Goal: Task Accomplishment & Management: Use online tool/utility

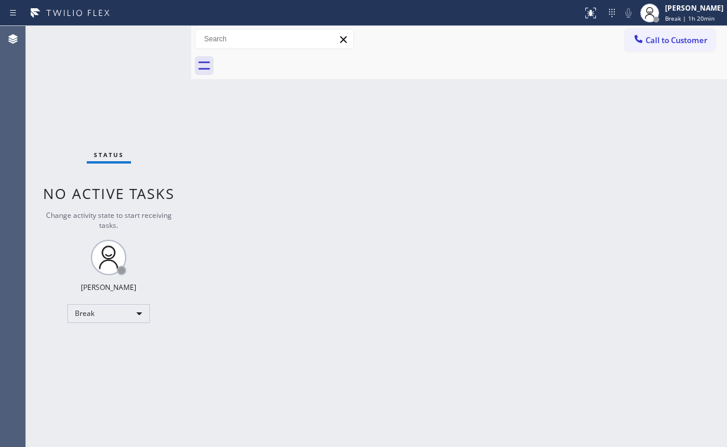
click at [474, 313] on div "Back to Dashboard Change Sender ID Customers Technicians Select a contact Outbo…" at bounding box center [459, 236] width 536 height 421
click at [120, 304] on div "Break" at bounding box center [108, 313] width 83 height 19
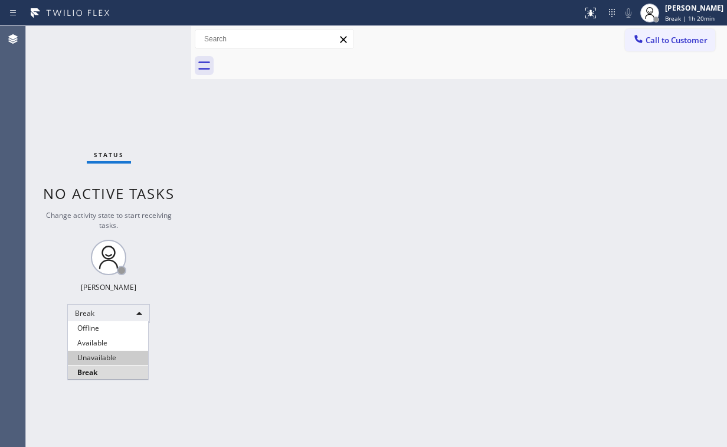
click at [106, 357] on li "Unavailable" at bounding box center [108, 357] width 80 height 14
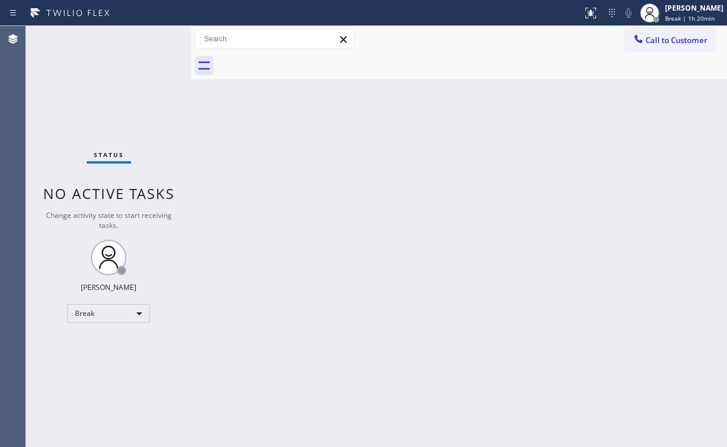
drag, startPoint x: 336, startPoint y: 382, endPoint x: 238, endPoint y: 387, distance: 97.5
click at [319, 382] on div "Back to Dashboard Change Sender ID Customers Technicians Select a contact Outbo…" at bounding box center [459, 236] width 536 height 421
click at [654, 35] on span "Call to Customer" at bounding box center [676, 40] width 62 height 11
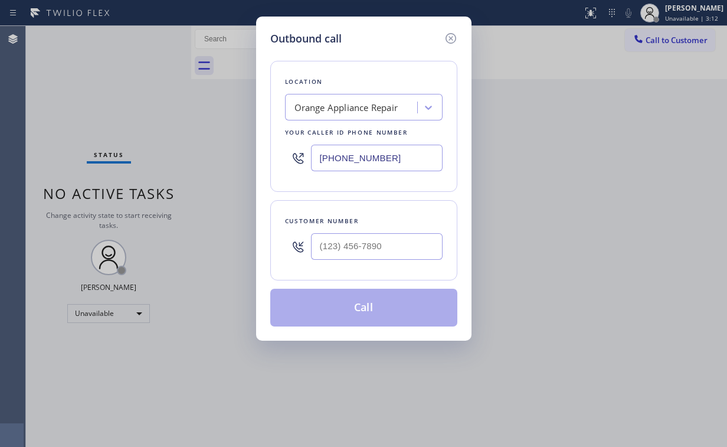
click at [382, 230] on div at bounding box center [377, 246] width 132 height 38
click at [378, 243] on input "(___) ___-____" at bounding box center [377, 246] width 132 height 27
paste input "310) 749-0757"
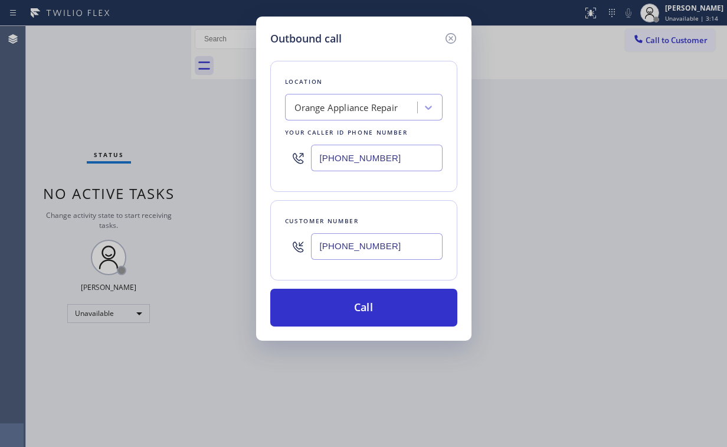
type input "[PHONE_NUMBER]"
click at [400, 30] on div "Outbound call Location Orange Appliance Repair Your caller id phone number [PHO…" at bounding box center [363, 179] width 215 height 324
drag, startPoint x: 402, startPoint y: 163, endPoint x: 196, endPoint y: 170, distance: 206.0
click at [238, 167] on div "Outbound call Location Orange Appliance Repair Your caller id phone number [PHO…" at bounding box center [363, 223] width 727 height 447
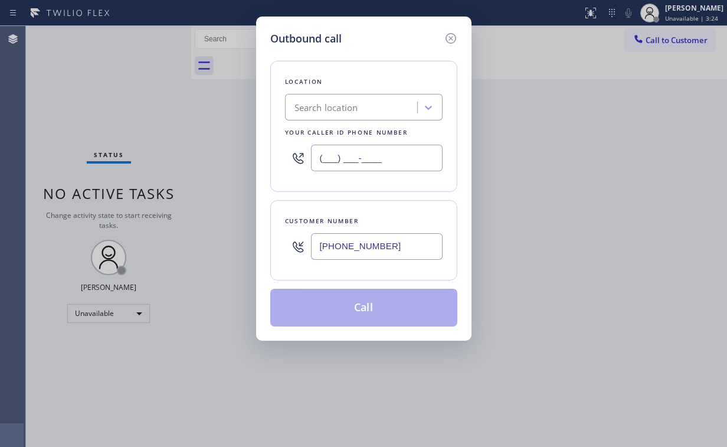
type input "(___) ___-____"
click at [361, 109] on div "Search location" at bounding box center [352, 107] width 129 height 21
paste input "[PERSON_NAME] Appliance Repair"
type input "[PERSON_NAME] Appliance Repair"
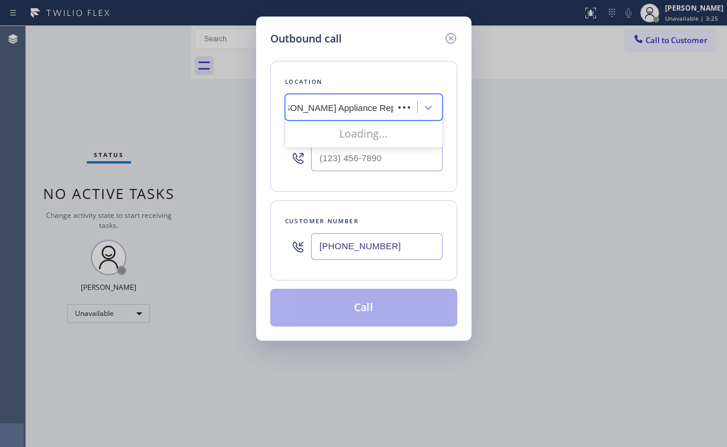
scroll to position [0, 14]
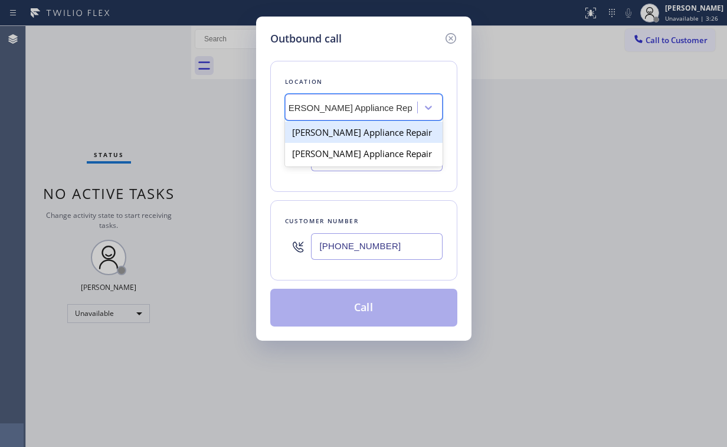
click at [373, 130] on div "[PERSON_NAME] Appliance Repair" at bounding box center [364, 132] width 158 height 21
type input "[PHONE_NUMBER]"
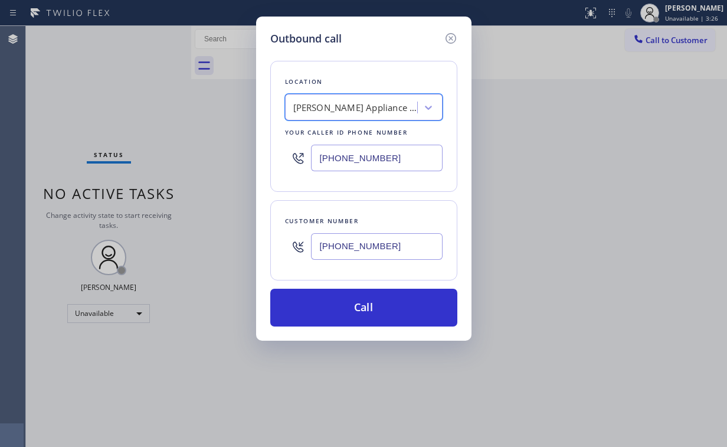
scroll to position [0, 1]
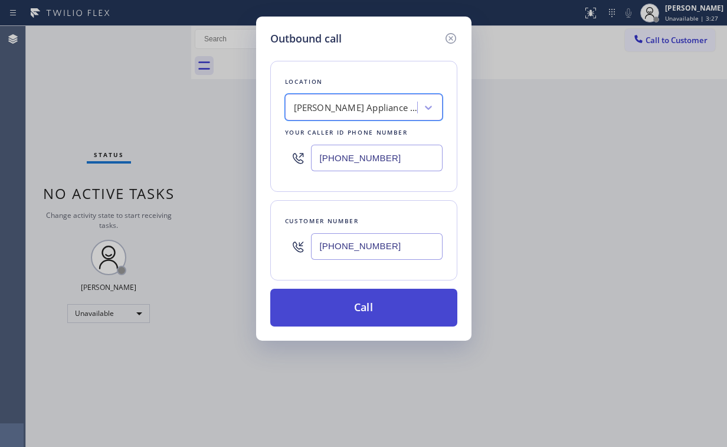
click at [387, 316] on button "Call" at bounding box center [363, 307] width 187 height 38
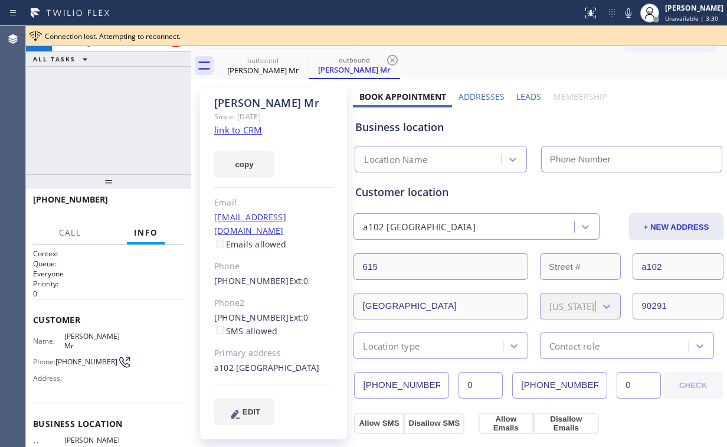
click at [139, 129] on div "[PHONE_NUMBER] Connecting call… ALL TASKS ALL TASKS ACTIVE TASKS TASKS IN WRAP …" at bounding box center [108, 100] width 165 height 148
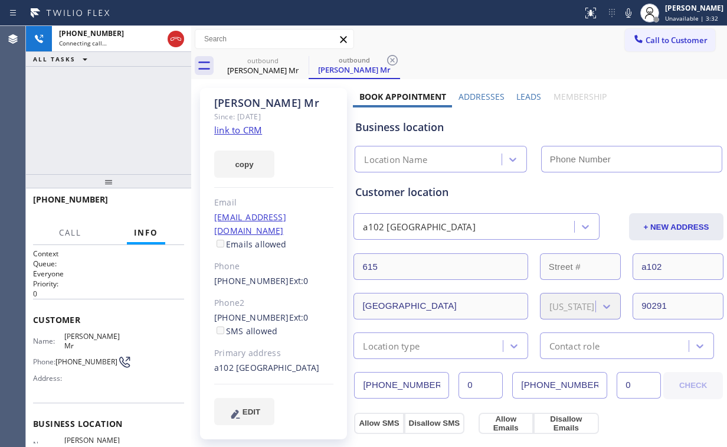
type input "[PHONE_NUMBER]"
click at [241, 131] on link "link to CRM" at bounding box center [238, 130] width 48 height 12
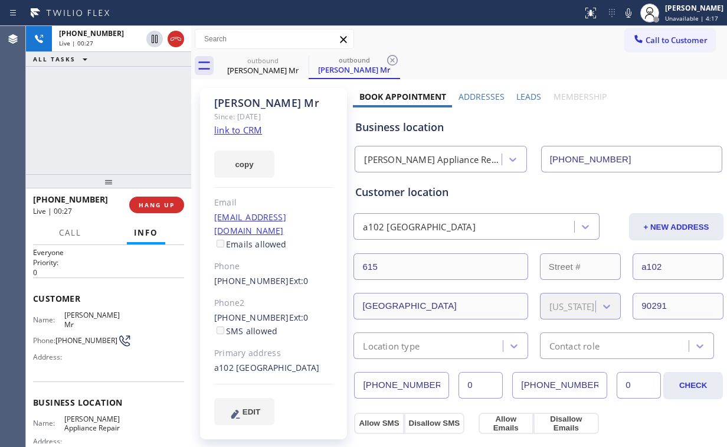
scroll to position [94, 0]
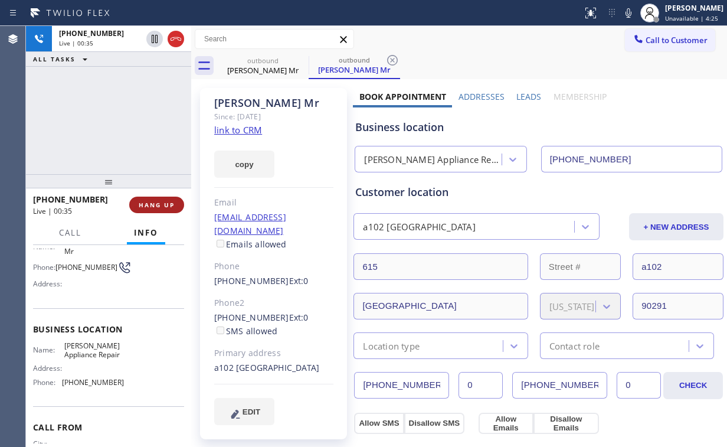
click at [155, 205] on span "HANG UP" at bounding box center [157, 205] width 36 height 8
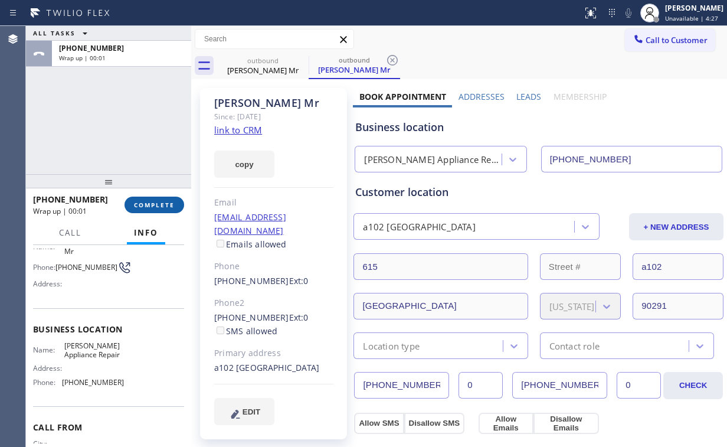
click at [163, 199] on button "COMPLETE" at bounding box center [154, 204] width 60 height 17
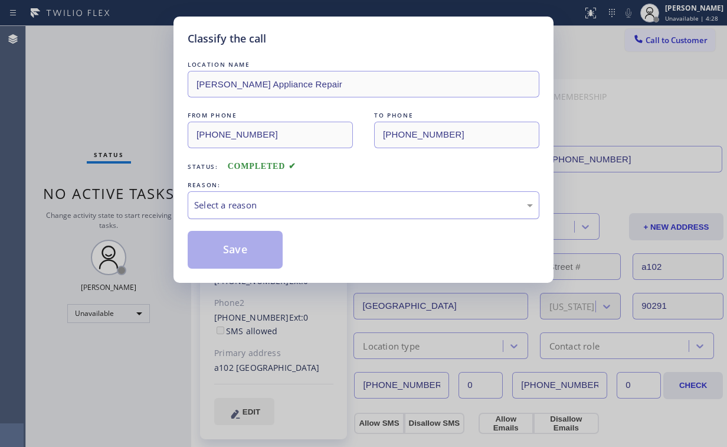
click at [222, 198] on div "Select a reason" at bounding box center [363, 205] width 339 height 14
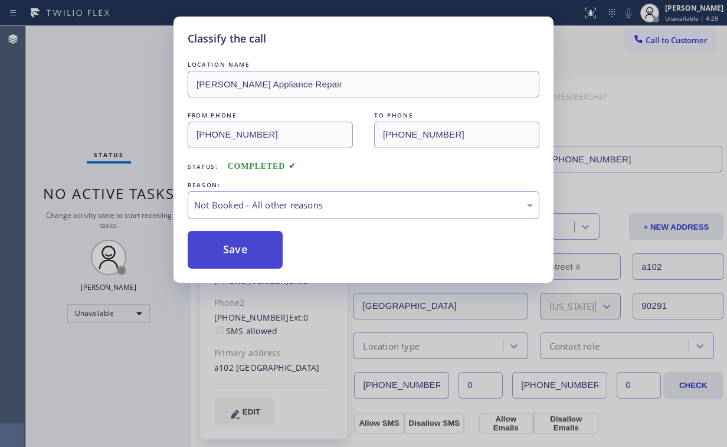
click at [242, 251] on button "Save" at bounding box center [235, 250] width 95 height 38
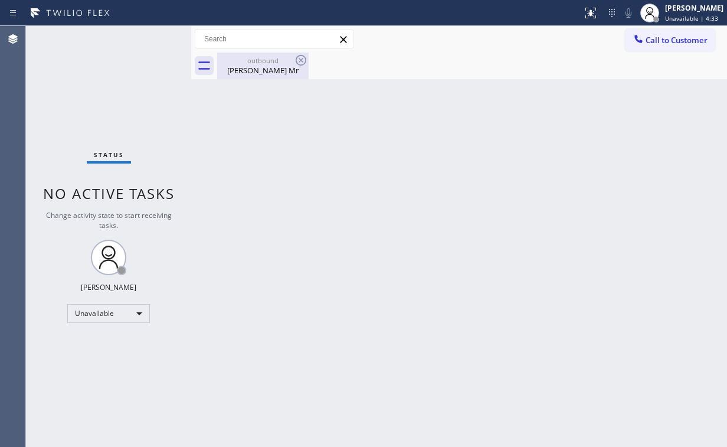
drag, startPoint x: 253, startPoint y: 68, endPoint x: 274, endPoint y: 63, distance: 21.9
click at [253, 68] on div "[PERSON_NAME] Mr" at bounding box center [262, 70] width 89 height 11
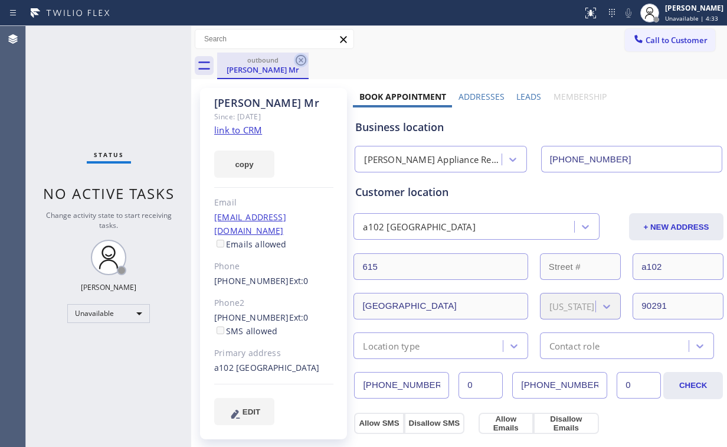
click at [296, 60] on icon at bounding box center [301, 60] width 11 height 11
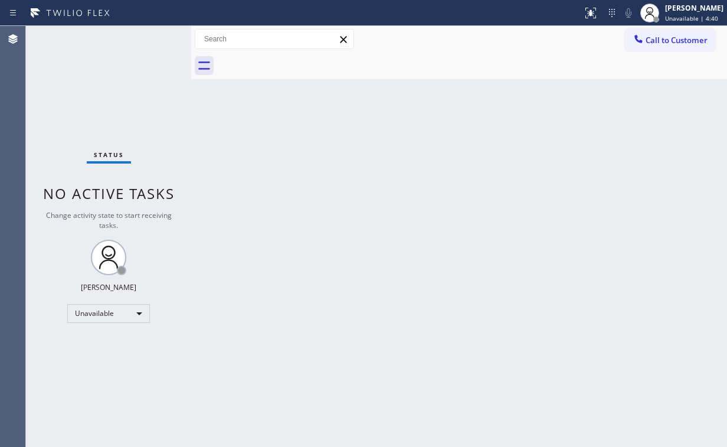
click at [163, 137] on div "Status No active tasks Change activity state to start receiving tasks. [PERSON_…" at bounding box center [108, 236] width 165 height 421
click at [111, 99] on div "Status No active tasks Change activity state to start receiving tasks. [PERSON_…" at bounding box center [108, 236] width 165 height 421
click at [635, 35] on icon at bounding box center [638, 39] width 12 height 12
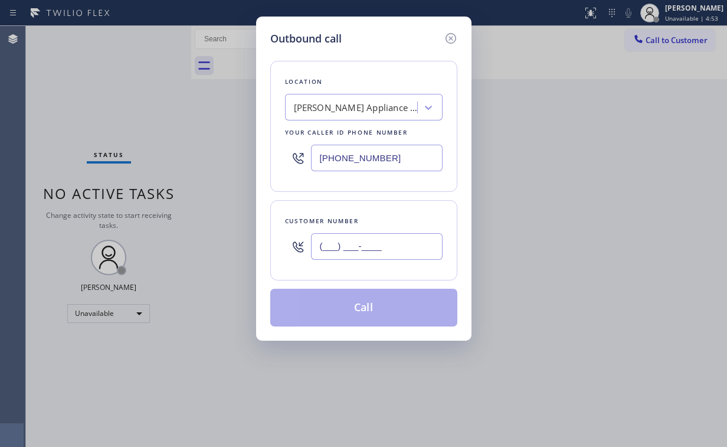
click at [374, 239] on input "(___) ___-____" at bounding box center [377, 246] width 132 height 27
paste input "310) 749-0757"
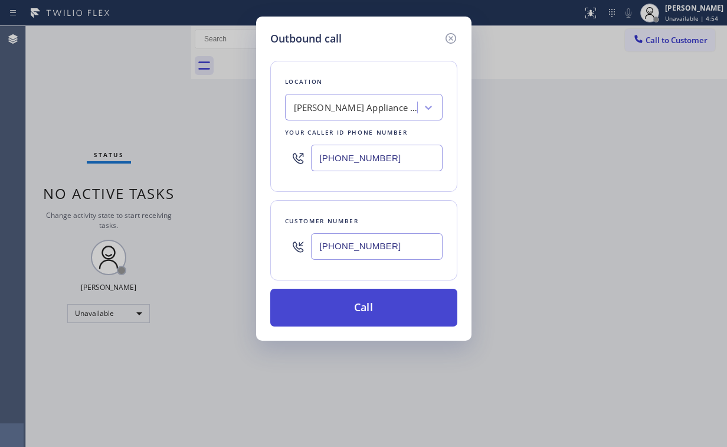
type input "[PHONE_NUMBER]"
click at [345, 309] on button "Call" at bounding box center [363, 307] width 187 height 38
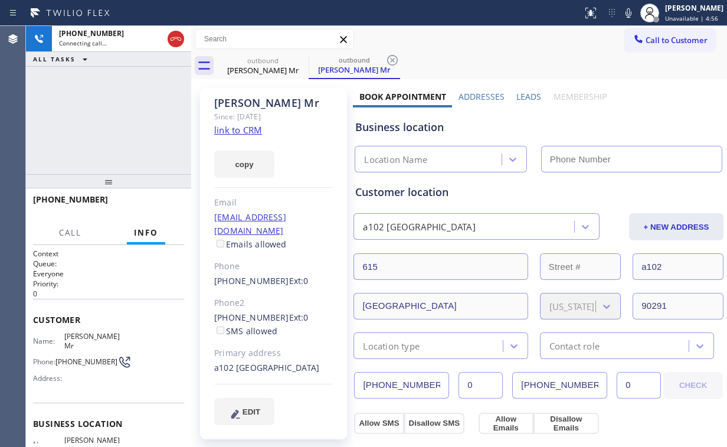
click at [74, 117] on div "[PHONE_NUMBER] Connecting call… ALL TASKS ALL TASKS ACTIVE TASKS TASKS IN WRAP …" at bounding box center [108, 100] width 165 height 148
type input "[PHONE_NUMBER]"
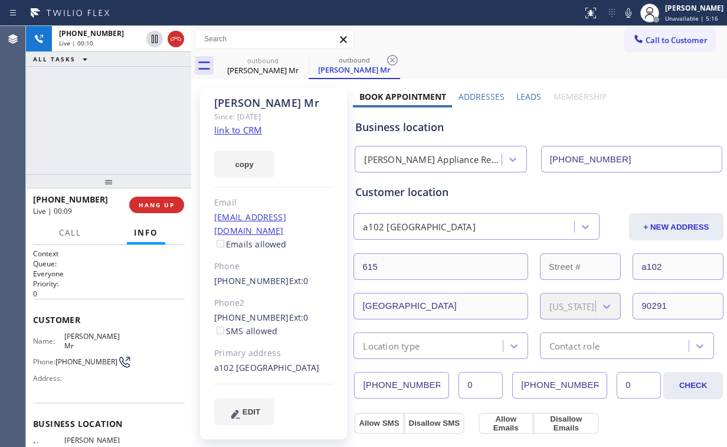
click at [428, 160] on div "[PERSON_NAME] Appliance Repair" at bounding box center [433, 160] width 138 height 14
drag, startPoint x: 421, startPoint y: 128, endPoint x: 404, endPoint y: 129, distance: 16.6
click at [404, 129] on div "Business location" at bounding box center [538, 127] width 366 height 16
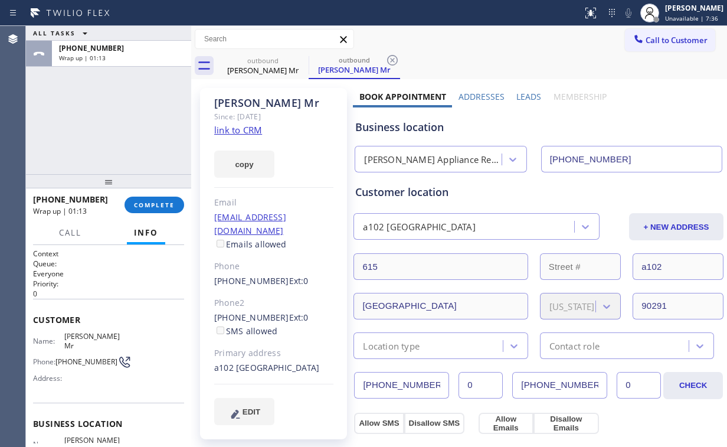
click at [92, 101] on div "ALL TASKS ALL TASKS ACTIVE TASKS TASKS IN WRAP UP [PHONE_NUMBER] Wrap up | 01:13" at bounding box center [108, 100] width 165 height 148
click at [156, 205] on span "COMPLETE" at bounding box center [154, 205] width 41 height 8
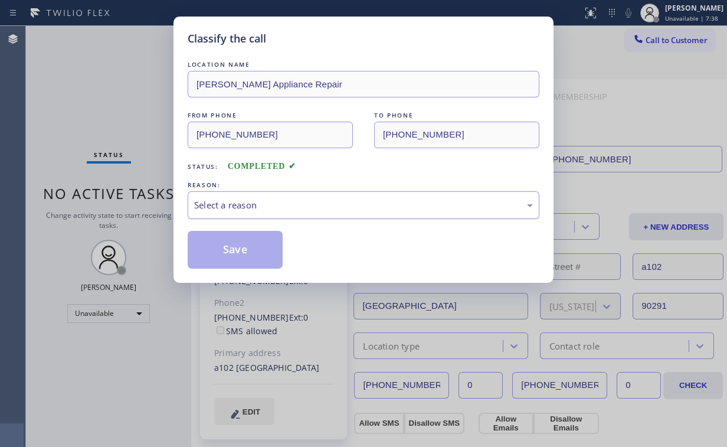
click at [209, 208] on div "Select a reason" at bounding box center [363, 205] width 339 height 14
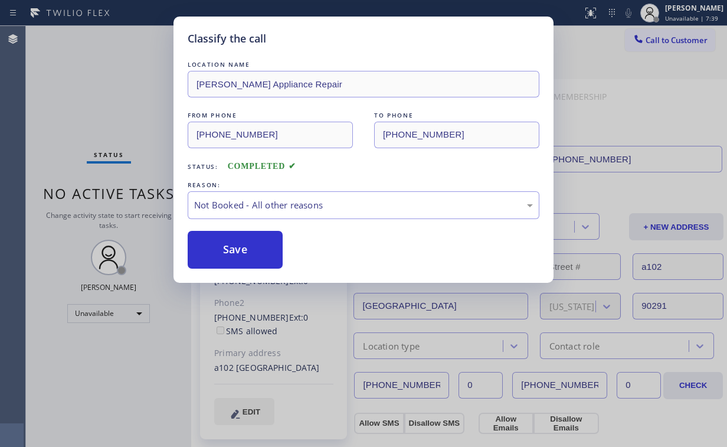
drag, startPoint x: 215, startPoint y: 245, endPoint x: 116, endPoint y: 129, distance: 153.2
click at [216, 245] on button "Save" at bounding box center [235, 250] width 95 height 38
click at [106, 112] on div "Classify the call LOCATION NAME [PERSON_NAME] Appliance Repair FROM PHONE [PHON…" at bounding box center [363, 223] width 727 height 447
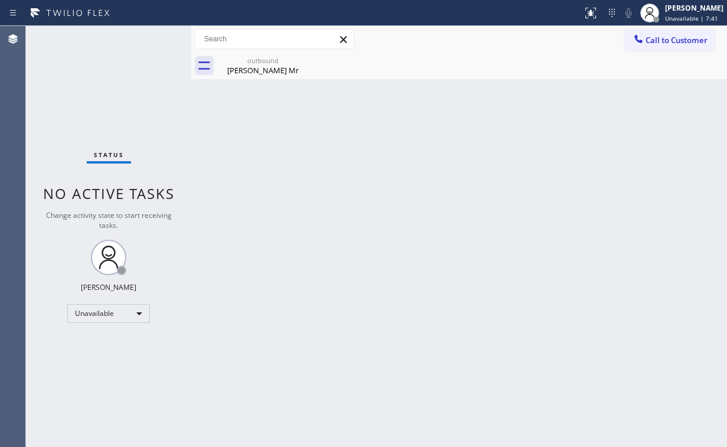
drag, startPoint x: 255, startPoint y: 64, endPoint x: 309, endPoint y: 64, distance: 53.7
click at [257, 65] on div "[PERSON_NAME] Mr" at bounding box center [262, 70] width 89 height 11
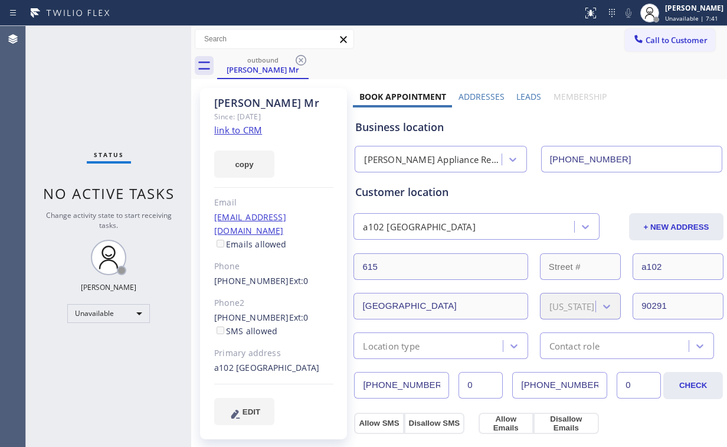
drag, startPoint x: 300, startPoint y: 61, endPoint x: 109, endPoint y: 109, distance: 196.4
click at [300, 61] on icon at bounding box center [301, 60] width 11 height 11
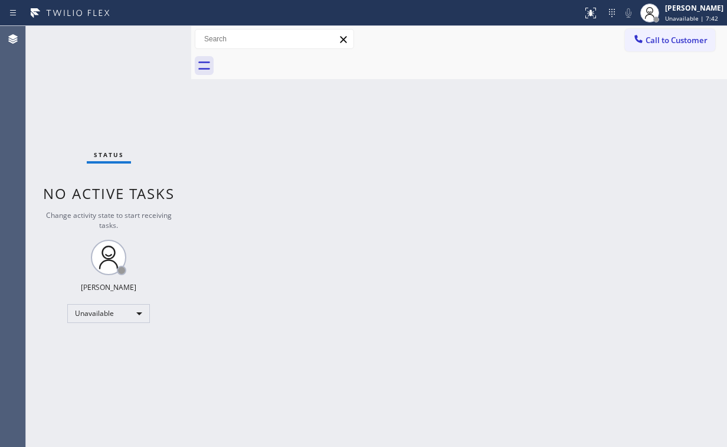
click at [87, 104] on div "Status No active tasks Change activity state to start receiving tasks. [PERSON_…" at bounding box center [108, 236] width 165 height 421
drag, startPoint x: 667, startPoint y: 44, endPoint x: 607, endPoint y: 66, distance: 64.0
click at [665, 45] on span "Call to Customer" at bounding box center [676, 40] width 62 height 11
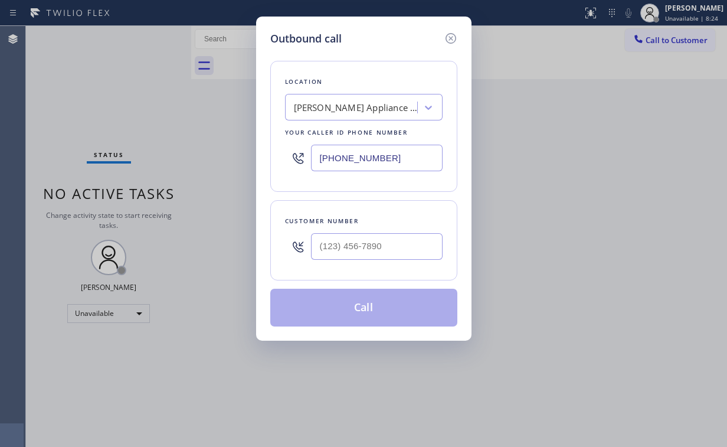
drag, startPoint x: 403, startPoint y: 156, endPoint x: 162, endPoint y: 170, distance: 241.7
click at [162, 170] on div "Outbound call Location [PERSON_NAME] Appliance Repair Your caller id phone numb…" at bounding box center [363, 223] width 727 height 447
type input "(___) ___-____"
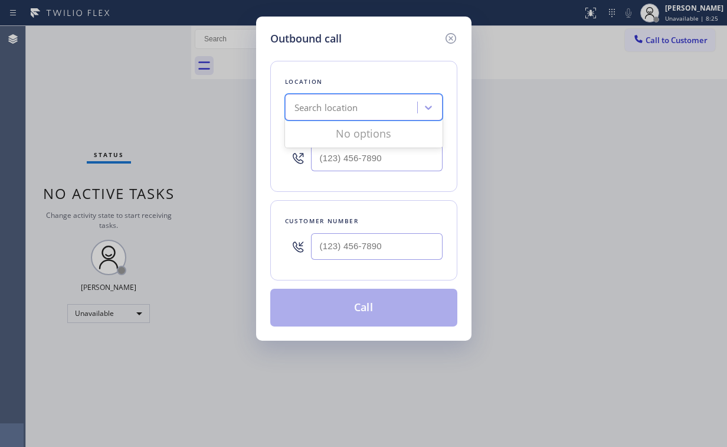
click at [342, 103] on div "Search location" at bounding box center [326, 108] width 64 height 14
paste input "Loma [PERSON_NAME] Appliance Repair"
type input "Loma [PERSON_NAME] Appliance Repair"
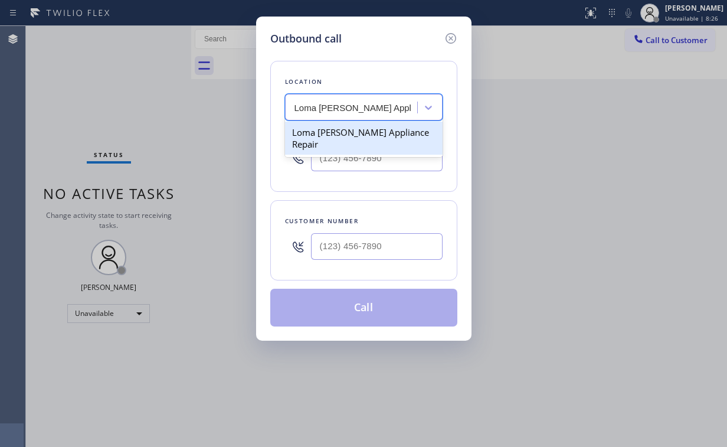
click at [360, 132] on div "Loma [PERSON_NAME] Appliance Repair" at bounding box center [364, 138] width 158 height 33
type input "[PHONE_NUMBER]"
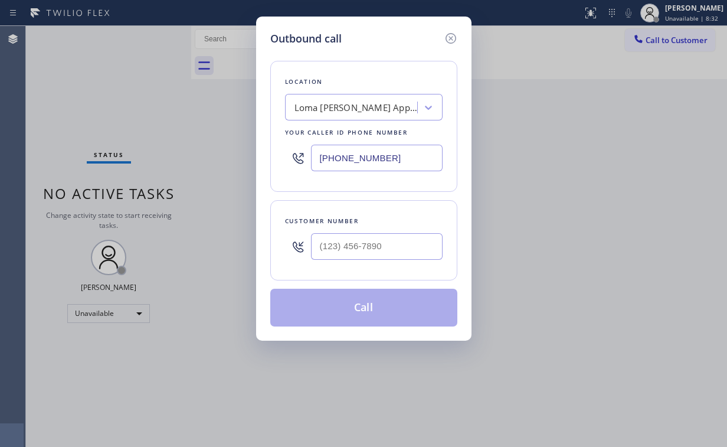
click at [403, 31] on div "Outbound call" at bounding box center [363, 39] width 187 height 16
click at [356, 248] on input "(___) ___-____" at bounding box center [377, 246] width 132 height 27
paste input "951) 207-4984"
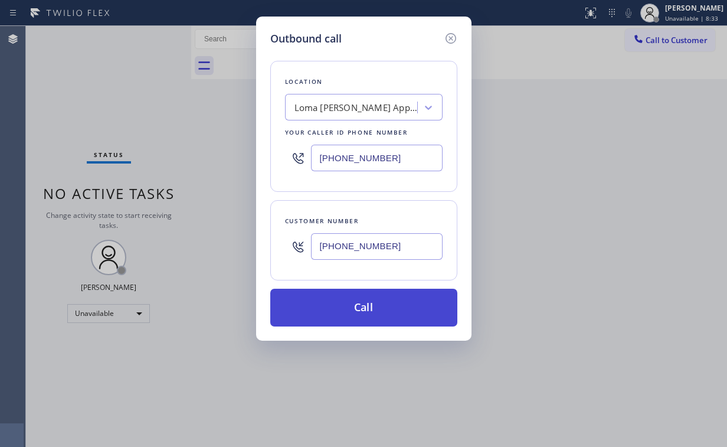
type input "[PHONE_NUMBER]"
click at [354, 313] on button "Call" at bounding box center [363, 307] width 187 height 38
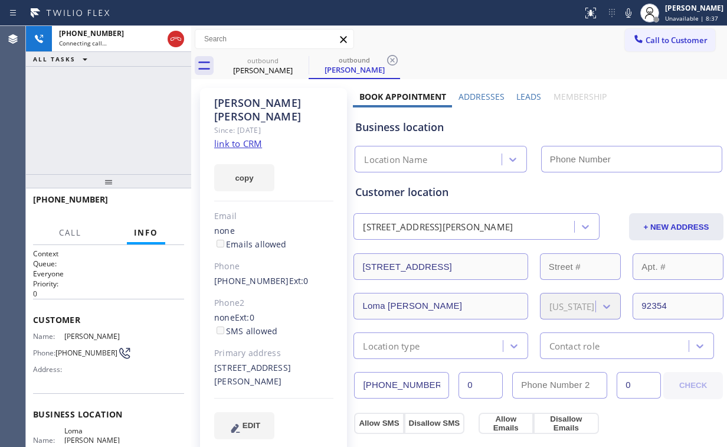
type input "[PHONE_NUMBER]"
click at [86, 90] on div "[PHONE_NUMBER] Connecting call… ALL TASKS ALL TASKS ACTIVE TASKS TASKS IN WRAP …" at bounding box center [108, 100] width 165 height 148
click at [238, 137] on link "link to CRM" at bounding box center [238, 143] width 48 height 12
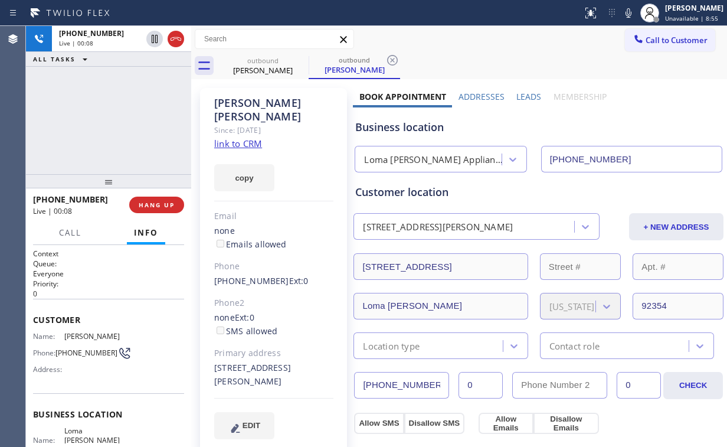
click at [117, 130] on div "[PHONE_NUMBER] Live | 00:08 ALL TASKS ALL TASKS ACTIVE TASKS TASKS IN WRAP UP" at bounding box center [108, 100] width 165 height 148
click at [413, 166] on div "Loma [PERSON_NAME] Appliance Repair" at bounding box center [429, 159] width 143 height 21
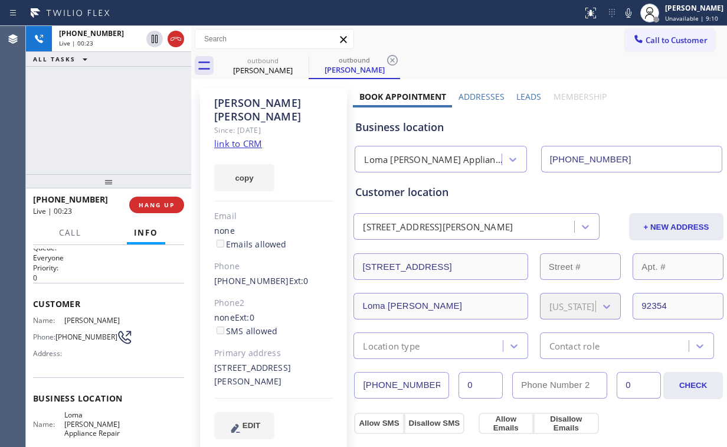
scroll to position [47, 0]
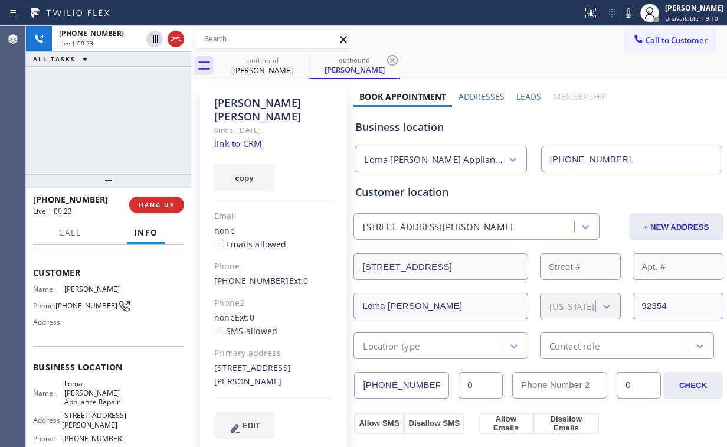
click at [103, 333] on div "Customer Name: [PERSON_NAME] Phone: [PHONE_NUMBER] Address:" at bounding box center [108, 298] width 151 height 94
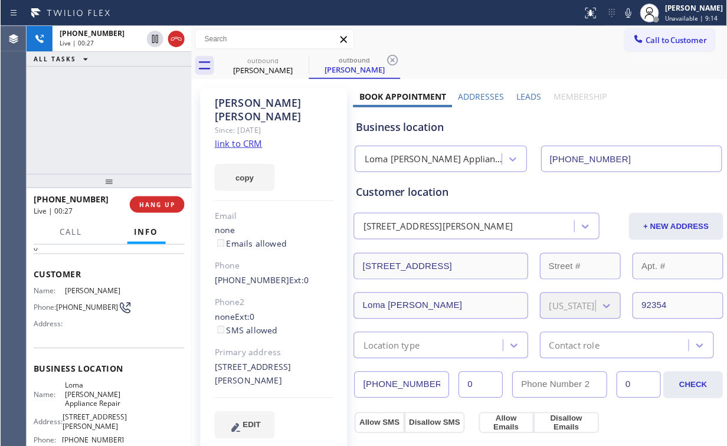
scroll to position [92, 0]
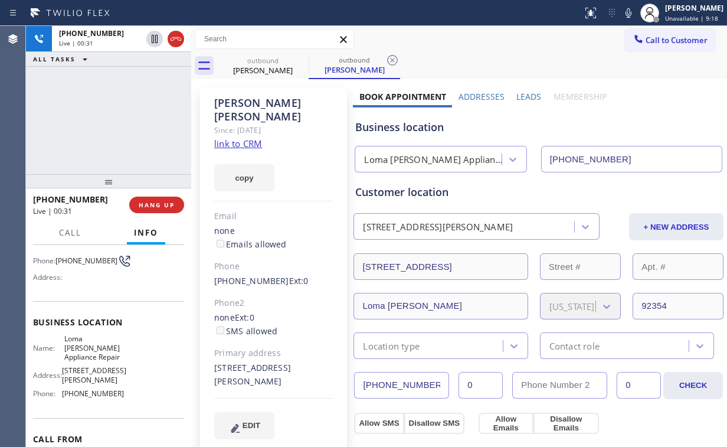
click at [119, 121] on div "[PHONE_NUMBER] Live | 00:31 ALL TASKS ALL TASKS ACTIVE TASKS TASKS IN WRAP UP" at bounding box center [108, 100] width 165 height 148
click at [120, 120] on div "[PHONE_NUMBER] Live | 00:32 ALL TASKS ALL TASKS ACTIVE TASKS TASKS IN WRAP UP" at bounding box center [108, 100] width 165 height 148
click at [120, 120] on div "[PHONE_NUMBER] Live | 00:33 ALL TASKS ALL TASKS ACTIVE TASKS TASKS IN WRAP UP" at bounding box center [108, 100] width 165 height 148
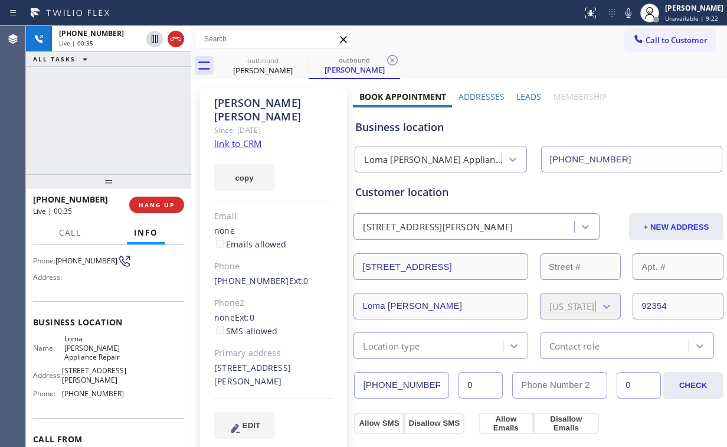
drag, startPoint x: 120, startPoint y: 120, endPoint x: 93, endPoint y: 136, distance: 31.5
click at [82, 129] on div "[PHONE_NUMBER] Live | 00:35 ALL TASKS ALL TASKS ACTIVE TASKS TASKS IN WRAP UP" at bounding box center [108, 100] width 165 height 148
click at [156, 207] on span "HANG UP" at bounding box center [157, 205] width 36 height 8
click at [156, 208] on span "COMPLETE" at bounding box center [154, 205] width 41 height 8
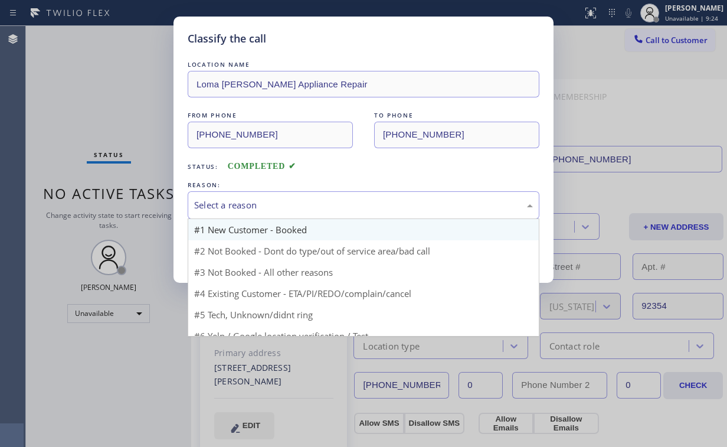
drag, startPoint x: 267, startPoint y: 208, endPoint x: 264, endPoint y: 230, distance: 22.6
click at [267, 208] on div "Select a reason" at bounding box center [363, 205] width 339 height 14
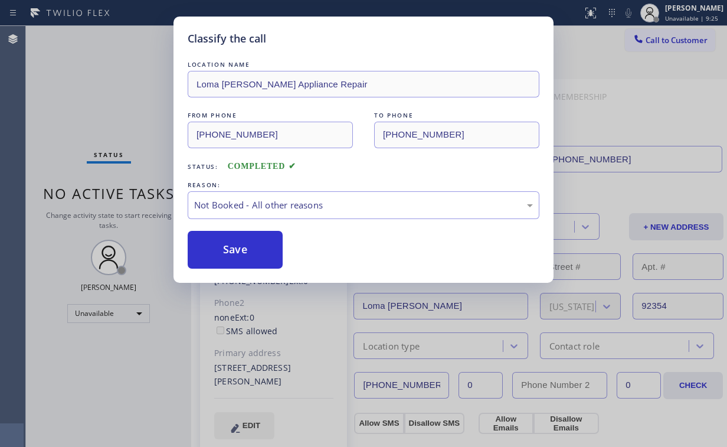
click at [253, 252] on button "Save" at bounding box center [235, 250] width 95 height 38
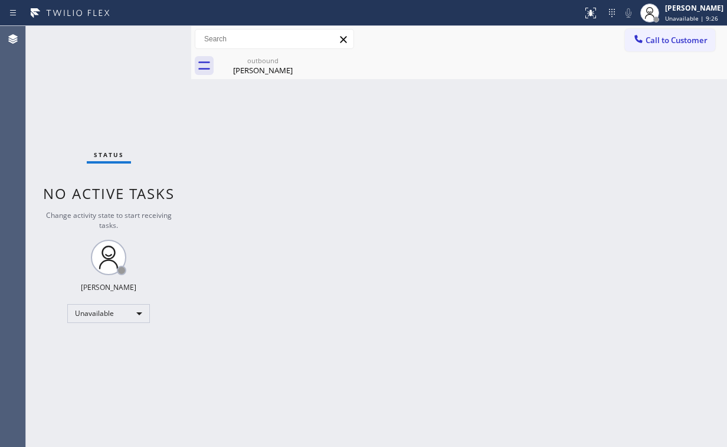
drag, startPoint x: 145, startPoint y: 130, endPoint x: 151, endPoint y: 130, distance: 6.5
click at [146, 130] on div "Status No active tasks Change activity state to start receiving tasks. [PERSON_…" at bounding box center [108, 236] width 165 height 421
click at [300, 64] on icon at bounding box center [301, 60] width 14 height 14
click at [290, 65] on div "[PERSON_NAME]" at bounding box center [262, 70] width 89 height 11
drag, startPoint x: 269, startPoint y: 111, endPoint x: 185, endPoint y: 52, distance: 103.3
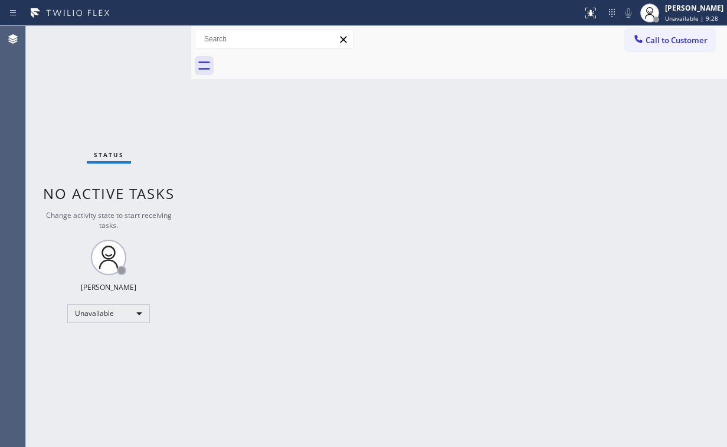
click at [268, 111] on div "Back to Dashboard Change Sender ID Customers Technicians Select a contact Outbo…" at bounding box center [459, 236] width 536 height 421
click at [658, 41] on span "Call to Customer" at bounding box center [676, 40] width 62 height 11
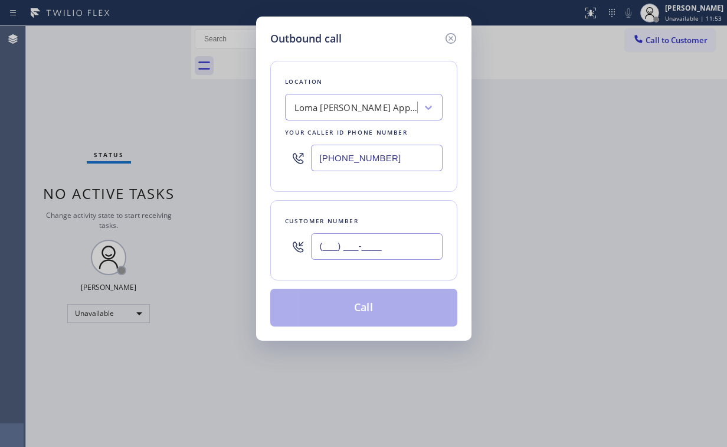
click at [407, 241] on input "(___) ___-____" at bounding box center [377, 246] width 132 height 27
paste input "951) 207-4984"
type input "[PHONE_NUMBER]"
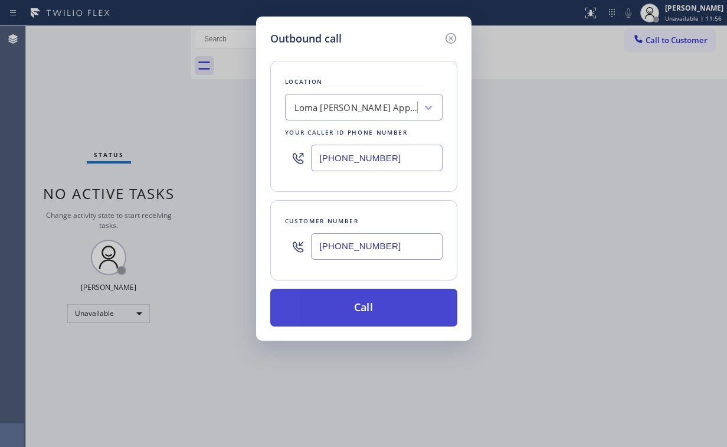
click at [382, 312] on button "Call" at bounding box center [363, 307] width 187 height 38
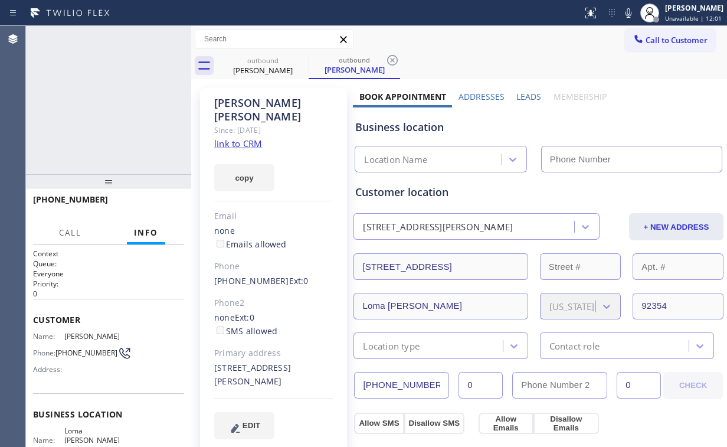
type input "[PHONE_NUMBER]"
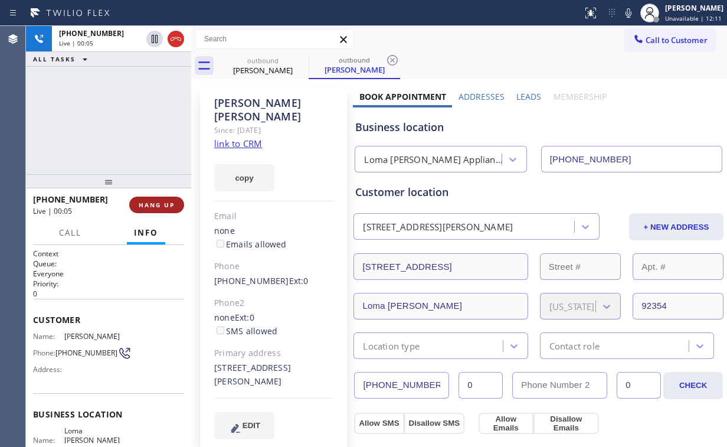
click at [168, 209] on button "HANG UP" at bounding box center [156, 204] width 55 height 17
click at [169, 207] on span "HANG UP" at bounding box center [157, 205] width 36 height 8
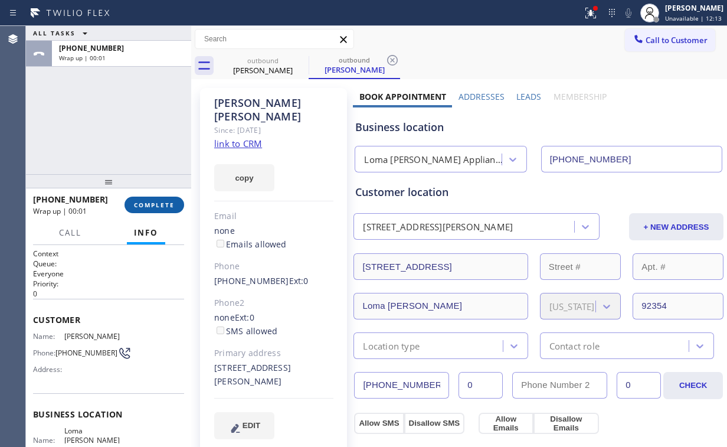
click at [165, 200] on button "COMPLETE" at bounding box center [154, 204] width 60 height 17
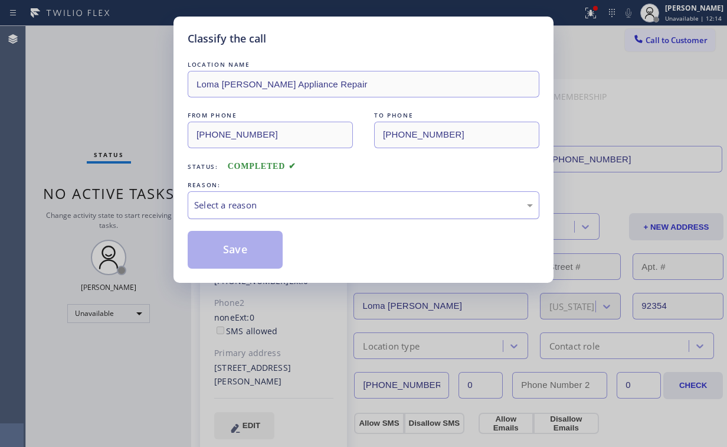
drag, startPoint x: 248, startPoint y: 205, endPoint x: 248, endPoint y: 215, distance: 9.4
click at [248, 206] on div "Select a reason" at bounding box center [363, 205] width 339 height 14
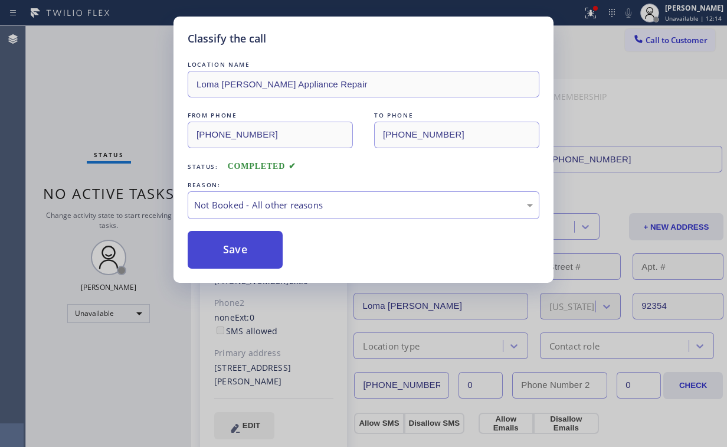
click at [244, 248] on button "Save" at bounding box center [235, 250] width 95 height 38
click at [97, 106] on div "Classify the call LOCATION NAME [GEOGRAPHIC_DATA][PERSON_NAME] Repair FROM PHON…" at bounding box center [363, 223] width 727 height 447
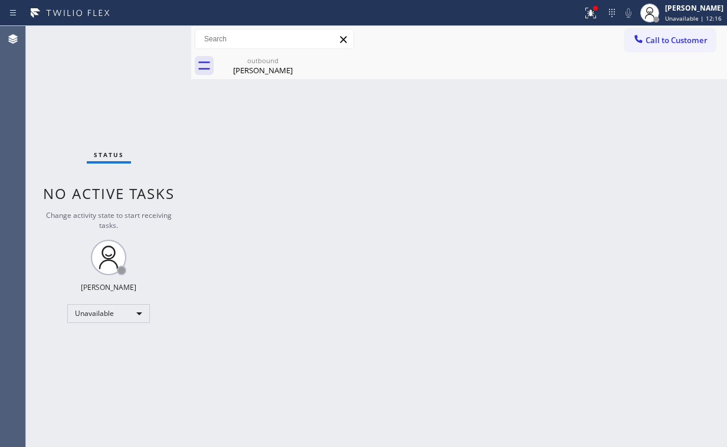
drag, startPoint x: 114, startPoint y: 104, endPoint x: 145, endPoint y: 104, distance: 30.7
click at [117, 104] on div "Status No active tasks Change activity state to start receiving tasks. [PERSON_…" at bounding box center [108, 236] width 165 height 421
drag, startPoint x: 271, startPoint y: 68, endPoint x: 301, endPoint y: 65, distance: 30.3
click at [272, 68] on div "[PERSON_NAME]" at bounding box center [262, 70] width 89 height 11
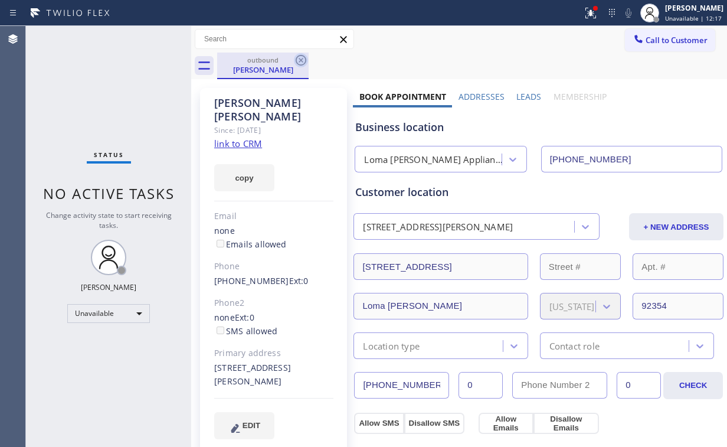
click at [299, 59] on icon at bounding box center [301, 60] width 11 height 11
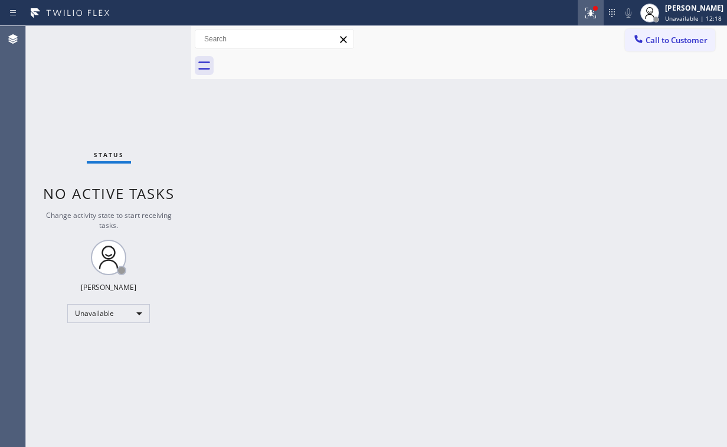
drag, startPoint x: 603, startPoint y: 11, endPoint x: 597, endPoint y: 15, distance: 8.0
click at [603, 11] on div at bounding box center [591, 13] width 26 height 14
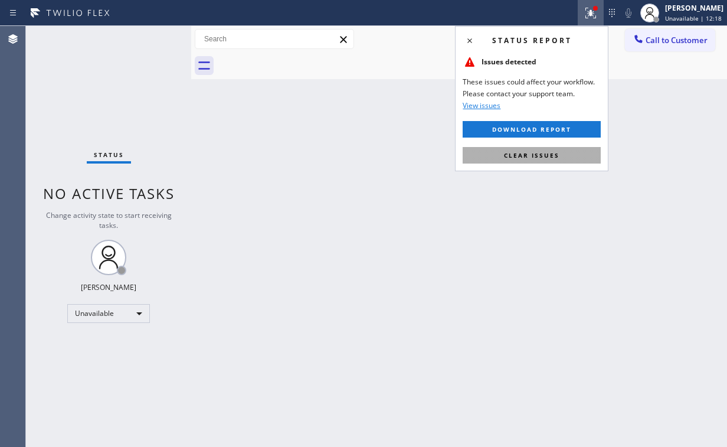
click at [541, 154] on span "Clear issues" at bounding box center [531, 155] width 55 height 8
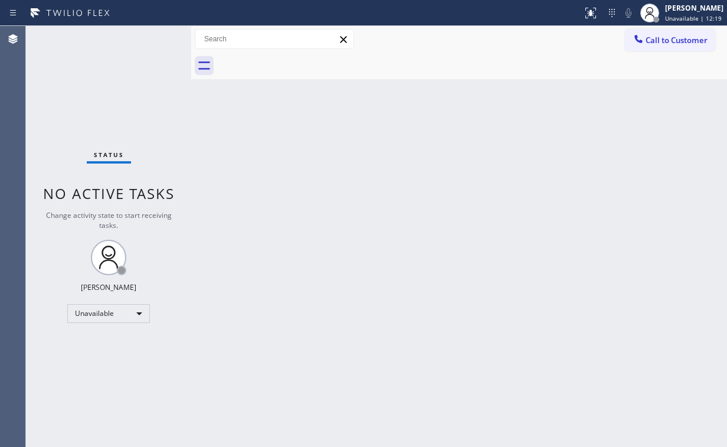
click at [271, 160] on div "Back to Dashboard Change Sender ID Customers Technicians Select a contact Outbo…" at bounding box center [459, 236] width 536 height 421
click at [368, 186] on div "Back to Dashboard Change Sender ID Customers Technicians Select a contact Outbo…" at bounding box center [459, 236] width 536 height 421
click at [78, 76] on div "Status No active tasks Change activity state to start receiving tasks. [PERSON_…" at bounding box center [108, 236] width 165 height 421
click at [668, 51] on button "Call to Customer" at bounding box center [670, 40] width 90 height 22
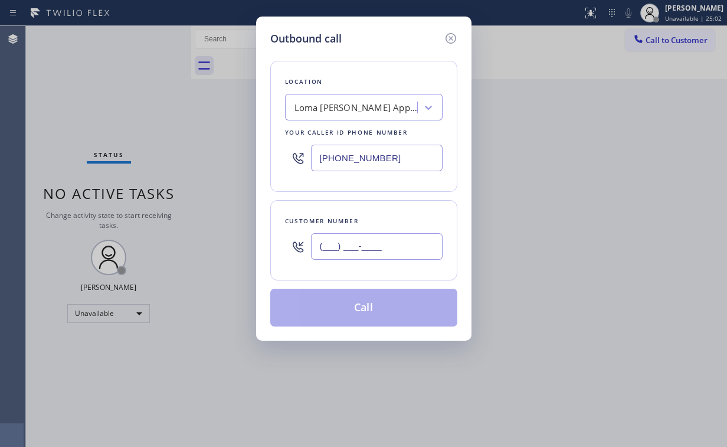
click at [398, 247] on input "(___) ___-____" at bounding box center [377, 246] width 132 height 27
paste input "951) 207-4984"
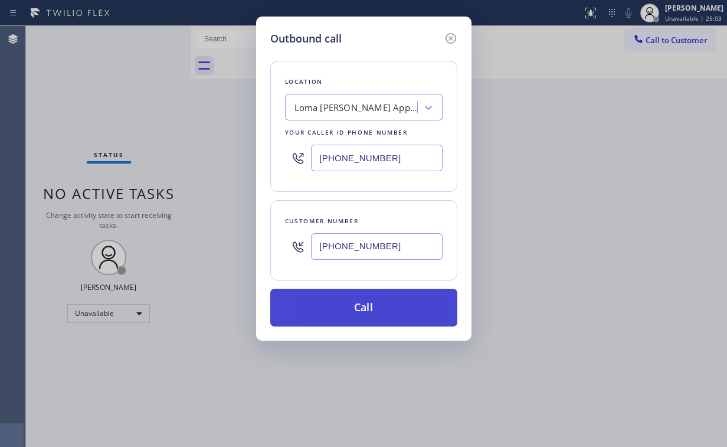
type input "[PHONE_NUMBER]"
click at [323, 306] on button "Call" at bounding box center [363, 307] width 187 height 38
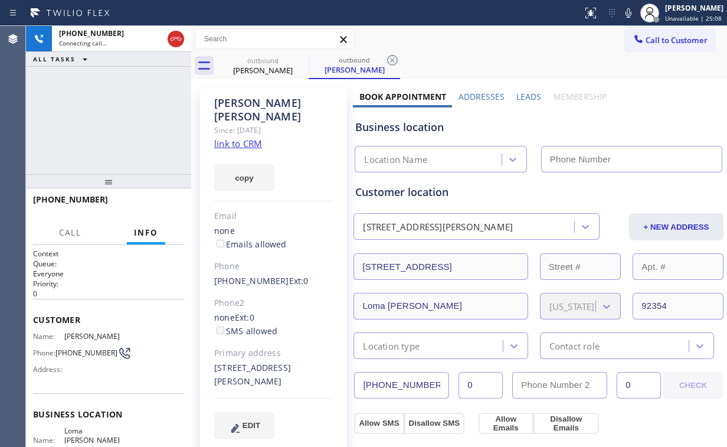
type input "[PHONE_NUMBER]"
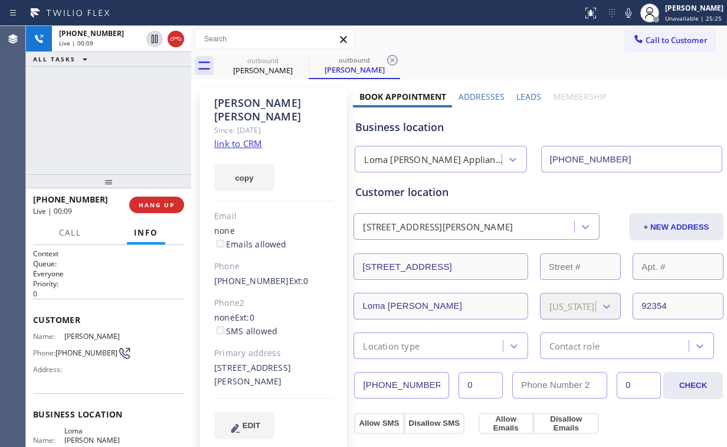
click at [119, 116] on div "[PHONE_NUMBER] Live | 00:09 ALL TASKS ALL TASKS ACTIVE TASKS TASKS IN WRAP UP" at bounding box center [108, 100] width 165 height 148
click at [119, 116] on div "[PHONE_NUMBER] Live | 00:11 ALL TASKS ALL TASKS ACTIVE TASKS TASKS IN WRAP UP" at bounding box center [108, 100] width 165 height 148
click at [119, 116] on div "[PHONE_NUMBER] Live | 00:12 ALL TASKS ALL TASKS ACTIVE TASKS TASKS IN WRAP UP" at bounding box center [108, 100] width 165 height 148
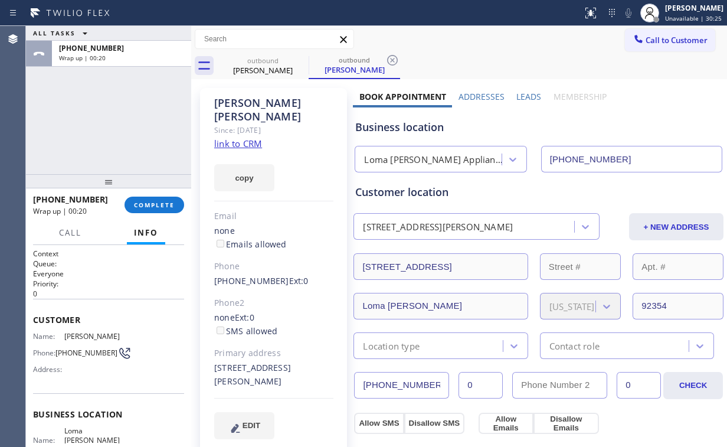
click at [131, 130] on div "ALL TASKS ALL TASKS ACTIVE TASKS TASKS IN WRAP UP [PHONE_NUMBER] Wrap up | 00:20" at bounding box center [108, 100] width 165 height 148
click at [169, 205] on span "COMPLETE" at bounding box center [154, 205] width 41 height 8
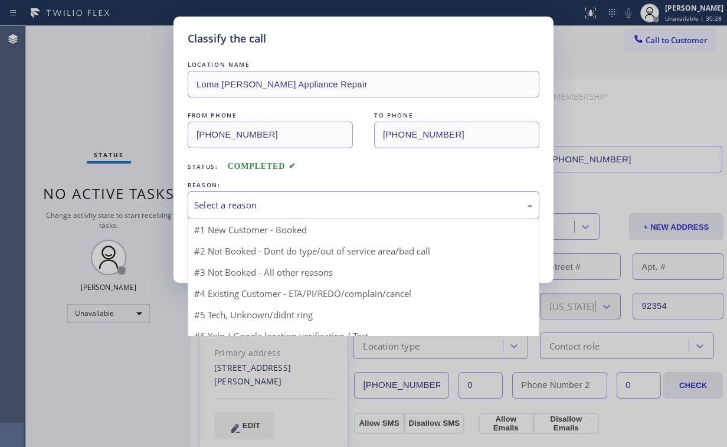
click at [217, 204] on div "Select a reason" at bounding box center [363, 205] width 339 height 14
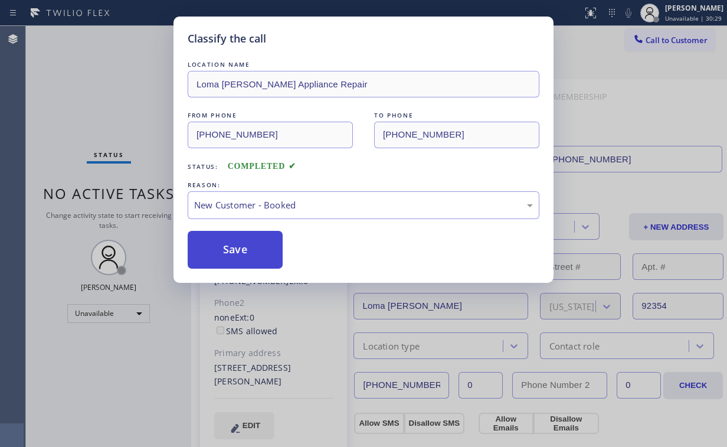
click at [247, 248] on button "Save" at bounding box center [235, 250] width 95 height 38
drag, startPoint x: 85, startPoint y: 106, endPoint x: 238, endPoint y: 352, distance: 289.4
click at [102, 123] on div "Classify the call LOCATION NAME [GEOGRAPHIC_DATA][PERSON_NAME] Repair FROM PHON…" at bounding box center [363, 223] width 727 height 447
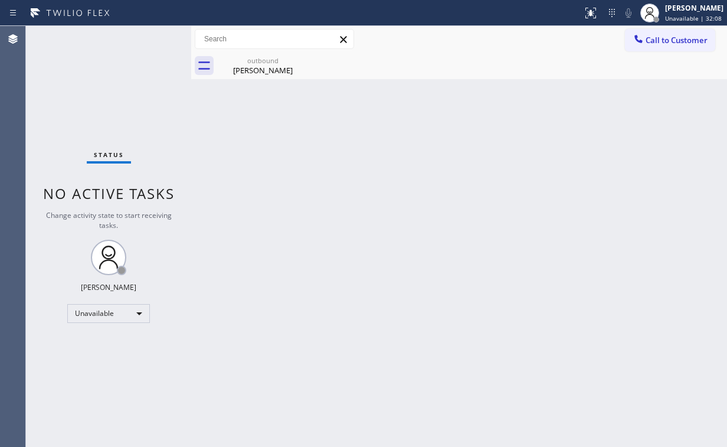
click at [654, 40] on span "Call to Customer" at bounding box center [676, 40] width 62 height 11
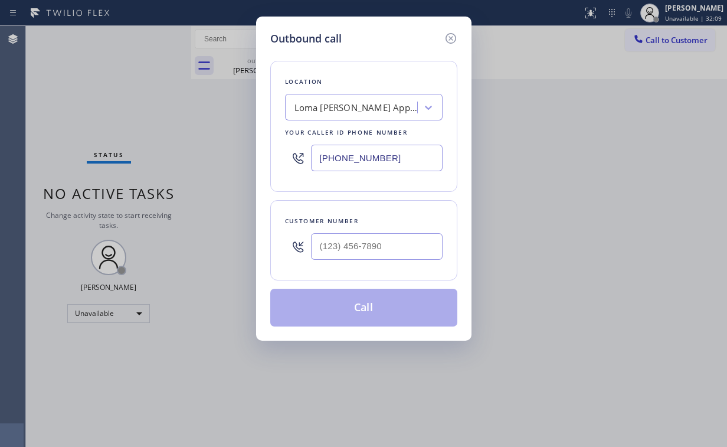
drag, startPoint x: 388, startPoint y: 159, endPoint x: 189, endPoint y: 178, distance: 200.3
click at [267, 169] on div "Outbound call Location [GEOGRAPHIC_DATA][PERSON_NAME] Repair Your caller id pho…" at bounding box center [363, 179] width 215 height 324
paste input "213) 223-7277"
type input "[PHONE_NUMBER]"
click at [378, 244] on input "(___) ___-____" at bounding box center [377, 246] width 132 height 27
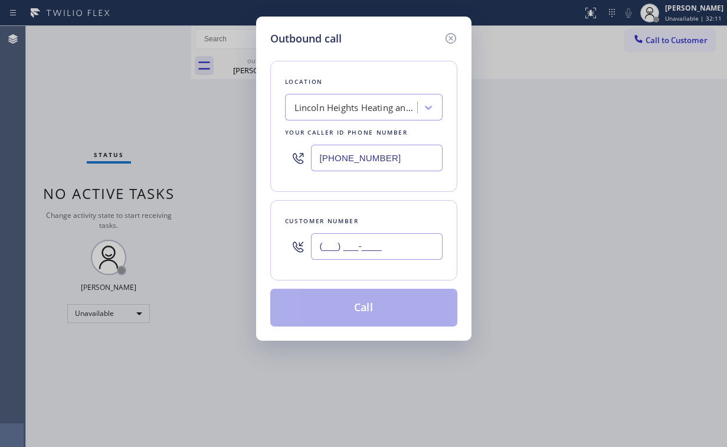
paste input "213) 649-2823"
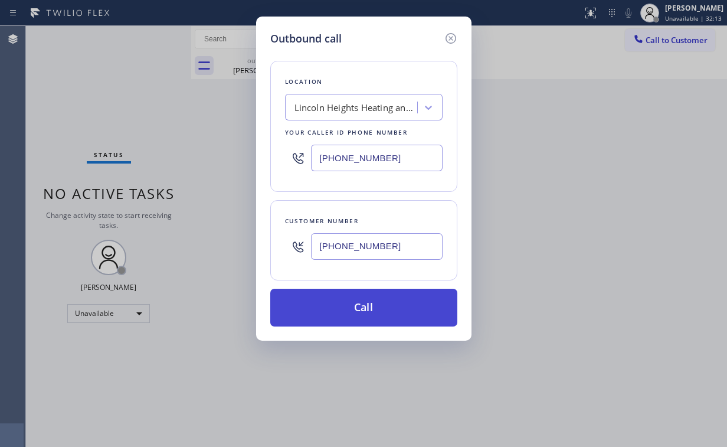
type input "[PHONE_NUMBER]"
click at [357, 304] on button "Call" at bounding box center [363, 307] width 187 height 38
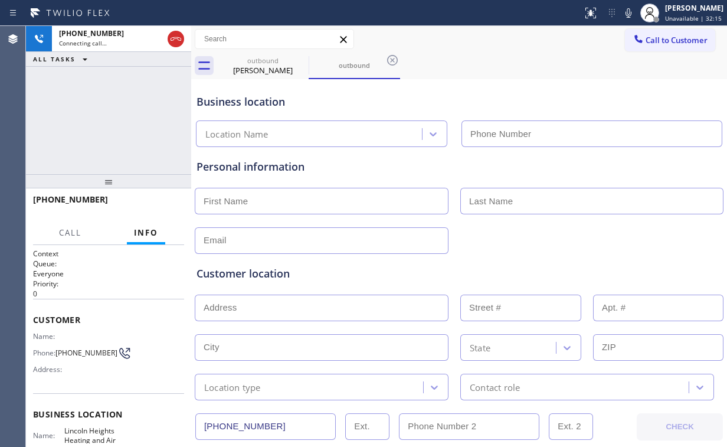
type input "[PHONE_NUMBER]"
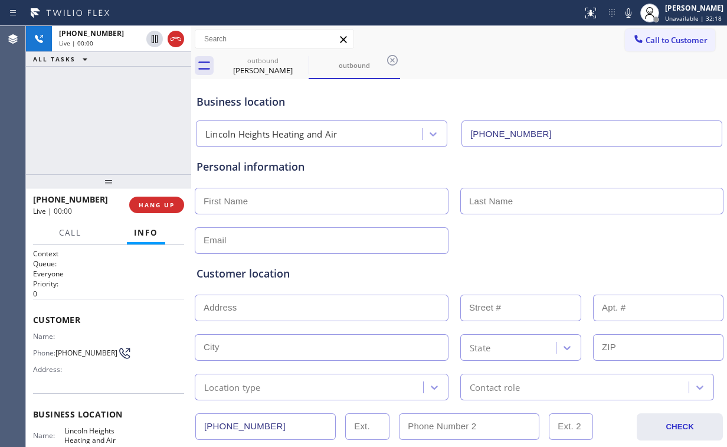
click at [92, 109] on div "[PHONE_NUMBER] Live | 00:00 ALL TASKS ALL TASKS ACTIVE TASKS TASKS IN WRAP UP" at bounding box center [108, 100] width 165 height 148
click at [256, 56] on div "outbound" at bounding box center [262, 60] width 89 height 9
type input "[PHONE_NUMBER]"
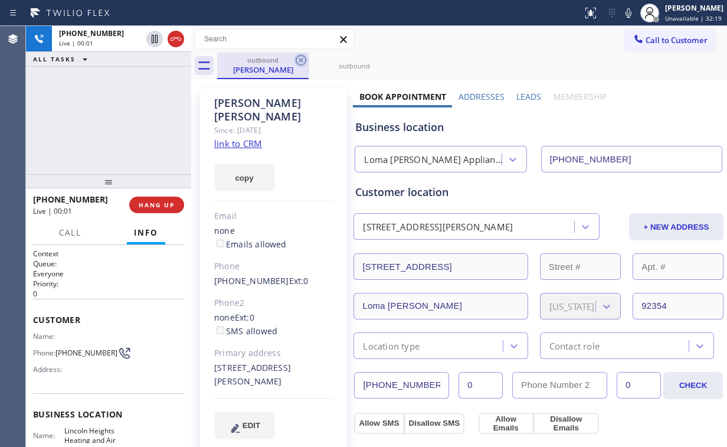
click at [301, 58] on icon at bounding box center [301, 60] width 14 height 14
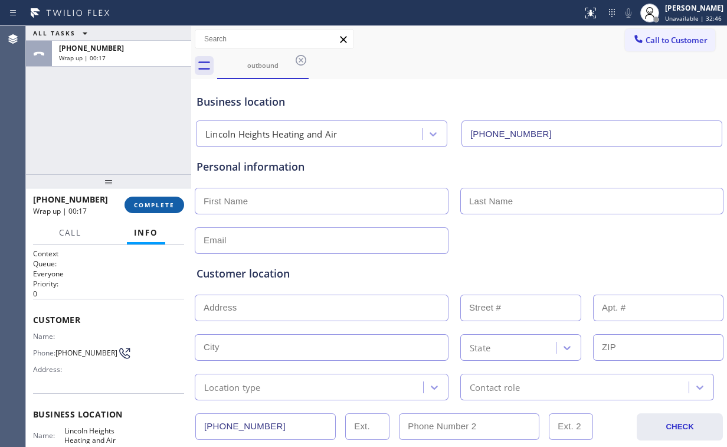
click at [153, 212] on button "COMPLETE" at bounding box center [154, 204] width 60 height 17
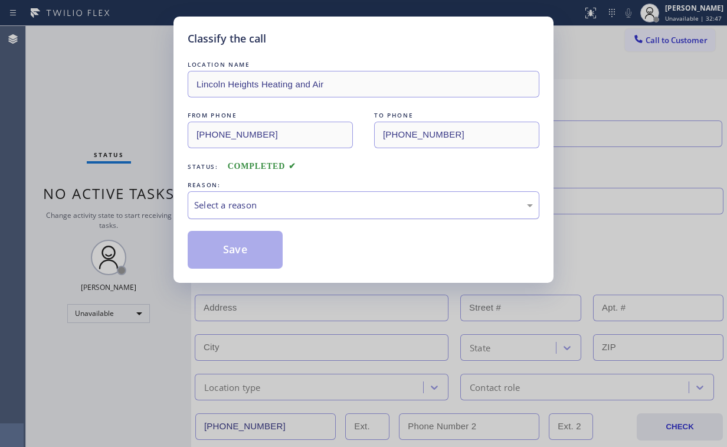
drag, startPoint x: 218, startPoint y: 203, endPoint x: 219, endPoint y: 212, distance: 9.6
click at [218, 204] on div "Select a reason" at bounding box center [363, 205] width 339 height 14
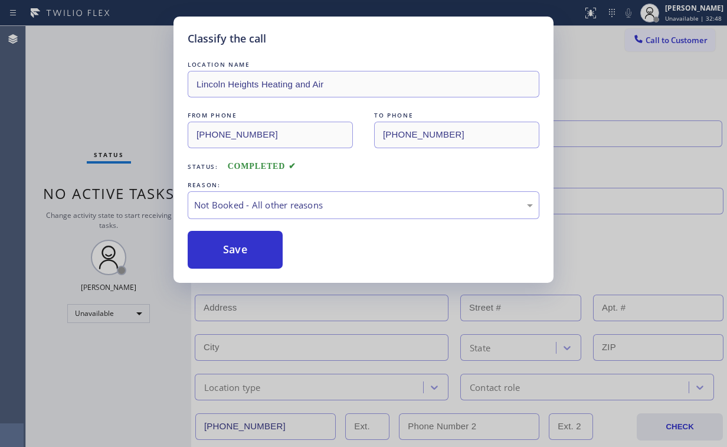
click at [225, 250] on button "Save" at bounding box center [235, 250] width 95 height 38
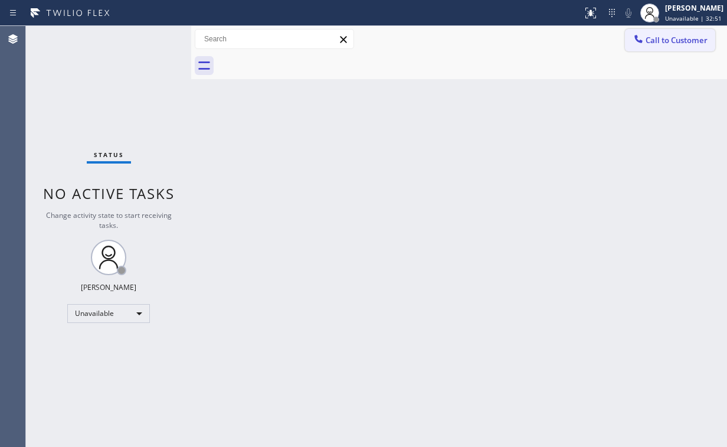
drag, startPoint x: 639, startPoint y: 41, endPoint x: 529, endPoint y: 99, distance: 125.1
click at [639, 42] on icon at bounding box center [638, 39] width 8 height 8
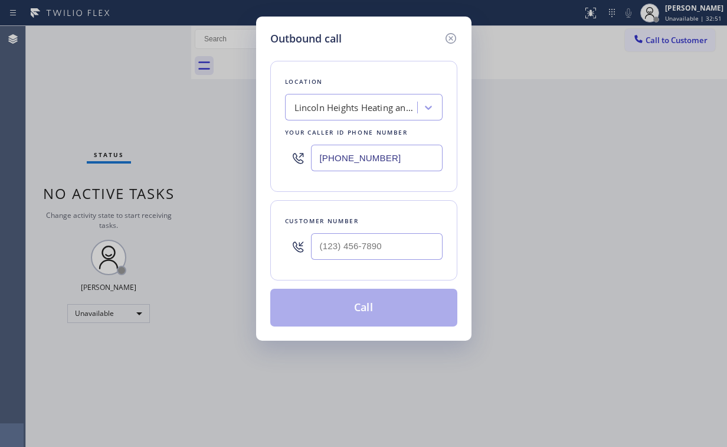
drag, startPoint x: 399, startPoint y: 156, endPoint x: 92, endPoint y: 181, distance: 307.7
click at [118, 181] on div "Outbound call Location [GEOGRAPHIC_DATA] Heating and Air Your caller id phone n…" at bounding box center [363, 223] width 727 height 447
paste input "626) 548-3326"
type input "[PHONE_NUMBER]"
click at [376, 238] on input "(___) ___-____" at bounding box center [377, 246] width 132 height 27
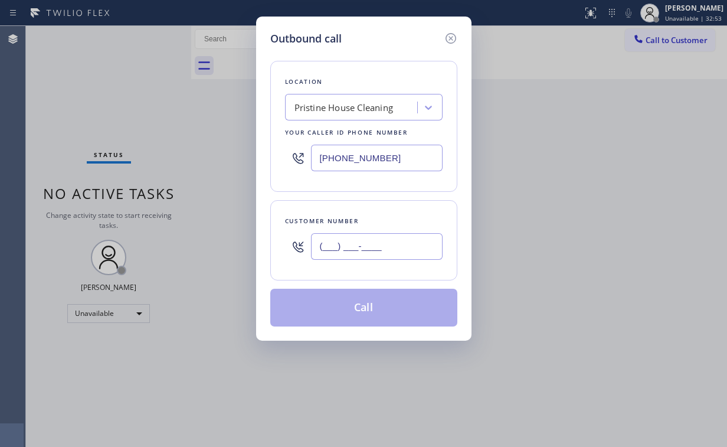
paste input "818) 248-9911"
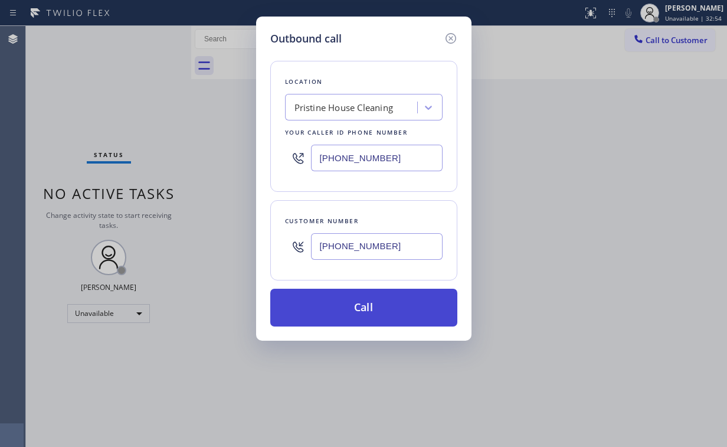
type input "[PHONE_NUMBER]"
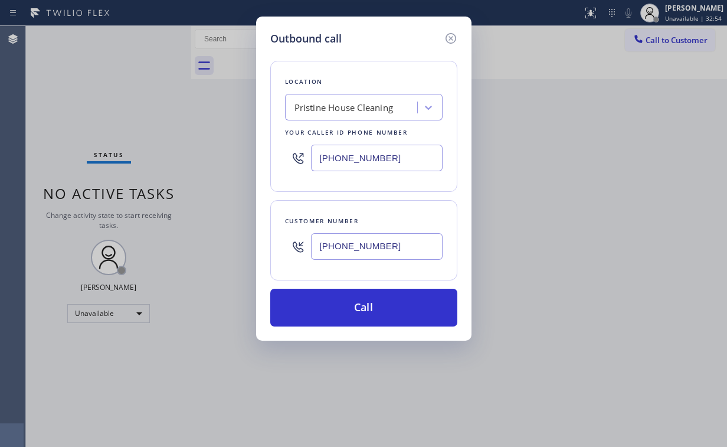
drag, startPoint x: 344, startPoint y: 307, endPoint x: 328, endPoint y: 336, distance: 33.0
click at [344, 306] on button "Call" at bounding box center [363, 307] width 187 height 38
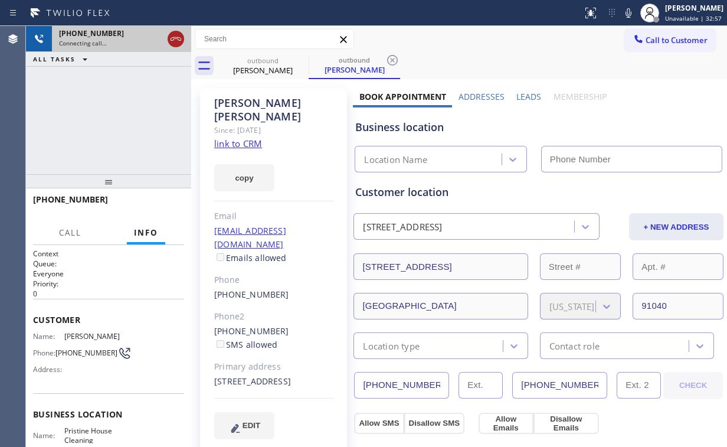
click at [176, 40] on icon at bounding box center [176, 39] width 14 height 14
click at [245, 137] on link "link to CRM" at bounding box center [238, 143] width 48 height 12
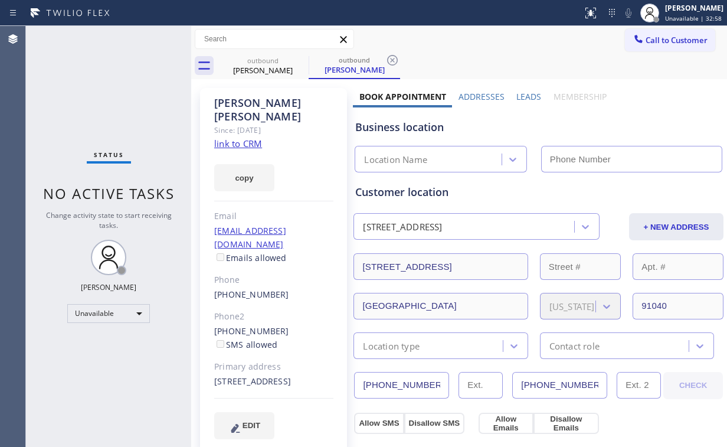
type input "[PHONE_NUMBER]"
click at [647, 38] on span "Call to Customer" at bounding box center [676, 40] width 62 height 11
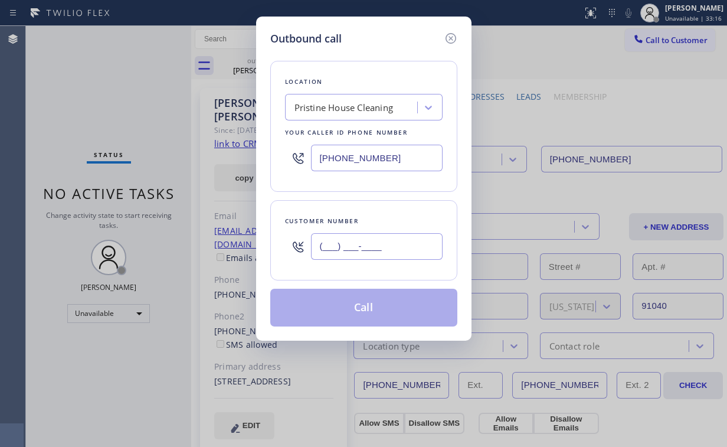
drag, startPoint x: 399, startPoint y: 255, endPoint x: 397, endPoint y: 250, distance: 6.2
click at [399, 255] on input "(___) ___-____" at bounding box center [377, 246] width 132 height 27
paste input "818) 248-9911"
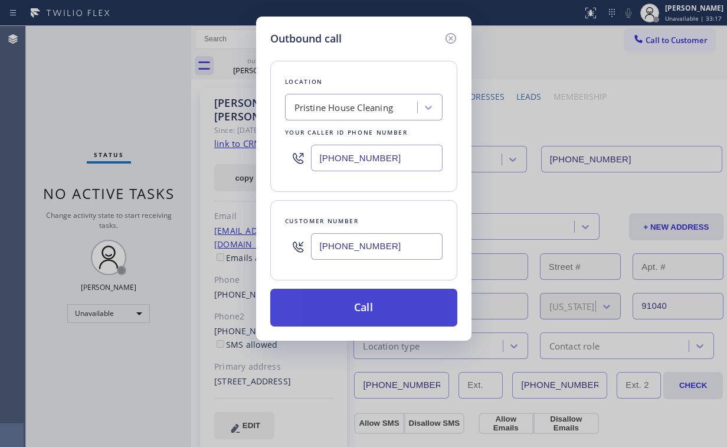
type input "[PHONE_NUMBER]"
click at [375, 311] on button "Call" at bounding box center [363, 307] width 187 height 38
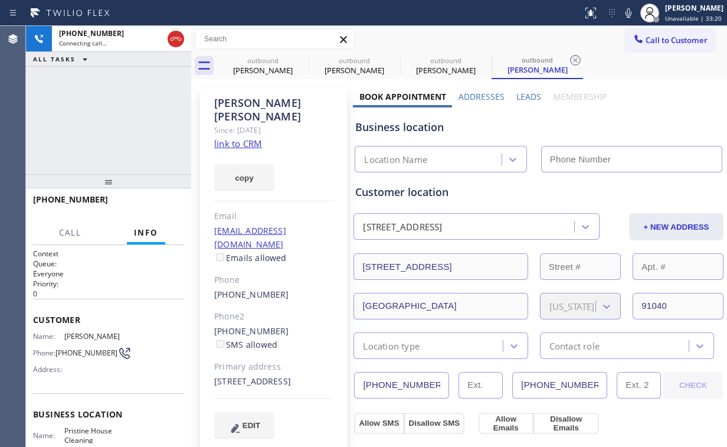
type input "[PHONE_NUMBER]"
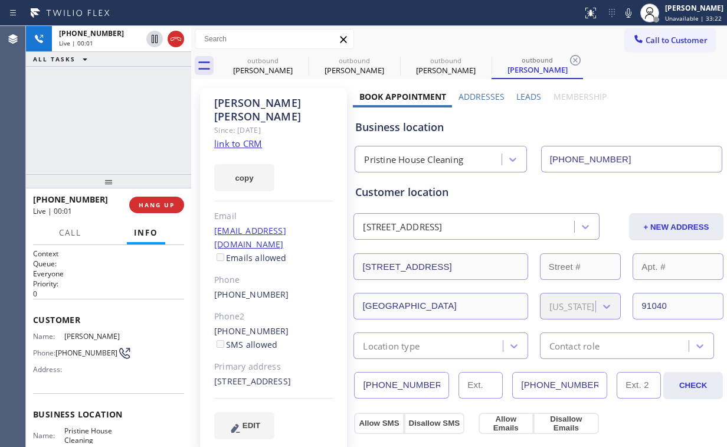
drag, startPoint x: 50, startPoint y: 73, endPoint x: 188, endPoint y: 91, distance: 139.8
click at [60, 77] on div "[PHONE_NUMBER] Live | 00:01 ALL TASKS ALL TASKS ACTIVE TASKS TASKS IN WRAP UP" at bounding box center [108, 100] width 165 height 148
click at [127, 132] on div "[PHONE_NUMBER] Live | 00:01 ALL TASKS ALL TASKS ACTIVE TASKS TASKS IN WRAP UP" at bounding box center [108, 100] width 165 height 148
drag, startPoint x: 254, startPoint y: 76, endPoint x: 290, endPoint y: 68, distance: 37.4
click at [254, 76] on div "outbound [PERSON_NAME]" at bounding box center [262, 66] width 89 height 27
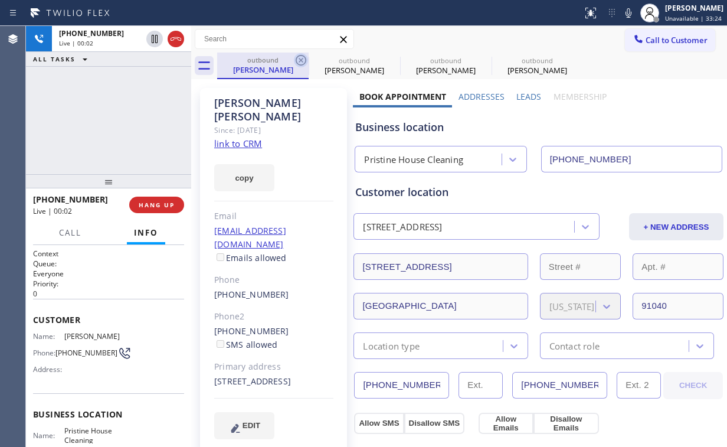
click at [302, 61] on icon at bounding box center [301, 60] width 11 height 11
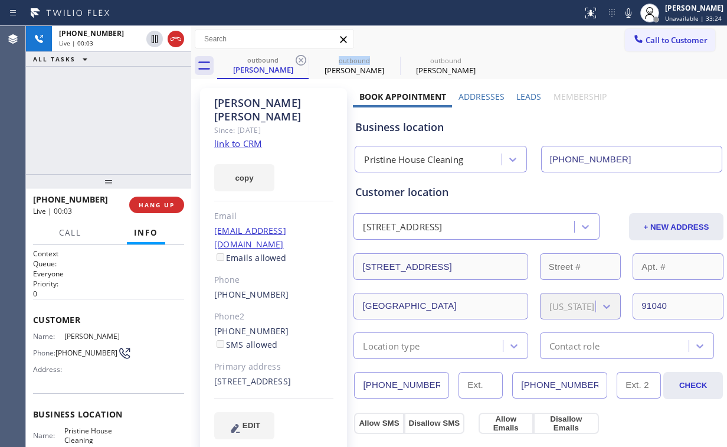
click at [302, 61] on icon at bounding box center [301, 60] width 11 height 11
click at [130, 116] on div "[PHONE_NUMBER] Live | 00:03 ALL TASKS ALL TASKS ACTIVE TASKS TASKS IN WRAP UP" at bounding box center [108, 100] width 165 height 148
click at [505, 123] on div "Business location" at bounding box center [538, 127] width 366 height 16
click at [130, 147] on div "[PHONE_NUMBER] Live | 00:08 ALL TASKS ALL TASKS ACTIVE TASKS TASKS IN WRAP UP" at bounding box center [108, 100] width 165 height 148
click at [170, 210] on button "HANG UP" at bounding box center [156, 204] width 55 height 17
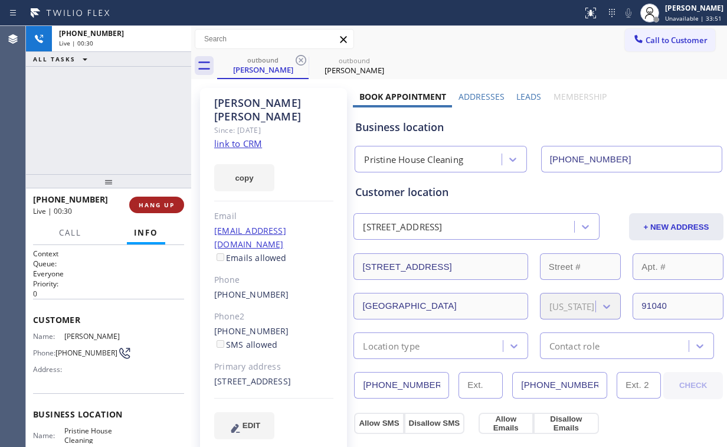
click at [160, 207] on span "HANG UP" at bounding box center [157, 205] width 36 height 8
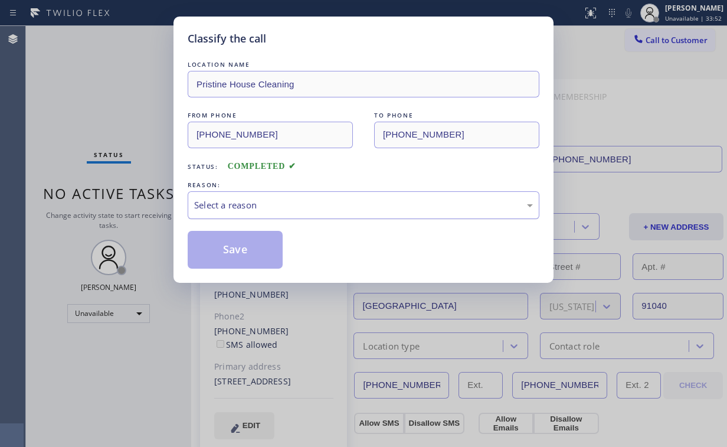
drag, startPoint x: 227, startPoint y: 203, endPoint x: 229, endPoint y: 217, distance: 14.4
click at [227, 205] on div "Select a reason" at bounding box center [363, 205] width 339 height 14
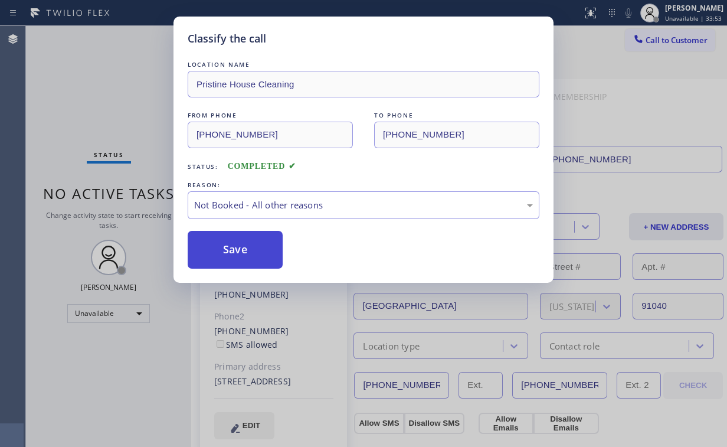
click at [233, 245] on button "Save" at bounding box center [235, 250] width 95 height 38
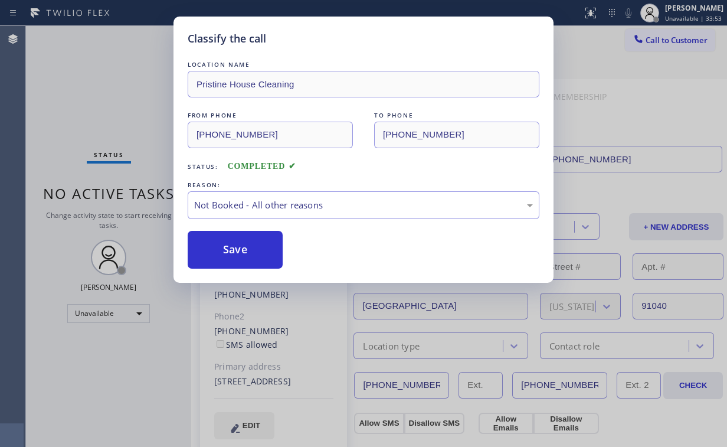
click at [109, 120] on div "Classify the call LOCATION NAME Pristine House Cleaning FROM PHONE [PHONE_NUMBE…" at bounding box center [363, 223] width 727 height 447
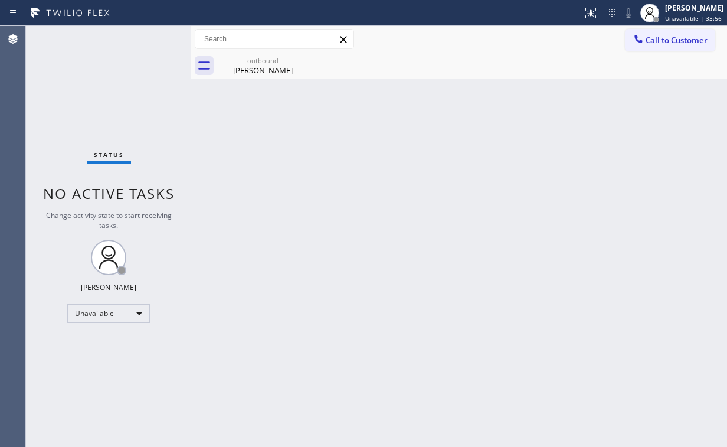
drag, startPoint x: 364, startPoint y: 278, endPoint x: 337, endPoint y: 354, distance: 80.2
click at [364, 278] on div "Back to Dashboard Change Sender ID Customers Technicians Select a contact Outbo…" at bounding box center [459, 236] width 536 height 421
click at [279, 170] on div "Back to Dashboard Change Sender ID Customers Technicians Select a contact Outbo…" at bounding box center [459, 236] width 536 height 421
click at [276, 77] on div "outbound [PERSON_NAME]" at bounding box center [262, 66] width 89 height 27
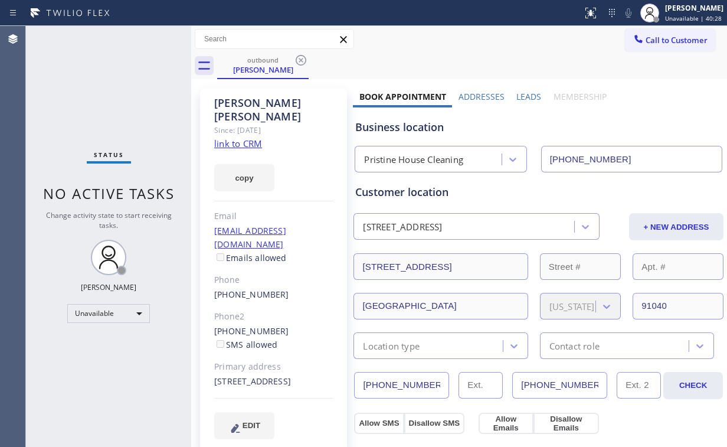
drag, startPoint x: 296, startPoint y: 58, endPoint x: 301, endPoint y: 61, distance: 6.4
click at [297, 58] on icon at bounding box center [301, 60] width 14 height 14
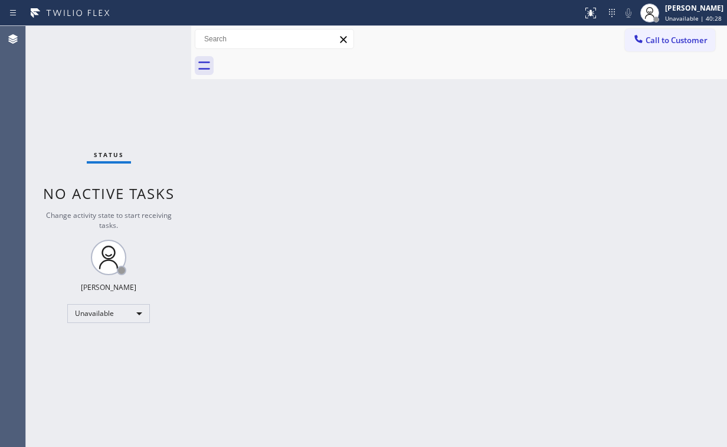
drag, startPoint x: 117, startPoint y: 89, endPoint x: 88, endPoint y: 45, distance: 53.2
click at [113, 84] on div "Status No active tasks Change activity state to start receiving tasks. [PERSON_…" at bounding box center [108, 236] width 165 height 421
click at [647, 40] on span "Call to Customer" at bounding box center [676, 40] width 62 height 11
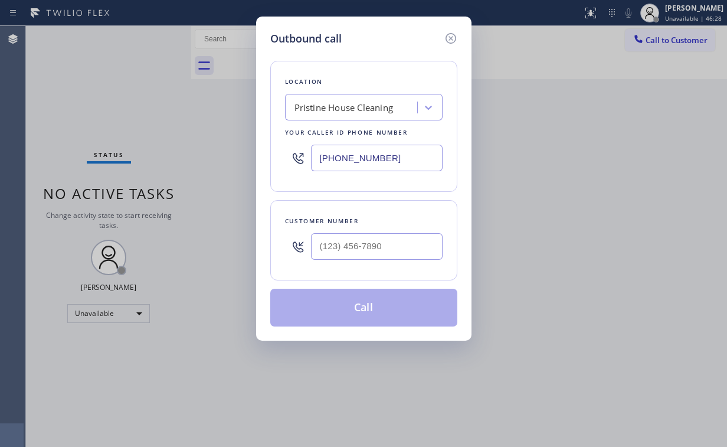
drag, startPoint x: 409, startPoint y: 149, endPoint x: 238, endPoint y: 153, distance: 171.1
click at [256, 160] on div "Outbound call Location Pristine House Cleaning Your caller id phone number [PHO…" at bounding box center [363, 179] width 215 height 324
paste input "61) 368-9097"
type input "[PHONE_NUMBER]"
click at [403, 252] on input "(___) ___-____" at bounding box center [377, 246] width 132 height 27
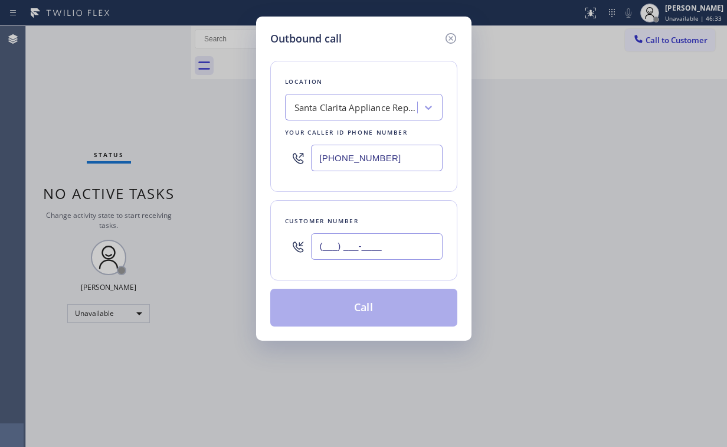
paste input "661) 993-3220"
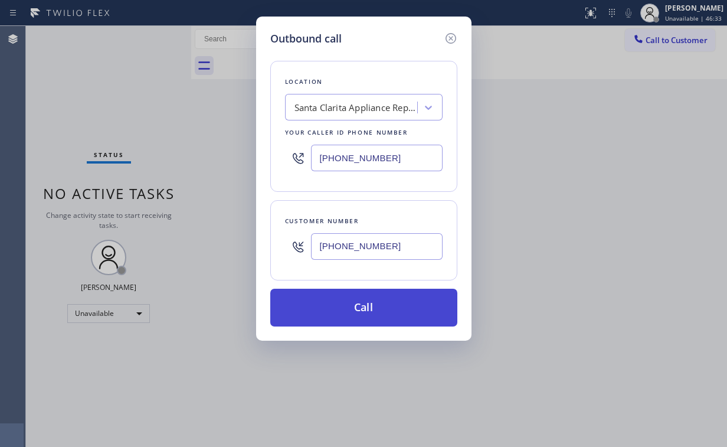
type input "[PHONE_NUMBER]"
drag, startPoint x: 359, startPoint y: 304, endPoint x: 307, endPoint y: 416, distance: 123.8
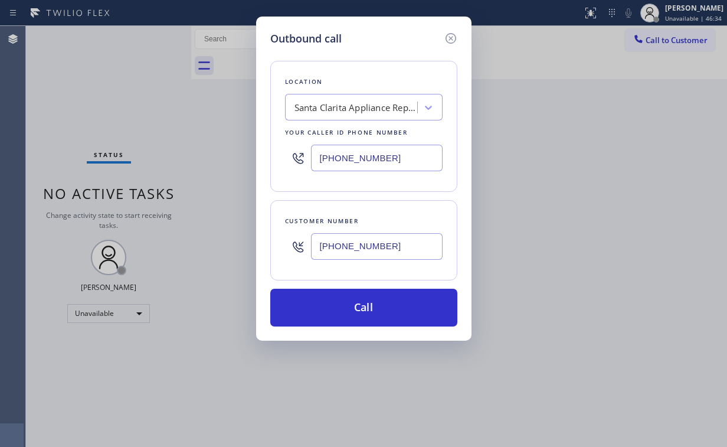
click at [359, 307] on button "Call" at bounding box center [363, 307] width 187 height 38
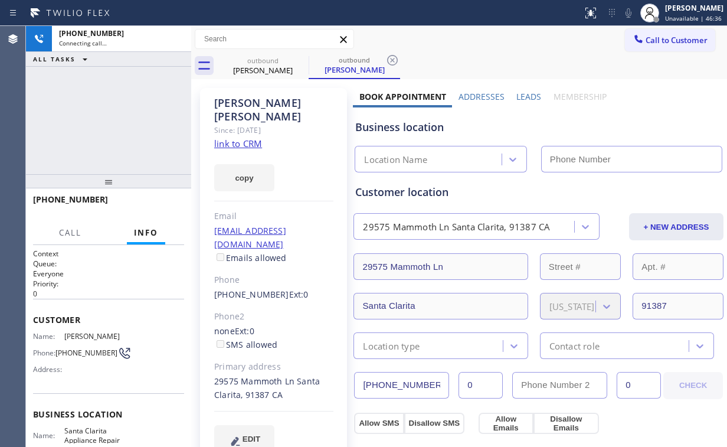
drag, startPoint x: 99, startPoint y: 103, endPoint x: 125, endPoint y: 104, distance: 26.6
click at [99, 103] on div "[PHONE_NUMBER] Connecting call… ALL TASKS ALL TASKS ACTIVE TASKS TASKS IN WRAP …" at bounding box center [108, 100] width 165 height 148
type input "[PHONE_NUMBER]"
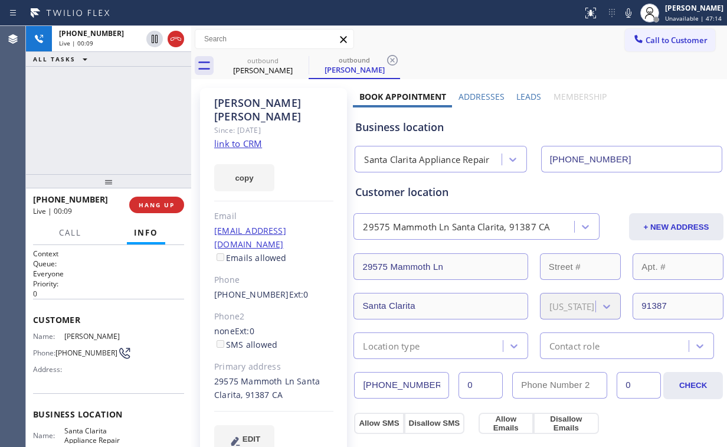
click at [114, 114] on div "[PHONE_NUMBER] Live | 00:09 ALL TASKS ALL TASKS ACTIVE TASKS TASKS IN WRAP UP" at bounding box center [108, 100] width 165 height 148
click at [168, 201] on span "HANG UP" at bounding box center [157, 205] width 36 height 8
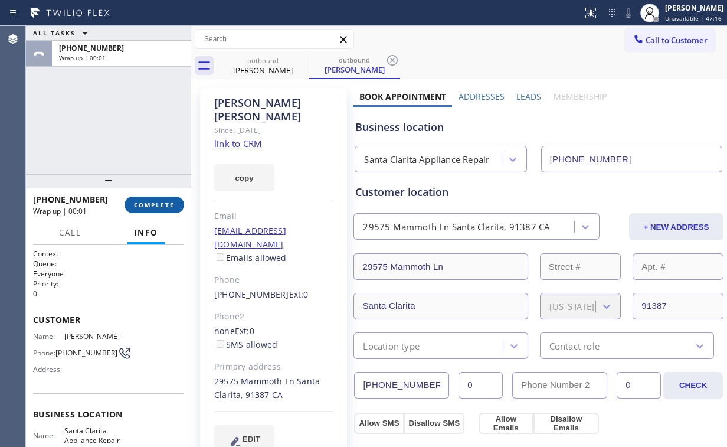
click at [166, 202] on span "COMPLETE" at bounding box center [154, 205] width 41 height 8
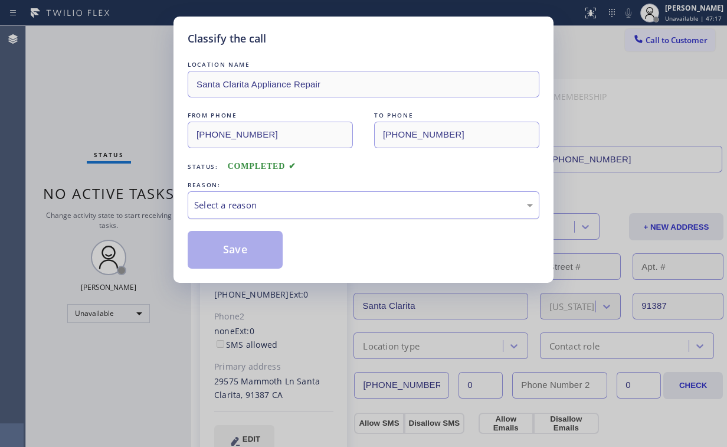
click at [255, 201] on div "Select a reason" at bounding box center [363, 205] width 339 height 14
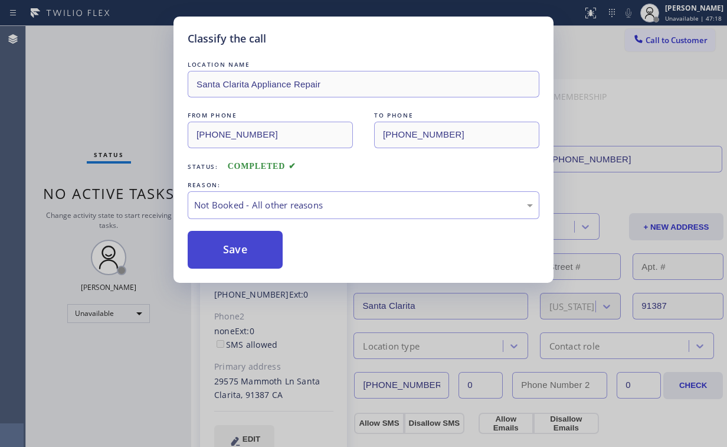
click at [236, 252] on button "Save" at bounding box center [235, 250] width 95 height 38
click at [115, 116] on div "Classify the call LOCATION NAME [GEOGRAPHIC_DATA] Appliance Repair FROM PHONE […" at bounding box center [363, 223] width 727 height 447
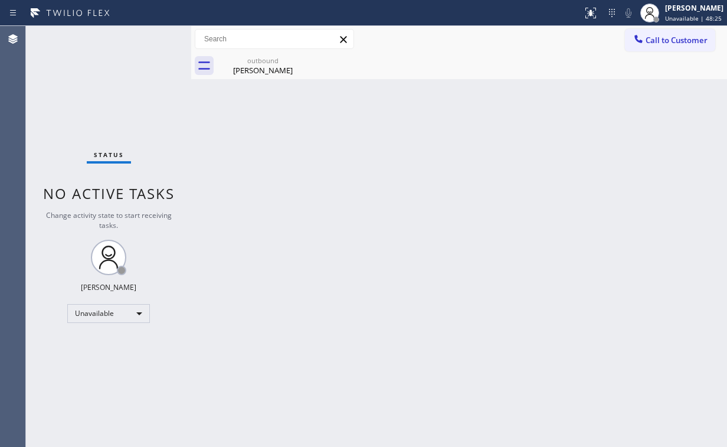
click at [665, 38] on span "Call to Customer" at bounding box center [676, 40] width 62 height 11
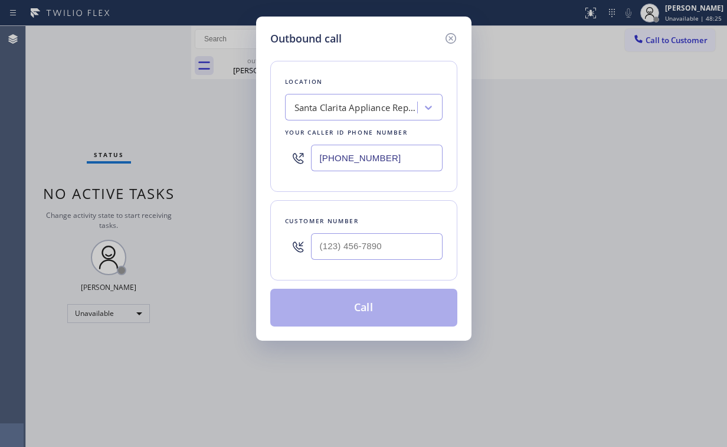
drag, startPoint x: 401, startPoint y: 158, endPoint x: 175, endPoint y: 159, distance: 226.5
click at [213, 158] on div "Outbound call Location [GEOGRAPHIC_DATA] Appliance Repair Your caller id phone …" at bounding box center [363, 223] width 727 height 447
paste input "858) 800-3094"
type input "[PHONE_NUMBER]"
click at [381, 247] on input "(___) ___-____" at bounding box center [377, 246] width 132 height 27
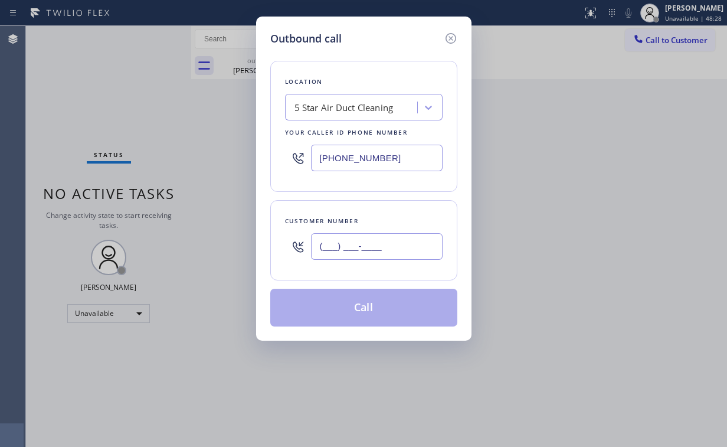
paste input "310) 283-3877"
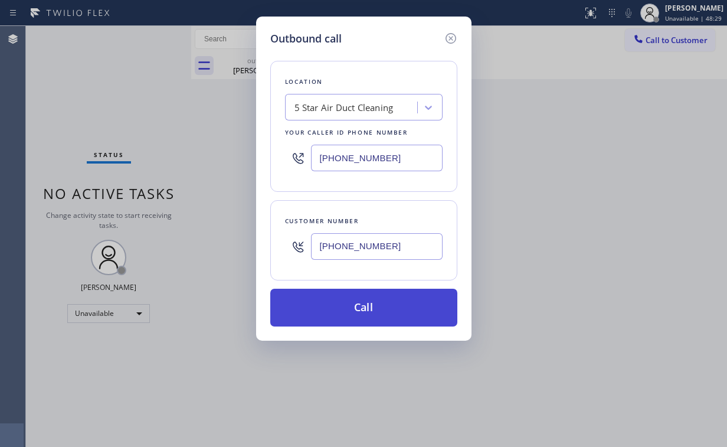
type input "[PHONE_NUMBER]"
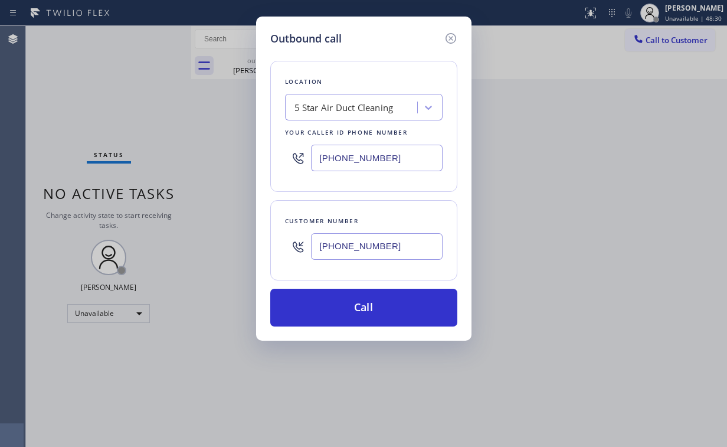
drag, startPoint x: 386, startPoint y: 309, endPoint x: 596, endPoint y: 231, distance: 224.2
click at [387, 309] on button "Call" at bounding box center [363, 307] width 187 height 38
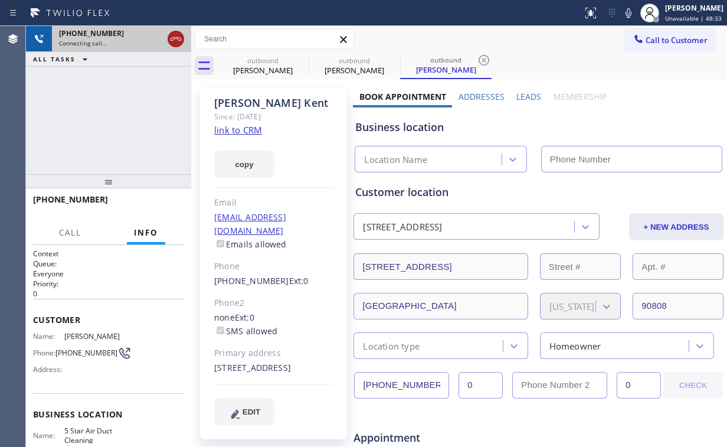
click at [173, 35] on icon at bounding box center [176, 39] width 14 height 14
type input "[PHONE_NUMBER]"
drag, startPoint x: 252, startPoint y: 60, endPoint x: 288, endPoint y: 60, distance: 35.4
click at [254, 60] on div "outbound" at bounding box center [262, 60] width 89 height 9
type input "[PHONE_NUMBER]"
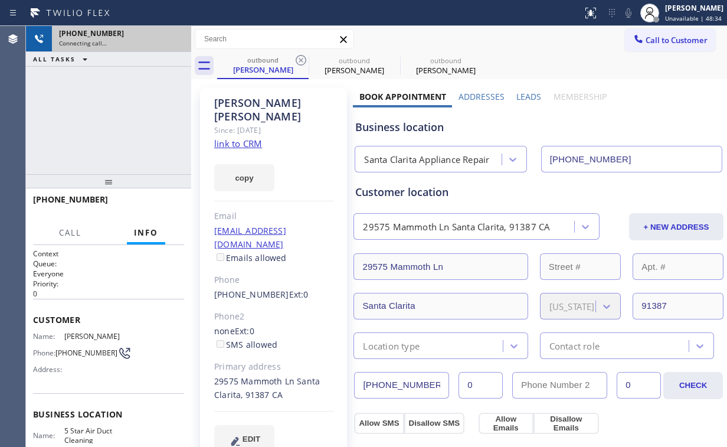
click at [298, 60] on icon at bounding box center [301, 60] width 14 height 14
type input "[PHONE_NUMBER]"
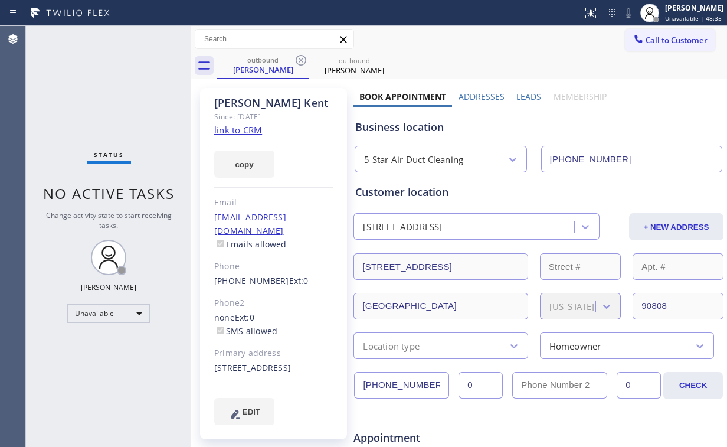
click at [244, 131] on link "link to CRM" at bounding box center [238, 130] width 48 height 12
click at [640, 47] on button "Call to Customer" at bounding box center [670, 40] width 90 height 22
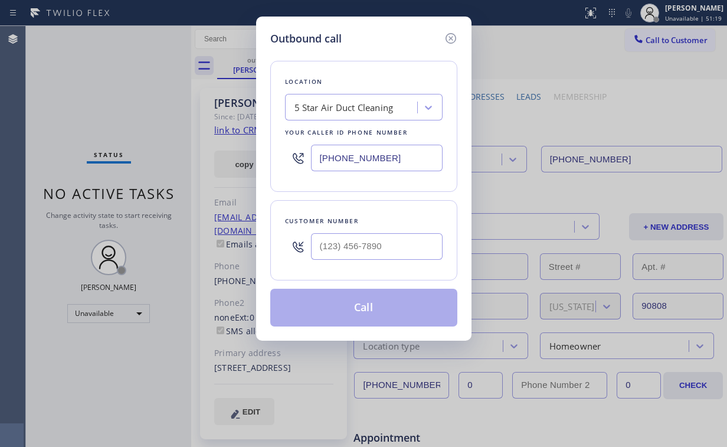
drag, startPoint x: 403, startPoint y: 156, endPoint x: 159, endPoint y: 125, distance: 246.1
click at [217, 149] on div "Outbound call Location 5 Star Air Duct Cleaning Your caller id phone number [PH…" at bounding box center [363, 223] width 727 height 447
paste input "323) 772-596"
type input "[PHONE_NUMBER]"
click at [399, 248] on input "(___) ___-____" at bounding box center [377, 246] width 132 height 27
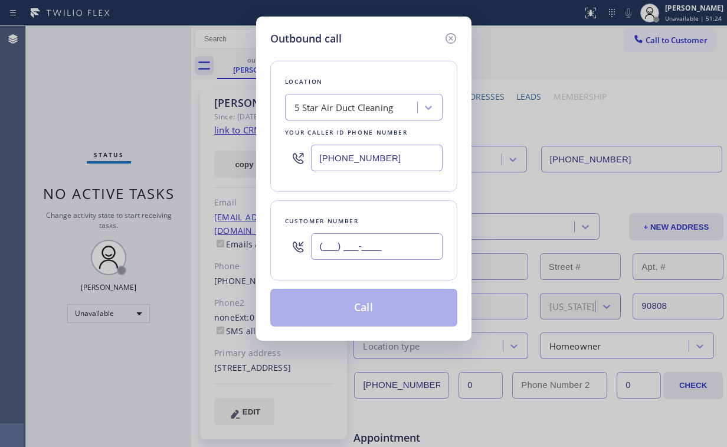
paste input "310) 701-0579"
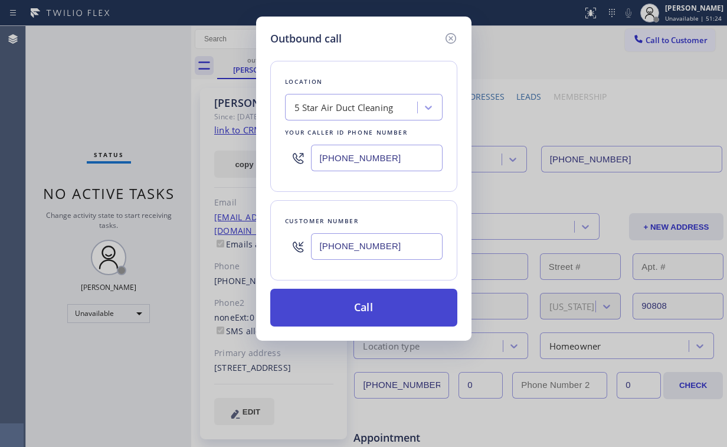
type input "[PHONE_NUMBER]"
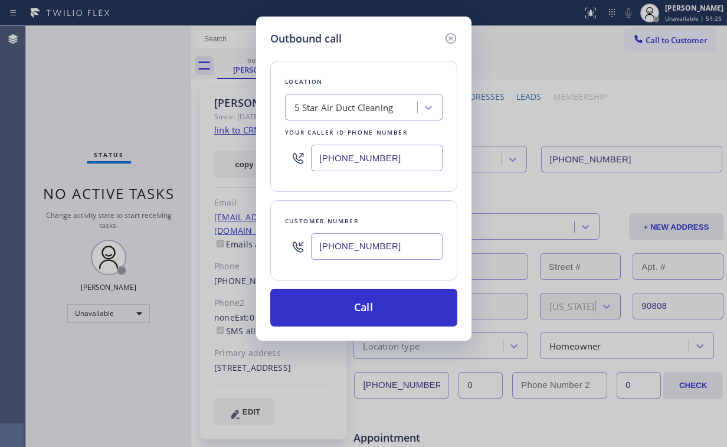
drag, startPoint x: 360, startPoint y: 309, endPoint x: 305, endPoint y: 421, distance: 125.0
click at [360, 309] on button "Call" at bounding box center [363, 307] width 187 height 38
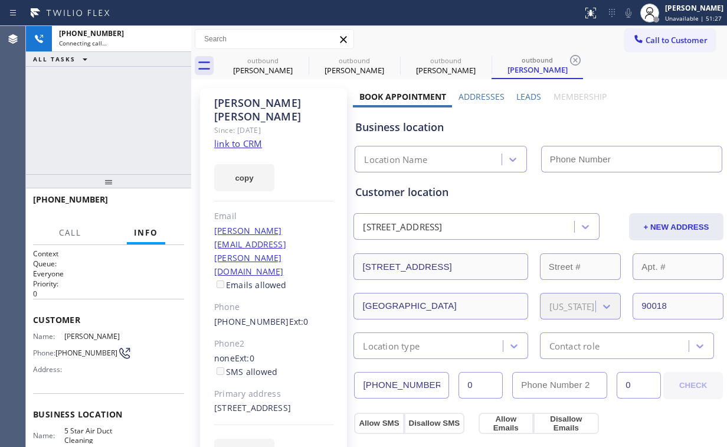
click at [116, 110] on div "[PHONE_NUMBER] Connecting call… ALL TASKS ALL TASKS ACTIVE TASKS TASKS IN WRAP …" at bounding box center [108, 100] width 165 height 148
type input "[PHONE_NUMBER]"
click at [117, 115] on div "[PHONE_NUMBER] Connecting call… ALL TASKS ALL TASKS ACTIVE TASKS TASKS IN WRAP …" at bounding box center [108, 100] width 165 height 148
click at [114, 118] on div "[PHONE_NUMBER] Connecting call… ALL TASKS ALL TASKS ACTIVE TASKS TASKS IN WRAP …" at bounding box center [108, 100] width 165 height 148
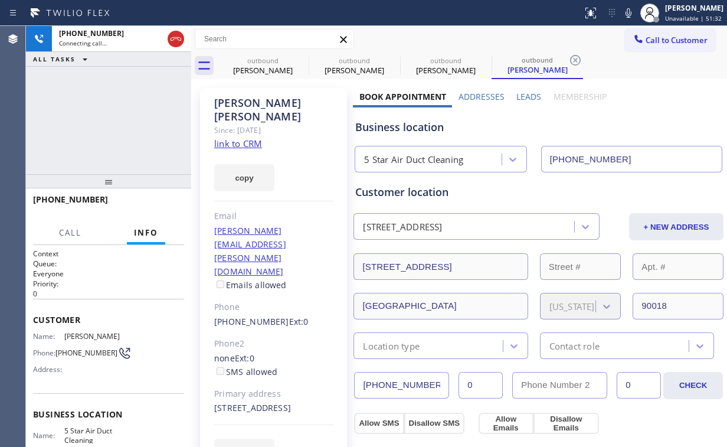
click at [114, 118] on div "[PHONE_NUMBER] Connecting call… ALL TASKS ALL TASKS ACTIVE TASKS TASKS IN WRAP …" at bounding box center [108, 100] width 165 height 148
click at [253, 73] on div "[PERSON_NAME]" at bounding box center [262, 70] width 89 height 11
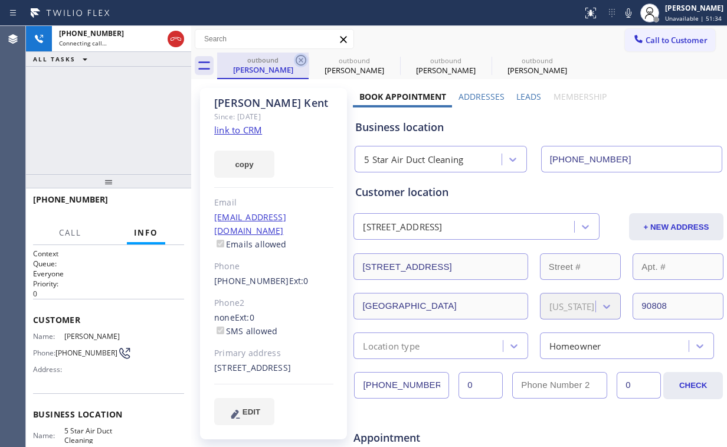
click at [299, 57] on icon at bounding box center [301, 60] width 14 height 14
click at [298, 60] on icon at bounding box center [301, 60] width 14 height 14
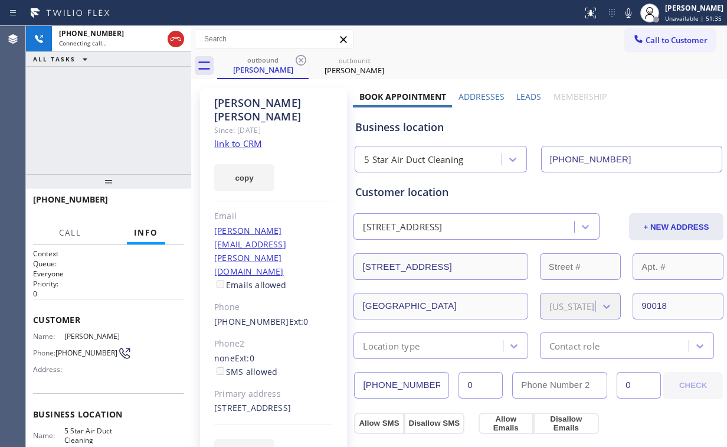
drag, startPoint x: 137, startPoint y: 108, endPoint x: 109, endPoint y: 119, distance: 29.7
click at [136, 108] on div "[PHONE_NUMBER] Connecting call… ALL TASKS ALL TASKS ACTIVE TASKS TASKS IN WRAP …" at bounding box center [108, 100] width 165 height 148
click at [113, 119] on div "[PHONE_NUMBER] Connecting call… ALL TASKS ALL TASKS ACTIVE TASKS TASKS IN WRAP …" at bounding box center [108, 100] width 165 height 148
click at [66, 130] on div "[PHONE_NUMBER] Live | 00:10 ALL TASKS ALL TASKS ACTIVE TASKS TASKS IN WRAP UP" at bounding box center [108, 100] width 165 height 148
click at [158, 208] on span "HANG UP" at bounding box center [157, 205] width 36 height 8
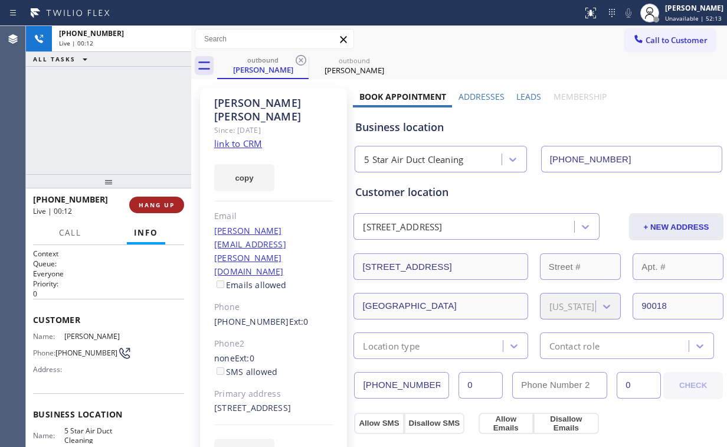
click at [162, 205] on span "HANG UP" at bounding box center [157, 205] width 36 height 8
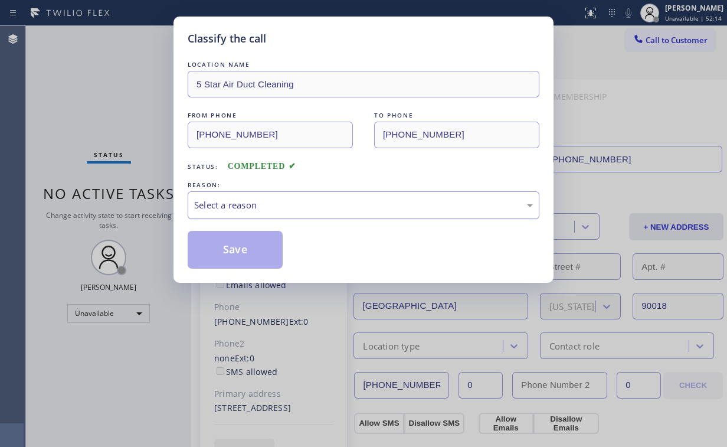
click at [228, 203] on div "Select a reason" at bounding box center [363, 205] width 339 height 14
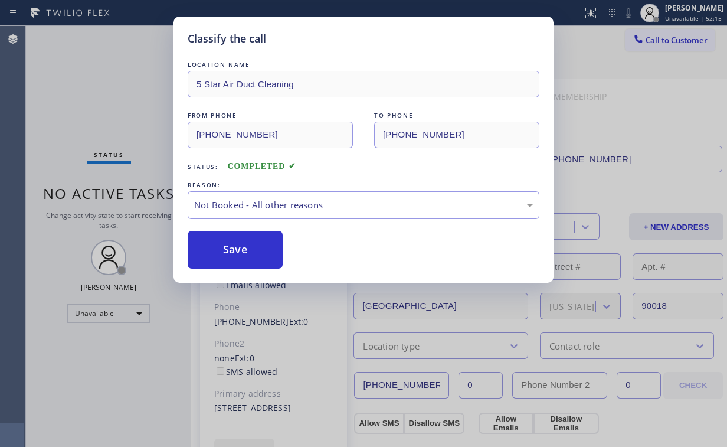
click at [229, 248] on button "Save" at bounding box center [235, 250] width 95 height 38
click at [114, 134] on div "Classify the call LOCATION NAME 5 Star Air Duct Cleaning FROM PHONE [PHONE_NUMB…" at bounding box center [363, 223] width 727 height 447
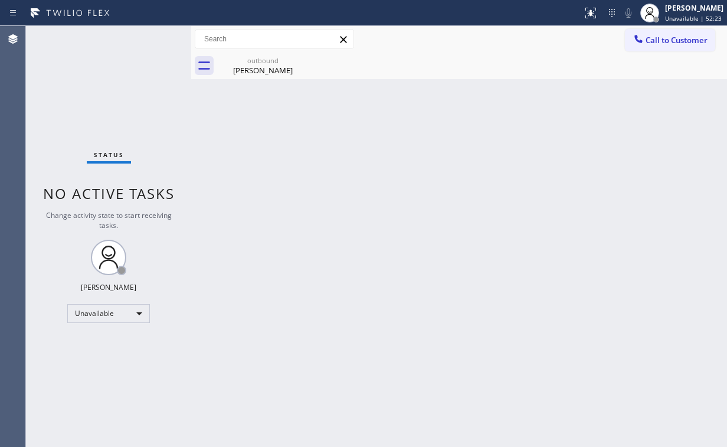
click at [59, 70] on div "Status No active tasks Change activity state to start receiving tasks. [PERSON_…" at bounding box center [108, 236] width 165 height 421
click at [276, 65] on div "[PERSON_NAME]" at bounding box center [262, 70] width 89 height 11
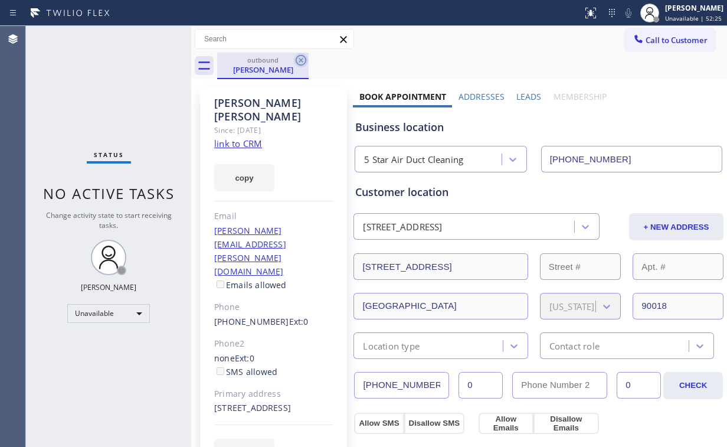
click at [295, 63] on icon at bounding box center [301, 60] width 14 height 14
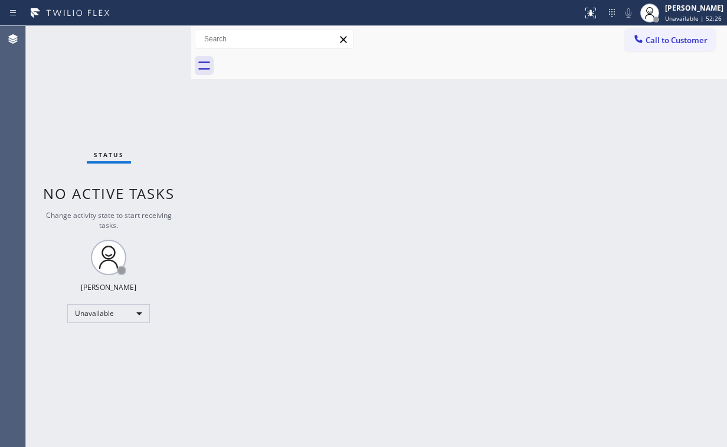
click at [482, 150] on div "Back to Dashboard Change Sender ID Customers Technicians Select a contact Outbo…" at bounding box center [459, 236] width 536 height 421
drag, startPoint x: 648, startPoint y: 35, endPoint x: 462, endPoint y: 129, distance: 208.1
click at [648, 37] on span "Call to Customer" at bounding box center [676, 40] width 62 height 11
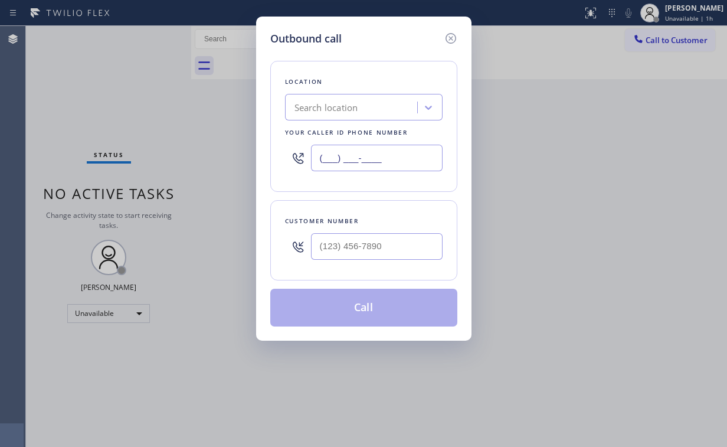
drag, startPoint x: 269, startPoint y: 148, endPoint x: 260, endPoint y: 104, distance: 45.2
click at [212, 139] on div "Outbound call Location Search location Your caller id phone number (___) ___-__…" at bounding box center [363, 223] width 727 height 447
paste input "562) 200-0971"
type input "[PHONE_NUMBER]"
click at [367, 238] on input "(___) ___-____" at bounding box center [377, 246] width 132 height 27
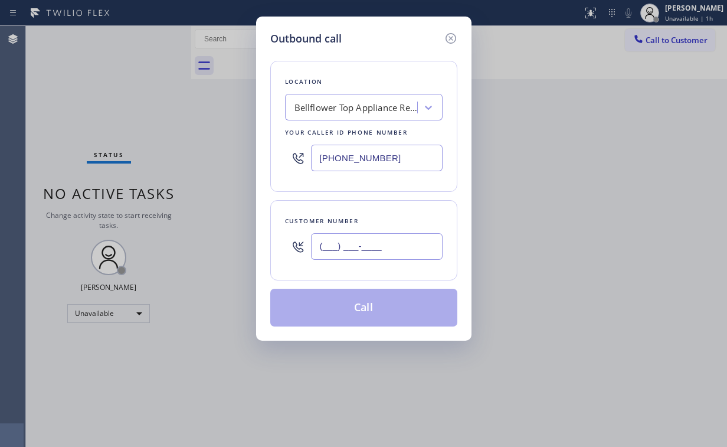
paste input "562) 508-8982"
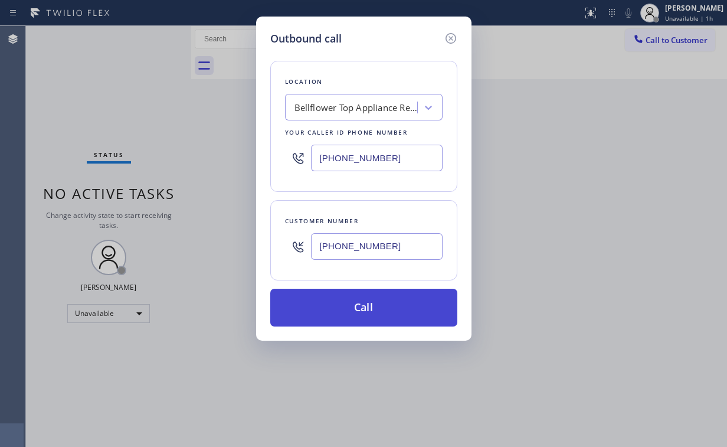
type input "[PHONE_NUMBER]"
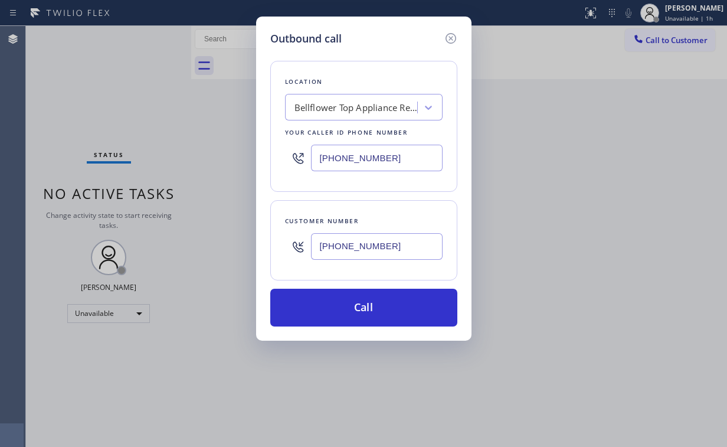
drag, startPoint x: 346, startPoint y: 304, endPoint x: 323, endPoint y: 362, distance: 62.2
click at [345, 306] on button "Call" at bounding box center [363, 307] width 187 height 38
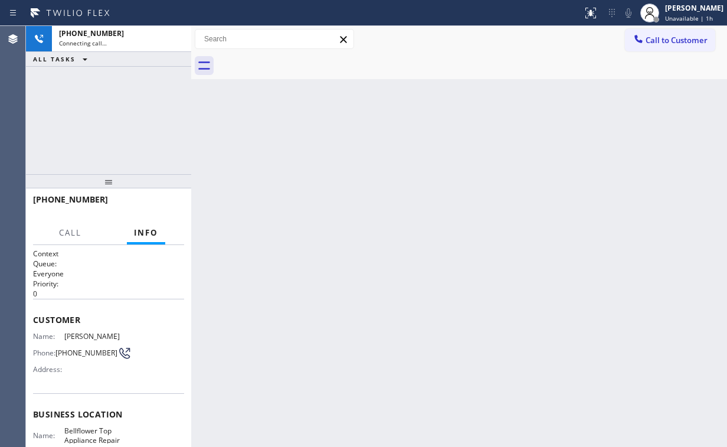
drag, startPoint x: 137, startPoint y: 117, endPoint x: 142, endPoint y: 129, distance: 12.7
click at [137, 117] on div "[PHONE_NUMBER] Connecting call… ALL TASKS ALL TASKS ACTIVE TASKS TASKS IN WRAP …" at bounding box center [108, 100] width 165 height 148
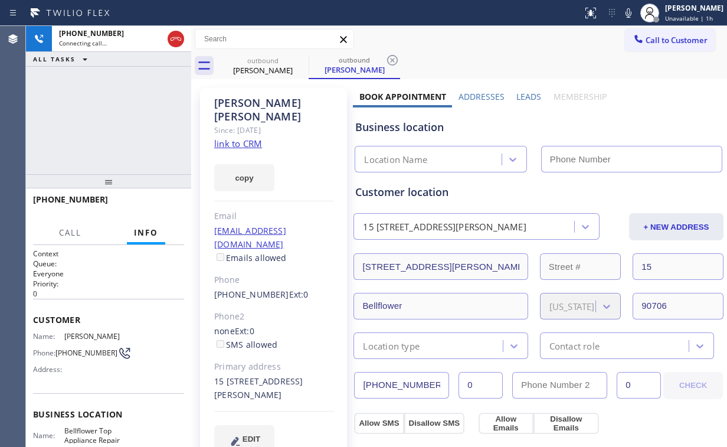
type input "[PHONE_NUMBER]"
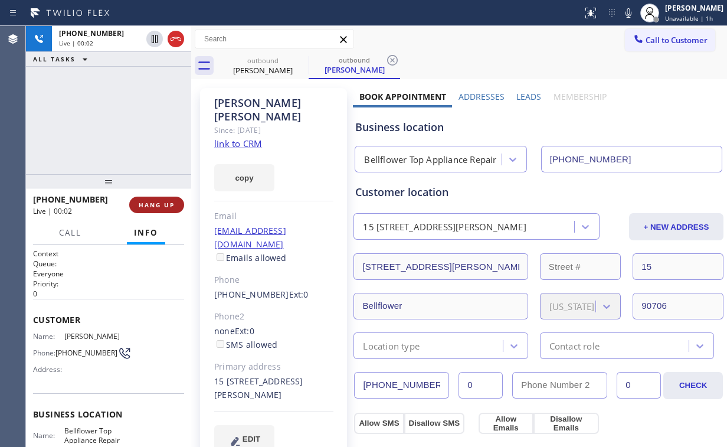
click at [153, 205] on span "HANG UP" at bounding box center [157, 205] width 36 height 8
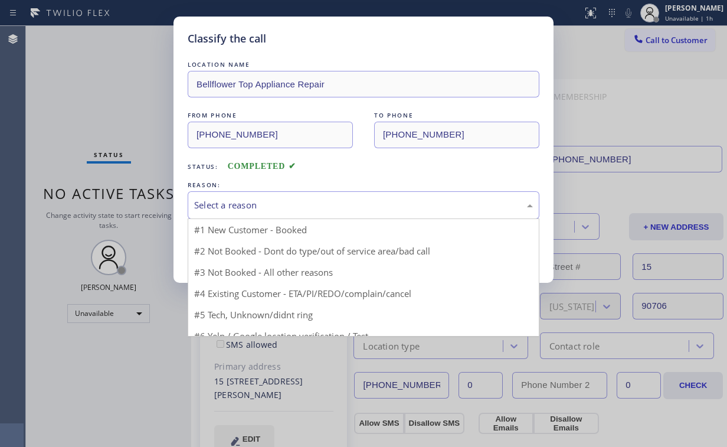
click at [277, 196] on div "Select a reason" at bounding box center [364, 205] width 352 height 28
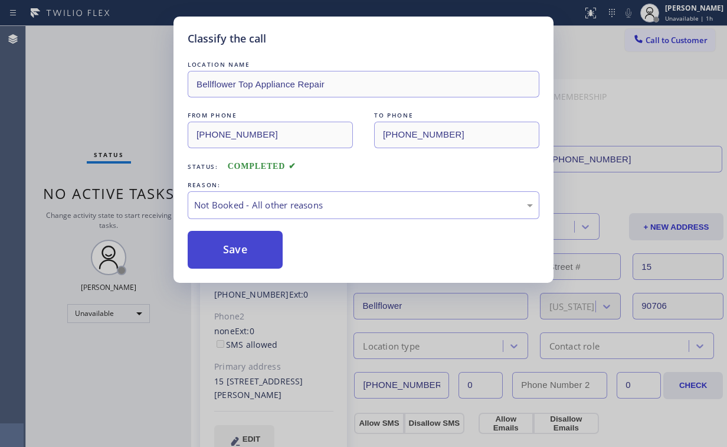
click at [244, 249] on button "Save" at bounding box center [235, 250] width 95 height 38
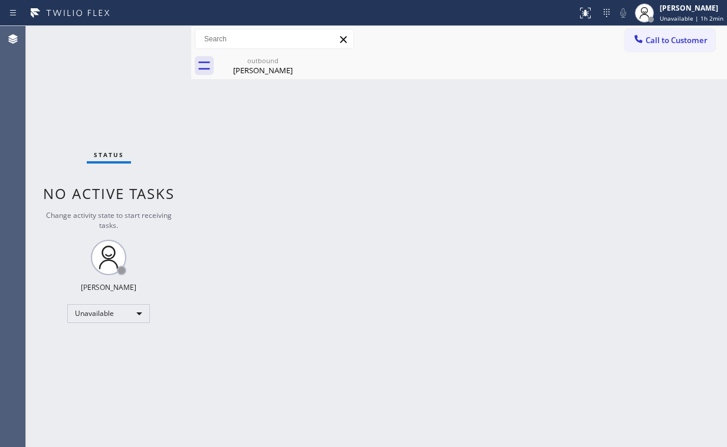
click at [659, 39] on span "Call to Customer" at bounding box center [676, 40] width 62 height 11
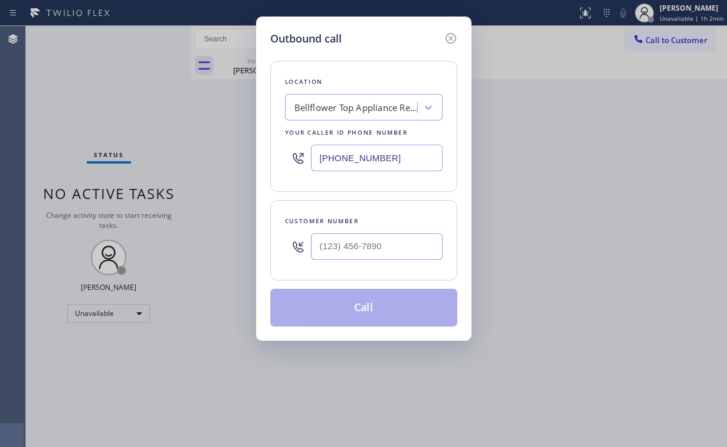
drag, startPoint x: 417, startPoint y: 163, endPoint x: 140, endPoint y: 163, distance: 277.3
click at [151, 165] on div "Outbound call Location Bellflower Top Appliance Repair Your caller id phone num…" at bounding box center [363, 223] width 727 height 447
paste input "917) 935-4352"
type input "[PHONE_NUMBER]"
click at [375, 248] on input "(___) ___-____" at bounding box center [377, 246] width 132 height 27
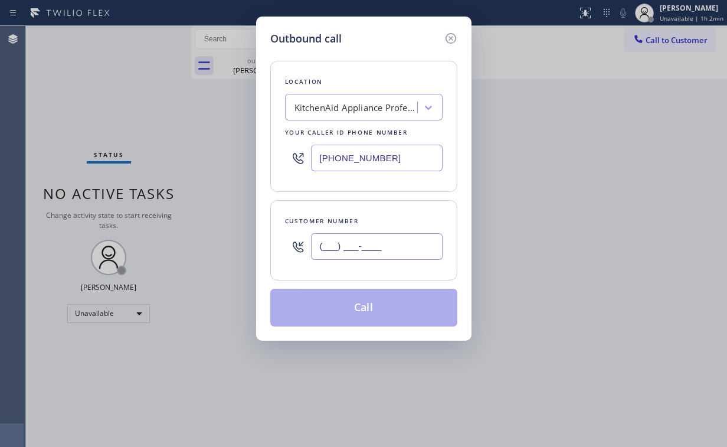
paste input "516) 610-8096"
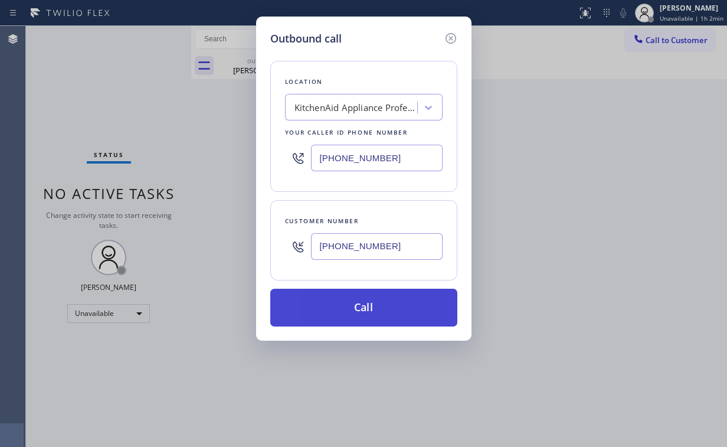
type input "[PHONE_NUMBER]"
click at [345, 310] on button "Call" at bounding box center [363, 307] width 187 height 38
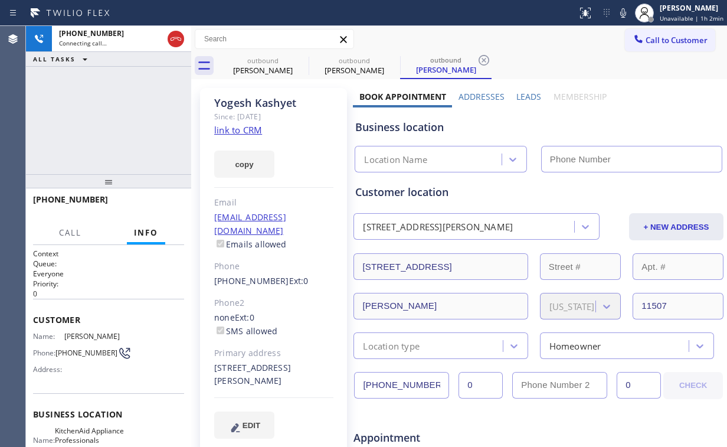
type input "[PHONE_NUMBER]"
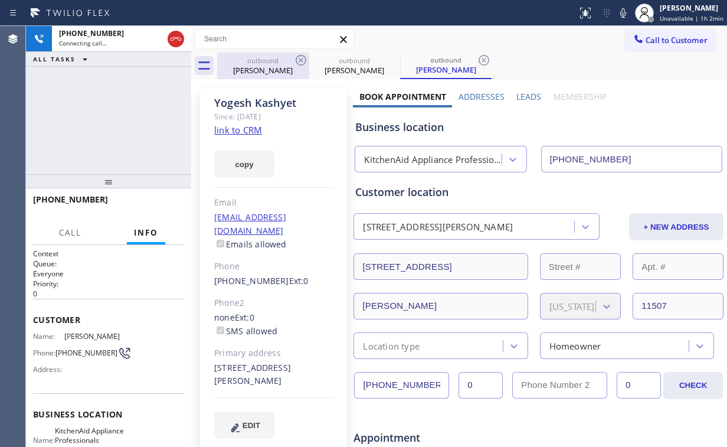
click at [260, 73] on div "[PERSON_NAME]" at bounding box center [262, 70] width 89 height 11
type input "[PHONE_NUMBER]"
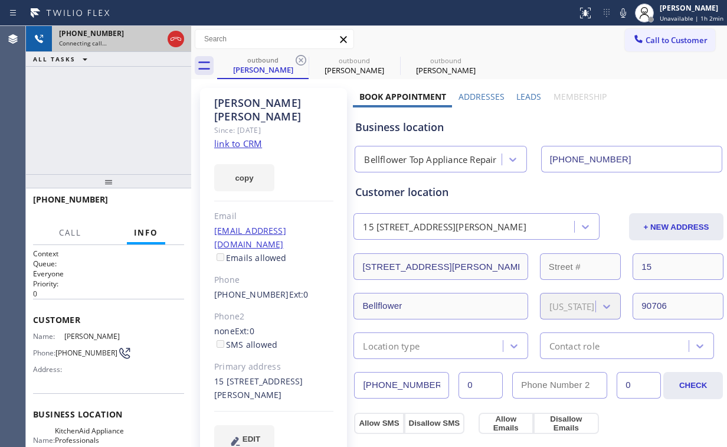
drag, startPoint x: 299, startPoint y: 57, endPoint x: 142, endPoint y: 45, distance: 157.9
click at [298, 57] on icon at bounding box center [301, 60] width 14 height 14
type input "[PHONE_NUMBER]"
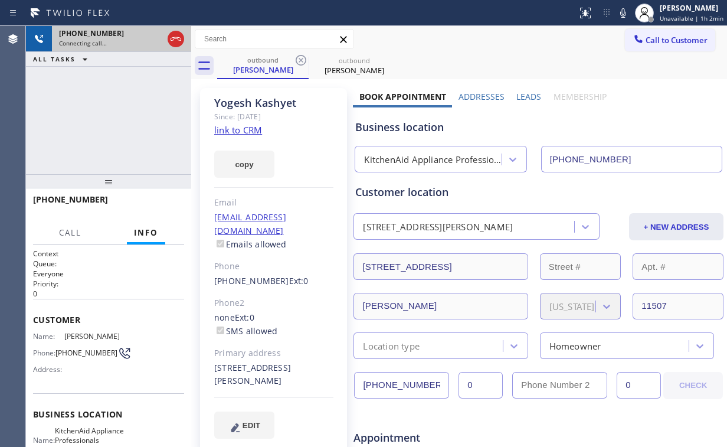
click at [170, 39] on icon at bounding box center [175, 39] width 11 height 4
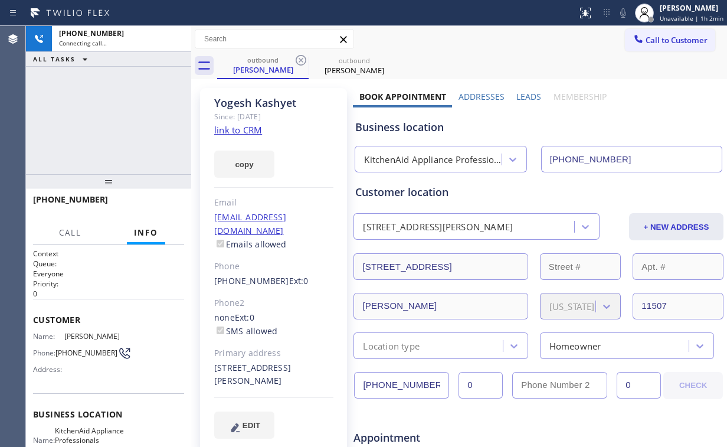
click at [238, 132] on link "link to CRM" at bounding box center [238, 130] width 48 height 12
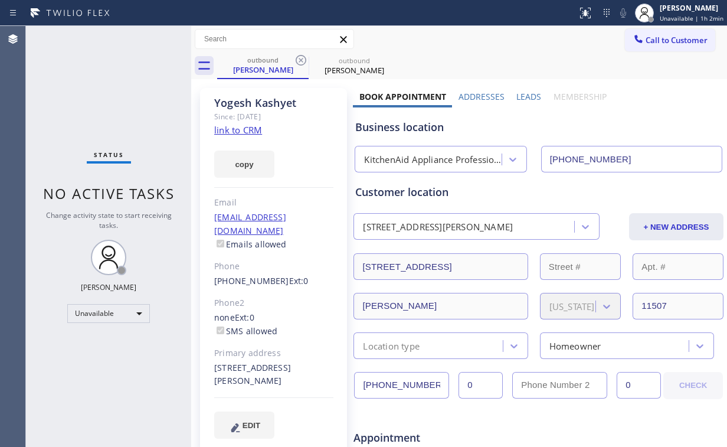
click at [101, 80] on div "Status No active tasks Change activity state to start receiving tasks. [PERSON_…" at bounding box center [108, 236] width 165 height 421
drag, startPoint x: 645, startPoint y: 34, endPoint x: 468, endPoint y: 127, distance: 200.0
click at [645, 37] on span "Call to Customer" at bounding box center [676, 40] width 62 height 11
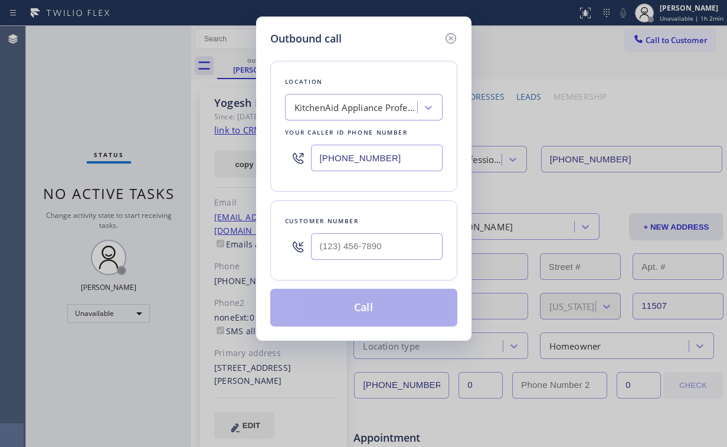
drag, startPoint x: 405, startPoint y: 161, endPoint x: 222, endPoint y: 130, distance: 185.5
click at [243, 151] on div "Outbound call Location KitchenAid Appliance Professionals [GEOGRAPHIC_DATA] You…" at bounding box center [363, 223] width 727 height 447
paste input "323) 210-4296"
type input "[PHONE_NUMBER]"
click at [383, 238] on input "(___) ___-____" at bounding box center [377, 246] width 132 height 27
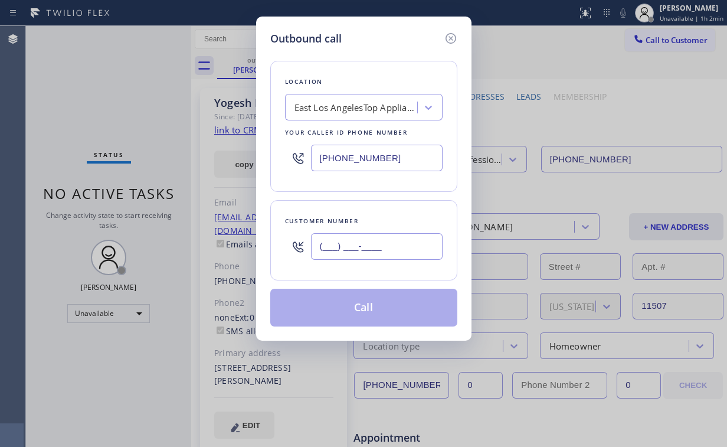
paste input "323) 268-2094"
type input "[PHONE_NUMBER]"
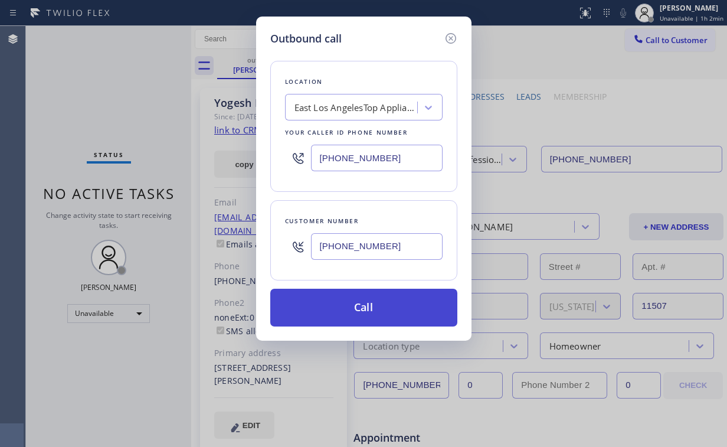
click at [350, 304] on button "Call" at bounding box center [363, 307] width 187 height 38
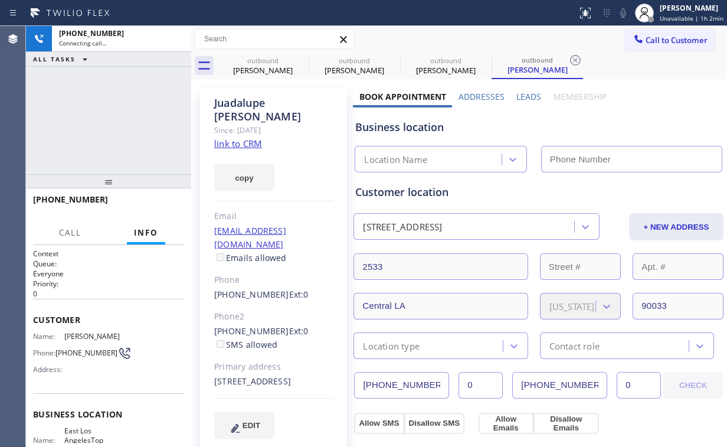
click at [91, 101] on div "[PHONE_NUMBER] Connecting call… ALL TASKS ALL TASKS ACTIVE TASKS TASKS IN WRAP …" at bounding box center [108, 100] width 165 height 148
type input "[PHONE_NUMBER]"
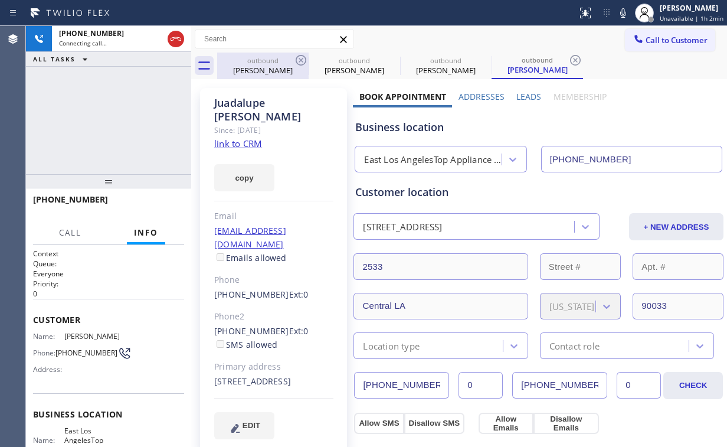
click at [260, 68] on div "[PERSON_NAME]" at bounding box center [262, 70] width 89 height 11
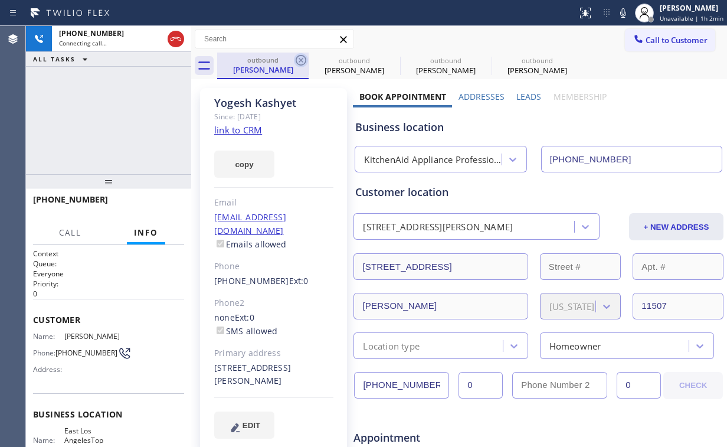
click at [297, 58] on icon at bounding box center [301, 60] width 14 height 14
click at [298, 58] on icon at bounding box center [301, 60] width 14 height 14
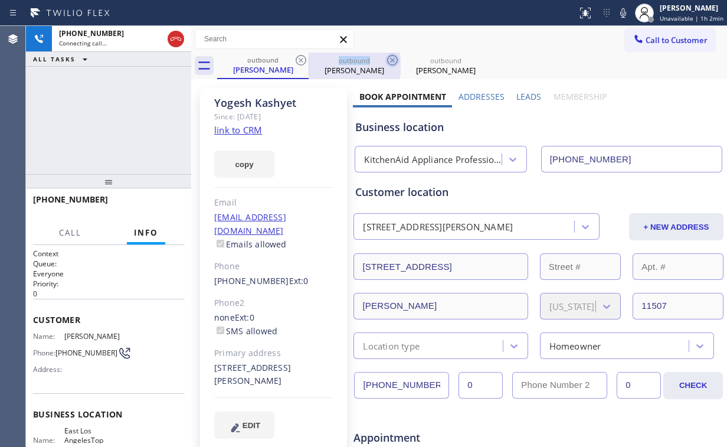
type input "[PHONE_NUMBER]"
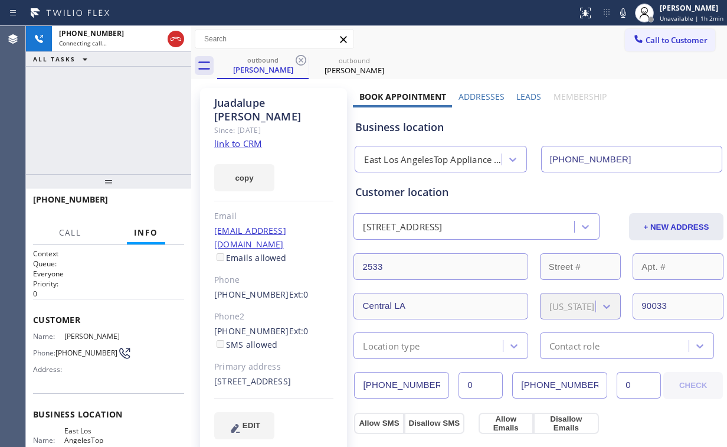
click at [157, 107] on div "[PHONE_NUMBER] Connecting call… ALL TASKS ALL TASKS ACTIVE TASKS TASKS IN WRAP …" at bounding box center [108, 100] width 165 height 148
click at [304, 61] on icon at bounding box center [301, 60] width 14 height 14
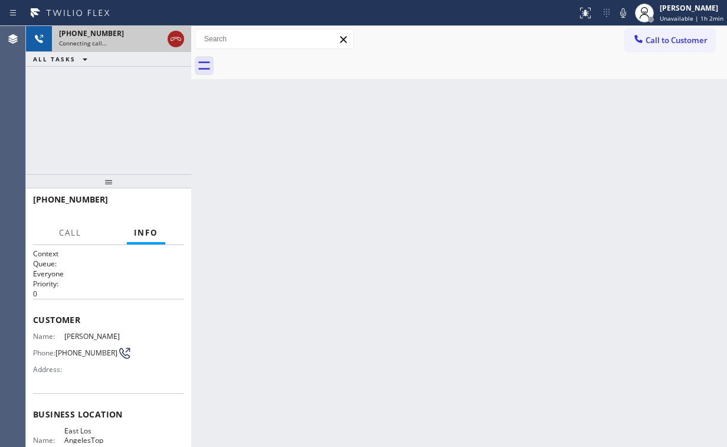
click at [175, 42] on icon at bounding box center [176, 39] width 14 height 14
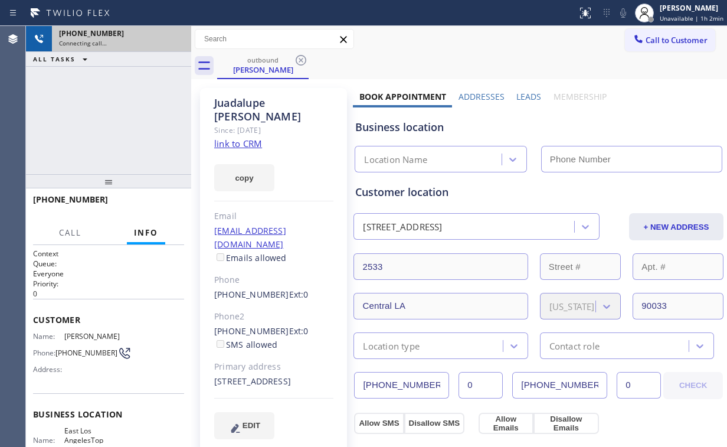
click at [661, 45] on span "Call to Customer" at bounding box center [676, 40] width 62 height 11
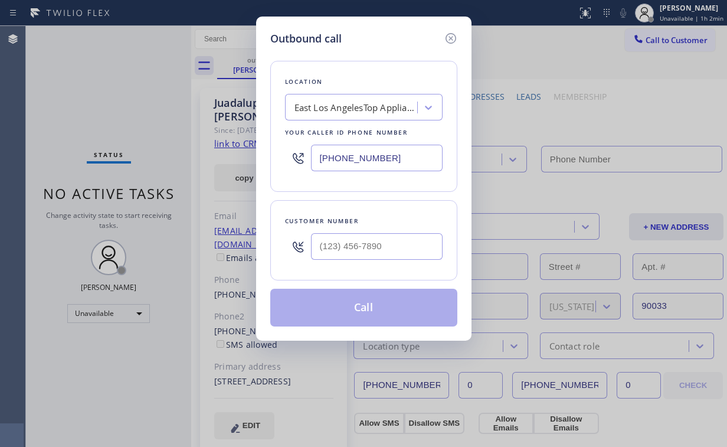
type input "(___) ___-____"
type input "[PHONE_NUMBER]"
click at [372, 254] on input "(___) ___-____" at bounding box center [377, 246] width 132 height 27
paste input "323) 268-2094"
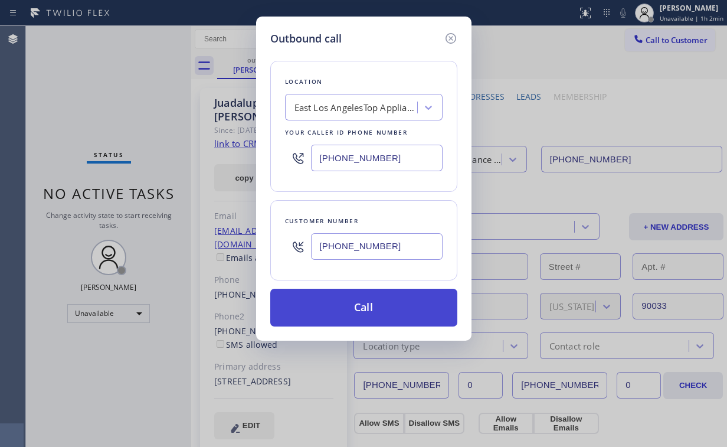
type input "[PHONE_NUMBER]"
click at [335, 308] on button "Call" at bounding box center [363, 307] width 187 height 38
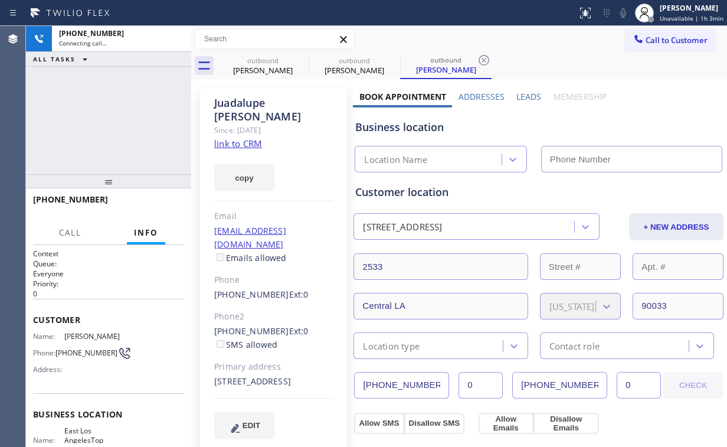
click at [143, 125] on div "[PHONE_NUMBER] Connecting call… ALL TASKS ALL TASKS ACTIVE TASKS TASKS IN WRAP …" at bounding box center [108, 100] width 165 height 148
click at [287, 61] on div "outbound" at bounding box center [262, 60] width 89 height 9
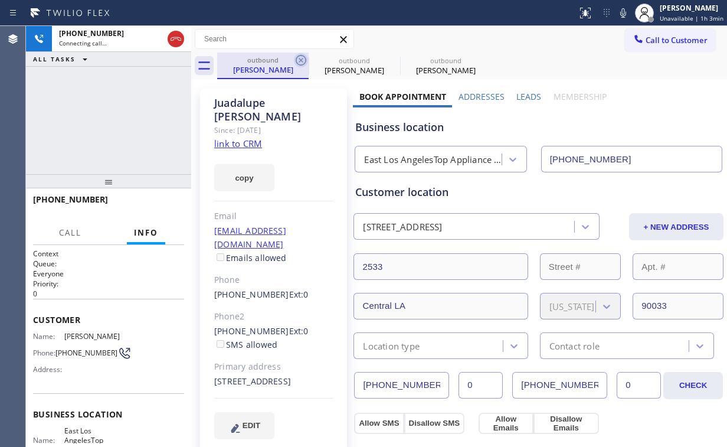
type input "[PHONE_NUMBER]"
click at [303, 59] on icon at bounding box center [301, 60] width 14 height 14
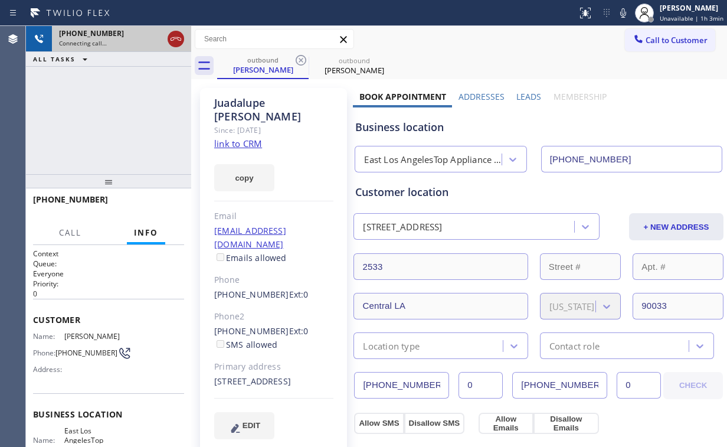
click at [175, 40] on icon at bounding box center [176, 39] width 14 height 14
click at [262, 71] on div "[PERSON_NAME]" at bounding box center [262, 69] width 89 height 11
click at [304, 57] on icon at bounding box center [301, 60] width 14 height 14
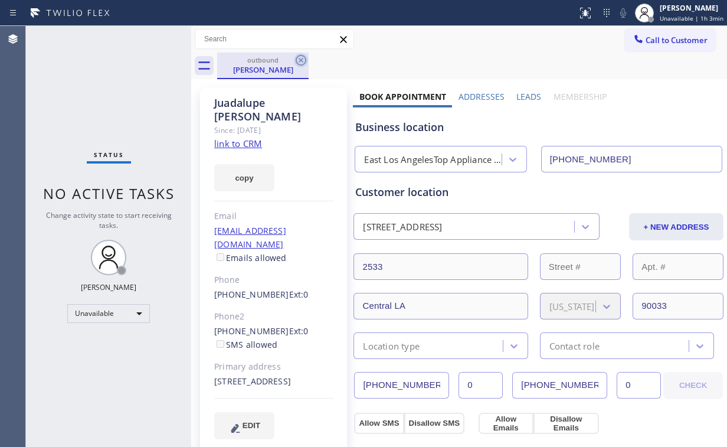
click at [304, 57] on icon at bounding box center [301, 60] width 14 height 14
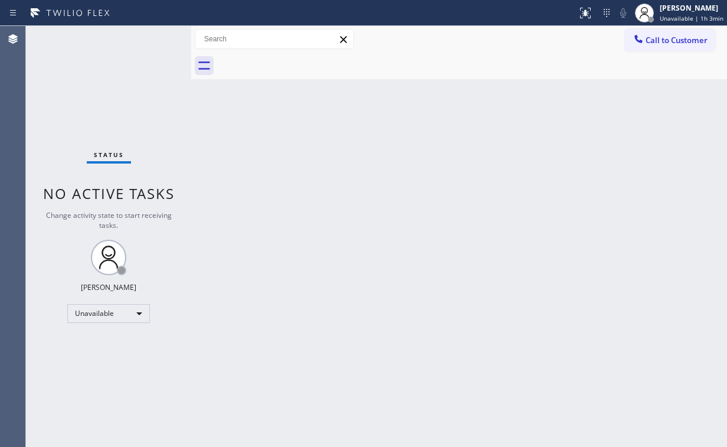
click at [149, 101] on div "Status No active tasks Change activity state to start receiving tasks. [PERSON_…" at bounding box center [108, 236] width 165 height 421
drag, startPoint x: 56, startPoint y: 78, endPoint x: 97, endPoint y: 67, distance: 42.2
click at [56, 78] on div "Status No active tasks Change activity state to start receiving tasks. [PERSON_…" at bounding box center [108, 236] width 165 height 421
click at [664, 50] on div "Call to Customer Outbound call Location East [GEOGRAPHIC_DATA] Appliance Repair…" at bounding box center [459, 39] width 536 height 27
click at [668, 42] on span "Call to Customer" at bounding box center [676, 40] width 62 height 11
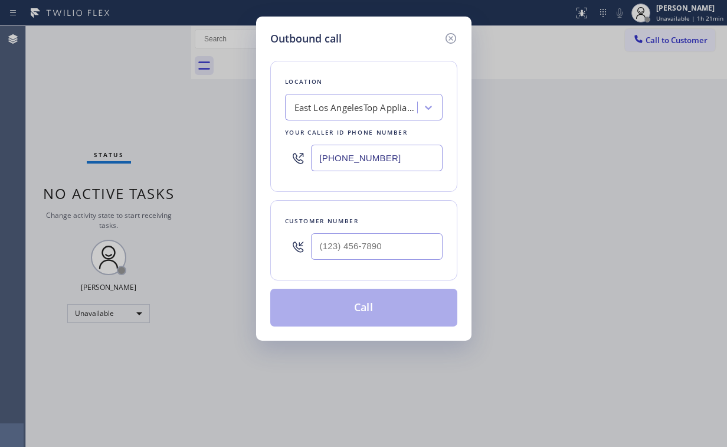
drag, startPoint x: 406, startPoint y: 160, endPoint x: 189, endPoint y: 97, distance: 226.1
click at [264, 154] on div "Outbound call Location [GEOGRAPHIC_DATA] Appliance Repair Your caller id phone …" at bounding box center [363, 179] width 215 height 324
paste input "818) 926-4987"
drag, startPoint x: 408, startPoint y: 160, endPoint x: 176, endPoint y: 141, distance: 233.2
click at [230, 146] on div "Outbound call Location [GEOGRAPHIC_DATA] Appliance Repair Service Your caller i…" at bounding box center [363, 223] width 727 height 447
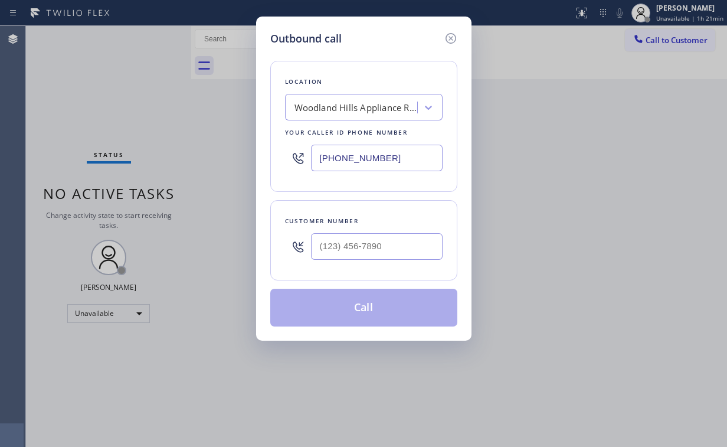
paste input "text"
type input "[PHONE_NUMBER]"
click at [405, 242] on input "(___) ___-____" at bounding box center [377, 246] width 132 height 27
paste input "818) 325-9929"
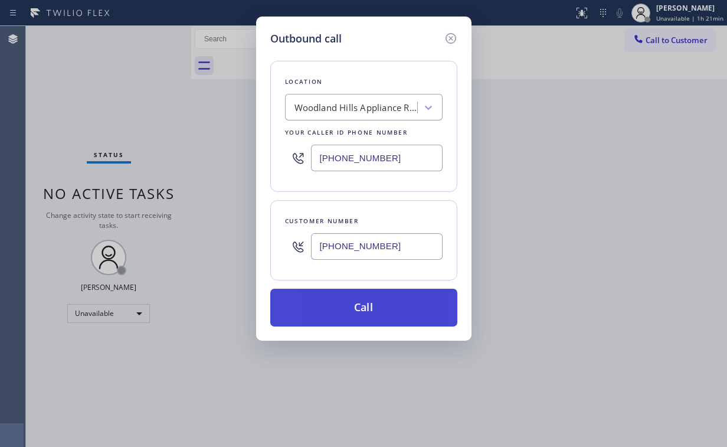
type input "[PHONE_NUMBER]"
click at [342, 311] on button "Call" at bounding box center [363, 307] width 187 height 38
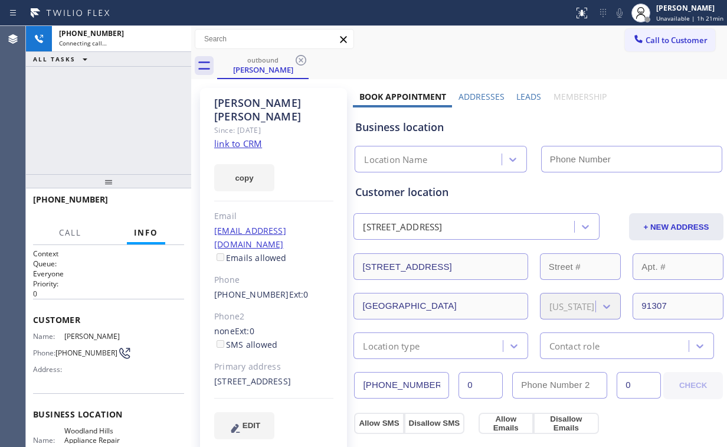
click at [137, 130] on div "[PHONE_NUMBER] Connecting call… ALL TASKS ALL TASKS ACTIVE TASKS TASKS IN WRAP …" at bounding box center [108, 100] width 165 height 148
type input "[PHONE_NUMBER]"
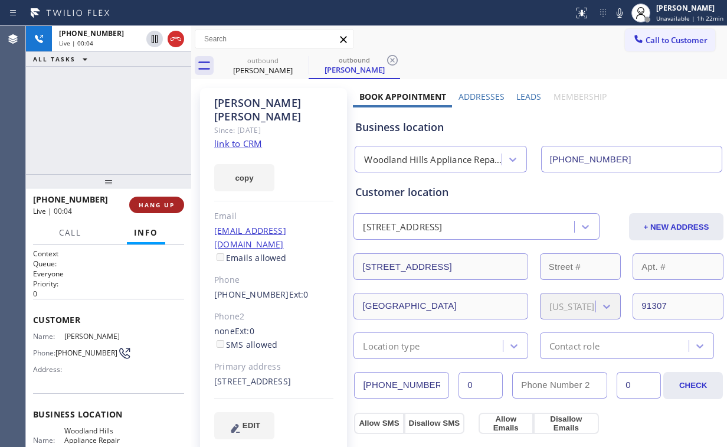
click at [163, 199] on button "HANG UP" at bounding box center [156, 204] width 55 height 17
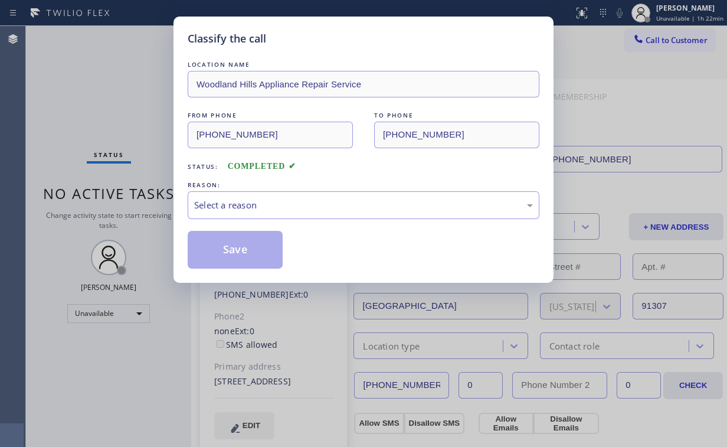
click at [222, 202] on div "Select a reason" at bounding box center [363, 205] width 339 height 14
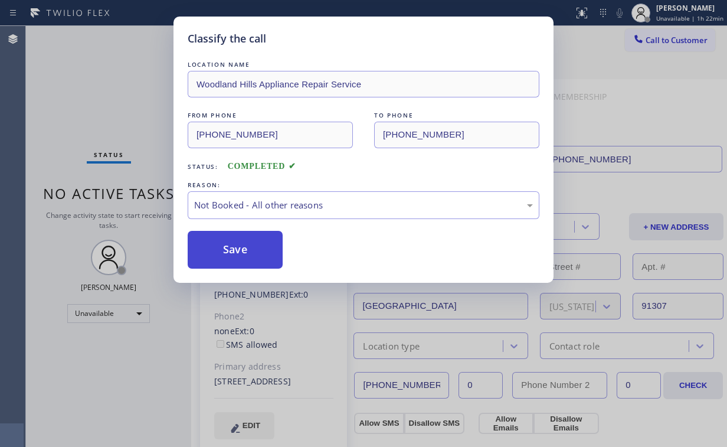
click at [245, 250] on button "Save" at bounding box center [235, 250] width 95 height 38
drag, startPoint x: 120, startPoint y: 91, endPoint x: 314, endPoint y: 111, distance: 195.7
click at [122, 94] on div "Classify the call LOCATION NAME [GEOGRAPHIC_DATA] Appliance Repair Service FROM…" at bounding box center [363, 223] width 727 height 447
click at [649, 40] on div "Classify the call LOCATION NAME [GEOGRAPHIC_DATA] Appliance Repair Service FROM…" at bounding box center [363, 223] width 727 height 447
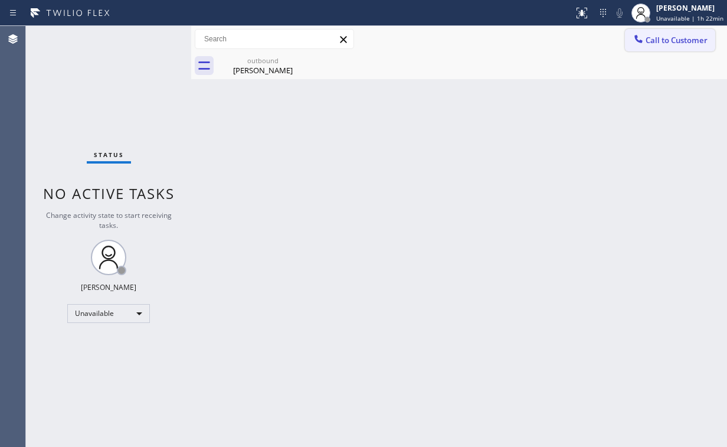
click at [649, 40] on span "Call to Customer" at bounding box center [676, 40] width 62 height 11
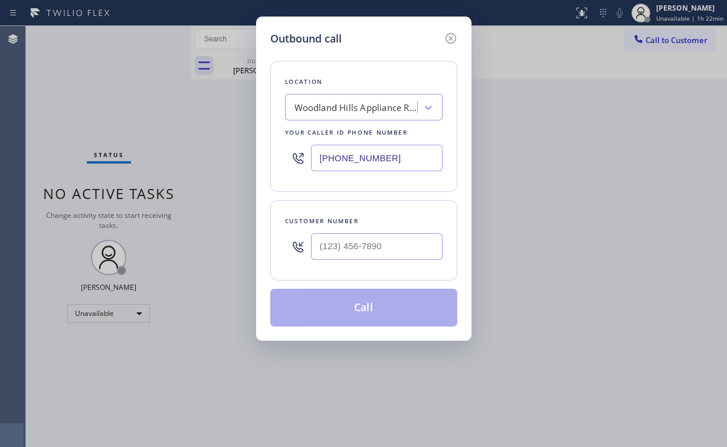
drag, startPoint x: 402, startPoint y: 231, endPoint x: 391, endPoint y: 242, distance: 15.9
click at [402, 231] on div at bounding box center [377, 246] width 132 height 38
click at [391, 242] on input "(___) ___-____" at bounding box center [377, 246] width 132 height 27
paste input "818) 325-9929"
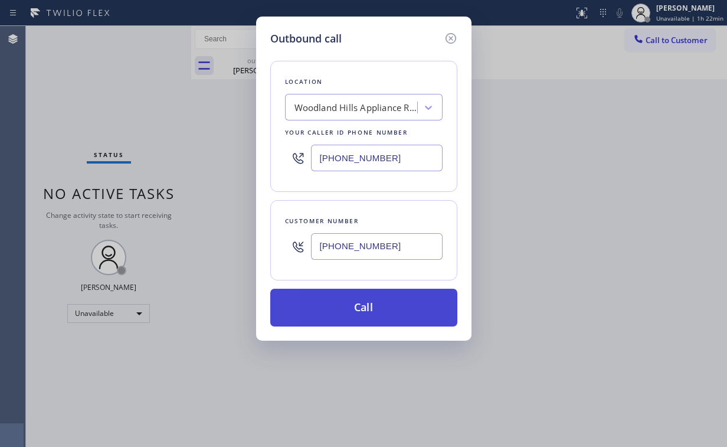
type input "[PHONE_NUMBER]"
click at [366, 312] on button "Call" at bounding box center [363, 307] width 187 height 38
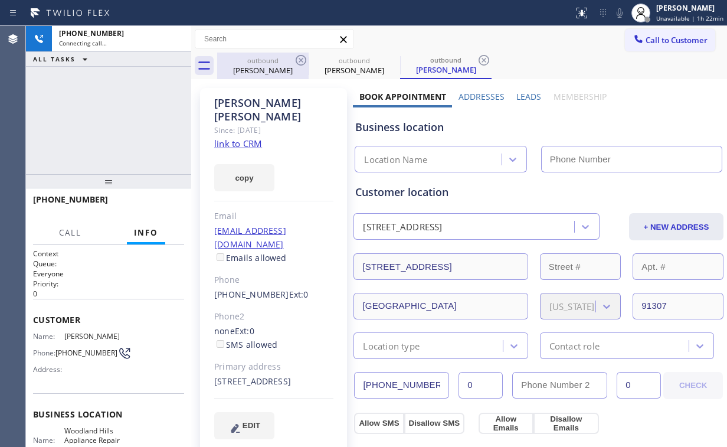
click at [71, 103] on div "[PHONE_NUMBER] Connecting call… ALL TASKS ALL TASKS ACTIVE TASKS TASKS IN WRAP …" at bounding box center [108, 100] width 165 height 148
click at [257, 63] on div "outbound" at bounding box center [262, 60] width 89 height 9
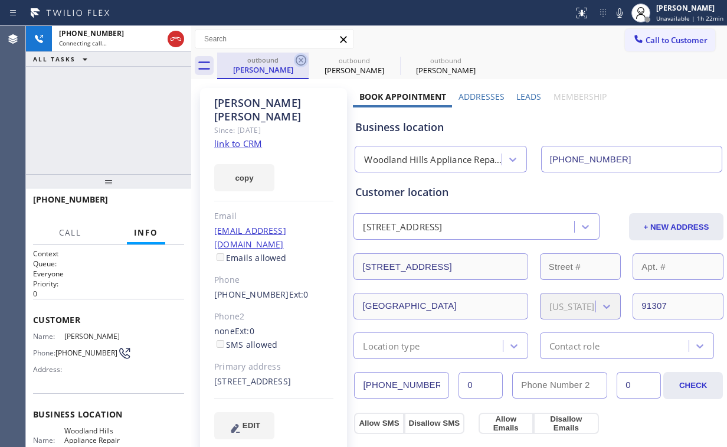
click at [301, 57] on icon at bounding box center [301, 60] width 14 height 14
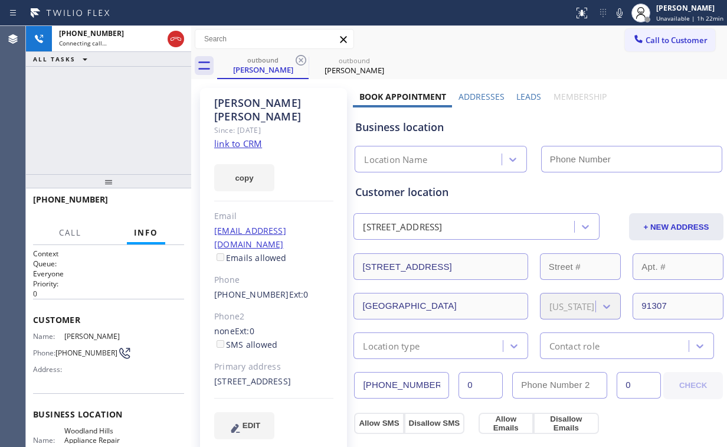
type input "[PHONE_NUMBER]"
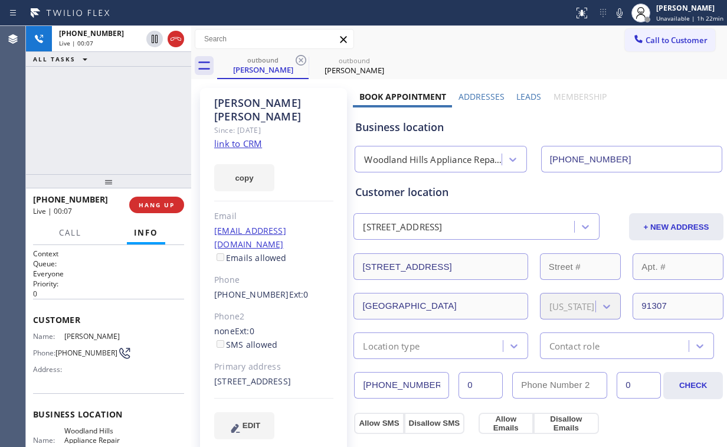
click at [416, 160] on div "Woodland Hills Appliance Repair Service" at bounding box center [433, 160] width 138 height 14
click at [457, 120] on div "Business location" at bounding box center [538, 127] width 366 height 16
click at [120, 117] on div "[PHONE_NUMBER] Live | 00:14 ALL TASKS ALL TASKS ACTIVE TASKS TASKS IN WRAP UP" at bounding box center [108, 100] width 165 height 148
drag, startPoint x: 420, startPoint y: 128, endPoint x: 403, endPoint y: 129, distance: 17.1
click at [403, 129] on div "Business location" at bounding box center [538, 127] width 366 height 16
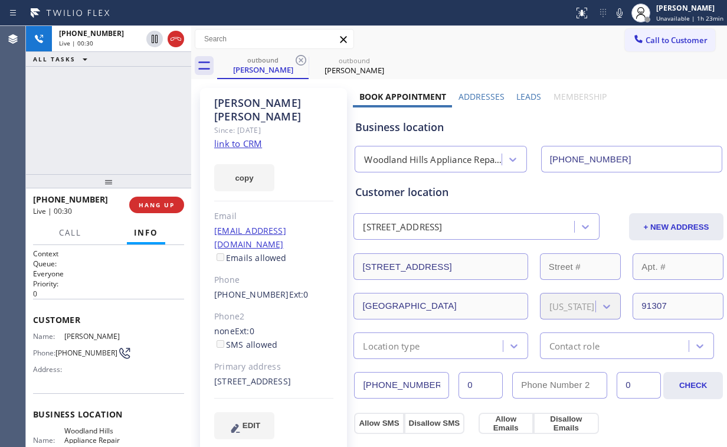
click at [399, 129] on div "Business location" at bounding box center [538, 127] width 366 height 16
drag, startPoint x: 401, startPoint y: 129, endPoint x: 393, endPoint y: 128, distance: 7.8
click at [393, 128] on div "Business location" at bounding box center [538, 127] width 366 height 16
click at [380, 127] on div "Business location" at bounding box center [538, 127] width 366 height 16
drag, startPoint x: 378, startPoint y: 128, endPoint x: 422, endPoint y: 127, distance: 44.2
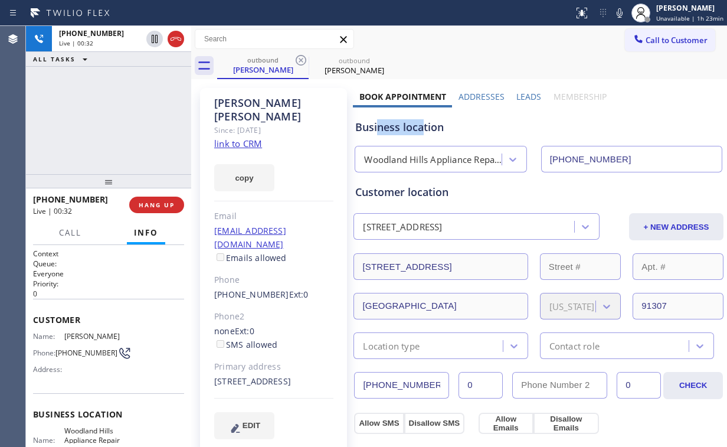
click at [422, 127] on div "Business location" at bounding box center [538, 127] width 366 height 16
click at [399, 131] on div "Business location" at bounding box center [538, 127] width 366 height 16
click at [67, 111] on div "[PHONE_NUMBER] Live | 00:33 ALL TASKS ALL TASKS ACTIVE TASKS TASKS IN WRAP UP" at bounding box center [108, 100] width 165 height 148
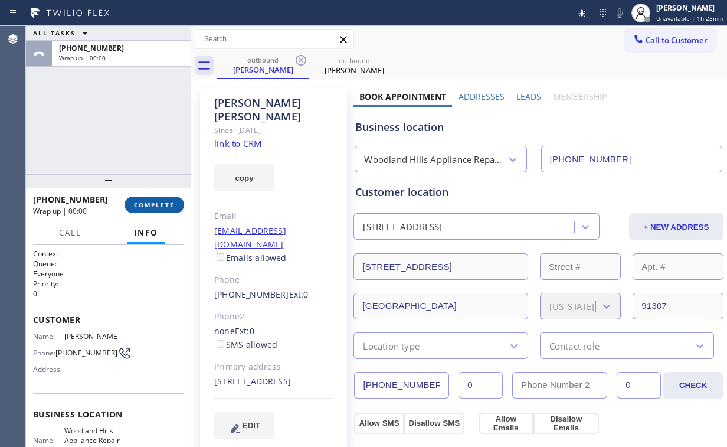
click at [150, 199] on button "COMPLETE" at bounding box center [154, 204] width 60 height 17
click at [127, 99] on div "ALL TASKS ALL TASKS ACTIVE TASKS TASKS IN WRAP UP [PHONE_NUMBER] Wrap up | 00:03" at bounding box center [108, 100] width 165 height 148
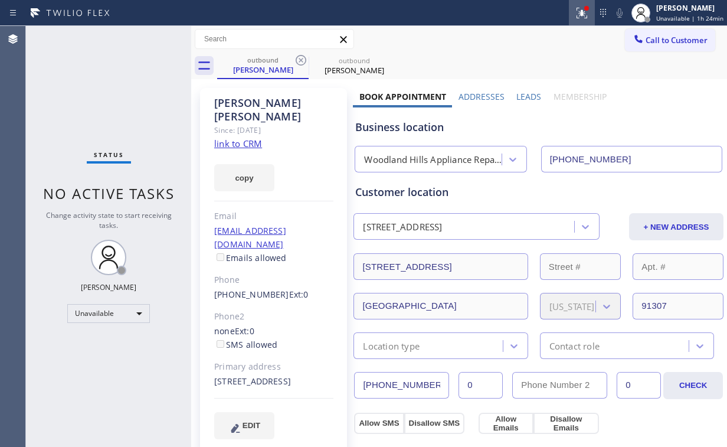
click at [593, 15] on div at bounding box center [582, 13] width 26 height 14
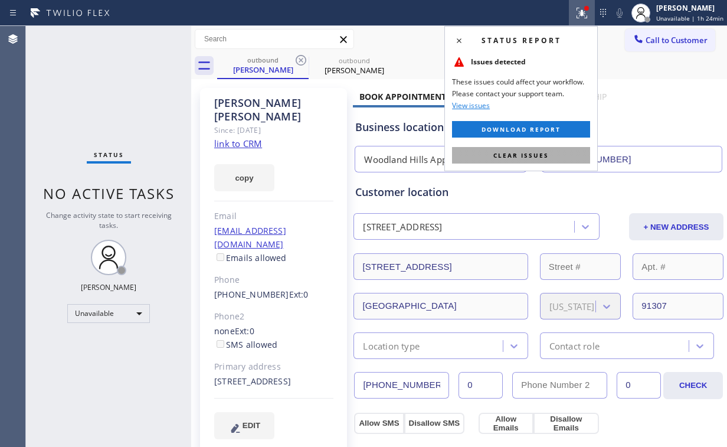
click at [514, 158] on span "Clear issues" at bounding box center [520, 155] width 55 height 8
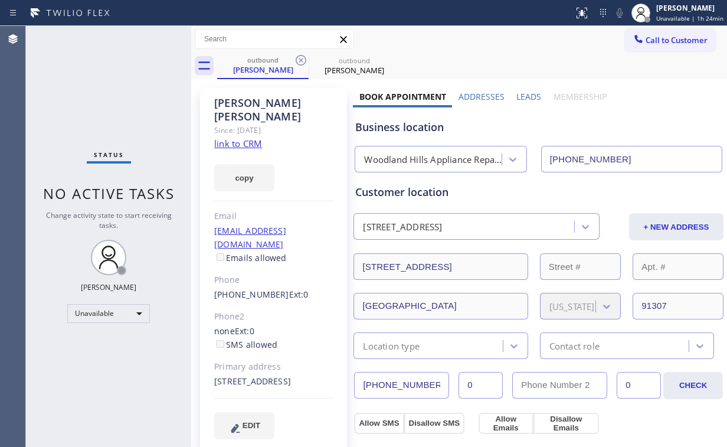
click at [82, 61] on div "Status No active tasks Change activity state to start receiving tasks. [PERSON_…" at bounding box center [108, 236] width 165 height 421
drag, startPoint x: 243, startPoint y: 60, endPoint x: 299, endPoint y: 66, distance: 56.4
click at [245, 61] on div "outbound" at bounding box center [262, 59] width 89 height 9
click at [304, 63] on icon at bounding box center [301, 60] width 11 height 11
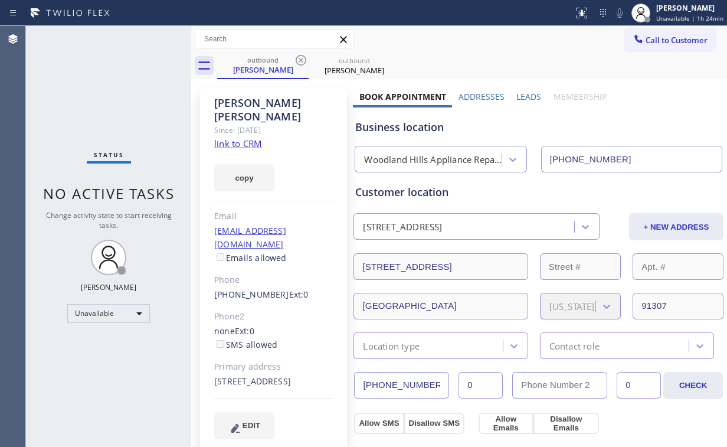
click at [0, 0] on icon at bounding box center [0, 0] width 0 height 0
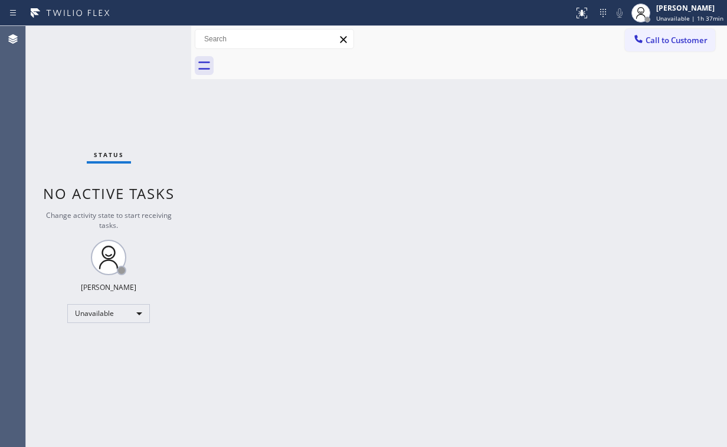
click at [717, 198] on div "Back to Dashboard Change Sender ID Customers Technicians Select a contact Outbo…" at bounding box center [459, 236] width 536 height 421
drag, startPoint x: 306, startPoint y: 159, endPoint x: 197, endPoint y: 65, distance: 143.5
click at [306, 157] on div "Back to Dashboard Change Sender ID Customers Technicians Select a contact Outbo…" at bounding box center [459, 236] width 536 height 421
drag, startPoint x: 674, startPoint y: 43, endPoint x: 406, endPoint y: 160, distance: 293.0
click at [672, 44] on span "Call to Customer" at bounding box center [676, 40] width 62 height 11
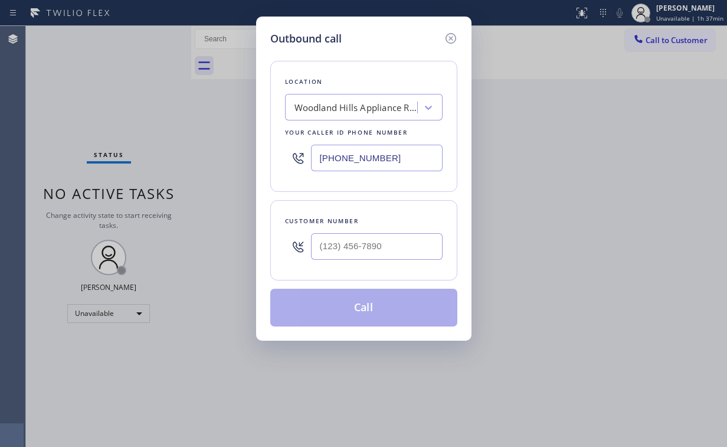
click at [270, 152] on div "Location [GEOGRAPHIC_DATA] Appliance Repair Service Your caller id phone number…" at bounding box center [363, 126] width 187 height 131
paste input "305) 851-7668"
type input "[PHONE_NUMBER]"
click at [406, 238] on input "(___) ___-____" at bounding box center [377, 246] width 132 height 27
paste input "516) 318-9943"
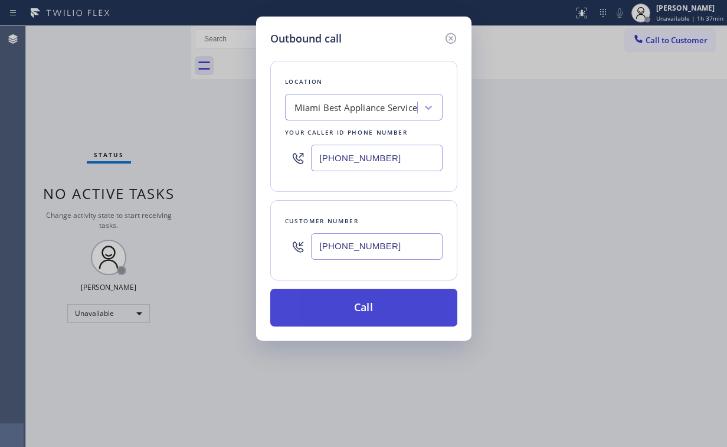
type input "[PHONE_NUMBER]"
click at [345, 318] on button "Call" at bounding box center [363, 307] width 187 height 38
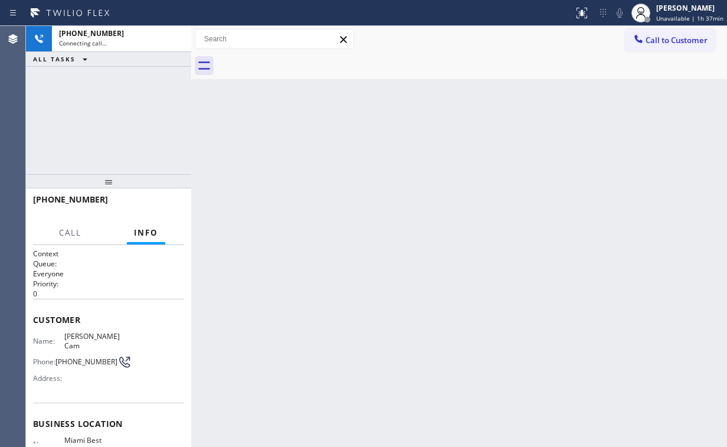
click at [175, 130] on div "[PHONE_NUMBER] Connecting call… ALL TASKS ALL TASKS ACTIVE TASKS TASKS IN WRAP …" at bounding box center [108, 100] width 165 height 148
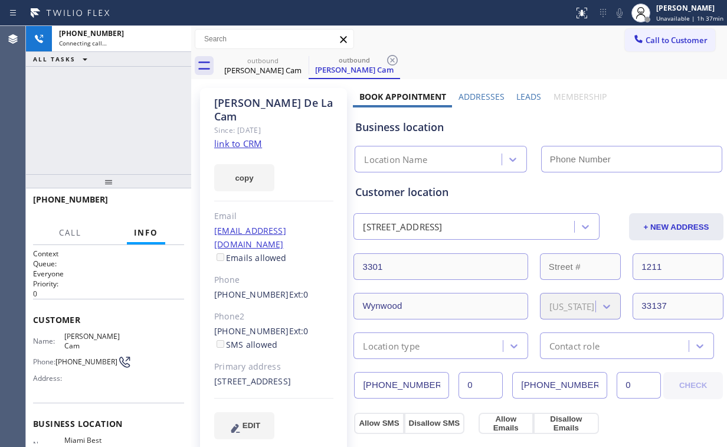
type input "[PHONE_NUMBER]"
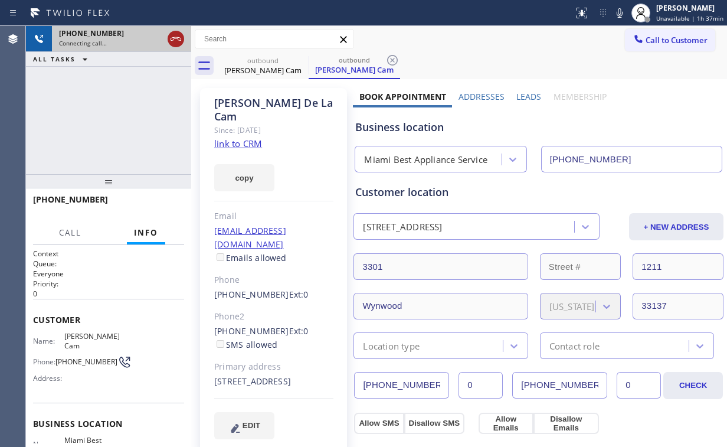
click at [175, 35] on icon at bounding box center [176, 39] width 14 height 14
click at [254, 71] on div "[PERSON_NAME] Cam" at bounding box center [262, 70] width 89 height 11
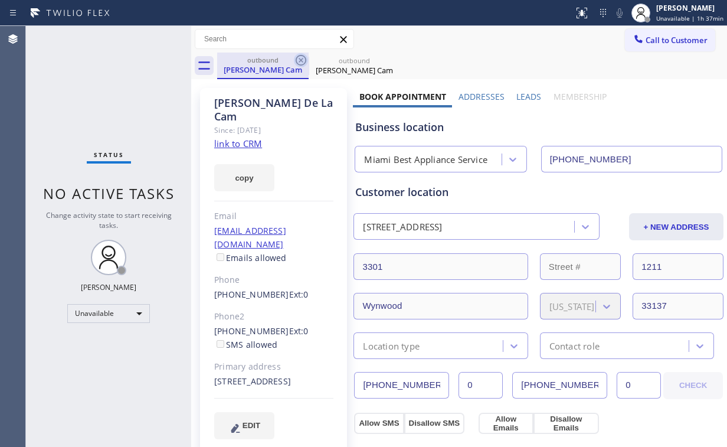
click at [301, 60] on icon at bounding box center [301, 60] width 11 height 11
click at [0, 0] on icon at bounding box center [0, 0] width 0 height 0
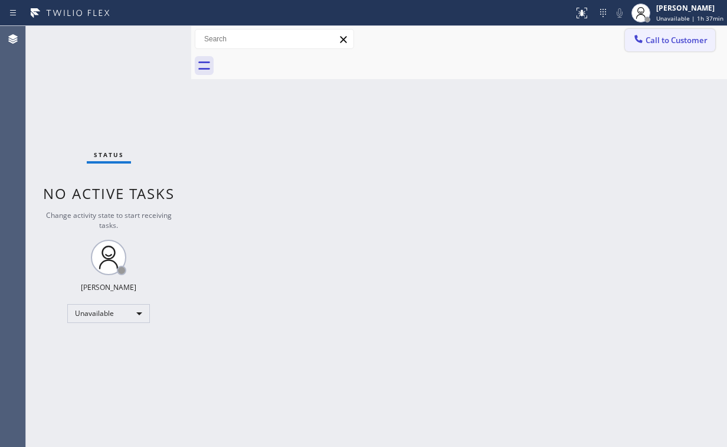
drag, startPoint x: 652, startPoint y: 37, endPoint x: 615, endPoint y: 65, distance: 45.9
click at [652, 38] on span "Call to Customer" at bounding box center [676, 40] width 62 height 11
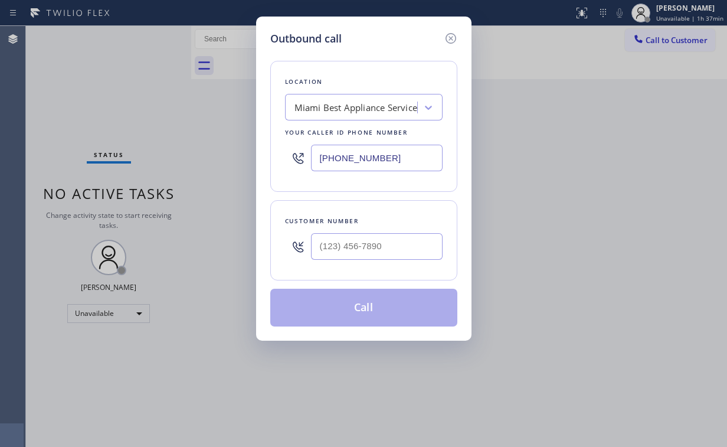
drag, startPoint x: 378, startPoint y: 274, endPoint x: 384, endPoint y: 269, distance: 8.4
click at [378, 275] on div "Customer number" at bounding box center [363, 240] width 187 height 80
click at [389, 247] on input "(___) ___-____" at bounding box center [377, 246] width 132 height 27
paste input "516) 318-9943"
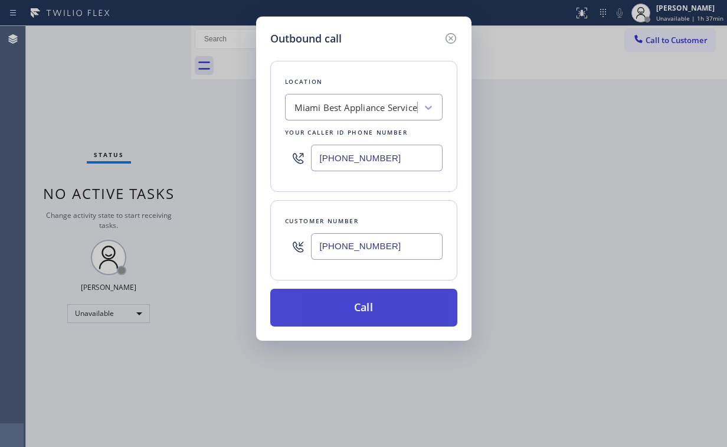
type input "[PHONE_NUMBER]"
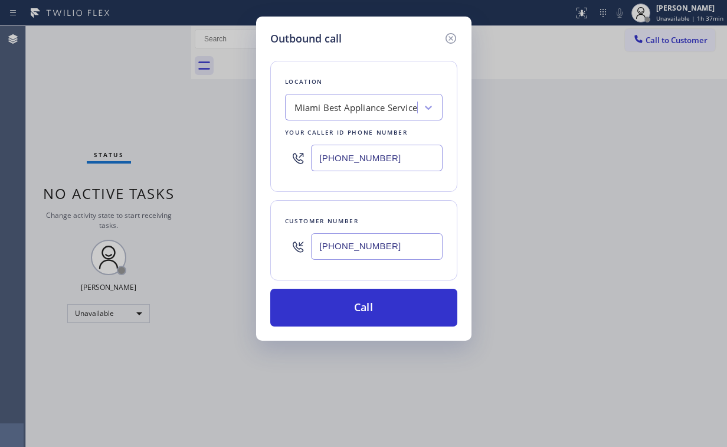
drag, startPoint x: 360, startPoint y: 301, endPoint x: 274, endPoint y: 432, distance: 156.4
click at [359, 302] on button "Call" at bounding box center [363, 307] width 187 height 38
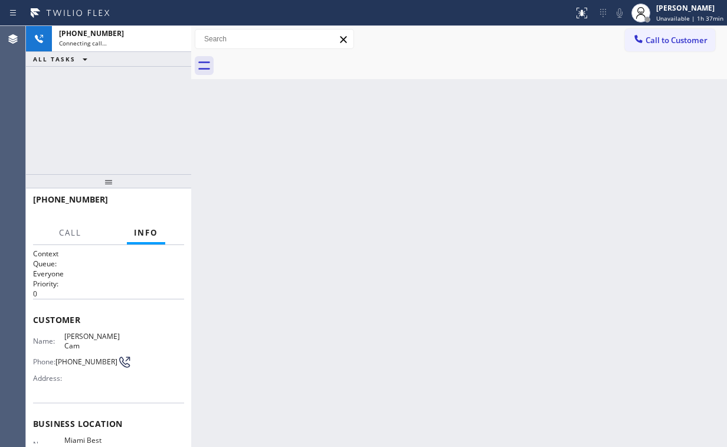
drag, startPoint x: 109, startPoint y: 140, endPoint x: 121, endPoint y: 129, distance: 15.9
click at [109, 140] on div "[PHONE_NUMBER] Connecting call… ALL TASKS ALL TASKS ACTIVE TASKS TASKS IN WRAP …" at bounding box center [108, 100] width 165 height 148
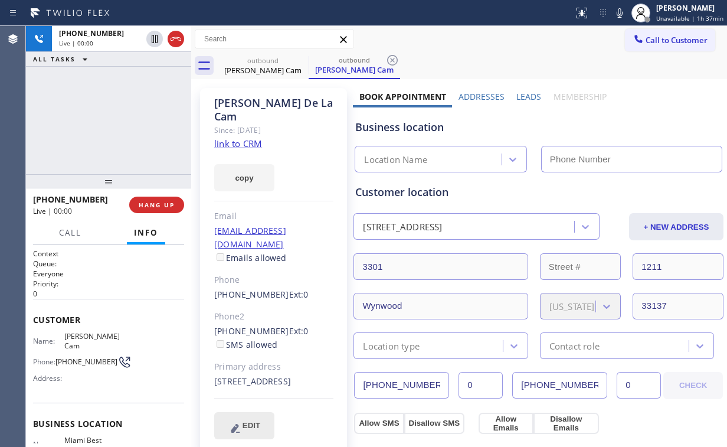
type input "[PHONE_NUMBER]"
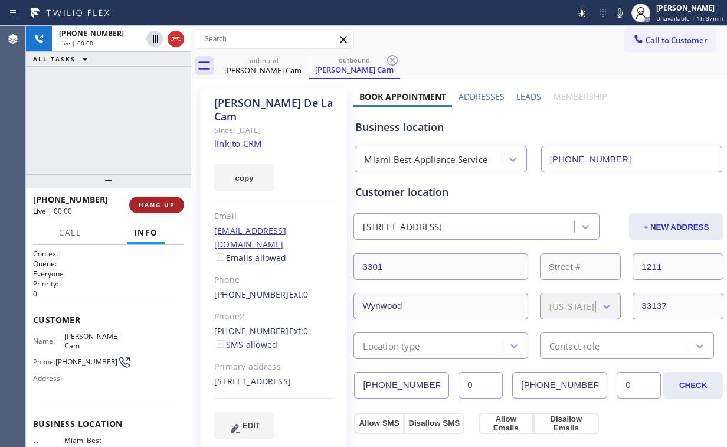
click at [168, 198] on button "HANG UP" at bounding box center [156, 204] width 55 height 17
click at [166, 201] on span "HANG UP" at bounding box center [157, 205] width 36 height 8
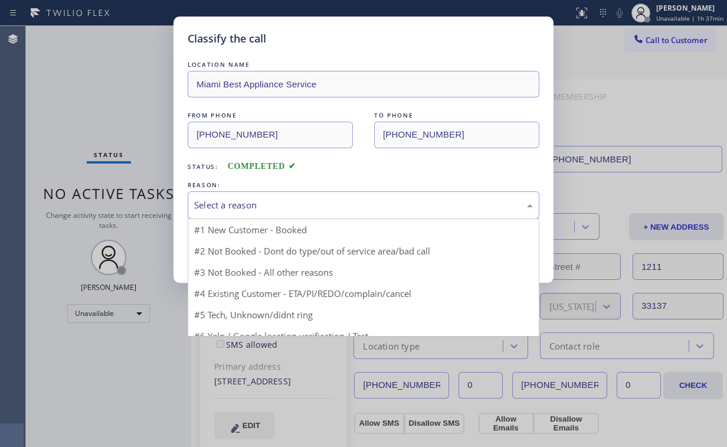
click at [223, 208] on div "Select a reason" at bounding box center [363, 205] width 339 height 14
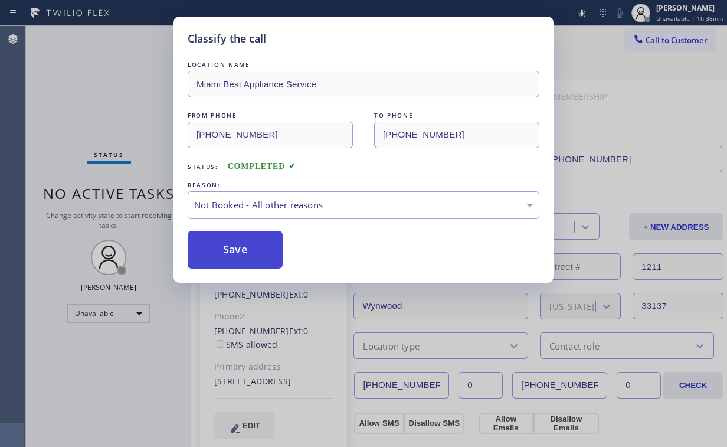
click at [237, 249] on button "Save" at bounding box center [235, 250] width 95 height 38
click at [122, 123] on div "Classify the call LOCATION NAME [GEOGRAPHIC_DATA] Best Appliance Service FROM P…" at bounding box center [363, 223] width 727 height 447
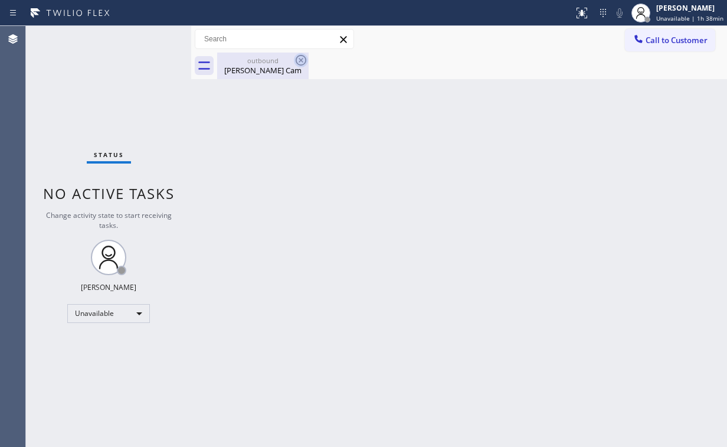
drag, startPoint x: 281, startPoint y: 58, endPoint x: 307, endPoint y: 61, distance: 26.1
click at [281, 59] on div "outbound" at bounding box center [262, 60] width 89 height 9
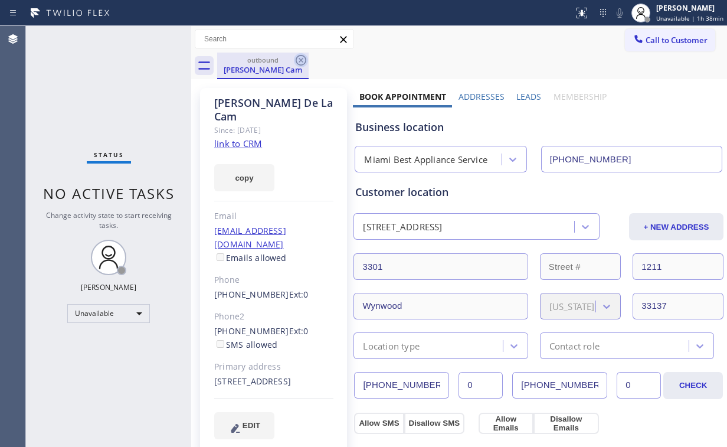
click at [304, 59] on icon at bounding box center [301, 60] width 14 height 14
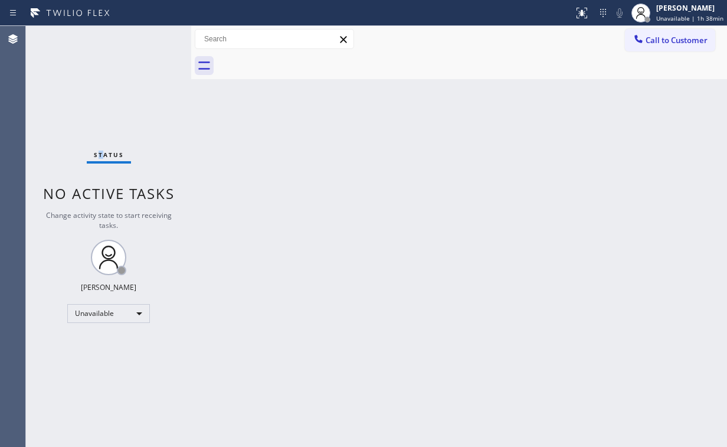
click at [101, 90] on div "Status No active tasks Change activity state to start receiving tasks. [PERSON_…" at bounding box center [108, 236] width 165 height 421
drag, startPoint x: 663, startPoint y: 38, endPoint x: 569, endPoint y: 88, distance: 106.9
click at [663, 38] on span "Call to Customer" at bounding box center [676, 40] width 62 height 11
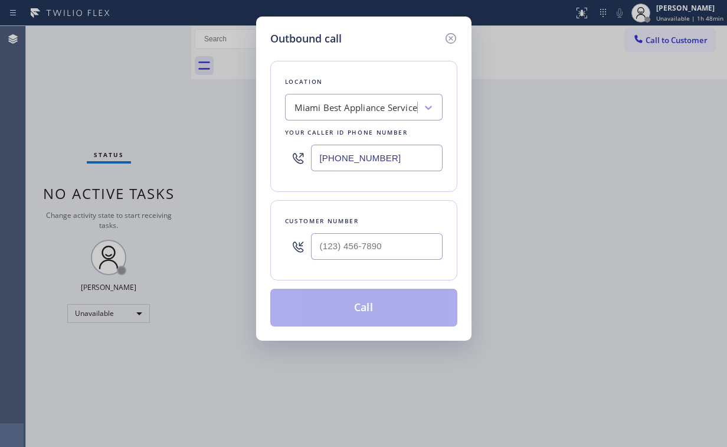
drag, startPoint x: 396, startPoint y: 169, endPoint x: 413, endPoint y: 153, distance: 22.9
click at [396, 168] on input "[PHONE_NUMBER]" at bounding box center [377, 158] width 132 height 27
drag, startPoint x: 413, startPoint y: 153, endPoint x: 227, endPoint y: 155, distance: 185.8
click at [227, 155] on div "Outbound call Location [GEOGRAPHIC_DATA] Best Appliance Service Your caller id …" at bounding box center [363, 223] width 727 height 447
paste input "818) 918-9991"
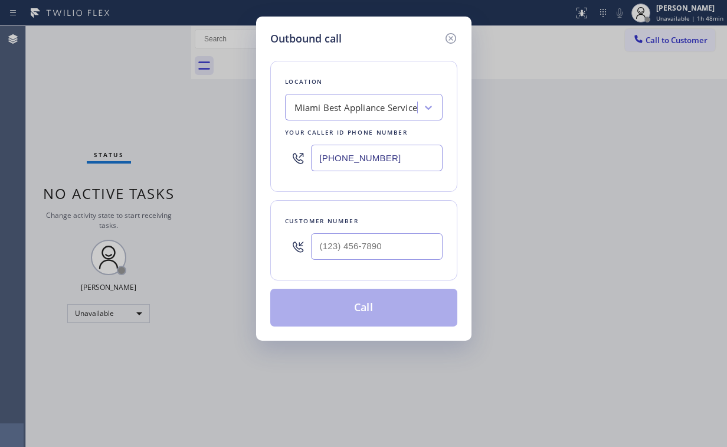
type input "[PHONE_NUMBER]"
click at [363, 241] on input "(___) ___-____" at bounding box center [377, 246] width 132 height 27
paste input "708) 220-9759"
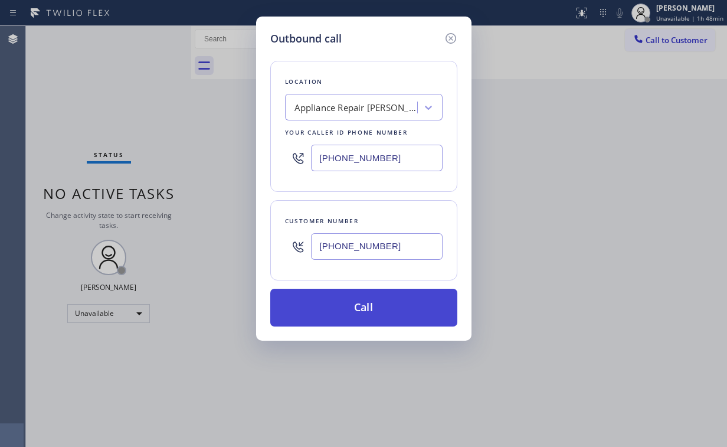
type input "[PHONE_NUMBER]"
click at [368, 307] on button "Call" at bounding box center [363, 307] width 187 height 38
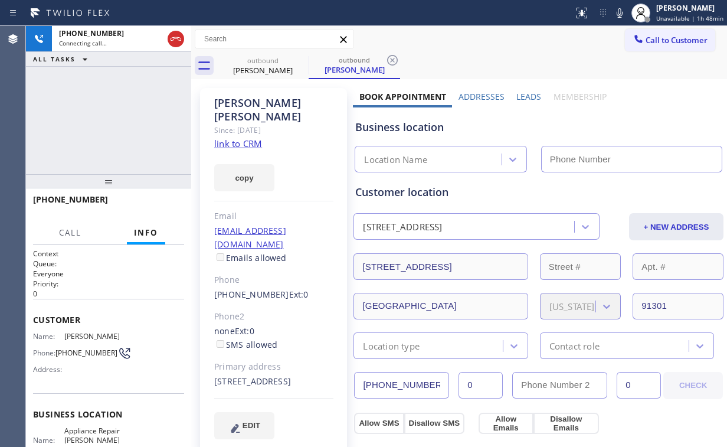
type input "[PHONE_NUMBER]"
click at [87, 124] on div "[PHONE_NUMBER] Connecting call… ALL TASKS ALL TASKS ACTIVE TASKS TASKS IN WRAP …" at bounding box center [108, 100] width 165 height 148
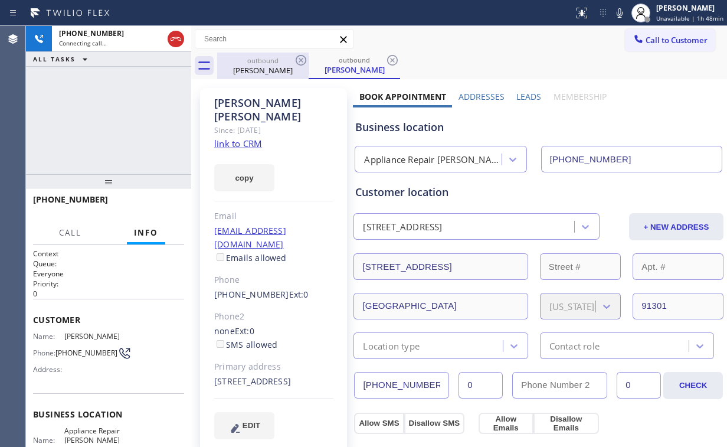
click at [255, 66] on div "[PERSON_NAME]" at bounding box center [262, 70] width 89 height 11
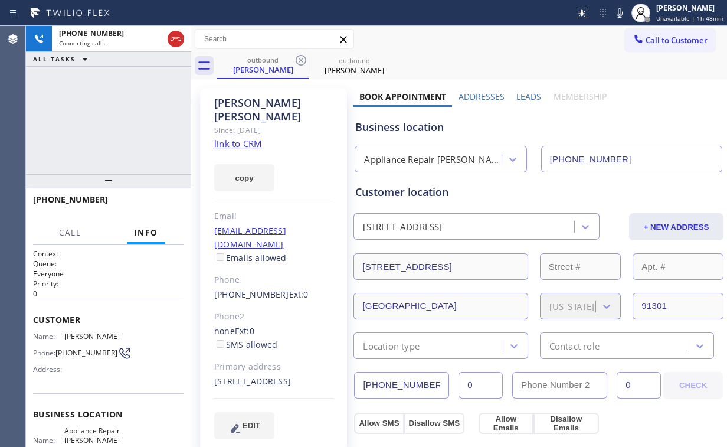
click at [108, 109] on div "[PHONE_NUMBER] Connecting call… ALL TASKS ALL TASKS ACTIVE TASKS TASKS IN WRAP …" at bounding box center [108, 100] width 165 height 148
click at [168, 202] on span "HANG UP" at bounding box center [157, 205] width 36 height 8
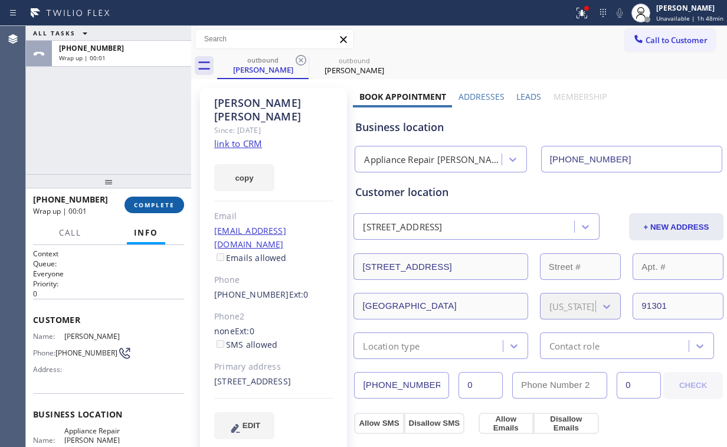
click at [168, 202] on span "COMPLETE" at bounding box center [154, 205] width 41 height 8
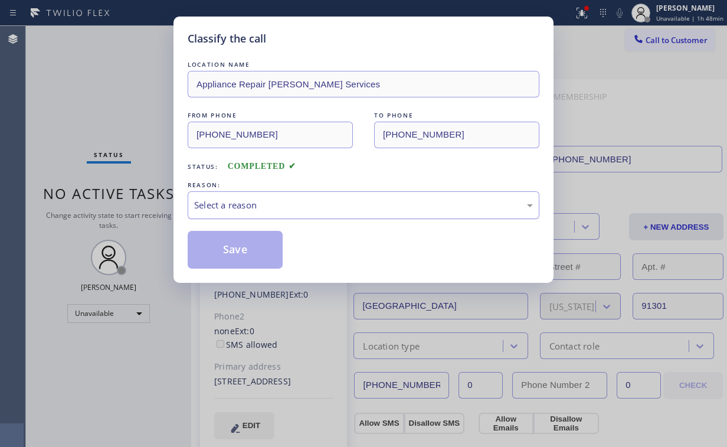
click at [216, 203] on div "Select a reason" at bounding box center [363, 205] width 339 height 14
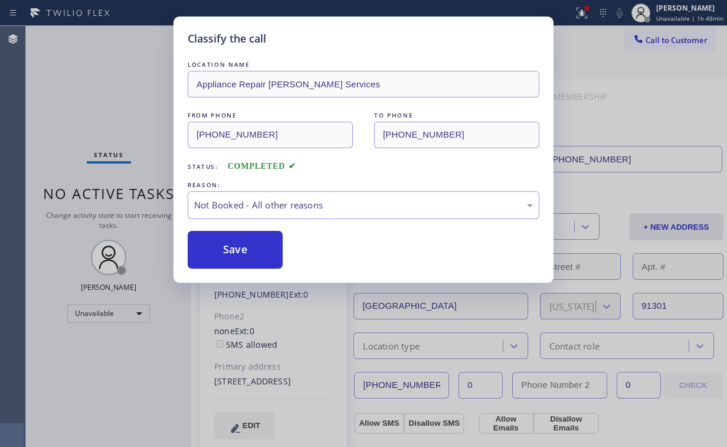
drag, startPoint x: 234, startPoint y: 245, endPoint x: 558, endPoint y: 312, distance: 331.2
click at [234, 245] on button "Save" at bounding box center [235, 250] width 95 height 38
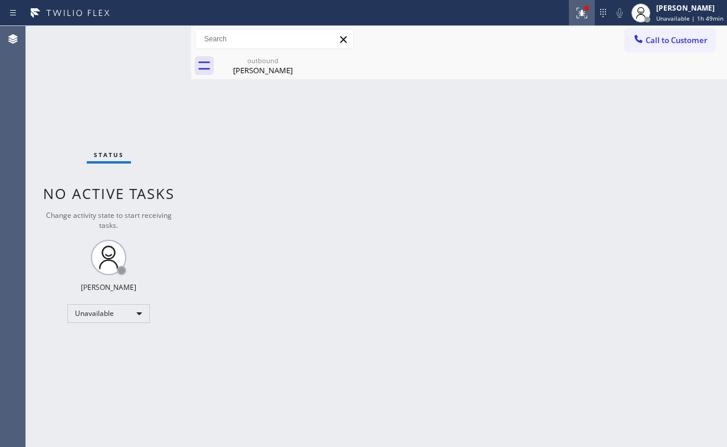
click at [580, 13] on icon at bounding box center [582, 13] width 14 height 14
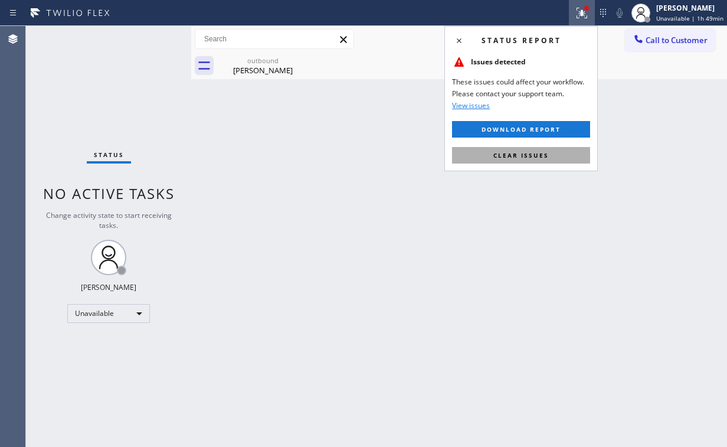
click at [548, 148] on button "Clear issues" at bounding box center [521, 155] width 138 height 17
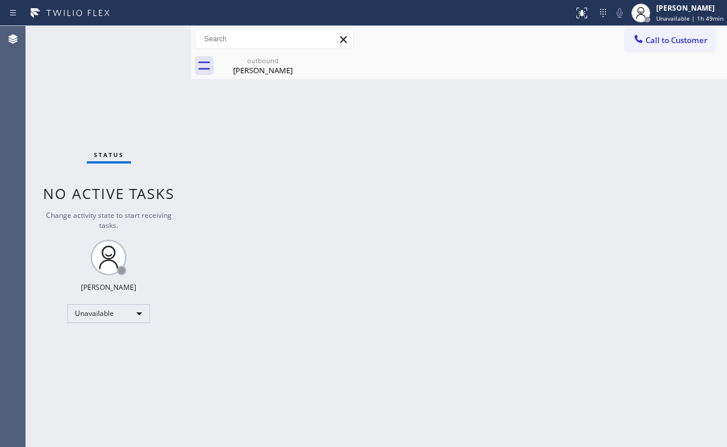
click at [305, 169] on div "Back to Dashboard Change Sender ID Customers Technicians Select a contact Outbo…" at bounding box center [459, 236] width 536 height 421
click at [250, 60] on div "outbound" at bounding box center [262, 60] width 89 height 9
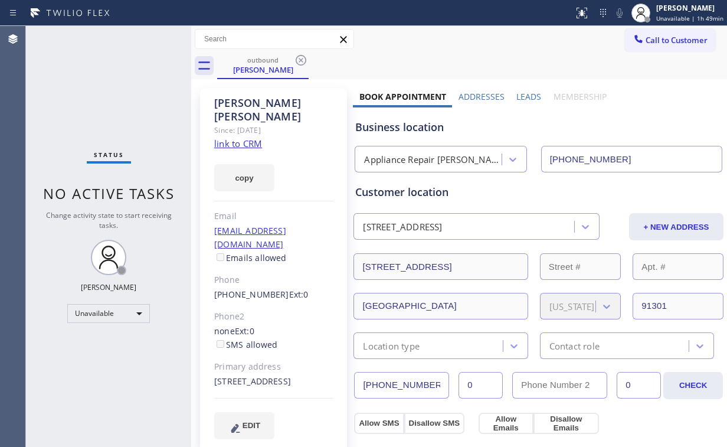
drag, startPoint x: 298, startPoint y: 60, endPoint x: 406, endPoint y: 55, distance: 108.1
click at [300, 60] on icon at bounding box center [301, 60] width 14 height 14
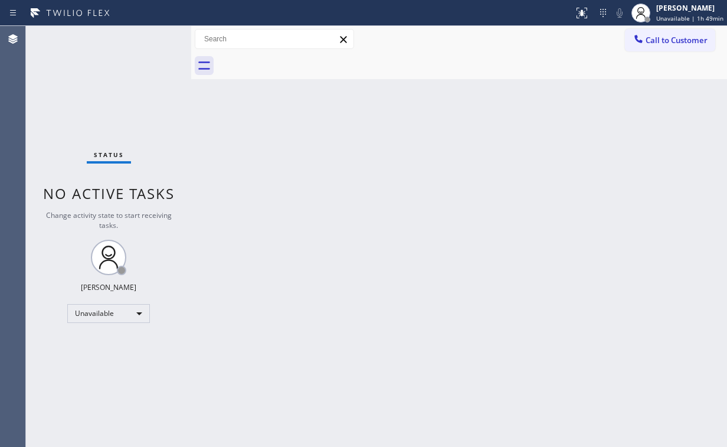
click at [703, 38] on span "Call to Customer" at bounding box center [676, 40] width 62 height 11
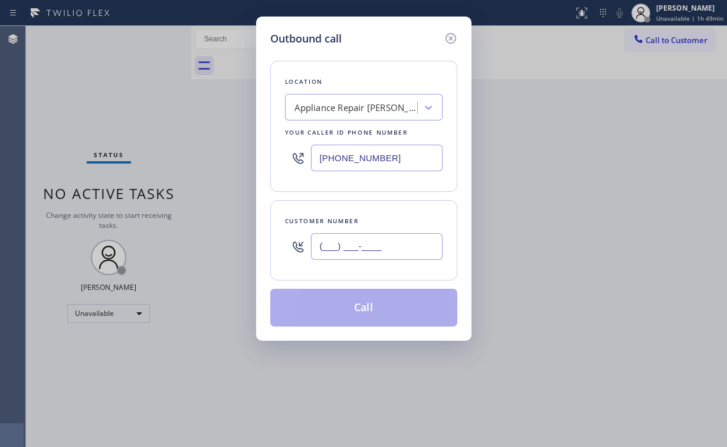
click at [400, 241] on input "(___) ___-____" at bounding box center [377, 246] width 132 height 27
paste input "708) 220-9759"
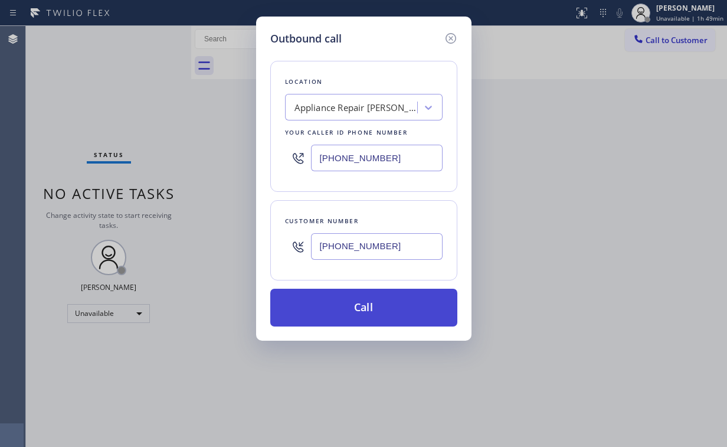
type input "[PHONE_NUMBER]"
click at [327, 314] on button "Call" at bounding box center [363, 307] width 187 height 38
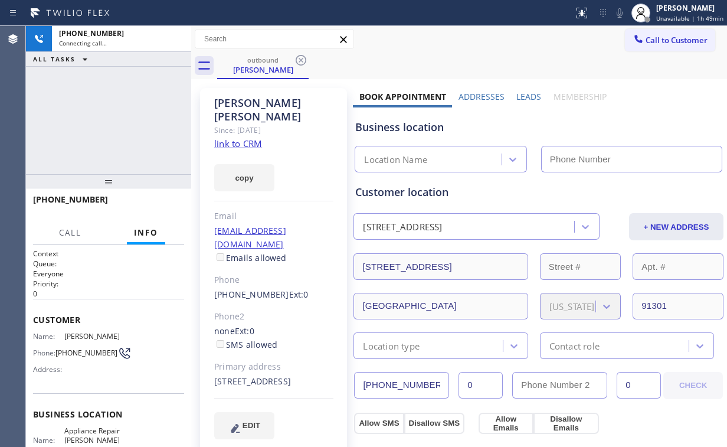
click at [109, 117] on div "[PHONE_NUMBER] Connecting call… ALL TASKS ALL TASKS ACTIVE TASKS TASKS IN WRAP …" at bounding box center [108, 100] width 165 height 148
type input "[PHONE_NUMBER]"
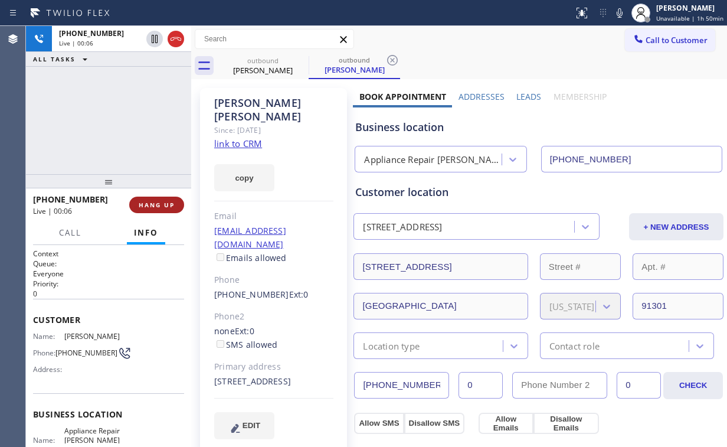
click at [153, 198] on button "HANG UP" at bounding box center [156, 204] width 55 height 17
click at [153, 198] on button "COMPLETE" at bounding box center [154, 204] width 60 height 17
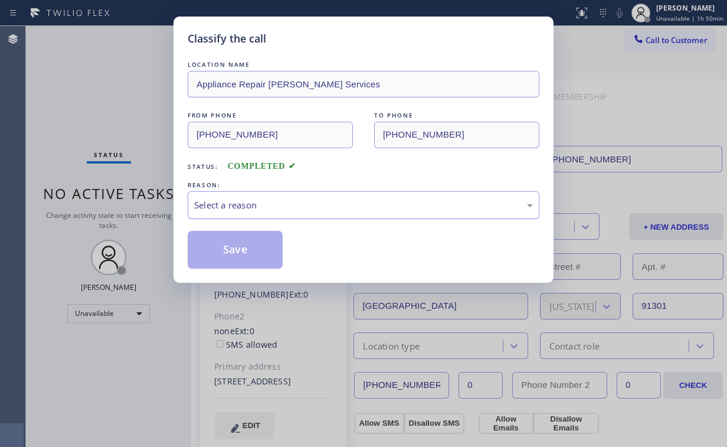
click at [215, 204] on div "Select a reason" at bounding box center [363, 205] width 339 height 14
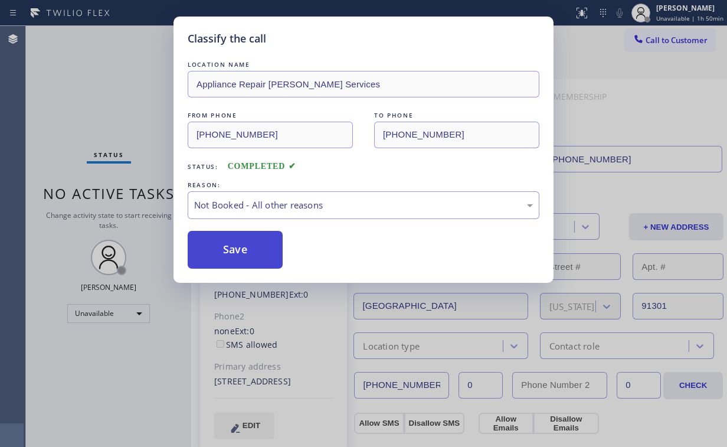
click at [221, 245] on button "Save" at bounding box center [235, 250] width 95 height 38
click at [129, 124] on div "Classify the call LOCATION NAME Appliance Repair [PERSON_NAME] Services FROM PH…" at bounding box center [363, 223] width 727 height 447
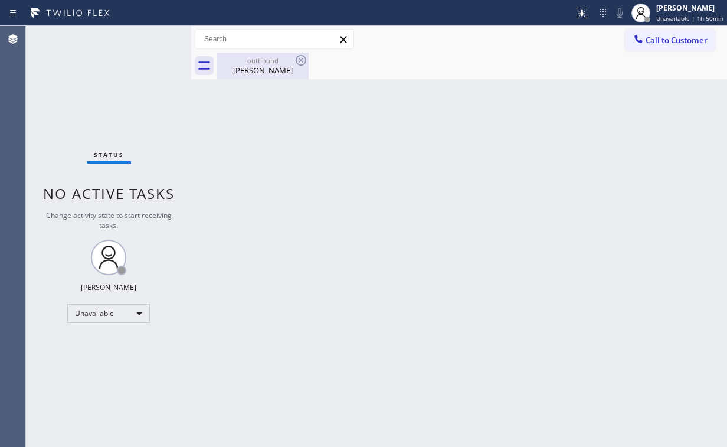
drag, startPoint x: 257, startPoint y: 70, endPoint x: 290, endPoint y: 66, distance: 33.3
click at [259, 70] on div "[PERSON_NAME]" at bounding box center [262, 70] width 89 height 11
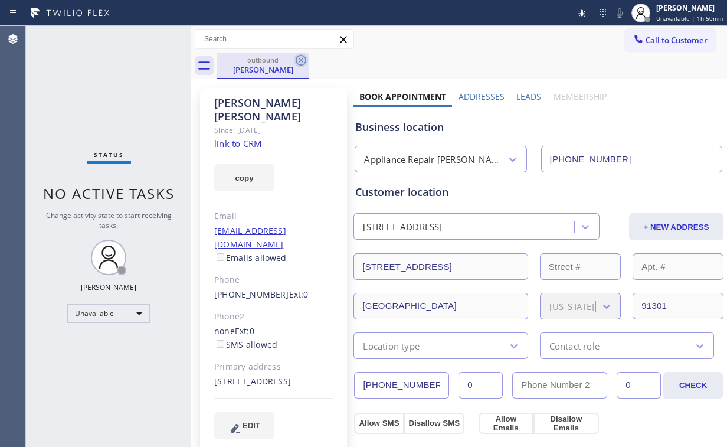
click at [297, 60] on icon at bounding box center [301, 60] width 14 height 14
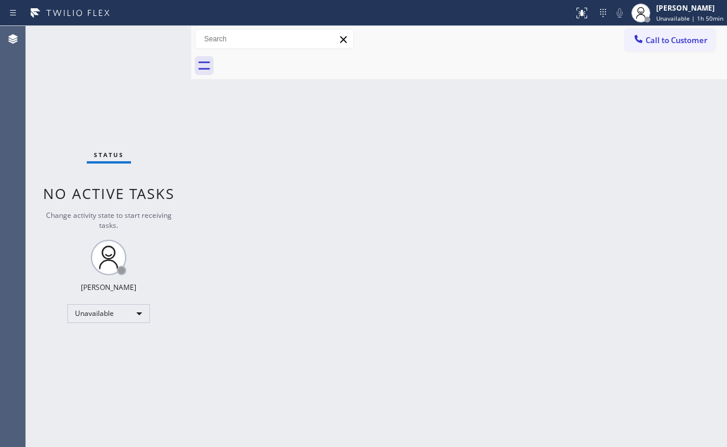
click at [90, 98] on div "Status No active tasks Change activity state to start receiving tasks. [PERSON_…" at bounding box center [108, 236] width 165 height 421
drag, startPoint x: 680, startPoint y: 43, endPoint x: 592, endPoint y: 60, distance: 89.0
click at [679, 43] on span "Call to Customer" at bounding box center [676, 40] width 62 height 11
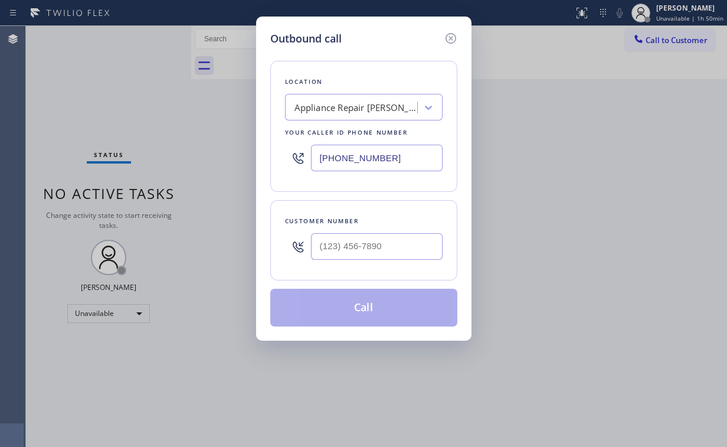
drag, startPoint x: 427, startPoint y: 163, endPoint x: 130, endPoint y: 160, distance: 296.7
click at [206, 163] on div "Outbound call Location Appliance Repair [PERSON_NAME] Services Your caller id p…" at bounding box center [363, 223] width 727 height 447
paste input "812-5435"
type input "[PHONE_NUMBER]"
click at [355, 238] on input "(___) ___-____" at bounding box center [377, 246] width 132 height 27
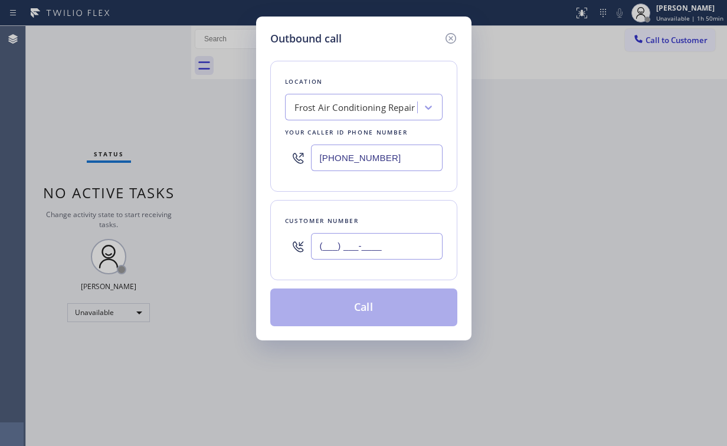
paste input "818) 857-2921"
type input "[PHONE_NUMBER]"
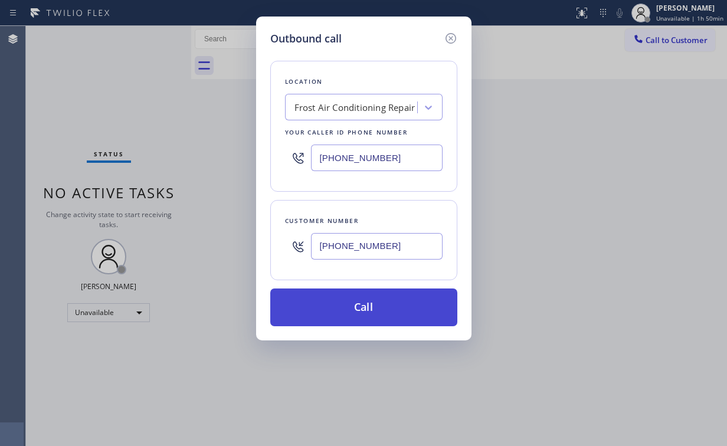
click at [351, 309] on button "Call" at bounding box center [363, 307] width 187 height 38
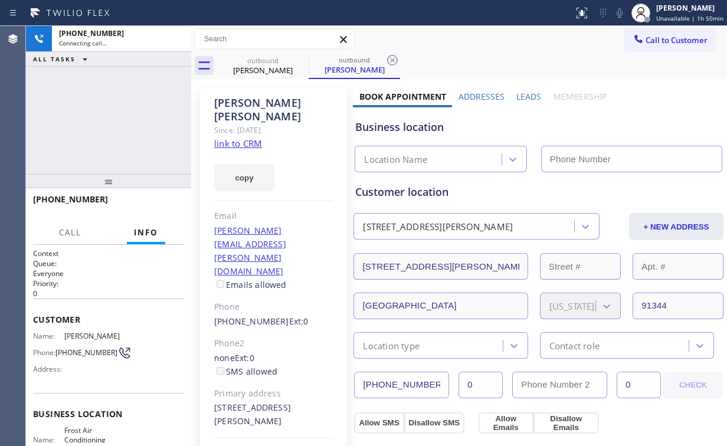
click at [153, 120] on div "[PHONE_NUMBER] Connecting call… ALL TASKS ALL TASKS ACTIVE TASKS TASKS IN WRAP …" at bounding box center [108, 100] width 165 height 148
type input "[PHONE_NUMBER]"
click at [134, 110] on div "[PHONE_NUMBER] Connecting call… ALL TASKS ALL TASKS ACTIVE TASKS TASKS IN WRAP …" at bounding box center [108, 100] width 165 height 148
click at [122, 116] on div "[PHONE_NUMBER] Connecting call… ALL TASKS ALL TASKS ACTIVE TASKS TASKS IN WRAP …" at bounding box center [108, 100] width 165 height 148
click at [118, 117] on div "[PHONE_NUMBER] Connecting call… ALL TASKS ALL TASKS ACTIVE TASKS TASKS IN WRAP …" at bounding box center [108, 100] width 165 height 148
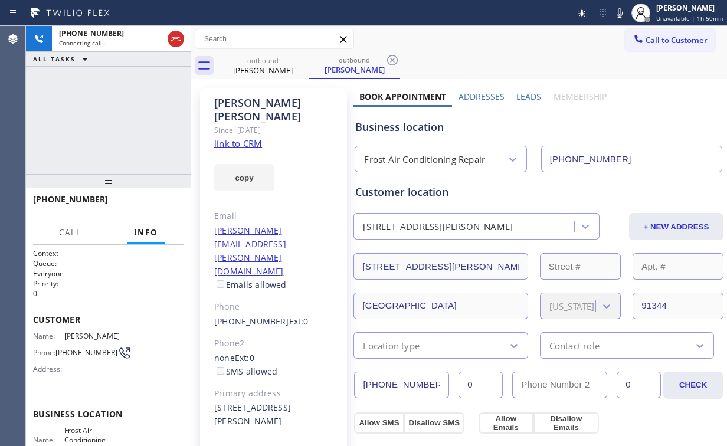
click at [119, 119] on div "[PHONE_NUMBER] Connecting call… ALL TASKS ALL TASKS ACTIVE TASKS TASKS IN WRAP …" at bounding box center [108, 100] width 165 height 148
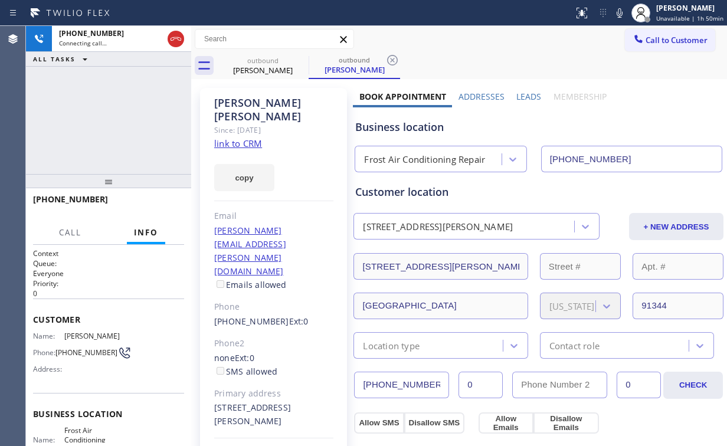
click at [119, 119] on div "[PHONE_NUMBER] Connecting call… ALL TASKS ALL TASKS ACTIVE TASKS TASKS IN WRAP …" at bounding box center [108, 100] width 165 height 148
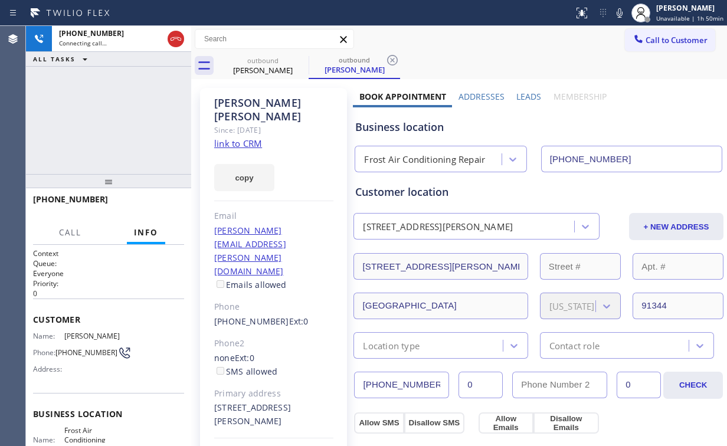
click at [119, 119] on div "[PHONE_NUMBER] Connecting call… ALL TASKS ALL TASKS ACTIVE TASKS TASKS IN WRAP …" at bounding box center [108, 100] width 165 height 148
click at [161, 199] on button "HANG UP" at bounding box center [156, 204] width 55 height 17
click at [160, 199] on button "HANG UP" at bounding box center [156, 204] width 55 height 17
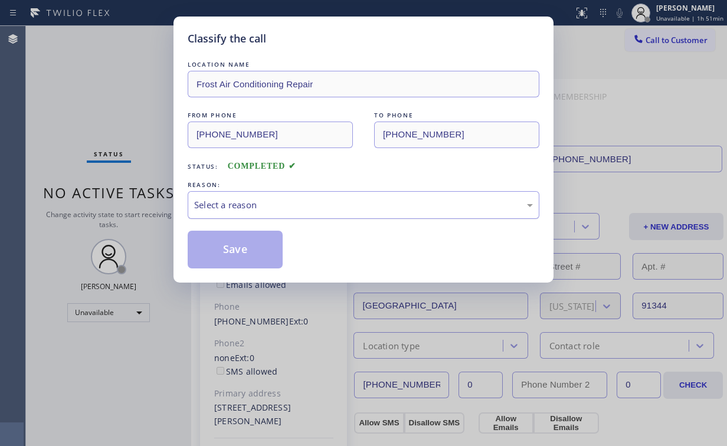
click at [219, 205] on div "Select a reason" at bounding box center [363, 205] width 339 height 14
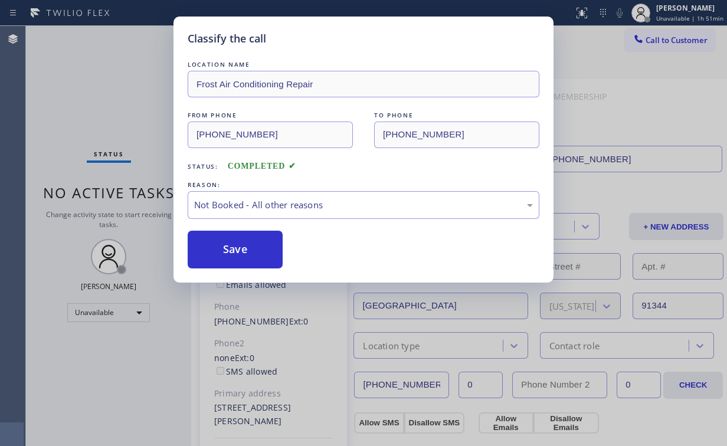
click at [219, 251] on button "Save" at bounding box center [235, 250] width 95 height 38
click at [123, 125] on div "Classify the call LOCATION NAME Frost Air Conditioning Repair FROM PHONE [PHONE…" at bounding box center [363, 223] width 727 height 446
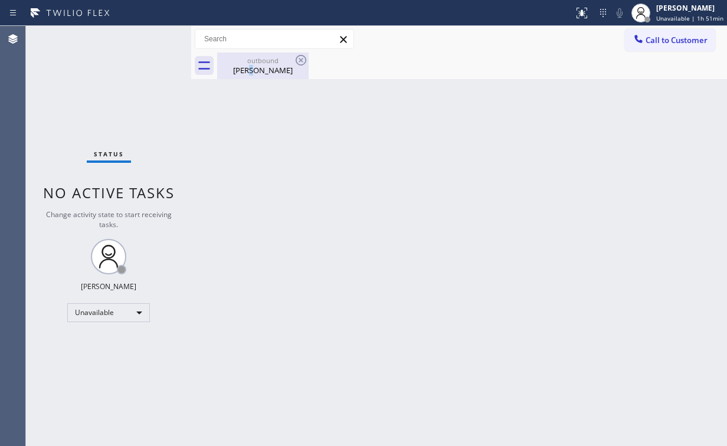
drag, startPoint x: 248, startPoint y: 65, endPoint x: 281, endPoint y: 65, distance: 32.4
click at [252, 66] on div "[PERSON_NAME]" at bounding box center [262, 70] width 89 height 11
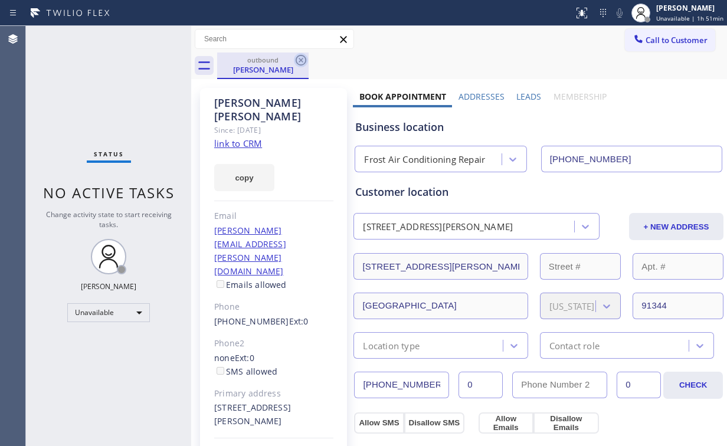
click at [300, 59] on icon at bounding box center [301, 60] width 11 height 11
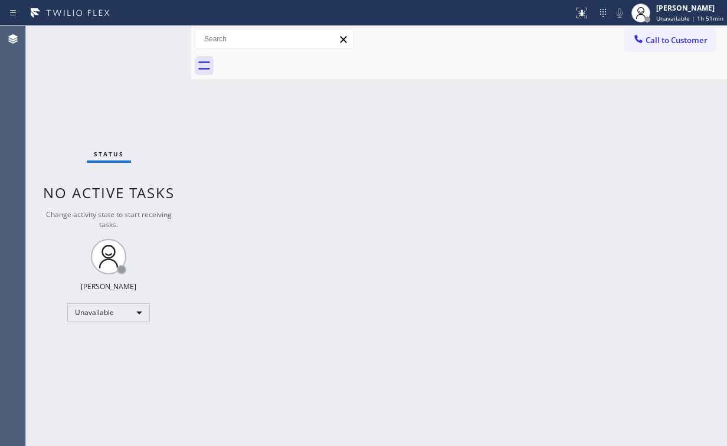
click at [120, 94] on div "Status No active tasks Change activity state to start receiving tasks. [PERSON_…" at bounding box center [108, 236] width 165 height 420
drag, startPoint x: 666, startPoint y: 36, endPoint x: 656, endPoint y: 42, distance: 11.9
click at [663, 38] on span "Call to Customer" at bounding box center [676, 40] width 62 height 11
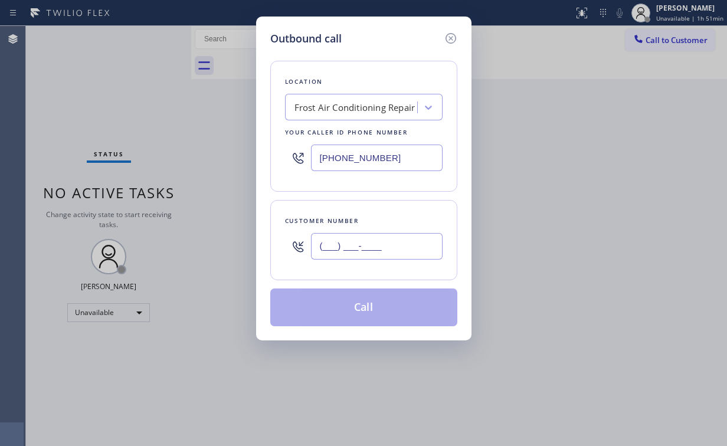
drag, startPoint x: 387, startPoint y: 241, endPoint x: 396, endPoint y: 231, distance: 14.2
click at [387, 241] on input "(___) ___-____" at bounding box center [377, 246] width 132 height 27
paste input "818) 857-2921"
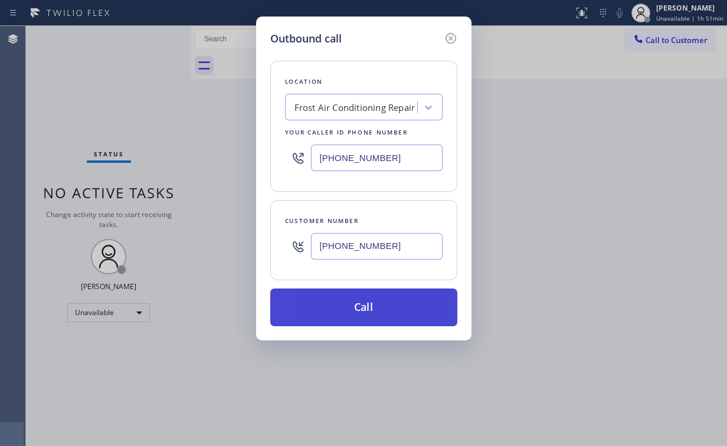
type input "[PHONE_NUMBER]"
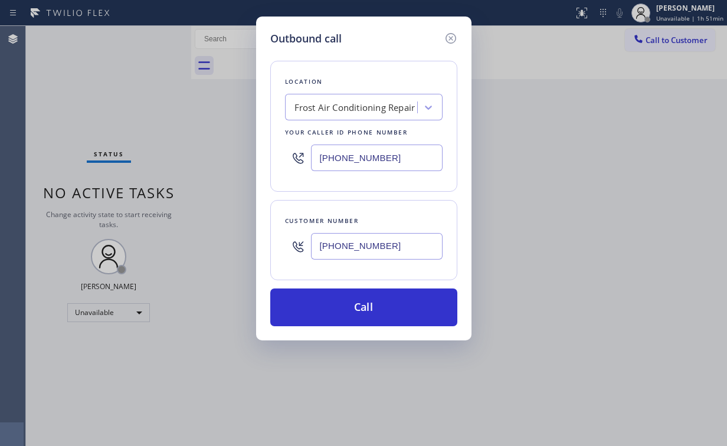
drag, startPoint x: 333, startPoint y: 308, endPoint x: 300, endPoint y: 372, distance: 72.0
click at [333, 309] on button "Call" at bounding box center [363, 307] width 187 height 38
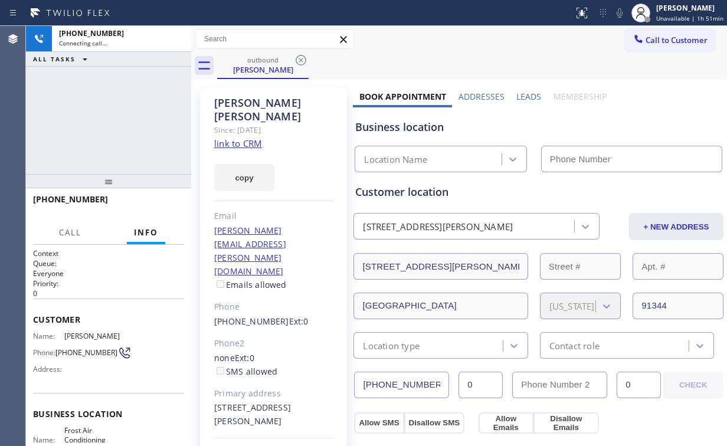
click at [122, 97] on div "[PHONE_NUMBER] Connecting call… ALL TASKS ALL TASKS ACTIVE TASKS TASKS IN WRAP …" at bounding box center [108, 100] width 165 height 148
type input "[PHONE_NUMBER]"
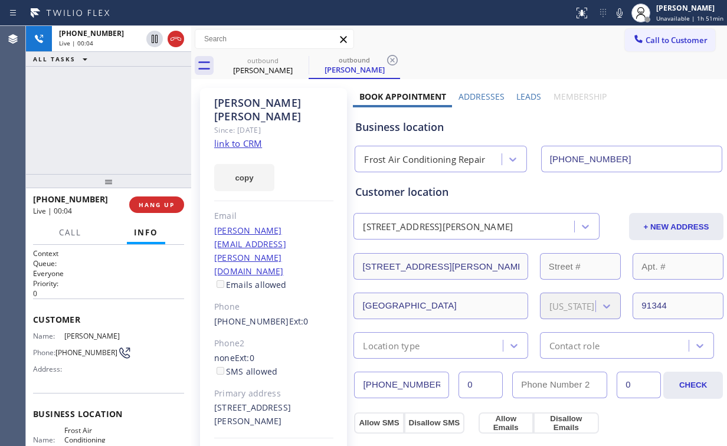
click at [425, 156] on div "Frost Air Conditioning Repair" at bounding box center [424, 160] width 121 height 14
click at [111, 113] on div "[PHONE_NUMBER] Live | 00:05 ALL TASKS ALL TASKS ACTIVE TASKS TASKS IN WRAP UP" at bounding box center [108, 100] width 165 height 148
drag, startPoint x: 120, startPoint y: 120, endPoint x: 106, endPoint y: 110, distance: 16.9
click at [106, 110] on div "[PHONE_NUMBER] Live | 00:11 ALL TASKS ALL TASKS ACTIVE TASKS TASKS IN WRAP UP" at bounding box center [108, 100] width 165 height 148
click at [118, 122] on div "[PHONE_NUMBER] Live | 00:12 ALL TASKS ALL TASKS ACTIVE TASKS TASKS IN WRAP UP" at bounding box center [108, 100] width 165 height 148
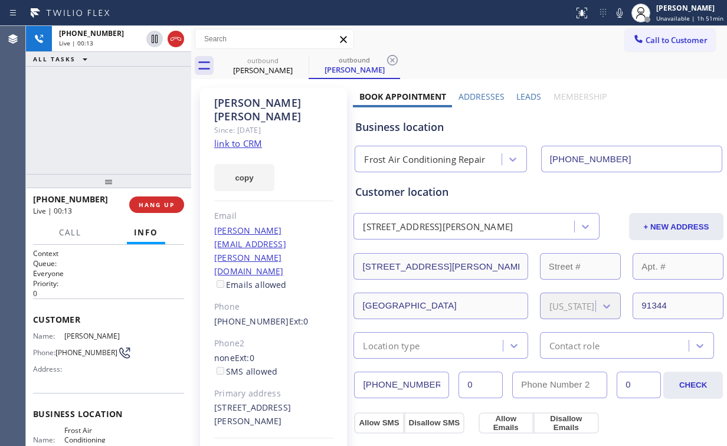
click at [118, 122] on div "[PHONE_NUMBER] Live | 00:13 ALL TASKS ALL TASKS ACTIVE TASKS TASKS IN WRAP UP" at bounding box center [108, 100] width 165 height 148
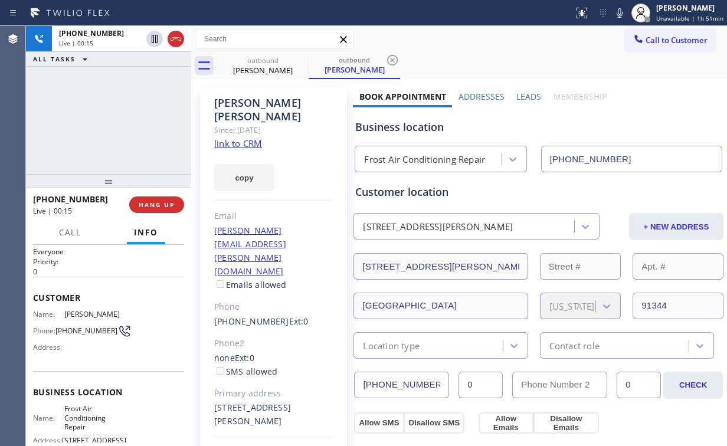
scroll to position [47, 0]
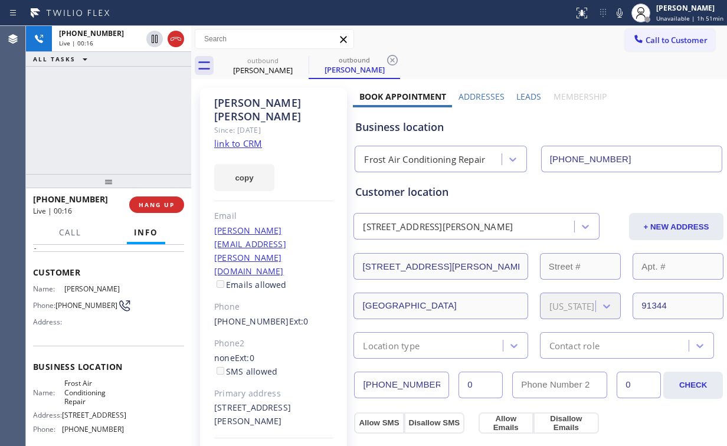
click at [116, 119] on div "[PHONE_NUMBER] Live | 00:16 ALL TASKS ALL TASKS ACTIVE TASKS TASKS IN WRAP UP" at bounding box center [108, 100] width 165 height 148
click at [116, 119] on div "[PHONE_NUMBER] Live | 00:18 ALL TASKS ALL TASKS ACTIVE TASKS TASKS IN WRAP UP" at bounding box center [108, 100] width 165 height 148
click at [116, 119] on div "[PHONE_NUMBER] Live | 00:20 ALL TASKS ALL TASKS ACTIVE TASKS TASKS IN WRAP UP" at bounding box center [108, 100] width 165 height 148
click at [117, 118] on div "[PHONE_NUMBER] Live | 00:22 ALL TASKS ALL TASKS ACTIVE TASKS TASKS IN WRAP UP" at bounding box center [108, 100] width 165 height 148
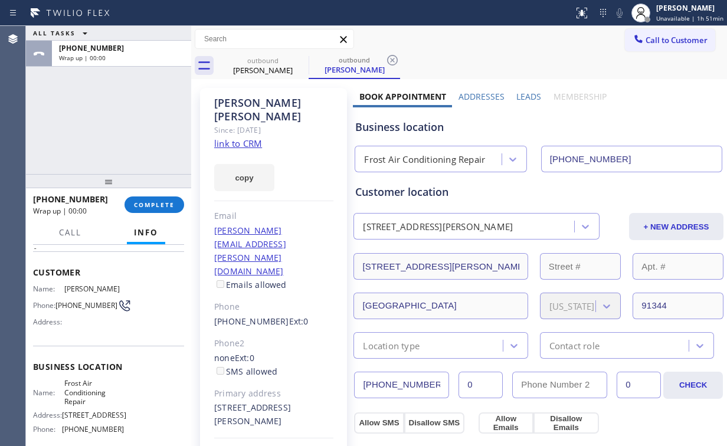
drag, startPoint x: 120, startPoint y: 117, endPoint x: 126, endPoint y: 142, distance: 25.5
click at [120, 117] on div "ALL TASKS ALL TASKS ACTIVE TASKS TASKS IN WRAP UP [PHONE_NUMBER] Wrap up | 00:00" at bounding box center [108, 100] width 165 height 148
click at [158, 204] on span "COMPLETE" at bounding box center [154, 205] width 41 height 8
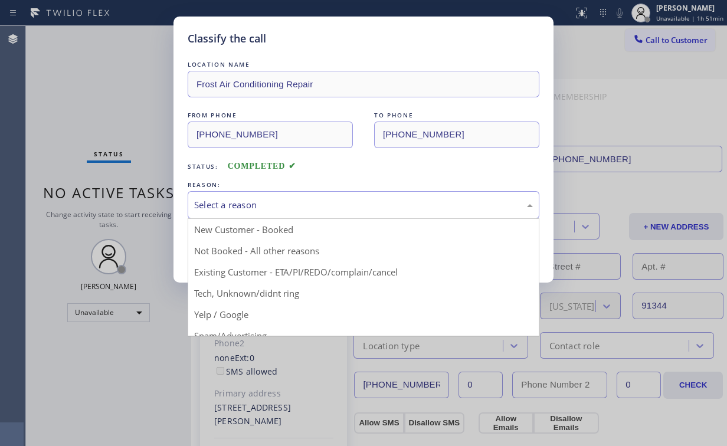
click at [222, 209] on div "Select a reason" at bounding box center [363, 205] width 339 height 14
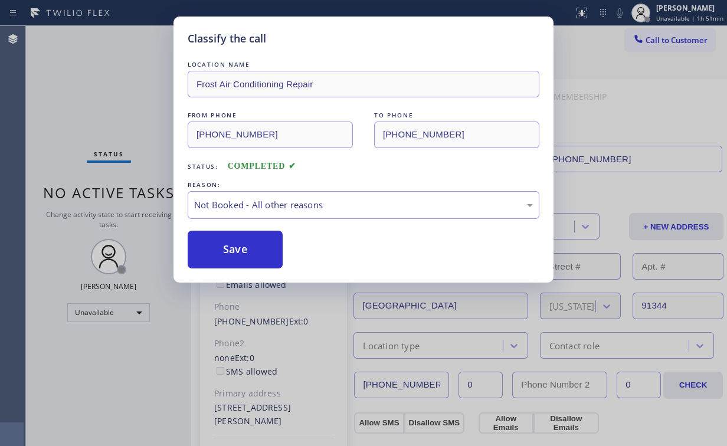
click at [226, 251] on button "Save" at bounding box center [235, 250] width 95 height 38
drag, startPoint x: 118, startPoint y: 130, endPoint x: 126, endPoint y: 5, distance: 125.9
click at [118, 129] on div "Classify the call LOCATION NAME Frost Air Conditioning Repair FROM PHONE [PHONE…" at bounding box center [363, 223] width 727 height 446
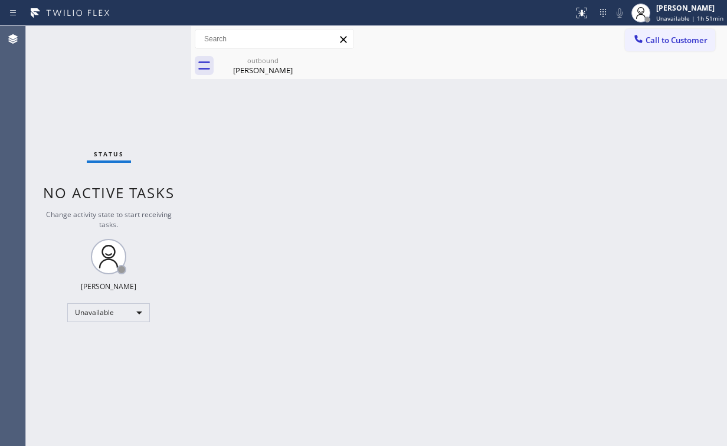
click at [672, 47] on button "Call to Customer" at bounding box center [670, 40] width 90 height 22
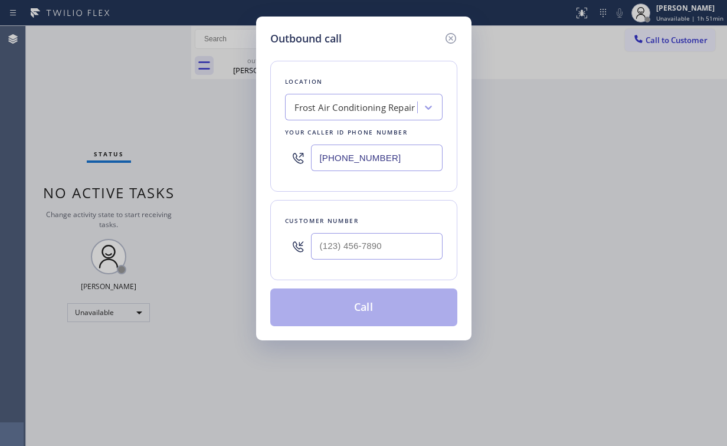
drag, startPoint x: 418, startPoint y: 163, endPoint x: 137, endPoint y: 134, distance: 282.2
click at [160, 153] on div "Outbound call Location Frost Air Conditioning Repair Your caller id phone numbe…" at bounding box center [363, 223] width 727 height 446
paste input "55) 731-4952"
type input "[PHONE_NUMBER]"
click at [357, 238] on input "(___) ___-____" at bounding box center [377, 246] width 132 height 27
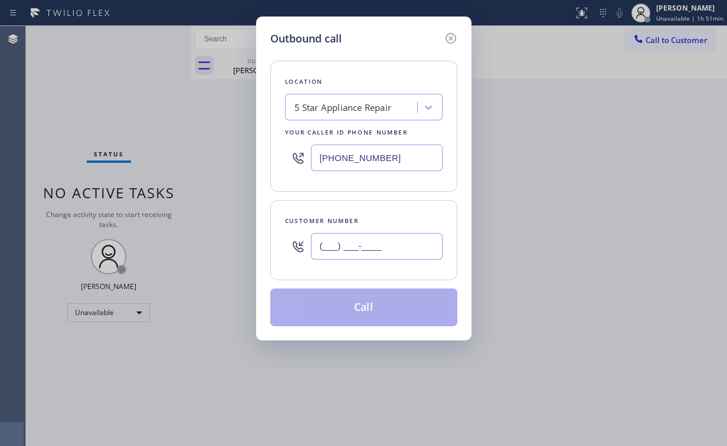
paste input "310) 488-1406"
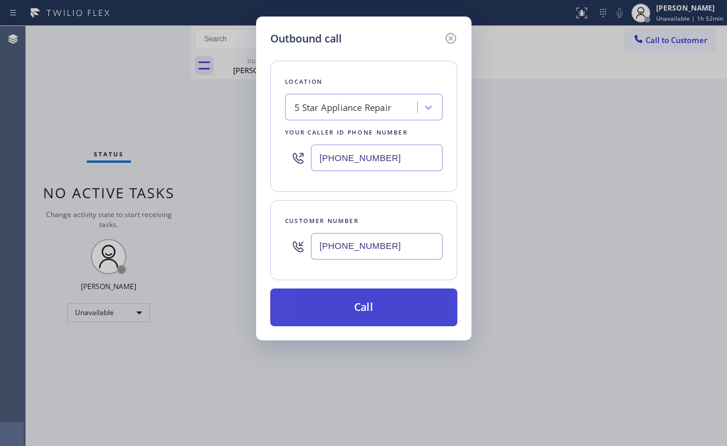
type input "[PHONE_NUMBER]"
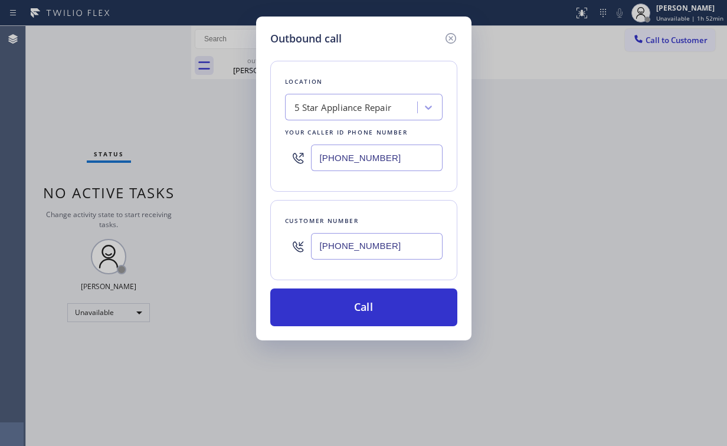
drag, startPoint x: 356, startPoint y: 300, endPoint x: 312, endPoint y: 397, distance: 106.9
click at [356, 302] on button "Call" at bounding box center [363, 307] width 187 height 38
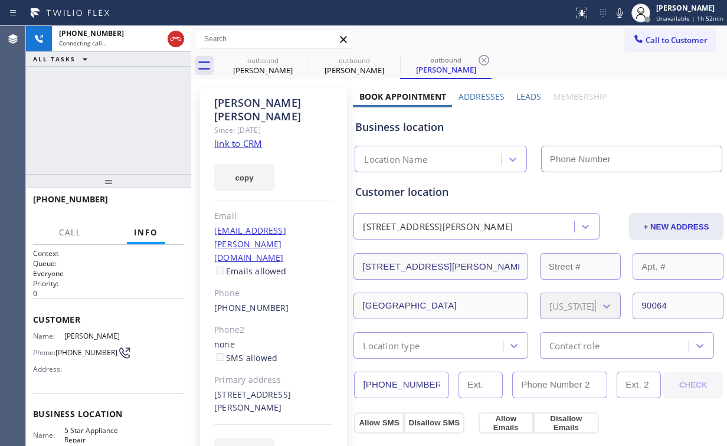
click at [110, 120] on div "[PHONE_NUMBER] Connecting call… ALL TASKS ALL TASKS ACTIVE TASKS TASKS IN WRAP …" at bounding box center [108, 100] width 165 height 148
click at [274, 68] on div "[PERSON_NAME]" at bounding box center [262, 70] width 89 height 11
type input "[PHONE_NUMBER]"
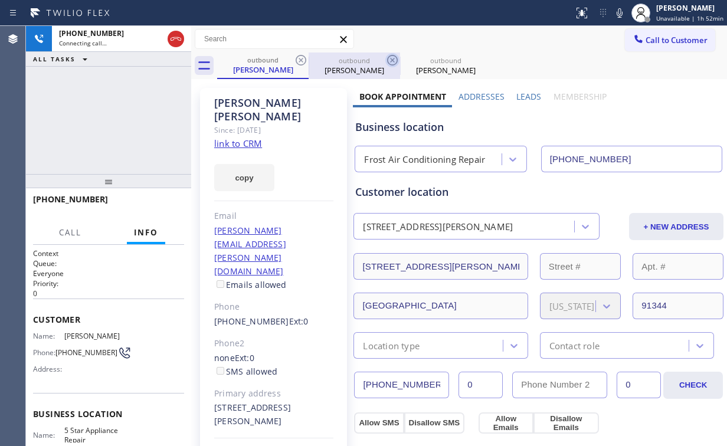
click at [297, 64] on icon at bounding box center [301, 60] width 11 height 11
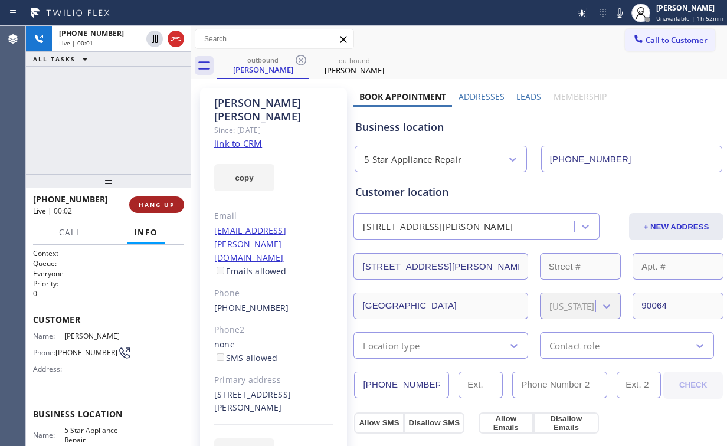
click at [153, 210] on button "HANG UP" at bounding box center [156, 204] width 55 height 17
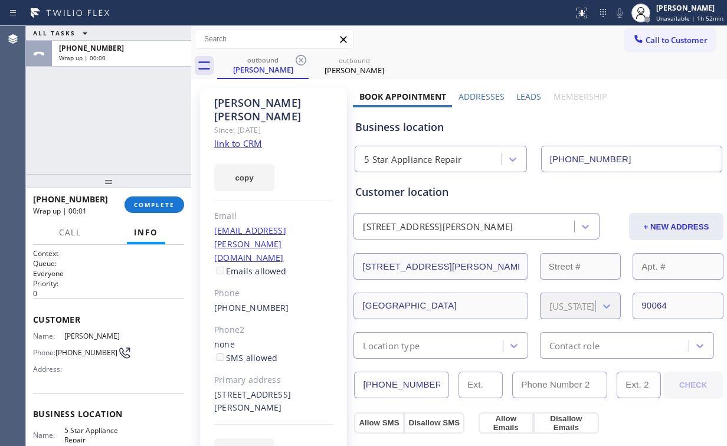
drag, startPoint x: 150, startPoint y: 199, endPoint x: 205, endPoint y: 211, distance: 56.1
click at [150, 201] on button "COMPLETE" at bounding box center [154, 204] width 60 height 17
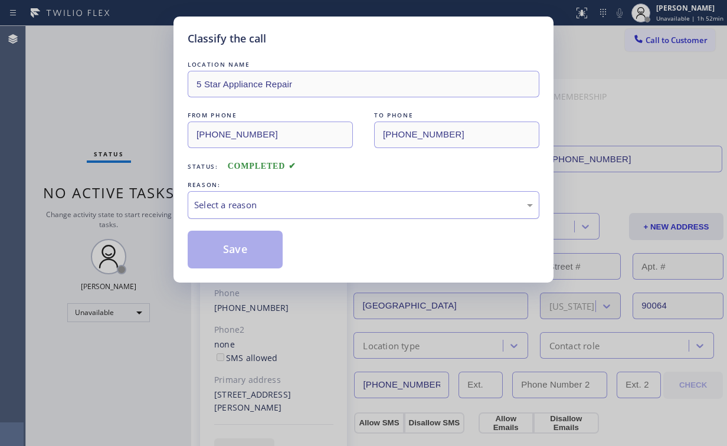
click at [252, 211] on div "Select a reason" at bounding box center [364, 205] width 352 height 28
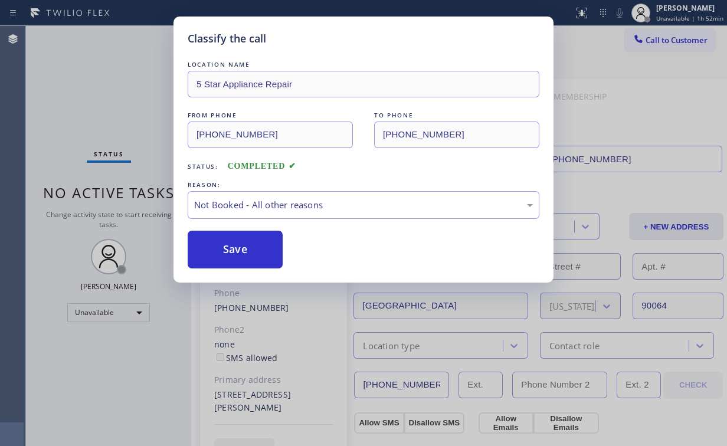
click at [256, 252] on button "Save" at bounding box center [235, 250] width 95 height 38
click at [134, 109] on div "Classify the call LOCATION NAME 5 Star Appliance Repair FROM PHONE [PHONE_NUMBE…" at bounding box center [363, 223] width 727 height 446
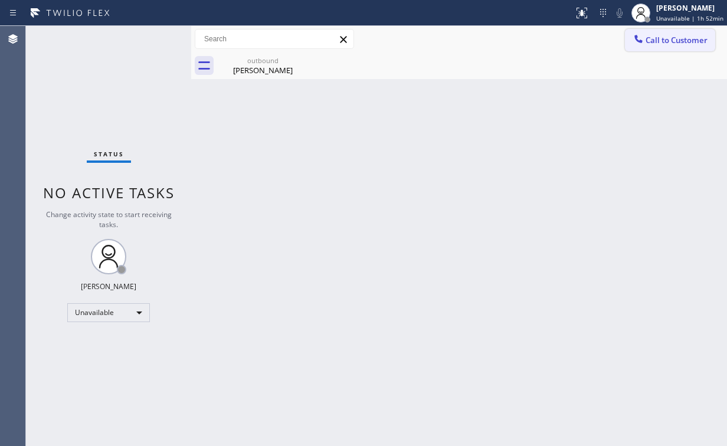
drag, startPoint x: 658, startPoint y: 37, endPoint x: 442, endPoint y: 194, distance: 267.2
click at [658, 37] on span "Call to Customer" at bounding box center [676, 40] width 62 height 11
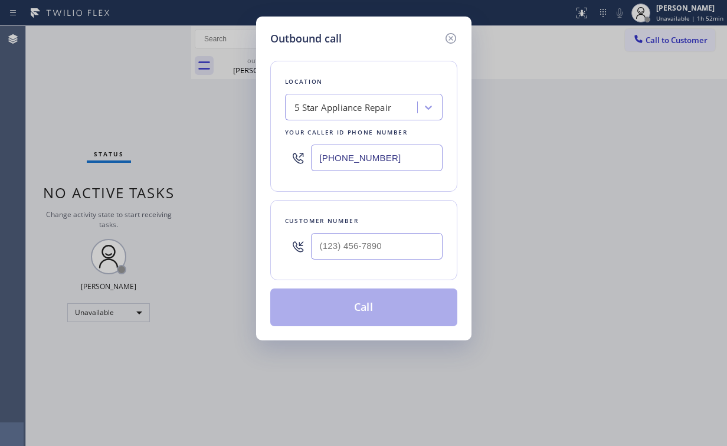
drag, startPoint x: 392, startPoint y: 264, endPoint x: 393, endPoint y: 257, distance: 7.3
click at [392, 263] on div at bounding box center [377, 246] width 132 height 38
click at [396, 242] on input "(___) ___-____" at bounding box center [377, 246] width 132 height 27
paste input "310) 488-1406"
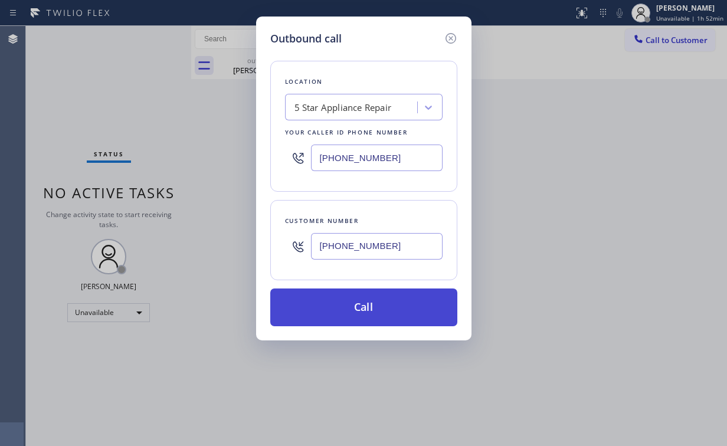
type input "[PHONE_NUMBER]"
click at [388, 306] on button "Call" at bounding box center [363, 307] width 187 height 38
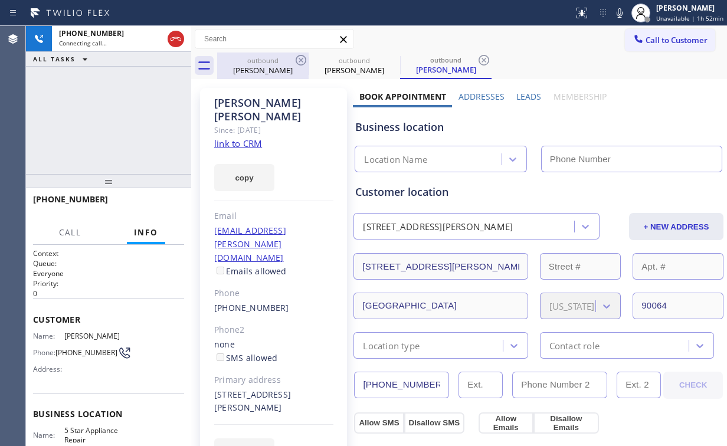
drag, startPoint x: 111, startPoint y: 118, endPoint x: 243, endPoint y: 69, distance: 140.4
click at [112, 118] on div "[PHONE_NUMBER] Connecting call… ALL TASKS ALL TASKS ACTIVE TASKS TASKS IN WRAP …" at bounding box center [108, 100] width 165 height 148
type input "[PHONE_NUMBER]"
click at [264, 58] on div "outbound" at bounding box center [262, 60] width 89 height 9
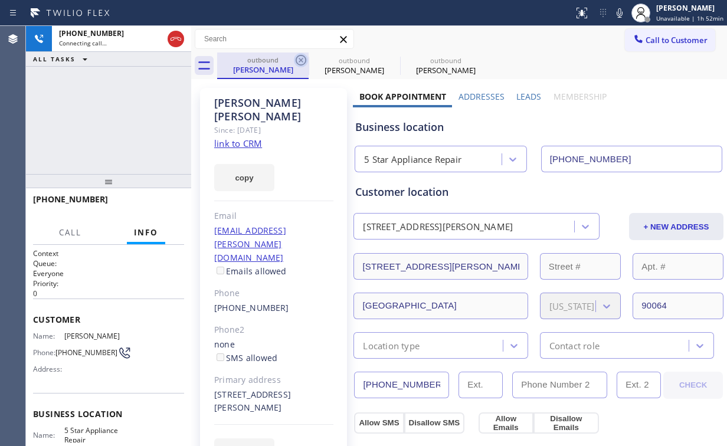
click at [302, 61] on icon at bounding box center [301, 60] width 11 height 11
click at [102, 120] on div "[PHONE_NUMBER] Connecting call… ALL TASKS ALL TASKS ACTIVE TASKS TASKS IN WRAP …" at bounding box center [108, 100] width 165 height 148
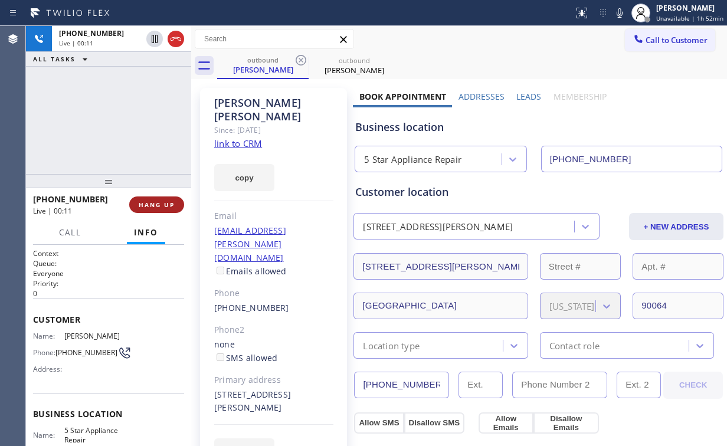
click at [153, 204] on span "HANG UP" at bounding box center [157, 205] width 36 height 8
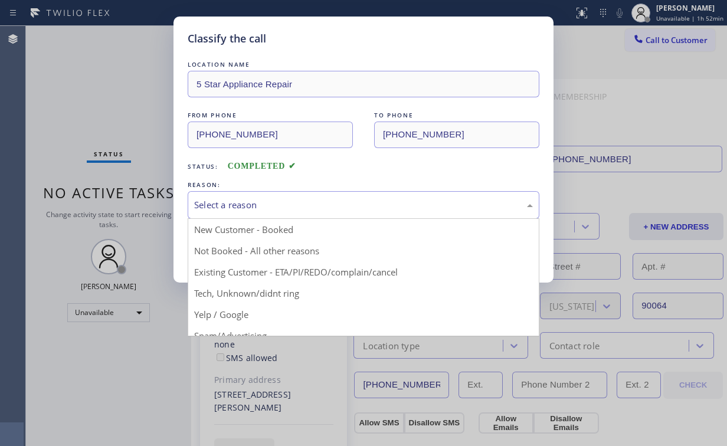
drag, startPoint x: 248, startPoint y: 194, endPoint x: 250, endPoint y: 200, distance: 6.0
click at [248, 196] on div "Select a reason" at bounding box center [364, 205] width 352 height 28
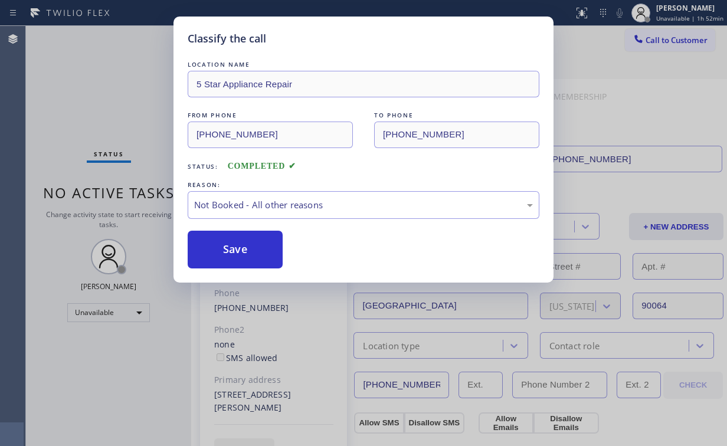
click at [247, 250] on button "Save" at bounding box center [235, 250] width 95 height 38
click at [113, 77] on div "Classify the call LOCATION NAME 5 Star Appliance Repair FROM PHONE [PHONE_NUMBE…" at bounding box center [363, 223] width 727 height 446
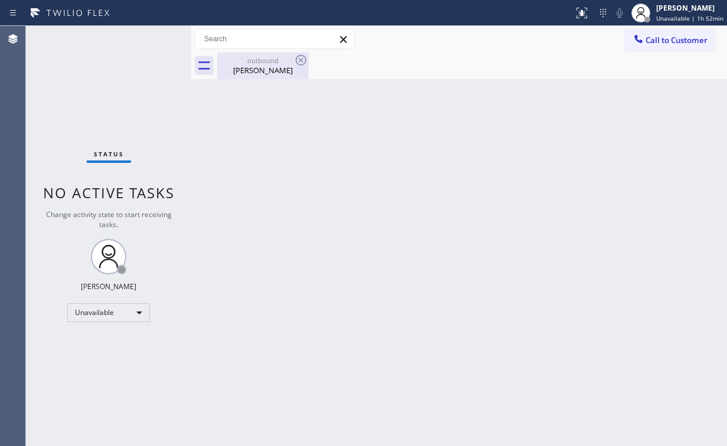
click at [274, 64] on div "outbound" at bounding box center [262, 60] width 89 height 9
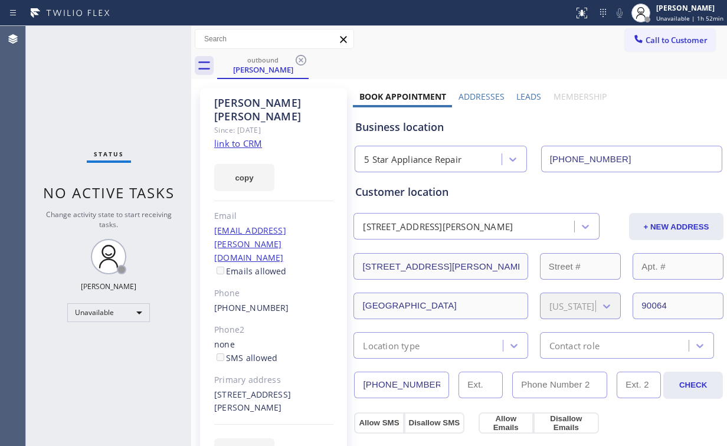
click at [310, 58] on div "outbound [PERSON_NAME]" at bounding box center [472, 66] width 510 height 27
drag, startPoint x: 298, startPoint y: 59, endPoint x: 307, endPoint y: 65, distance: 10.6
click at [297, 59] on icon at bounding box center [301, 60] width 14 height 14
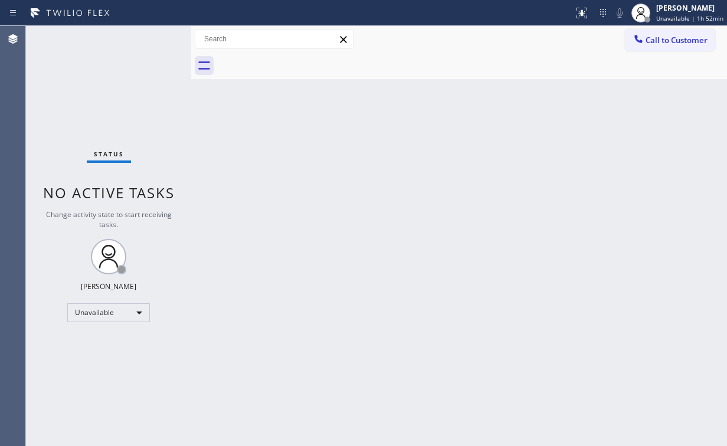
click at [388, 202] on div "Back to Dashboard Change Sender ID Customers Technicians Select a contact Outbo…" at bounding box center [459, 236] width 536 height 420
click at [66, 87] on div "Status No active tasks Change activity state to start receiving tasks. [PERSON_…" at bounding box center [108, 236] width 165 height 420
drag, startPoint x: 668, startPoint y: 38, endPoint x: 659, endPoint y: 43, distance: 10.3
click at [667, 39] on span "Call to Customer" at bounding box center [676, 40] width 62 height 11
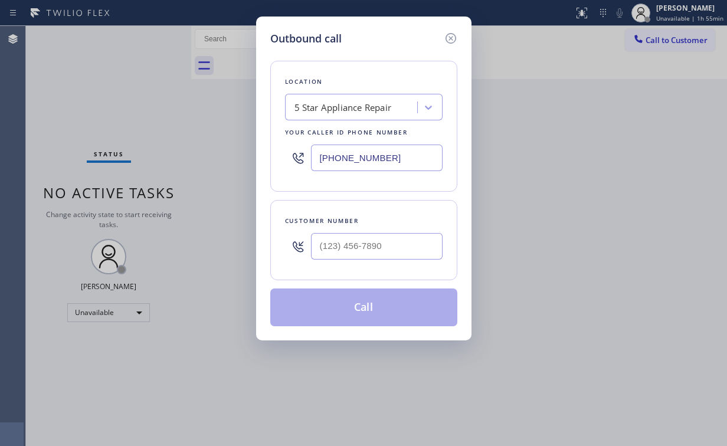
drag, startPoint x: 403, startPoint y: 165, endPoint x: 236, endPoint y: 155, distance: 167.2
click at [175, 158] on div "Outbound call Location 5 Star Appliance Repair Your caller id phone number [PHO…" at bounding box center [363, 223] width 727 height 446
paste input "206) 966-6838"
type input "[PHONE_NUMBER]"
click at [374, 239] on input "(___) ___-____" at bounding box center [377, 246] width 132 height 27
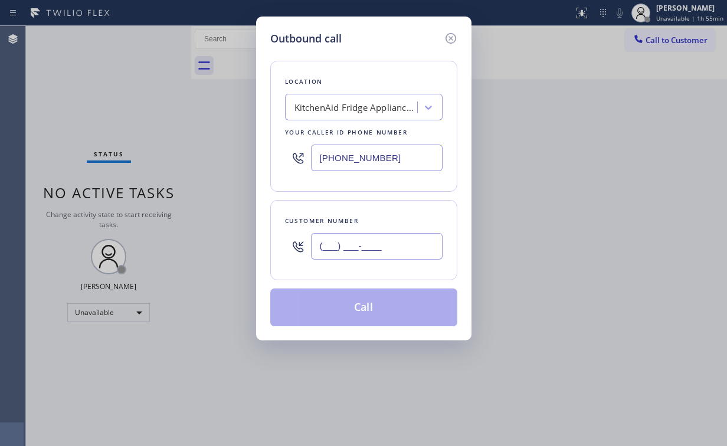
paste input "206) 607-7267"
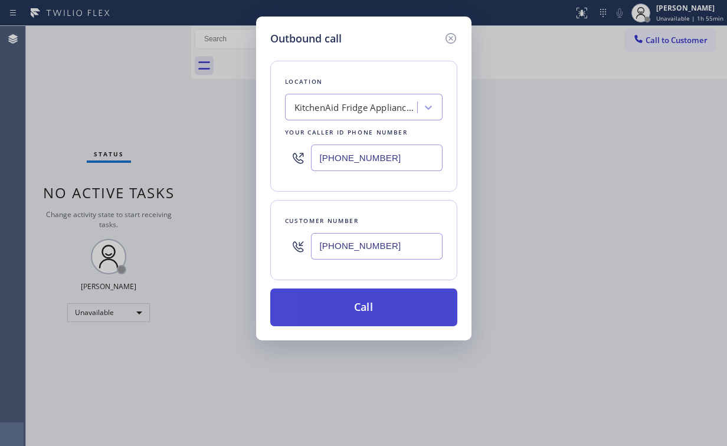
type input "[PHONE_NUMBER]"
click at [345, 309] on button "Call" at bounding box center [363, 307] width 187 height 38
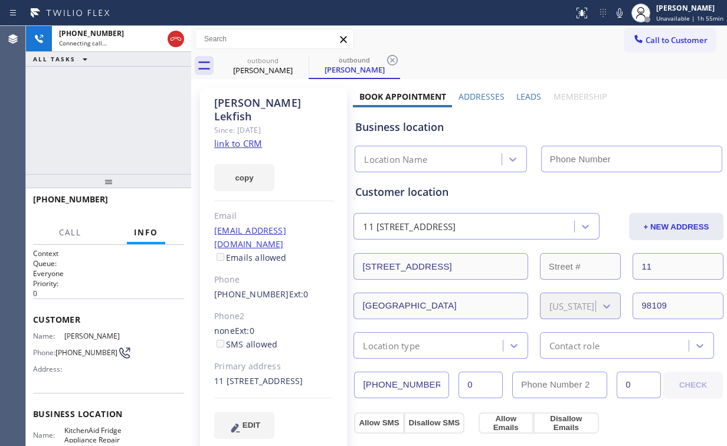
click at [116, 101] on div "[PHONE_NUMBER] Connecting call… ALL TASKS ALL TASKS ACTIVE TASKS TASKS IN WRAP …" at bounding box center [108, 100] width 165 height 148
type input "[PHONE_NUMBER]"
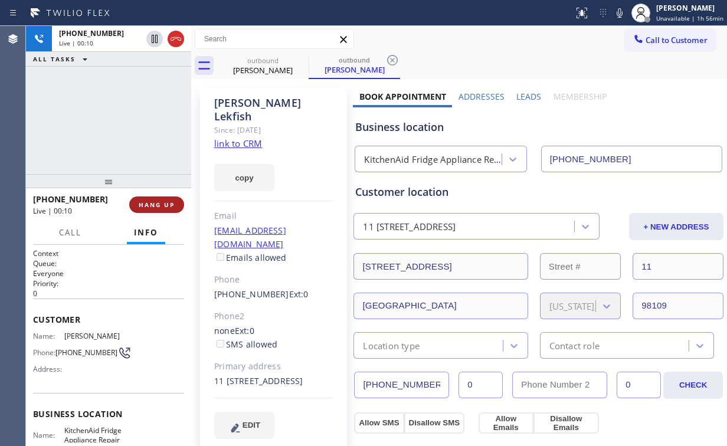
click at [163, 205] on span "HANG UP" at bounding box center [157, 205] width 36 height 8
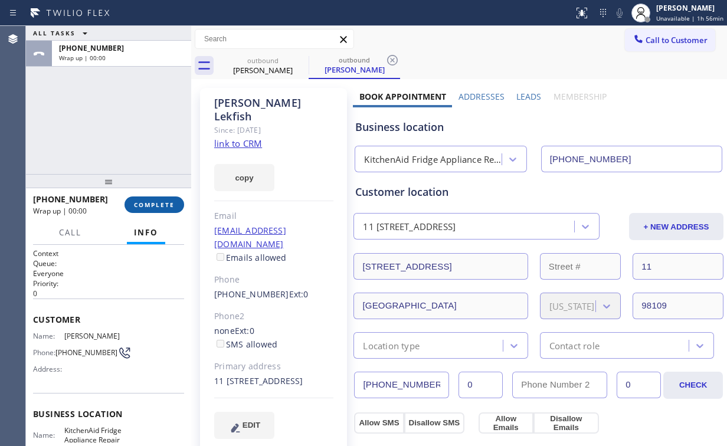
click at [163, 205] on span "COMPLETE" at bounding box center [154, 205] width 41 height 8
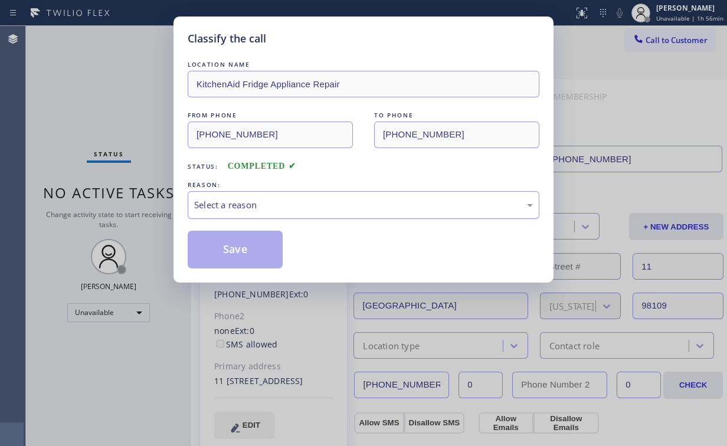
click at [234, 205] on div "Select a reason" at bounding box center [363, 205] width 339 height 14
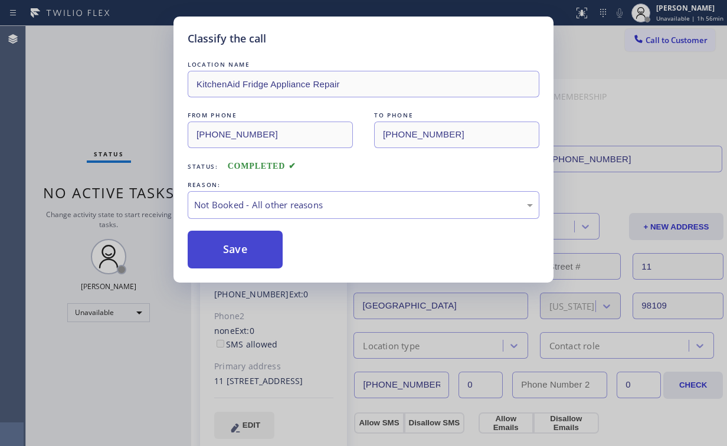
click at [237, 255] on button "Save" at bounding box center [235, 250] width 95 height 38
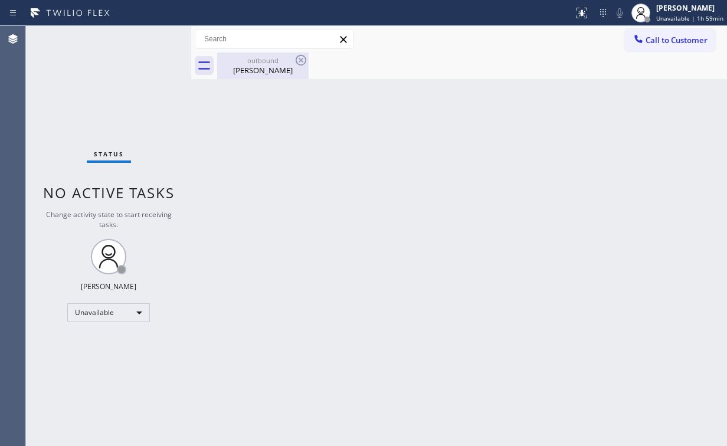
click at [274, 56] on div "outbound" at bounding box center [262, 60] width 89 height 9
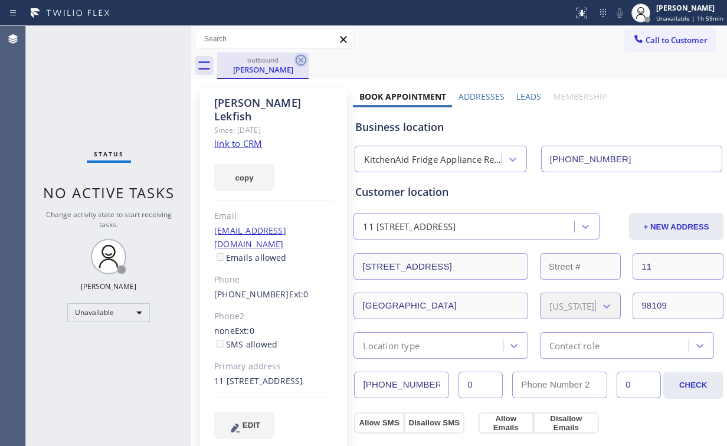
click at [307, 57] on icon at bounding box center [301, 60] width 14 height 14
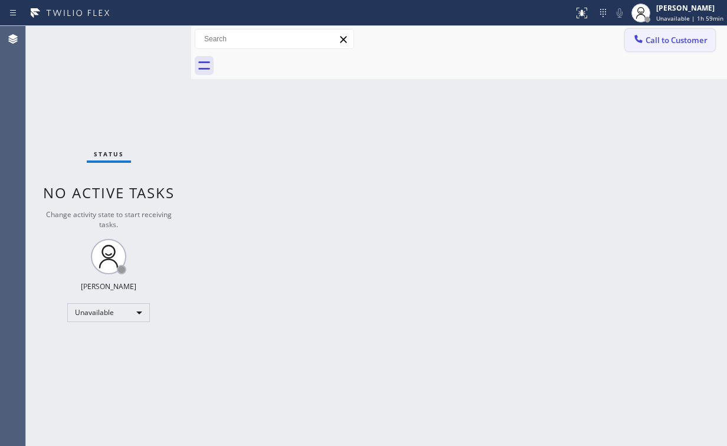
drag, startPoint x: 662, startPoint y: 40, endPoint x: 645, endPoint y: 45, distance: 17.7
click at [661, 40] on span "Call to Customer" at bounding box center [676, 40] width 62 height 11
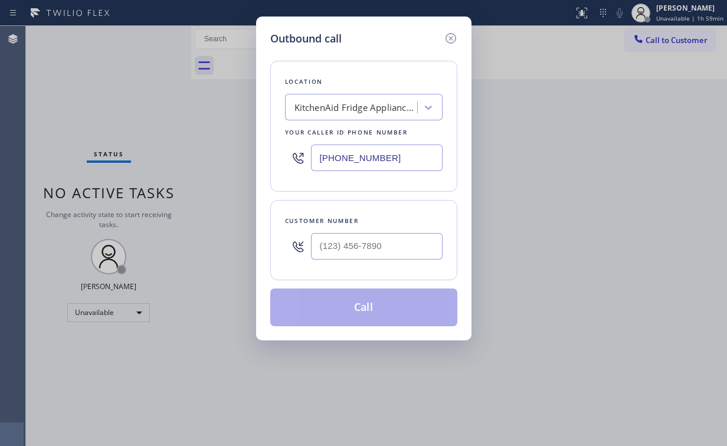
click at [227, 156] on div "Outbound call Location KitchenAid Fridge Appliance Repair Your caller id phone …" at bounding box center [363, 223] width 727 height 446
paste input "310) 400-5899"
type input "[PHONE_NUMBER]"
drag, startPoint x: 392, startPoint y: 251, endPoint x: 394, endPoint y: 236, distance: 14.9
click at [392, 250] on input "(___) ___-____" at bounding box center [377, 246] width 132 height 27
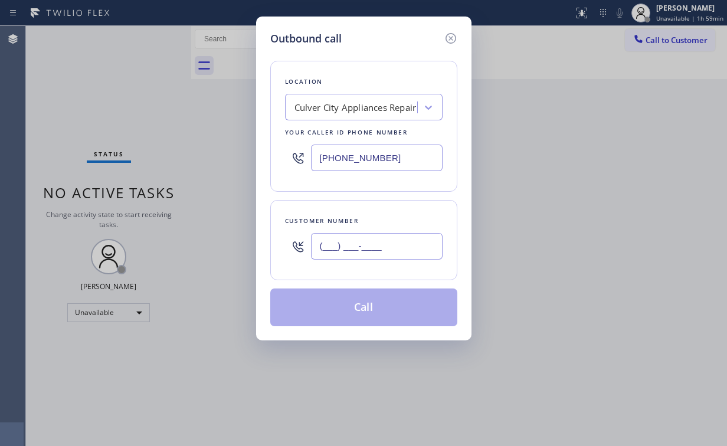
paste input "805) 985-3696"
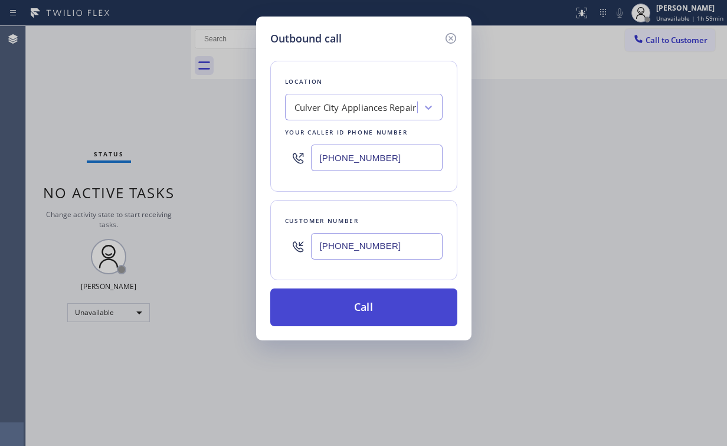
type input "[PHONE_NUMBER]"
click at [349, 309] on button "Call" at bounding box center [363, 307] width 187 height 38
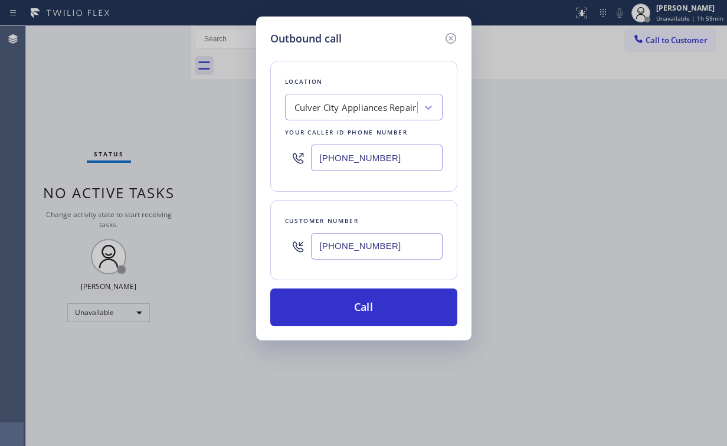
click at [314, 414] on div "Outbound call Location [GEOGRAPHIC_DATA] Appliances Repair Your caller id phone…" at bounding box center [363, 223] width 727 height 446
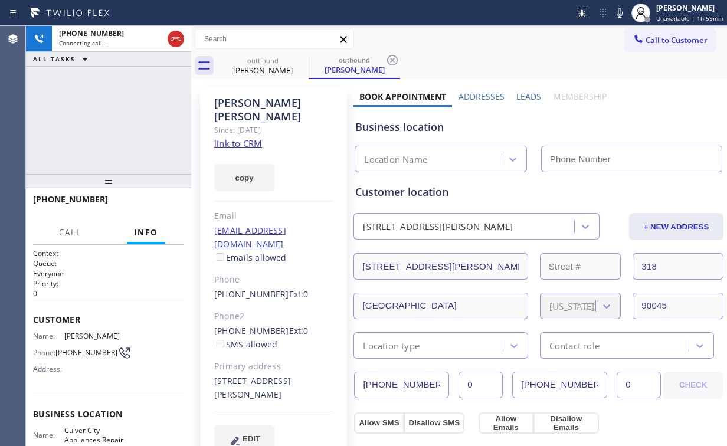
click at [132, 106] on div "[PHONE_NUMBER] Connecting call… ALL TASKS ALL TASKS ACTIVE TASKS TASKS IN WRAP …" at bounding box center [108, 100] width 165 height 148
type input "[PHONE_NUMBER]"
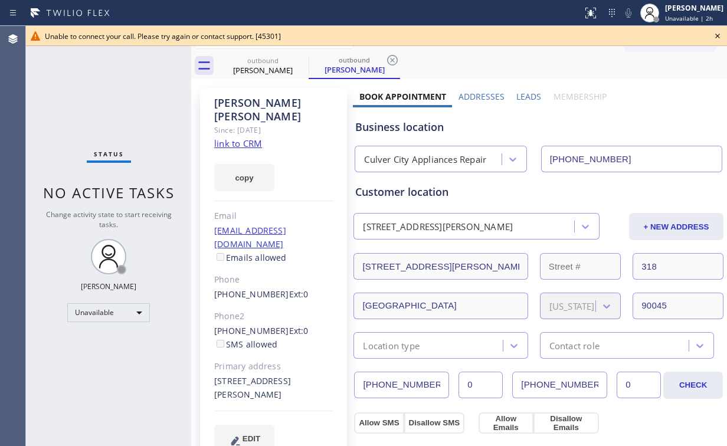
drag, startPoint x: 69, startPoint y: 78, endPoint x: 441, endPoint y: 66, distance: 372.4
click at [70, 78] on div "Status No active tasks Change activity state to start receiving tasks. [PERSON_…" at bounding box center [108, 236] width 165 height 420
click at [718, 38] on icon at bounding box center [717, 36] width 14 height 14
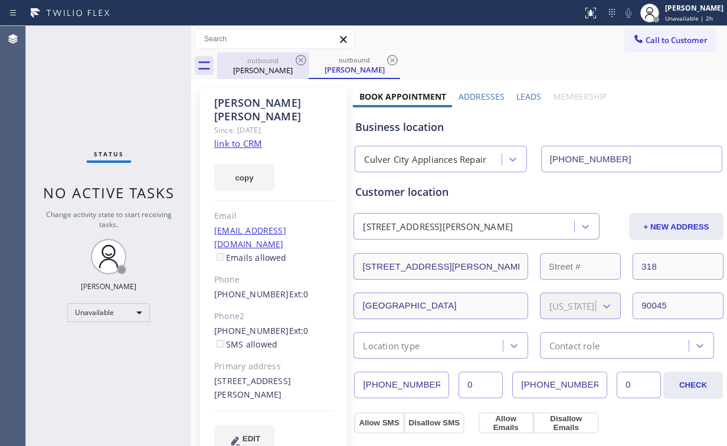
click at [280, 65] on div "[PERSON_NAME]" at bounding box center [262, 70] width 89 height 11
click at [300, 60] on icon at bounding box center [301, 60] width 11 height 11
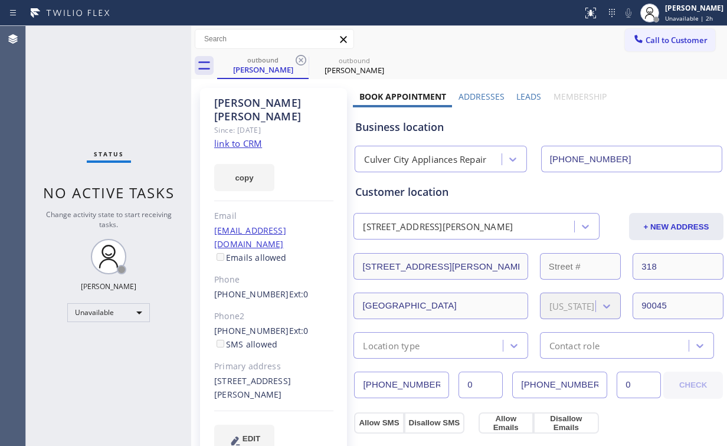
drag, startPoint x: 300, startPoint y: 60, endPoint x: 313, endPoint y: 66, distance: 14.3
click at [0, 0] on icon at bounding box center [0, 0] width 0 height 0
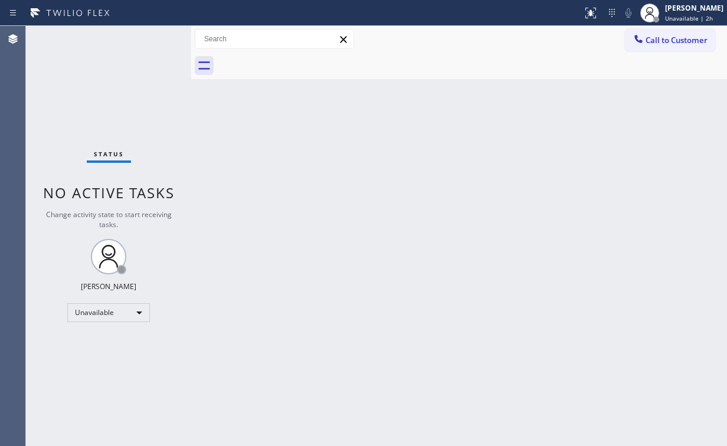
click at [438, 141] on div "Back to Dashboard Change Sender ID Customers Technicians Select a contact Outbo…" at bounding box center [459, 236] width 536 height 420
click at [674, 44] on span "Call to Customer" at bounding box center [676, 40] width 62 height 11
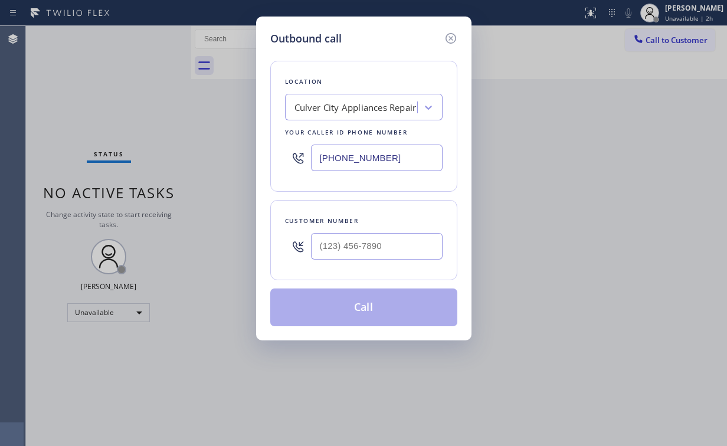
drag, startPoint x: 395, startPoint y: 153, endPoint x: 180, endPoint y: 149, distance: 215.4
click at [224, 164] on div "Outbound call Location [GEOGRAPHIC_DATA] Appliances Repair Your caller id phone…" at bounding box center [363, 223] width 727 height 446
paste input "877) 777-0796"
type input "[PHONE_NUMBER]"
click at [390, 248] on input "(___) ___-____" at bounding box center [377, 246] width 132 height 27
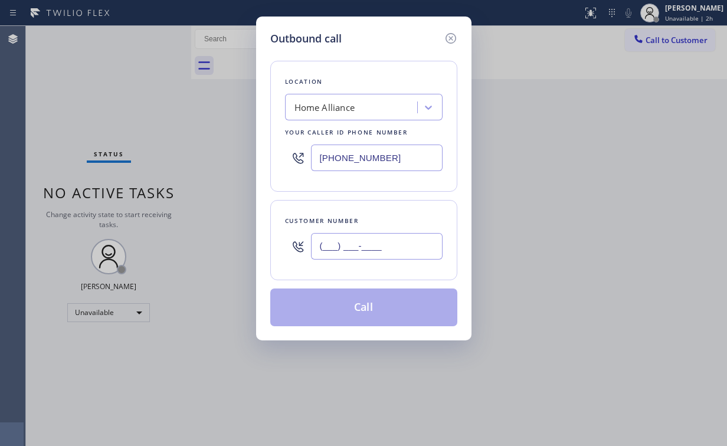
paste input "858) 530-2869"
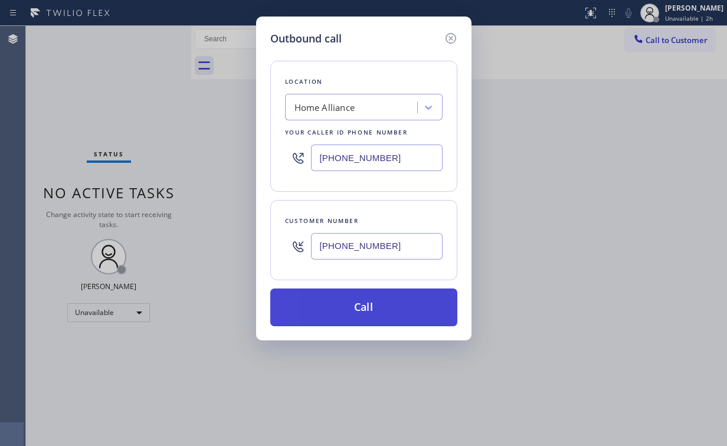
type input "[PHONE_NUMBER]"
click at [354, 315] on button "Call" at bounding box center [363, 307] width 187 height 38
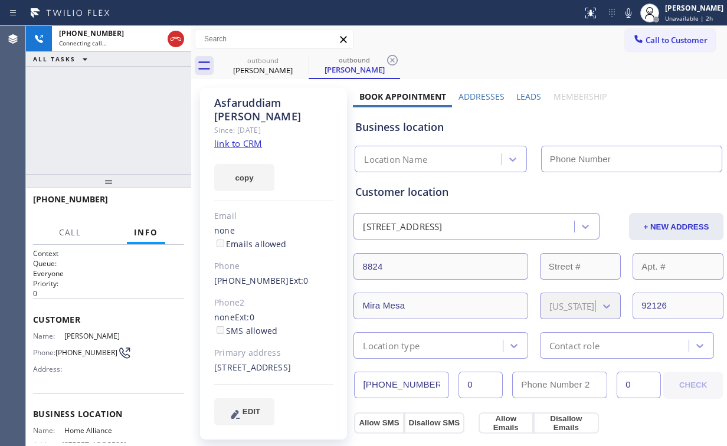
type input "[PHONE_NUMBER]"
drag, startPoint x: 99, startPoint y: 120, endPoint x: 138, endPoint y: 83, distance: 53.8
click at [100, 119] on div "[PHONE_NUMBER] Connecting call… ALL TASKS ALL TASKS ACTIVE TASKS TASKS IN WRAP …" at bounding box center [108, 100] width 165 height 148
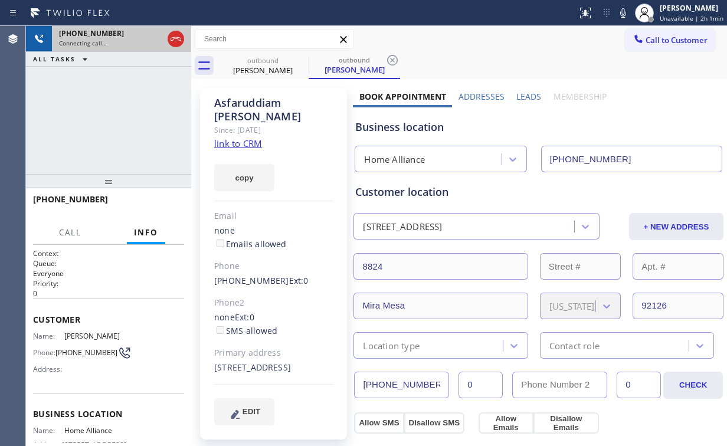
drag, startPoint x: 179, startPoint y: 30, endPoint x: 179, endPoint y: 40, distance: 10.0
click at [179, 31] on div at bounding box center [175, 39] width 21 height 26
click at [179, 40] on icon at bounding box center [175, 39] width 11 height 4
drag, startPoint x: 266, startPoint y: 70, endPoint x: 300, endPoint y: 67, distance: 34.3
click at [270, 70] on div "[PERSON_NAME]" at bounding box center [262, 70] width 89 height 11
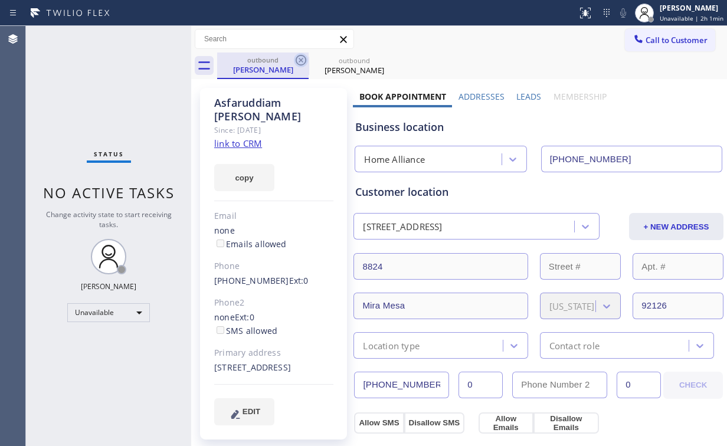
click at [301, 58] on icon at bounding box center [301, 60] width 14 height 14
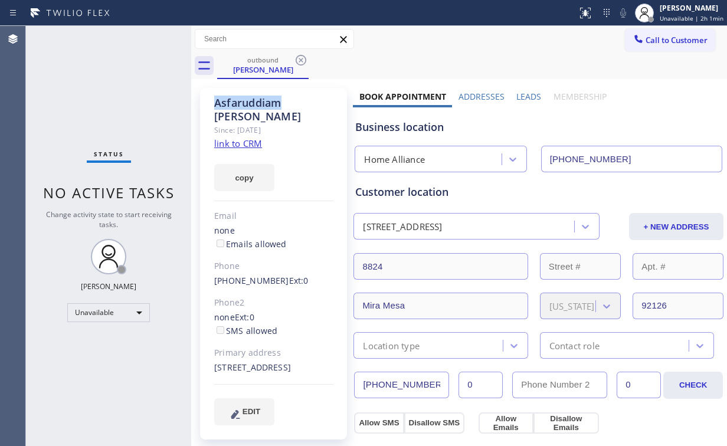
drag, startPoint x: 301, startPoint y: 58, endPoint x: 268, endPoint y: 76, distance: 37.5
click at [301, 58] on icon at bounding box center [301, 60] width 14 height 14
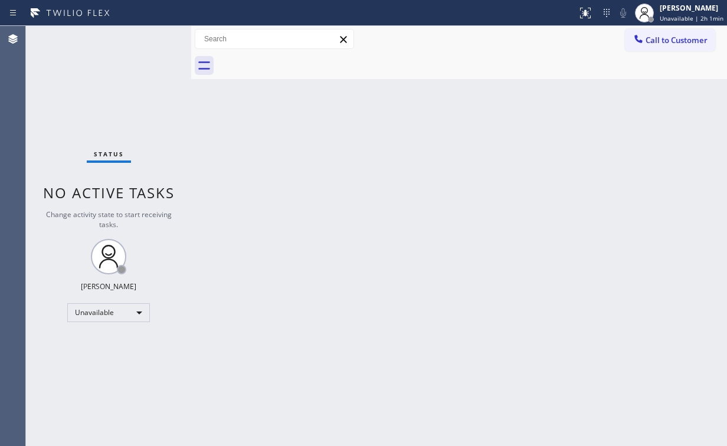
click at [116, 86] on div "Status No active tasks Change activity state to start receiving tasks. [PERSON_…" at bounding box center [108, 236] width 165 height 420
drag, startPoint x: 681, startPoint y: 38, endPoint x: 580, endPoint y: 98, distance: 118.0
click at [680, 40] on span "Call to Customer" at bounding box center [676, 40] width 62 height 11
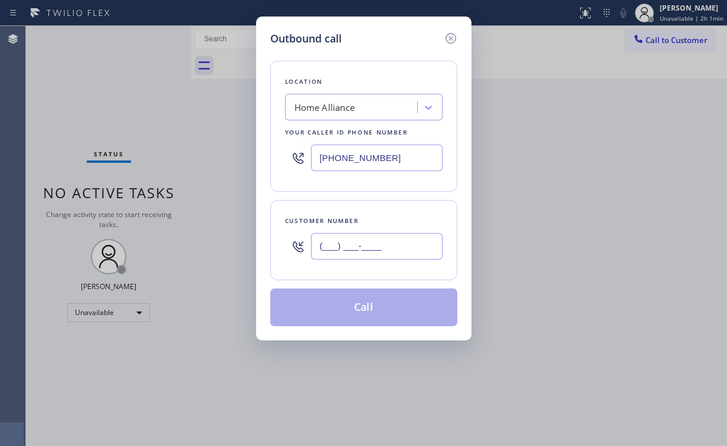
click at [389, 244] on input "(___) ___-____" at bounding box center [377, 246] width 132 height 27
paste input "858) 530-2869"
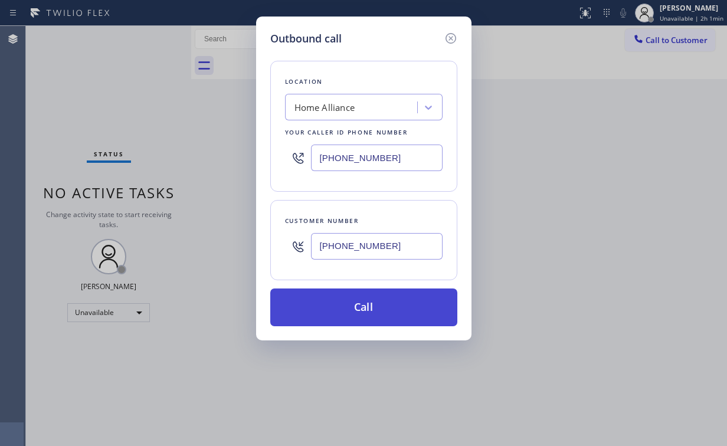
type input "[PHONE_NUMBER]"
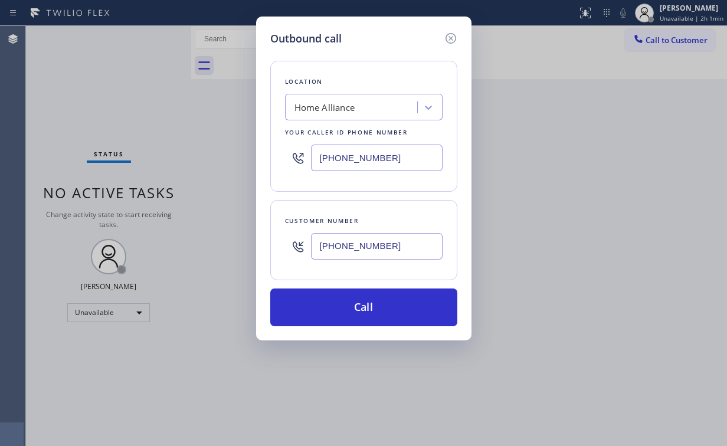
drag, startPoint x: 337, startPoint y: 310, endPoint x: 284, endPoint y: 414, distance: 116.9
click at [336, 312] on button "Call" at bounding box center [363, 307] width 187 height 38
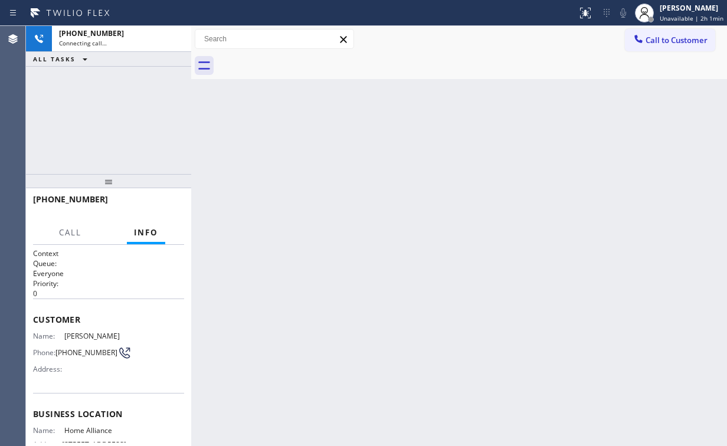
click at [102, 113] on div "[PHONE_NUMBER] Connecting call… ALL TASKS ALL TASKS ACTIVE TASKS TASKS IN WRAP …" at bounding box center [108, 100] width 165 height 148
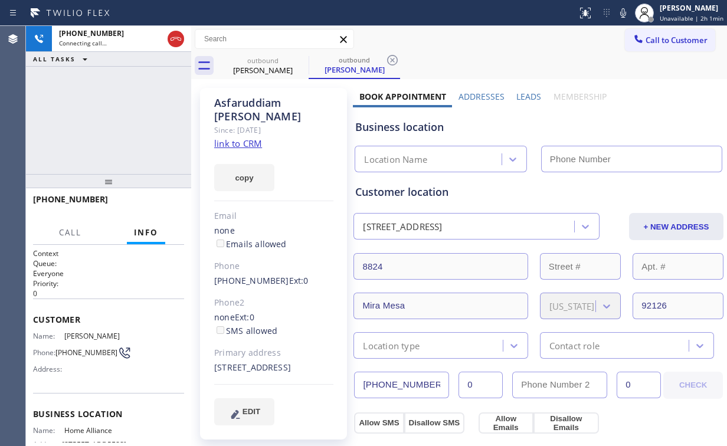
type input "[PHONE_NUMBER]"
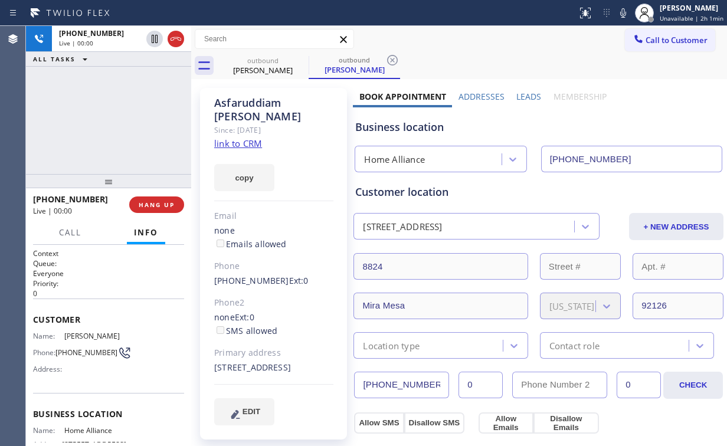
drag, startPoint x: 107, startPoint y: 116, endPoint x: 115, endPoint y: 119, distance: 9.0
click at [108, 116] on div "[PHONE_NUMBER] Live | 00:00 ALL TASKS ALL TASKS ACTIVE TASKS TASKS IN WRAP UP" at bounding box center [108, 100] width 165 height 148
click at [159, 207] on span "HANG UP" at bounding box center [157, 205] width 36 height 8
click at [160, 206] on span "HANG UP" at bounding box center [157, 205] width 36 height 8
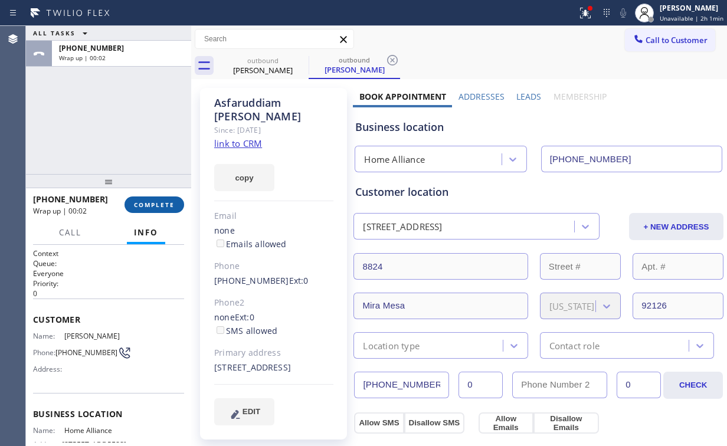
click at [156, 208] on span "COMPLETE" at bounding box center [154, 205] width 41 height 8
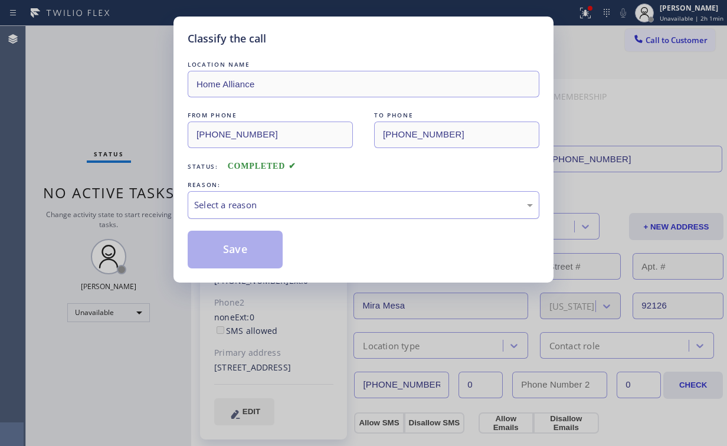
drag, startPoint x: 227, startPoint y: 205, endPoint x: 230, endPoint y: 217, distance: 12.2
click at [228, 206] on div "Select a reason" at bounding box center [363, 205] width 339 height 14
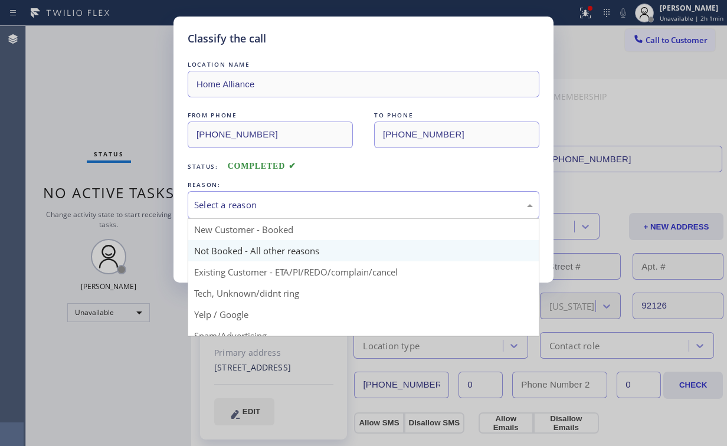
click at [236, 251] on button "Save" at bounding box center [235, 250] width 95 height 38
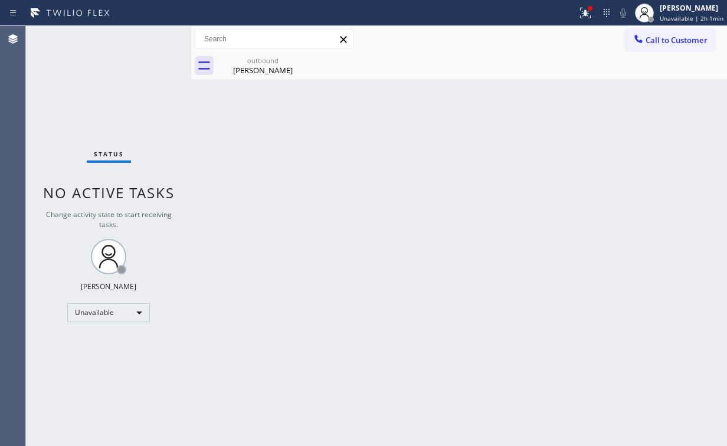
click at [687, 40] on span "Call to Customer" at bounding box center [676, 40] width 62 height 11
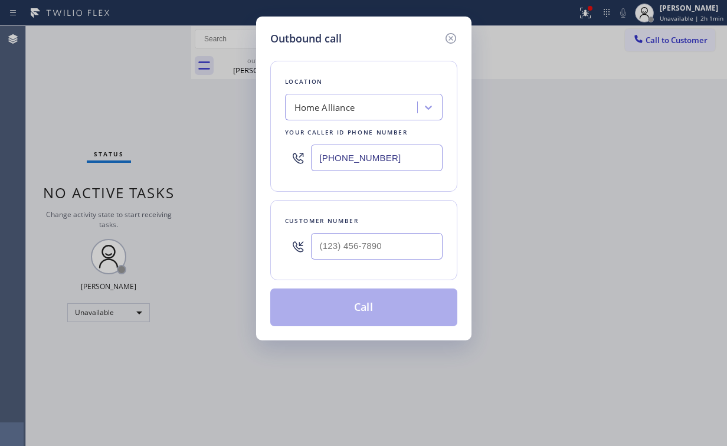
drag, startPoint x: 372, startPoint y: 165, endPoint x: 220, endPoint y: 158, distance: 152.4
click at [317, 165] on input "[PHONE_NUMBER]" at bounding box center [377, 158] width 132 height 27
paste input "text"
type input "[PHONE_NUMBER]"
click at [333, 253] on input "(___) ___-____" at bounding box center [377, 246] width 132 height 27
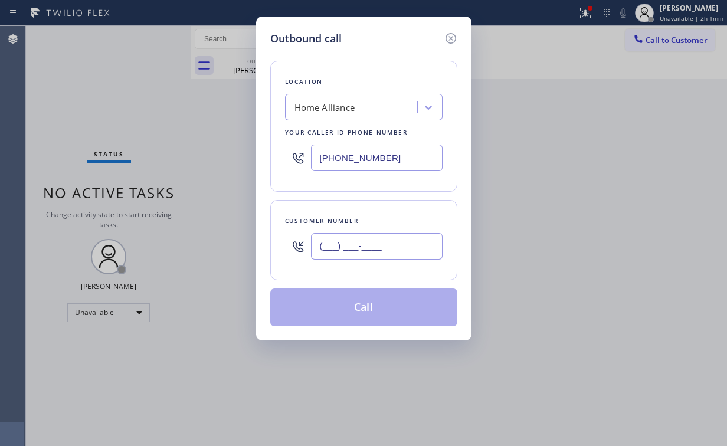
paste input "714) 791-0004"
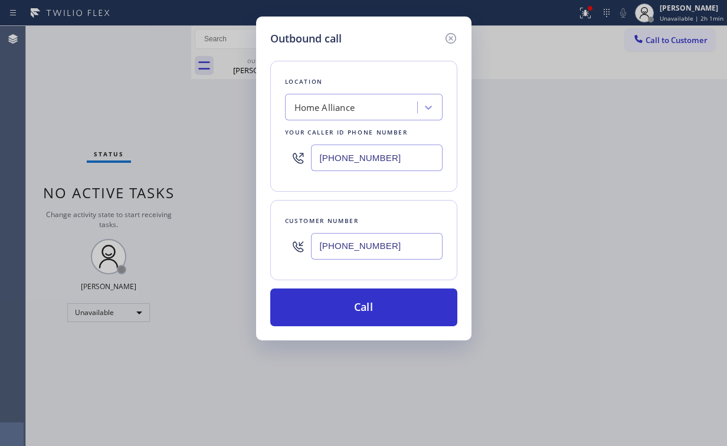
type input "[PHONE_NUMBER]"
click at [351, 302] on button "Call" at bounding box center [363, 307] width 187 height 38
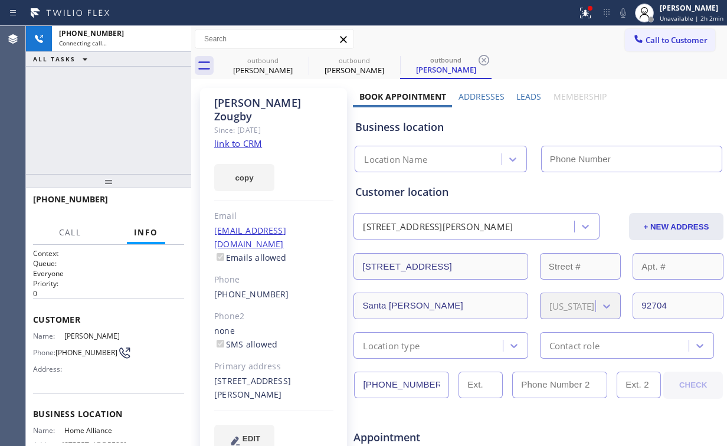
drag, startPoint x: 127, startPoint y: 99, endPoint x: 168, endPoint y: 55, distance: 59.7
click at [127, 99] on div "[PHONE_NUMBER] Connecting call… ALL TASKS ALL TASKS ACTIVE TASKS TASKS IN WRAP …" at bounding box center [108, 100] width 165 height 148
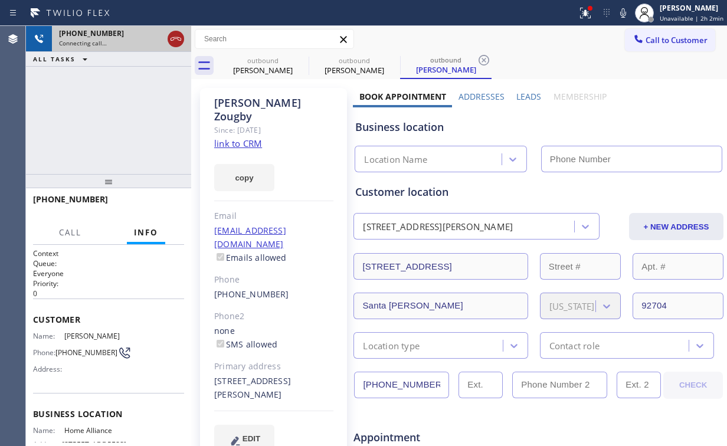
click at [171, 38] on icon at bounding box center [175, 39] width 11 height 4
click at [264, 69] on div "[PERSON_NAME]" at bounding box center [262, 70] width 89 height 11
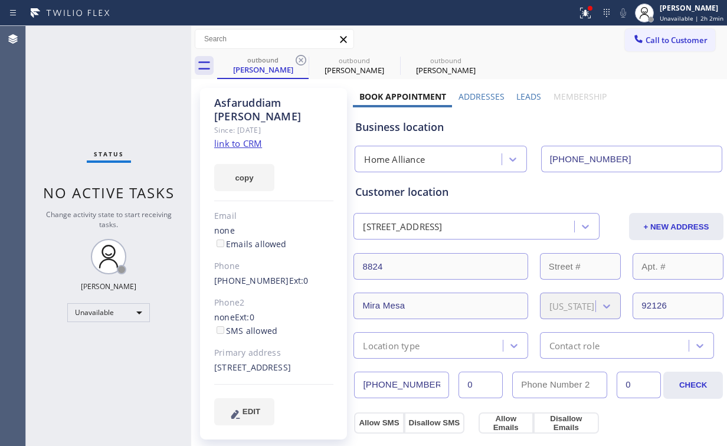
drag, startPoint x: 304, startPoint y: 58, endPoint x: 275, endPoint y: 103, distance: 52.8
click at [304, 59] on icon at bounding box center [301, 60] width 14 height 14
type input "[PHONE_NUMBER]"
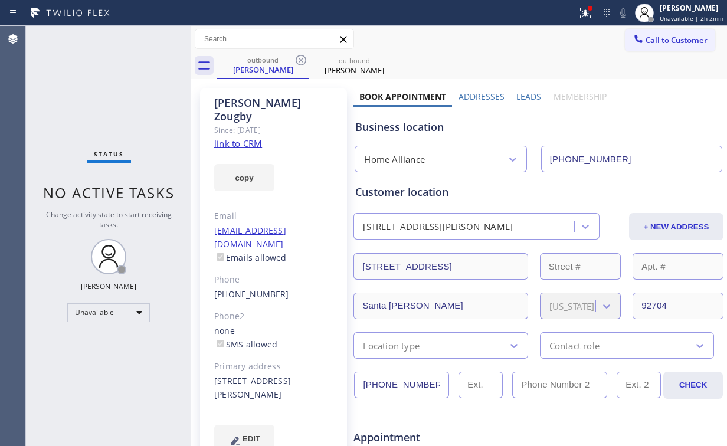
click at [248, 137] on link "link to CRM" at bounding box center [238, 143] width 48 height 12
click at [596, 14] on div at bounding box center [585, 13] width 26 height 14
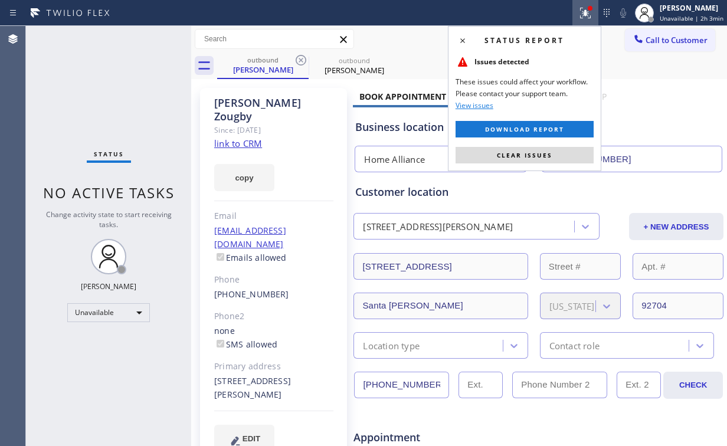
click at [539, 152] on span "Clear issues" at bounding box center [524, 155] width 55 height 8
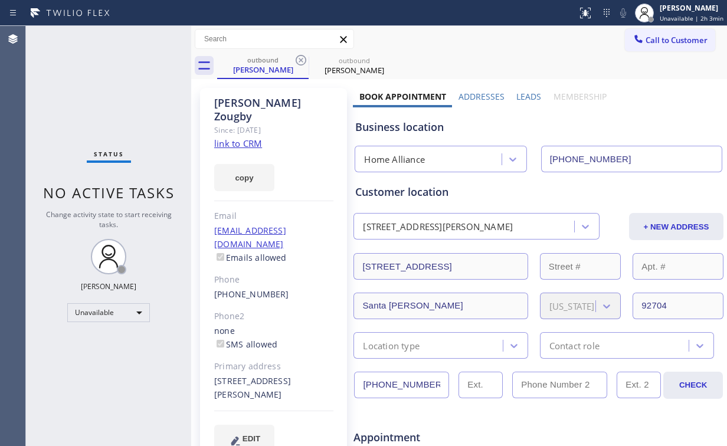
drag, startPoint x: 632, startPoint y: 111, endPoint x: 649, endPoint y: 57, distance: 56.5
click at [632, 111] on div "Business location Home Alliance [PHONE_NUMBER]" at bounding box center [538, 139] width 371 height 65
click at [652, 47] on button "Call to Customer" at bounding box center [670, 40] width 90 height 22
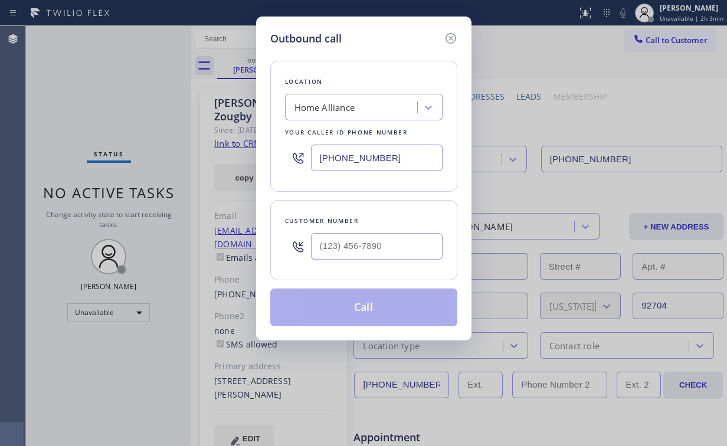
drag, startPoint x: 352, startPoint y: 97, endPoint x: 357, endPoint y: 100, distance: 6.1
click at [352, 97] on div "Home Alliance" at bounding box center [352, 107] width 129 height 21
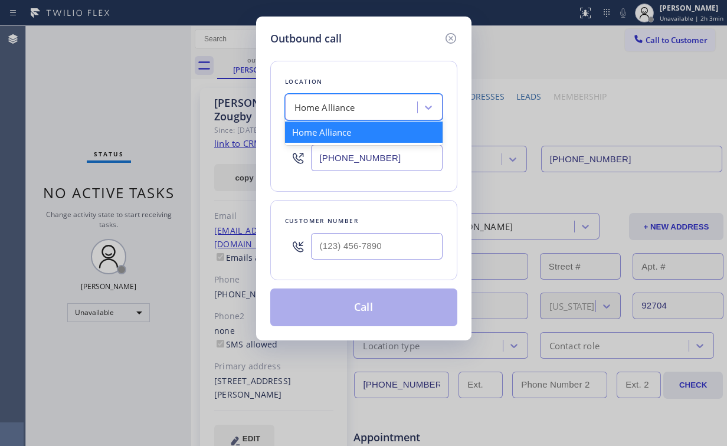
drag, startPoint x: 391, startPoint y: 153, endPoint x: 173, endPoint y: 162, distance: 218.5
click at [210, 165] on div "Outbound call Location option [GEOGRAPHIC_DATA][PERSON_NAME] Appliance Repair, …" at bounding box center [363, 223] width 727 height 446
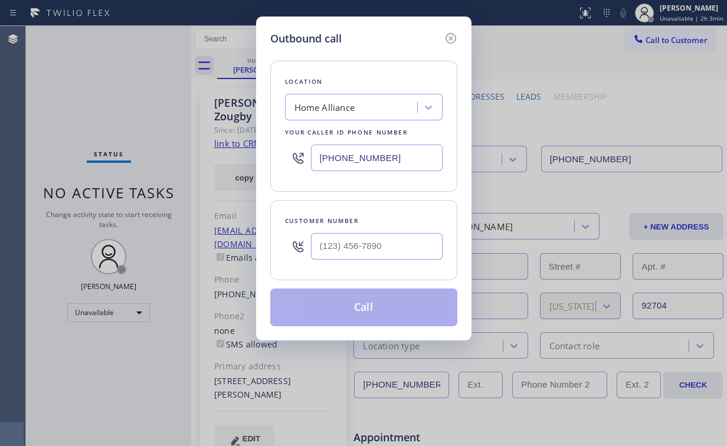
paste input "55) 731-4952"
type input "[PHONE_NUMBER]"
drag, startPoint x: 395, startPoint y: 241, endPoint x: 402, endPoint y: 234, distance: 9.6
click at [395, 241] on input "(___) ___-____" at bounding box center [377, 246] width 132 height 27
paste input "206) 334-7129"
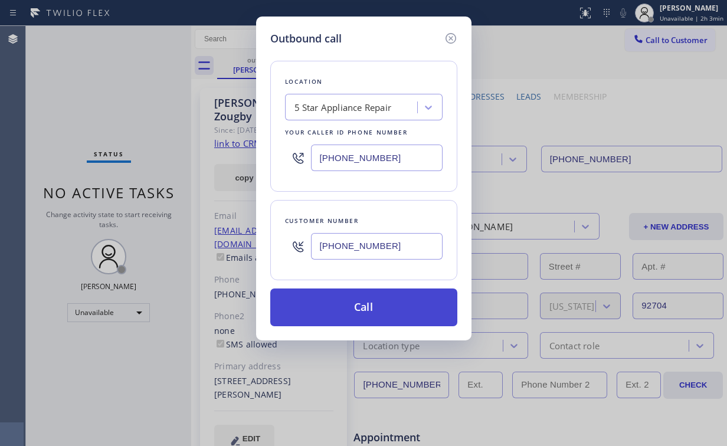
type input "[PHONE_NUMBER]"
click at [323, 304] on button "Call" at bounding box center [363, 307] width 187 height 38
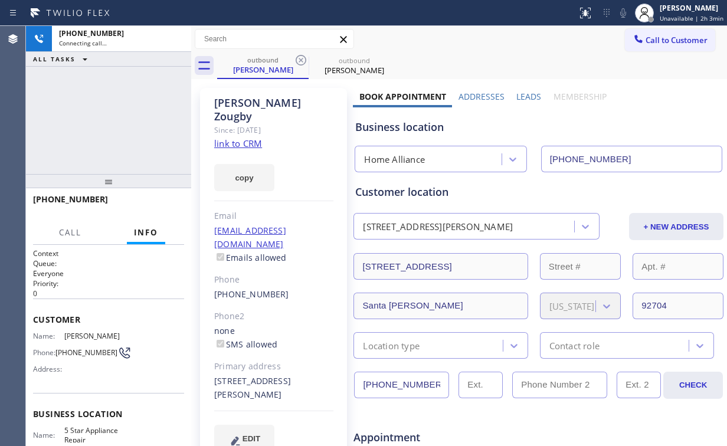
click at [98, 93] on div "[PHONE_NUMBER] Connecting call… ALL TASKS ALL TASKS ACTIVE TASKS TASKS IN WRAP …" at bounding box center [108, 100] width 165 height 148
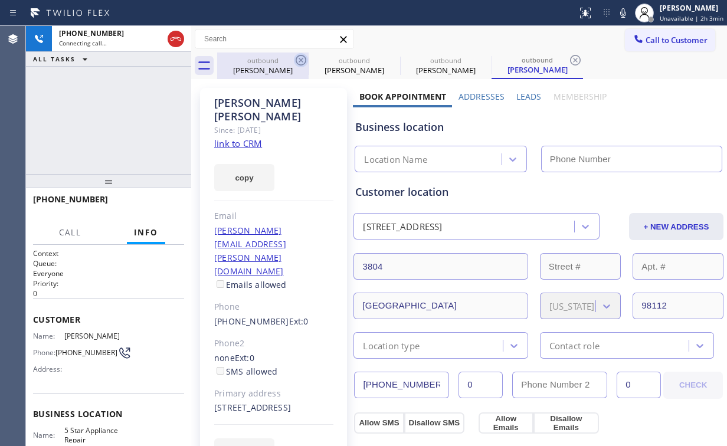
click at [240, 62] on div "outbound" at bounding box center [262, 60] width 89 height 9
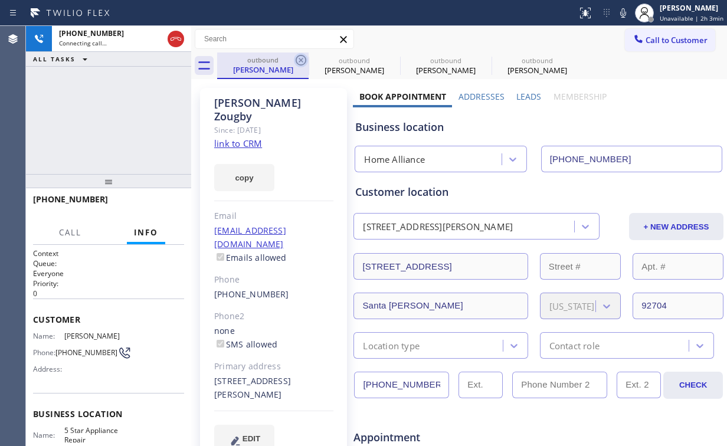
click at [300, 58] on icon at bounding box center [301, 60] width 14 height 14
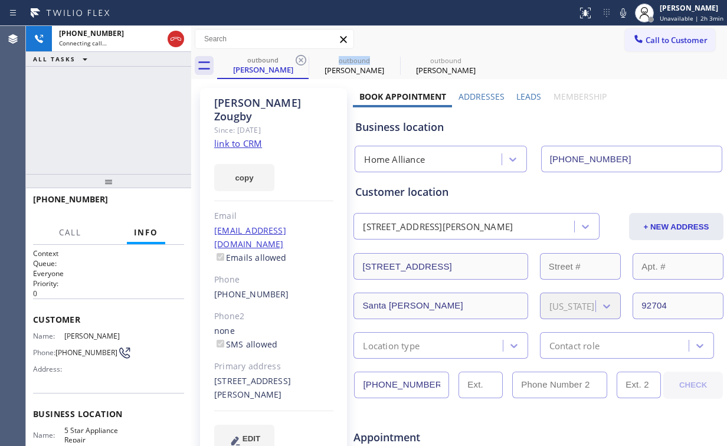
type input "[PHONE_NUMBER]"
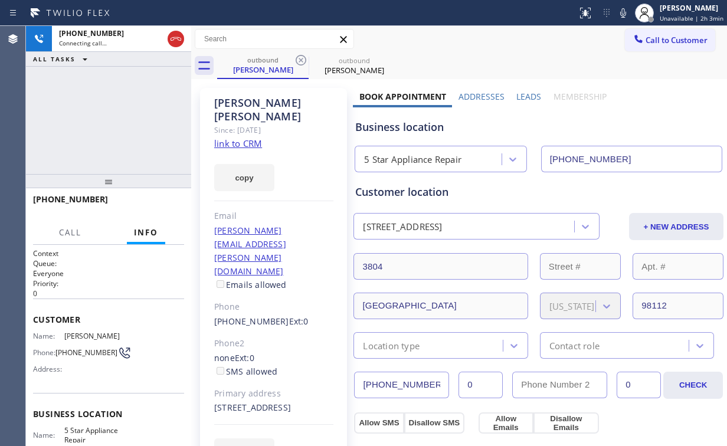
click at [94, 92] on div "[PHONE_NUMBER] Connecting call… ALL TASKS ALL TASKS ACTIVE TASKS TASKS IN WRAP …" at bounding box center [108, 100] width 165 height 148
click at [162, 204] on span "HANG UP" at bounding box center [157, 205] width 36 height 8
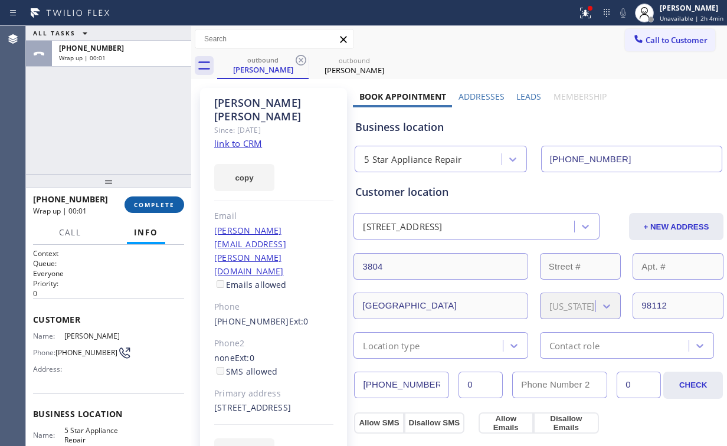
click at [162, 204] on span "COMPLETE" at bounding box center [154, 205] width 41 height 8
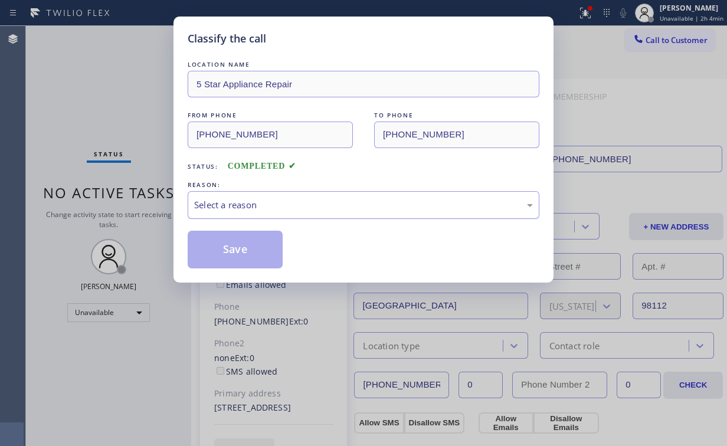
click at [239, 202] on div "Select a reason" at bounding box center [363, 205] width 339 height 14
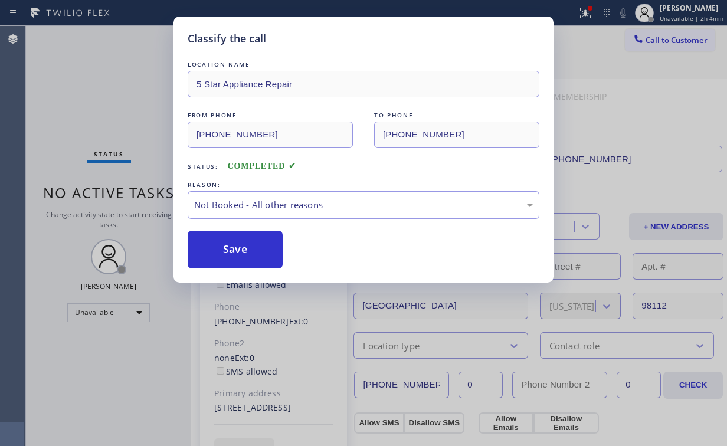
click at [241, 247] on button "Save" at bounding box center [235, 250] width 95 height 38
click at [99, 96] on div "Classify the call LOCATION NAME 5 Star Appliance Repair FROM PHONE [PHONE_NUMBE…" at bounding box center [363, 223] width 727 height 446
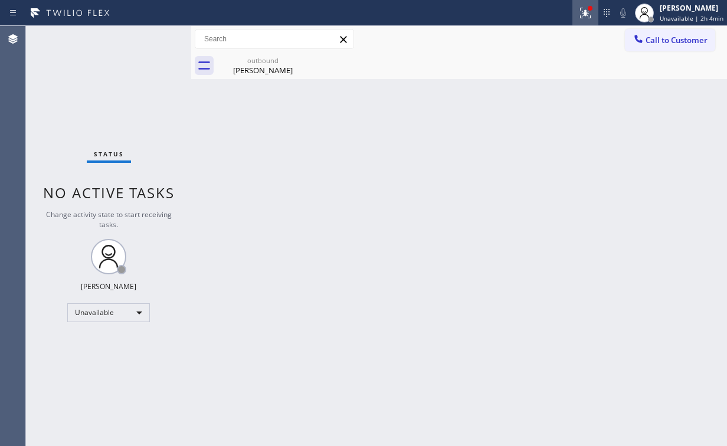
click at [598, 10] on div at bounding box center [585, 13] width 26 height 14
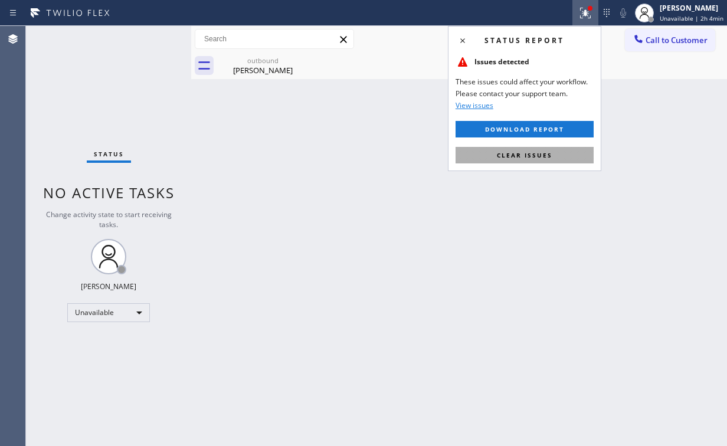
click at [534, 155] on span "Clear issues" at bounding box center [524, 155] width 55 height 8
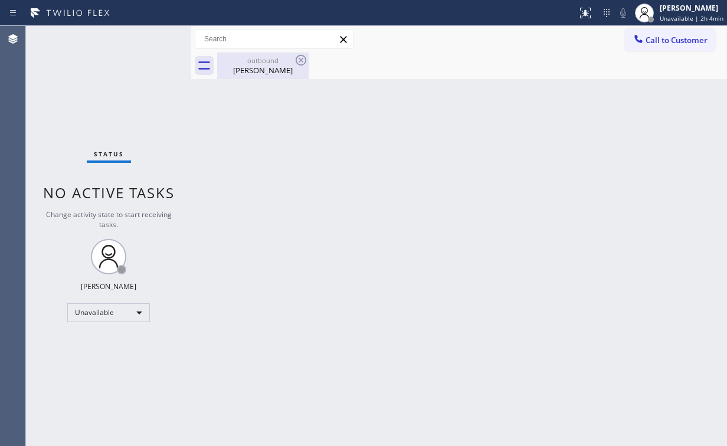
drag, startPoint x: 320, startPoint y: 106, endPoint x: 264, endPoint y: 57, distance: 74.0
click at [317, 102] on div "Back to Dashboard Change Sender ID Customers Technicians Select a contact Outbo…" at bounding box center [459, 236] width 536 height 420
drag, startPoint x: 255, startPoint y: 52, endPoint x: 302, endPoint y: 68, distance: 49.8
click at [256, 53] on div "outbound [PERSON_NAME]" at bounding box center [262, 66] width 89 height 27
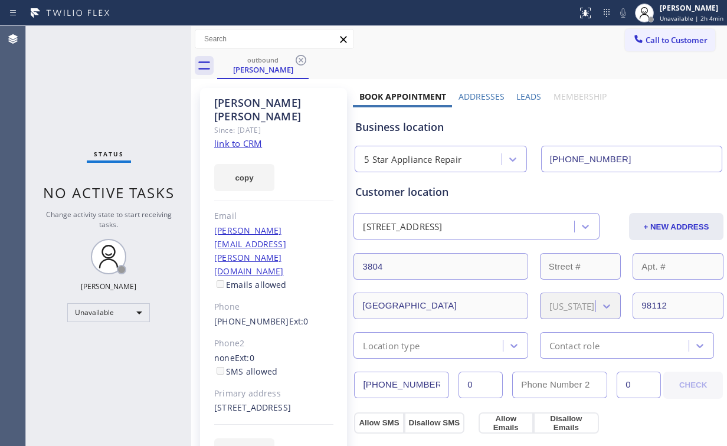
click at [306, 59] on icon at bounding box center [301, 60] width 14 height 14
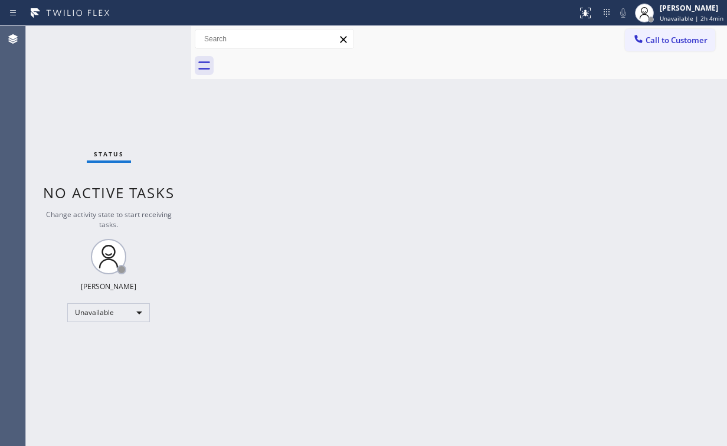
click at [632, 46] on button "Call to Customer" at bounding box center [670, 40] width 90 height 22
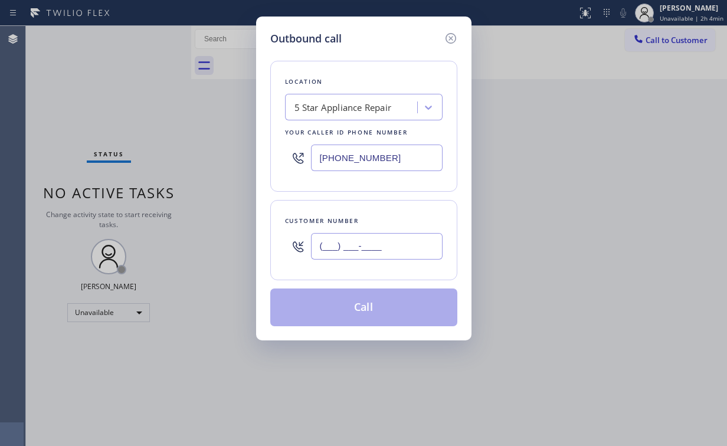
click at [389, 255] on input "(___) ___-____" at bounding box center [377, 246] width 132 height 27
paste input "206) 334-7129"
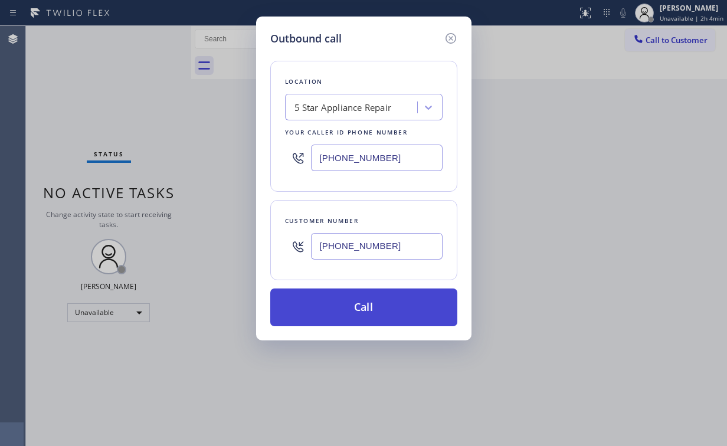
type input "[PHONE_NUMBER]"
click at [347, 313] on button "Call" at bounding box center [363, 307] width 187 height 38
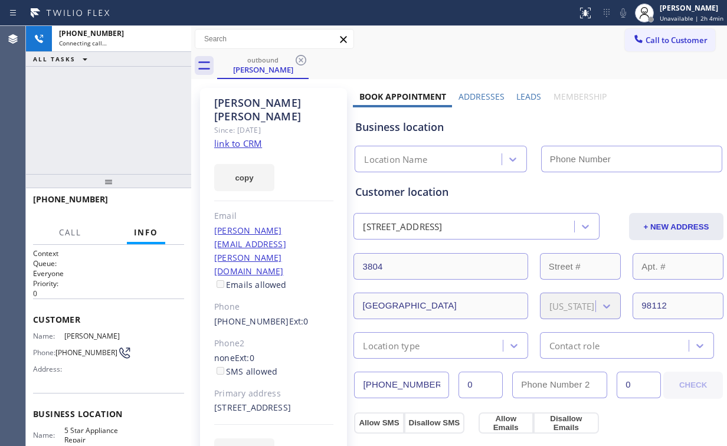
click at [66, 95] on div "[PHONE_NUMBER] Connecting call… ALL TASKS ALL TASKS ACTIVE TASKS TASKS IN WRAP …" at bounding box center [108, 100] width 165 height 148
type input "[PHONE_NUMBER]"
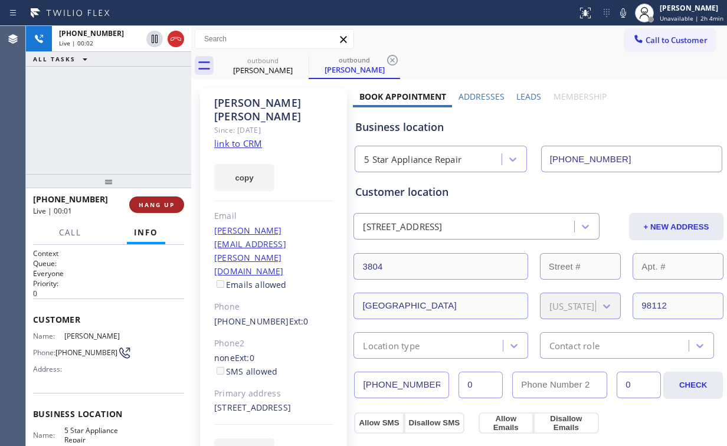
drag, startPoint x: 161, startPoint y: 199, endPoint x: 155, endPoint y: 205, distance: 8.8
click at [161, 200] on button "HANG UP" at bounding box center [156, 204] width 55 height 17
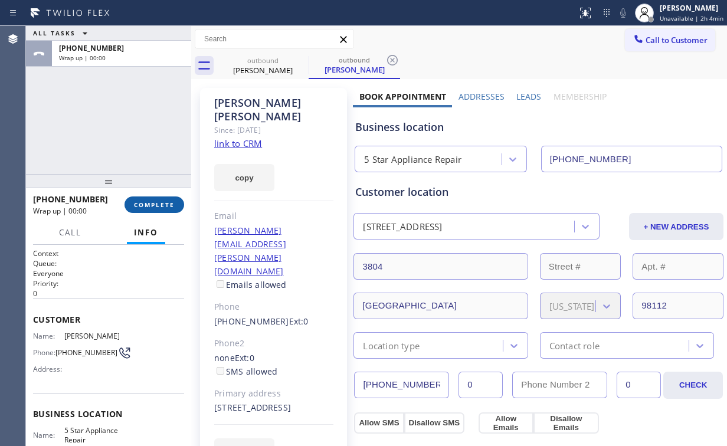
click at [155, 205] on span "COMPLETE" at bounding box center [154, 205] width 41 height 8
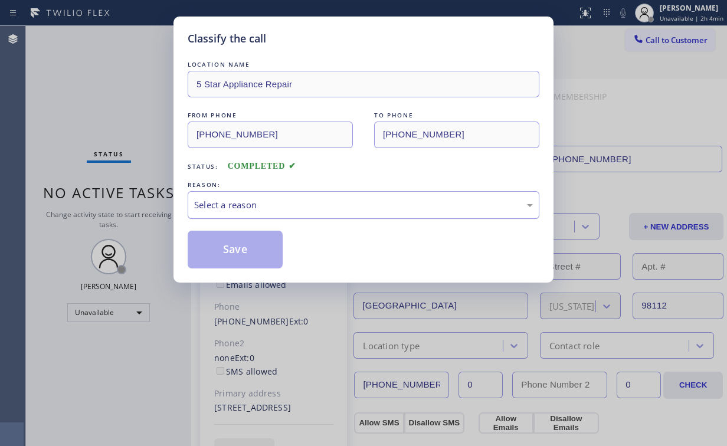
click at [227, 215] on div "Select a reason" at bounding box center [364, 205] width 352 height 28
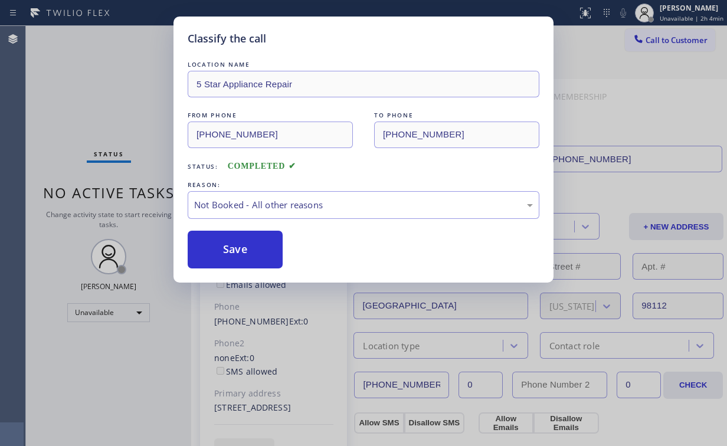
drag, startPoint x: 245, startPoint y: 251, endPoint x: 85, endPoint y: 104, distance: 217.5
click at [244, 251] on button "Save" at bounding box center [235, 250] width 95 height 38
click at [87, 99] on div "Classify the call LOCATION NAME 5 Star Appliance Repair FROM PHONE [PHONE_NUMBE…" at bounding box center [363, 223] width 727 height 446
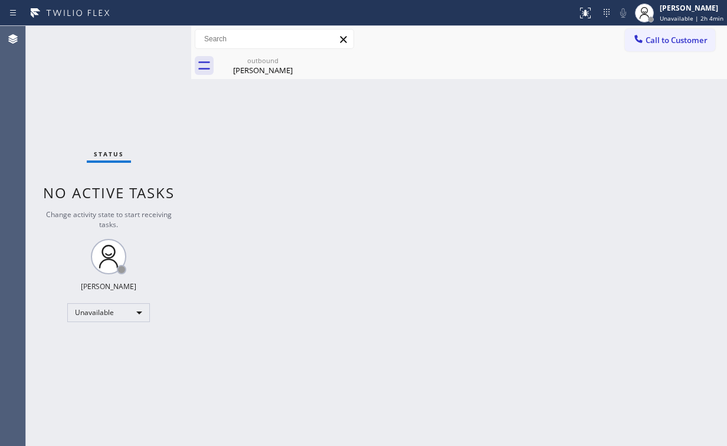
drag, startPoint x: 665, startPoint y: 38, endPoint x: 446, endPoint y: 136, distance: 240.1
click at [664, 39] on span "Call to Customer" at bounding box center [676, 40] width 62 height 11
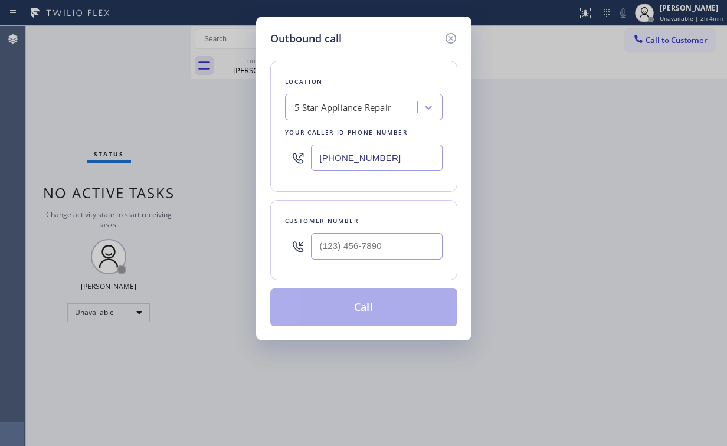
drag, startPoint x: 412, startPoint y: 159, endPoint x: 197, endPoint y: 111, distance: 220.0
click at [222, 142] on div "Outbound call Location 5 Star Appliance Repair Your caller id phone number [PHO…" at bounding box center [363, 223] width 727 height 446
paste input "77) 777-0796"
type input "[PHONE_NUMBER]"
click at [394, 252] on input "(___) ___-____" at bounding box center [377, 246] width 132 height 27
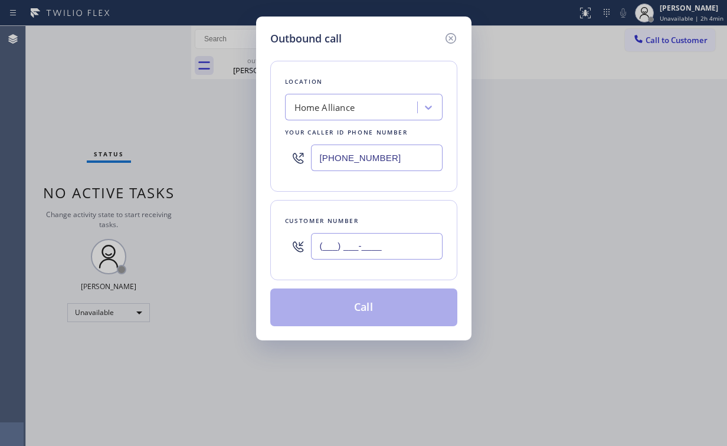
paste input "626) 710-7299"
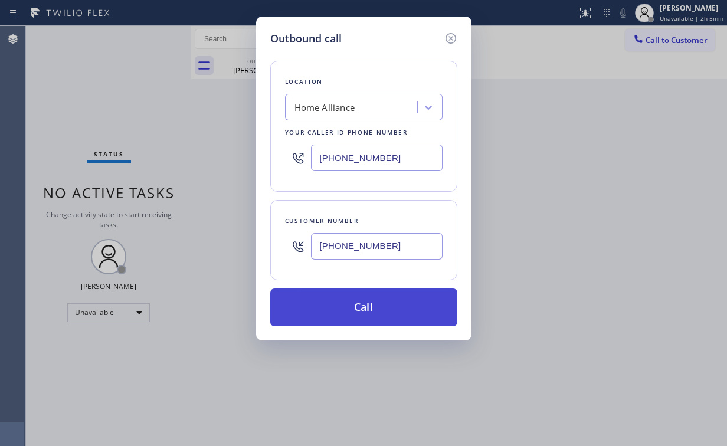
type input "[PHONE_NUMBER]"
click at [356, 297] on button "Call" at bounding box center [363, 307] width 187 height 38
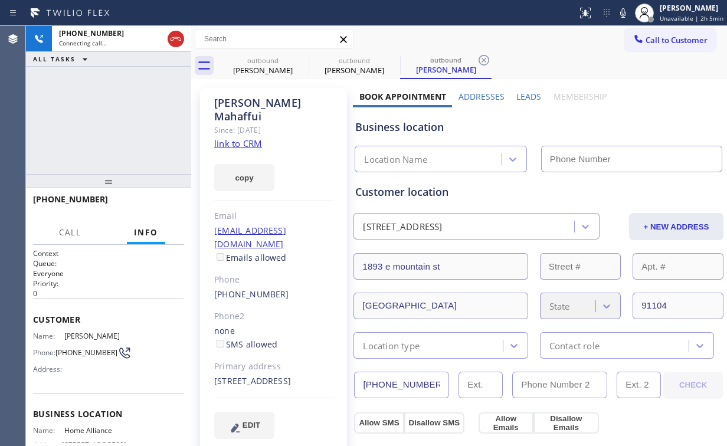
type input "[PHONE_NUMBER]"
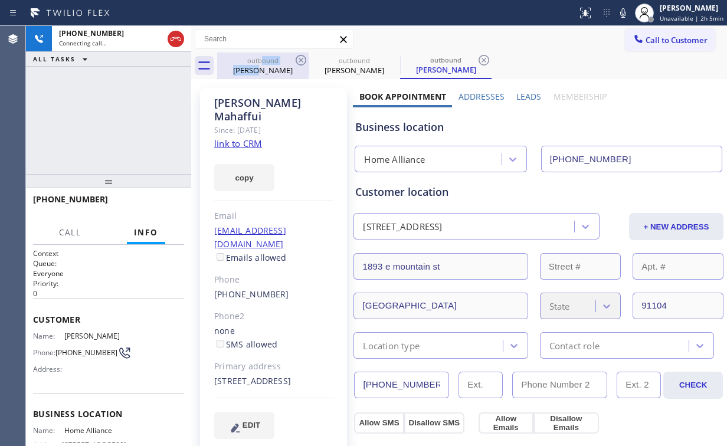
click at [262, 64] on div "outbound [PERSON_NAME]" at bounding box center [262, 66] width 89 height 27
type input "[PHONE_NUMBER]"
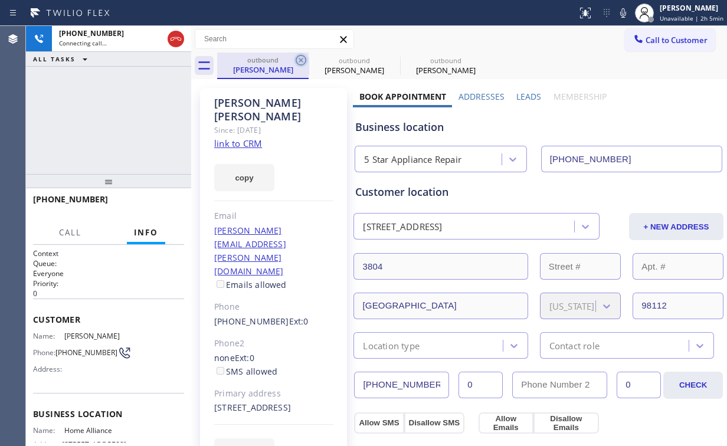
click at [299, 57] on icon at bounding box center [301, 60] width 14 height 14
type input "[PHONE_NUMBER]"
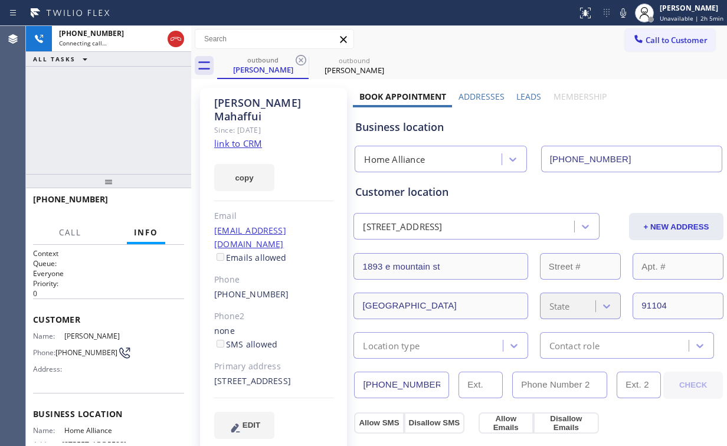
click at [103, 118] on div "[PHONE_NUMBER] Connecting call… ALL TASKS ALL TASKS ACTIVE TASKS TASKS IN WRAP …" at bounding box center [108, 100] width 165 height 148
click at [118, 134] on div "[PHONE_NUMBER] Connecting call… ALL TASKS ALL TASKS ACTIVE TASKS TASKS IN WRAP …" at bounding box center [108, 100] width 165 height 148
click at [169, 217] on div "[PHONE_NUMBER] Live | 00:04 HANG UP" at bounding box center [108, 204] width 151 height 31
click at [160, 205] on span "HANG UP" at bounding box center [157, 205] width 36 height 8
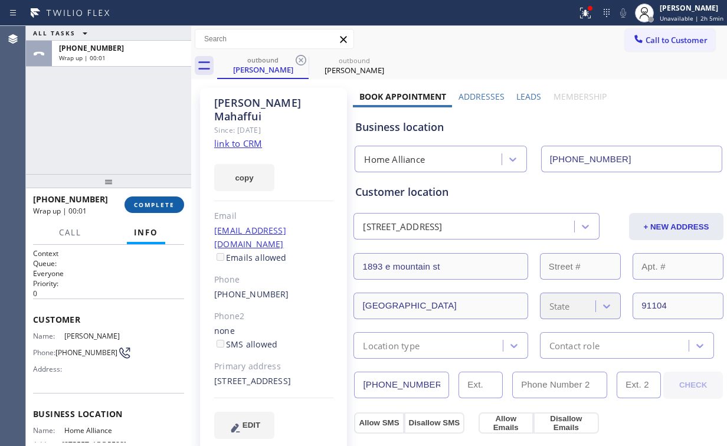
click at [167, 205] on span "COMPLETE" at bounding box center [154, 205] width 41 height 8
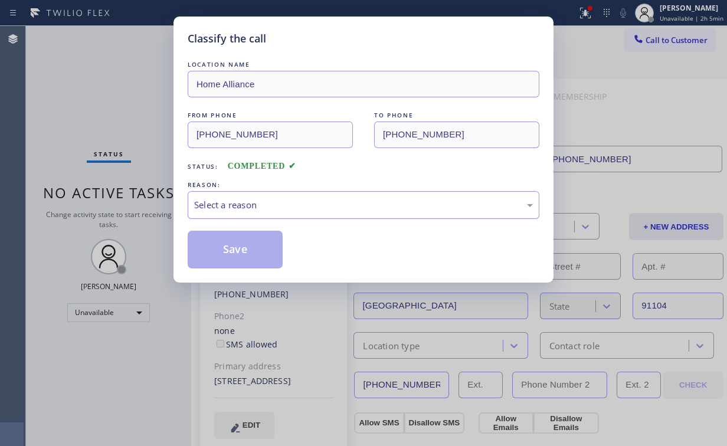
click at [247, 204] on div "Select a reason" at bounding box center [363, 205] width 339 height 14
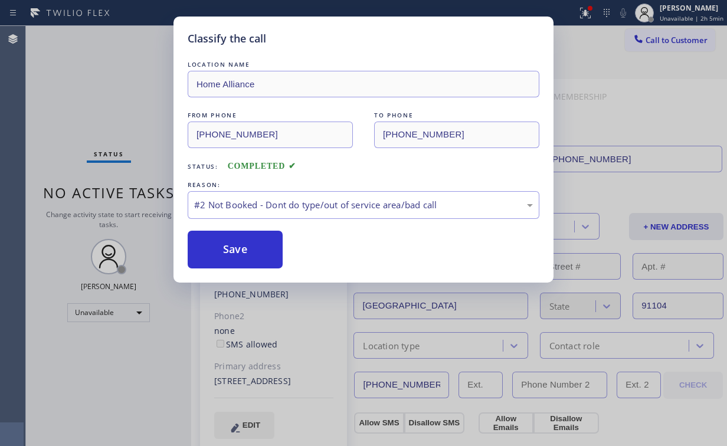
click at [240, 249] on button "Save" at bounding box center [235, 250] width 95 height 38
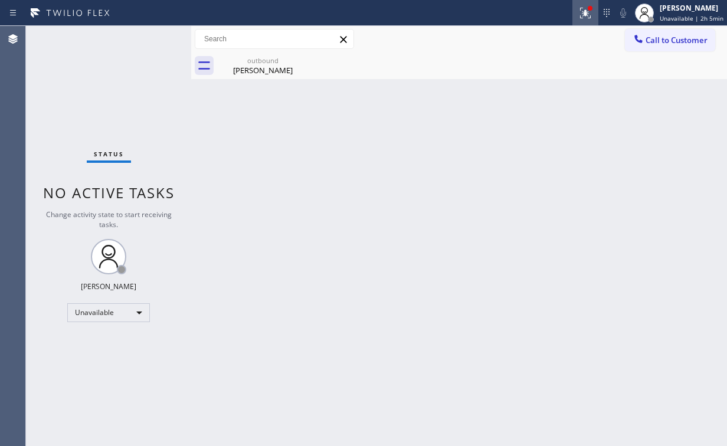
click at [585, 11] on icon at bounding box center [585, 13] width 11 height 11
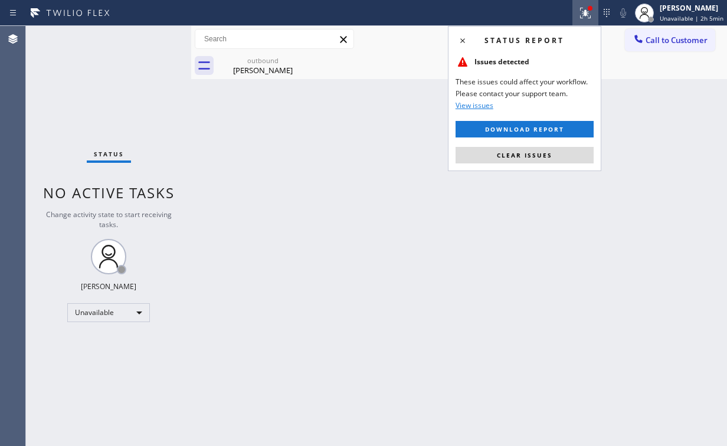
click at [530, 168] on div "Status report Issues detected These issues could affect your workflow. Please c…" at bounding box center [524, 98] width 153 height 145
drag, startPoint x: 530, startPoint y: 165, endPoint x: 517, endPoint y: 155, distance: 16.5
click at [530, 163] on div "Status report Issues detected These issues could affect your workflow. Please c…" at bounding box center [524, 98] width 153 height 145
click at [517, 155] on span "Clear issues" at bounding box center [524, 155] width 55 height 8
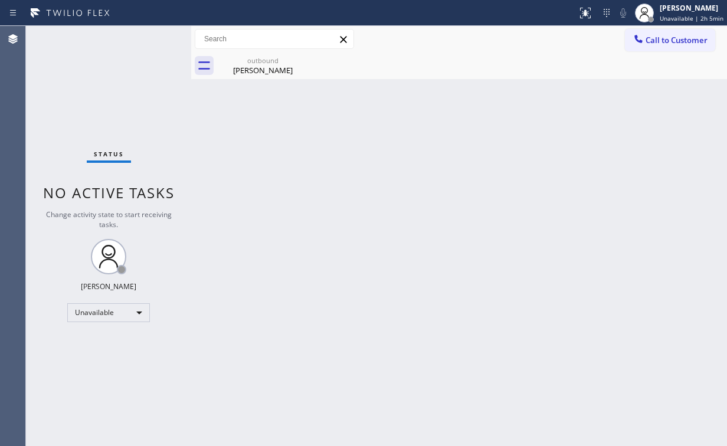
click at [267, 134] on div "Back to Dashboard Change Sender ID Customers Technicians Select a contact Outbo…" at bounding box center [459, 236] width 536 height 420
drag, startPoint x: 262, startPoint y: 70, endPoint x: 301, endPoint y: 59, distance: 41.1
click at [263, 70] on div "[PERSON_NAME]" at bounding box center [262, 70] width 89 height 11
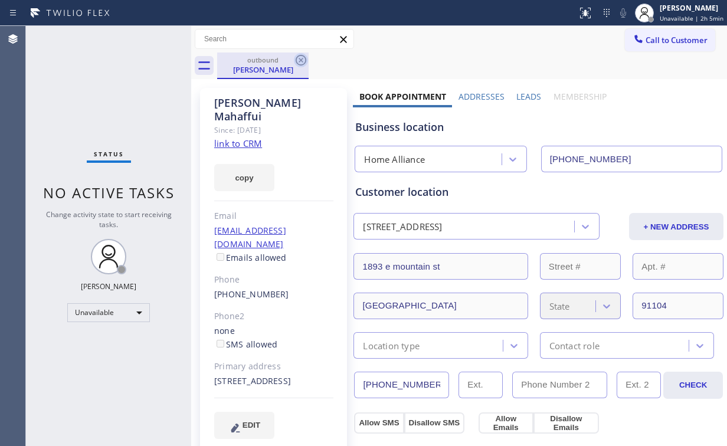
click at [306, 55] on icon at bounding box center [301, 60] width 14 height 14
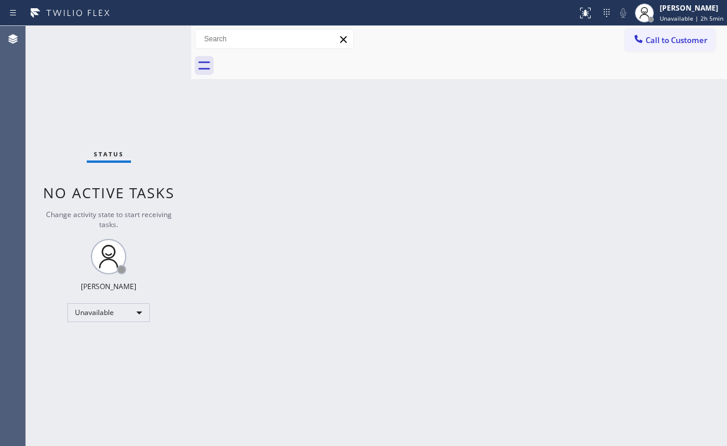
drag, startPoint x: 650, startPoint y: 140, endPoint x: 672, endPoint y: 57, distance: 86.1
click at [654, 132] on div "Back to Dashboard Change Sender ID Customers Technicians Select a contact Outbo…" at bounding box center [459, 236] width 536 height 420
click at [658, 33] on button "Call to Customer" at bounding box center [670, 40] width 90 height 22
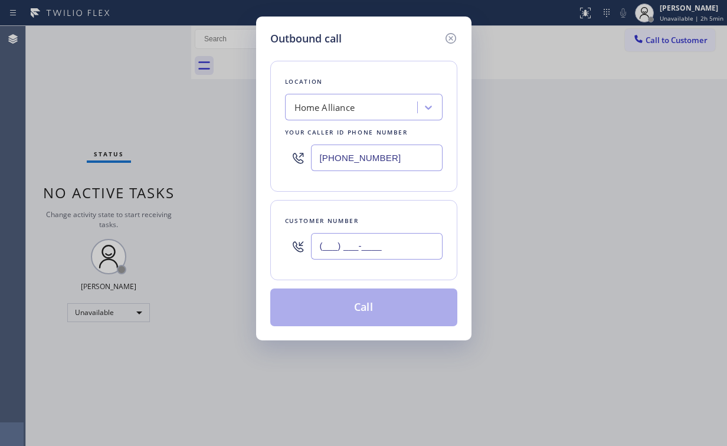
click at [399, 243] on input "(___) ___-____" at bounding box center [377, 246] width 132 height 27
paste input "626) 710-7299"
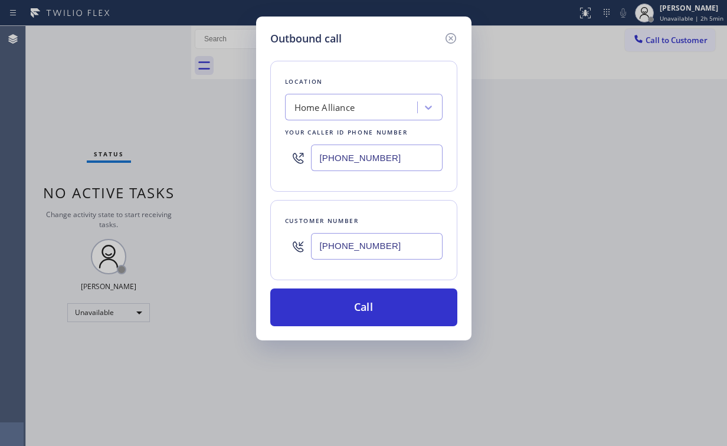
type input "[PHONE_NUMBER]"
click at [365, 300] on button "Call" at bounding box center [363, 307] width 187 height 38
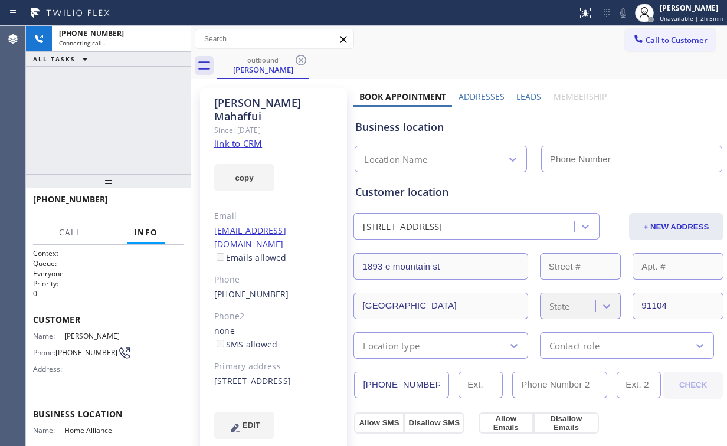
click at [121, 111] on div "[PHONE_NUMBER] Connecting call… ALL TASKS ALL TASKS ACTIVE TASKS TASKS IN WRAP …" at bounding box center [108, 100] width 165 height 148
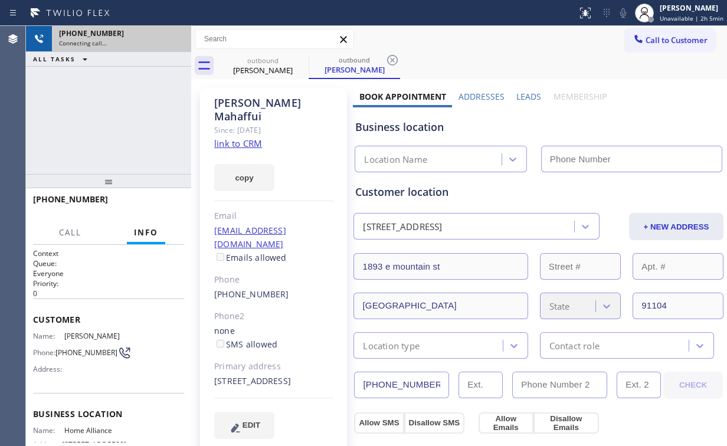
type input "[PHONE_NUMBER]"
click at [174, 37] on div "[PHONE_NUMBER]" at bounding box center [121, 33] width 125 height 10
click at [172, 37] on div "[PHONE_NUMBER]" at bounding box center [121, 33] width 125 height 10
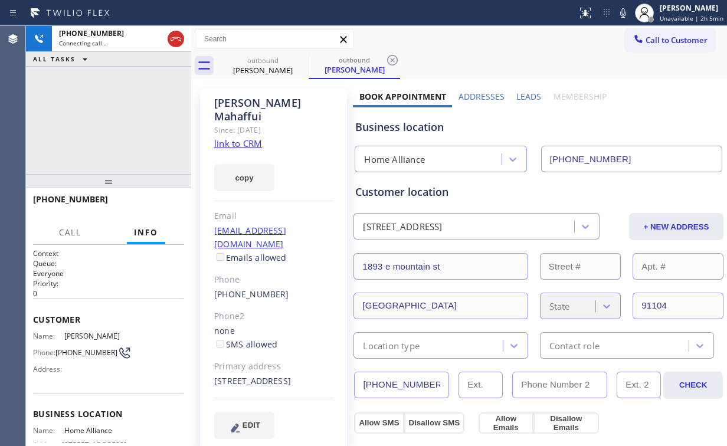
drag, startPoint x: 173, startPoint y: 38, endPoint x: 169, endPoint y: 111, distance: 73.9
click at [173, 38] on icon at bounding box center [176, 39] width 14 height 14
click at [291, 60] on div "outbound" at bounding box center [262, 60] width 89 height 9
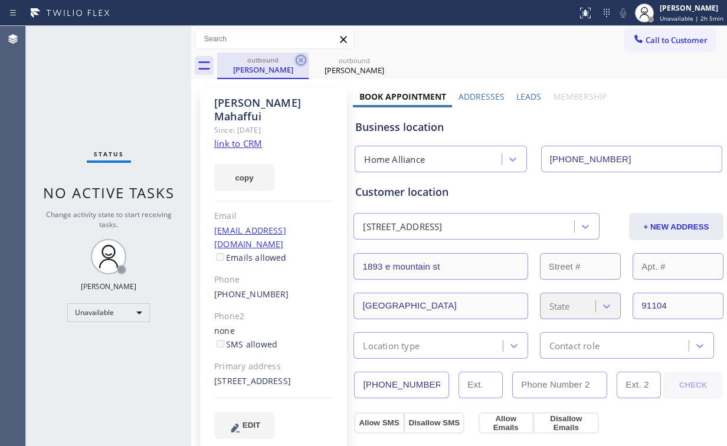
click at [303, 54] on icon at bounding box center [301, 60] width 14 height 14
click at [385, 57] on icon at bounding box center [392, 60] width 14 height 14
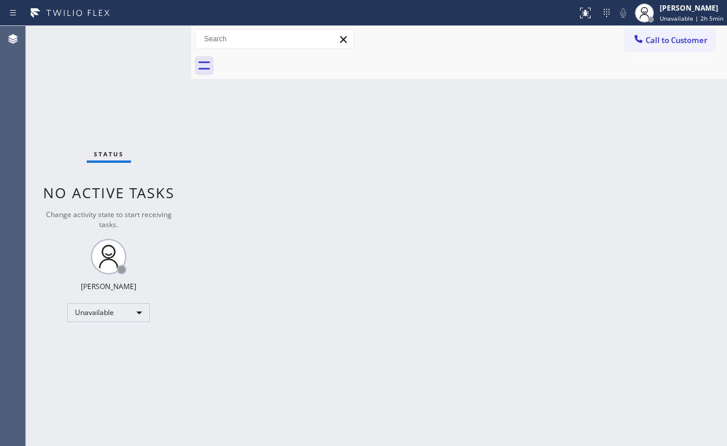
drag, startPoint x: 74, startPoint y: 76, endPoint x: 132, endPoint y: 5, distance: 90.6
click at [76, 71] on div "Status No active tasks Change activity state to start receiving tasks. [PERSON_…" at bounding box center [108, 236] width 165 height 420
click at [642, 33] on button "Call to Customer" at bounding box center [670, 40] width 90 height 22
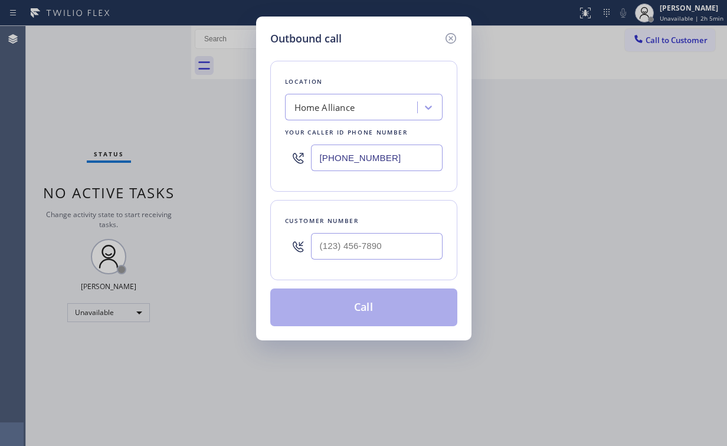
drag, startPoint x: 408, startPoint y: 158, endPoint x: 217, endPoint y: 165, distance: 191.3
click at [226, 167] on div "Outbound call Location Home Alliance Your caller id phone number [PHONE_NUMBER]…" at bounding box center [363, 223] width 727 height 446
paste input "55) 731-4952"
type input "[PHONE_NUMBER]"
click at [399, 241] on input "(___) ___-____" at bounding box center [377, 246] width 132 height 27
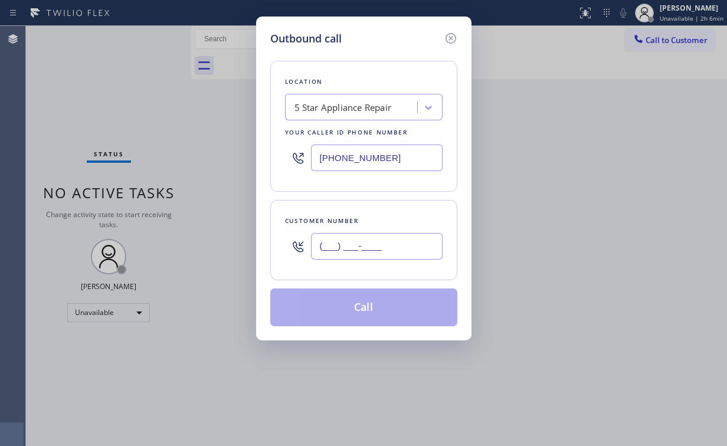
paste input "310) 795-0226"
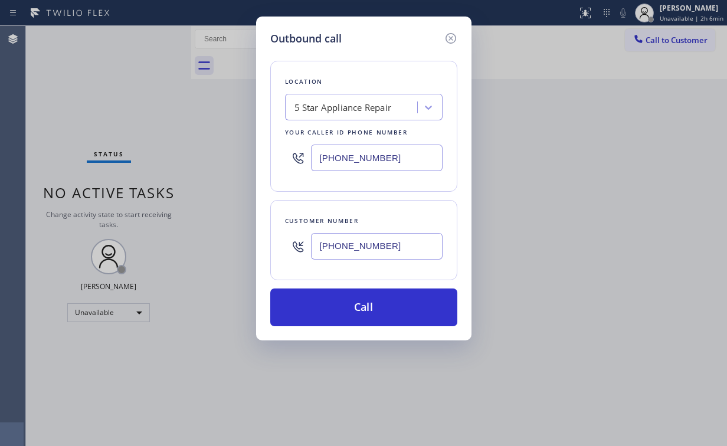
type input "[PHONE_NUMBER]"
click at [342, 303] on button "Call" at bounding box center [363, 307] width 187 height 38
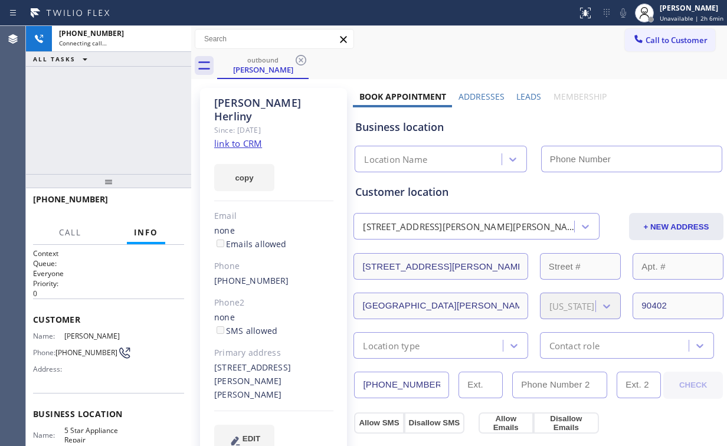
click at [116, 117] on div "[PHONE_NUMBER] Connecting call… ALL TASKS ALL TASKS ACTIVE TASKS TASKS IN WRAP …" at bounding box center [108, 100] width 165 height 148
type input "[PHONE_NUMBER]"
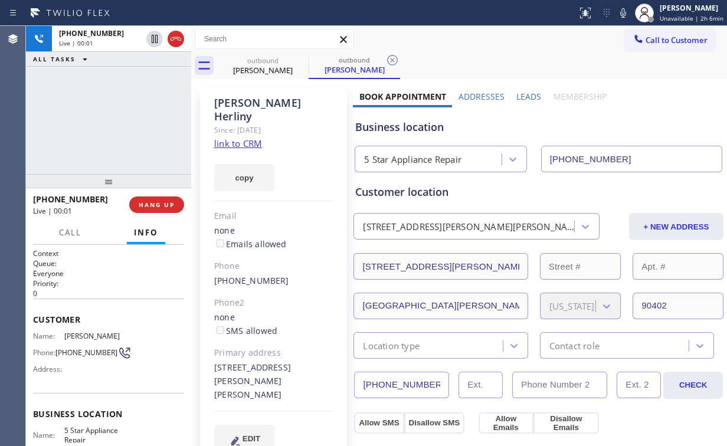
click at [137, 146] on div "[PHONE_NUMBER] Live | 00:01 ALL TASKS ALL TASKS ACTIVE TASKS TASKS IN WRAP UP" at bounding box center [108, 100] width 165 height 148
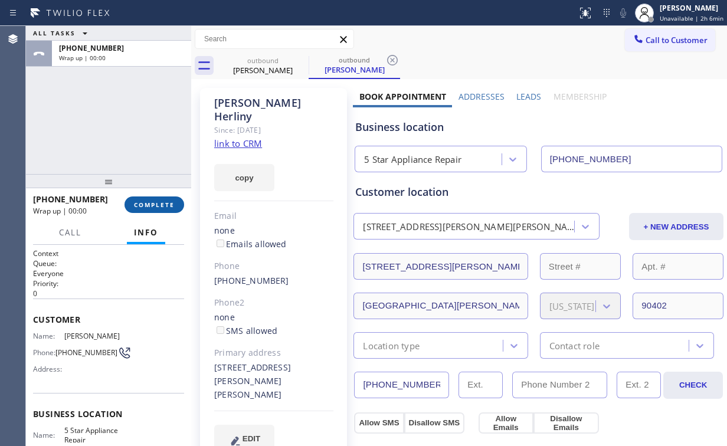
click at [149, 201] on span "COMPLETE" at bounding box center [154, 205] width 41 height 8
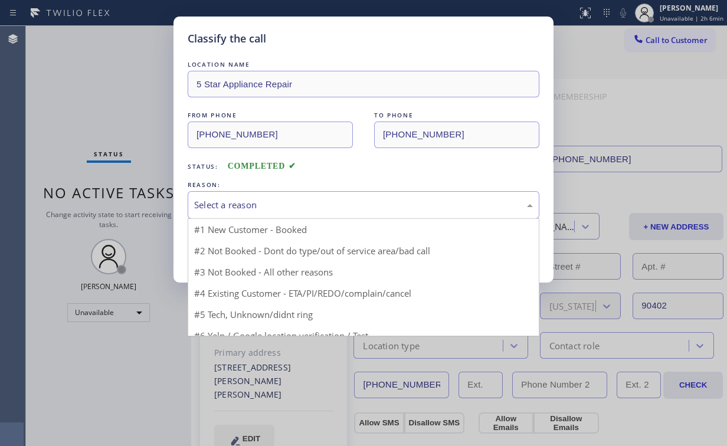
click at [255, 204] on div "Select a reason" at bounding box center [363, 205] width 339 height 14
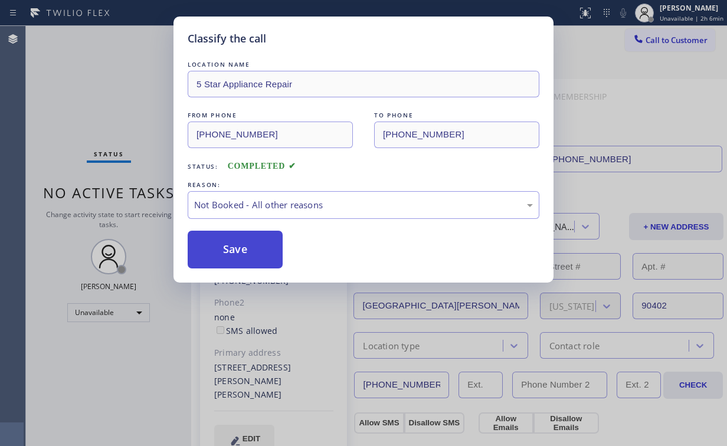
click at [250, 244] on button "Save" at bounding box center [235, 250] width 95 height 38
drag, startPoint x: 83, startPoint y: 97, endPoint x: 123, endPoint y: 0, distance: 104.7
click at [84, 93] on div "Classify the call LOCATION NAME 5 Star Appliance Repair FROM PHONE [PHONE_NUMBE…" at bounding box center [363, 223] width 727 height 446
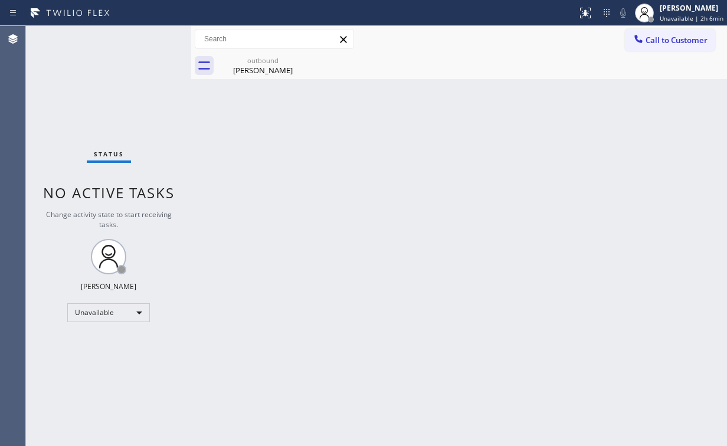
drag, startPoint x: 681, startPoint y: 40, endPoint x: 454, endPoint y: 145, distance: 250.5
click at [679, 40] on span "Call to Customer" at bounding box center [676, 40] width 62 height 11
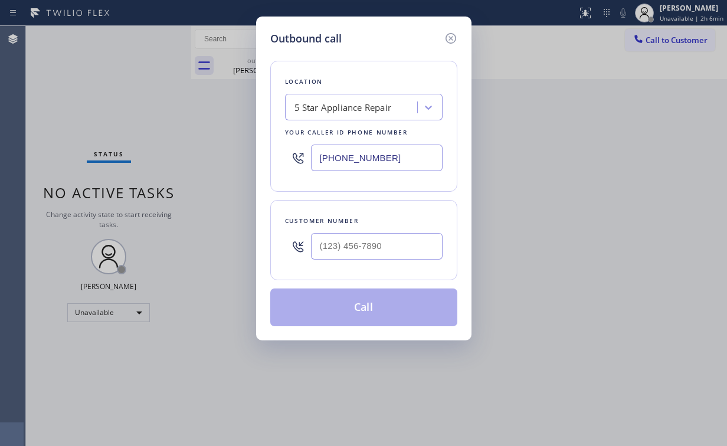
drag, startPoint x: 401, startPoint y: 158, endPoint x: 175, endPoint y: 144, distance: 225.7
click at [264, 157] on div "Outbound call Location 5 Star Appliance Repair Your caller id phone number [PHO…" at bounding box center [363, 179] width 215 height 324
paste input "18) 926-4987"
type input "[PHONE_NUMBER]"
click at [383, 252] on input "(___) ___-____" at bounding box center [377, 246] width 132 height 27
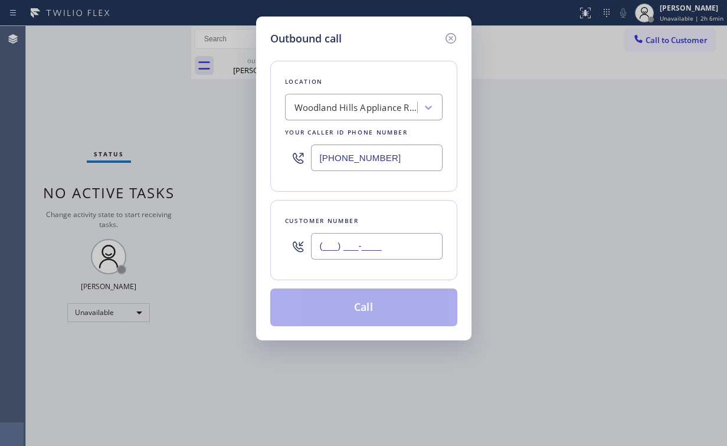
paste input "818) 357-1152"
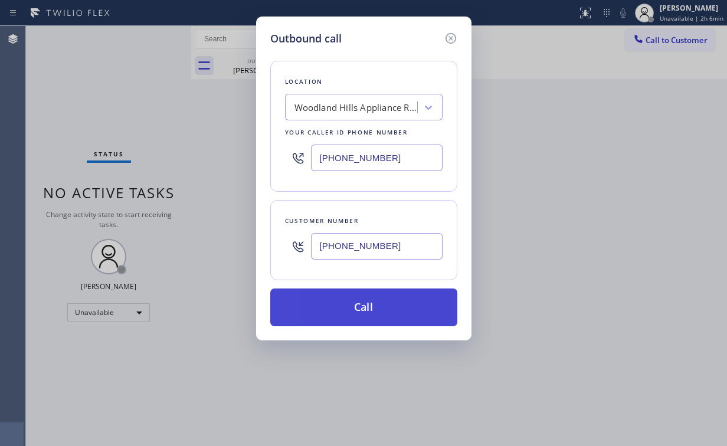
type input "[PHONE_NUMBER]"
click at [354, 309] on button "Call" at bounding box center [363, 307] width 187 height 38
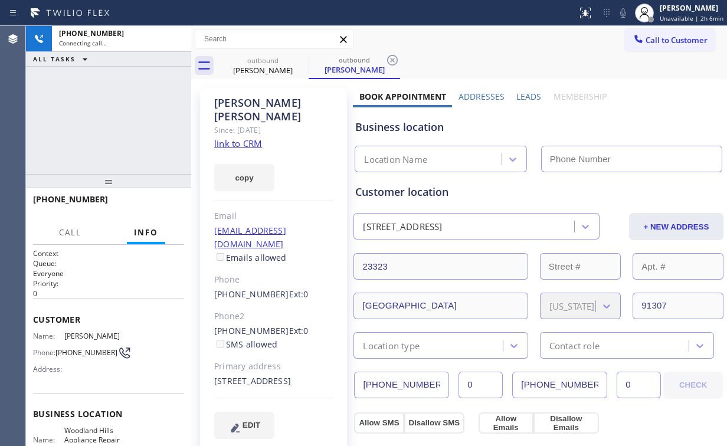
click at [116, 113] on div "[PHONE_NUMBER] Connecting call… ALL TASKS ALL TASKS ACTIVE TASKS TASKS IN WRAP …" at bounding box center [108, 100] width 165 height 148
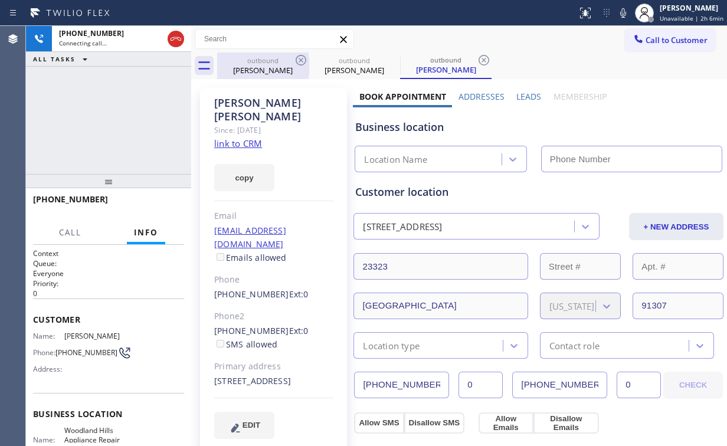
click at [264, 65] on div "[PERSON_NAME]" at bounding box center [262, 70] width 89 height 11
type input "[PHONE_NUMBER]"
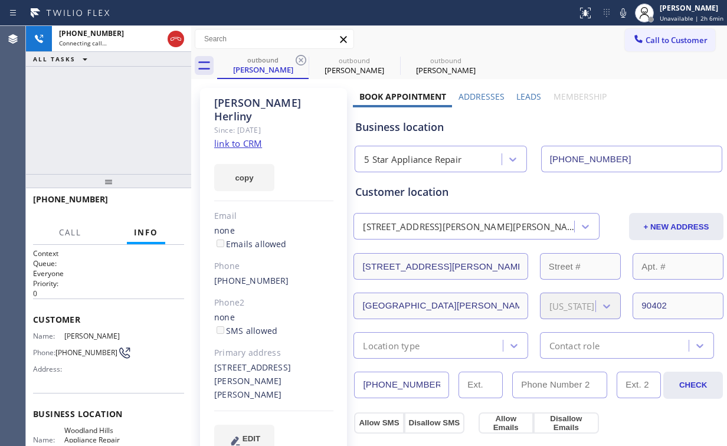
click at [298, 60] on icon at bounding box center [301, 60] width 14 height 14
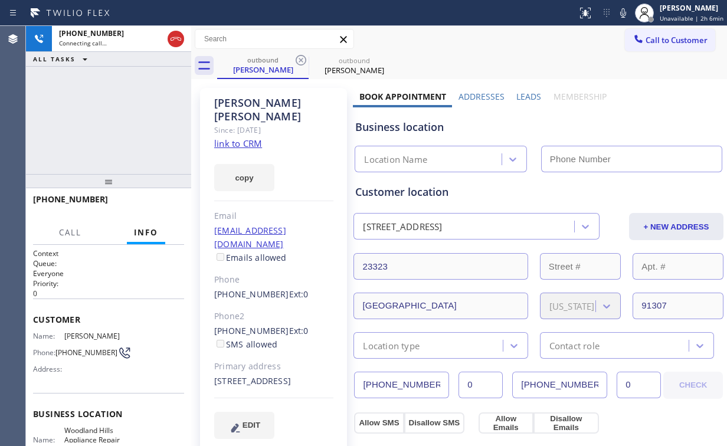
click at [106, 120] on div "[PHONE_NUMBER] Connecting call… ALL TASKS ALL TASKS ACTIVE TASKS TASKS IN WRAP …" at bounding box center [108, 100] width 165 height 148
type input "[PHONE_NUMBER]"
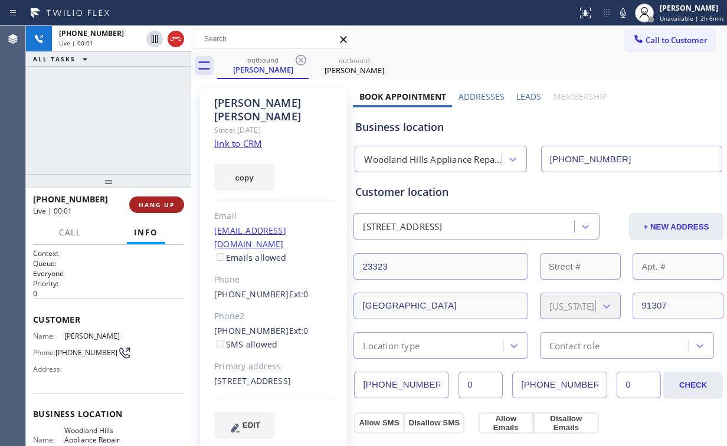
click at [162, 208] on span "HANG UP" at bounding box center [157, 205] width 36 height 8
click at [163, 208] on span "HANG UP" at bounding box center [157, 205] width 36 height 8
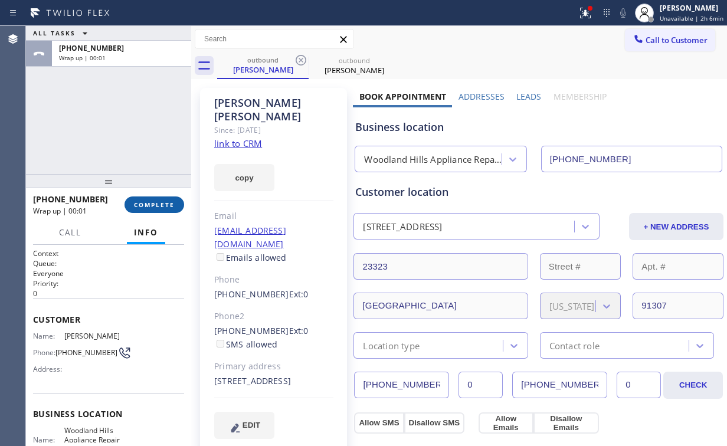
click at [164, 208] on span "COMPLETE" at bounding box center [154, 205] width 41 height 8
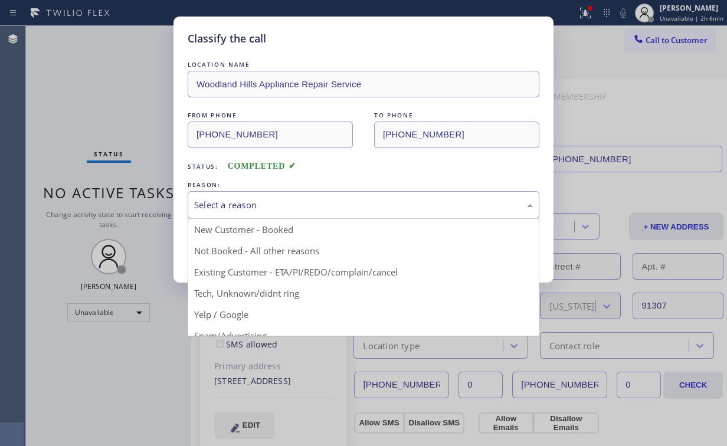
click at [252, 198] on div "Select a reason" at bounding box center [363, 205] width 339 height 14
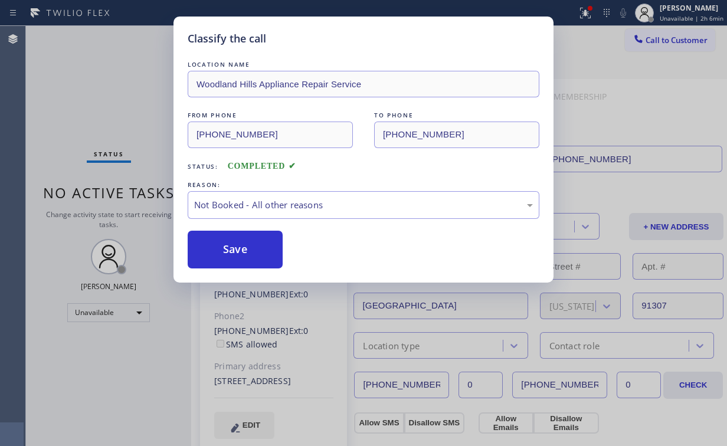
click at [247, 250] on button "Save" at bounding box center [235, 250] width 95 height 38
click at [116, 94] on div "Classify the call LOCATION NAME [GEOGRAPHIC_DATA] Appliance Repair Service FROM…" at bounding box center [363, 223] width 727 height 446
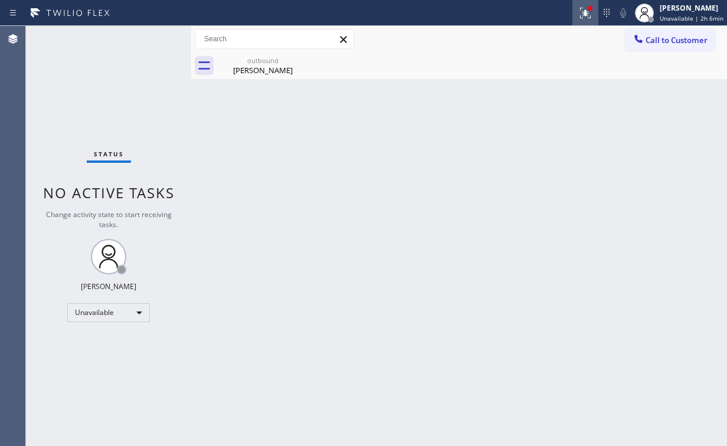
click at [588, 19] on icon at bounding box center [585, 13] width 14 height 14
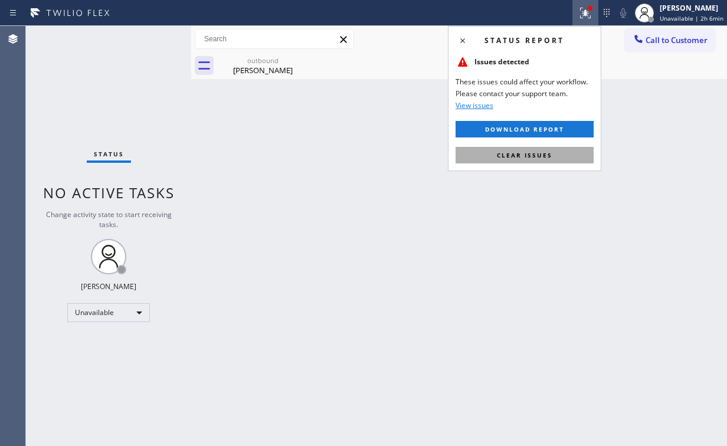
click at [544, 156] on span "Clear issues" at bounding box center [524, 155] width 55 height 8
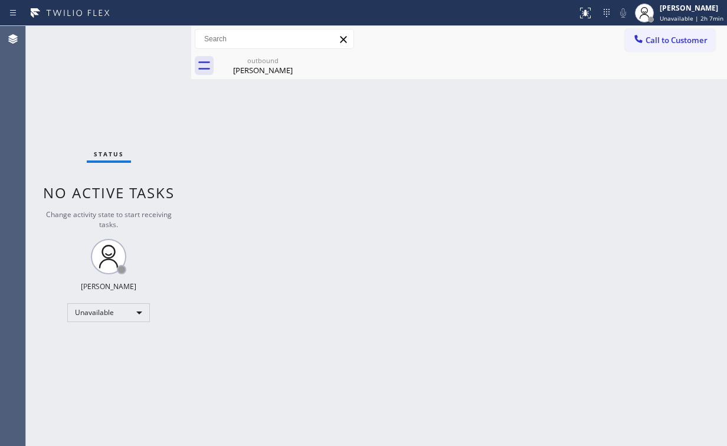
drag, startPoint x: 279, startPoint y: 138, endPoint x: 257, endPoint y: 93, distance: 50.4
click at [275, 130] on div "Back to Dashboard Change Sender ID Customers Technicians Select a contact Outbo…" at bounding box center [459, 236] width 536 height 420
click at [255, 70] on div "[PERSON_NAME]" at bounding box center [262, 70] width 89 height 11
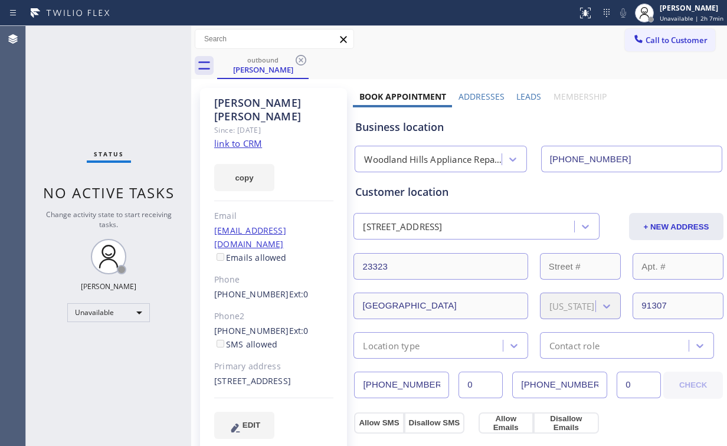
click at [311, 54] on div "outbound [PERSON_NAME]" at bounding box center [472, 66] width 510 height 27
click at [304, 57] on icon at bounding box center [301, 60] width 11 height 11
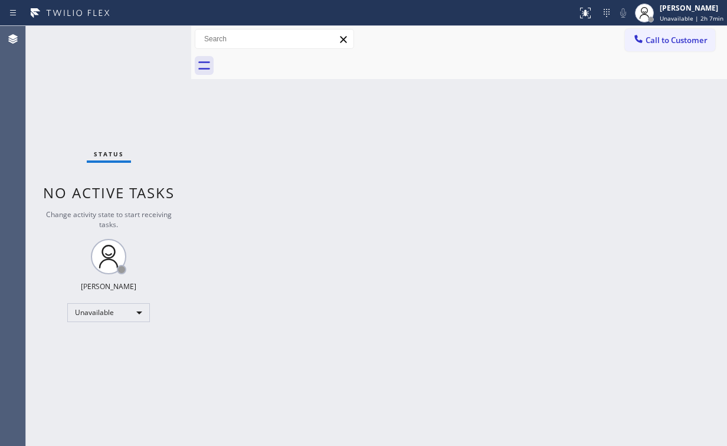
click at [667, 41] on span "Call to Customer" at bounding box center [676, 40] width 62 height 11
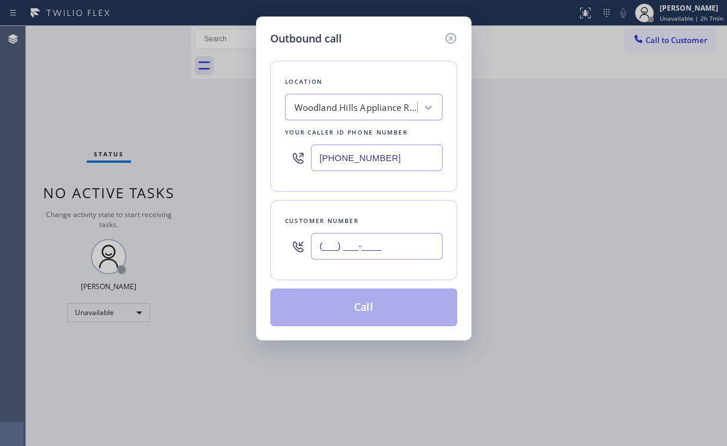
click at [387, 244] on input "(___) ___-____" at bounding box center [377, 246] width 132 height 27
paste input "818) 357-1152"
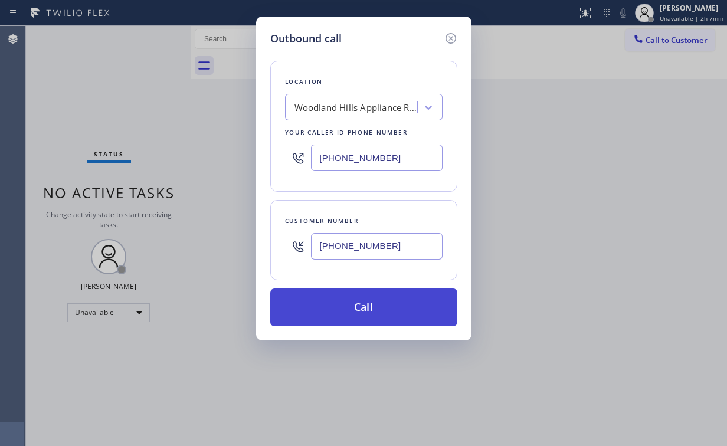
type input "[PHONE_NUMBER]"
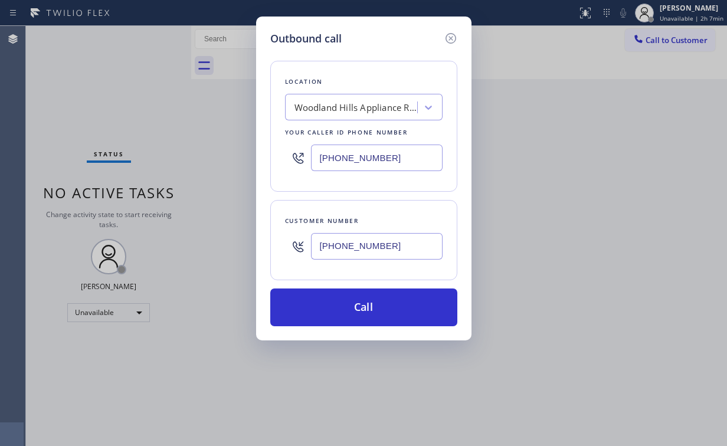
drag, startPoint x: 333, startPoint y: 313, endPoint x: 303, endPoint y: 347, distance: 45.1
click at [333, 313] on button "Call" at bounding box center [363, 307] width 187 height 38
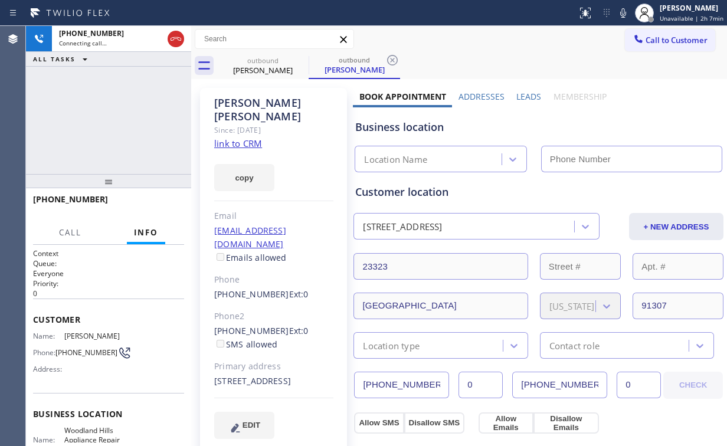
type input "[PHONE_NUMBER]"
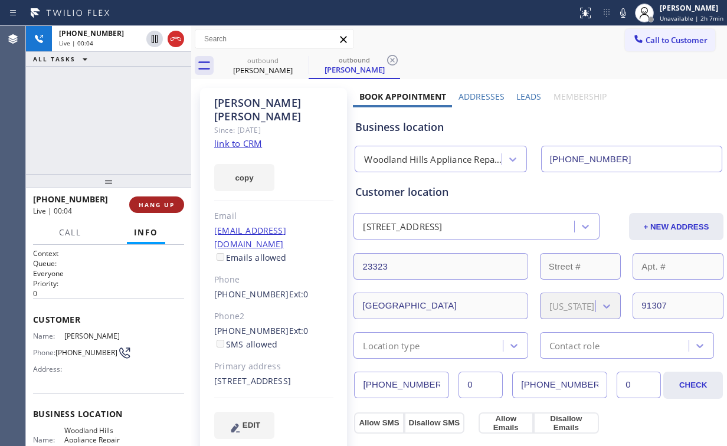
click at [169, 209] on button "HANG UP" at bounding box center [156, 204] width 55 height 17
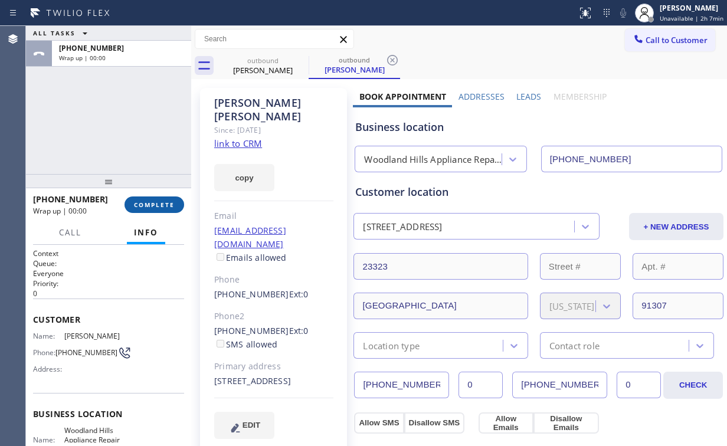
click at [169, 209] on button "COMPLETE" at bounding box center [154, 204] width 60 height 17
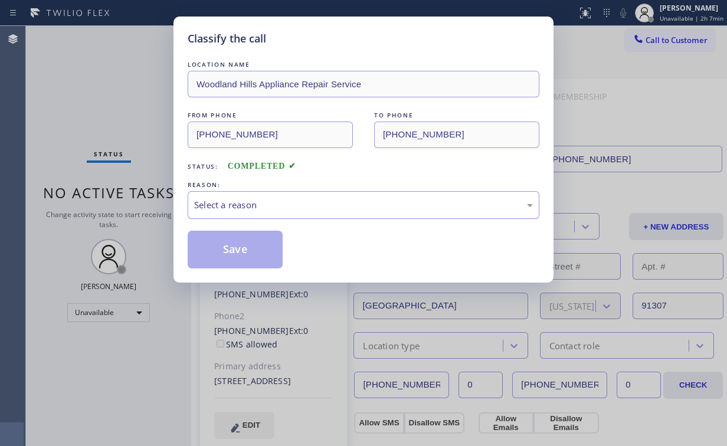
click at [245, 210] on div "Select a reason" at bounding box center [363, 205] width 339 height 14
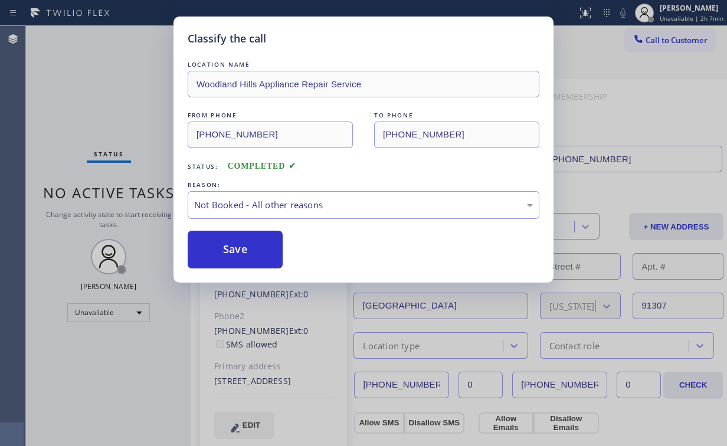
click at [238, 250] on button "Save" at bounding box center [235, 250] width 95 height 38
drag, startPoint x: 44, startPoint y: 50, endPoint x: 64, endPoint y: 55, distance: 20.3
click at [45, 50] on div "Classify the call LOCATION NAME [GEOGRAPHIC_DATA] Appliance Repair Service FROM…" at bounding box center [363, 223] width 727 height 446
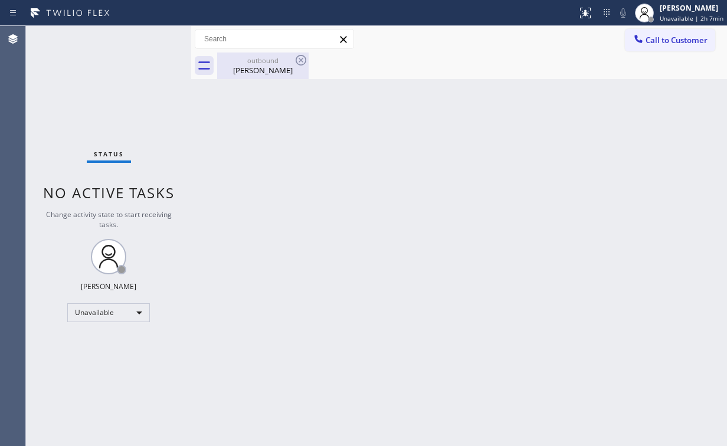
click at [286, 62] on div "outbound" at bounding box center [262, 60] width 89 height 9
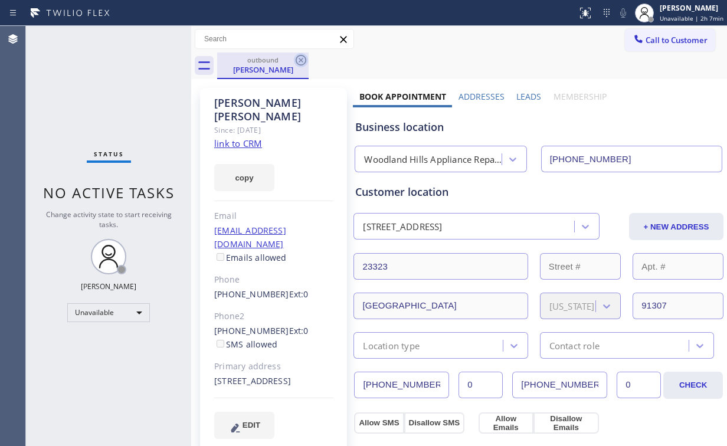
click at [306, 57] on icon at bounding box center [301, 60] width 14 height 14
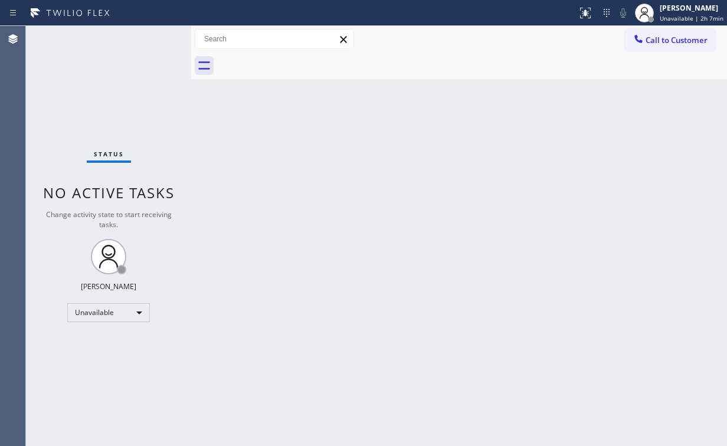
drag, startPoint x: 127, startPoint y: 61, endPoint x: 127, endPoint y: 9, distance: 51.9
click at [127, 59] on div "Status No active tasks Change activity state to start receiving tasks. [PERSON_…" at bounding box center [108, 236] width 165 height 420
click at [674, 59] on div at bounding box center [472, 66] width 510 height 27
drag, startPoint x: 632, startPoint y: 50, endPoint x: 642, endPoint y: 45, distance: 11.3
click at [635, 50] on button "Call to Customer" at bounding box center [670, 40] width 90 height 22
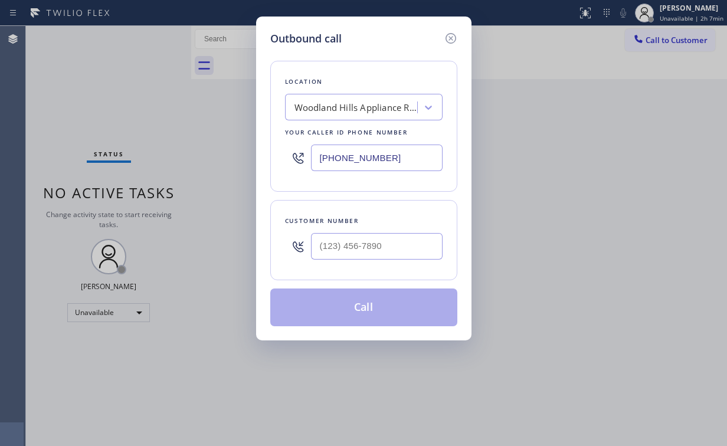
click at [644, 44] on div "Outbound call Location [GEOGRAPHIC_DATA] Appliance Repair Service Your caller i…" at bounding box center [363, 223] width 727 height 446
click at [387, 243] on input "(___) ___-____" at bounding box center [377, 246] width 132 height 27
paste input "818) 357-1152"
type input "[PHONE_NUMBER]"
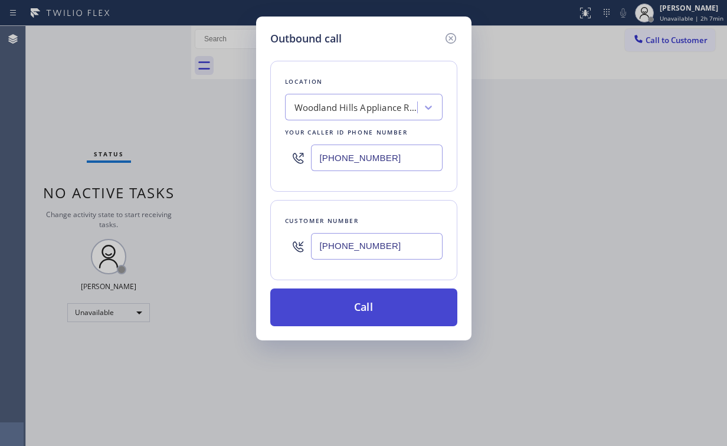
drag, startPoint x: 356, startPoint y: 307, endPoint x: 304, endPoint y: 382, distance: 91.6
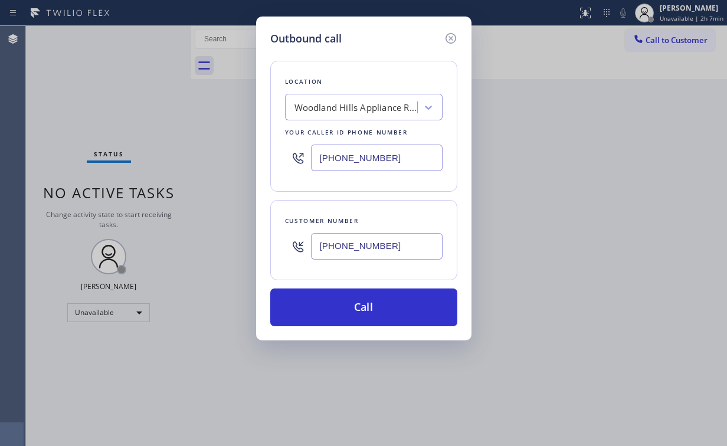
click at [355, 307] on button "Call" at bounding box center [363, 307] width 187 height 38
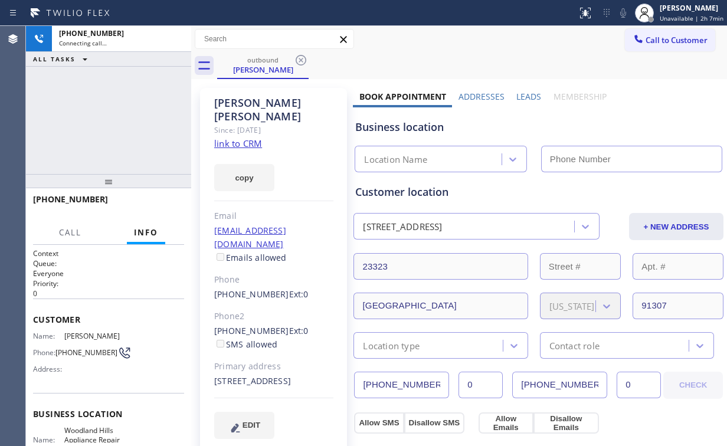
click at [94, 107] on div "[PHONE_NUMBER] Connecting call… ALL TASKS ALL TASKS ACTIVE TASKS TASKS IN WRAP …" at bounding box center [108, 100] width 165 height 148
type input "[PHONE_NUMBER]"
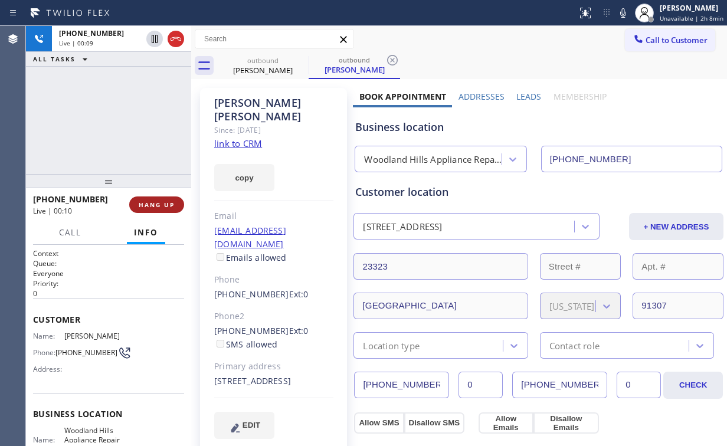
click at [145, 207] on span "HANG UP" at bounding box center [157, 205] width 36 height 8
click at [144, 207] on span "HANG UP" at bounding box center [157, 205] width 36 height 8
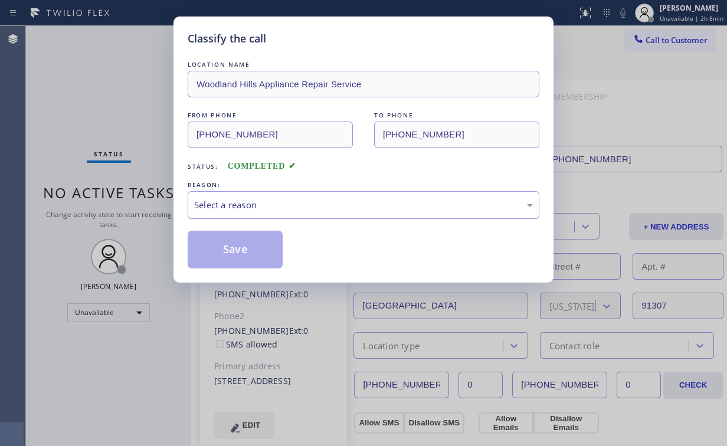
click at [211, 209] on div "Select a reason" at bounding box center [363, 205] width 339 height 14
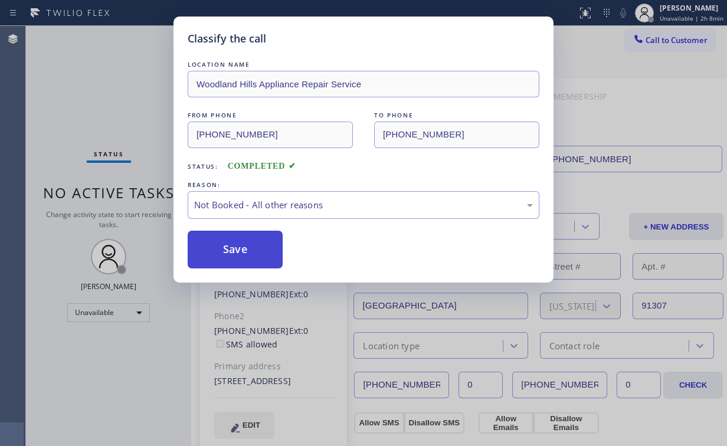
click at [219, 254] on button "Save" at bounding box center [235, 250] width 95 height 38
click at [106, 80] on div "Classify the call LOCATION NAME [GEOGRAPHIC_DATA] Appliance Repair Service FROM…" at bounding box center [363, 223] width 727 height 446
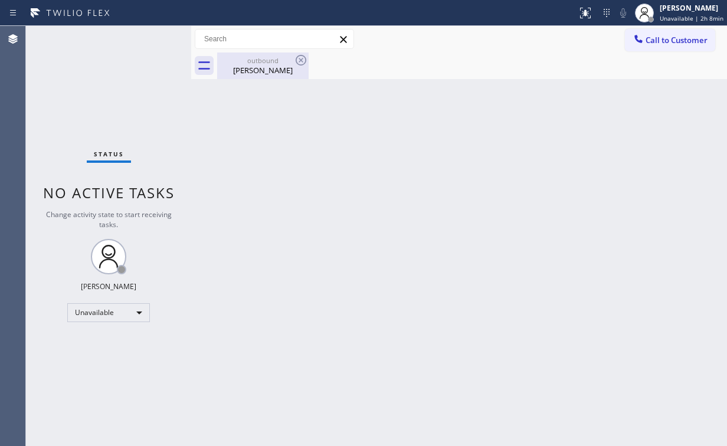
click at [257, 66] on div "[PERSON_NAME]" at bounding box center [262, 70] width 89 height 11
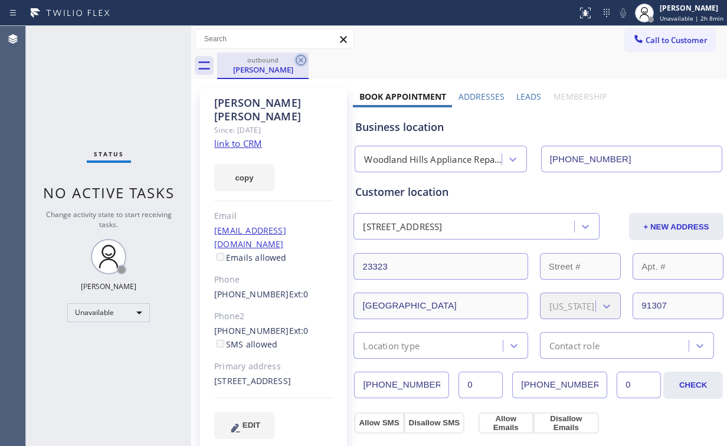
click at [297, 61] on icon at bounding box center [301, 60] width 14 height 14
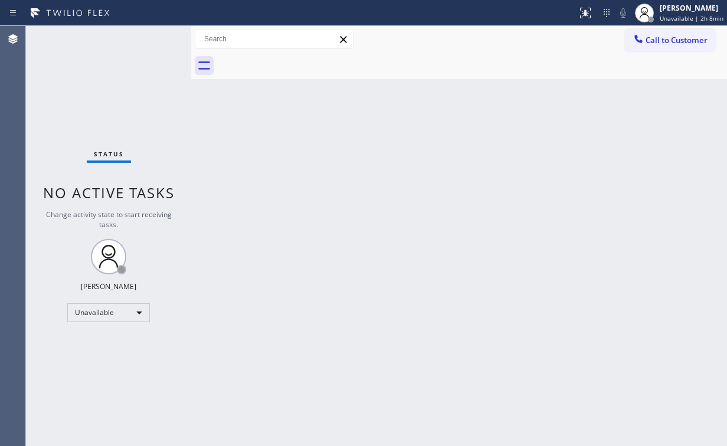
drag, startPoint x: 101, startPoint y: 103, endPoint x: 103, endPoint y: 22, distance: 80.9
click at [101, 92] on div "Status No active tasks Change activity state to start receiving tasks. [PERSON_…" at bounding box center [108, 236] width 165 height 420
drag, startPoint x: 664, startPoint y: 45, endPoint x: 426, endPoint y: 142, distance: 256.7
click at [662, 45] on span "Call to Customer" at bounding box center [676, 40] width 62 height 11
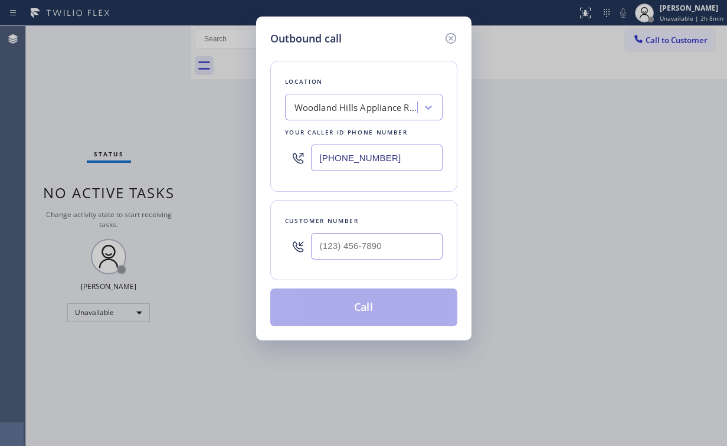
drag, startPoint x: 409, startPoint y: 153, endPoint x: 159, endPoint y: 136, distance: 250.7
click at [198, 153] on div "Outbound call Location [GEOGRAPHIC_DATA] Appliance Repair Service Your caller i…" at bounding box center [363, 223] width 727 height 446
paste input "657) 218-2893"
type input "[PHONE_NUMBER]"
click at [364, 247] on input "(___) ___-____" at bounding box center [377, 246] width 132 height 27
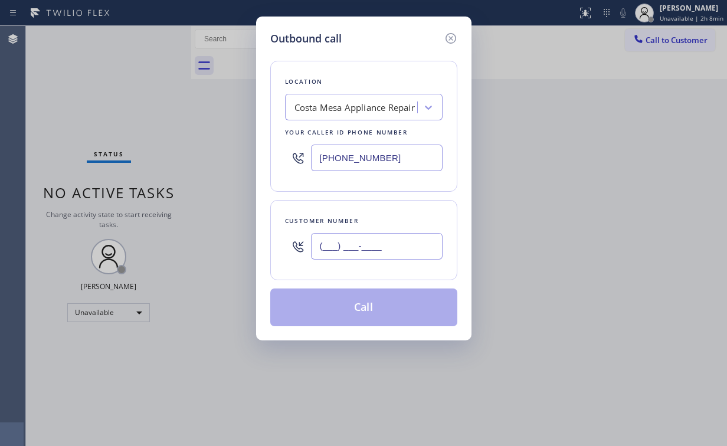
paste input "949) 533-7683"
type input "[PHONE_NUMBER]"
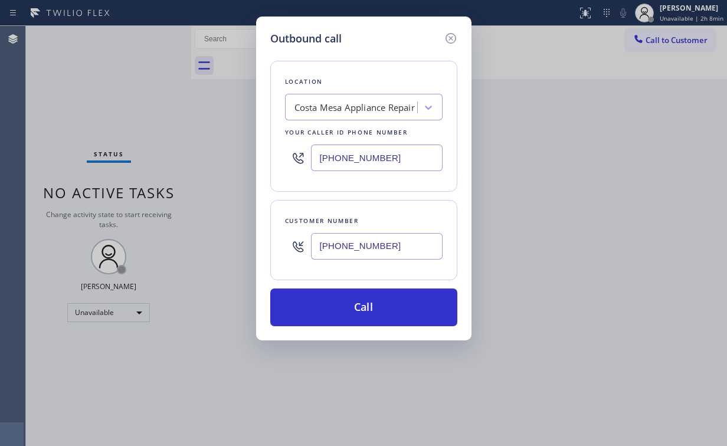
drag, startPoint x: 363, startPoint y: 306, endPoint x: 283, endPoint y: 439, distance: 155.6
click at [362, 305] on button "Call" at bounding box center [363, 307] width 187 height 38
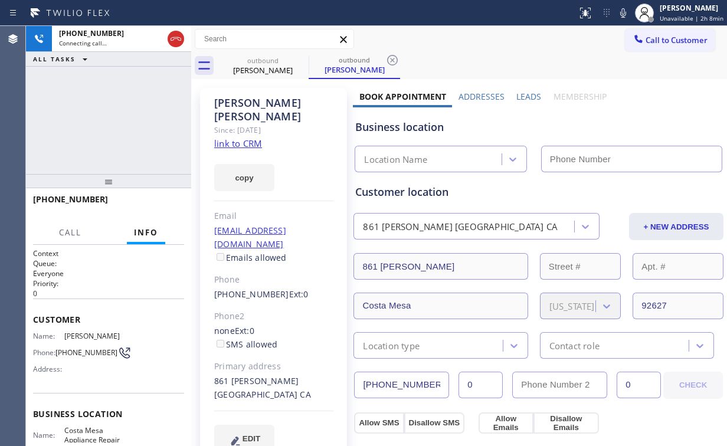
type input "[PHONE_NUMBER]"
click at [105, 99] on div "[PHONE_NUMBER] Connecting call… ALL TASKS ALL TASKS ACTIVE TASKS TASKS IN WRAP …" at bounding box center [108, 100] width 165 height 148
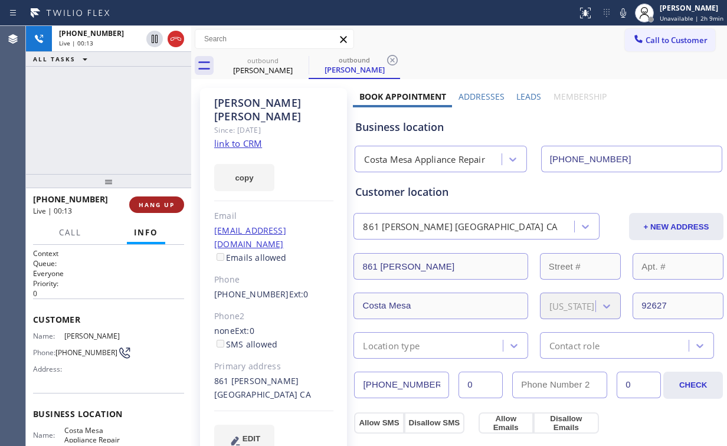
click at [150, 204] on span "HANG UP" at bounding box center [157, 205] width 36 height 8
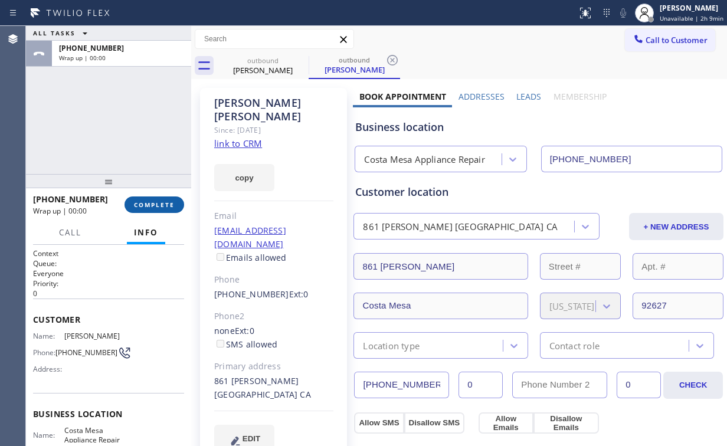
click at [150, 204] on span "COMPLETE" at bounding box center [154, 205] width 41 height 8
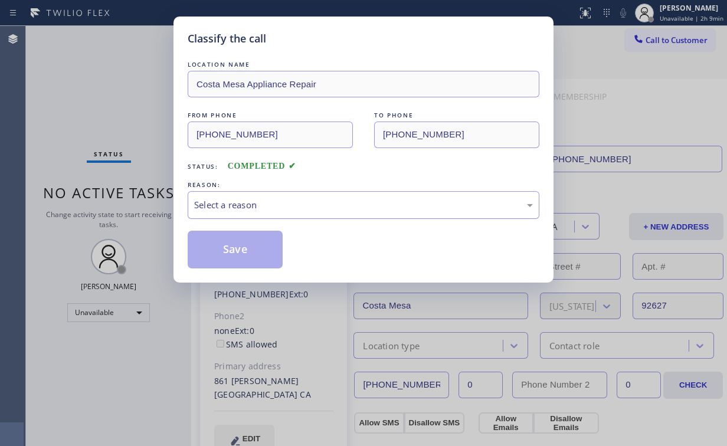
drag, startPoint x: 277, startPoint y: 204, endPoint x: 271, endPoint y: 216, distance: 14.3
click at [277, 205] on div "Select a reason" at bounding box center [363, 205] width 339 height 14
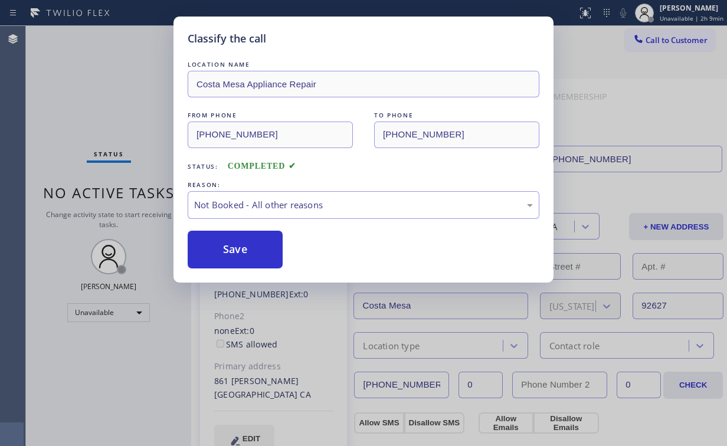
click at [238, 248] on button "Save" at bounding box center [235, 250] width 95 height 38
click at [116, 122] on div "Classify the call LOCATION NAME [GEOGRAPHIC_DATA] Appliance Repair FROM PHONE […" at bounding box center [363, 223] width 727 height 446
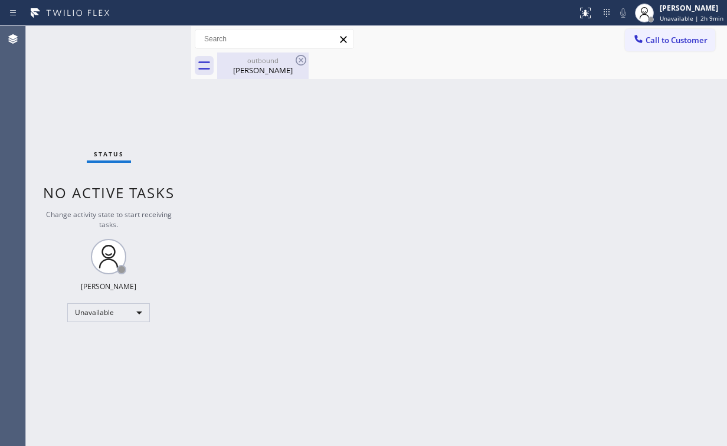
drag, startPoint x: 231, startPoint y: 73, endPoint x: 269, endPoint y: 68, distance: 38.6
click at [231, 73] on div "[PERSON_NAME]" at bounding box center [262, 70] width 89 height 11
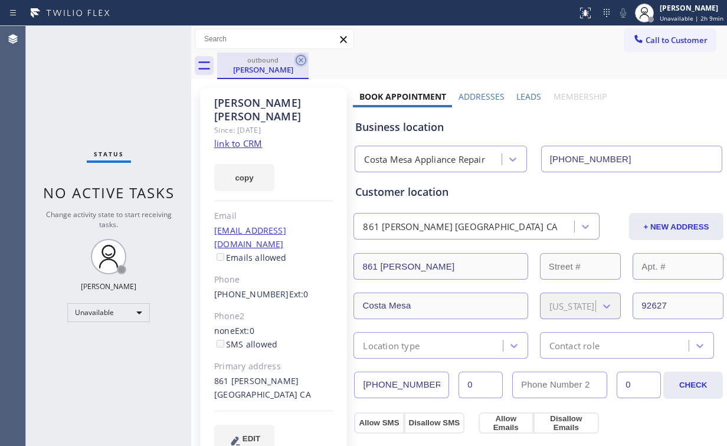
click at [302, 56] on icon at bounding box center [301, 60] width 14 height 14
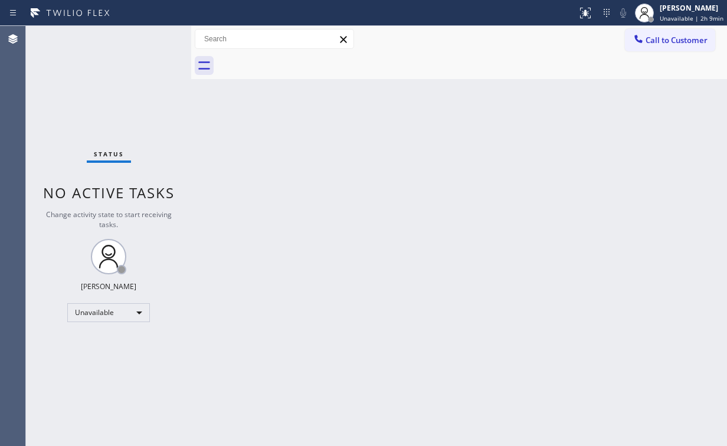
click at [85, 85] on div "Status No active tasks Change activity state to start receiving tasks. [PERSON_…" at bounding box center [108, 236] width 165 height 420
click at [660, 31] on button "Call to Customer" at bounding box center [670, 40] width 90 height 22
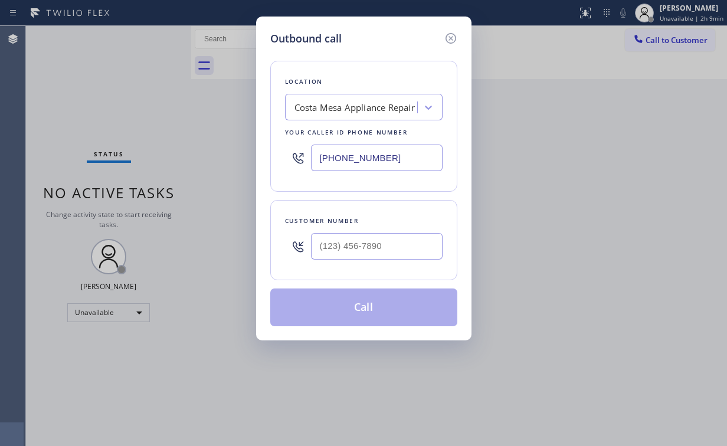
drag, startPoint x: 279, startPoint y: 147, endPoint x: 182, endPoint y: 139, distance: 97.1
click at [253, 145] on div "Outbound call Location [GEOGRAPHIC_DATA] Appliance Repair Your caller id phone …" at bounding box center [363, 223] width 727 height 446
paste input "0) 933-4988"
type input "[PHONE_NUMBER]"
click at [373, 250] on input "(___) ___-____" at bounding box center [377, 246] width 132 height 27
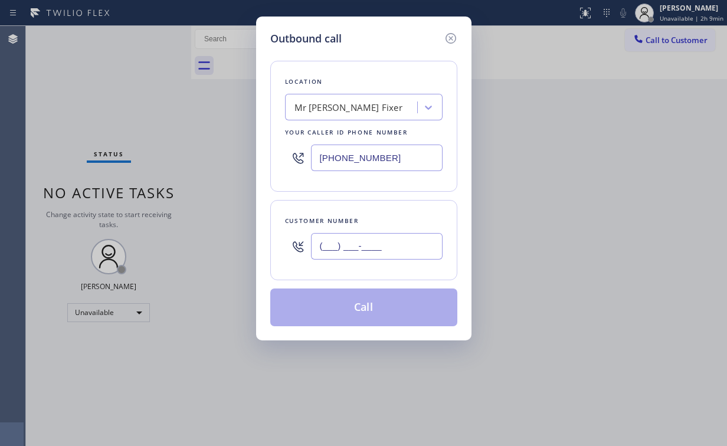
paste input "650) 483-2154"
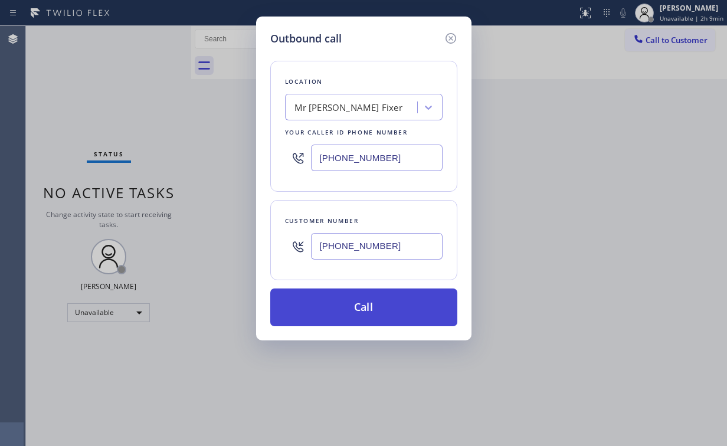
type input "[PHONE_NUMBER]"
click at [356, 313] on button "Call" at bounding box center [363, 307] width 187 height 38
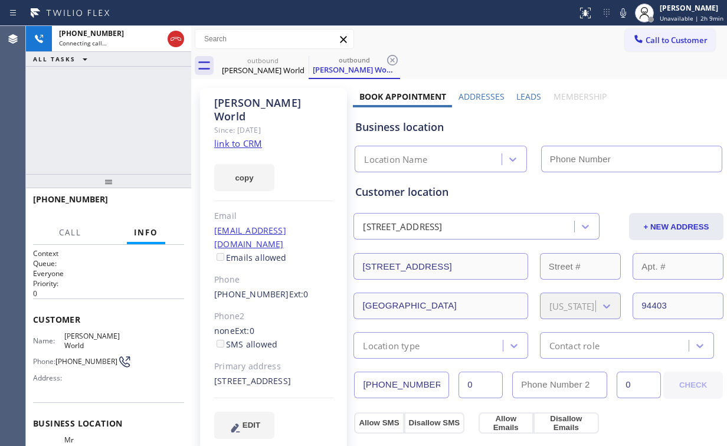
type input "[PHONE_NUMBER]"
drag, startPoint x: 118, startPoint y: 114, endPoint x: 165, endPoint y: 70, distance: 64.3
click at [119, 112] on div "[PHONE_NUMBER] Connecting call… ALL TASKS ALL TASKS ACTIVE TASKS TASKS IN WRAP …" at bounding box center [108, 100] width 165 height 148
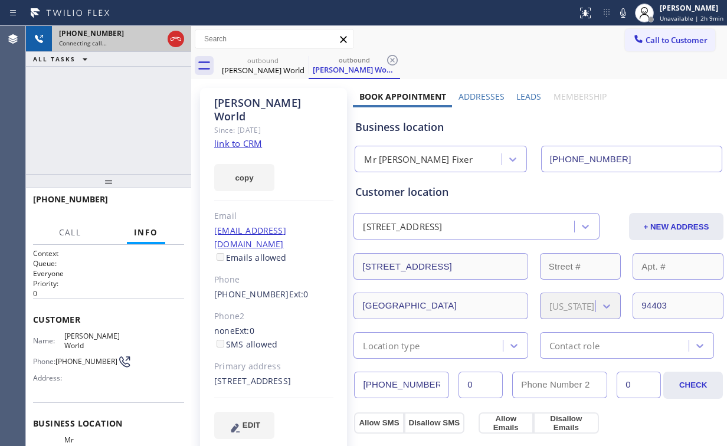
click at [186, 38] on div at bounding box center [175, 39] width 21 height 26
click at [173, 38] on icon at bounding box center [176, 39] width 14 height 14
click at [246, 62] on div "outbound" at bounding box center [262, 60] width 89 height 9
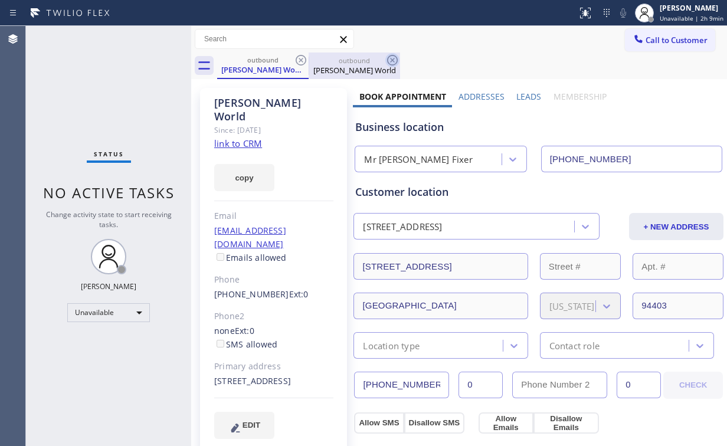
click at [306, 58] on icon at bounding box center [301, 60] width 14 height 14
click at [303, 59] on icon at bounding box center [301, 60] width 14 height 14
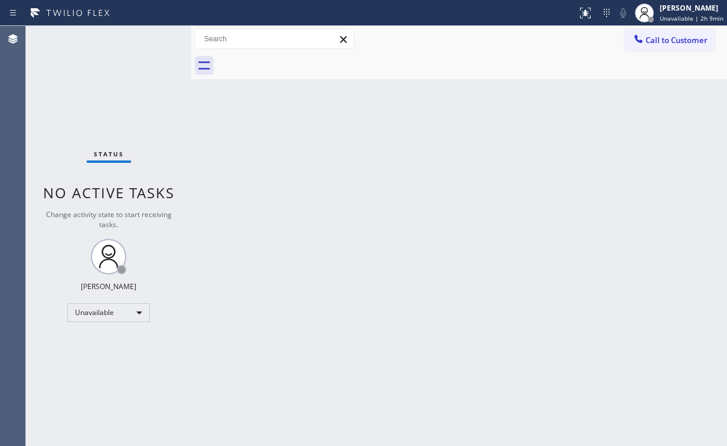
click at [642, 40] on icon at bounding box center [638, 39] width 12 height 12
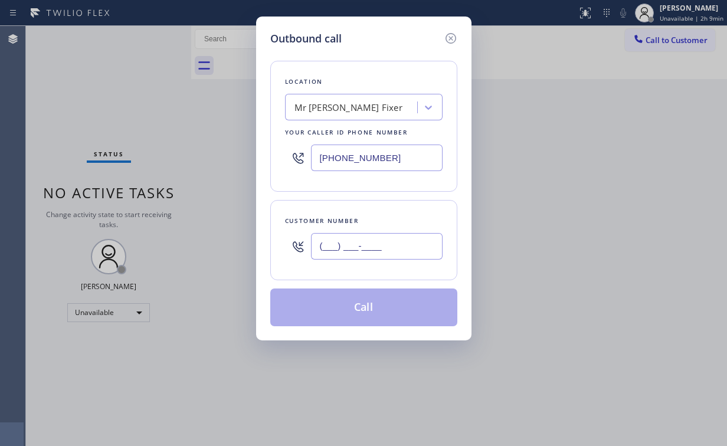
click at [368, 250] on input "(___) ___-____" at bounding box center [377, 246] width 132 height 27
paste input "650) 483-2154"
type input "[PHONE_NUMBER]"
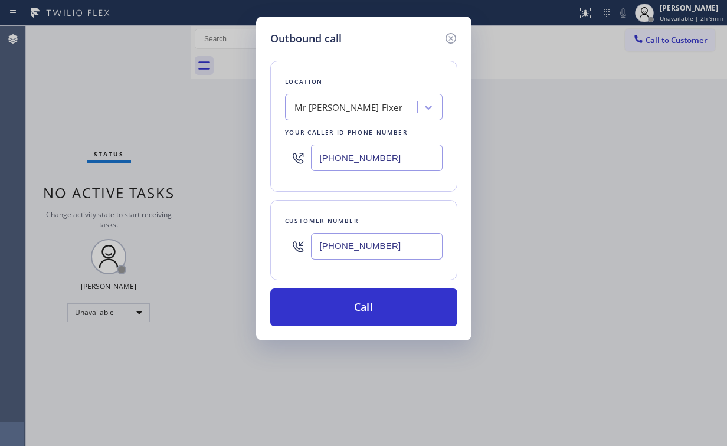
drag, startPoint x: 349, startPoint y: 302, endPoint x: 290, endPoint y: 411, distance: 123.5
click at [348, 302] on button "Call" at bounding box center [363, 307] width 187 height 38
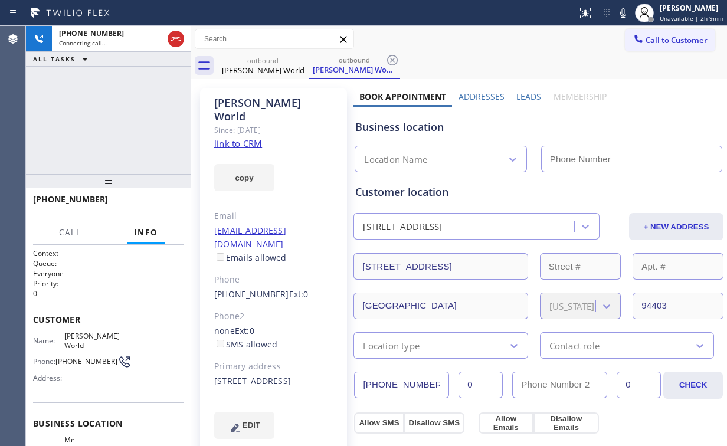
type input "[PHONE_NUMBER]"
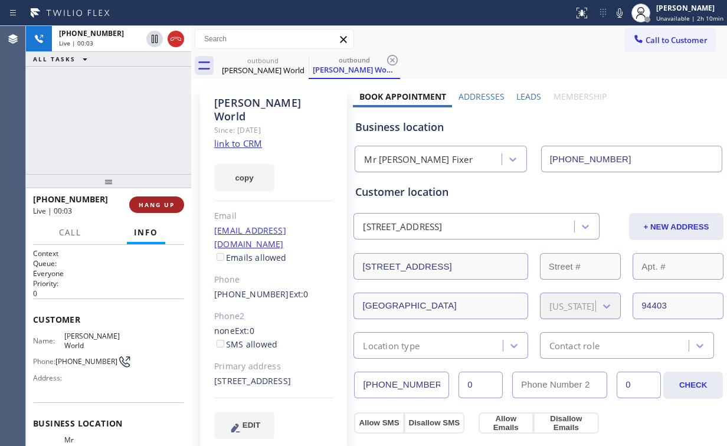
click at [158, 205] on span "HANG UP" at bounding box center [157, 205] width 36 height 8
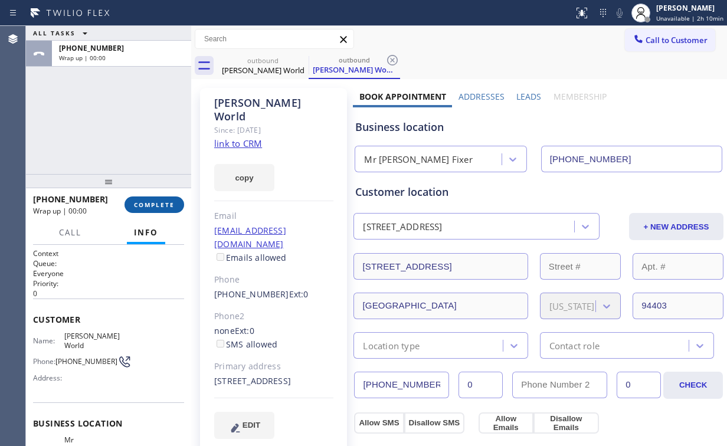
click at [158, 205] on span "COMPLETE" at bounding box center [154, 205] width 41 height 8
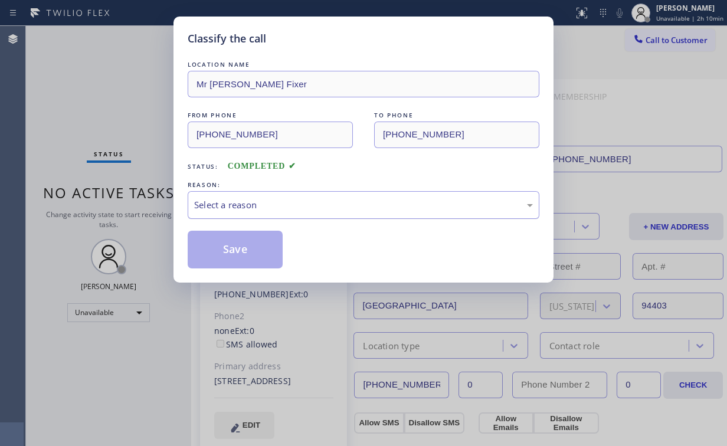
drag, startPoint x: 214, startPoint y: 199, endPoint x: 221, endPoint y: 213, distance: 15.3
click at [215, 201] on div "Select a reason" at bounding box center [363, 205] width 339 height 14
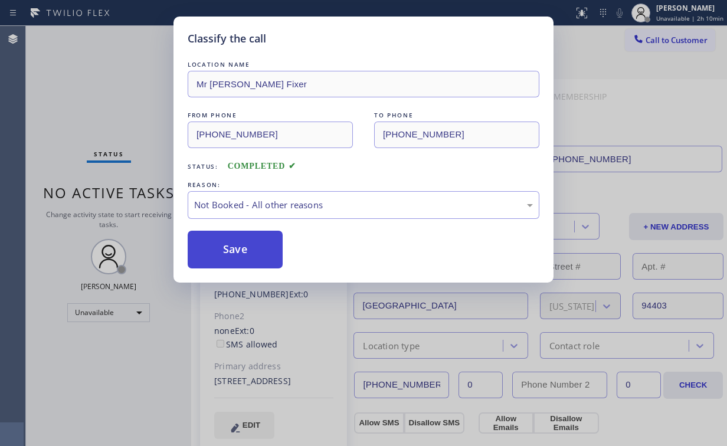
click at [231, 255] on button "Save" at bounding box center [235, 250] width 95 height 38
click at [118, 106] on div "Classify the call LOCATION NAME Mr [PERSON_NAME] Fixer FROM PHONE [PHONE_NUMBER…" at bounding box center [363, 223] width 727 height 446
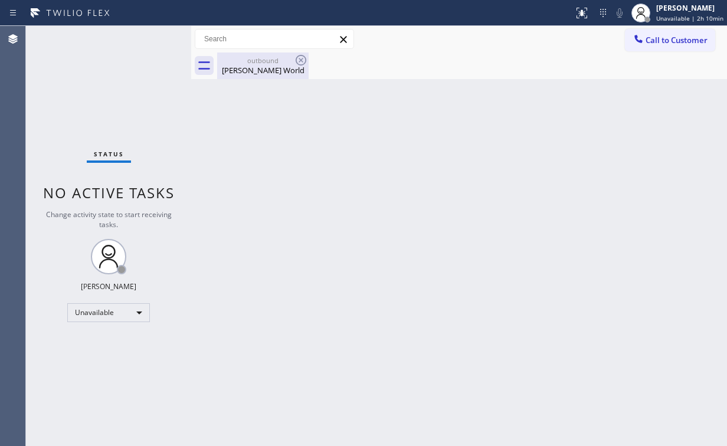
click at [262, 60] on div "outbound" at bounding box center [262, 60] width 89 height 9
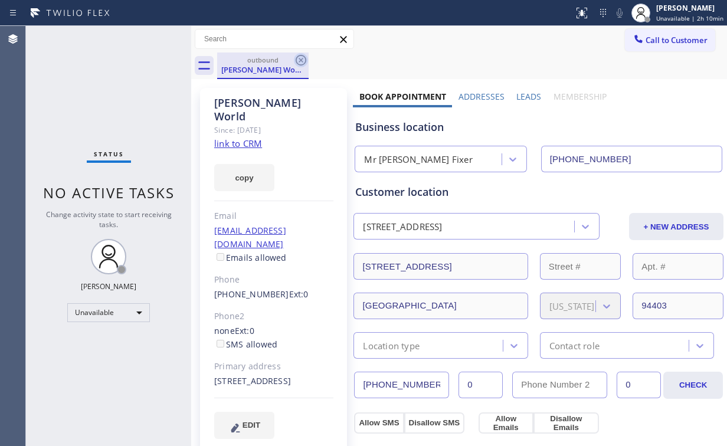
click at [301, 57] on icon at bounding box center [301, 60] width 14 height 14
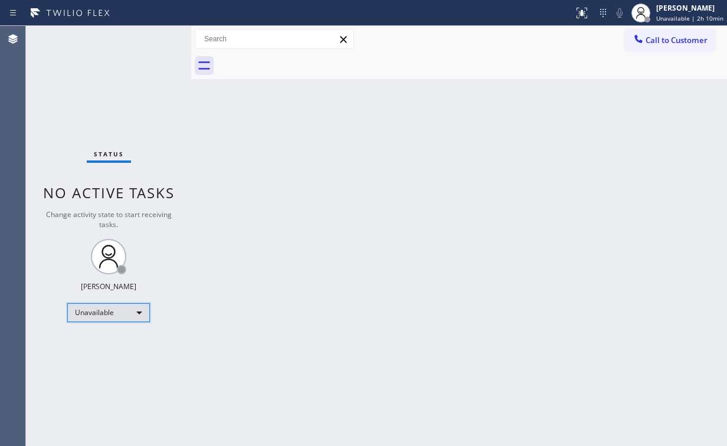
click at [117, 306] on div "Unavailable" at bounding box center [108, 312] width 83 height 19
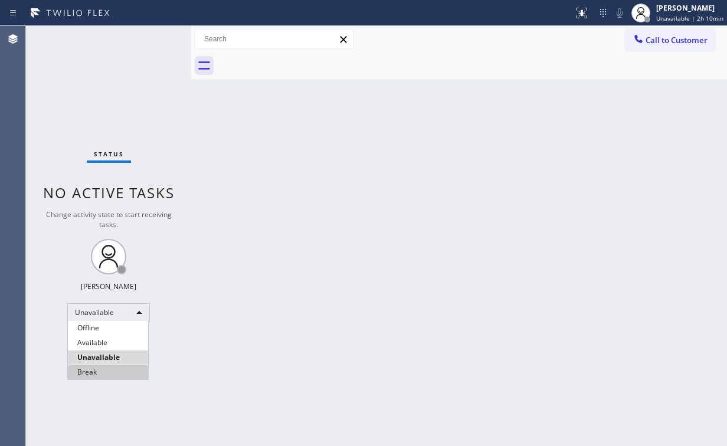
click at [104, 369] on li "Break" at bounding box center [108, 372] width 80 height 14
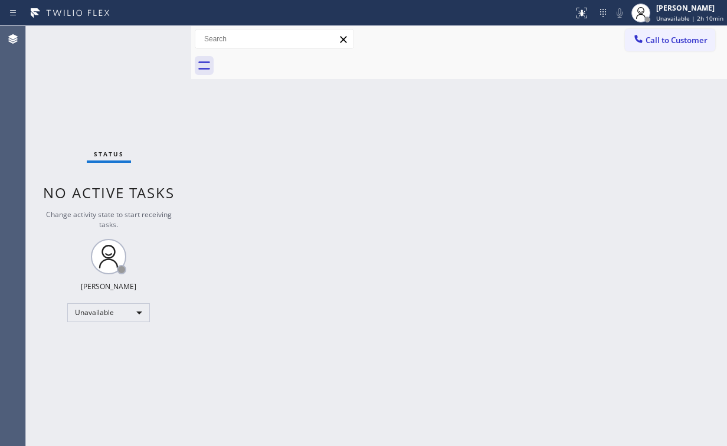
drag, startPoint x: 303, startPoint y: 377, endPoint x: 248, endPoint y: 427, distance: 73.9
click at [303, 378] on div "Back to Dashboard Change Sender ID Customers Technicians Select a contact Outbo…" at bounding box center [459, 236] width 536 height 420
click at [71, 357] on div "Status No active tasks Change activity state to start receiving tasks. [PERSON_…" at bounding box center [108, 236] width 165 height 420
click at [86, 307] on div "Break" at bounding box center [108, 312] width 83 height 19
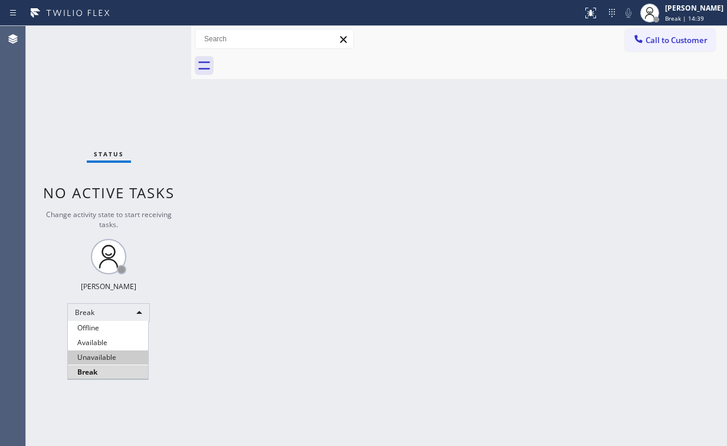
click at [101, 356] on li "Unavailable" at bounding box center [108, 357] width 80 height 14
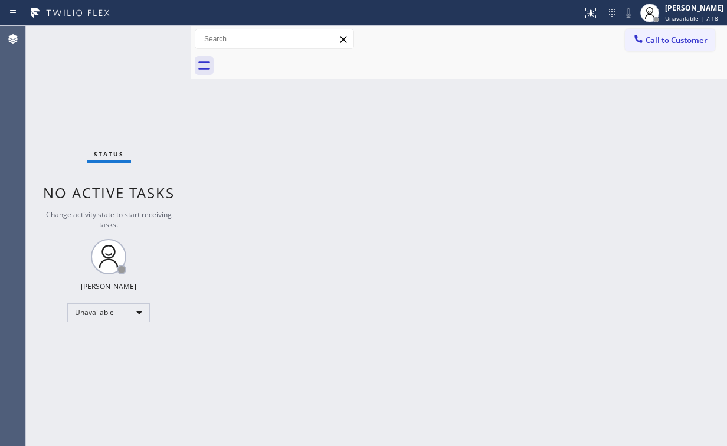
click at [40, 74] on div "Status No active tasks Change activity state to start receiving tasks. [PERSON_…" at bounding box center [108, 236] width 165 height 420
drag, startPoint x: 672, startPoint y: 37, endPoint x: 464, endPoint y: 131, distance: 228.9
click at [671, 38] on span "Call to Customer" at bounding box center [676, 40] width 62 height 11
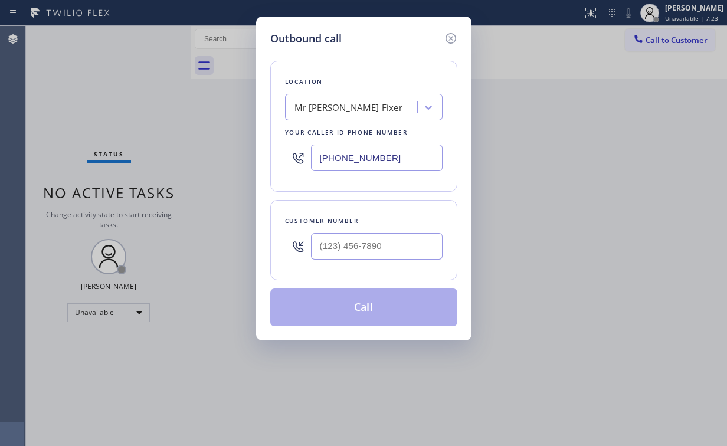
drag, startPoint x: 284, startPoint y: 154, endPoint x: 198, endPoint y: 146, distance: 85.9
click at [240, 154] on div "Outbound call Location Mr [PERSON_NAME] Fixer Your caller id phone number [PHON…" at bounding box center [363, 223] width 727 height 446
paste input "877) 777-0796"
type input "[PHONE_NUMBER]"
click at [389, 247] on input "(___) ___-____" at bounding box center [377, 246] width 132 height 27
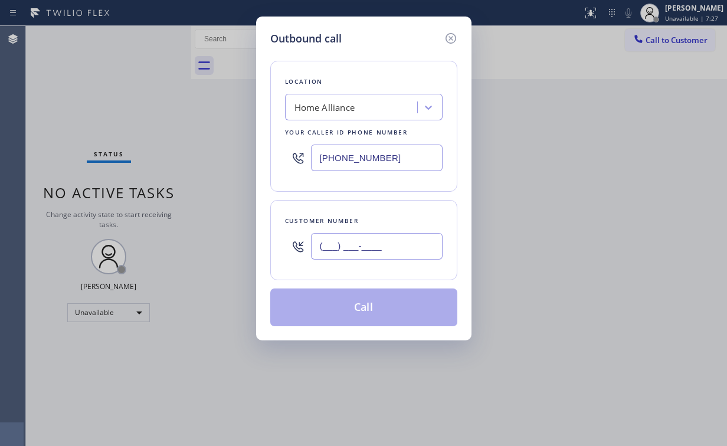
paste input "323) 620-4912"
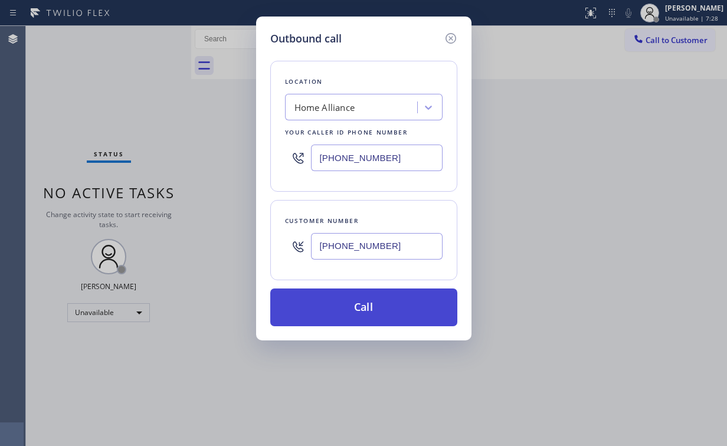
type input "[PHONE_NUMBER]"
click at [339, 304] on button "Call" at bounding box center [363, 307] width 187 height 38
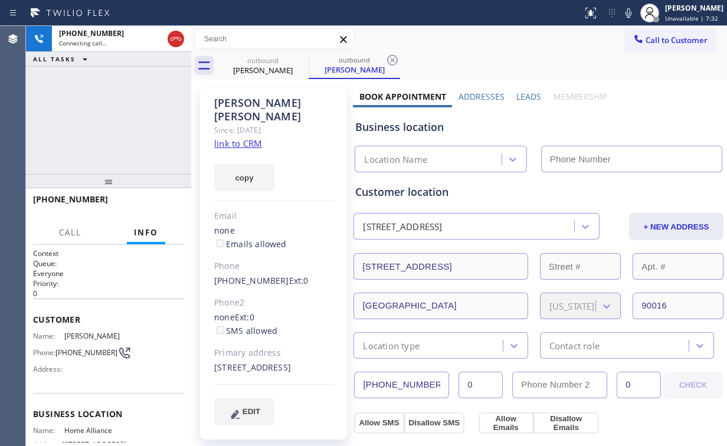
type input "[PHONE_NUMBER]"
click at [99, 84] on div "[PHONE_NUMBER] Connecting call… ALL TASKS ALL TASKS ACTIVE TASKS TASKS IN WRAP …" at bounding box center [108, 100] width 165 height 148
click at [135, 111] on div "[PHONE_NUMBER] Connecting call… ALL TASKS ALL TASKS ACTIVE TASKS TASKS IN WRAP …" at bounding box center [108, 100] width 165 height 148
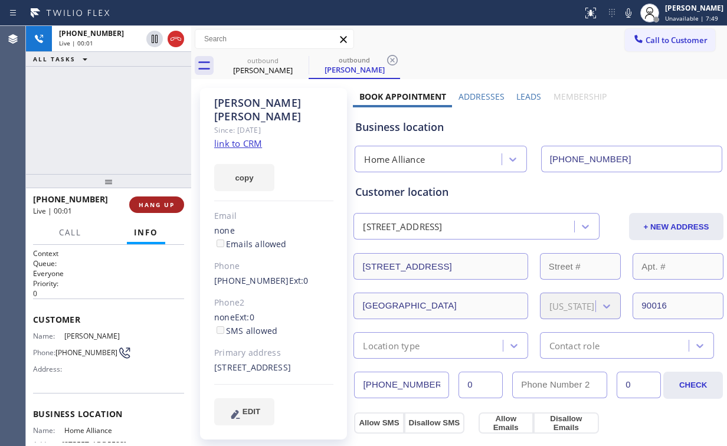
click at [160, 203] on span "HANG UP" at bounding box center [157, 205] width 36 height 8
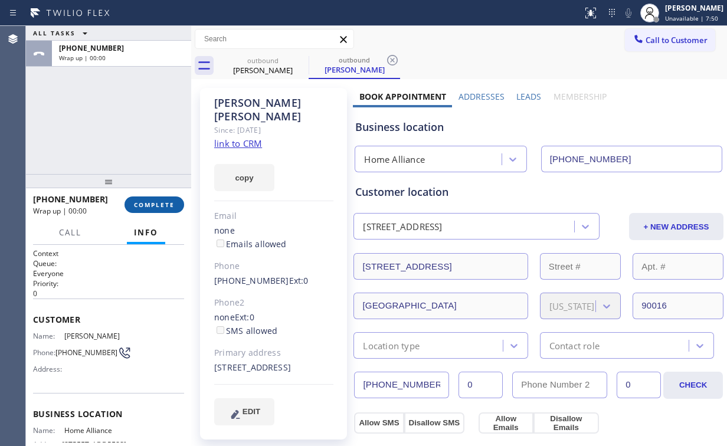
click at [160, 203] on span "COMPLETE" at bounding box center [154, 205] width 41 height 8
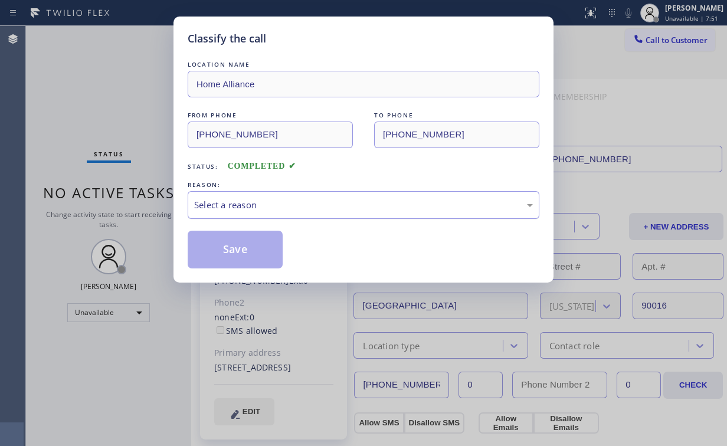
click at [234, 200] on div "Select a reason" at bounding box center [363, 205] width 339 height 14
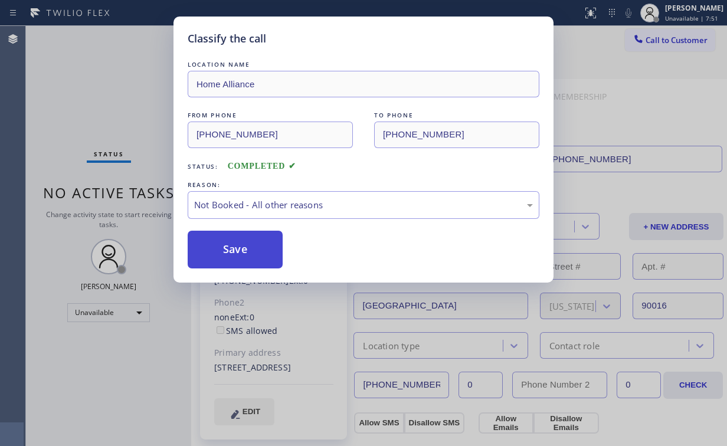
drag, startPoint x: 234, startPoint y: 250, endPoint x: 218, endPoint y: 215, distance: 38.8
click at [234, 250] on button "Save" at bounding box center [235, 250] width 95 height 38
click at [86, 71] on div "Classify the call LOCATION NAME Home Alliance FROM PHONE [PHONE_NUMBER] TO PHON…" at bounding box center [363, 223] width 727 height 446
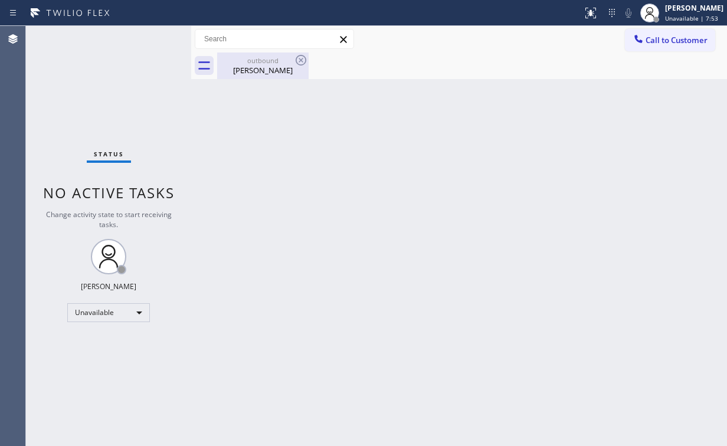
drag, startPoint x: 243, startPoint y: 65, endPoint x: 264, endPoint y: 66, distance: 21.2
click at [244, 65] on div "[PERSON_NAME]" at bounding box center [262, 70] width 89 height 11
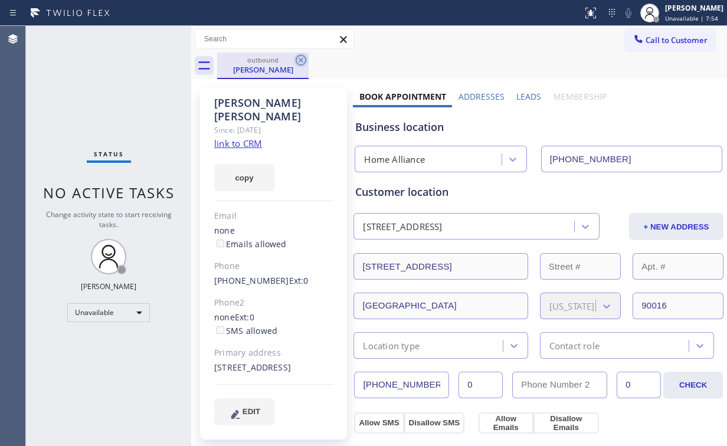
click at [303, 58] on icon at bounding box center [301, 60] width 14 height 14
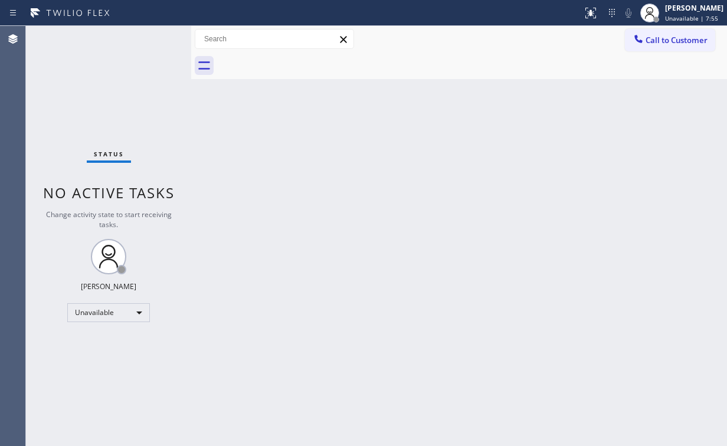
click at [125, 91] on div "Status No active tasks Change activity state to start receiving tasks. [PERSON_…" at bounding box center [108, 236] width 165 height 420
drag, startPoint x: 656, startPoint y: 44, endPoint x: 446, endPoint y: 170, distance: 245.0
click at [655, 44] on span "Call to Customer" at bounding box center [676, 40] width 62 height 11
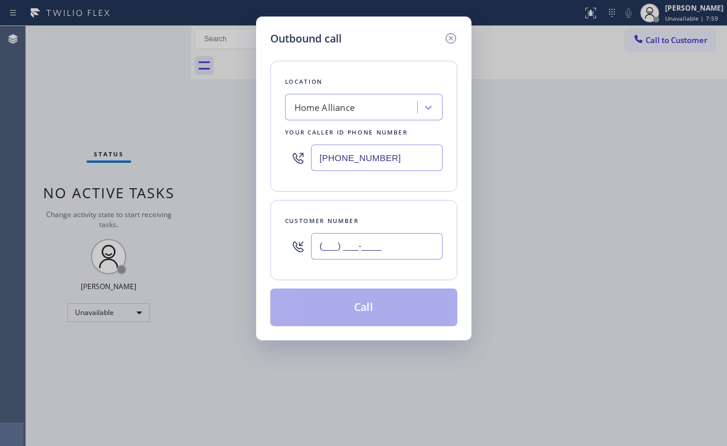
click at [370, 257] on input "(___) ___-____" at bounding box center [377, 246] width 132 height 27
paste input "323) 620-4912"
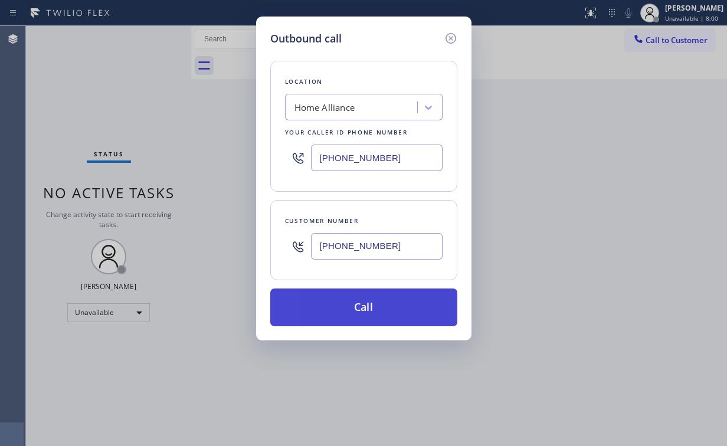
type input "[PHONE_NUMBER]"
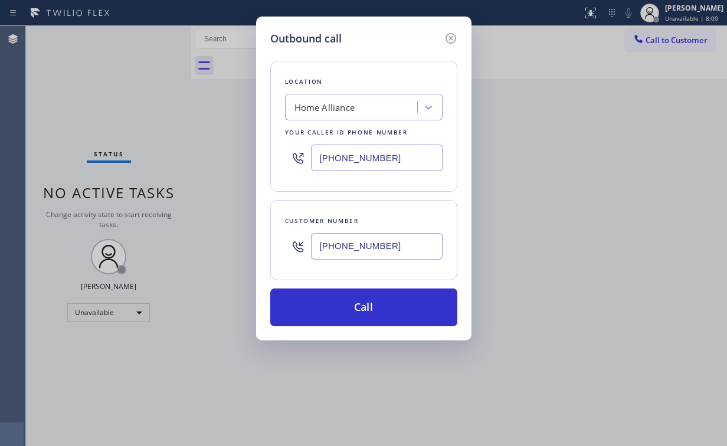
drag, startPoint x: 359, startPoint y: 303, endPoint x: 306, endPoint y: 370, distance: 85.7
click at [356, 304] on button "Call" at bounding box center [363, 307] width 187 height 38
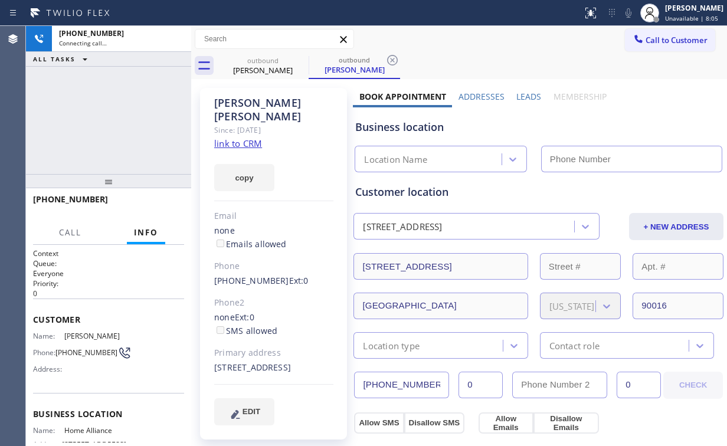
click at [137, 101] on div "[PHONE_NUMBER] Connecting call… ALL TASKS ALL TASKS ACTIVE TASKS TASKS IN WRAP …" at bounding box center [108, 100] width 165 height 148
type input "[PHONE_NUMBER]"
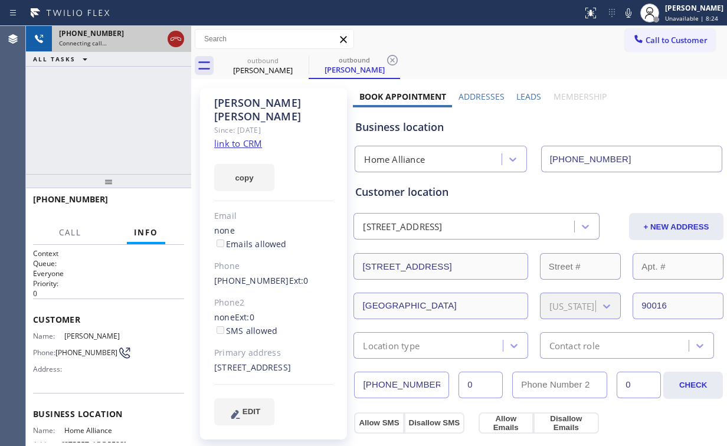
click at [178, 38] on icon at bounding box center [176, 39] width 14 height 14
click at [252, 69] on div "[PERSON_NAME]" at bounding box center [262, 70] width 89 height 11
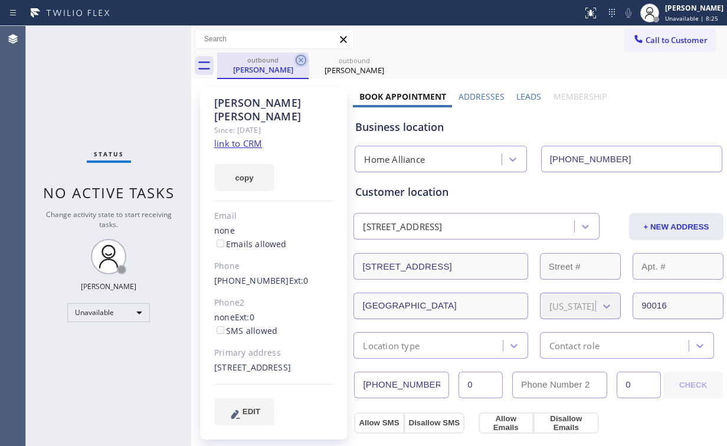
click at [301, 61] on icon at bounding box center [301, 60] width 11 height 11
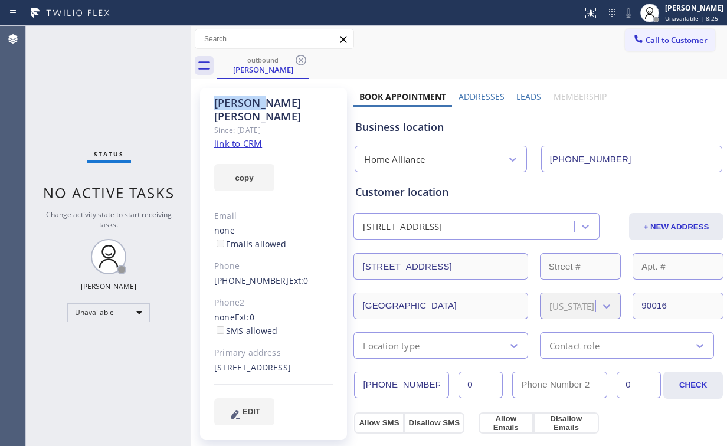
click at [301, 61] on icon at bounding box center [301, 60] width 11 height 11
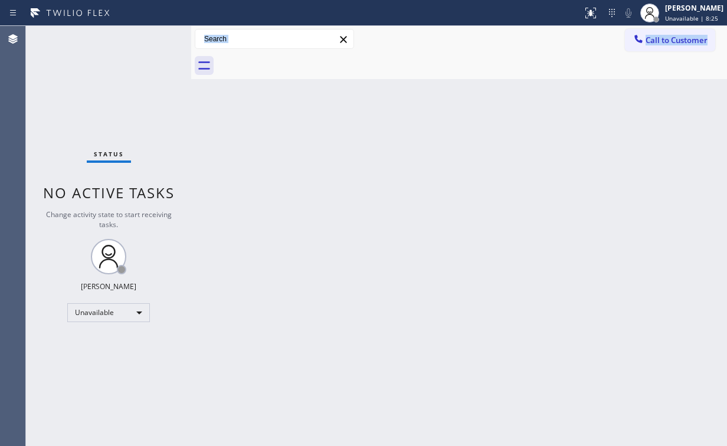
click at [193, 71] on div "Status No active tasks Change activity state to start receiving tasks. [PERSON_…" at bounding box center [376, 236] width 701 height 420
click at [680, 44] on span "Call to Customer" at bounding box center [676, 40] width 62 height 11
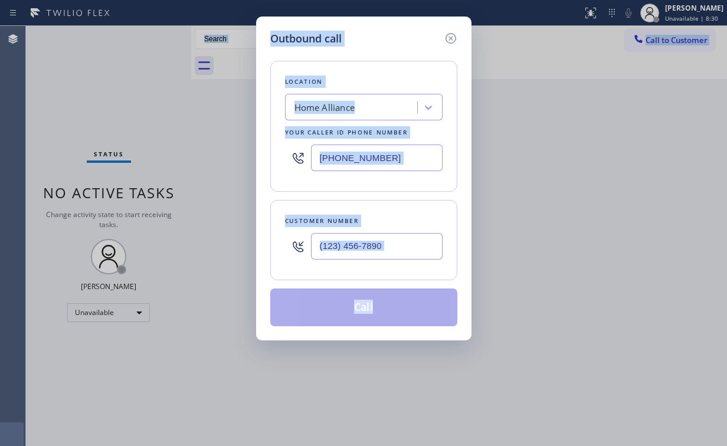
click at [539, 120] on div "Outbound call Location Home Alliance Your caller id phone number [PHONE_NUMBER]…" at bounding box center [363, 223] width 727 height 446
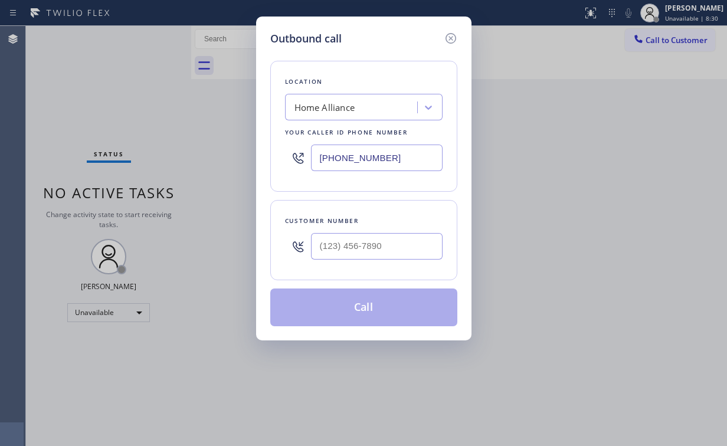
click at [540, 121] on div "Outbound call Location Home Alliance Your caller id phone number [PHONE_NUMBER]…" at bounding box center [363, 223] width 727 height 446
click at [669, 44] on div "Outbound call Location Home Alliance Your caller id phone number [PHONE_NUMBER]…" at bounding box center [363, 223] width 727 height 446
drag, startPoint x: 310, startPoint y: 159, endPoint x: 224, endPoint y: 151, distance: 86.5
click at [261, 159] on div "Outbound call Location Home Alliance Your caller id phone number [PHONE_NUMBER]…" at bounding box center [363, 179] width 215 height 324
paste input "714) 909-162"
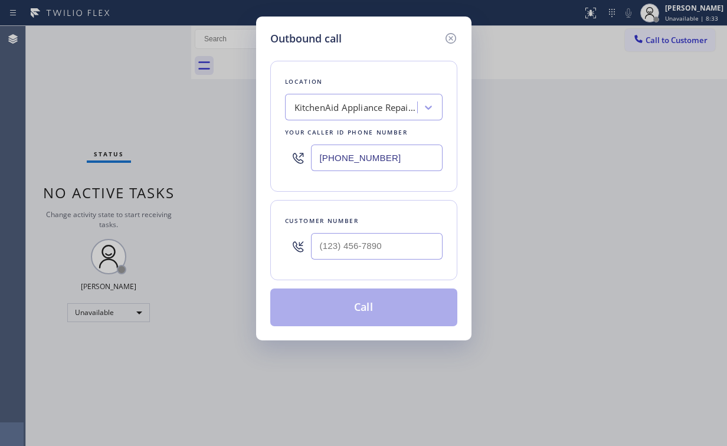
type input "[PHONE_NUMBER]"
click at [382, 243] on input "(___) ___-____" at bounding box center [377, 246] width 132 height 27
paste input "714) 377-9277"
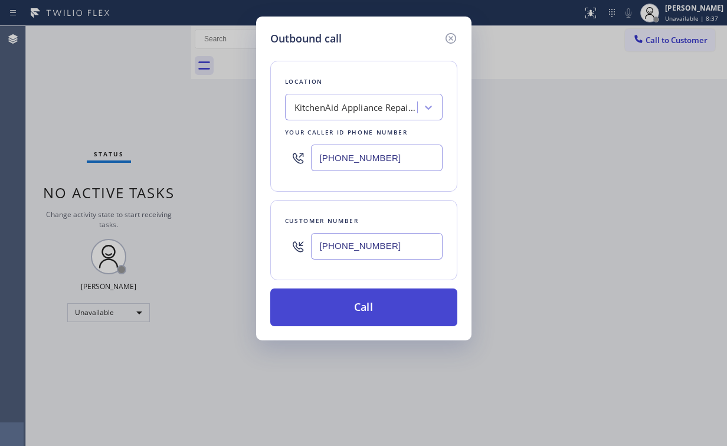
type input "[PHONE_NUMBER]"
click at [335, 310] on button "Call" at bounding box center [363, 307] width 187 height 38
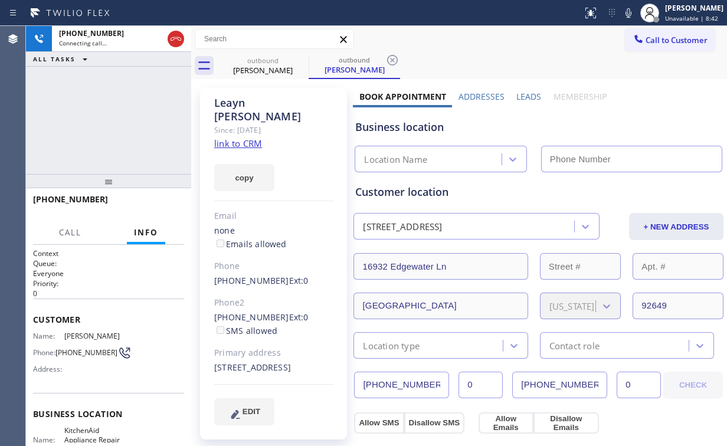
type input "[PHONE_NUMBER]"
click at [103, 99] on div "[PHONE_NUMBER] Connecting call… ALL TASKS ALL TASKS ACTIVE TASKS TASKS IN WRAP …" at bounding box center [108, 100] width 165 height 148
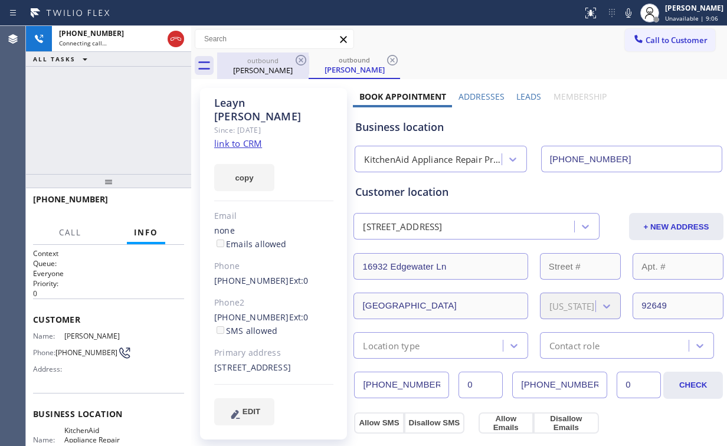
drag, startPoint x: 174, startPoint y: 35, endPoint x: 245, endPoint y: 55, distance: 74.3
click at [175, 35] on icon at bounding box center [176, 39] width 14 height 14
click at [278, 68] on div "[PERSON_NAME]" at bounding box center [262, 70] width 89 height 11
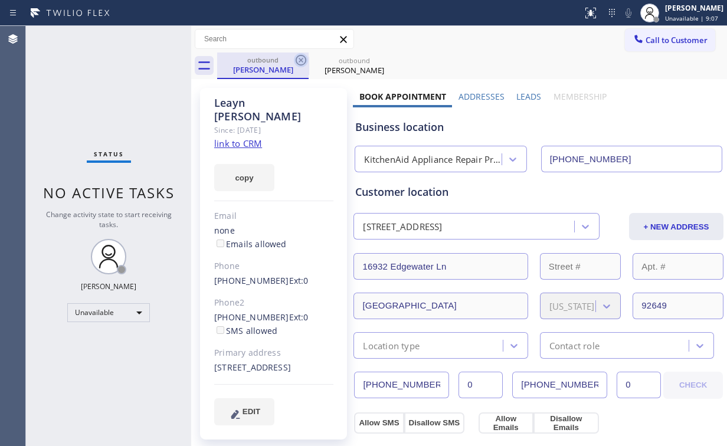
click at [302, 58] on icon at bounding box center [301, 60] width 11 height 11
drag, startPoint x: 302, startPoint y: 58, endPoint x: 711, endPoint y: 224, distance: 441.9
click at [305, 59] on icon at bounding box center [301, 60] width 11 height 11
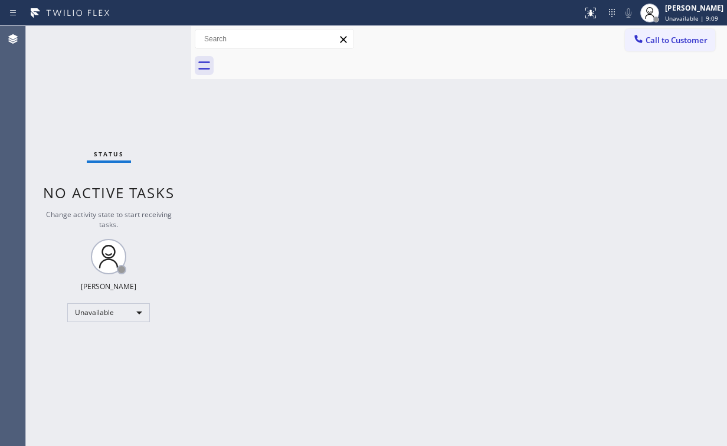
click at [664, 47] on button "Call to Customer" at bounding box center [670, 40] width 90 height 22
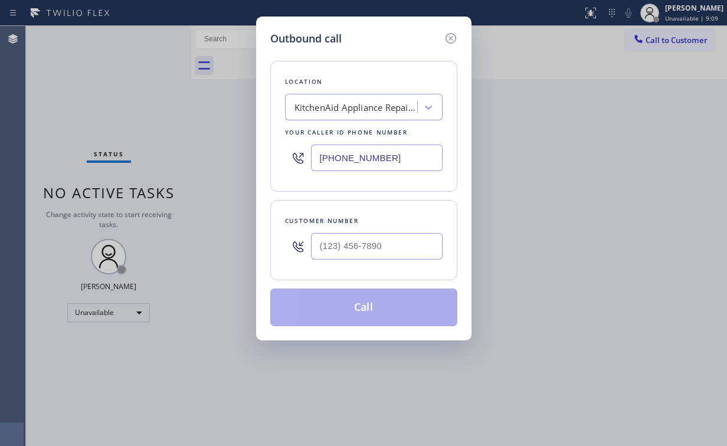
drag, startPoint x: 388, startPoint y: 153, endPoint x: 200, endPoint y: 160, distance: 187.7
click at [200, 160] on div "Outbound call Location KitchenAid Appliance Repair Professionals Your caller id…" at bounding box center [363, 223] width 727 height 446
paste input "73) 917-0590"
type input "[PHONE_NUMBER]"
click at [352, 252] on input "(___) ___-____" at bounding box center [377, 246] width 132 height 27
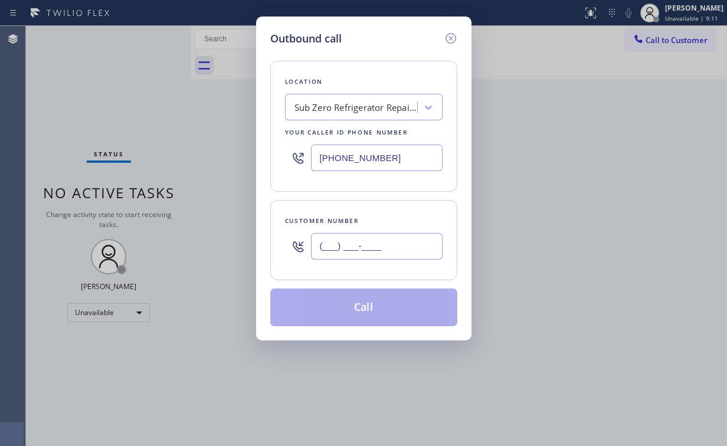
paste input "773) 619-0255"
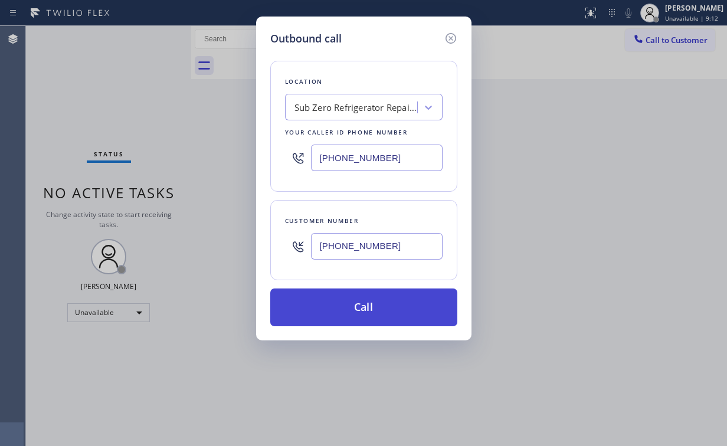
type input "[PHONE_NUMBER]"
click at [340, 317] on button "Call" at bounding box center [363, 307] width 187 height 38
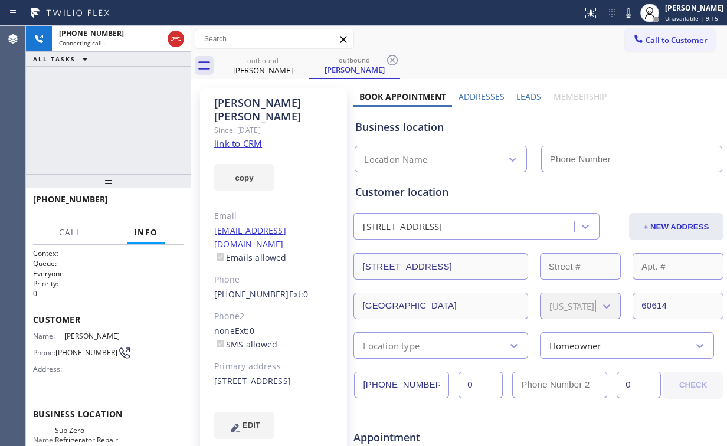
drag, startPoint x: 94, startPoint y: 123, endPoint x: 268, endPoint y: 83, distance: 178.6
click at [96, 122] on div "[PHONE_NUMBER] Connecting call… ALL TASKS ALL TASKS ACTIVE TASKS TASKS IN WRAP …" at bounding box center [108, 100] width 165 height 148
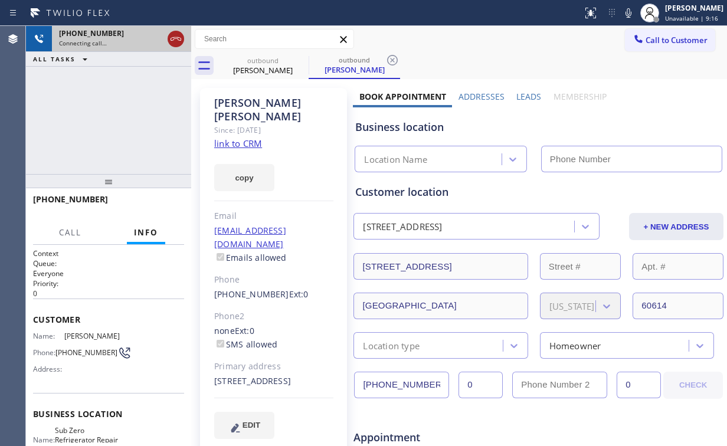
click at [172, 35] on icon at bounding box center [176, 39] width 14 height 14
click at [242, 137] on link "link to CRM" at bounding box center [238, 143] width 48 height 12
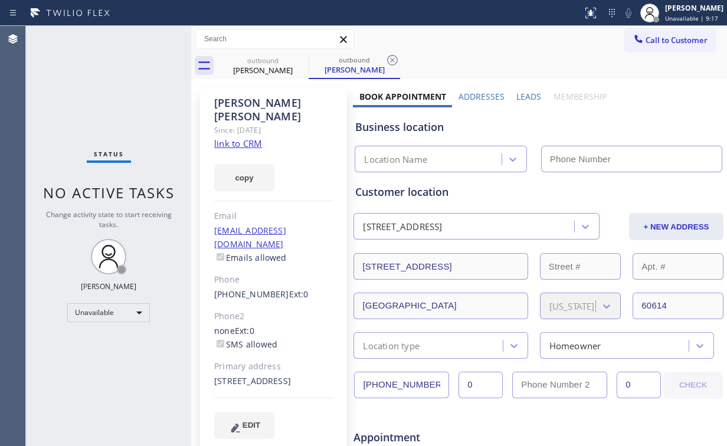
type input "[PHONE_NUMBER]"
drag, startPoint x: 671, startPoint y: 54, endPoint x: 649, endPoint y: 55, distance: 21.9
click at [670, 53] on div "outbound [PERSON_NAME] outbound [PERSON_NAME]" at bounding box center [472, 66] width 510 height 27
click at [636, 43] on icon at bounding box center [638, 39] width 12 height 12
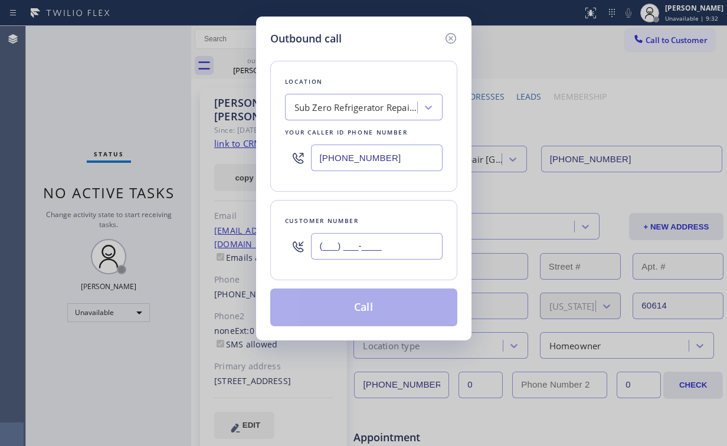
click at [393, 243] on input "(___) ___-____" at bounding box center [377, 246] width 132 height 27
paste input "773) 619-0255"
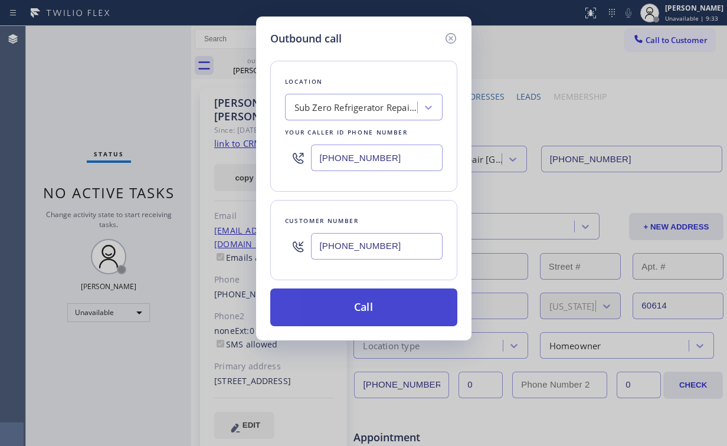
type input "[PHONE_NUMBER]"
click at [339, 316] on button "Call" at bounding box center [363, 307] width 187 height 38
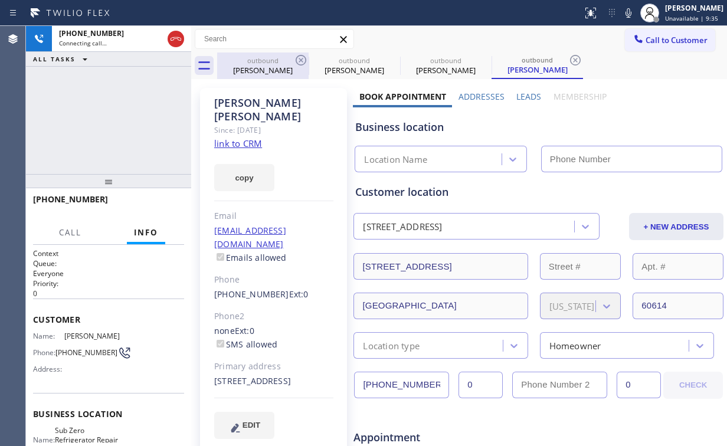
click at [133, 86] on div "[PHONE_NUMBER] Connecting call… ALL TASKS ALL TASKS ACTIVE TASKS TASKS IN WRAP …" at bounding box center [108, 100] width 165 height 148
drag, startPoint x: 257, startPoint y: 61, endPoint x: 290, endPoint y: 67, distance: 33.5
click at [257, 61] on div "outbound" at bounding box center [262, 60] width 89 height 9
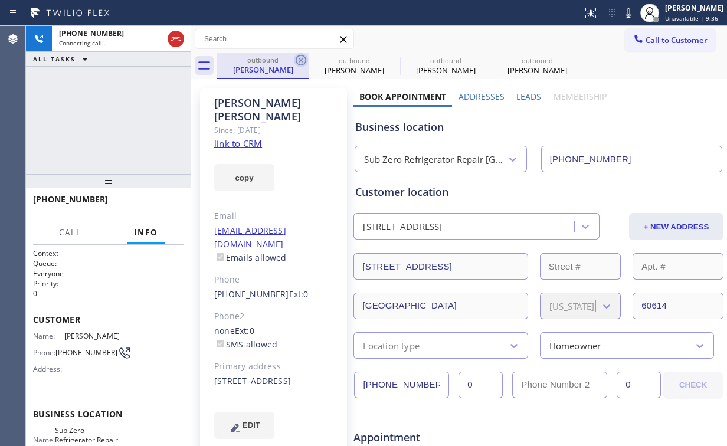
click at [301, 58] on icon at bounding box center [301, 60] width 14 height 14
click at [0, 0] on icon at bounding box center [0, 0] width 0 height 0
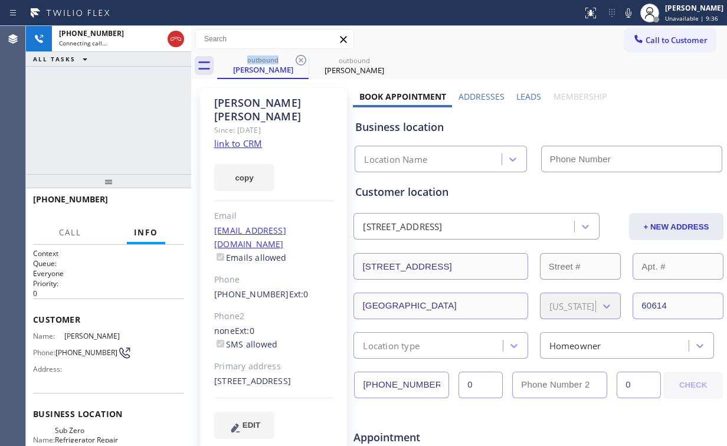
type input "[PHONE_NUMBER]"
click at [147, 112] on div "[PHONE_NUMBER] Connecting call… ALL TASKS ALL TASKS ACTIVE TASKS TASKS IN WRAP …" at bounding box center [108, 100] width 165 height 148
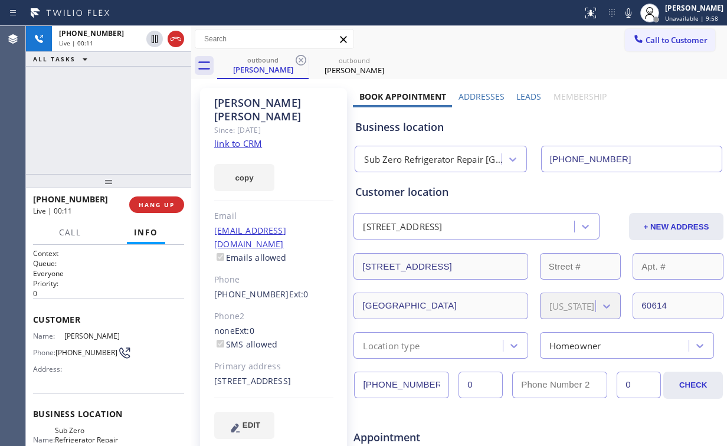
click at [111, 102] on div "[PHONE_NUMBER] Live | 00:11 ALL TASKS ALL TASKS ACTIVE TASKS TASKS IN WRAP UP" at bounding box center [108, 100] width 165 height 148
click at [116, 110] on div "[PHONE_NUMBER] Live | 00:12 ALL TASKS ALL TASKS ACTIVE TASKS TASKS IN WRAP UP" at bounding box center [108, 100] width 165 height 148
click at [465, 129] on div "Business location" at bounding box center [538, 127] width 366 height 16
click at [435, 159] on div "Sub Zero Refrigerator Repair [GEOGRAPHIC_DATA]" at bounding box center [433, 160] width 138 height 14
click at [461, 130] on div "Business location" at bounding box center [538, 127] width 366 height 16
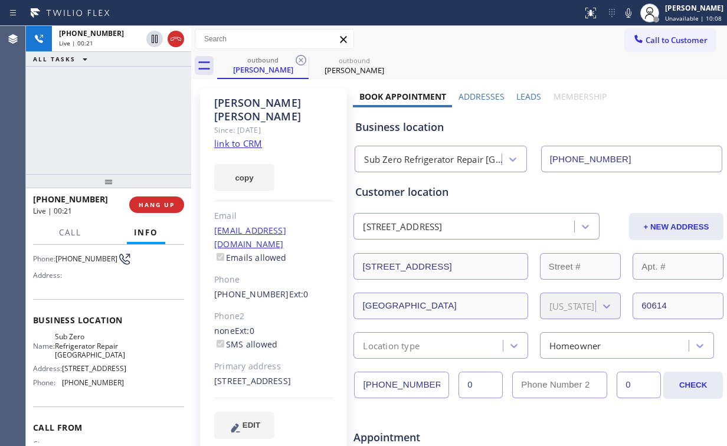
scroll to position [94, 0]
click at [152, 204] on span "HANG UP" at bounding box center [157, 205] width 36 height 8
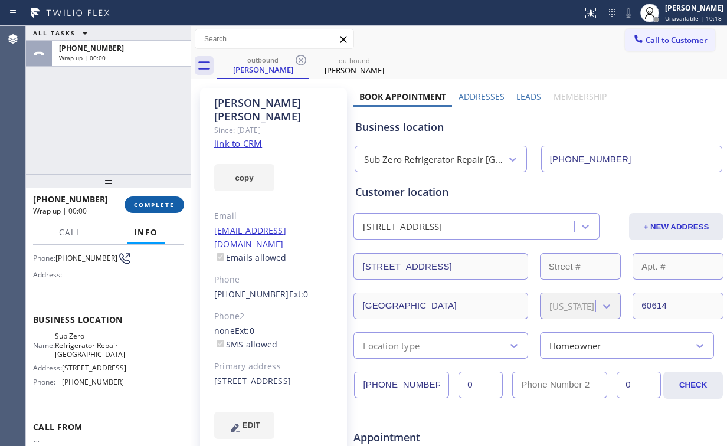
click at [152, 204] on span "COMPLETE" at bounding box center [154, 205] width 41 height 8
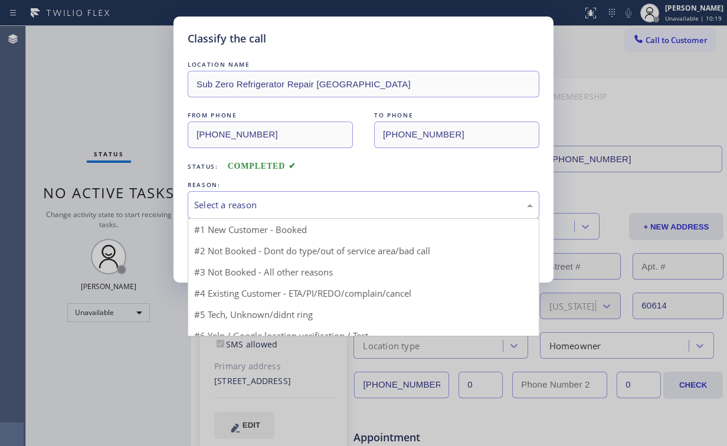
drag, startPoint x: 215, startPoint y: 199, endPoint x: 234, endPoint y: 250, distance: 54.1
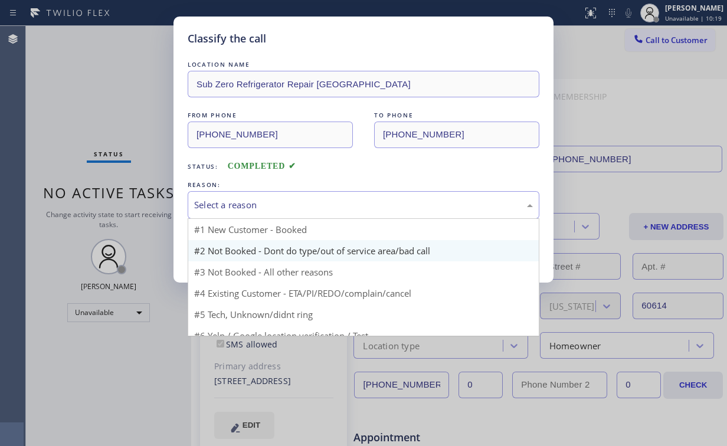
click at [215, 201] on div "Select a reason" at bounding box center [363, 205] width 339 height 14
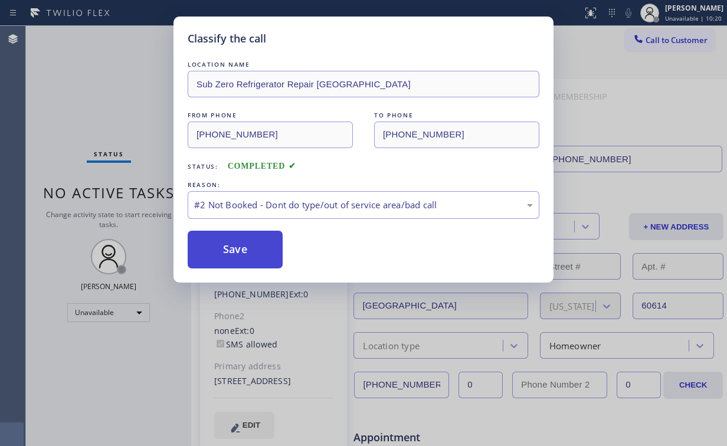
click at [232, 250] on button "Save" at bounding box center [235, 250] width 95 height 38
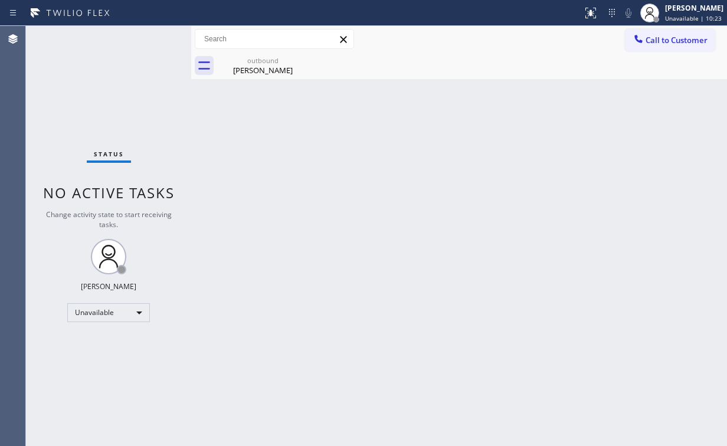
drag, startPoint x: 163, startPoint y: 168, endPoint x: 162, endPoint y: 136, distance: 31.9
click at [163, 165] on div "Status No active tasks Change activity state to start receiving tasks. [PERSON_…" at bounding box center [108, 236] width 165 height 420
drag, startPoint x: 64, startPoint y: 84, endPoint x: 345, endPoint y: 79, distance: 280.8
click at [71, 86] on div "Status No active tasks Change activity state to start receiving tasks. [PERSON_…" at bounding box center [108, 236] width 165 height 420
click at [648, 32] on button "Call to Customer" at bounding box center [670, 40] width 90 height 22
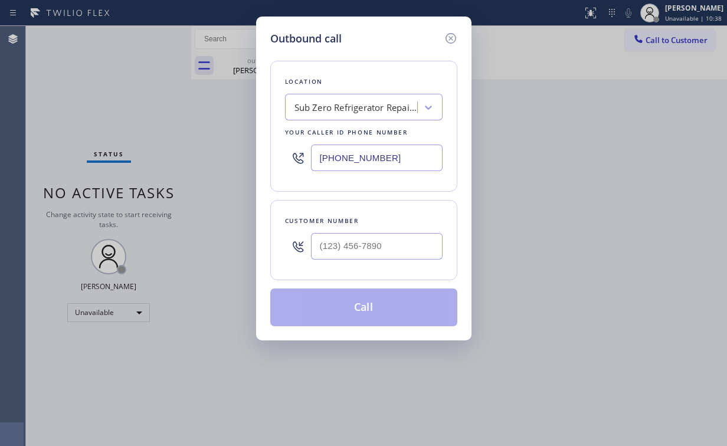
drag, startPoint x: 393, startPoint y: 146, endPoint x: 205, endPoint y: 158, distance: 187.9
click at [205, 158] on div "Outbound call Location Sub Zero Refrigerator Repair [GEOGRAPHIC_DATA] Your call…" at bounding box center [363, 223] width 727 height 446
paste input "949) 353-6929"
type input "[PHONE_NUMBER]"
click at [368, 238] on input "(___) ___-____" at bounding box center [377, 246] width 132 height 27
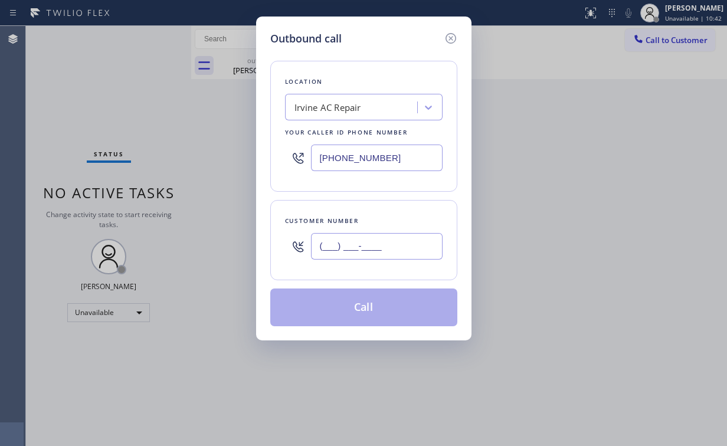
paste input "949) 705-4245"
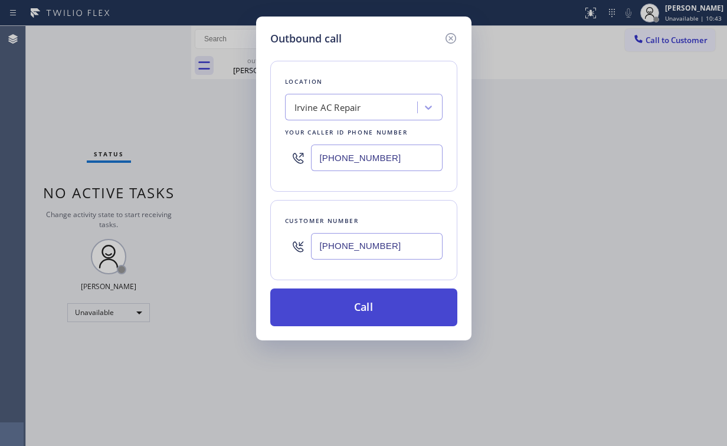
type input "[PHONE_NUMBER]"
click at [379, 300] on button "Call" at bounding box center [363, 307] width 187 height 38
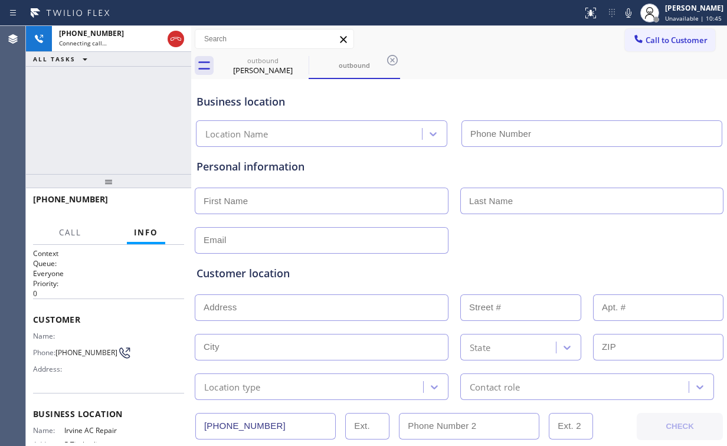
type input "[PHONE_NUMBER]"
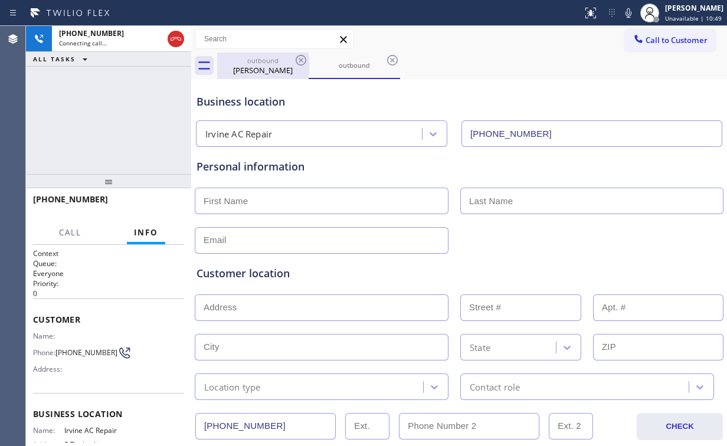
drag, startPoint x: 143, startPoint y: 111, endPoint x: 247, endPoint y: 71, distance: 111.9
click at [143, 111] on div "[PHONE_NUMBER] Connecting call… ALL TASKS ALL TASKS ACTIVE TASKS TASKS IN WRAP …" at bounding box center [108, 100] width 165 height 148
click at [261, 69] on div "[PERSON_NAME]" at bounding box center [262, 70] width 89 height 11
type input "[PHONE_NUMBER]"
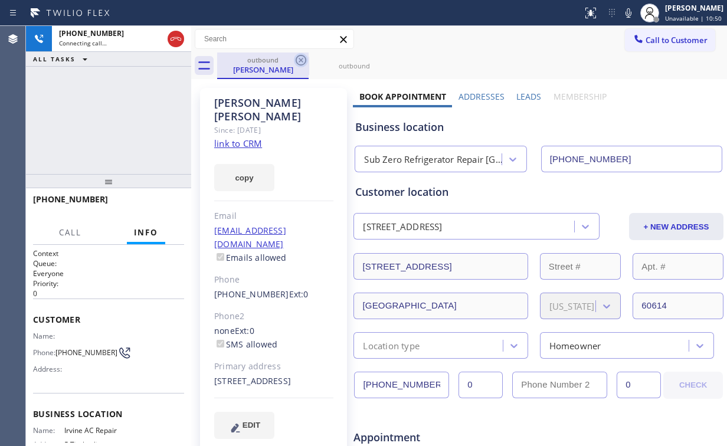
click at [303, 58] on icon at bounding box center [301, 60] width 11 height 11
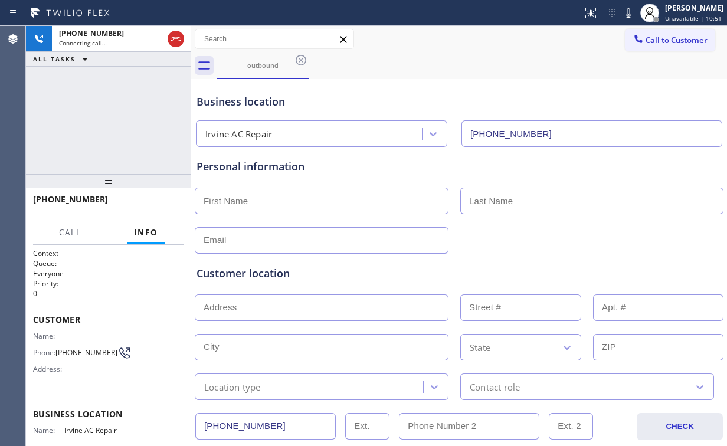
click at [125, 92] on div "[PHONE_NUMBER] Connecting call… ALL TASKS ALL TASKS ACTIVE TASKS TASKS IN WRAP …" at bounding box center [108, 100] width 165 height 148
click at [74, 113] on div "[PHONE_NUMBER] Connecting call… ALL TASKS ALL TASKS ACTIVE TASKS TASKS IN WRAP …" at bounding box center [108, 100] width 165 height 148
drag, startPoint x: 177, startPoint y: 40, endPoint x: 249, endPoint y: 93, distance: 89.4
click at [177, 41] on icon at bounding box center [176, 39] width 14 height 14
drag, startPoint x: 125, startPoint y: 112, endPoint x: 119, endPoint y: 119, distance: 8.8
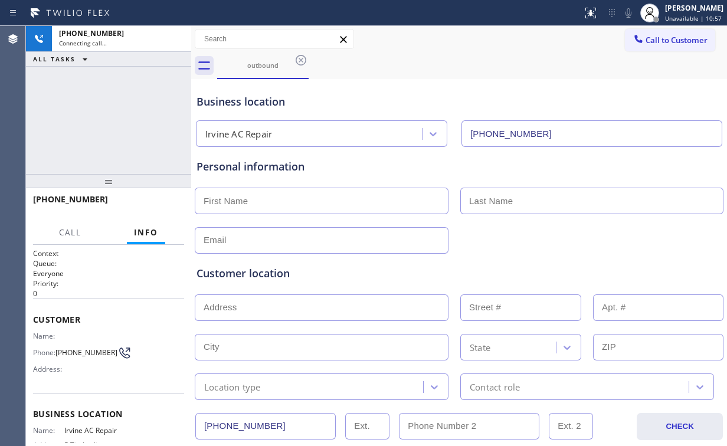
click at [125, 111] on div "[PHONE_NUMBER] Connecting call… ALL TASKS ALL TASKS ACTIVE TASKS TASKS IN WRAP …" at bounding box center [108, 100] width 165 height 148
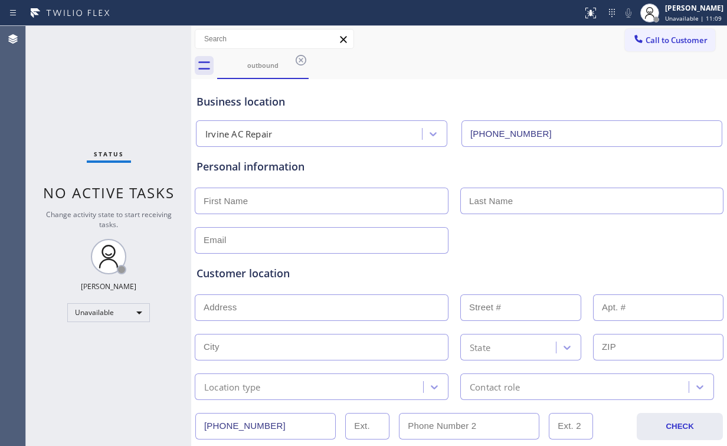
click at [437, 34] on div "Call to Customer Outbound call Location [GEOGRAPHIC_DATA] AC Repair Your caller…" at bounding box center [459, 39] width 536 height 21
click at [672, 39] on button "Call to Customer" at bounding box center [670, 40] width 90 height 22
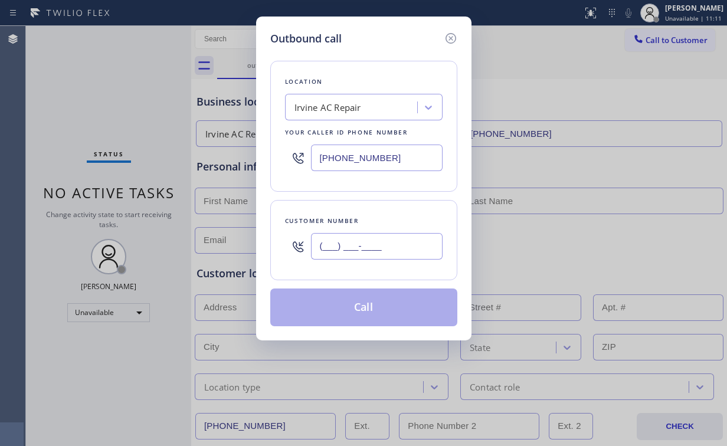
click at [386, 250] on input "(___) ___-____" at bounding box center [377, 246] width 132 height 27
paste input "626) 808-8008"
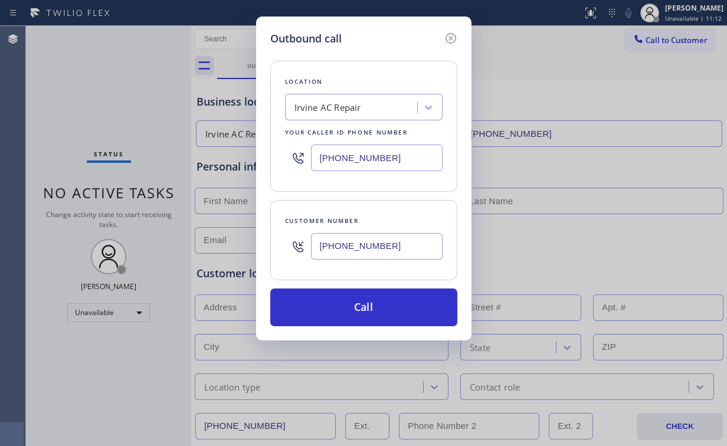
type input "[PHONE_NUMBER]"
drag, startPoint x: 382, startPoint y: 155, endPoint x: 403, endPoint y: 160, distance: 21.2
click at [259, 160] on div "Outbound call Location [GEOGRAPHIC_DATA] AC Repair Your caller id phone number …" at bounding box center [363, 179] width 215 height 324
paste input "531-7937"
type input "[PHONE_NUMBER]"
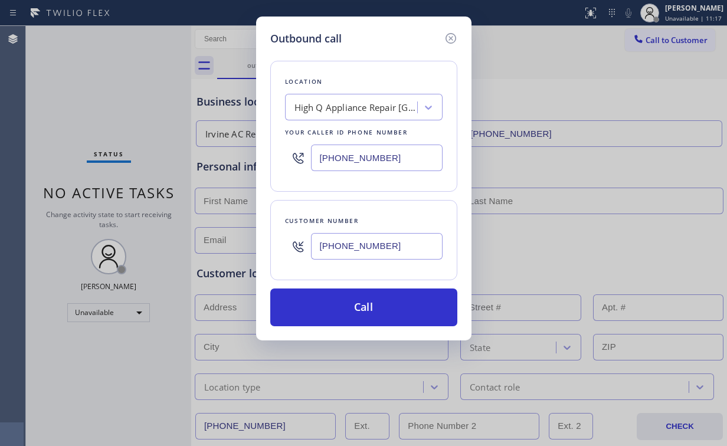
click at [401, 236] on input "[PHONE_NUMBER]" at bounding box center [377, 246] width 132 height 27
paste input "text"
click at [218, 251] on div "Outbound call Location High Q Appliance Repair [GEOGRAPHIC_DATA] Your caller id…" at bounding box center [363, 223] width 727 height 446
paste input "704) 748-4230"
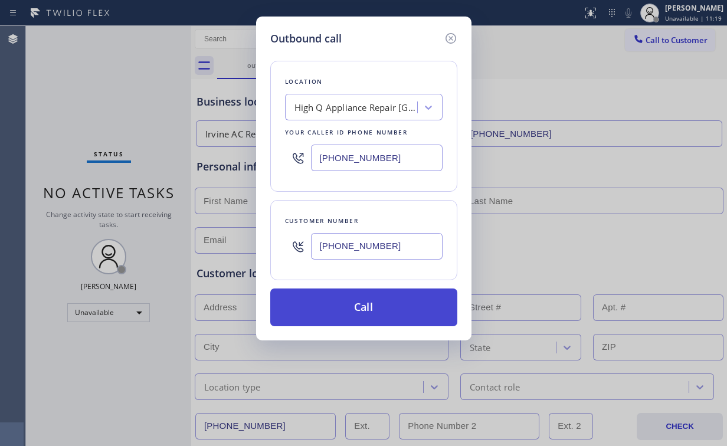
type input "[PHONE_NUMBER]"
click at [359, 304] on button "Call" at bounding box center [363, 307] width 187 height 38
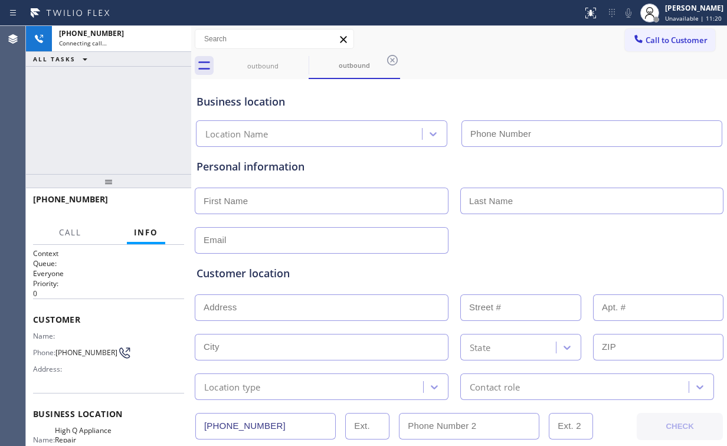
type input "[PHONE_NUMBER]"
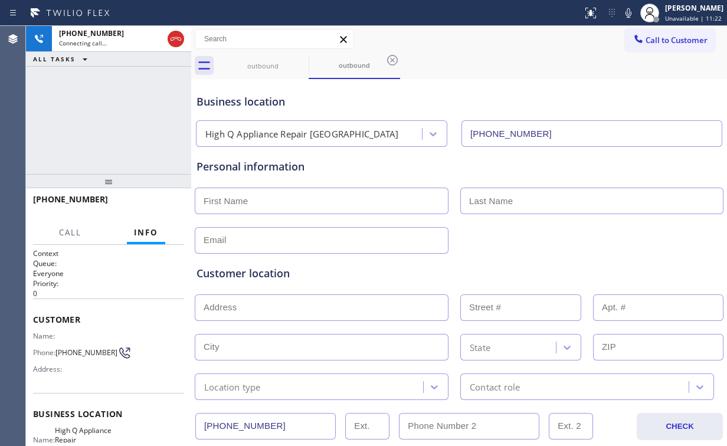
click at [116, 97] on div "[PHONE_NUMBER] Connecting call… ALL TASKS ALL TASKS ACTIVE TASKS TASKS IN WRAP …" at bounding box center [108, 100] width 165 height 148
click at [269, 63] on div "outbound" at bounding box center [262, 65] width 89 height 9
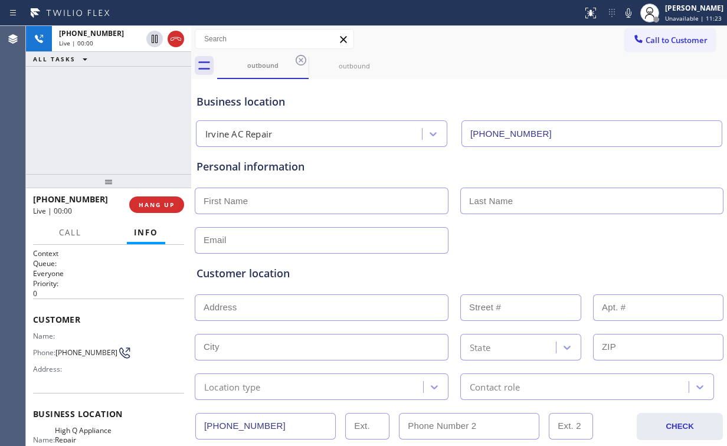
drag, startPoint x: 303, startPoint y: 58, endPoint x: 378, endPoint y: 84, distance: 79.5
click at [302, 58] on icon at bounding box center [301, 60] width 14 height 14
click at [160, 206] on span "HANG UP" at bounding box center [157, 205] width 36 height 8
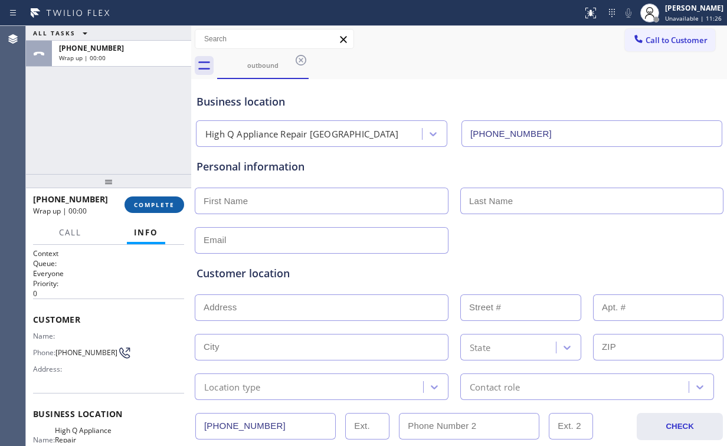
click at [160, 206] on span "COMPLETE" at bounding box center [154, 205] width 41 height 8
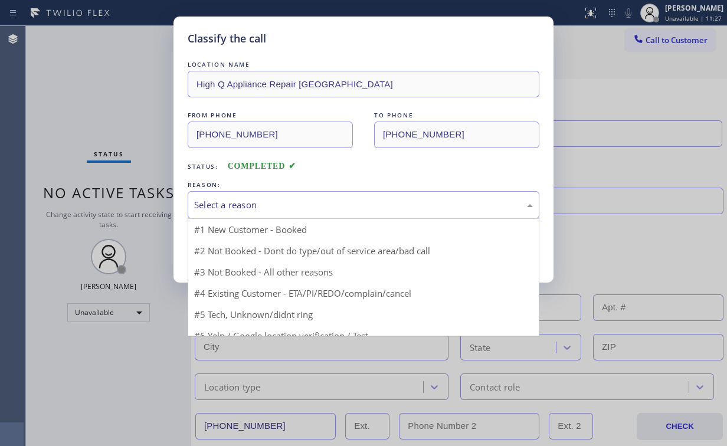
click at [236, 210] on div "Select a reason" at bounding box center [363, 205] width 339 height 14
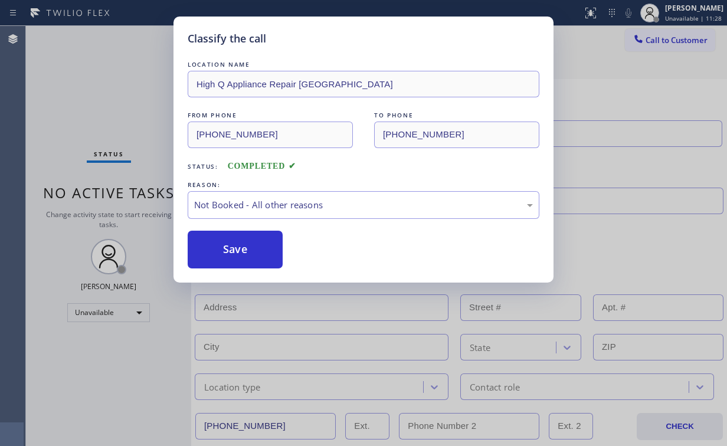
click at [245, 249] on button "Save" at bounding box center [235, 250] width 95 height 38
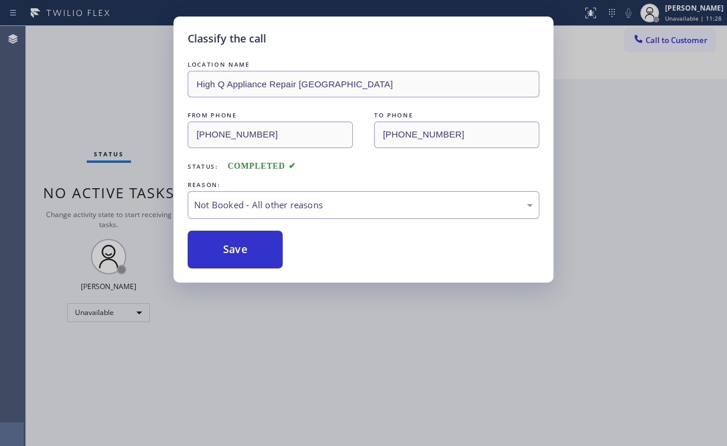
drag, startPoint x: 106, startPoint y: 132, endPoint x: 147, endPoint y: 205, distance: 83.2
click at [106, 132] on div "Classify the call LOCATION NAME High Q Appliance Repair [GEOGRAPHIC_DATA] FROM …" at bounding box center [363, 223] width 727 height 446
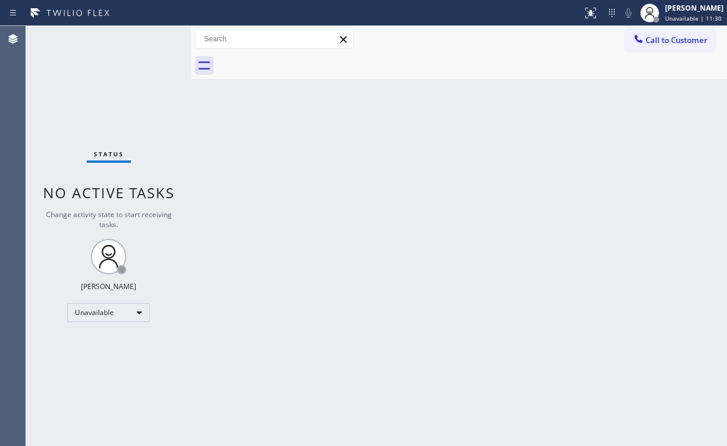
click at [489, 40] on div "Call to Customer Outbound call Location High Q Appliance Repair [GEOGRAPHIC_DAT…" at bounding box center [459, 39] width 536 height 21
click at [648, 46] on button "Call to Customer" at bounding box center [670, 40] width 90 height 22
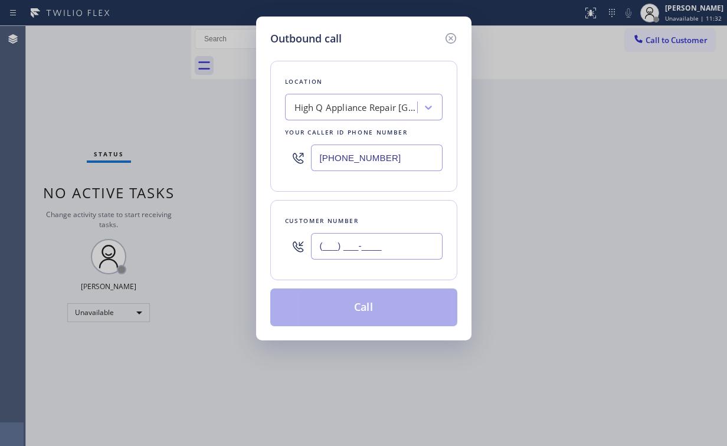
click at [379, 245] on input "(___) ___-____" at bounding box center [377, 246] width 132 height 27
paste input "626) 808-8008"
type input "[PHONE_NUMBER]"
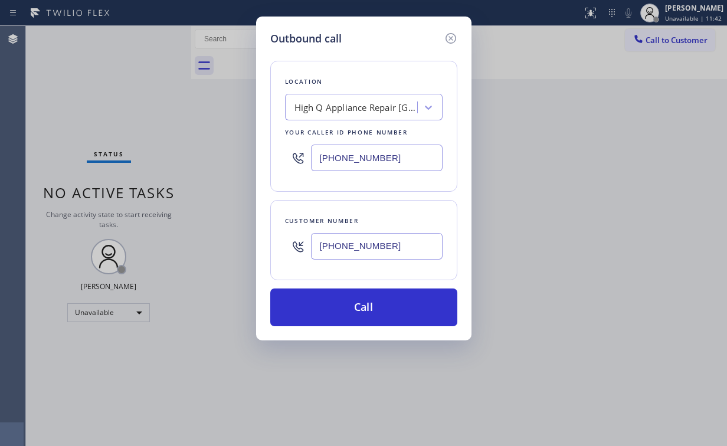
click at [385, 37] on div "Outbound call" at bounding box center [363, 39] width 187 height 16
drag, startPoint x: 406, startPoint y: 147, endPoint x: 284, endPoint y: 158, distance: 122.0
click at [246, 168] on div "Outbound call Location High Q Appliance Repair [GEOGRAPHIC_DATA] Your caller id…" at bounding box center [363, 223] width 727 height 446
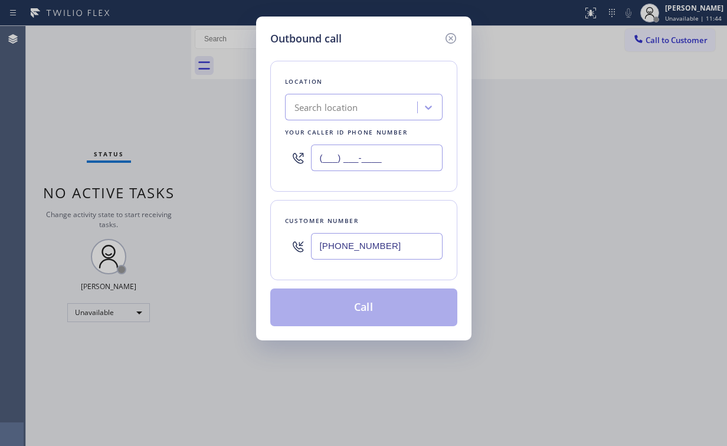
type input "(___) ___-____"
click at [370, 95] on div "Search location" at bounding box center [364, 107] width 158 height 27
paste input "[MEDICAL_DATA] Electrical"
type input "[MEDICAL_DATA] Electrical"
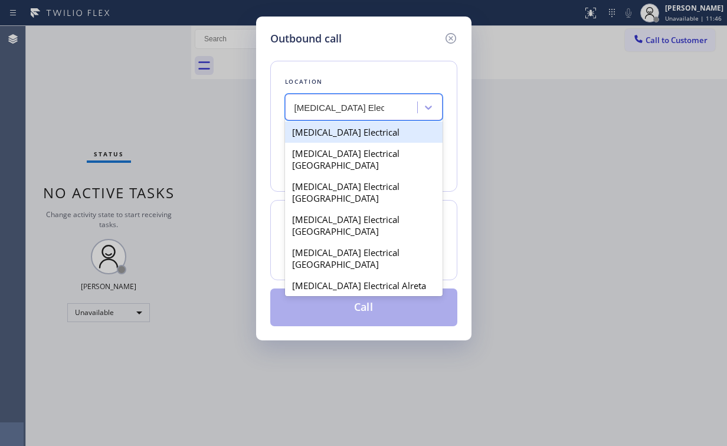
click at [347, 134] on div "[MEDICAL_DATA] Electrical" at bounding box center [364, 132] width 158 height 21
type input "[PHONE_NUMBER]"
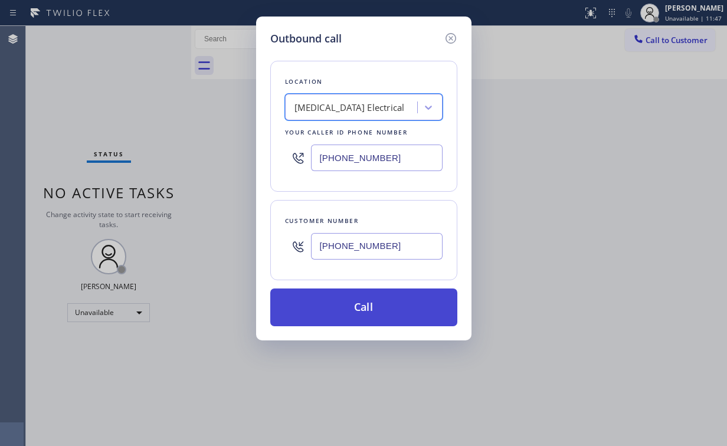
click at [372, 311] on button "Call" at bounding box center [363, 307] width 187 height 38
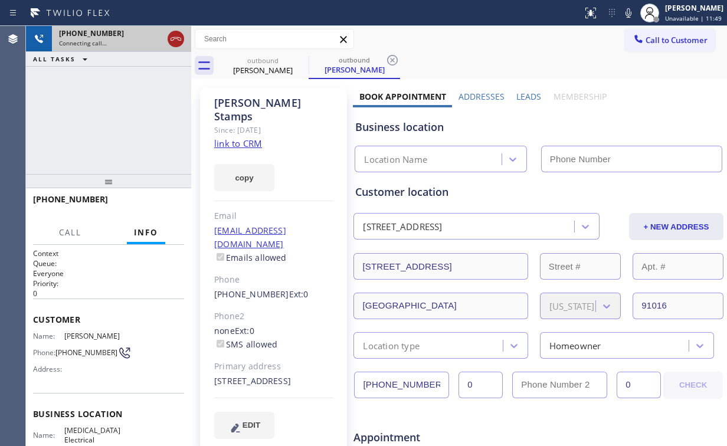
click at [170, 39] on icon at bounding box center [176, 39] width 14 height 14
click at [242, 137] on link "link to CRM" at bounding box center [238, 143] width 48 height 12
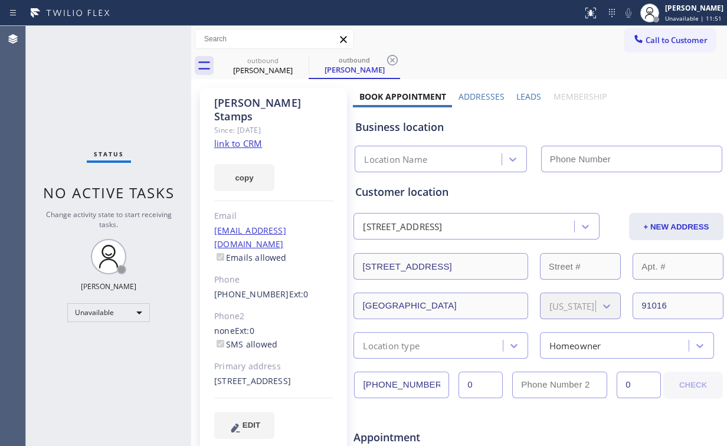
type input "[PHONE_NUMBER]"
click at [668, 33] on button "Call to Customer" at bounding box center [670, 40] width 90 height 22
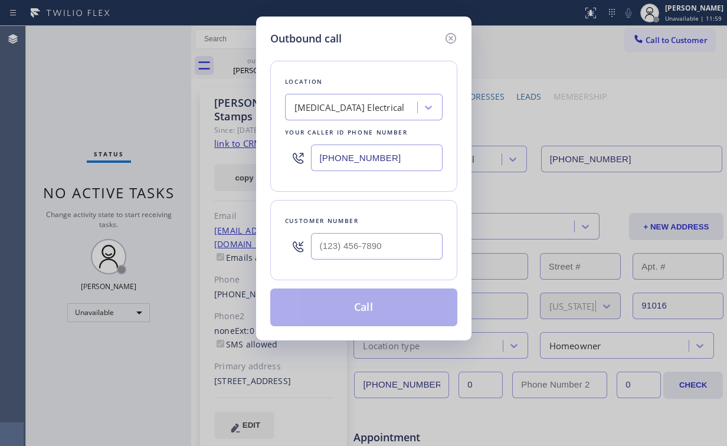
drag, startPoint x: 424, startPoint y: 158, endPoint x: 201, endPoint y: 156, distance: 223.6
click at [226, 158] on div "Outbound call Location [MEDICAL_DATA] Electrical Your caller id phone number [P…" at bounding box center [363, 223] width 727 height 446
paste input "626) 714-2452"
click at [180, 166] on div "Outbound call Location [MEDICAL_DATA] Electrical Arcadia Your caller id phone n…" at bounding box center [363, 223] width 727 height 446
paste input "925) 809-4306"
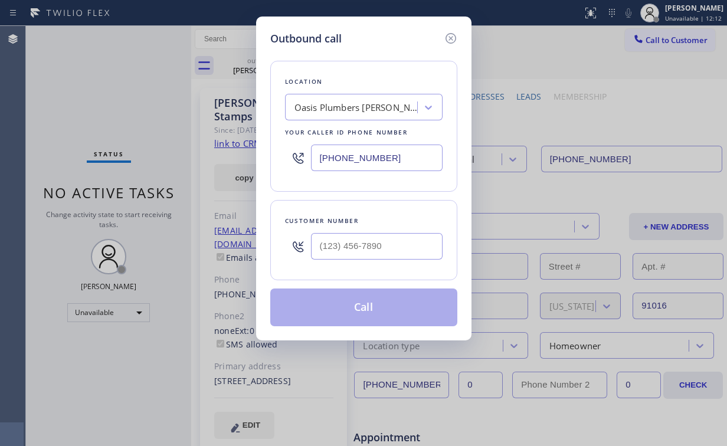
type input "[PHONE_NUMBER]"
click at [335, 237] on input "(___) ___-____" at bounding box center [377, 246] width 132 height 27
paste input "714) 272-4618"
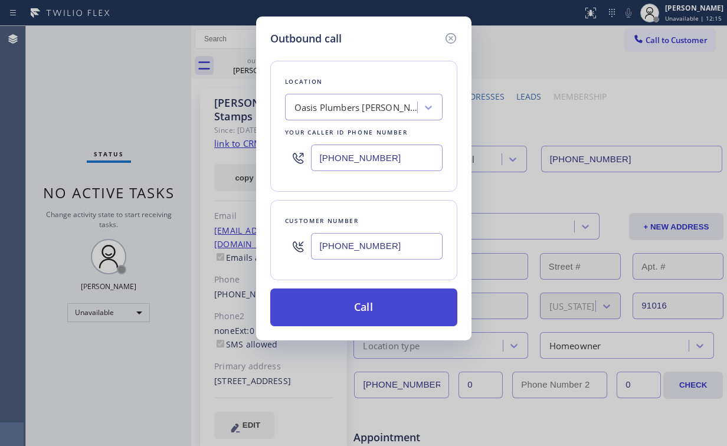
type input "[PHONE_NUMBER]"
click at [350, 306] on button "Call" at bounding box center [363, 307] width 187 height 38
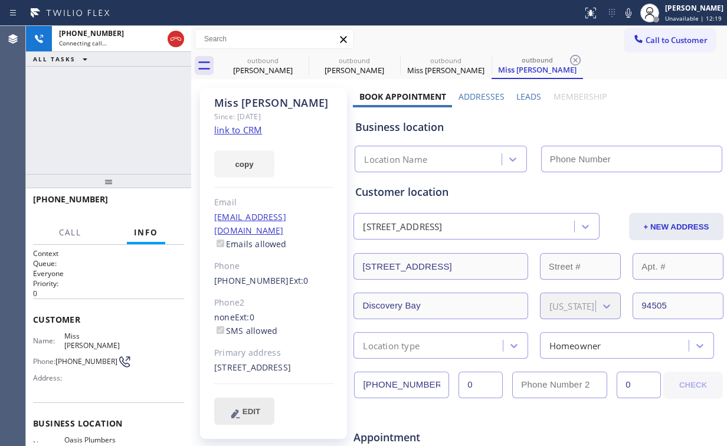
type input "[PHONE_NUMBER]"
drag, startPoint x: 111, startPoint y: 114, endPoint x: 133, endPoint y: 13, distance: 103.8
click at [113, 113] on div "[PHONE_NUMBER] Connecting call… ALL TASKS ALL TASKS ACTIVE TASKS TASKS IN WRAP …" at bounding box center [108, 100] width 165 height 148
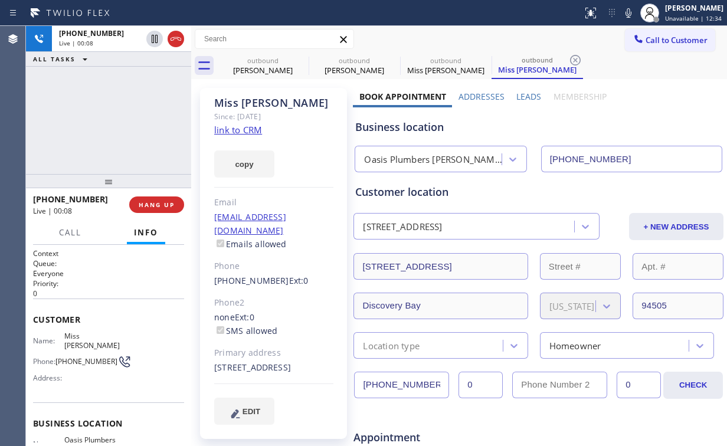
click at [419, 166] on div "Oasis Plumbers [PERSON_NAME]" at bounding box center [429, 159] width 143 height 21
click at [417, 131] on div "Business location" at bounding box center [538, 127] width 366 height 16
drag, startPoint x: 421, startPoint y: 130, endPoint x: 375, endPoint y: 129, distance: 45.4
click at [375, 129] on div "Business location" at bounding box center [538, 127] width 366 height 16
click at [230, 128] on link "link to CRM" at bounding box center [238, 130] width 48 height 12
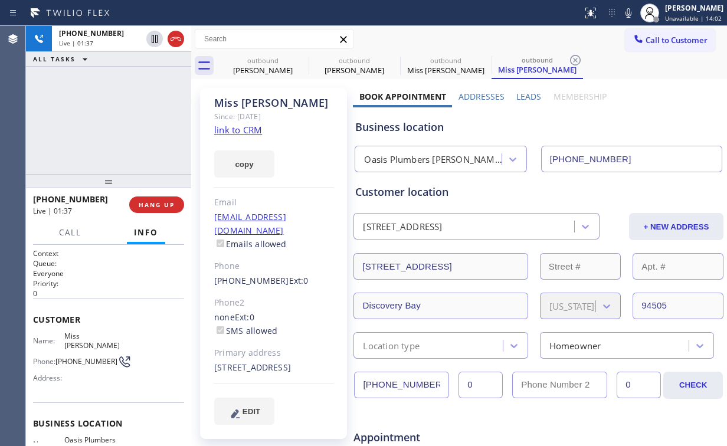
click at [182, 99] on div "[PHONE_NUMBER] Live | 01:37 ALL TASKS ALL TASKS ACTIVE TASKS TASKS IN WRAP UP" at bounding box center [108, 100] width 165 height 148
click at [274, 65] on div "[PERSON_NAME]" at bounding box center [262, 70] width 89 height 11
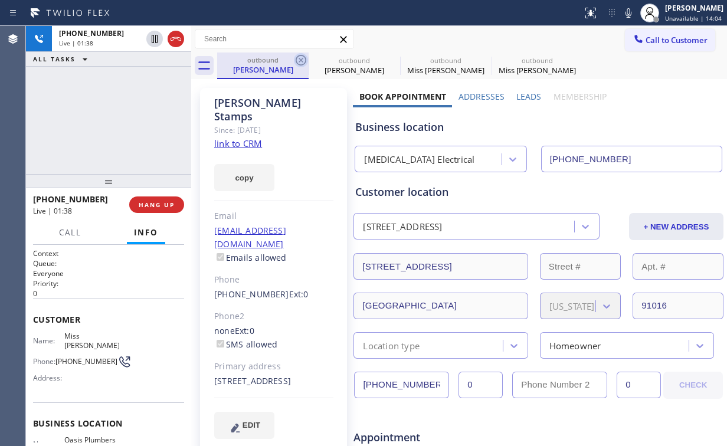
click at [301, 59] on icon at bounding box center [301, 60] width 11 height 11
click at [0, 0] on icon at bounding box center [0, 0] width 0 height 0
type input "[PHONE_NUMBER]"
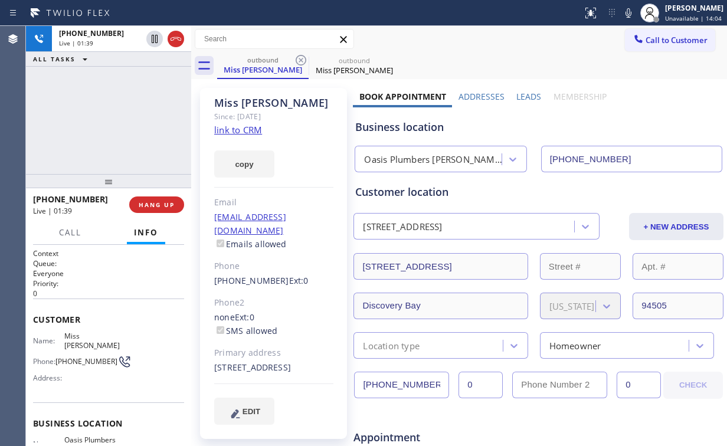
click at [146, 115] on div "[PHONE_NUMBER] Live | 01:39 ALL TASKS ALL TASKS ACTIVE TASKS TASKS IN WRAP UP" at bounding box center [108, 100] width 165 height 148
click at [99, 119] on div "[PHONE_NUMBER] Live | 02:23 ALL TASKS ALL TASKS ACTIVE TASKS TASKS IN WRAP UP" at bounding box center [108, 100] width 165 height 148
drag, startPoint x: 94, startPoint y: 133, endPoint x: 97, endPoint y: 191, distance: 58.5
click at [96, 136] on div "[PHONE_NUMBER] Live | 02:26 ALL TASKS ALL TASKS ACTIVE TASKS TASKS IN WRAP UP" at bounding box center [108, 100] width 165 height 148
click at [71, 232] on span "Call" at bounding box center [70, 232] width 22 height 11
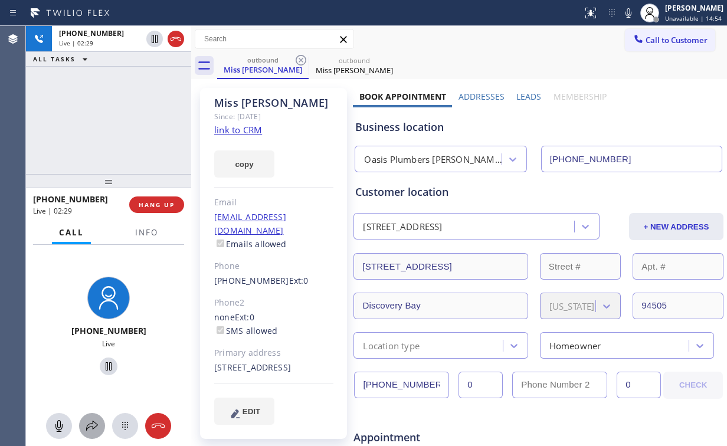
click at [93, 419] on icon at bounding box center [92, 426] width 14 height 14
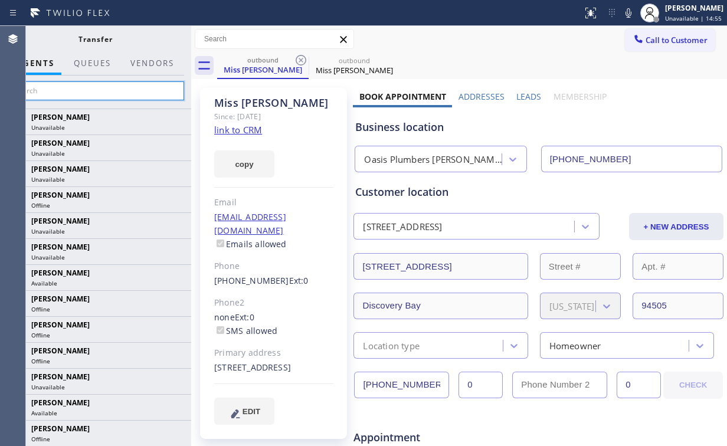
click at [114, 94] on input "text" at bounding box center [95, 90] width 178 height 19
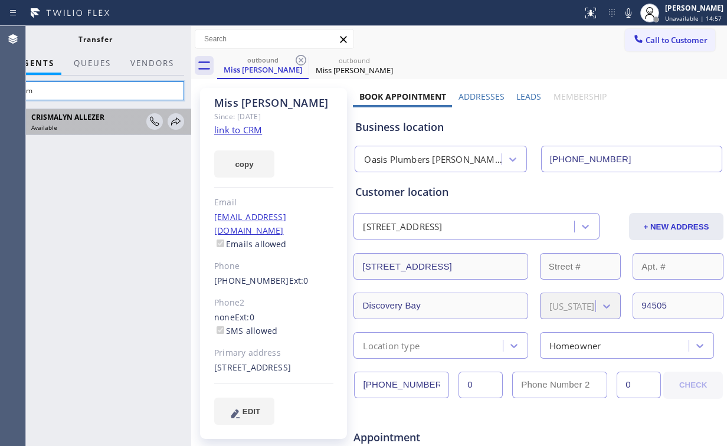
type input "crism"
click at [85, 124] on div "Available" at bounding box center [86, 127] width 111 height 8
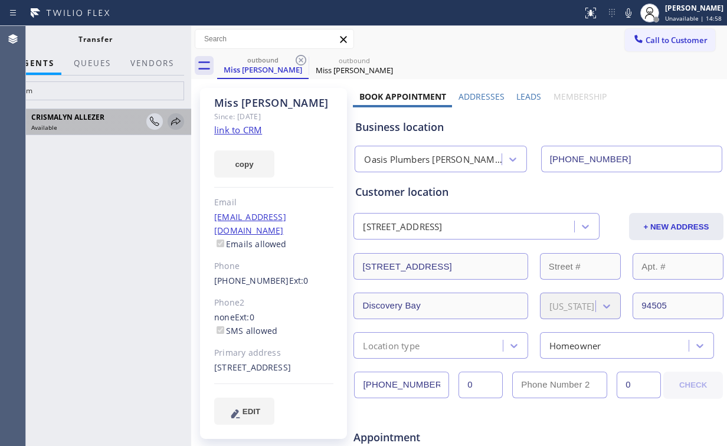
click at [179, 122] on icon at bounding box center [176, 121] width 14 height 14
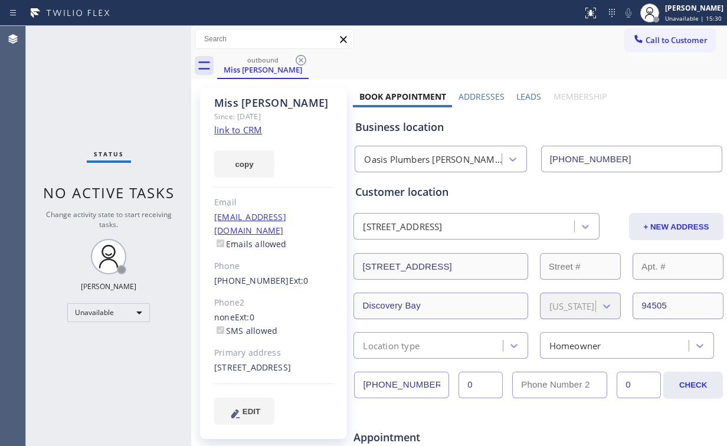
click at [99, 102] on div "Status No active tasks Change activity state to start receiving tasks. [PERSON_…" at bounding box center [108, 236] width 165 height 420
click at [106, 67] on div "Status No active tasks Change activity state to start receiving tasks. [PERSON_…" at bounding box center [108, 236] width 165 height 420
drag, startPoint x: 256, startPoint y: 68, endPoint x: 290, endPoint y: 62, distance: 34.1
click at [258, 67] on div "Miss [PERSON_NAME]" at bounding box center [262, 69] width 89 height 11
click at [299, 60] on icon at bounding box center [301, 60] width 14 height 14
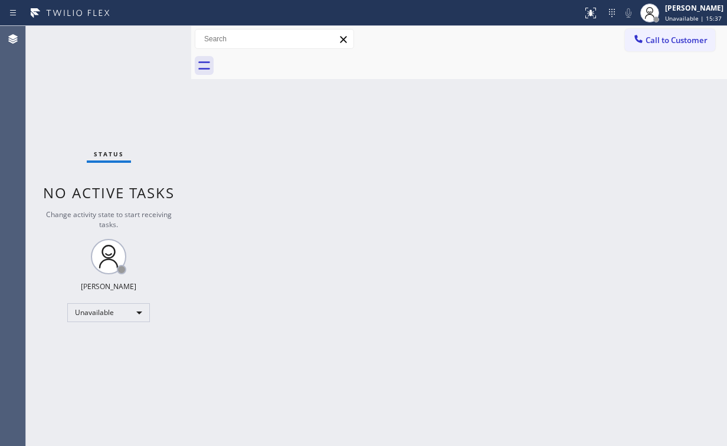
drag, startPoint x: 97, startPoint y: 76, endPoint x: 103, endPoint y: 4, distance: 72.2
click at [97, 73] on div "Status No active tasks Change activity state to start receiving tasks. [PERSON_…" at bounding box center [108, 236] width 165 height 420
click at [657, 44] on span "Call to Customer" at bounding box center [676, 40] width 62 height 11
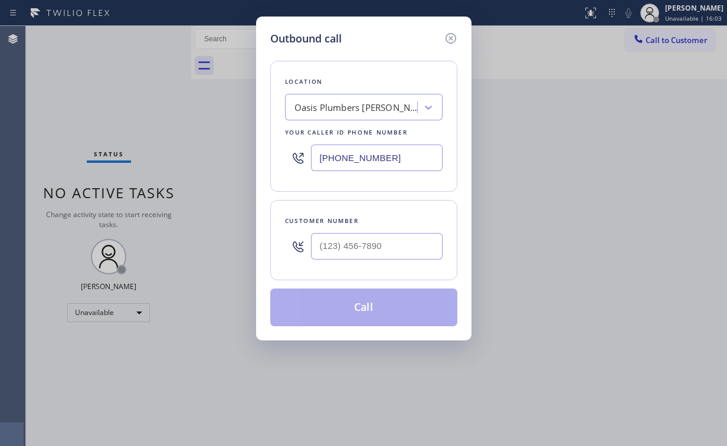
click at [393, 169] on div "[PHONE_NUMBER]" at bounding box center [364, 158] width 158 height 38
drag, startPoint x: 392, startPoint y: 159, endPoint x: 199, endPoint y: 146, distance: 192.7
click at [210, 147] on div "Outbound call Location Oasis Plumbers [PERSON_NAME] Your caller id phone number…" at bounding box center [363, 223] width 727 height 446
paste input "626) 714-2452"
type input "[PHONE_NUMBER]"
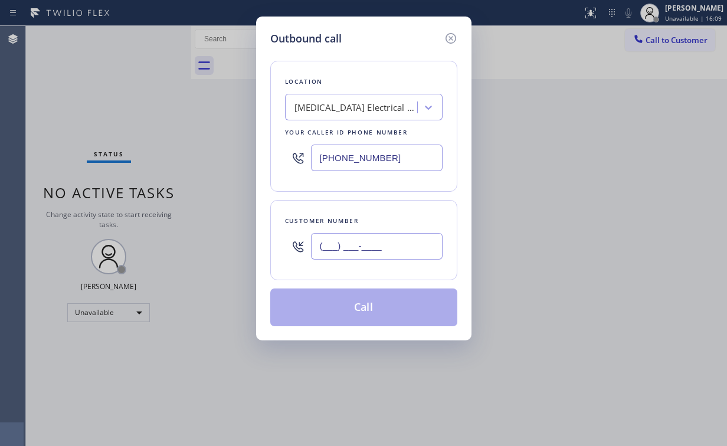
click at [378, 248] on input "(___) ___-____" at bounding box center [377, 246] width 132 height 27
paste input "626) 808-8008"
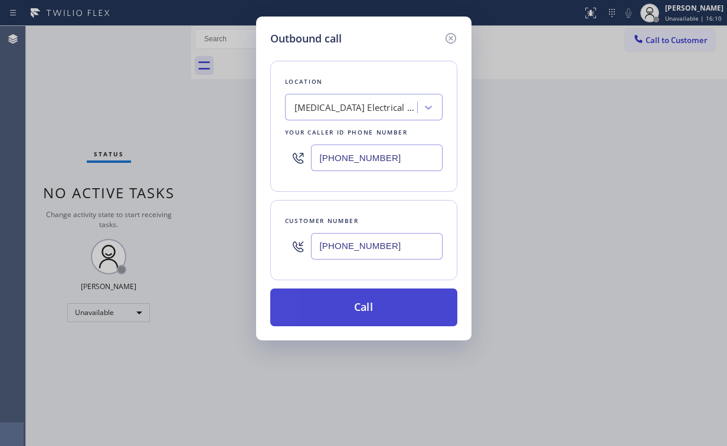
type input "[PHONE_NUMBER]"
click at [347, 304] on button "Call" at bounding box center [363, 307] width 187 height 38
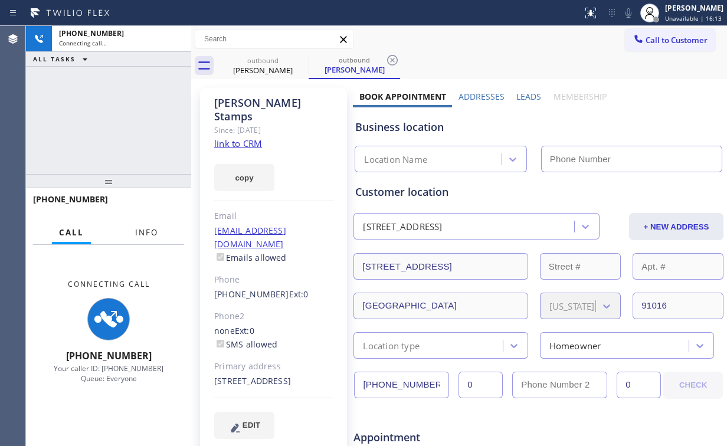
click at [145, 232] on span "Info" at bounding box center [146, 232] width 23 height 11
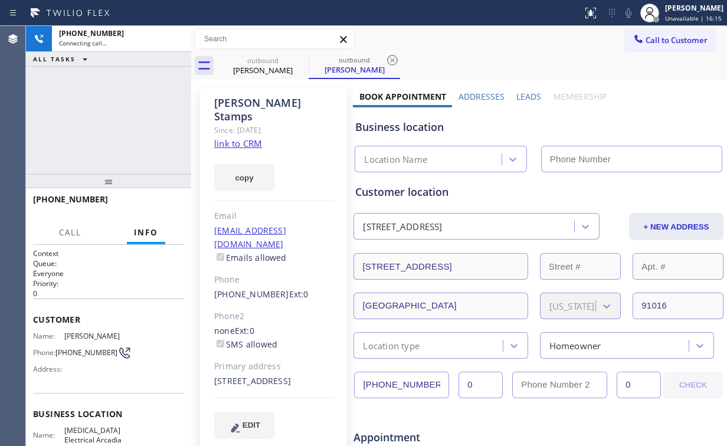
type input "[PHONE_NUMBER]"
click at [130, 106] on div "[PHONE_NUMBER] Connecting call… ALL TASKS ALL TASKS ACTIVE TASKS TASKS IN WRAP …" at bounding box center [108, 100] width 165 height 148
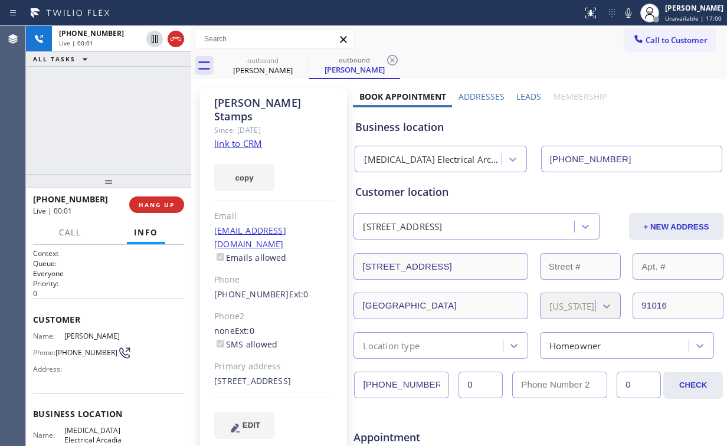
click at [106, 146] on div "[PHONE_NUMBER] Live | 00:01 ALL TASKS ALL TASKS ACTIVE TASKS TASKS IN WRAP UP" at bounding box center [108, 100] width 165 height 148
click at [121, 119] on div "[PHONE_NUMBER] Live | 00:20 ALL TASKS ALL TASKS ACTIVE TASKS TASKS IN WRAP UP" at bounding box center [108, 100] width 165 height 148
click at [165, 208] on span "HANG UP" at bounding box center [157, 205] width 36 height 8
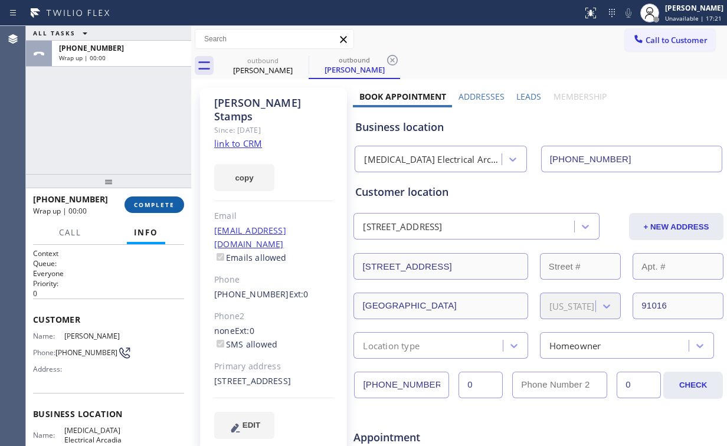
click at [165, 208] on span "COMPLETE" at bounding box center [154, 205] width 41 height 8
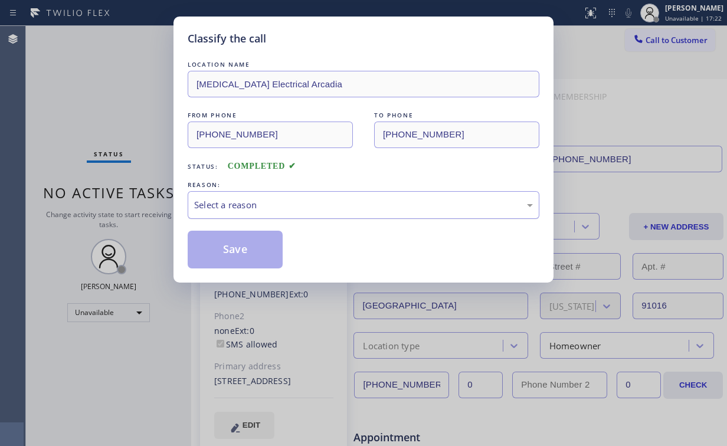
click at [214, 206] on div "Select a reason" at bounding box center [363, 205] width 339 height 14
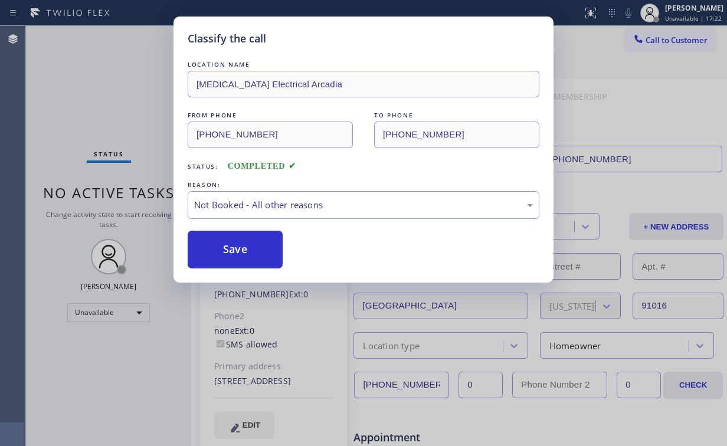
click at [228, 248] on button "Save" at bounding box center [235, 250] width 95 height 38
click at [126, 103] on div "Classify the call LOCATION NAME [MEDICAL_DATA] Electrical Arcadia FROM PHONE [P…" at bounding box center [363, 223] width 727 height 446
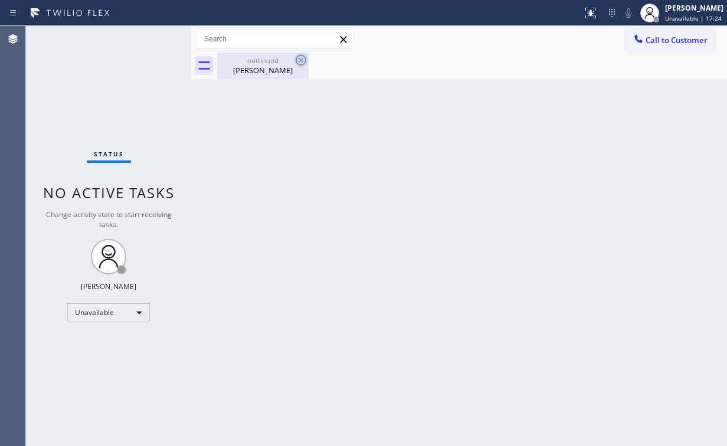
drag, startPoint x: 263, startPoint y: 68, endPoint x: 306, endPoint y: 61, distance: 43.6
click at [264, 68] on div "[PERSON_NAME]" at bounding box center [262, 70] width 89 height 11
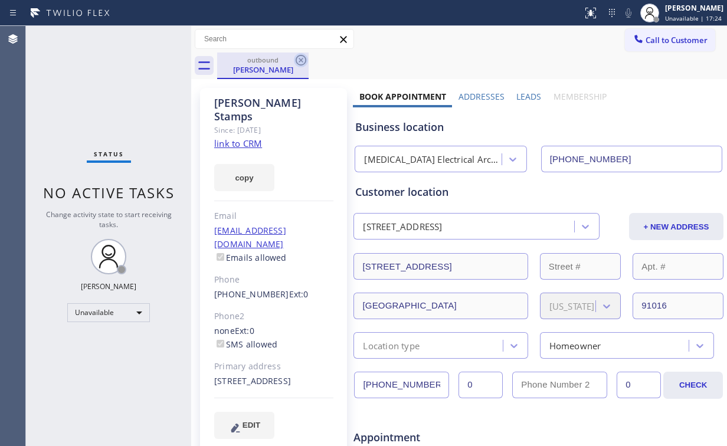
click at [304, 59] on icon at bounding box center [301, 60] width 14 height 14
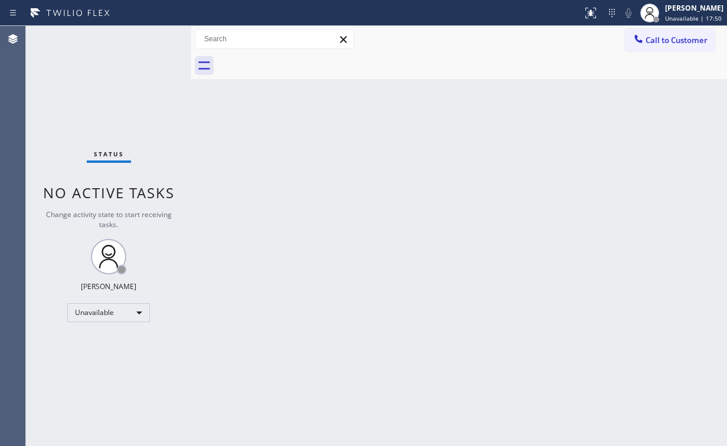
click at [97, 112] on div "Status No active tasks Change activity state to start receiving tasks. [PERSON_…" at bounding box center [108, 236] width 165 height 420
drag, startPoint x: 668, startPoint y: 40, endPoint x: 408, endPoint y: 215, distance: 313.3
click at [665, 45] on span "Call to Customer" at bounding box center [676, 40] width 62 height 11
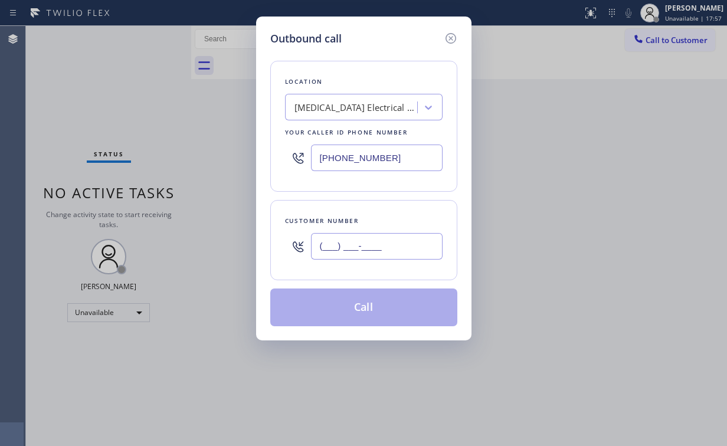
click at [390, 254] on input "(___) ___-____" at bounding box center [377, 246] width 132 height 27
paste input "626) 808-8008"
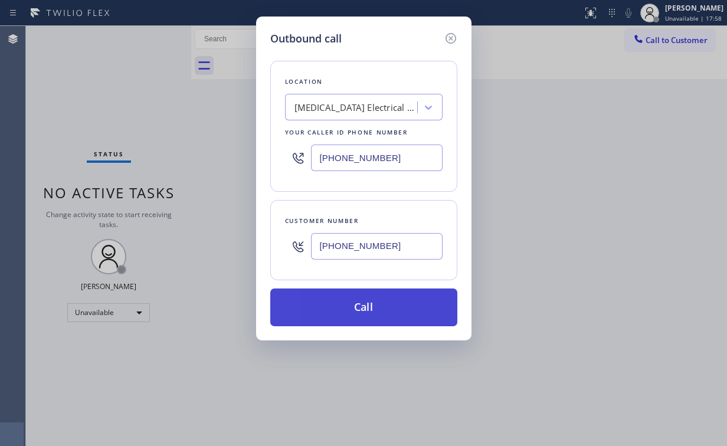
type input "[PHONE_NUMBER]"
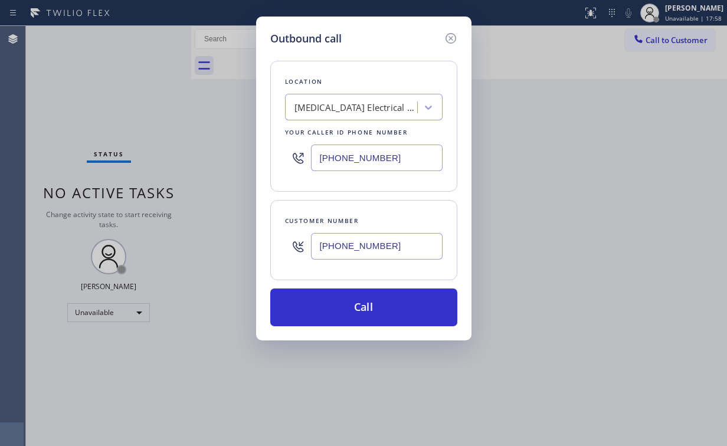
drag, startPoint x: 342, startPoint y: 314, endPoint x: 324, endPoint y: 356, distance: 45.7
click at [342, 314] on button "Call" at bounding box center [363, 307] width 187 height 38
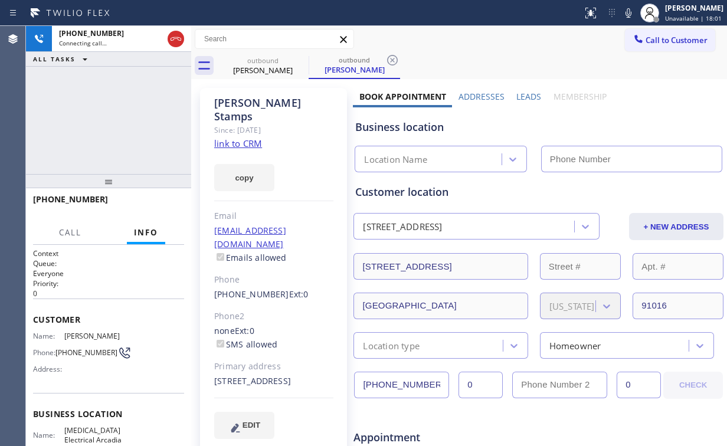
drag, startPoint x: 78, startPoint y: 78, endPoint x: 99, endPoint y: 87, distance: 22.7
click at [81, 78] on div "[PHONE_NUMBER] Connecting call… ALL TASKS ALL TASKS ACTIVE TASKS TASKS IN WRAP …" at bounding box center [108, 100] width 165 height 148
type input "[PHONE_NUMBER]"
click at [77, 122] on div "[PHONE_NUMBER] Connecting call… ALL TASKS ALL TASKS ACTIVE TASKS TASKS IN WRAP …" at bounding box center [108, 100] width 165 height 148
click at [116, 119] on div "[PHONE_NUMBER] Connecting call… ALL TASKS ALL TASKS ACTIVE TASKS TASKS IN WRAP …" at bounding box center [108, 100] width 165 height 148
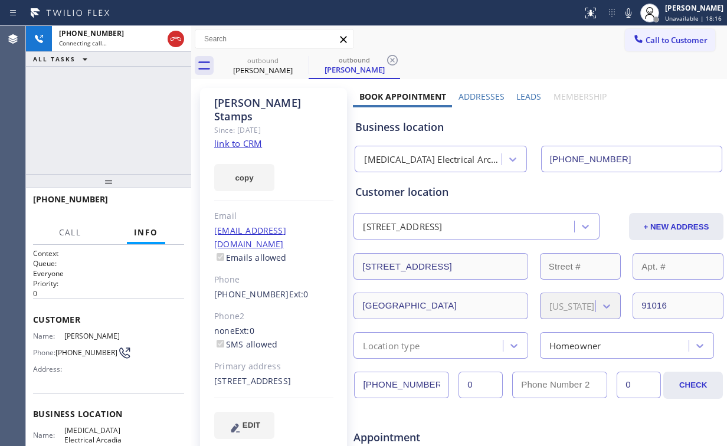
drag, startPoint x: 99, startPoint y: 109, endPoint x: 113, endPoint y: 120, distance: 18.9
click at [99, 109] on div "[PHONE_NUMBER] Connecting call… ALL TASKS ALL TASKS ACTIVE TASKS TASKS IN WRAP …" at bounding box center [108, 100] width 165 height 148
click at [113, 119] on div "[PHONE_NUMBER] Connecting call… ALL TASKS ALL TASKS ACTIVE TASKS TASKS IN WRAP …" at bounding box center [108, 100] width 165 height 148
click at [109, 140] on div "[PHONE_NUMBER] Connecting call… ALL TASKS ALL TASKS ACTIVE TASKS TASKS IN WRAP …" at bounding box center [108, 100] width 165 height 148
click at [117, 120] on div "[PHONE_NUMBER] Live | 00:05 ALL TASKS ALL TASKS ACTIVE TASKS TASKS IN WRAP UP" at bounding box center [108, 100] width 165 height 148
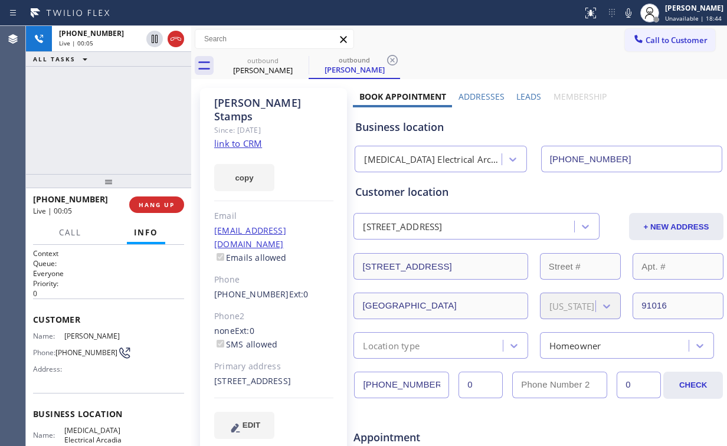
click at [117, 120] on div "[PHONE_NUMBER] Live | 00:05 ALL TASKS ALL TASKS ACTIVE TASKS TASKS IN WRAP UP" at bounding box center [108, 100] width 165 height 148
click at [117, 120] on div "[PHONE_NUMBER] Live | 00:06 ALL TASKS ALL TASKS ACTIVE TASKS TASKS IN WRAP UP" at bounding box center [108, 100] width 165 height 148
click at [117, 120] on div "[PHONE_NUMBER] Live | 00:07 ALL TASKS ALL TASKS ACTIVE TASKS TASKS IN WRAP UP" at bounding box center [108, 100] width 165 height 148
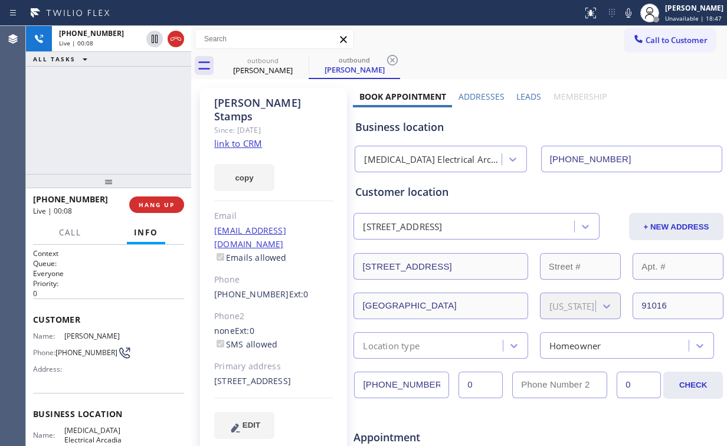
click at [117, 120] on div "[PHONE_NUMBER] Live | 00:08 ALL TASKS ALL TASKS ACTIVE TASKS TASKS IN WRAP UP" at bounding box center [108, 100] width 165 height 148
click at [117, 120] on div "[PHONE_NUMBER] Live | 00:14 ALL TASKS ALL TASKS ACTIVE TASKS TASKS IN WRAP UP" at bounding box center [108, 100] width 165 height 148
click at [117, 120] on div "[PHONE_NUMBER] Live | 00:15 ALL TASKS ALL TASKS ACTIVE TASKS TASKS IN WRAP UP" at bounding box center [108, 100] width 165 height 148
click at [117, 120] on div "[PHONE_NUMBER] Live | 00:16 ALL TASKS ALL TASKS ACTIVE TASKS TASKS IN WRAP UP" at bounding box center [108, 100] width 165 height 148
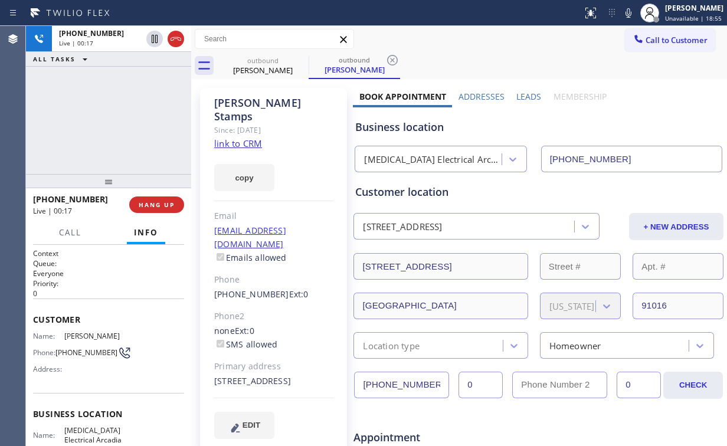
click at [117, 120] on div "[PHONE_NUMBER] Live | 00:17 ALL TASKS ALL TASKS ACTIVE TASKS TASKS IN WRAP UP" at bounding box center [108, 100] width 165 height 148
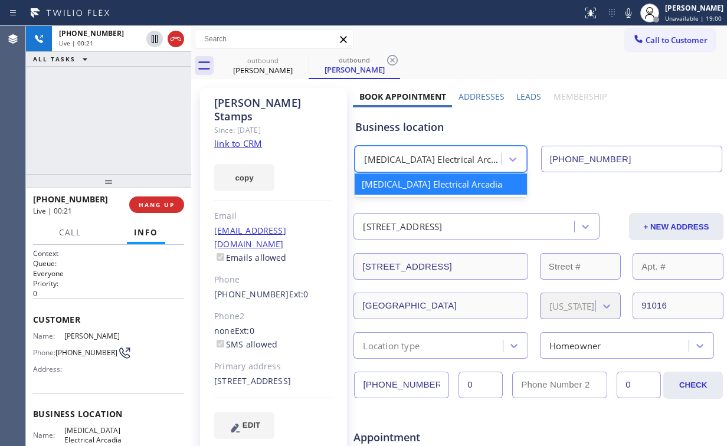
click at [452, 153] on div "[MEDICAL_DATA] Electrical Arcadia" at bounding box center [433, 160] width 138 height 14
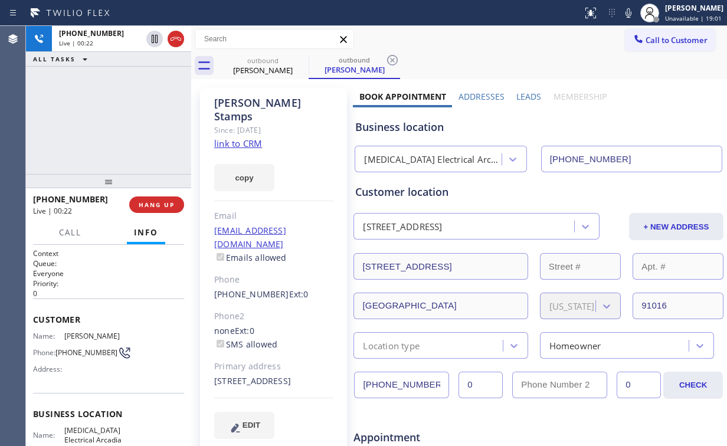
click at [468, 127] on div "Business location" at bounding box center [538, 127] width 366 height 16
click at [115, 121] on div "[PHONE_NUMBER] Live | 00:27 ALL TASKS ALL TASKS ACTIVE TASKS TASKS IN WRAP UP" at bounding box center [108, 100] width 165 height 148
click at [119, 118] on div "[PHONE_NUMBER] Live | 00:28 ALL TASKS ALL TASKS ACTIVE TASKS TASKS IN WRAP UP" at bounding box center [108, 100] width 165 height 148
click at [122, 120] on div "[PHONE_NUMBER] Live | 00:32 ALL TASKS ALL TASKS ACTIVE TASKS TASKS IN WRAP UP" at bounding box center [108, 100] width 165 height 148
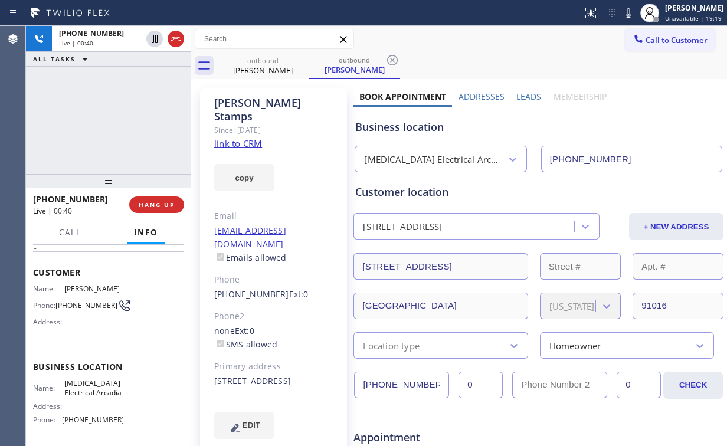
scroll to position [94, 0]
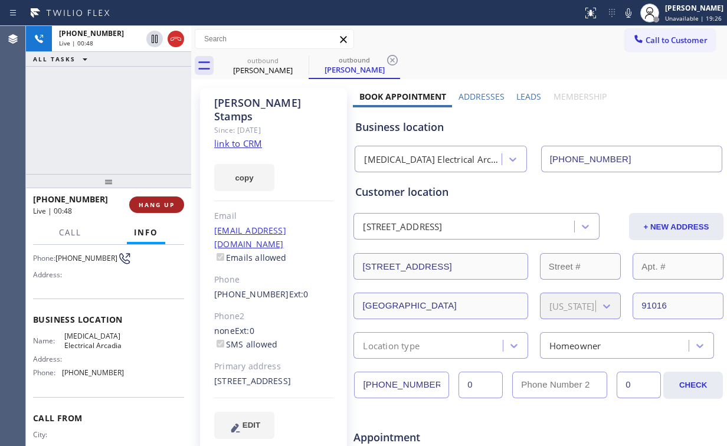
click at [138, 201] on button "HANG UP" at bounding box center [156, 204] width 55 height 17
click at [139, 201] on span "HANG UP" at bounding box center [157, 205] width 36 height 8
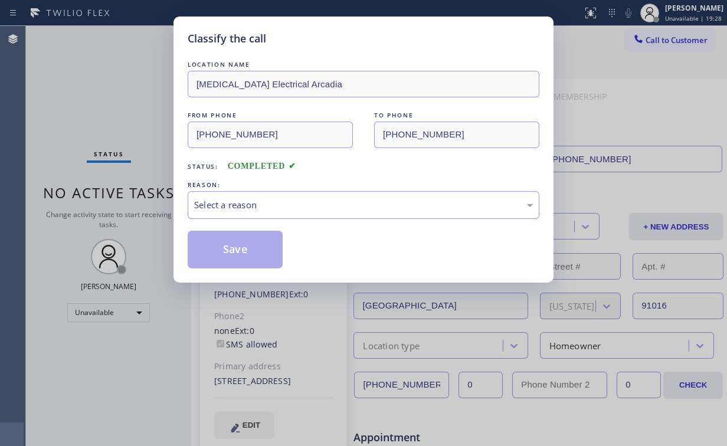
drag, startPoint x: 248, startPoint y: 205, endPoint x: 251, endPoint y: 213, distance: 8.6
click at [250, 206] on div "Select a reason" at bounding box center [363, 205] width 339 height 14
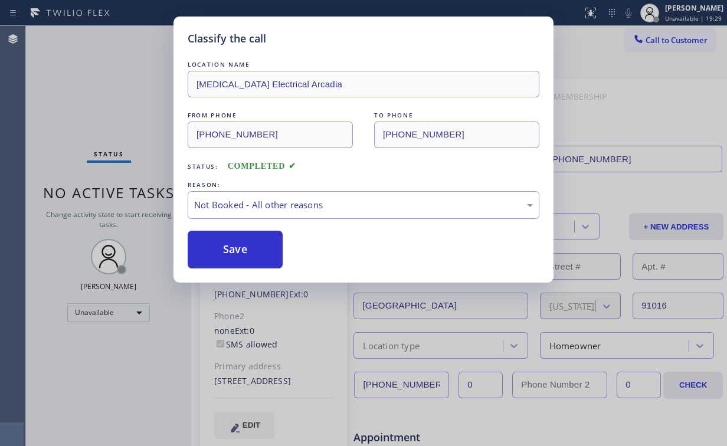
drag, startPoint x: 245, startPoint y: 247, endPoint x: 219, endPoint y: 212, distance: 43.8
click at [245, 247] on button "Save" at bounding box center [235, 250] width 95 height 38
click at [86, 73] on div "Classify the call LOCATION NAME [MEDICAL_DATA] Electrical Arcadia FROM PHONE [P…" at bounding box center [363, 223] width 727 height 446
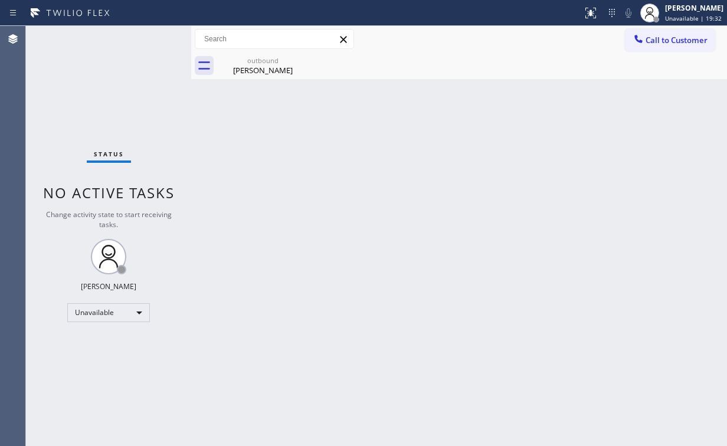
click at [656, 35] on span "Call to Customer" at bounding box center [676, 40] width 62 height 11
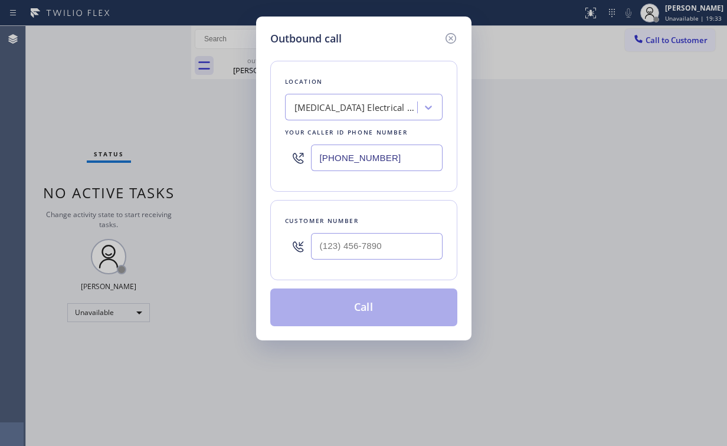
drag, startPoint x: 407, startPoint y: 157, endPoint x: 182, endPoint y: 168, distance: 225.0
click at [241, 162] on div "Outbound call Location [MEDICAL_DATA] Electrical Arcadia Your caller id phone n…" at bounding box center [363, 223] width 727 height 446
paste input "813) 696-3155"
type input "[PHONE_NUMBER]"
click at [365, 247] on input "(___) ___-____" at bounding box center [377, 246] width 132 height 27
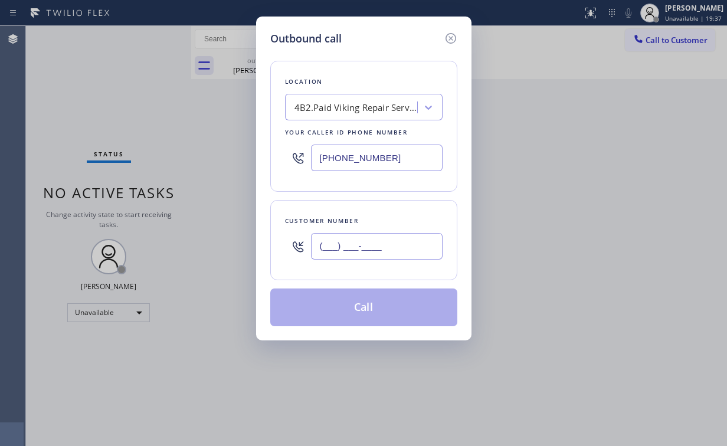
paste input "727) 251-1334"
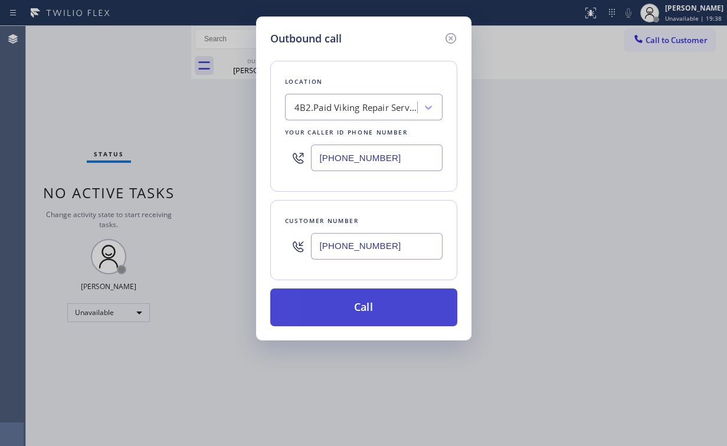
type input "[PHONE_NUMBER]"
click at [349, 311] on button "Call" at bounding box center [363, 307] width 187 height 38
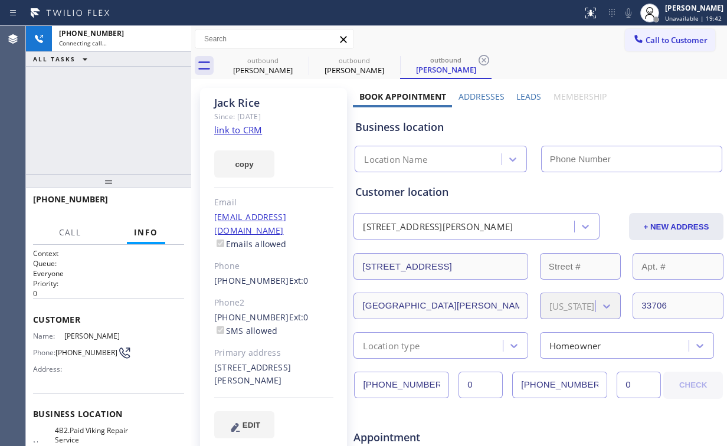
type input "[PHONE_NUMBER]"
drag, startPoint x: 111, startPoint y: 102, endPoint x: 114, endPoint y: 97, distance: 6.4
click at [112, 100] on div "[PHONE_NUMBER] Connecting call… ALL TASKS ALL TASKS ACTIVE TASKS TASKS IN WRAP …" at bounding box center [108, 100] width 165 height 148
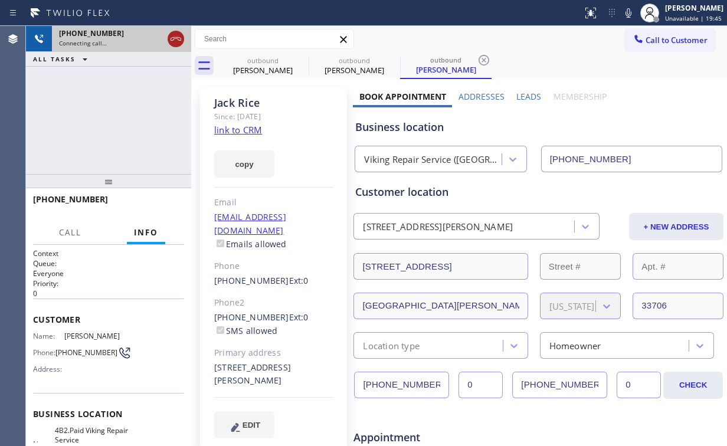
drag, startPoint x: 171, startPoint y: 37, endPoint x: 184, endPoint y: 38, distance: 13.0
click at [172, 37] on icon at bounding box center [176, 39] width 14 height 14
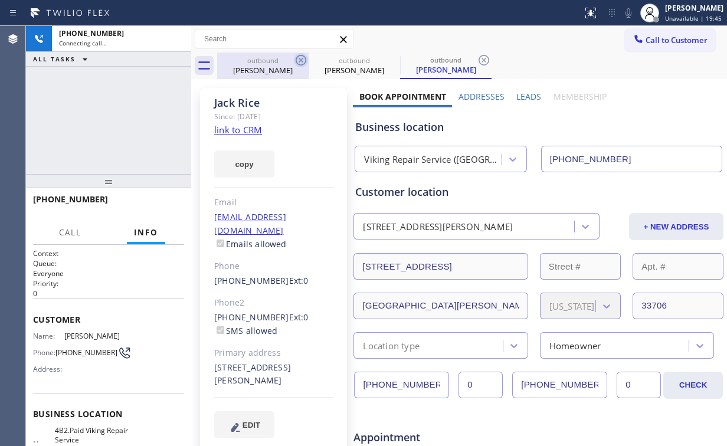
drag, startPoint x: 261, startPoint y: 68, endPoint x: 300, endPoint y: 60, distance: 39.2
click at [264, 68] on div "[PERSON_NAME]" at bounding box center [262, 70] width 89 height 11
type input "[PHONE_NUMBER]"
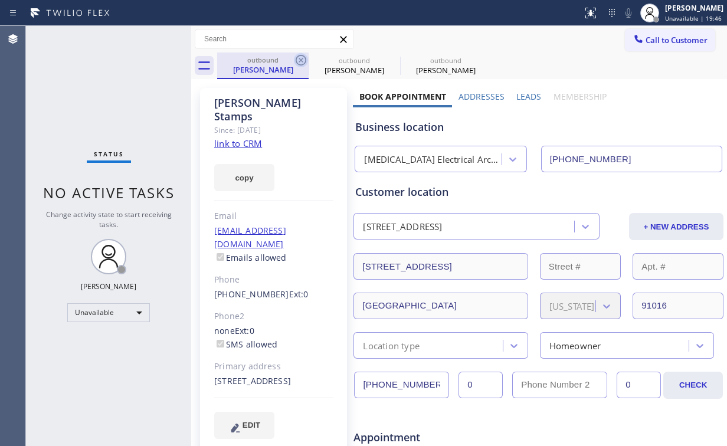
click at [300, 60] on icon at bounding box center [301, 60] width 14 height 14
type input "[PHONE_NUMBER]"
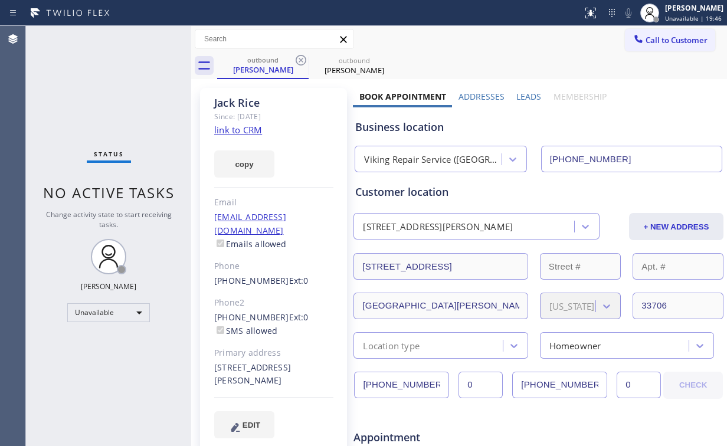
click at [241, 125] on link "link to CRM" at bounding box center [238, 130] width 48 height 12
drag, startPoint x: 682, startPoint y: 40, endPoint x: 461, endPoint y: 128, distance: 238.0
click at [677, 42] on span "Call to Customer" at bounding box center [676, 40] width 62 height 11
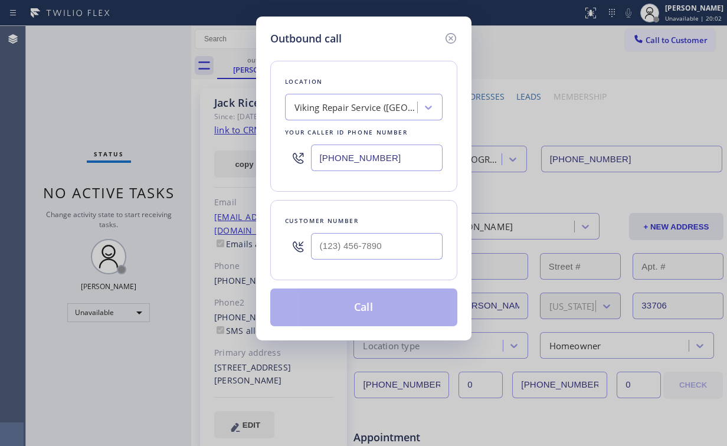
drag, startPoint x: 309, startPoint y: 162, endPoint x: 359, endPoint y: 160, distance: 49.6
click at [219, 170] on div "Outbound call Location Viking Repair Service ([GEOGRAPHIC_DATA], Google Ads) Yo…" at bounding box center [363, 223] width 727 height 446
paste input "206) 309-8891"
type input "[PHONE_NUMBER]"
click at [363, 250] on input "(___) ___-____" at bounding box center [377, 246] width 132 height 27
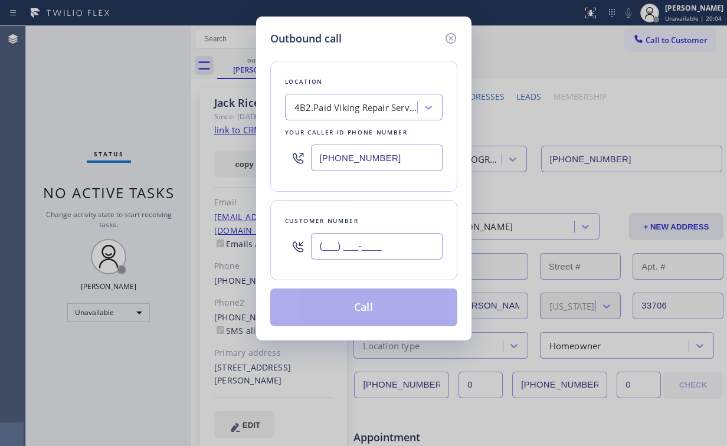
paste input "206) 920-2791"
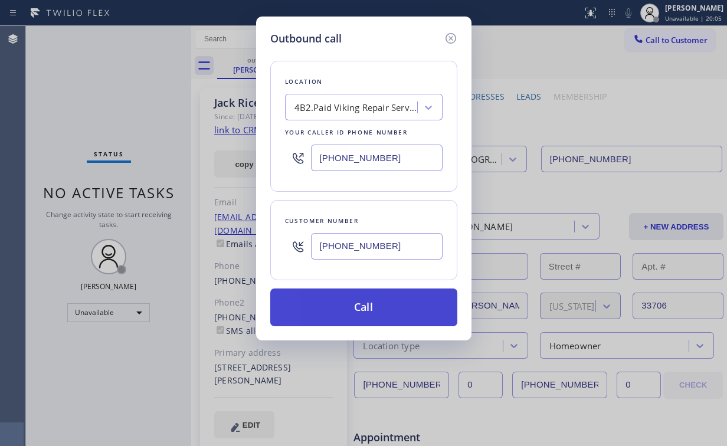
type input "[PHONE_NUMBER]"
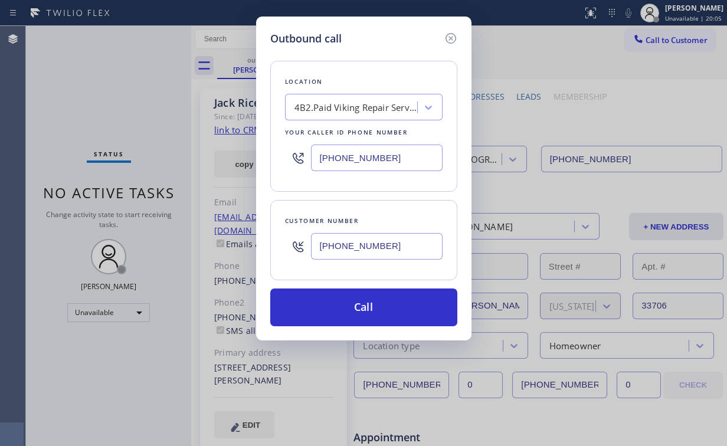
drag, startPoint x: 332, startPoint y: 308, endPoint x: 292, endPoint y: 385, distance: 86.8
click at [330, 311] on button "Call" at bounding box center [363, 307] width 187 height 38
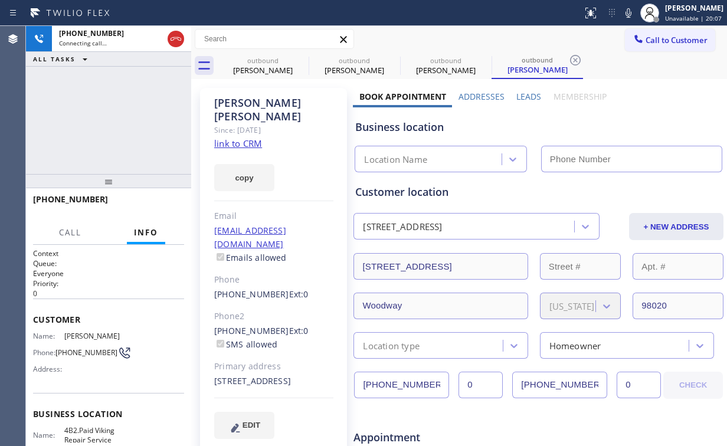
click at [92, 87] on div "[PHONE_NUMBER] Connecting call… ALL TASKS ALL TASKS ACTIVE TASKS TASKS IN WRAP …" at bounding box center [108, 100] width 165 height 148
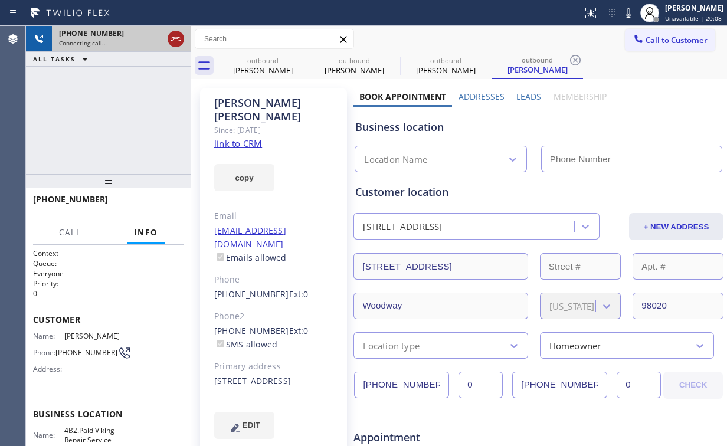
click at [177, 36] on icon at bounding box center [176, 39] width 14 height 14
drag, startPoint x: 264, startPoint y: 66, endPoint x: 297, endPoint y: 64, distance: 33.1
click at [265, 66] on div "[PERSON_NAME]" at bounding box center [262, 70] width 89 height 11
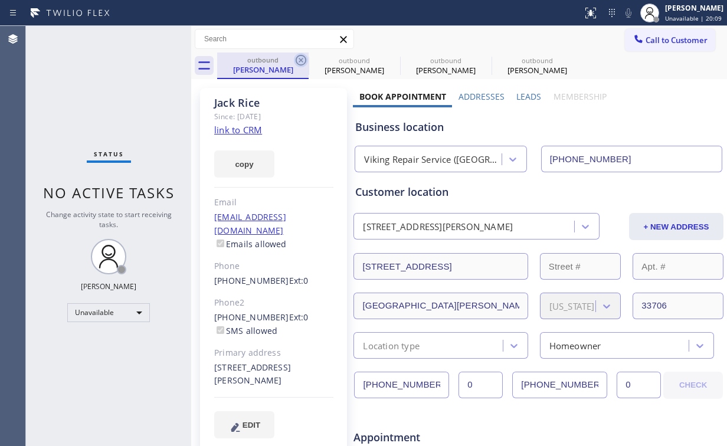
click at [297, 60] on icon at bounding box center [301, 60] width 14 height 14
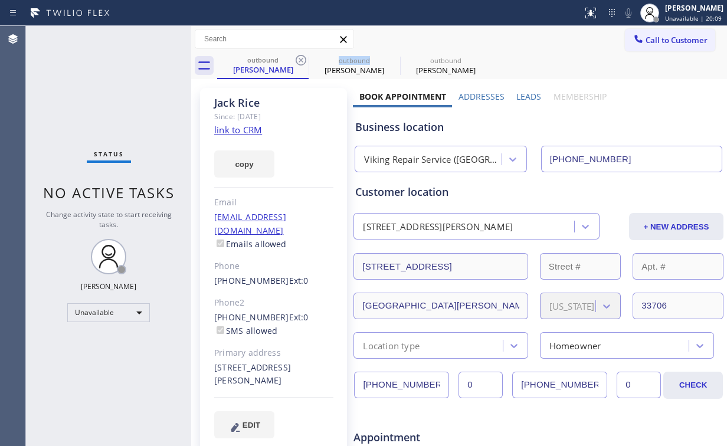
click at [297, 60] on icon at bounding box center [301, 60] width 14 height 14
type input "[PHONE_NUMBER]"
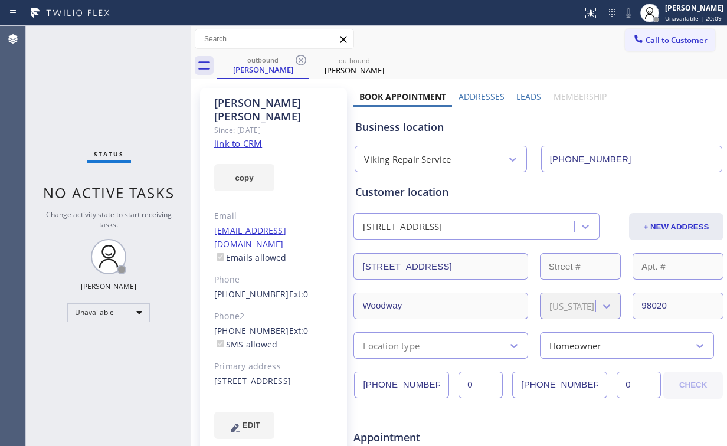
click at [297, 60] on icon at bounding box center [301, 60] width 14 height 14
click at [298, 60] on icon at bounding box center [301, 60] width 14 height 14
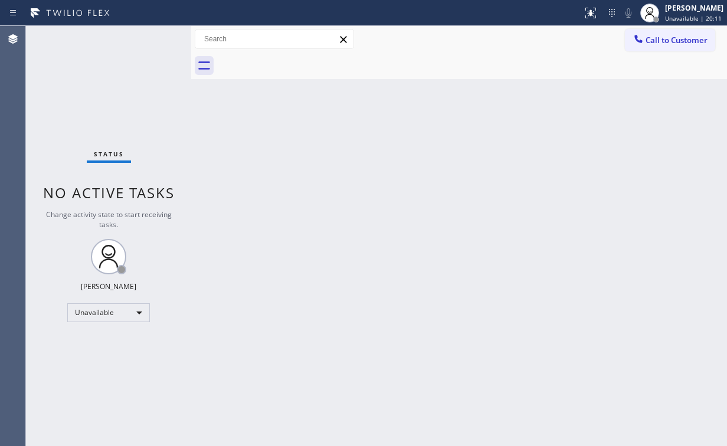
click at [326, 162] on div "Back to Dashboard Change Sender ID Customers Technicians Select a contact Outbo…" at bounding box center [459, 236] width 536 height 420
drag, startPoint x: 680, startPoint y: 28, endPoint x: 649, endPoint y: 50, distance: 37.8
click at [680, 29] on button "Call to Customer" at bounding box center [670, 40] width 90 height 22
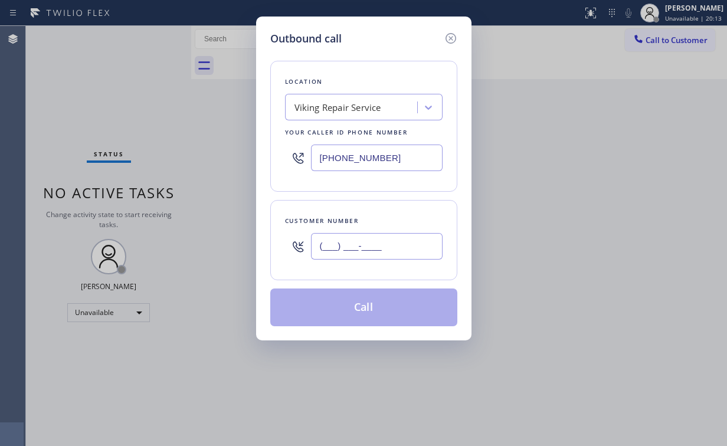
click at [400, 248] on input "(___) ___-____" at bounding box center [377, 246] width 132 height 27
drag, startPoint x: 404, startPoint y: 244, endPoint x: 144, endPoint y: 264, distance: 261.0
click at [163, 264] on div "Outbound call Location Viking Repair Service Your caller id phone number [PHONE…" at bounding box center [363, 223] width 727 height 446
paste input "206) 920-2791"
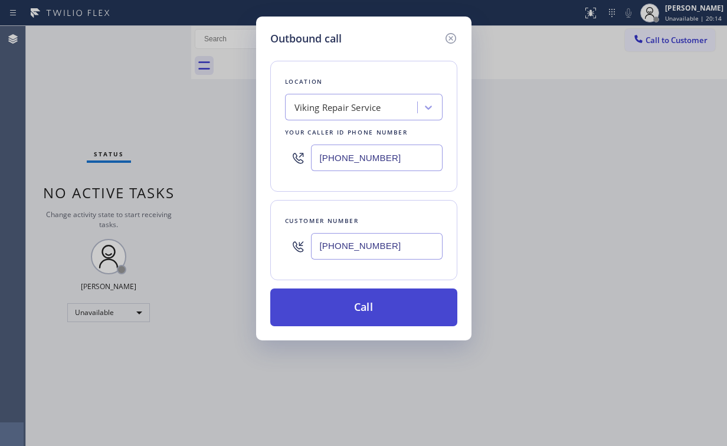
type input "[PHONE_NUMBER]"
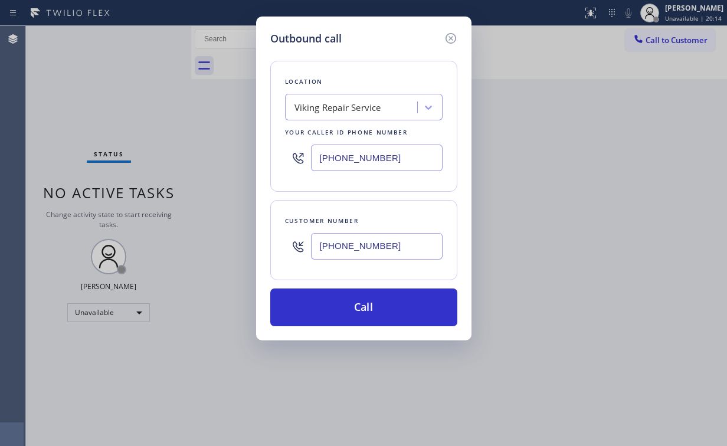
drag, startPoint x: 335, startPoint y: 307, endPoint x: 300, endPoint y: 387, distance: 87.7
click at [334, 307] on button "Call" at bounding box center [363, 307] width 187 height 38
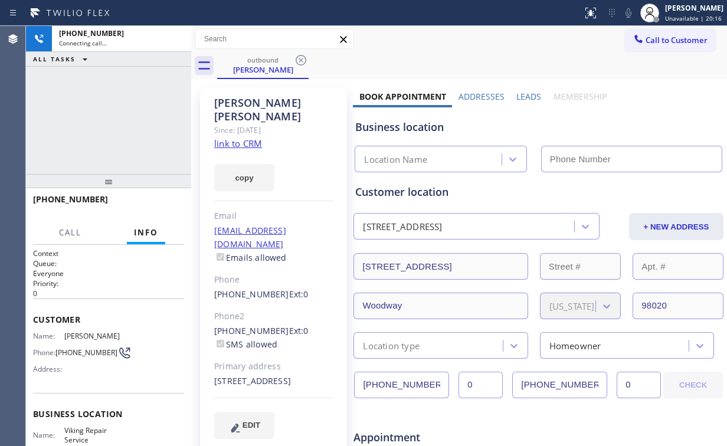
drag, startPoint x: 121, startPoint y: 111, endPoint x: 174, endPoint y: 47, distance: 82.9
click at [124, 110] on div "[PHONE_NUMBER] Connecting call… ALL TASKS ALL TASKS ACTIVE TASKS TASKS IN WRAP …" at bounding box center [108, 100] width 165 height 148
click at [248, 137] on link "link to CRM" at bounding box center [238, 143] width 48 height 12
type input "[PHONE_NUMBER]"
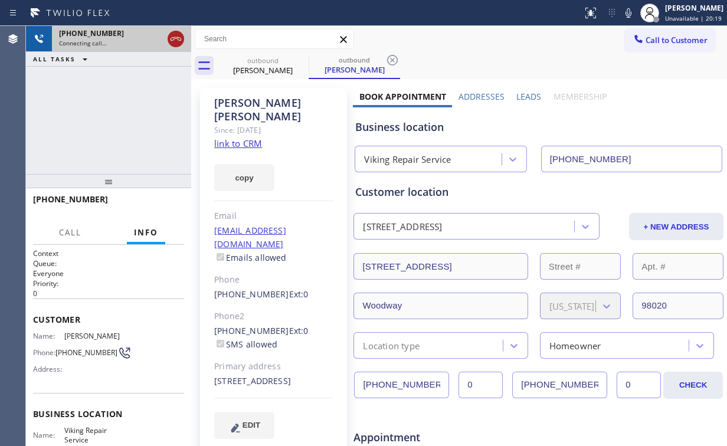
click at [176, 37] on icon at bounding box center [175, 39] width 11 height 4
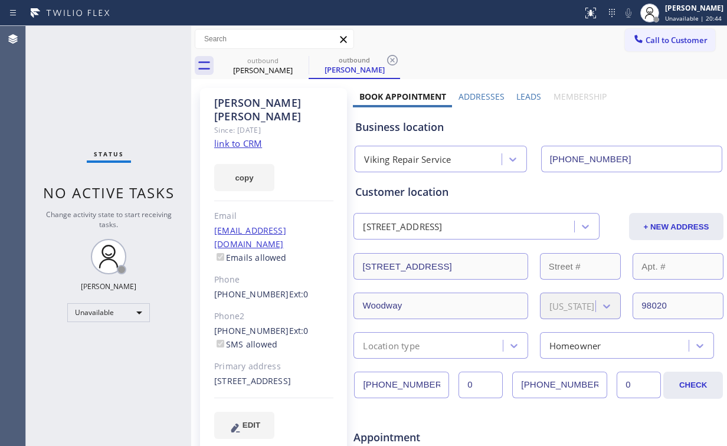
drag, startPoint x: 649, startPoint y: 45, endPoint x: 419, endPoint y: 146, distance: 251.2
click at [649, 47] on button "Call to Customer" at bounding box center [670, 40] width 90 height 22
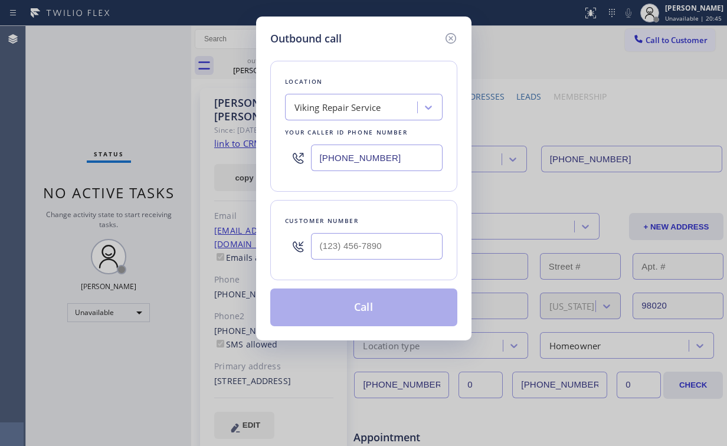
drag, startPoint x: 403, startPoint y: 162, endPoint x: 224, endPoint y: 167, distance: 179.4
click at [231, 166] on div "Outbound call Location Viking Repair Service Your caller id phone number [PHONE…" at bounding box center [363, 223] width 727 height 446
paste input "877) 777-0796"
type input "[PHONE_NUMBER]"
click at [366, 250] on input "(___) ___-____" at bounding box center [377, 246] width 132 height 27
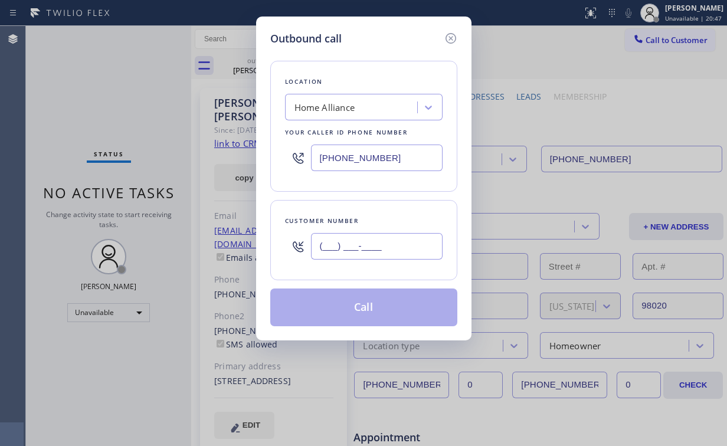
paste input "509) 432-6021"
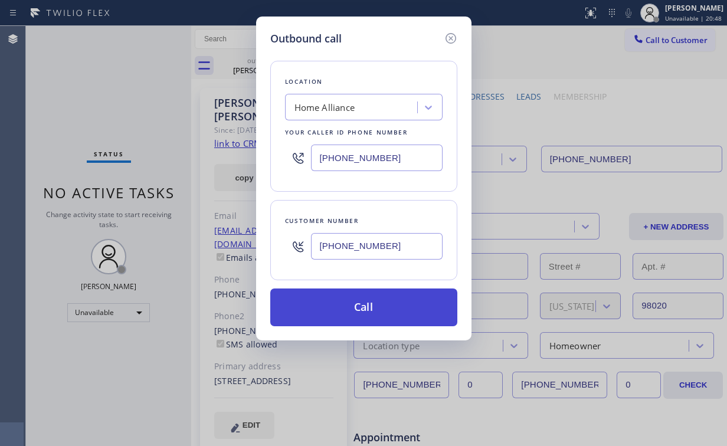
type input "[PHONE_NUMBER]"
click at [350, 301] on button "Call" at bounding box center [363, 307] width 187 height 38
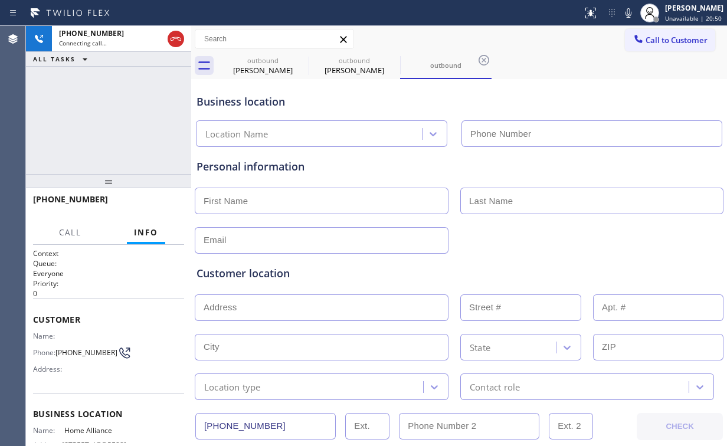
type input "[PHONE_NUMBER]"
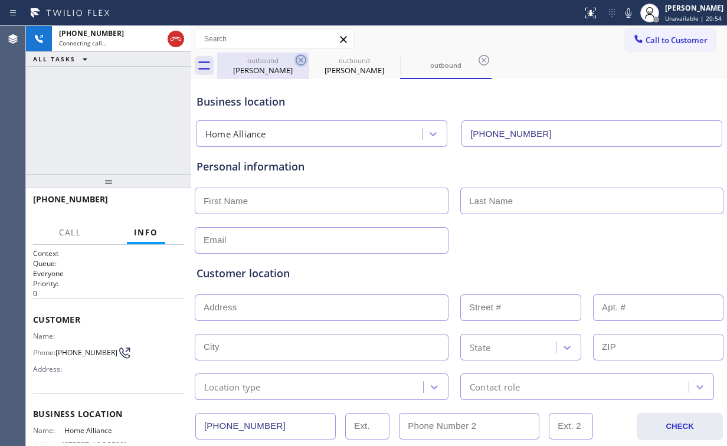
drag, startPoint x: 271, startPoint y: 71, endPoint x: 300, endPoint y: 63, distance: 29.5
click at [273, 71] on div "[PERSON_NAME]" at bounding box center [262, 70] width 89 height 11
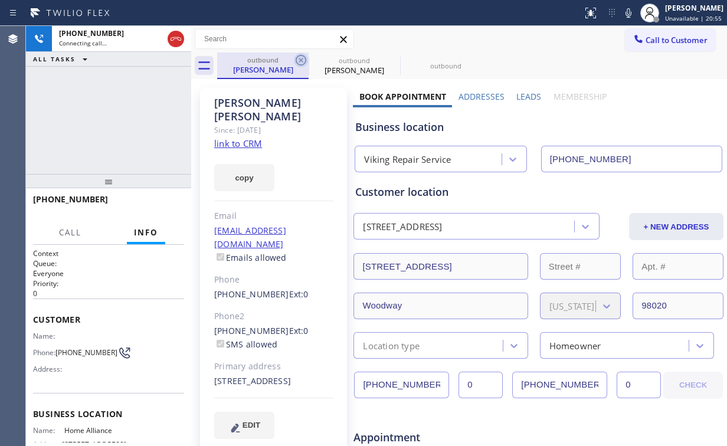
click at [297, 59] on icon at bounding box center [301, 60] width 14 height 14
click at [297, 58] on icon at bounding box center [301, 60] width 14 height 14
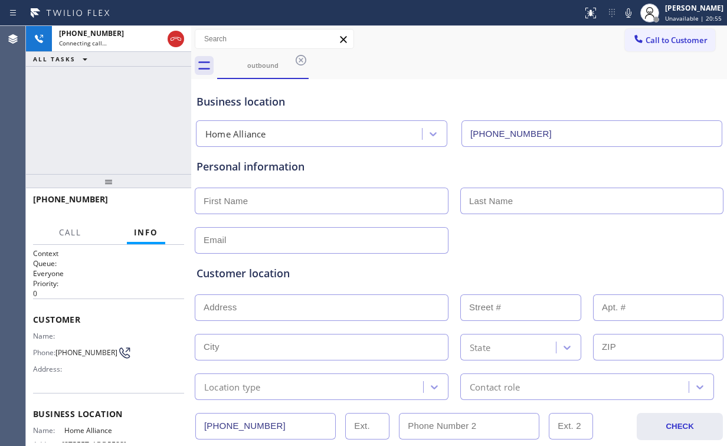
click at [132, 93] on div "[PHONE_NUMBER] Connecting call… ALL TASKS ALL TASKS ACTIVE TASKS TASKS IN WRAP …" at bounding box center [108, 100] width 165 height 148
click at [118, 117] on div "[PHONE_NUMBER] Live | 00:06 ALL TASKS ALL TASKS ACTIVE TASKS TASKS IN WRAP UP" at bounding box center [108, 100] width 165 height 148
click at [118, 117] on div "[PHONE_NUMBER] Live | 00:07 ALL TASKS ALL TASKS ACTIVE TASKS TASKS IN WRAP UP" at bounding box center [108, 100] width 165 height 148
drag, startPoint x: 139, startPoint y: 110, endPoint x: 170, endPoint y: 172, distance: 69.1
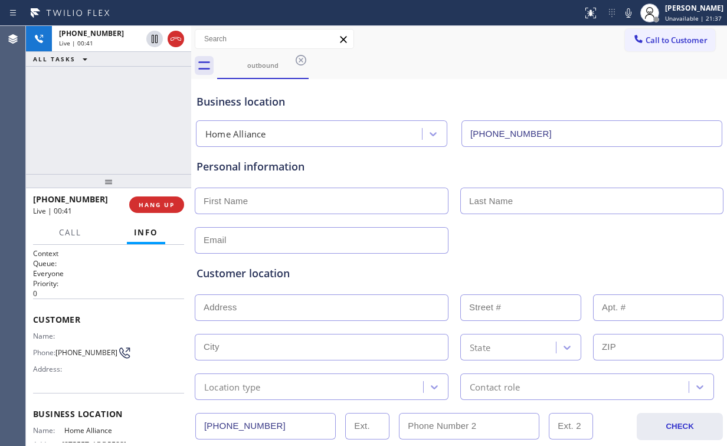
click at [145, 118] on div "[PHONE_NUMBER] Live | 00:41 ALL TASKS ALL TASKS ACTIVE TASKS TASKS IN WRAP UP" at bounding box center [108, 100] width 165 height 148
click at [160, 205] on span "HANG UP" at bounding box center [157, 205] width 36 height 8
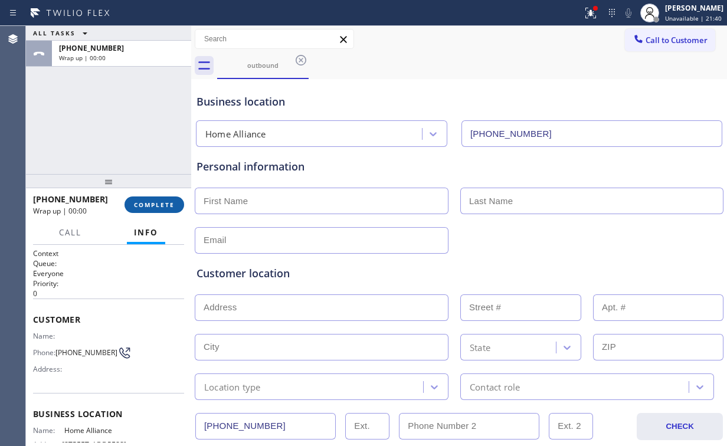
click at [144, 205] on span "COMPLETE" at bounding box center [154, 205] width 41 height 8
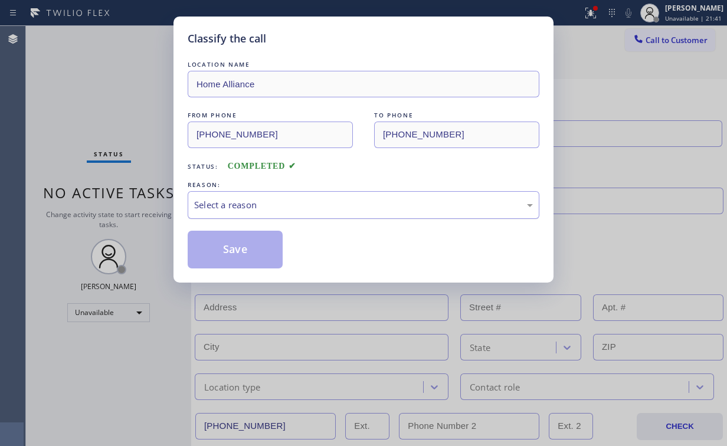
click at [251, 205] on div "Select a reason" at bounding box center [363, 205] width 339 height 14
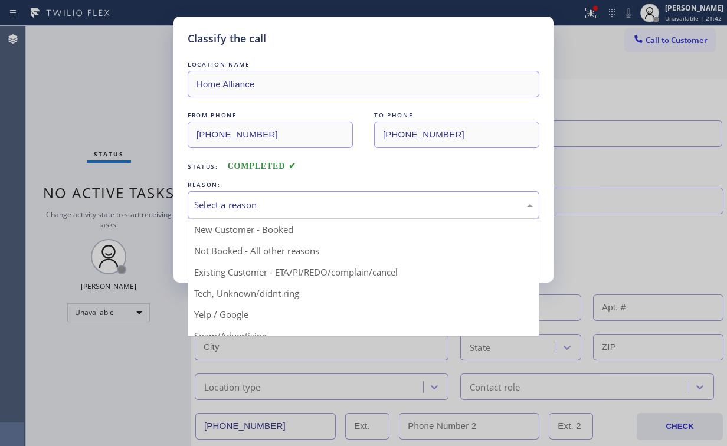
drag, startPoint x: 248, startPoint y: 245, endPoint x: 204, endPoint y: 209, distance: 57.4
click at [248, 244] on button "Save" at bounding box center [235, 250] width 95 height 38
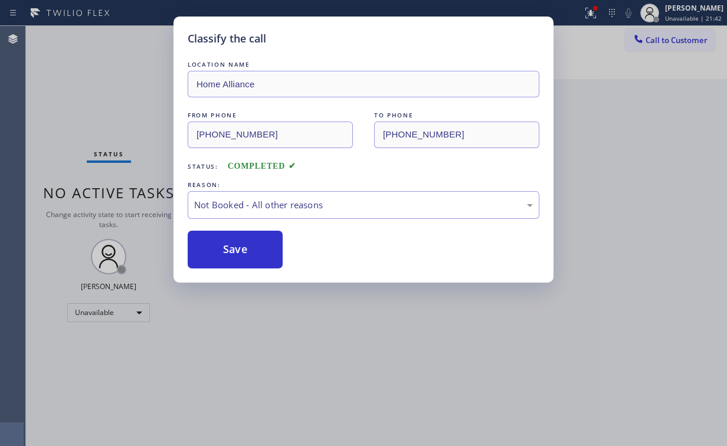
click at [83, 88] on div "Classify the call LOCATION NAME Home Alliance FROM PHONE [PHONE_NUMBER] TO PHON…" at bounding box center [363, 223] width 727 height 446
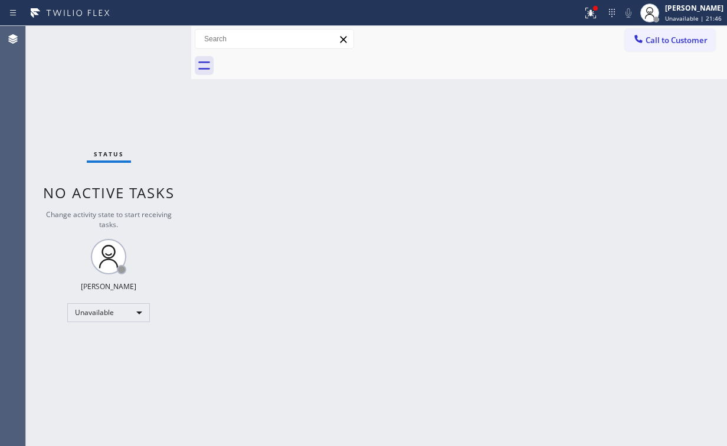
click at [460, 87] on div "Back to Dashboard Change Sender ID Customers Technicians Select a contact Outbo…" at bounding box center [459, 236] width 536 height 420
click at [573, 17] on div at bounding box center [291, 13] width 573 height 19
click at [593, 12] on icon at bounding box center [590, 13] width 14 height 14
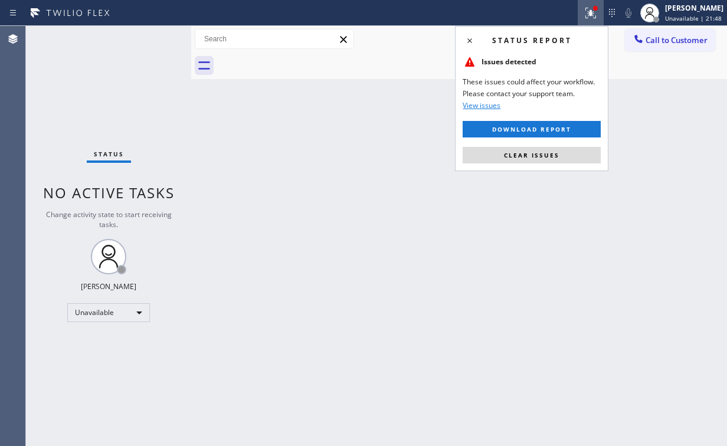
click at [542, 147] on button "Clear issues" at bounding box center [531, 155] width 138 height 17
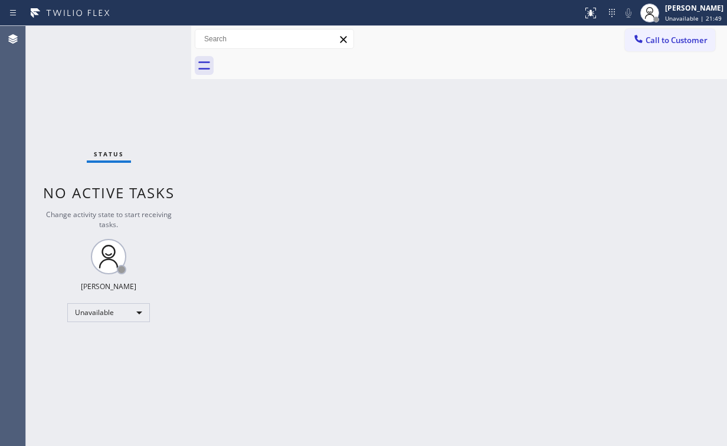
click at [387, 231] on div "Back to Dashboard Change Sender ID Customers Technicians Select a contact Outbo…" at bounding box center [459, 236] width 536 height 420
click at [245, 126] on div "Back to Dashboard Change Sender ID Customers Technicians Select a contact Outbo…" at bounding box center [459, 236] width 536 height 420
click at [656, 48] on button "Call to Customer" at bounding box center [670, 40] width 90 height 22
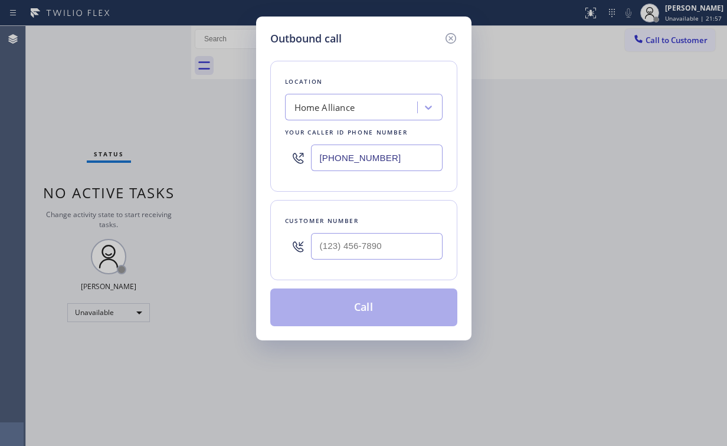
click at [269, 162] on div "Outbound call Location Home Alliance Your caller id phone number [PHONE_NUMBER]…" at bounding box center [363, 179] width 215 height 324
paste input "773) 917-0590"
type input "[PHONE_NUMBER]"
click at [260, 184] on div "Outbound call Location Sub Zero Refrigerator Repair [GEOGRAPHIC_DATA] Your call…" at bounding box center [363, 179] width 215 height 324
click at [376, 240] on input "(___) ___-____" at bounding box center [377, 246] width 132 height 27
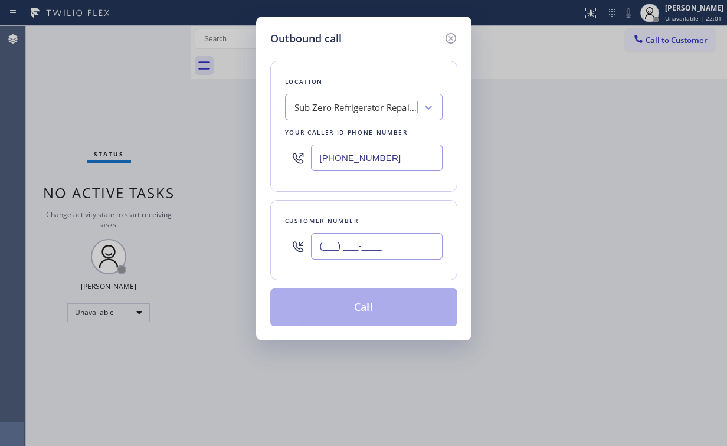
paste input "773) 619-0255"
type input "[PHONE_NUMBER]"
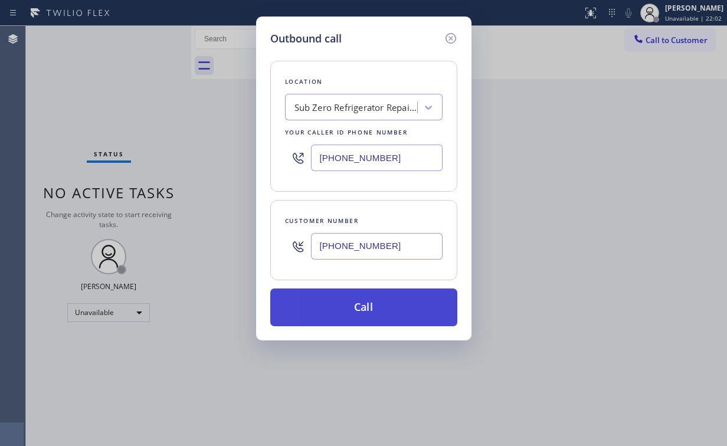
drag, startPoint x: 337, startPoint y: 304, endPoint x: 286, endPoint y: 442, distance: 147.5
click at [337, 305] on button "Call" at bounding box center [363, 307] width 187 height 38
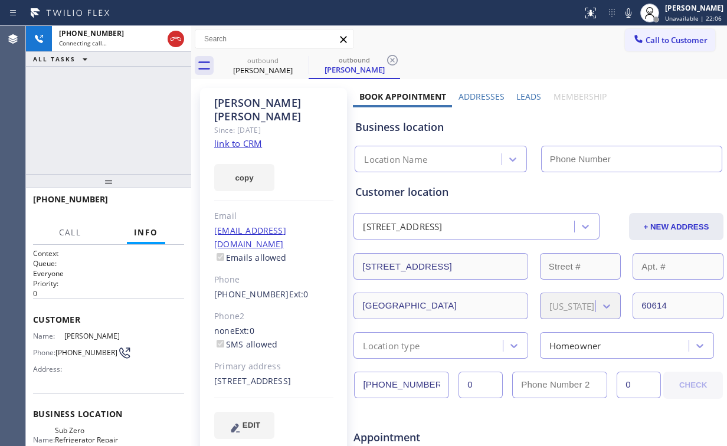
type input "[PHONE_NUMBER]"
click at [152, 111] on div "[PHONE_NUMBER] Connecting call… ALL TASKS ALL TASKS ACTIVE TASKS TASKS IN WRAP …" at bounding box center [108, 100] width 165 height 148
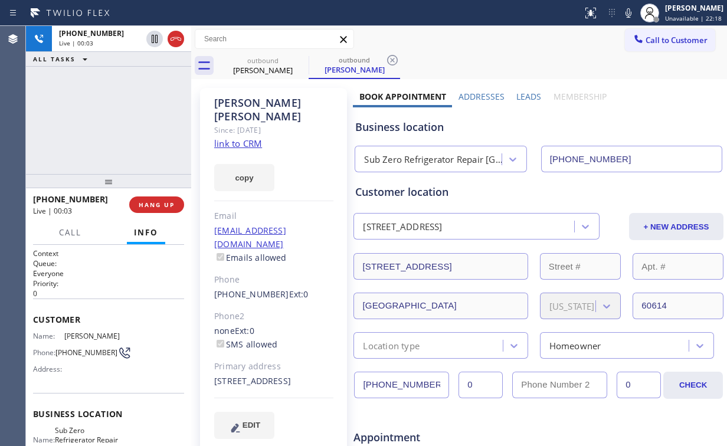
click at [111, 142] on div "[PHONE_NUMBER] Live | 00:03 ALL TASKS ALL TASKS ACTIVE TASKS TASKS IN WRAP UP" at bounding box center [108, 100] width 165 height 148
click at [160, 201] on span "HANG UP" at bounding box center [157, 205] width 36 height 8
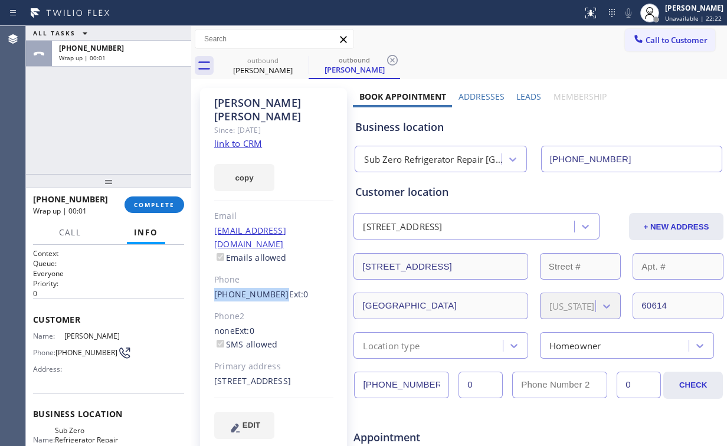
drag, startPoint x: 208, startPoint y: 268, endPoint x: 273, endPoint y: 269, distance: 64.9
click at [273, 269] on div "[PERSON_NAME] Since: [DATE] link to CRM copy Email [EMAIL_ADDRESS][DOMAIN_NAME]…" at bounding box center [273, 270] width 147 height 365
copy link "[PHONE_NUMBER]"
click at [163, 194] on div "[PHONE_NUMBER] Wrap up | 00:01 COMPLETE" at bounding box center [108, 204] width 151 height 31
click at [161, 203] on span "COMPLETE" at bounding box center [154, 205] width 41 height 8
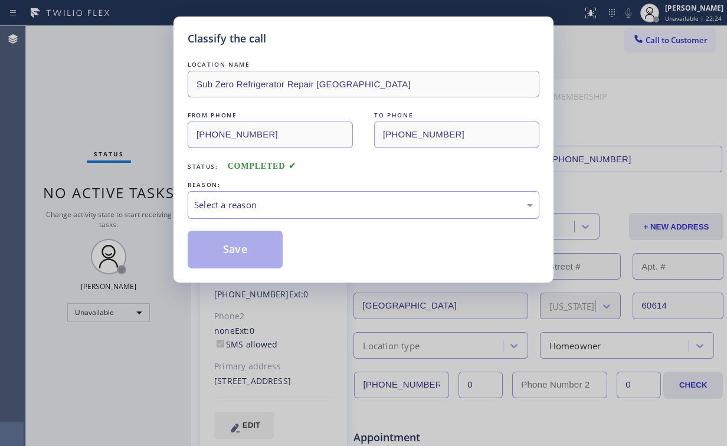
drag, startPoint x: 242, startPoint y: 204, endPoint x: 241, endPoint y: 214, distance: 9.5
click at [241, 205] on div "Select a reason" at bounding box center [363, 205] width 339 height 14
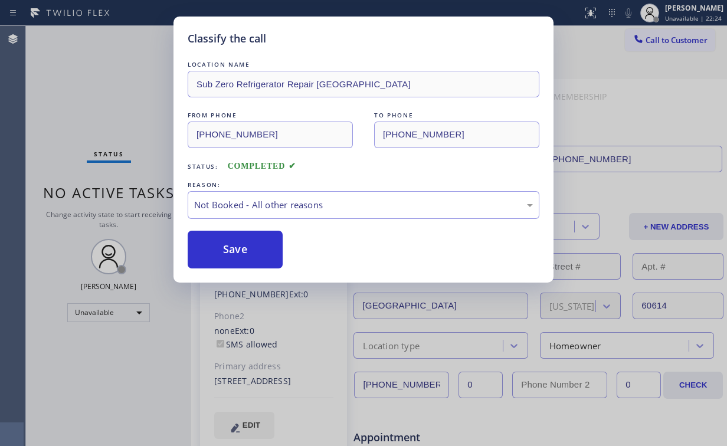
drag, startPoint x: 228, startPoint y: 248, endPoint x: 203, endPoint y: 227, distance: 33.5
click at [229, 248] on button "Save" at bounding box center [235, 250] width 95 height 38
click at [84, 81] on div "Classify the call LOCATION NAME Sub Zero Refrigerator Repair [GEOGRAPHIC_DATA] …" at bounding box center [363, 223] width 727 height 446
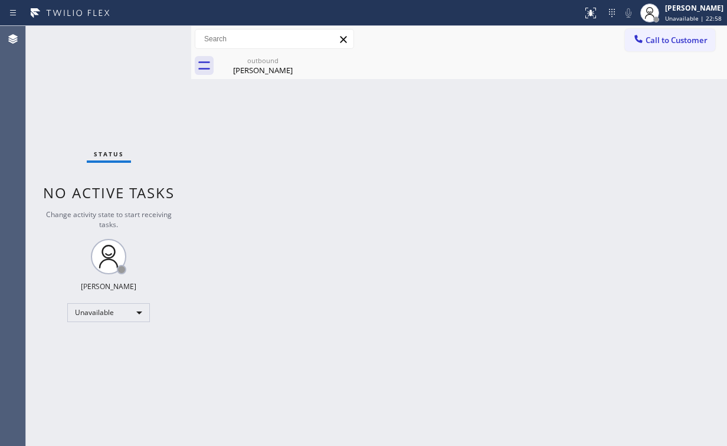
drag, startPoint x: 669, startPoint y: 40, endPoint x: 474, endPoint y: 103, distance: 204.6
click at [669, 40] on span "Call to Customer" at bounding box center [676, 40] width 62 height 11
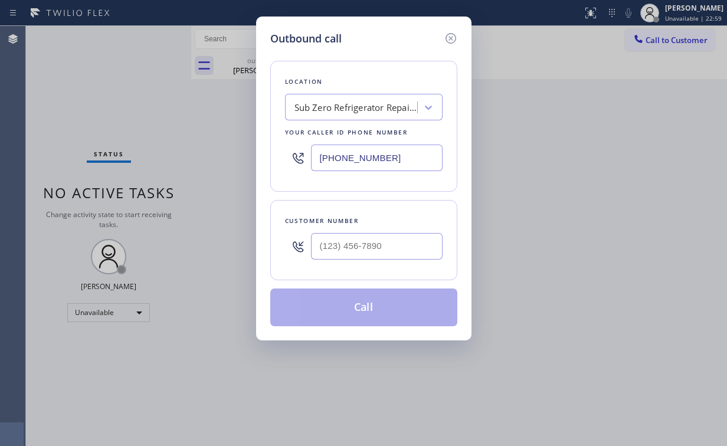
drag, startPoint x: 408, startPoint y: 153, endPoint x: 167, endPoint y: 158, distance: 240.7
click at [215, 158] on div "Outbound call Location Sub Zero Refrigerator Repair [GEOGRAPHIC_DATA] Your call…" at bounding box center [363, 223] width 727 height 446
paste input "14) 463-1693"
type input "[PHONE_NUMBER]"
click at [342, 237] on input "(___) ___-____" at bounding box center [377, 246] width 132 height 27
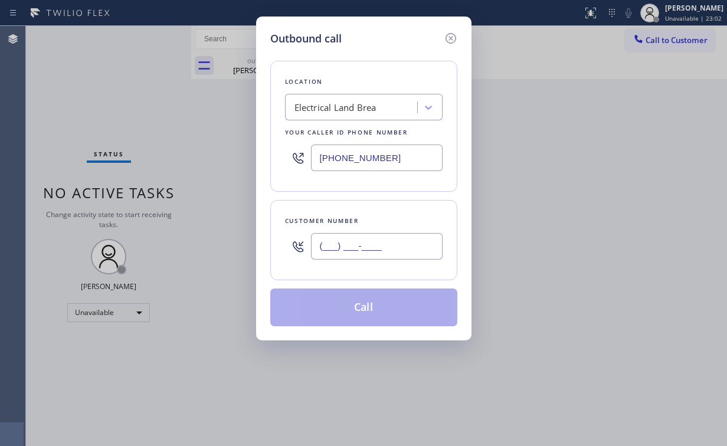
paste input "229) 894-2403"
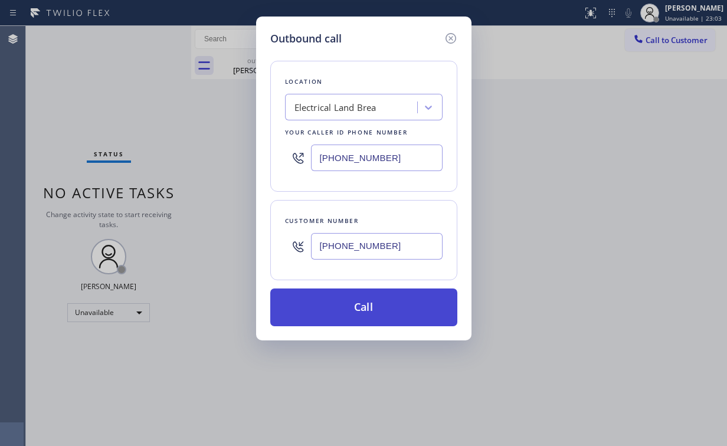
type input "[PHONE_NUMBER]"
click at [345, 302] on button "Call" at bounding box center [363, 307] width 187 height 38
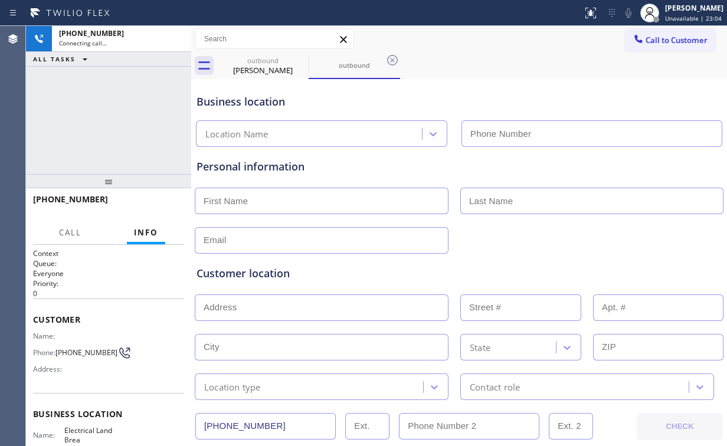
type input "[PHONE_NUMBER]"
drag, startPoint x: 111, startPoint y: 99, endPoint x: 208, endPoint y: 86, distance: 97.7
click at [112, 99] on div "[PHONE_NUMBER] Connecting call… ALL TASKS ALL TASKS ACTIVE TASKS TASKS IN WRAP …" at bounding box center [108, 100] width 165 height 148
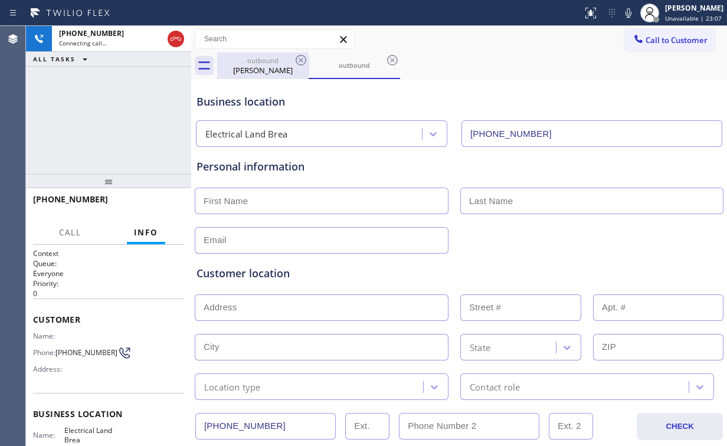
drag, startPoint x: 257, startPoint y: 65, endPoint x: 300, endPoint y: 60, distance: 42.9
click at [257, 65] on div "[PERSON_NAME]" at bounding box center [262, 70] width 89 height 11
type input "[PHONE_NUMBER]"
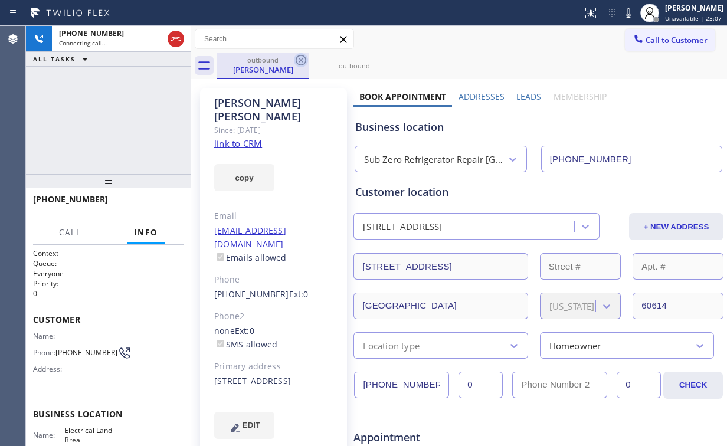
click at [298, 58] on icon at bounding box center [301, 60] width 14 height 14
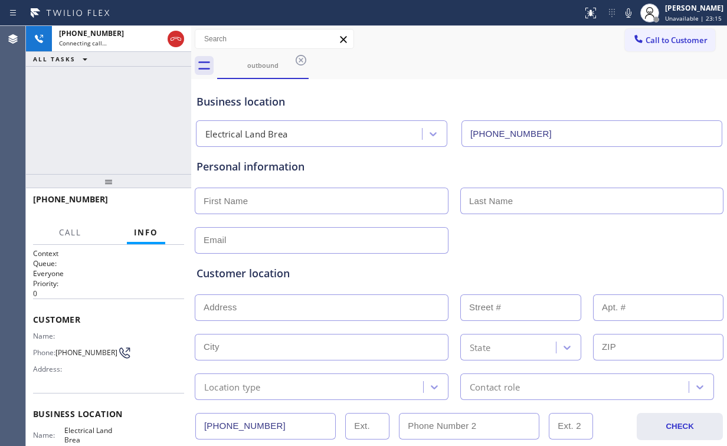
click at [130, 127] on div "[PHONE_NUMBER] Connecting call… ALL TASKS ALL TASKS ACTIVE TASKS TASKS IN WRAP …" at bounding box center [108, 100] width 165 height 148
click at [117, 122] on div "[PHONE_NUMBER] Live | 00:14 ALL TASKS ALL TASKS ACTIVE TASKS TASKS IN WRAP UP" at bounding box center [108, 100] width 165 height 148
click at [116, 121] on div "[PHONE_NUMBER] Live | 00:15 ALL TASKS ALL TASKS ACTIVE TASKS TASKS IN WRAP UP" at bounding box center [108, 100] width 165 height 148
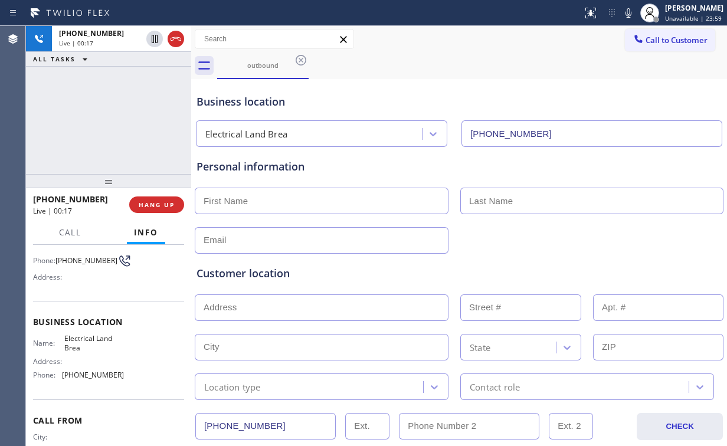
scroll to position [94, 0]
click at [162, 202] on span "HANG UP" at bounding box center [157, 205] width 36 height 8
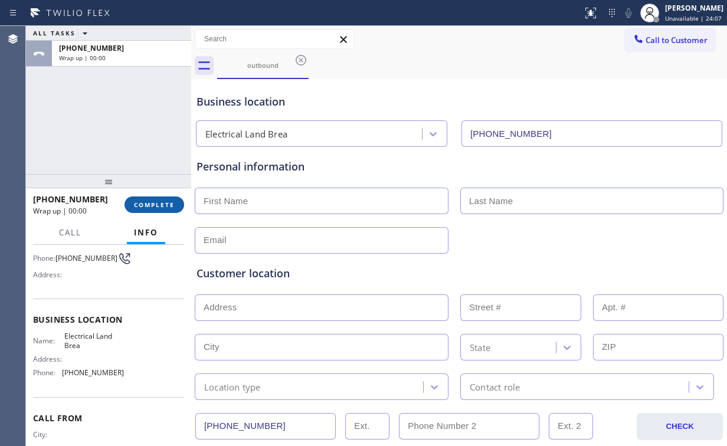
click at [162, 202] on span "COMPLETE" at bounding box center [154, 205] width 41 height 8
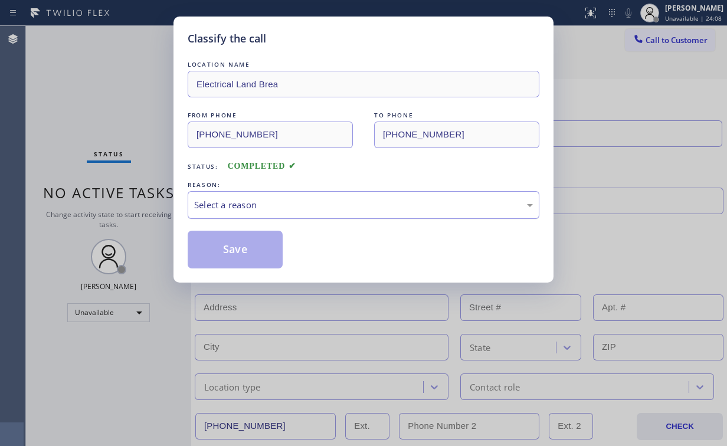
drag, startPoint x: 242, startPoint y: 205, endPoint x: 244, endPoint y: 216, distance: 11.3
click at [243, 208] on div "Select a reason" at bounding box center [363, 205] width 339 height 14
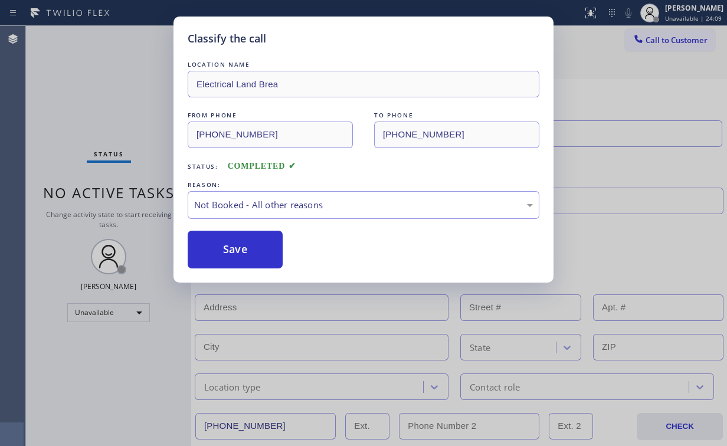
drag, startPoint x: 240, startPoint y: 245, endPoint x: 173, endPoint y: 195, distance: 84.2
click at [231, 239] on button "Save" at bounding box center [235, 250] width 95 height 38
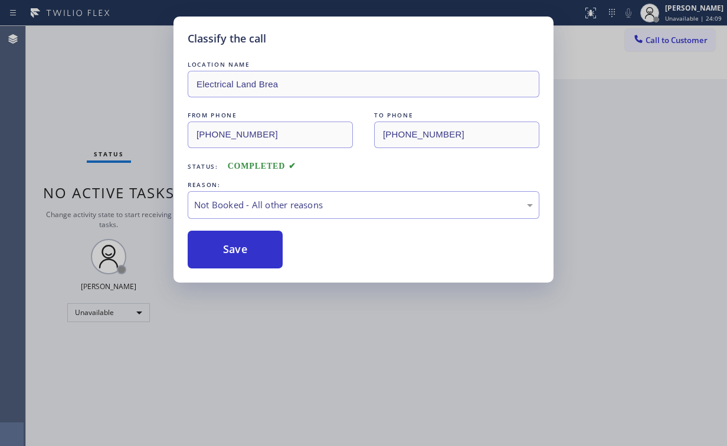
click at [104, 87] on div "Classify the call LOCATION NAME Electrical Land Brea FROM PHONE [PHONE_NUMBER] …" at bounding box center [363, 223] width 727 height 446
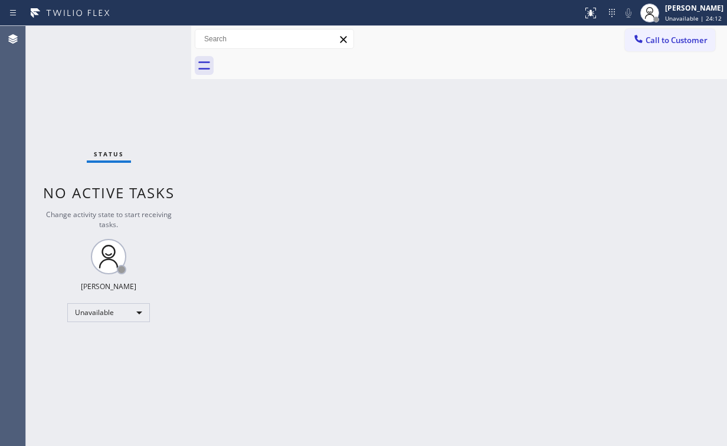
drag, startPoint x: 629, startPoint y: 148, endPoint x: 660, endPoint y: 83, distance: 72.0
click at [630, 145] on div "Back to Dashboard Change Sender ID Customers Technicians Select a contact Outbo…" at bounding box center [459, 236] width 536 height 420
click at [666, 53] on div at bounding box center [472, 66] width 510 height 27
drag, startPoint x: 660, startPoint y: 38, endPoint x: 638, endPoint y: 52, distance: 26.5
click at [660, 38] on span "Call to Customer" at bounding box center [676, 40] width 62 height 11
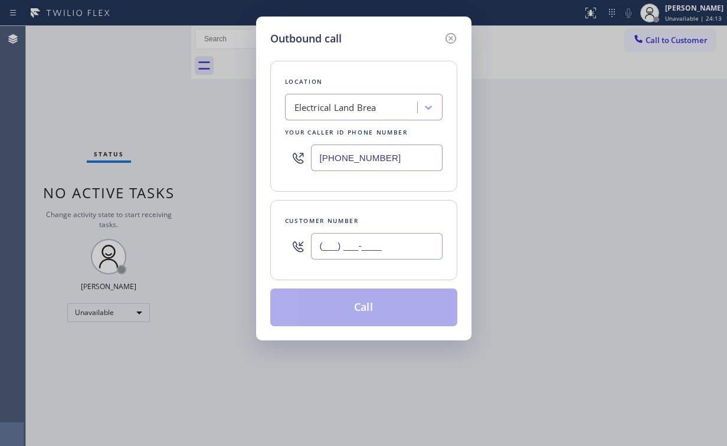
drag, startPoint x: 375, startPoint y: 247, endPoint x: 380, endPoint y: 239, distance: 9.8
click at [376, 247] on input "(___) ___-____" at bounding box center [377, 246] width 132 height 27
paste
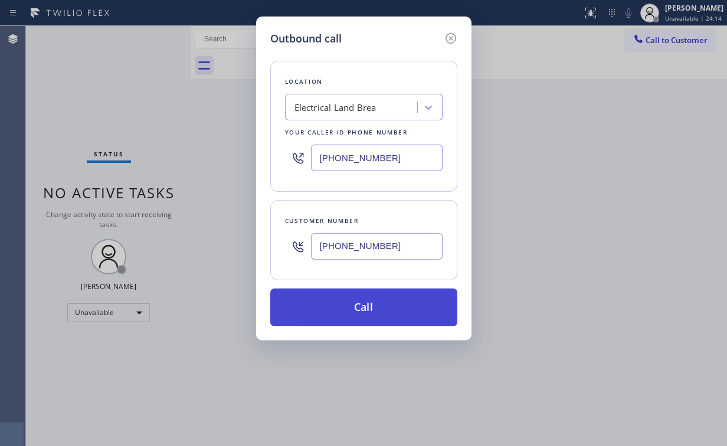
type input "[PHONE_NUMBER]"
drag, startPoint x: 353, startPoint y: 307, endPoint x: 315, endPoint y: 423, distance: 122.4
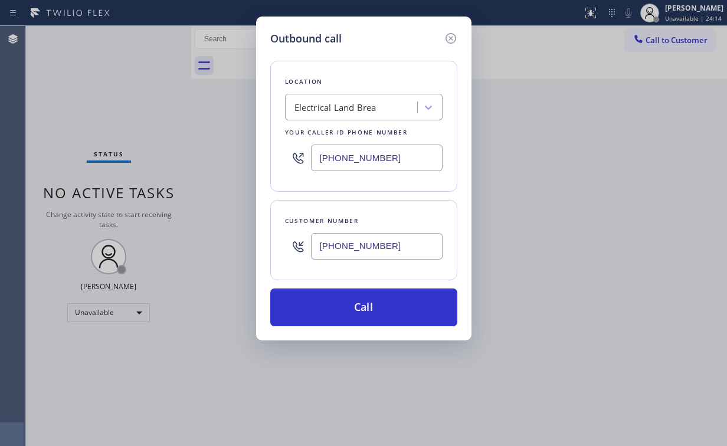
click at [353, 308] on button "Call" at bounding box center [363, 307] width 187 height 38
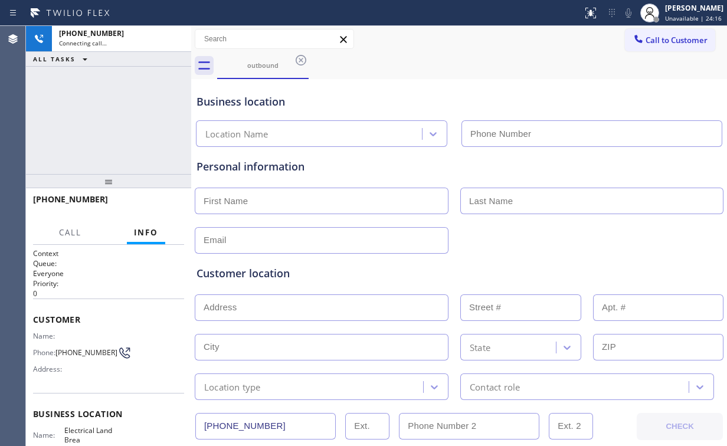
type input "[PHONE_NUMBER]"
drag, startPoint x: 93, startPoint y: 104, endPoint x: 412, endPoint y: 66, distance: 321.4
click at [95, 104] on div "[PHONE_NUMBER] Connecting call… ALL TASKS ALL TASKS ACTIVE TASKS TASKS IN WRAP …" at bounding box center [108, 100] width 165 height 148
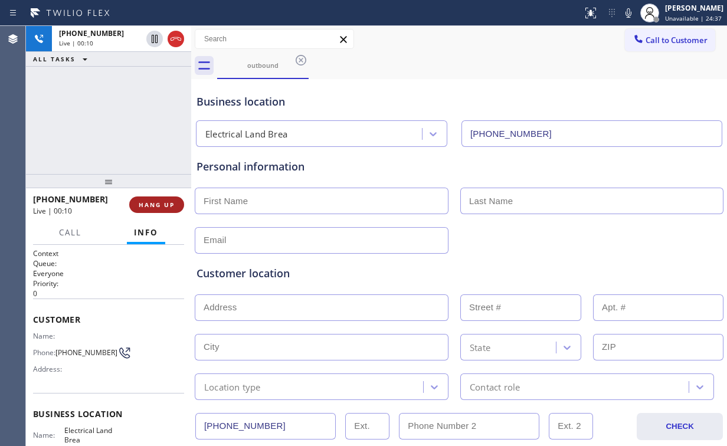
click at [168, 208] on span "HANG UP" at bounding box center [157, 205] width 36 height 8
click at [168, 206] on span "HANG UP" at bounding box center [157, 205] width 36 height 8
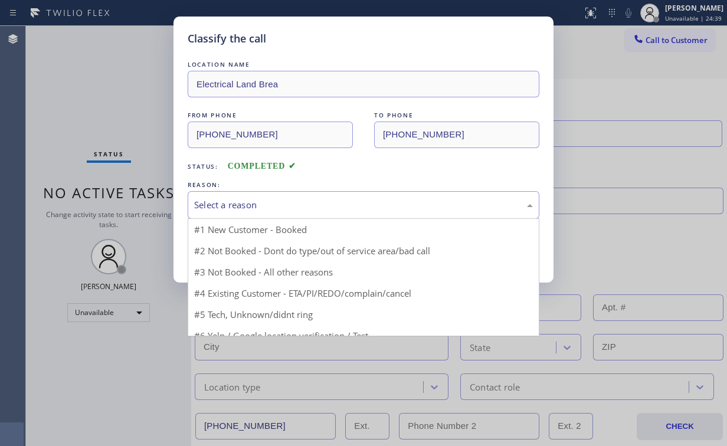
click at [253, 214] on div "Select a reason" at bounding box center [364, 205] width 352 height 28
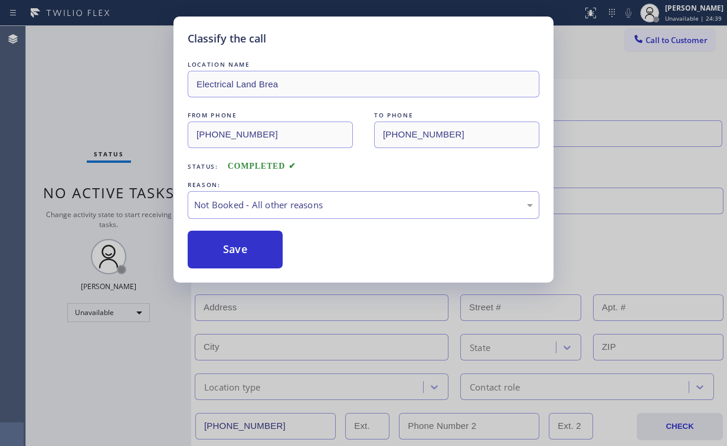
click at [248, 253] on button "Save" at bounding box center [235, 250] width 95 height 38
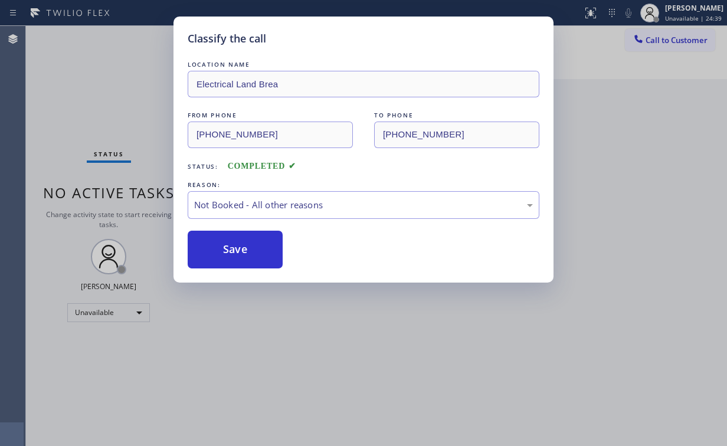
drag, startPoint x: 81, startPoint y: 87, endPoint x: 284, endPoint y: 415, distance: 385.4
click at [88, 92] on div "Classify the call LOCATION NAME Electrical Land Brea FROM PHONE [PHONE_NUMBER] …" at bounding box center [363, 223] width 727 height 446
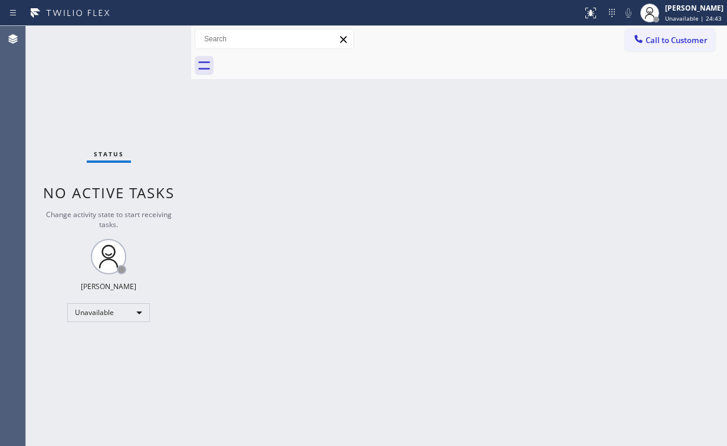
drag, startPoint x: 380, startPoint y: 99, endPoint x: 424, endPoint y: 72, distance: 51.9
click at [380, 99] on div "Back to Dashboard Change Sender ID Customers Technicians Select a contact Outbo…" at bounding box center [459, 236] width 536 height 420
click at [670, 42] on span "Call to Customer" at bounding box center [676, 40] width 62 height 11
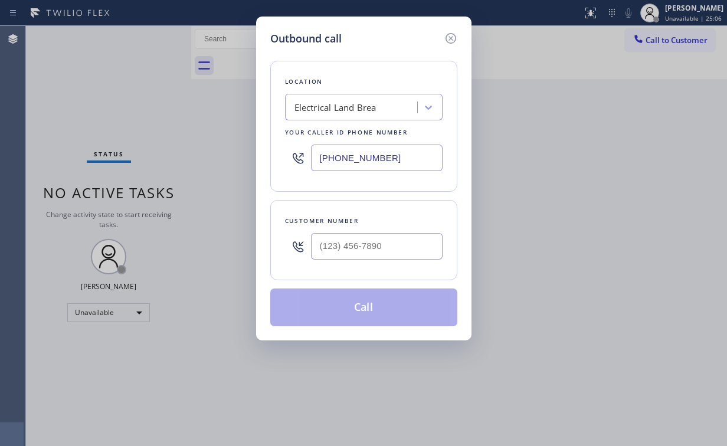
drag, startPoint x: 400, startPoint y: 158, endPoint x: 205, endPoint y: 158, distance: 195.3
click at [227, 158] on div "Outbound call Location Electrical Land Brea Your caller id phone number [PHONE_…" at bounding box center [363, 223] width 727 height 446
type input "[PHONE_NUMBER]"
click at [368, 238] on input "(___) ___-____" at bounding box center [377, 246] width 132 height 27
type input "[PHONE_NUMBER]"
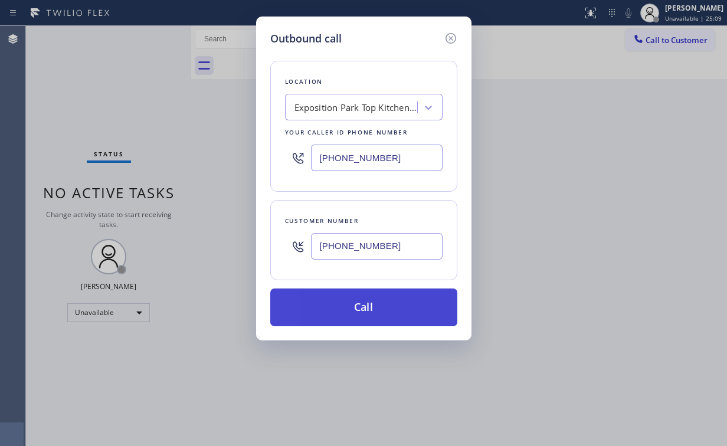
click at [332, 297] on button "Call" at bounding box center [363, 307] width 187 height 38
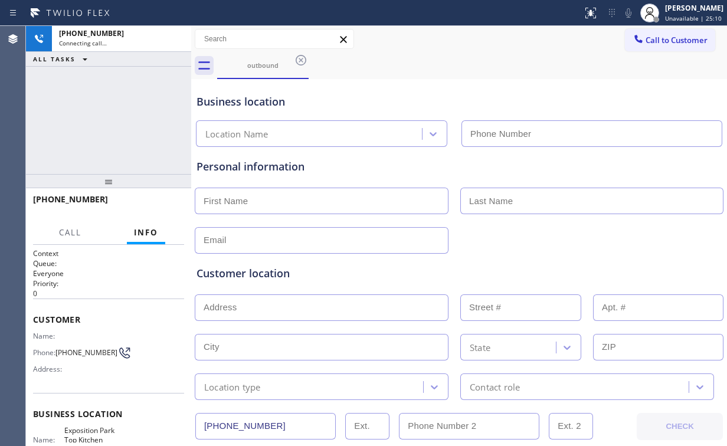
type input "[PHONE_NUMBER]"
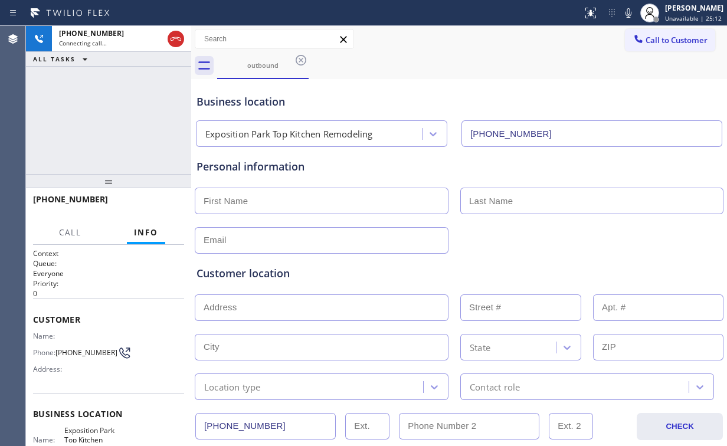
click at [72, 101] on div "[PHONE_NUMBER] Connecting call… ALL TASKS ALL TASKS ACTIVE TASKS TASKS IN WRAP …" at bounding box center [108, 100] width 165 height 148
click at [468, 86] on div "Business location [GEOGRAPHIC_DATA] Top Kitchen Remodeling [PHONE_NUMBER]" at bounding box center [459, 114] width 530 height 65
click at [127, 90] on div "[PHONE_NUMBER] Live | 00:01 ALL TASKS ALL TASKS ACTIVE TASKS TASKS IN WRAP UP" at bounding box center [108, 100] width 165 height 148
click at [158, 214] on div "[PHONE_NUMBER] Live | 00:04 HANG UP" at bounding box center [108, 204] width 151 height 31
click at [158, 208] on span "HANG UP" at bounding box center [157, 205] width 36 height 8
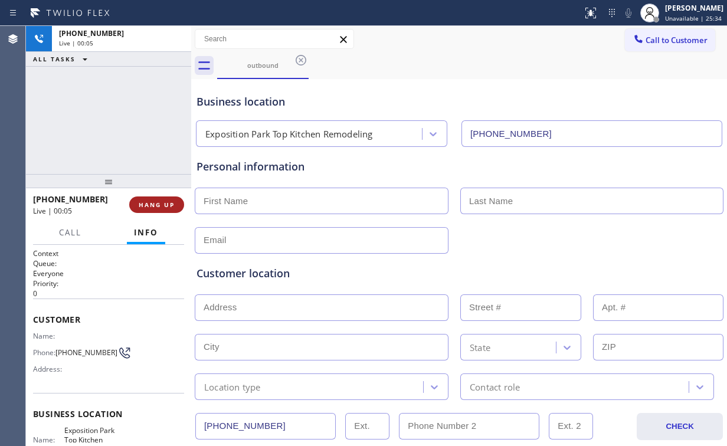
click at [162, 206] on span "HANG UP" at bounding box center [157, 205] width 36 height 8
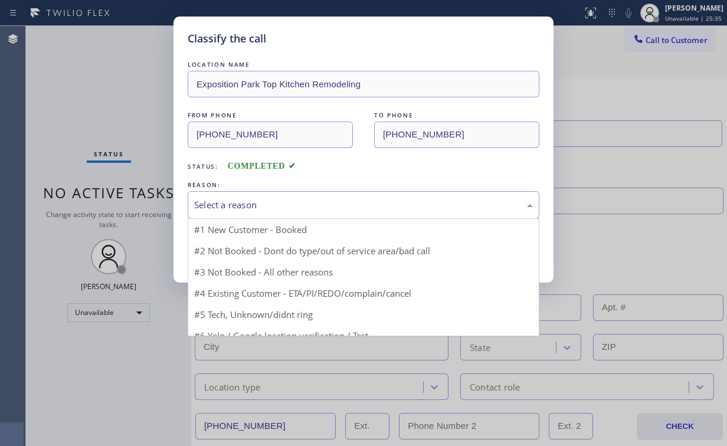
click at [236, 201] on div "Select a reason" at bounding box center [363, 205] width 339 height 14
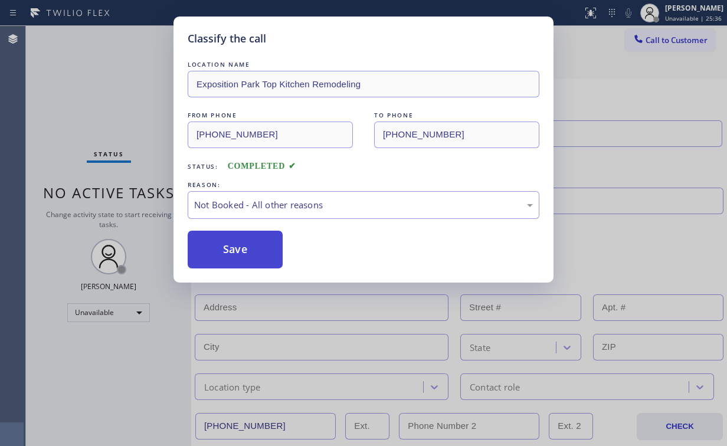
click at [238, 244] on button "Save" at bounding box center [235, 250] width 95 height 38
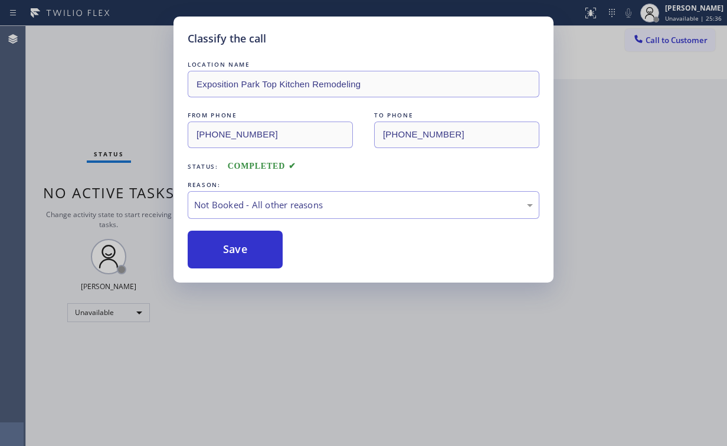
click at [90, 98] on div "Classify the call LOCATION NAME [GEOGRAPHIC_DATA] Top Kitchen Remodeling FROM P…" at bounding box center [363, 223] width 727 height 446
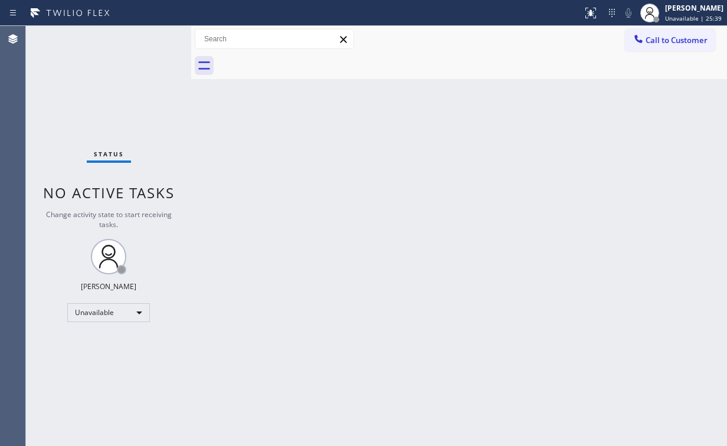
click at [658, 42] on span "Call to Customer" at bounding box center [676, 40] width 62 height 11
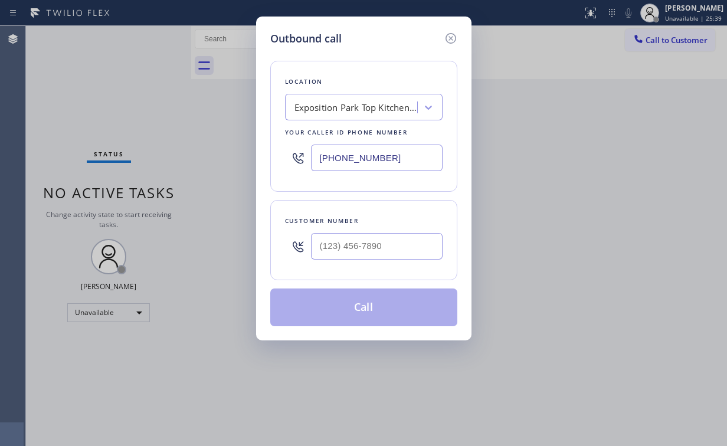
drag, startPoint x: 407, startPoint y: 154, endPoint x: 260, endPoint y: 156, distance: 146.9
click at [274, 157] on div "Location [GEOGRAPHIC_DATA] Top Kitchen Remodeling Your caller id phone number […" at bounding box center [363, 126] width 187 height 131
type input "[PHONE_NUMBER]"
drag, startPoint x: 370, startPoint y: 247, endPoint x: 382, endPoint y: 245, distance: 11.9
click at [372, 247] on input "(___) ___-____" at bounding box center [377, 246] width 132 height 27
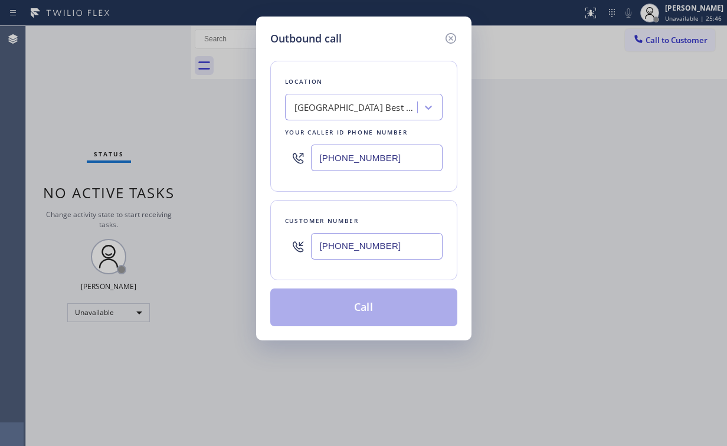
type input "[PHONE_NUMBER]"
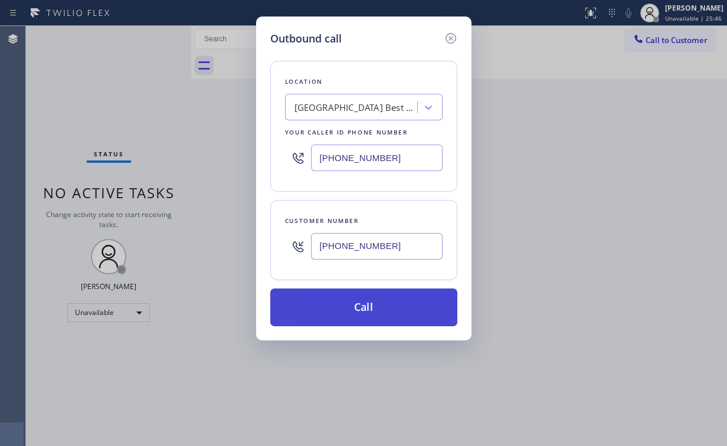
click at [358, 305] on button "Call" at bounding box center [363, 307] width 187 height 38
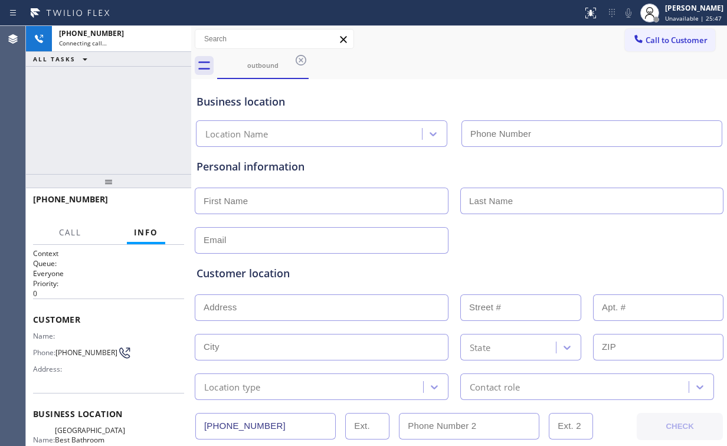
type input "[PHONE_NUMBER]"
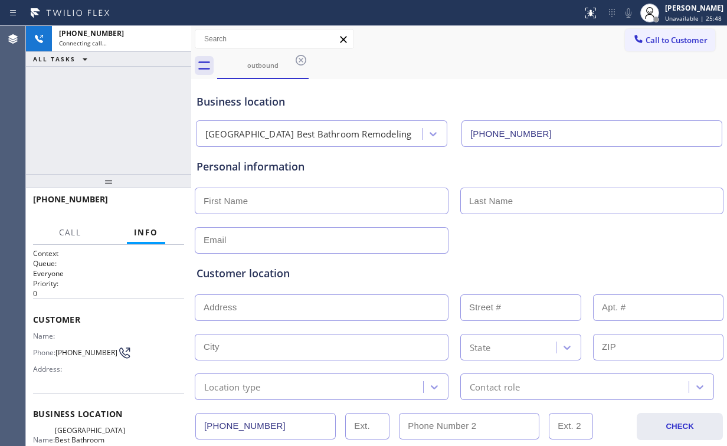
click at [134, 111] on div "[PHONE_NUMBER] Connecting call… ALL TASKS ALL TASKS ACTIVE TASKS TASKS IN WRAP …" at bounding box center [108, 100] width 165 height 148
click at [21, 104] on div "Agent Desktop" at bounding box center [12, 236] width 25 height 420
click at [159, 203] on span "HANG UP" at bounding box center [157, 205] width 36 height 8
click at [160, 204] on span "HANG UP" at bounding box center [157, 205] width 36 height 8
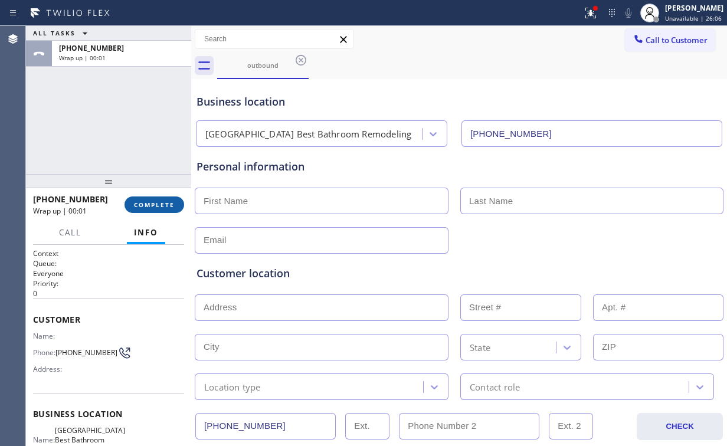
click at [169, 204] on span "COMPLETE" at bounding box center [154, 205] width 41 height 8
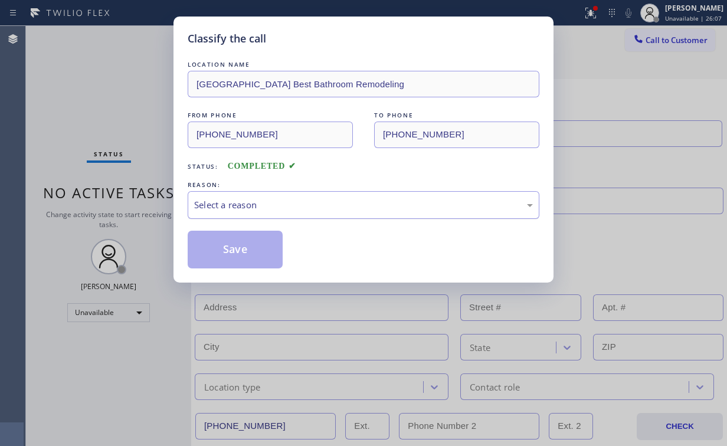
click at [255, 204] on div "Select a reason" at bounding box center [363, 205] width 339 height 14
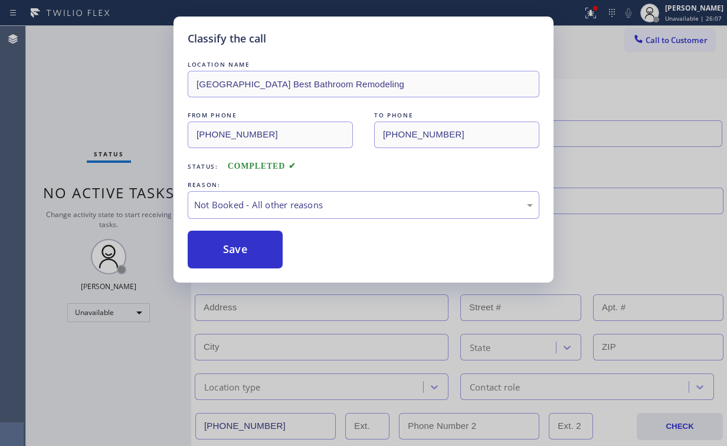
drag, startPoint x: 244, startPoint y: 252, endPoint x: 224, endPoint y: 224, distance: 34.6
click at [245, 252] on button "Save" at bounding box center [235, 250] width 95 height 38
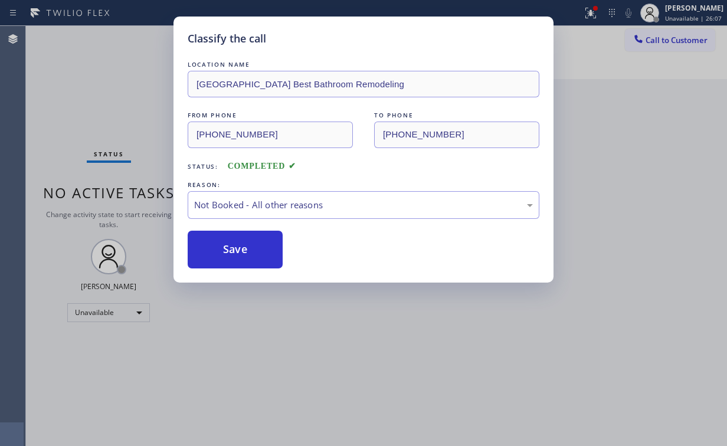
click at [63, 88] on div "Classify the call LOCATION NAME [GEOGRAPHIC_DATA] Best Bathroom Remodeling FROM…" at bounding box center [363, 223] width 727 height 446
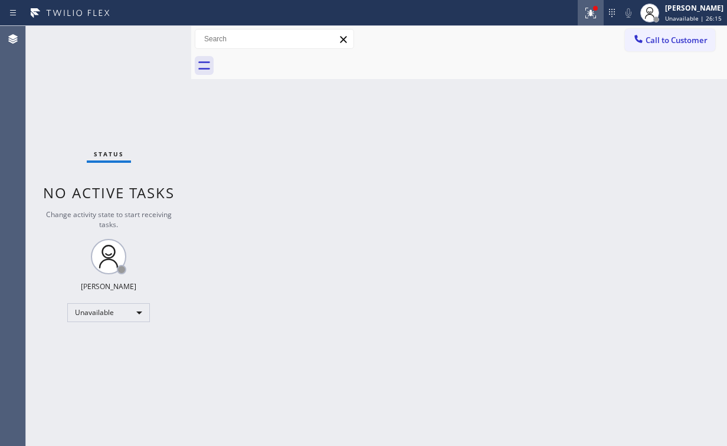
drag, startPoint x: 585, startPoint y: 15, endPoint x: 592, endPoint y: 90, distance: 75.3
click at [587, 16] on div at bounding box center [591, 13] width 26 height 14
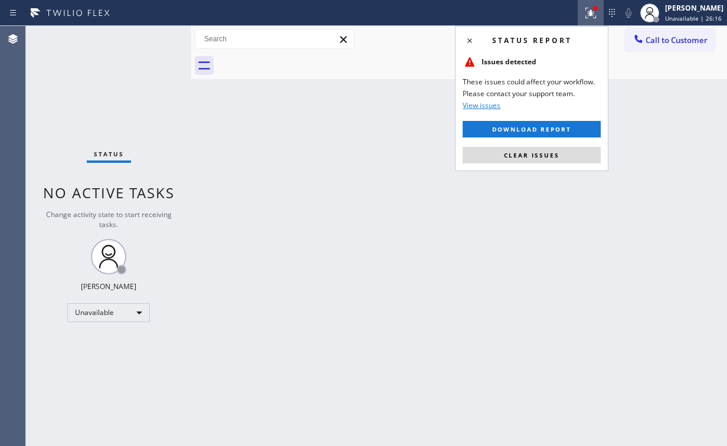
drag, startPoint x: 562, startPoint y: 155, endPoint x: 660, endPoint y: 96, distance: 114.3
click at [565, 155] on button "Clear issues" at bounding box center [531, 155] width 138 height 17
drag, startPoint x: 660, startPoint y: 96, endPoint x: 662, endPoint y: 84, distance: 12.5
click at [661, 90] on div "Back to Dashboard Change Sender ID Customers Technicians Select a contact Outbo…" at bounding box center [459, 236] width 536 height 420
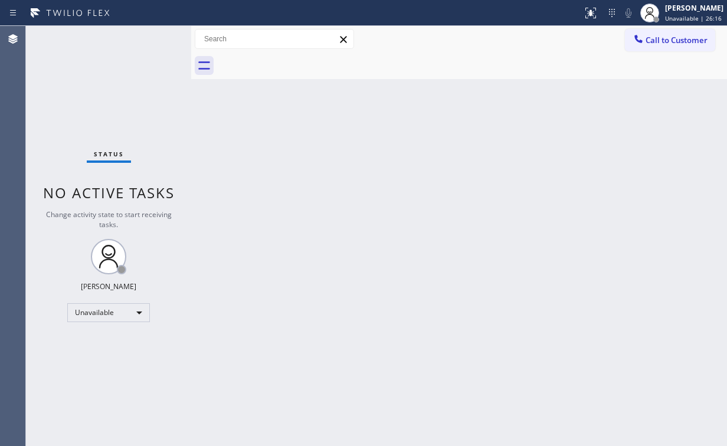
drag, startPoint x: 663, startPoint y: 41, endPoint x: 446, endPoint y: 153, distance: 244.3
click at [662, 42] on span "Call to Customer" at bounding box center [676, 40] width 62 height 11
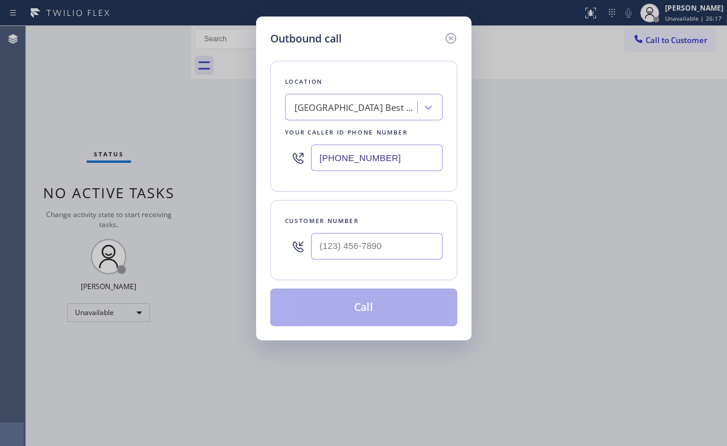
drag, startPoint x: 403, startPoint y: 156, endPoint x: 189, endPoint y: 148, distance: 214.3
click at [206, 151] on div "Outbound call Location [GEOGRAPHIC_DATA] Best Bathroom Remodeling Your caller i…" at bounding box center [363, 223] width 727 height 446
type input "[PHONE_NUMBER]"
click at [384, 267] on div "Customer number" at bounding box center [363, 240] width 187 height 80
click at [375, 248] on input "(___) ___-____" at bounding box center [377, 246] width 132 height 27
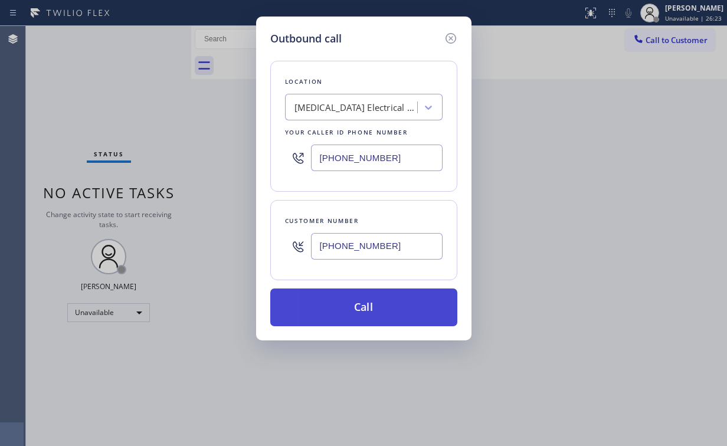
type input "[PHONE_NUMBER]"
click at [376, 311] on button "Call" at bounding box center [363, 307] width 187 height 38
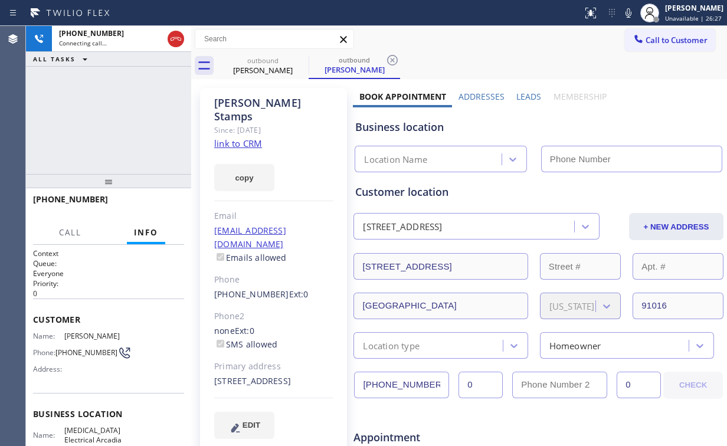
click at [151, 142] on div "[PHONE_NUMBER] Connecting call… ALL TASKS ALL TASKS ACTIVE TASKS TASKS IN WRAP …" at bounding box center [108, 100] width 165 height 148
type input "[PHONE_NUMBER]"
click at [113, 110] on div "[PHONE_NUMBER] Connecting call… ALL TASKS ALL TASKS ACTIVE TASKS TASKS IN WRAP …" at bounding box center [108, 100] width 165 height 148
drag, startPoint x: 111, startPoint y: 123, endPoint x: 111, endPoint y: 116, distance: 7.1
click at [111, 116] on div "[PHONE_NUMBER] Connecting call… ALL TASKS ALL TASKS ACTIVE TASKS TASKS IN WRAP …" at bounding box center [108, 100] width 165 height 148
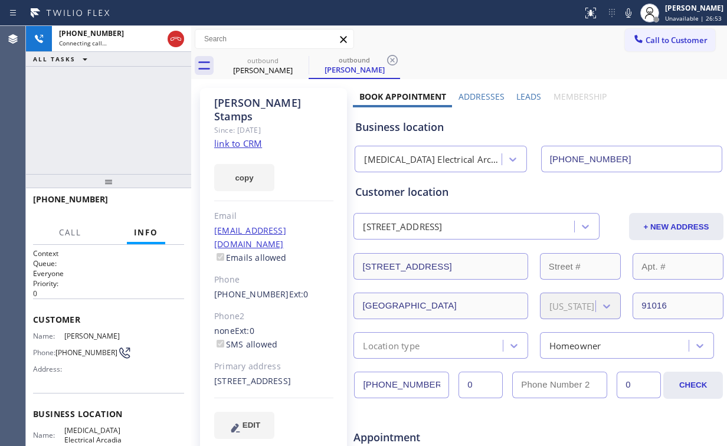
click at [119, 117] on div "[PHONE_NUMBER] Connecting call… ALL TASKS ALL TASKS ACTIVE TASKS TASKS IN WRAP …" at bounding box center [108, 100] width 165 height 148
click at [161, 205] on span "HANG UP" at bounding box center [157, 205] width 36 height 8
click at [161, 204] on span "COMPLETE" at bounding box center [154, 205] width 41 height 8
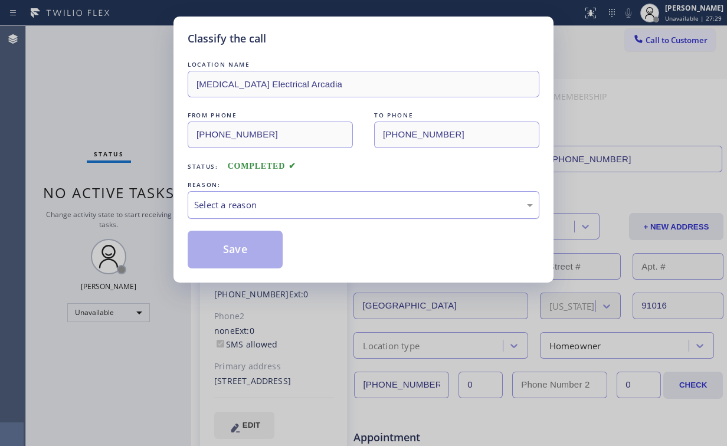
click at [232, 202] on div "Select a reason" at bounding box center [363, 205] width 339 height 14
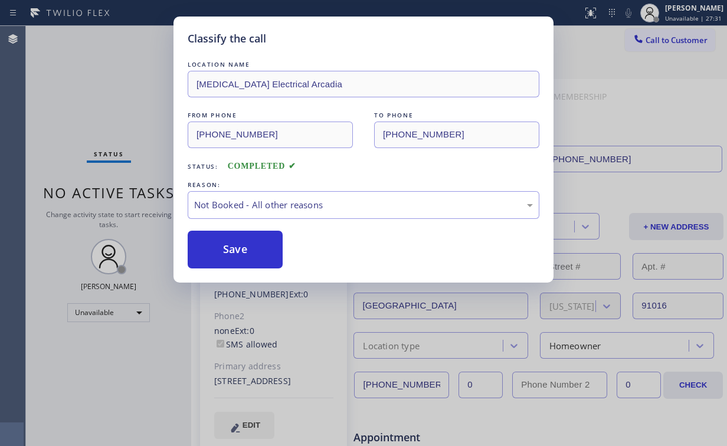
drag, startPoint x: 244, startPoint y: 250, endPoint x: 100, endPoint y: 128, distance: 188.8
click at [244, 250] on button "Save" at bounding box center [235, 250] width 95 height 38
drag, startPoint x: 76, startPoint y: 84, endPoint x: 82, endPoint y: 93, distance: 11.0
click at [76, 84] on div "Classify the call LOCATION NAME [MEDICAL_DATA] Electrical Arcadia FROM PHONE [P…" at bounding box center [363, 223] width 727 height 446
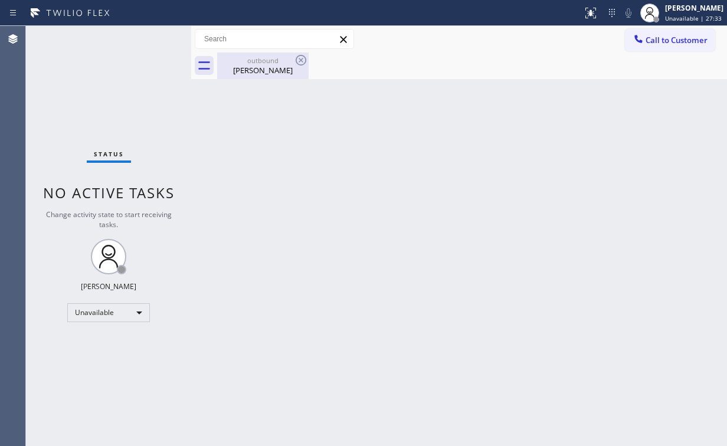
click at [261, 65] on div "[PERSON_NAME]" at bounding box center [262, 70] width 89 height 11
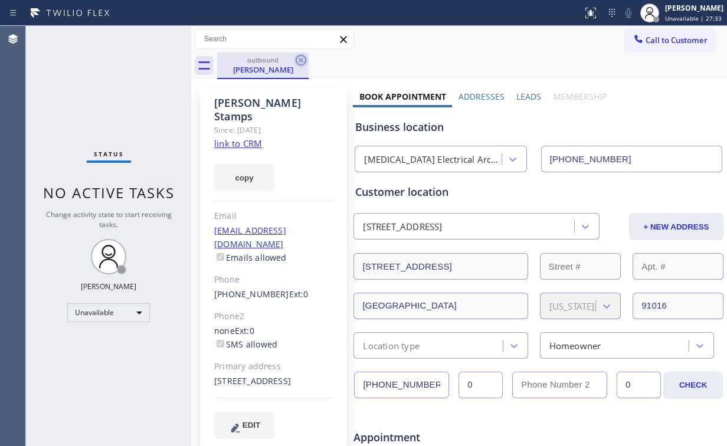
click at [303, 59] on icon at bounding box center [301, 60] width 14 height 14
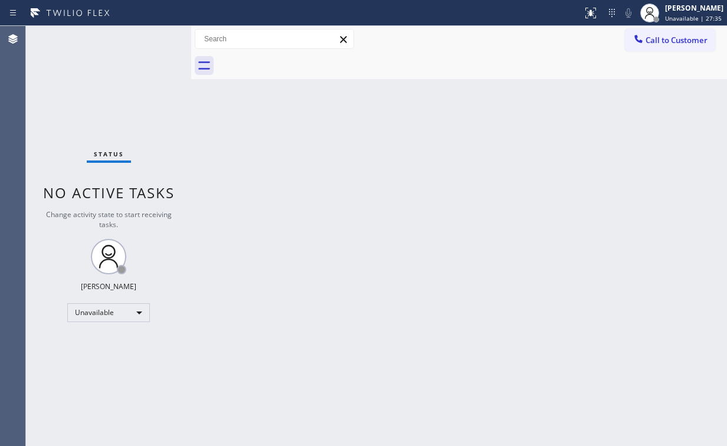
drag, startPoint x: 135, startPoint y: 91, endPoint x: 129, endPoint y: 90, distance: 6.5
drag, startPoint x: 129, startPoint y: 90, endPoint x: 595, endPoint y: 215, distance: 483.1
click at [595, 215] on div "Back to Dashboard Change Sender ID Customers Technicians Select a contact Outbo…" at bounding box center [459, 236] width 536 height 420
drag, startPoint x: 128, startPoint y: 93, endPoint x: 122, endPoint y: 90, distance: 6.6
click at [120, 90] on div "Status No active tasks Change activity state to start receiving tasks. [PERSON_…" at bounding box center [108, 236] width 165 height 420
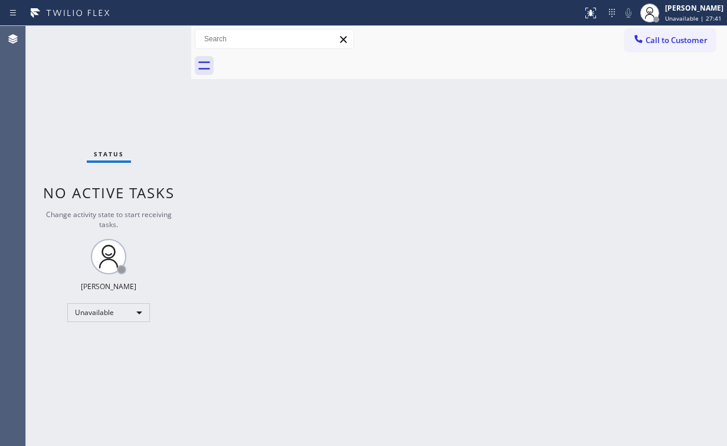
click at [120, 90] on div "Status No active tasks Change activity state to start receiving tasks. [PERSON_…" at bounding box center [108, 236] width 165 height 420
drag, startPoint x: 87, startPoint y: 119, endPoint x: 77, endPoint y: 53, distance: 66.3
click at [88, 118] on div "Status No active tasks Change activity state to start receiving tasks. [PERSON_…" at bounding box center [108, 236] width 165 height 420
drag, startPoint x: 677, startPoint y: 45, endPoint x: 490, endPoint y: 101, distance: 195.4
click at [675, 45] on span "Call to Customer" at bounding box center [676, 40] width 62 height 11
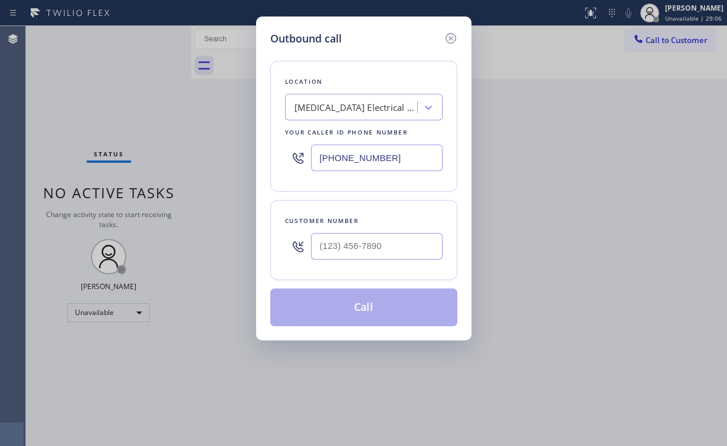
click at [230, 151] on div "Outbound call Location [MEDICAL_DATA] Electrical Arcadia Your caller id phone n…" at bounding box center [363, 223] width 727 height 446
drag, startPoint x: 380, startPoint y: 27, endPoint x: 389, endPoint y: 96, distance: 69.1
click at [381, 29] on div "Outbound call Location Pristine House Cleaning Your caller id phone number [PHO…" at bounding box center [363, 179] width 215 height 324
drag, startPoint x: 401, startPoint y: 153, endPoint x: 189, endPoint y: 159, distance: 211.9
click at [193, 158] on div "Outbound call Location Pristine House Cleaning Your caller id phone number [PHO…" at bounding box center [363, 223] width 727 height 446
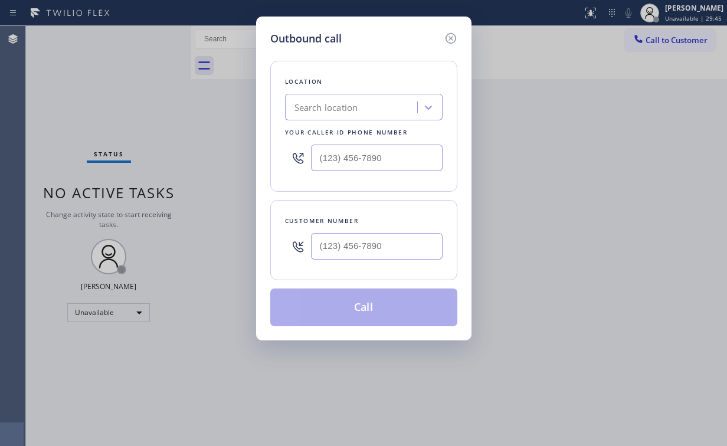
click at [357, 101] on div "Search location" at bounding box center [326, 108] width 64 height 14
click at [394, 110] on div "Fix It Appliance Crew" at bounding box center [352, 107] width 129 height 21
click at [375, 109] on div "Search location" at bounding box center [352, 107] width 129 height 21
drag, startPoint x: 556, startPoint y: 283, endPoint x: 533, endPoint y: 291, distance: 24.1
click at [556, 283] on div "Outbound call Location option [MEDICAL_DATA] Electrical, selected. 0 results av…" at bounding box center [363, 223] width 727 height 446
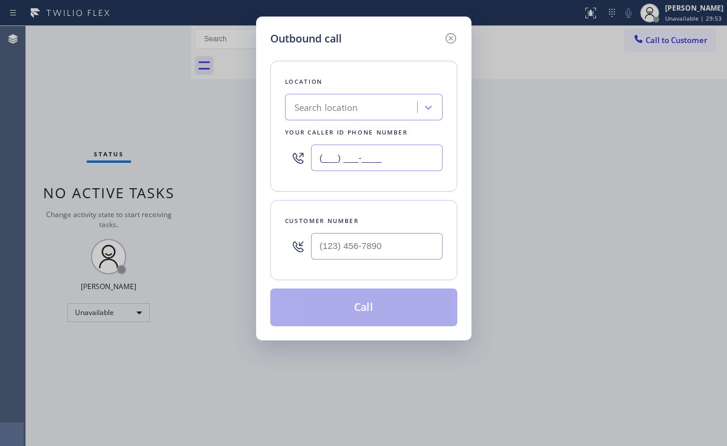
click at [378, 160] on input "(___) ___-____" at bounding box center [377, 158] width 132 height 27
click at [287, 162] on div at bounding box center [298, 158] width 26 height 38
click at [332, 158] on input "(___) ___-____" at bounding box center [377, 158] width 132 height 27
click at [345, 247] on input "(___) ___-____" at bounding box center [377, 246] width 132 height 27
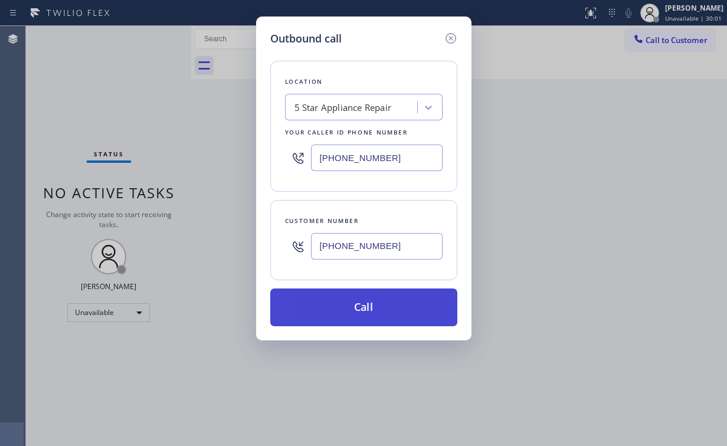
click at [347, 308] on button "Call" at bounding box center [363, 307] width 187 height 38
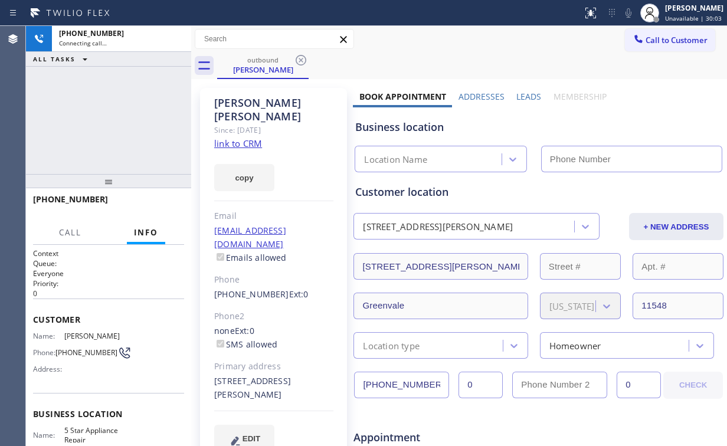
click at [182, 97] on div "[PHONE_NUMBER] Connecting call… ALL TASKS ALL TASKS ACTIVE TASKS TASKS IN WRAP …" at bounding box center [108, 100] width 165 height 148
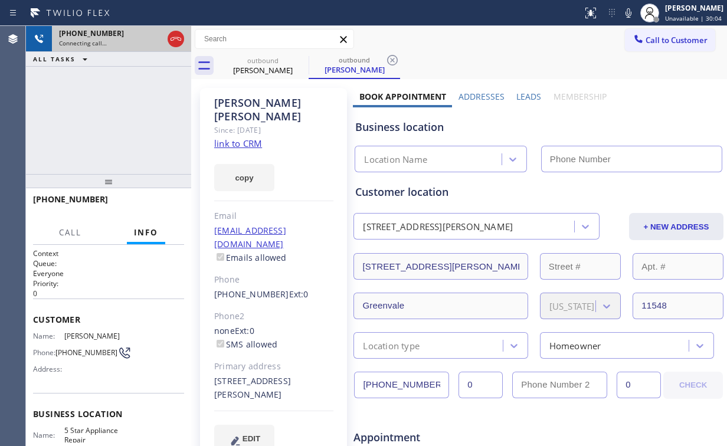
click at [176, 38] on icon at bounding box center [175, 39] width 11 height 4
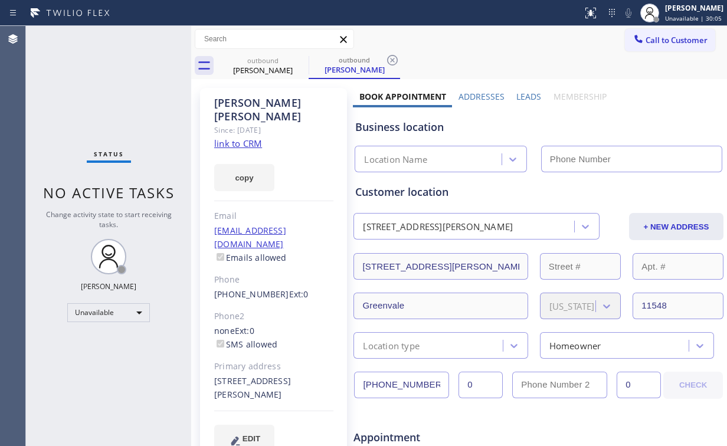
click at [238, 137] on link "link to CRM" at bounding box center [238, 143] width 48 height 12
drag, startPoint x: 651, startPoint y: 31, endPoint x: 588, endPoint y: 80, distance: 80.3
click at [651, 33] on button "Call to Customer" at bounding box center [670, 40] width 90 height 22
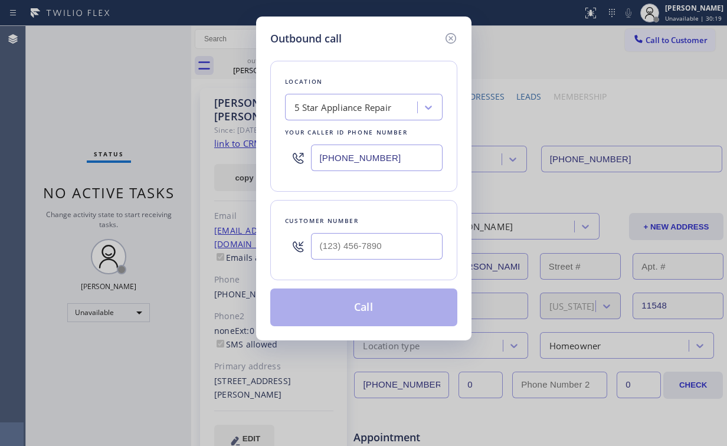
drag, startPoint x: 404, startPoint y: 156, endPoint x: 155, endPoint y: 151, distance: 249.0
click at [270, 156] on div "Location 5 Star Appliance Repair Your caller id phone number [PHONE_NUMBER]" at bounding box center [363, 126] width 187 height 131
click at [371, 244] on input "(___) ___-____" at bounding box center [377, 246] width 132 height 27
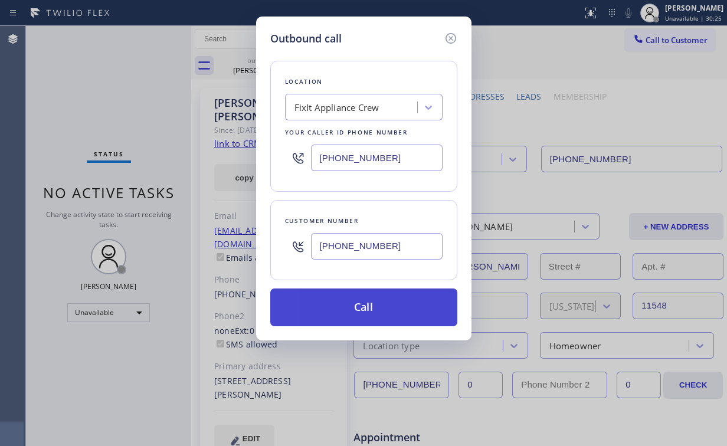
click at [354, 305] on button "Call" at bounding box center [363, 307] width 187 height 38
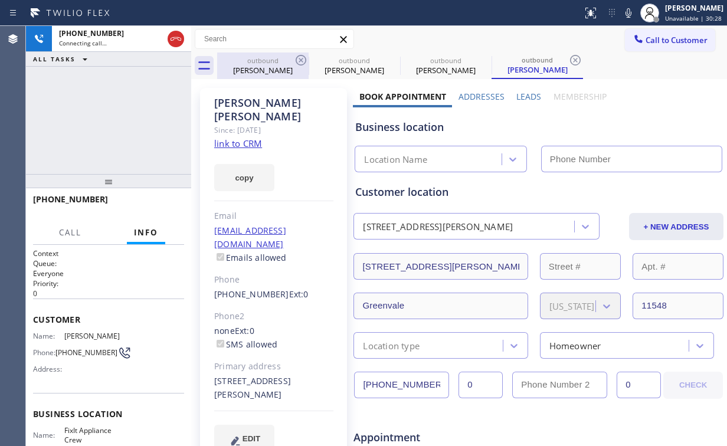
drag, startPoint x: 103, startPoint y: 106, endPoint x: 283, endPoint y: 62, distance: 185.3
click at [108, 106] on div "[PHONE_NUMBER] Connecting call… ALL TASKS ALL TASKS ACTIVE TASKS TASKS IN WRAP …" at bounding box center [108, 100] width 165 height 148
click at [282, 60] on div "outbound" at bounding box center [262, 60] width 89 height 9
click at [296, 60] on icon at bounding box center [301, 60] width 11 height 11
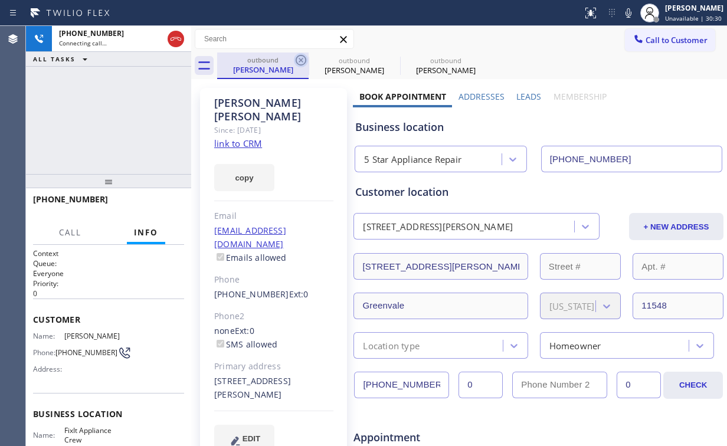
click at [296, 60] on icon at bounding box center [301, 60] width 11 height 11
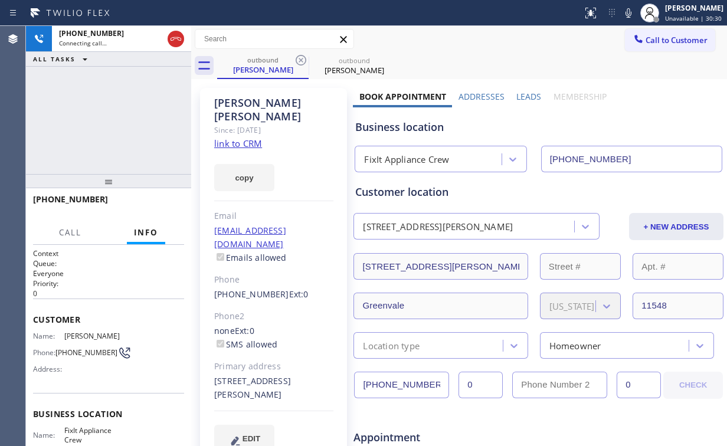
click at [139, 110] on div "[PHONE_NUMBER] Connecting call… ALL TASKS ALL TASKS ACTIVE TASKS TASKS IN WRAP …" at bounding box center [108, 100] width 165 height 148
click at [165, 205] on span "HANG UP" at bounding box center [157, 205] width 36 height 8
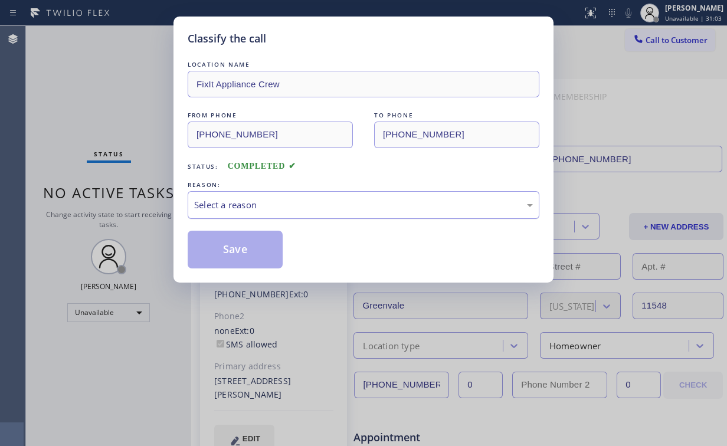
click at [246, 207] on div "Select a reason" at bounding box center [363, 205] width 339 height 14
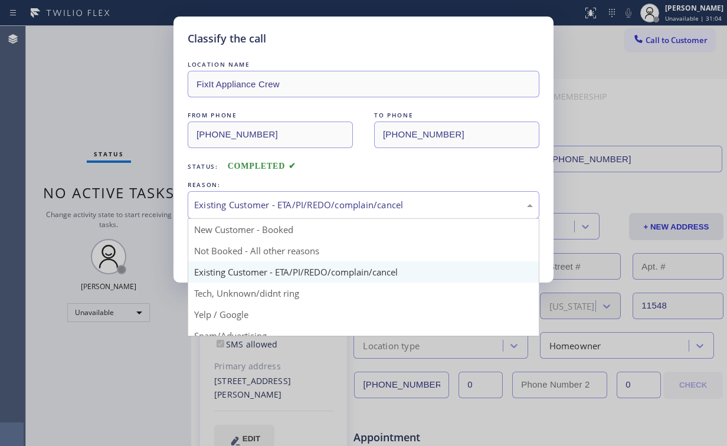
click at [246, 196] on div "Existing Customer - ETA/PI/REDO/complain/cancel" at bounding box center [364, 205] width 352 height 28
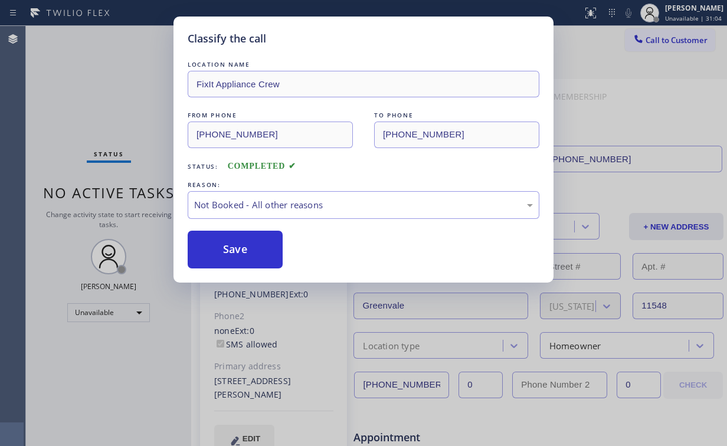
drag, startPoint x: 237, startPoint y: 252, endPoint x: 165, endPoint y: 159, distance: 118.2
click at [237, 250] on button "Save" at bounding box center [235, 250] width 95 height 38
click at [133, 116] on div "Classify the call LOCATION NAME FixIt Appliance Crew FROM PHONE [PHONE_NUMBER] …" at bounding box center [363, 223] width 727 height 446
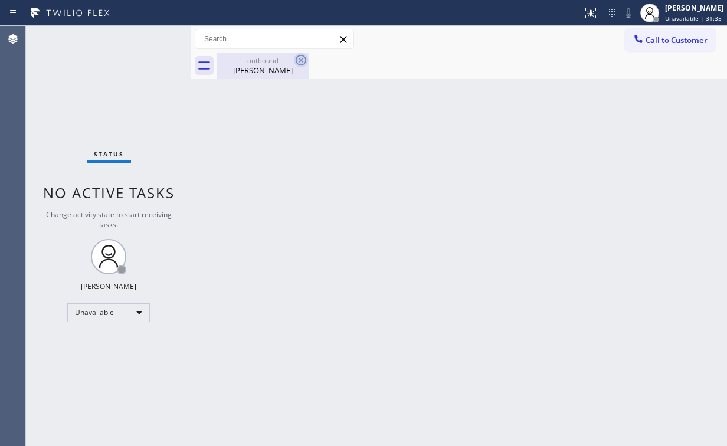
drag, startPoint x: 250, startPoint y: 58, endPoint x: 307, endPoint y: 61, distance: 57.9
click at [250, 59] on div "outbound" at bounding box center [262, 60] width 89 height 9
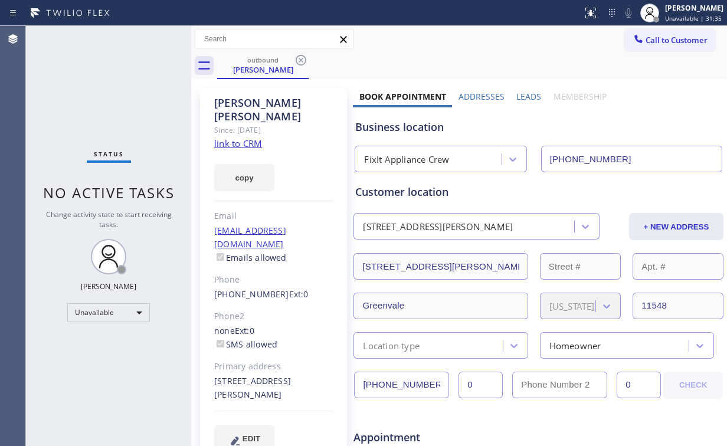
click at [300, 59] on icon at bounding box center [301, 60] width 14 height 14
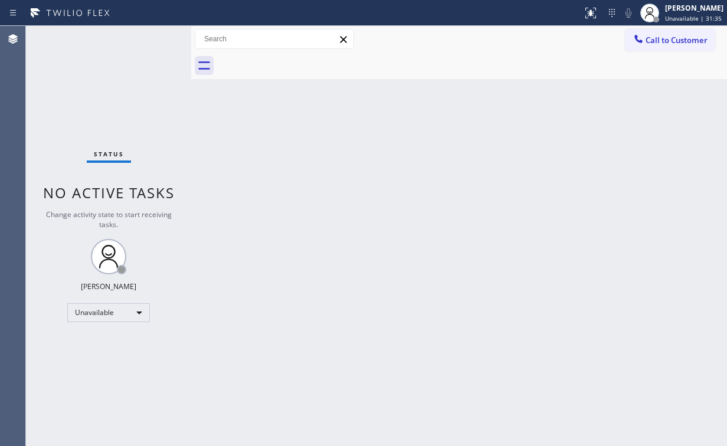
click at [524, 165] on div "Back to Dashboard Change Sender ID Customers Technicians Select a contact Outbo…" at bounding box center [459, 236] width 536 height 420
drag, startPoint x: 677, startPoint y: 34, endPoint x: 631, endPoint y: 73, distance: 60.7
click at [677, 34] on button "Call to Customer" at bounding box center [670, 40] width 90 height 22
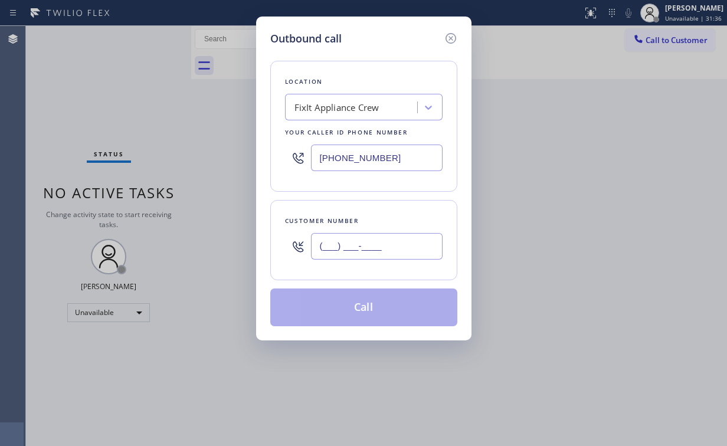
click at [408, 252] on input "(___) ___-____" at bounding box center [377, 246] width 132 height 27
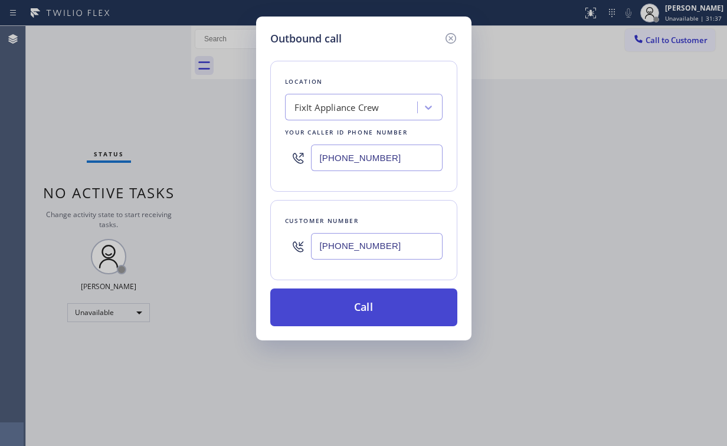
click at [362, 306] on button "Call" at bounding box center [363, 307] width 187 height 38
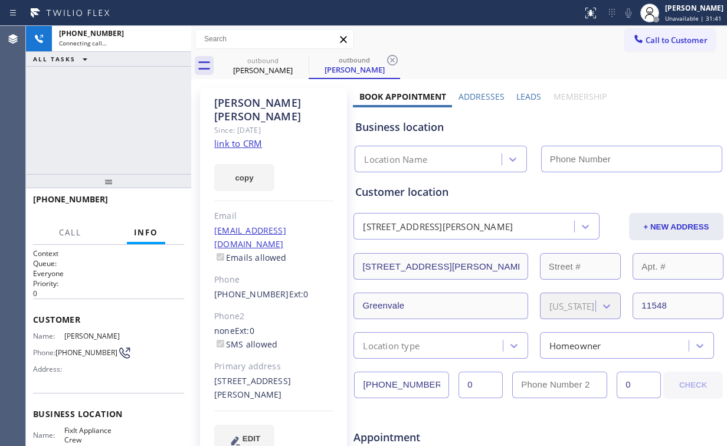
click at [107, 104] on div "[PHONE_NUMBER] Connecting call… ALL TASKS ALL TASKS ACTIVE TASKS TASKS IN WRAP …" at bounding box center [108, 100] width 165 height 148
drag, startPoint x: 429, startPoint y: 192, endPoint x: 439, endPoint y: 190, distance: 10.8
click at [444, 189] on div "Customer location" at bounding box center [538, 192] width 366 height 16
click at [444, 194] on div "Customer location" at bounding box center [538, 192] width 366 height 16
click at [87, 109] on div "[PHONE_NUMBER] Connecting call… ALL TASKS ALL TASKS ACTIVE TASKS TASKS IN WRAP …" at bounding box center [108, 100] width 165 height 148
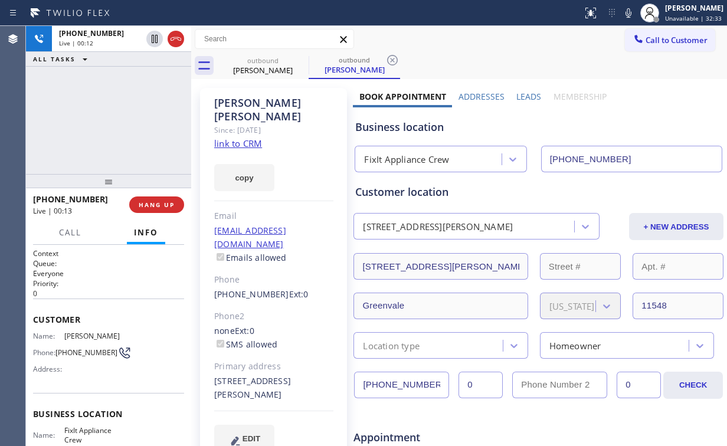
click at [116, 118] on div "[PHONE_NUMBER] Live | 00:12 ALL TASKS ALL TASKS ACTIVE TASKS TASKS IN WRAP UP" at bounding box center [108, 100] width 165 height 148
click at [118, 119] on div "[PHONE_NUMBER] Live | 00:13 ALL TASKS ALL TASKS ACTIVE TASKS TASKS IN WRAP UP" at bounding box center [108, 100] width 165 height 148
click at [118, 119] on div "[PHONE_NUMBER] Live | 00:14 ALL TASKS ALL TASKS ACTIVE TASKS TASKS IN WRAP UP" at bounding box center [108, 100] width 165 height 148
drag, startPoint x: 118, startPoint y: 119, endPoint x: 103, endPoint y: 321, distance: 202.9
click at [103, 321] on span "Customer" at bounding box center [108, 319] width 151 height 11
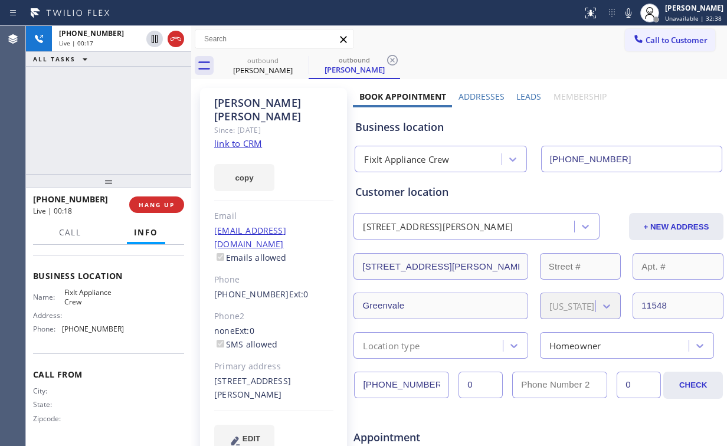
scroll to position [92, 0]
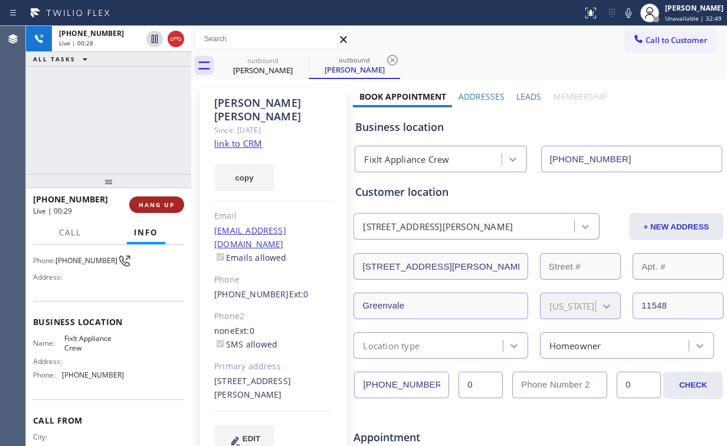
click at [158, 200] on button "HANG UP" at bounding box center [156, 204] width 55 height 17
click at [159, 210] on button "COMPLETE" at bounding box center [154, 204] width 60 height 17
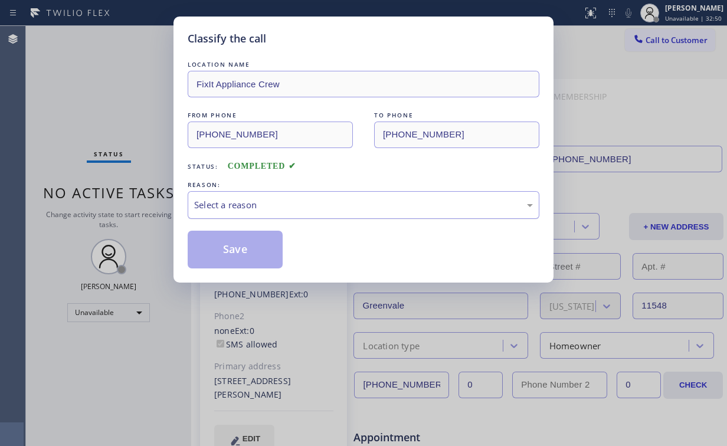
click at [209, 204] on div "Select a reason" at bounding box center [363, 205] width 339 height 14
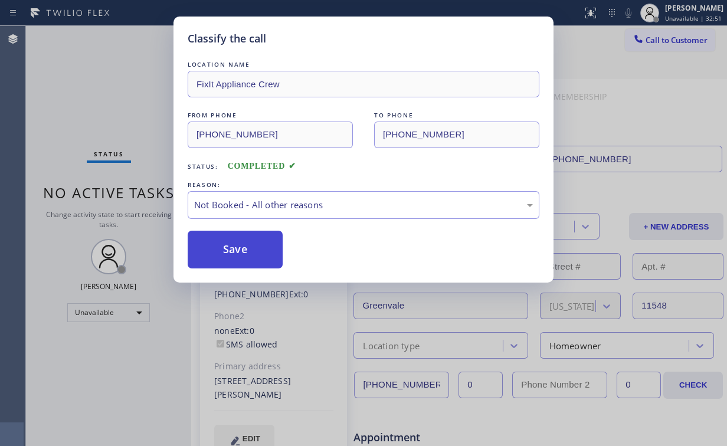
click at [226, 248] on button "Save" at bounding box center [235, 250] width 95 height 38
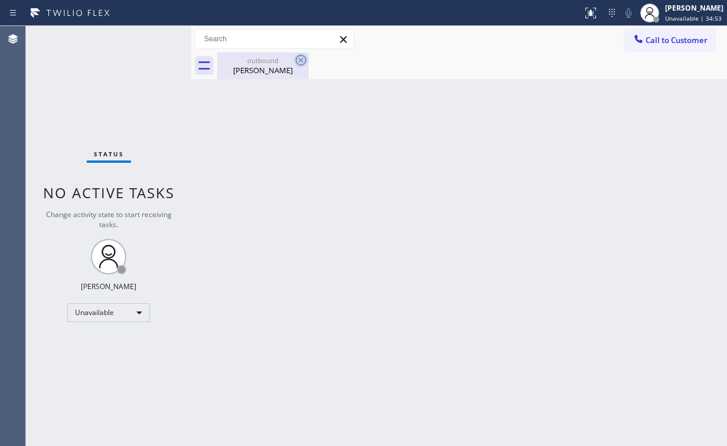
click at [267, 69] on div "[PERSON_NAME]" at bounding box center [262, 70] width 89 height 11
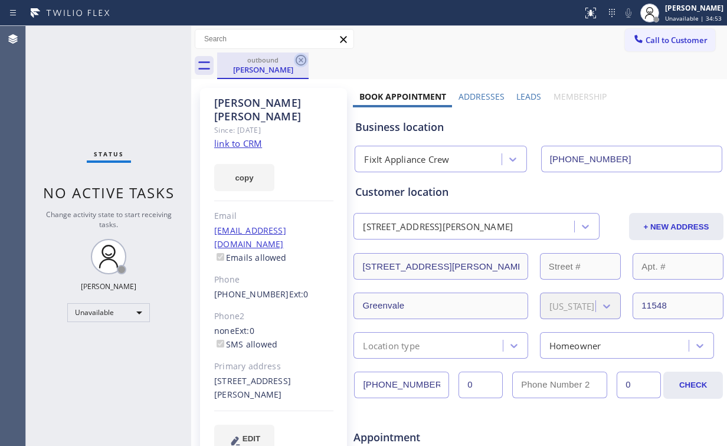
click at [304, 57] on icon at bounding box center [301, 60] width 11 height 11
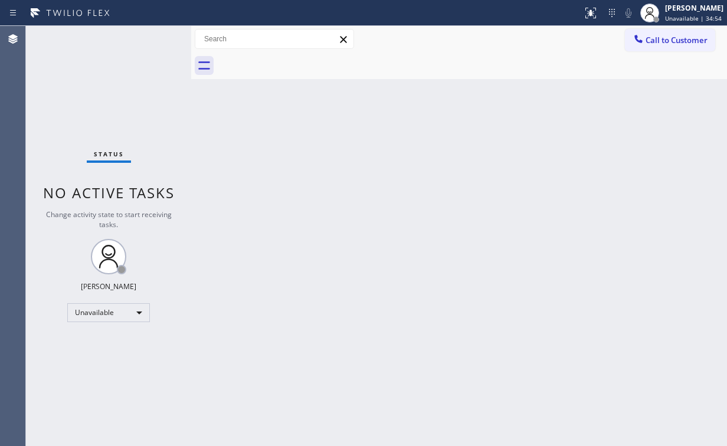
click at [406, 209] on div "Back to Dashboard Change Sender ID Customers Technicians Select a contact Outbo…" at bounding box center [459, 236] width 536 height 420
drag, startPoint x: 657, startPoint y: 37, endPoint x: 401, endPoint y: 130, distance: 272.5
click at [657, 38] on span "Call to Customer" at bounding box center [676, 40] width 62 height 11
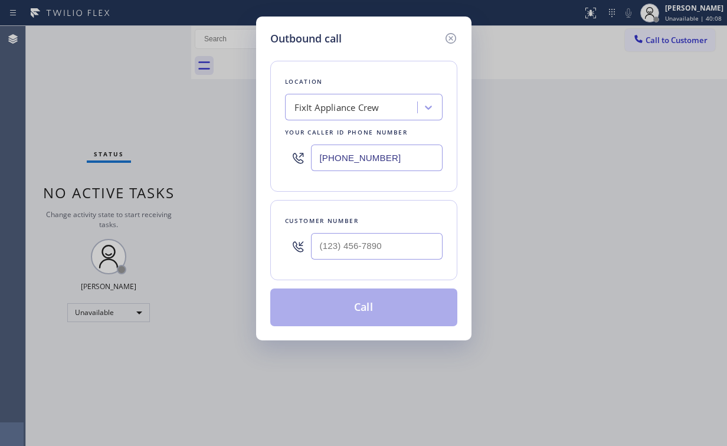
drag, startPoint x: 397, startPoint y: 154, endPoint x: 173, endPoint y: 138, distance: 224.1
click at [246, 156] on div "Outbound call Location FixIt Appliance Crew Your caller id phone number [PHONE_…" at bounding box center [363, 223] width 727 height 446
click at [364, 254] on input "(___) ___-____" at bounding box center [377, 246] width 132 height 27
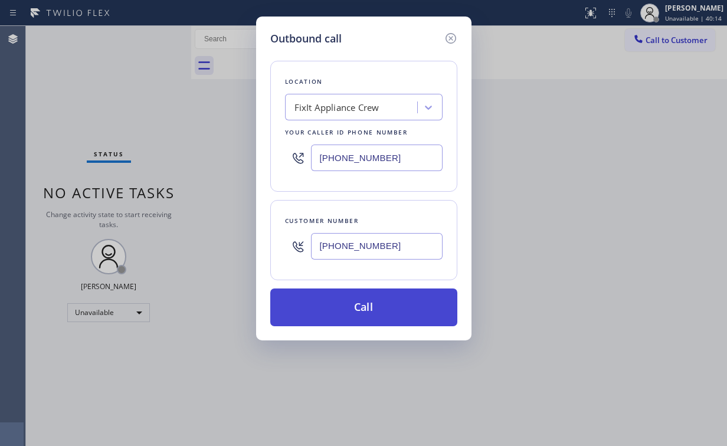
drag, startPoint x: 332, startPoint y: 304, endPoint x: 294, endPoint y: 422, distance: 123.3
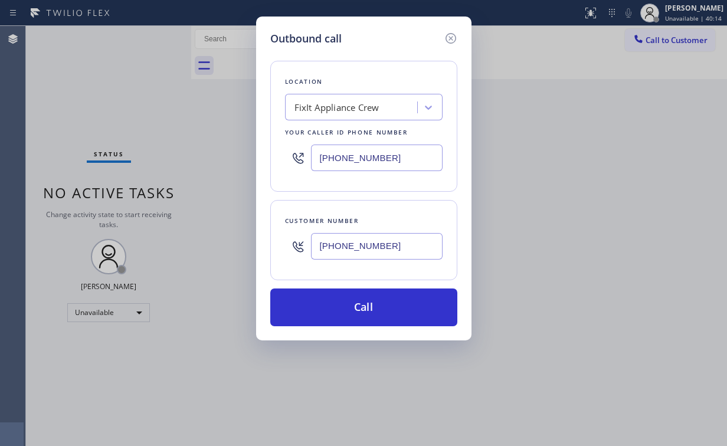
click at [332, 305] on button "Call" at bounding box center [363, 307] width 187 height 38
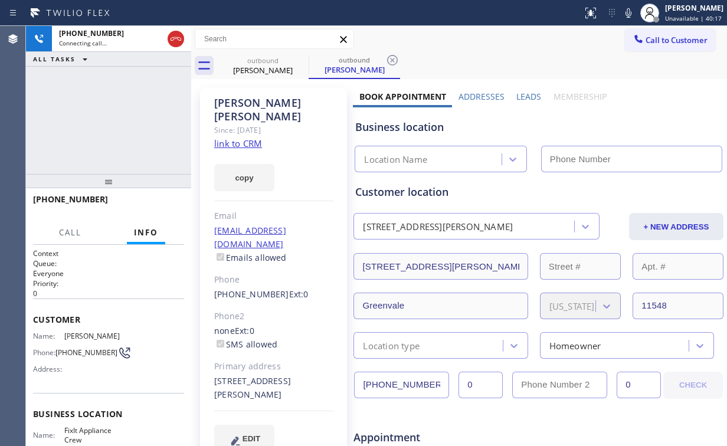
click at [103, 121] on div "[PHONE_NUMBER] Connecting call… ALL TASKS ALL TASKS ACTIVE TASKS TASKS IN WRAP …" at bounding box center [108, 100] width 165 height 148
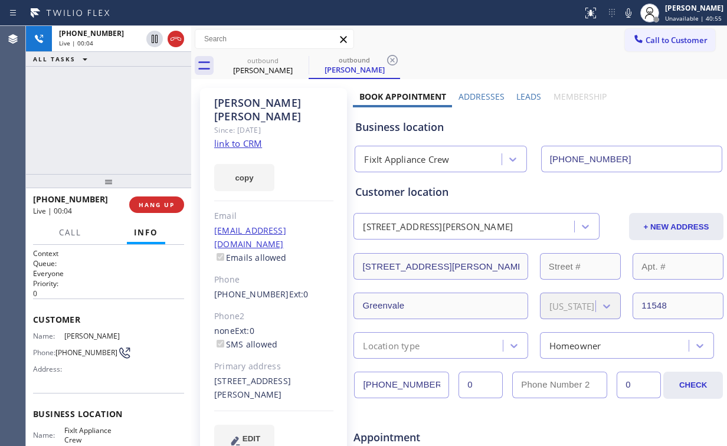
drag, startPoint x: 111, startPoint y: 120, endPoint x: 151, endPoint y: 165, distance: 59.8
click at [114, 122] on div "[PHONE_NUMBER] Live | 00:04 ALL TASKS ALL TASKS ACTIVE TASKS TASKS IN WRAP UP" at bounding box center [108, 100] width 165 height 148
click at [158, 199] on button "HANG UP" at bounding box center [156, 204] width 55 height 17
click at [162, 205] on span "HANG UP" at bounding box center [157, 205] width 36 height 8
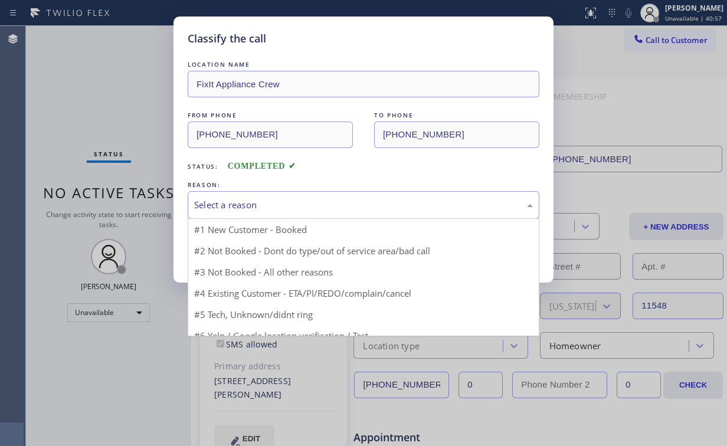
click at [217, 205] on div "Select a reason" at bounding box center [363, 205] width 339 height 14
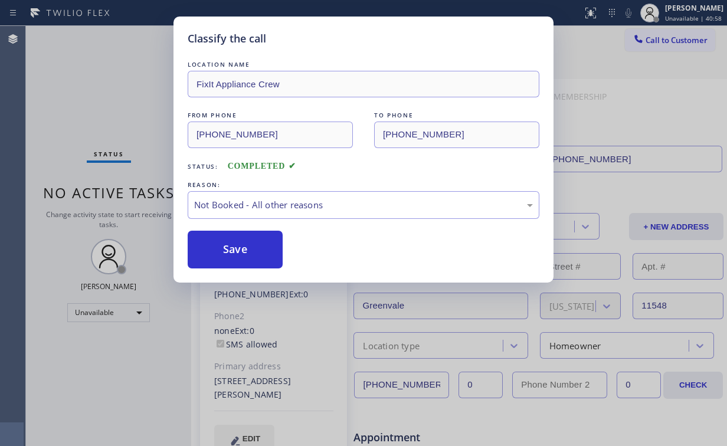
drag, startPoint x: 222, startPoint y: 247, endPoint x: 97, endPoint y: 111, distance: 185.0
click at [222, 245] on button "Save" at bounding box center [235, 250] width 95 height 38
click at [91, 97] on div "Classify the call LOCATION NAME FixIt Appliance Crew FROM PHONE [PHONE_NUMBER] …" at bounding box center [363, 223] width 727 height 446
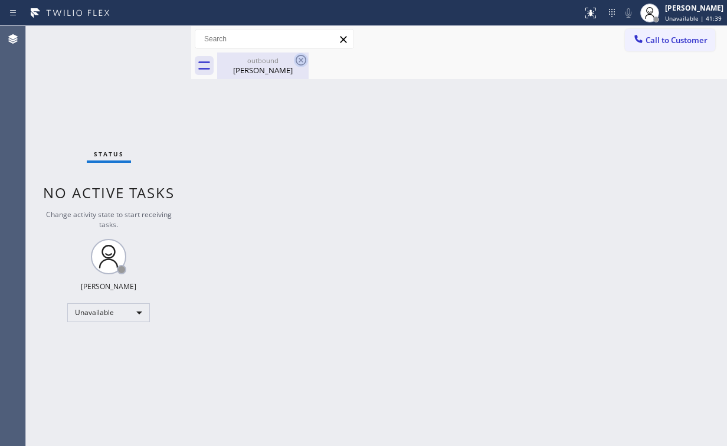
drag, startPoint x: 270, startPoint y: 62, endPoint x: 297, endPoint y: 58, distance: 27.4
click at [271, 62] on div "outbound" at bounding box center [262, 60] width 89 height 9
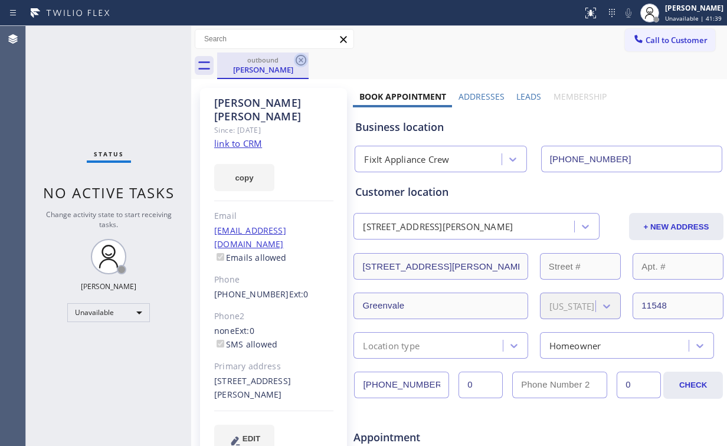
click at [300, 57] on icon at bounding box center [301, 60] width 14 height 14
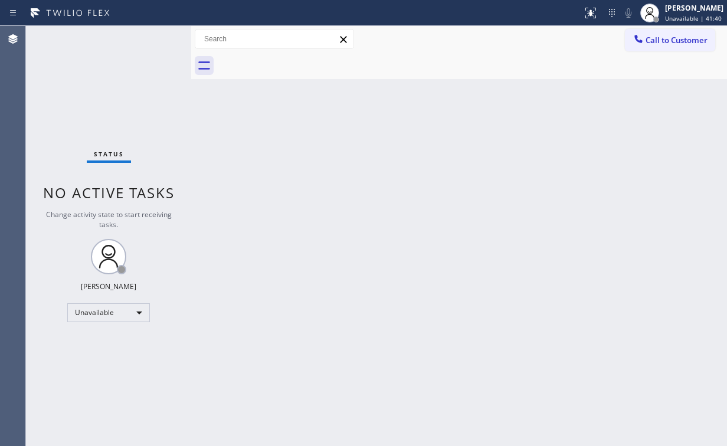
drag, startPoint x: 332, startPoint y: 234, endPoint x: 302, endPoint y: 354, distance: 123.9
click at [326, 247] on div "Back to Dashboard Change Sender ID Customers Technicians Select a contact Outbo…" at bounding box center [459, 236] width 536 height 420
click at [94, 85] on div "Status No active tasks Change activity state to start receiving tasks. [PERSON_…" at bounding box center [108, 236] width 165 height 420
click at [699, 38] on span "Call to Customer" at bounding box center [676, 40] width 62 height 11
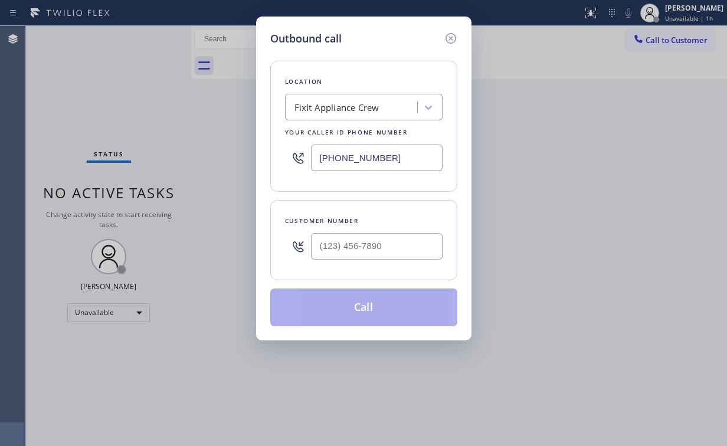
drag, startPoint x: 341, startPoint y: 153, endPoint x: 148, endPoint y: 140, distance: 193.3
click at [169, 152] on div "Outbound call Location FixIt Appliance Crew Your caller id phone number [PHONE_…" at bounding box center [363, 223] width 727 height 446
click at [396, 248] on input "(___) ___-____" at bounding box center [377, 246] width 132 height 27
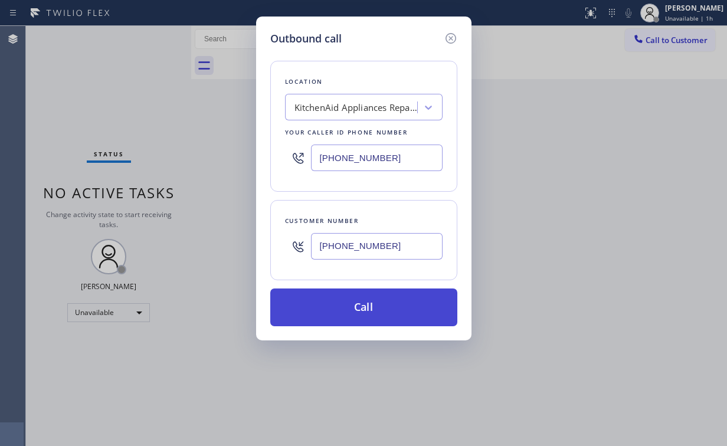
click at [345, 306] on button "Call" at bounding box center [363, 307] width 187 height 38
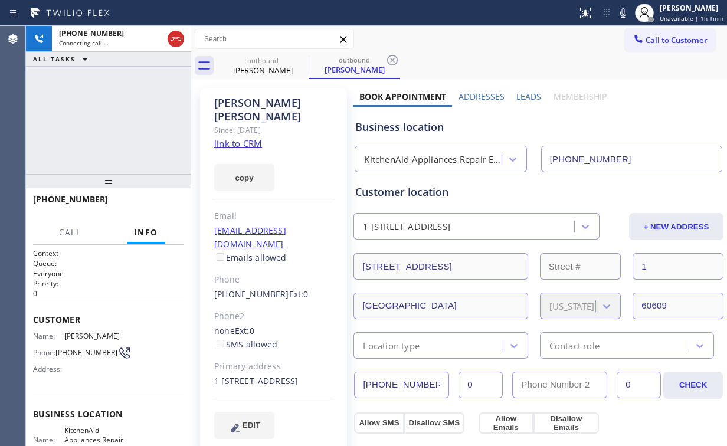
click at [113, 126] on div "[PHONE_NUMBER] Connecting call… ALL TASKS ALL TASKS ACTIVE TASKS TASKS IN WRAP …" at bounding box center [108, 100] width 165 height 148
click at [118, 120] on div "[PHONE_NUMBER] Connecting call… ALL TASKS ALL TASKS ACTIVE TASKS TASKS IN WRAP …" at bounding box center [108, 100] width 165 height 148
click at [117, 117] on div "[PHONE_NUMBER] Connecting call… ALL TASKS ALL TASKS ACTIVE TASKS TASKS IN WRAP …" at bounding box center [108, 100] width 165 height 148
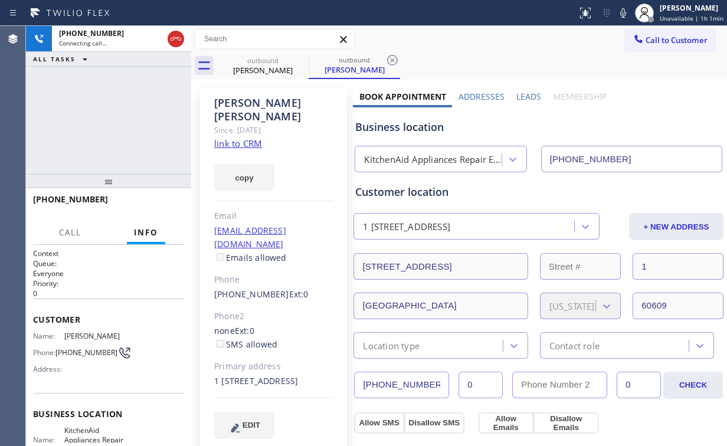
click at [117, 117] on div "[PHONE_NUMBER] Connecting call… ALL TASKS ALL TASKS ACTIVE TASKS TASKS IN WRAP …" at bounding box center [108, 100] width 165 height 148
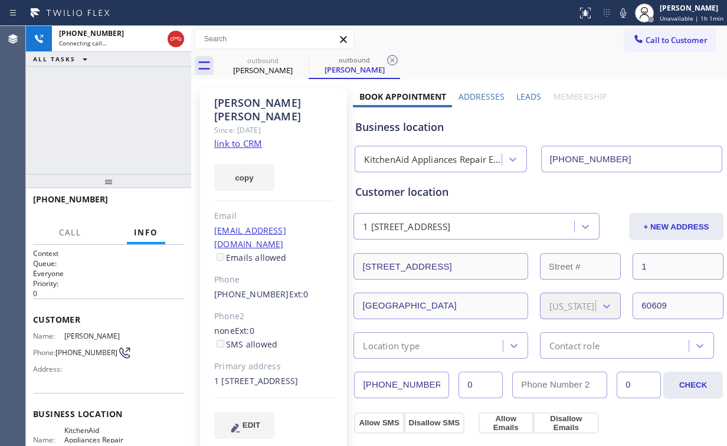
click at [117, 117] on div "[PHONE_NUMBER] Connecting call… ALL TASKS ALL TASKS ACTIVE TASKS TASKS IN WRAP …" at bounding box center [108, 100] width 165 height 148
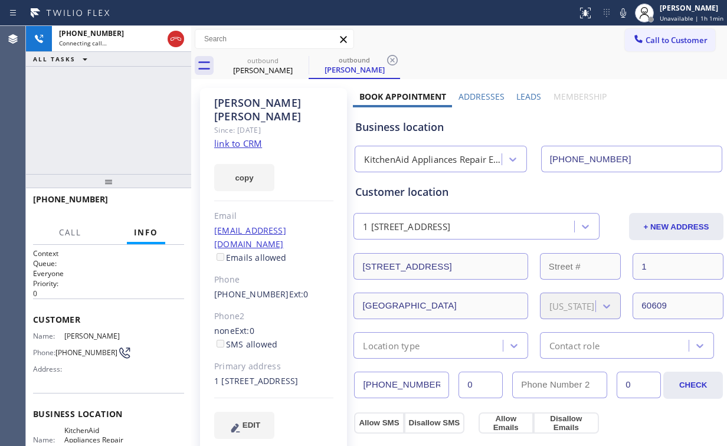
click at [117, 117] on div "[PHONE_NUMBER] Connecting call… ALL TASKS ALL TASKS ACTIVE TASKS TASKS IN WRAP …" at bounding box center [108, 100] width 165 height 148
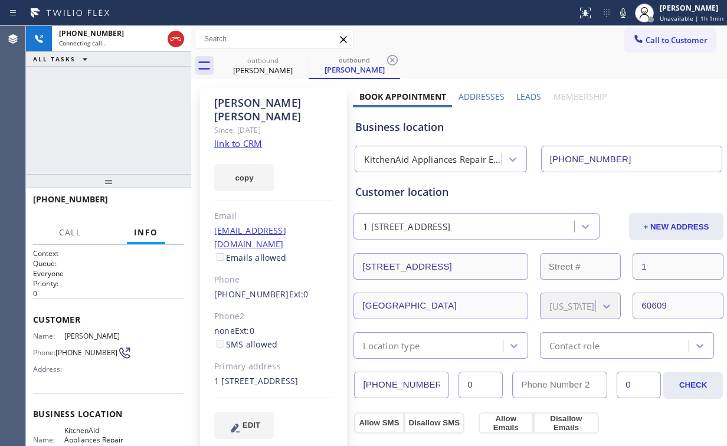
click at [117, 117] on div "[PHONE_NUMBER] Connecting call… ALL TASKS ALL TASKS ACTIVE TASKS TASKS IN WRAP …" at bounding box center [108, 100] width 165 height 148
click at [117, 117] on div "[PHONE_NUMBER] Live | 00:00 ALL TASKS ALL TASKS ACTIVE TASKS TASKS IN WRAP UP" at bounding box center [108, 100] width 165 height 148
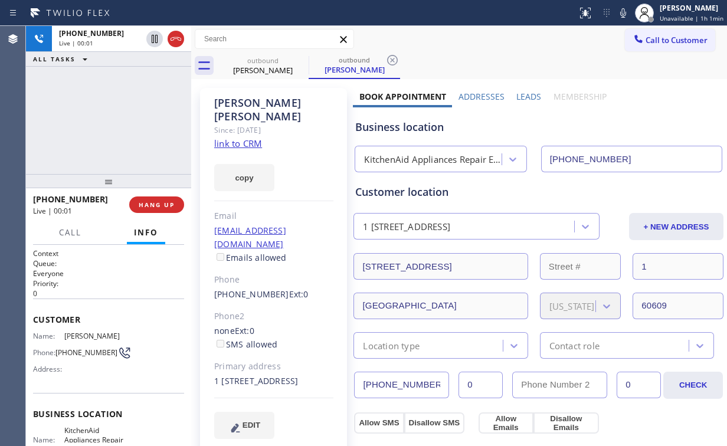
click at [117, 117] on div "[PHONE_NUMBER] Live | 00:01 ALL TASKS ALL TASKS ACTIVE TASKS TASKS IN WRAP UP" at bounding box center [108, 100] width 165 height 148
click at [117, 117] on div "[PHONE_NUMBER] Live | 00:02 ALL TASKS ALL TASKS ACTIVE TASKS TASKS IN WRAP UP" at bounding box center [108, 100] width 165 height 148
click at [117, 117] on div "[PHONE_NUMBER] Live | 00:03 ALL TASKS ALL TASKS ACTIVE TASKS TASKS IN WRAP UP" at bounding box center [108, 100] width 165 height 148
click at [117, 117] on div "[PHONE_NUMBER] Live | 00:04 ALL TASKS ALL TASKS ACTIVE TASKS TASKS IN WRAP UP" at bounding box center [108, 100] width 165 height 148
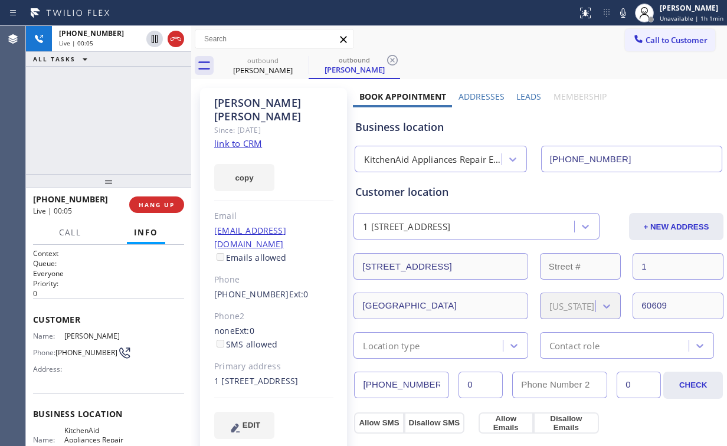
click at [117, 117] on div "[PHONE_NUMBER] Live | 00:05 ALL TASKS ALL TASKS ACTIVE TASKS TASKS IN WRAP UP" at bounding box center [108, 100] width 165 height 148
click at [158, 201] on span "HANG UP" at bounding box center [157, 205] width 36 height 8
click at [158, 198] on button "HANG UP" at bounding box center [156, 204] width 55 height 17
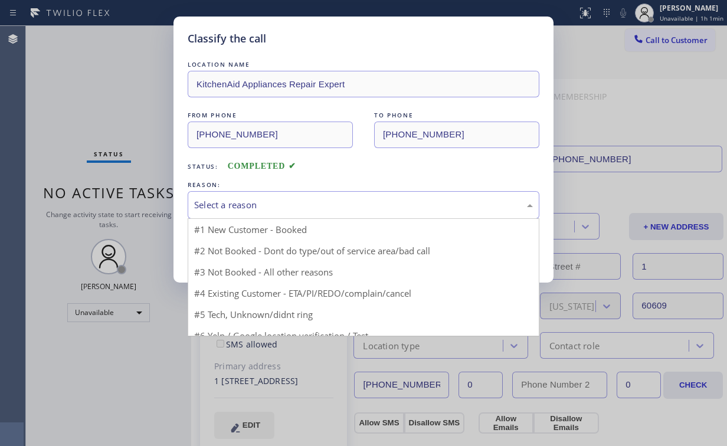
click at [222, 202] on div "Select a reason" at bounding box center [363, 205] width 339 height 14
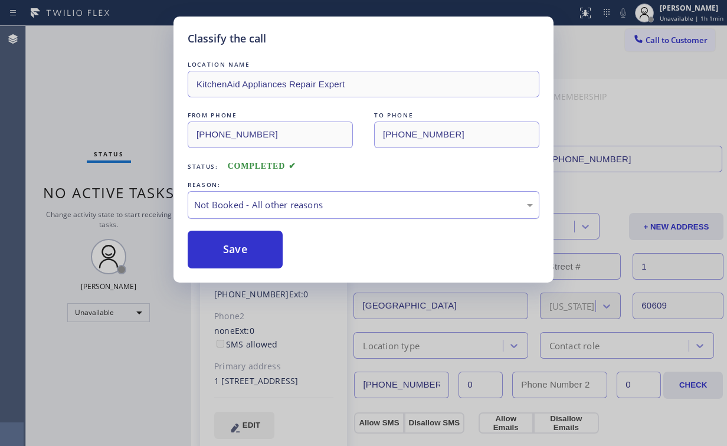
drag, startPoint x: 225, startPoint y: 246, endPoint x: 205, endPoint y: 212, distance: 39.4
click at [226, 246] on button "Save" at bounding box center [235, 250] width 95 height 38
click at [118, 94] on div "Classify the call LOCATION NAME KitchenAid Appliances Repair Expert FROM PHONE …" at bounding box center [363, 223] width 727 height 446
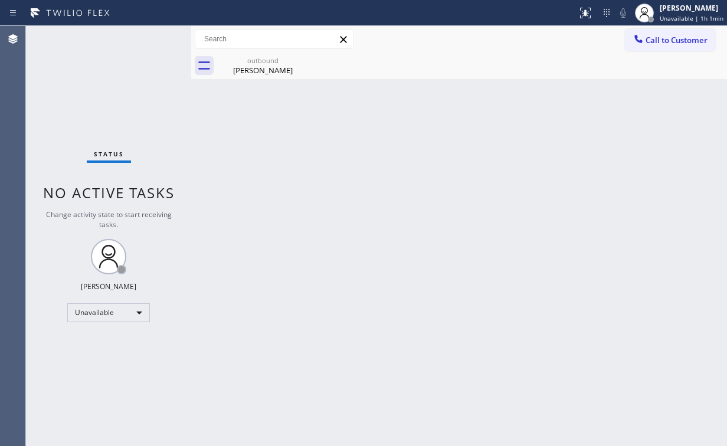
click at [118, 84] on div "Status No active tasks Change activity state to start receiving tasks. [PERSON_…" at bounding box center [108, 236] width 165 height 420
drag, startPoint x: 265, startPoint y: 71, endPoint x: 295, endPoint y: 68, distance: 29.6
click at [267, 71] on div "[PERSON_NAME]" at bounding box center [262, 70] width 89 height 11
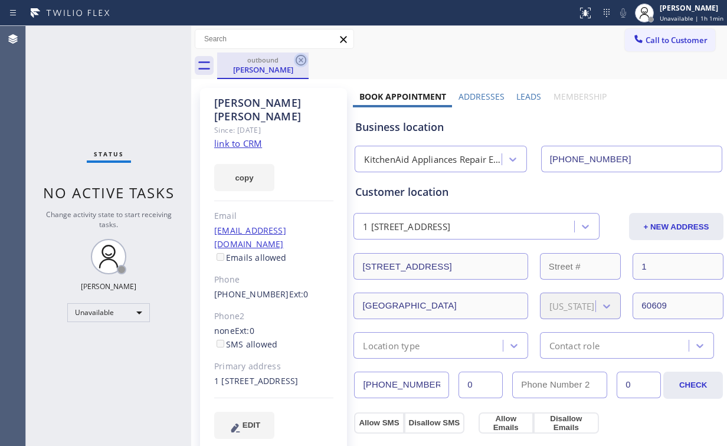
click at [303, 61] on icon at bounding box center [301, 60] width 14 height 14
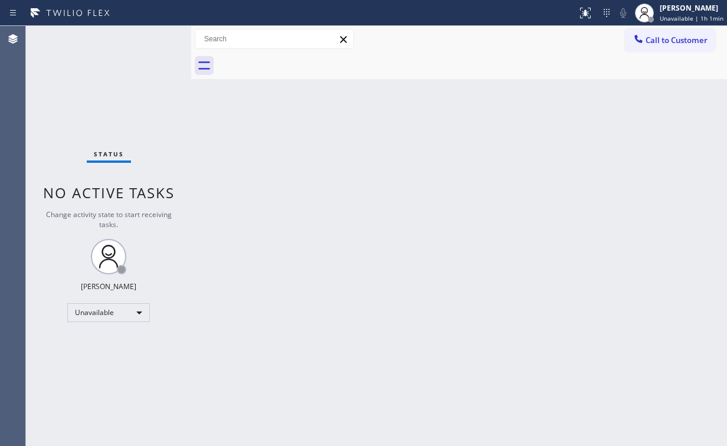
click at [118, 83] on div "Status No active tasks Change activity state to start receiving tasks. [PERSON_…" at bounding box center [108, 236] width 165 height 420
click at [647, 44] on span "Call to Customer" at bounding box center [676, 40] width 62 height 11
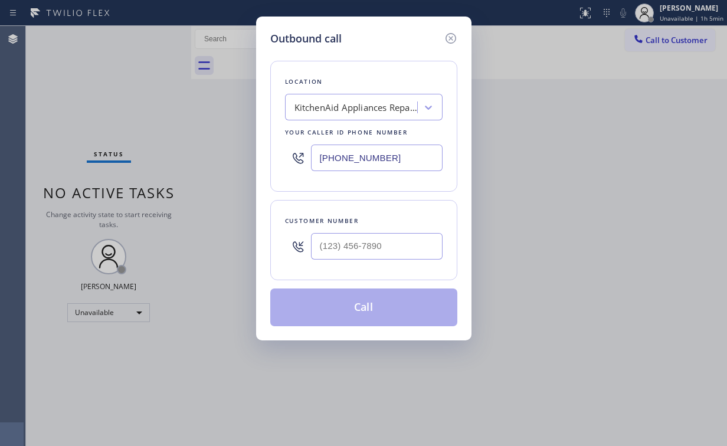
click at [385, 228] on div at bounding box center [377, 246] width 132 height 38
click at [375, 237] on input "(___) ___-____" at bounding box center [377, 246] width 132 height 27
click at [319, 316] on button "Call" at bounding box center [363, 307] width 187 height 38
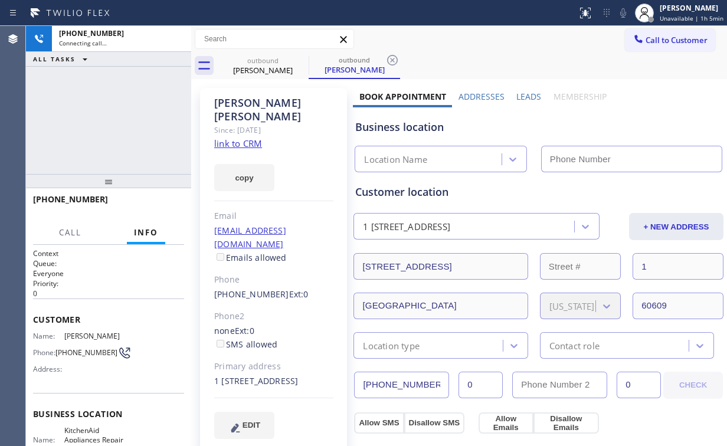
click at [127, 110] on div "[PHONE_NUMBER] Connecting call… ALL TASKS ALL TASKS ACTIVE TASKS TASKS IN WRAP …" at bounding box center [108, 100] width 165 height 148
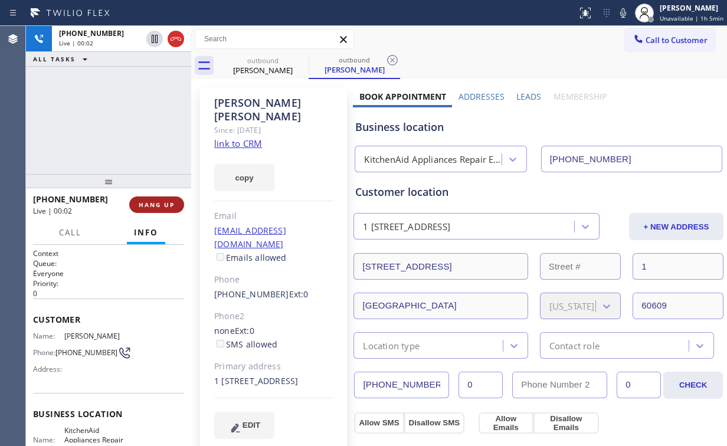
click at [155, 209] on button "HANG UP" at bounding box center [156, 204] width 55 height 17
click at [155, 208] on span "HANG UP" at bounding box center [157, 205] width 36 height 8
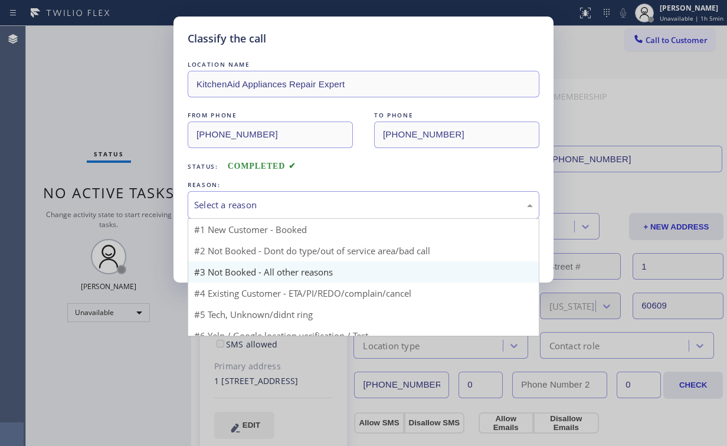
drag, startPoint x: 254, startPoint y: 206, endPoint x: 242, endPoint y: 250, distance: 45.1
click at [254, 208] on div "Select a reason" at bounding box center [363, 205] width 339 height 14
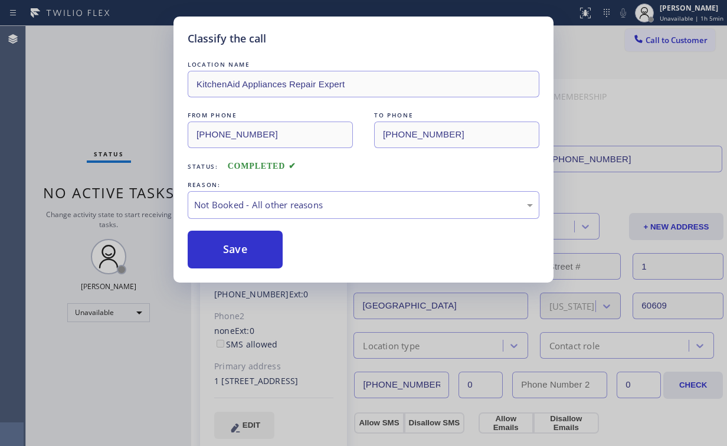
drag, startPoint x: 241, startPoint y: 252, endPoint x: 100, endPoint y: 89, distance: 215.0
click at [241, 250] on button "Save" at bounding box center [235, 250] width 95 height 38
click at [96, 78] on div "Classify the call LOCATION NAME KitchenAid Appliances Repair Expert FROM PHONE …" at bounding box center [363, 223] width 727 height 446
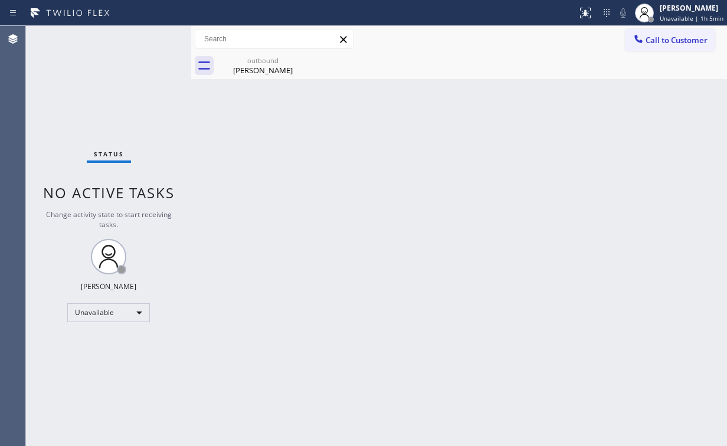
click at [222, 127] on div "Back to Dashboard Change Sender ID Customers Technicians Select a contact Outbo…" at bounding box center [459, 236] width 536 height 420
drag, startPoint x: 258, startPoint y: 68, endPoint x: 302, endPoint y: 61, distance: 44.8
click at [260, 68] on div "[PERSON_NAME]" at bounding box center [262, 70] width 89 height 11
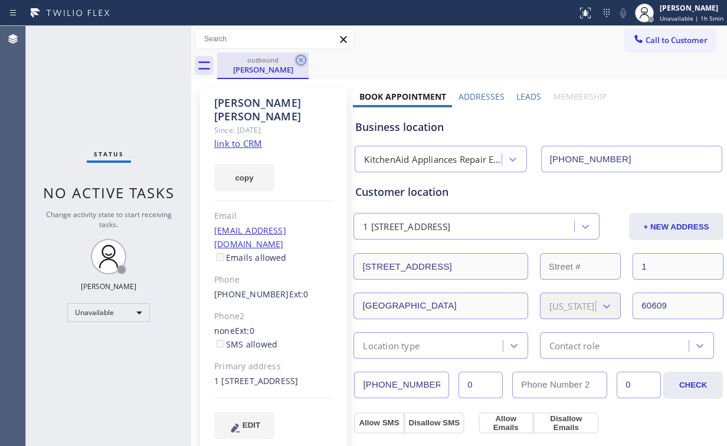
click at [301, 60] on icon at bounding box center [301, 60] width 11 height 11
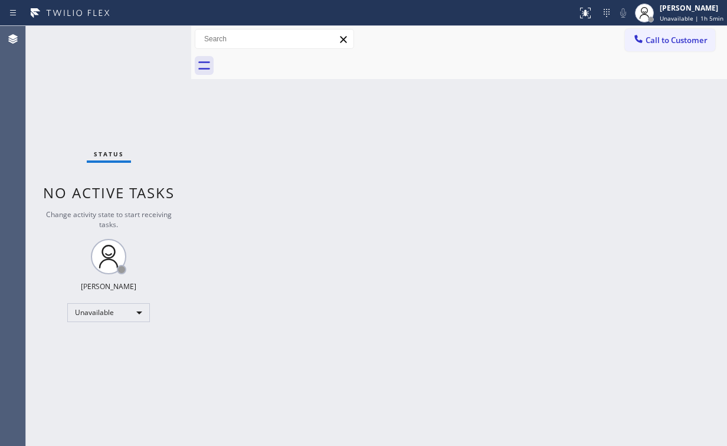
click at [83, 58] on div "Status No active tasks Change activity state to start receiving tasks. [PERSON_…" at bounding box center [108, 236] width 165 height 420
drag, startPoint x: 646, startPoint y: 40, endPoint x: 438, endPoint y: 153, distance: 236.5
click at [645, 41] on span "Call to Customer" at bounding box center [676, 40] width 62 height 11
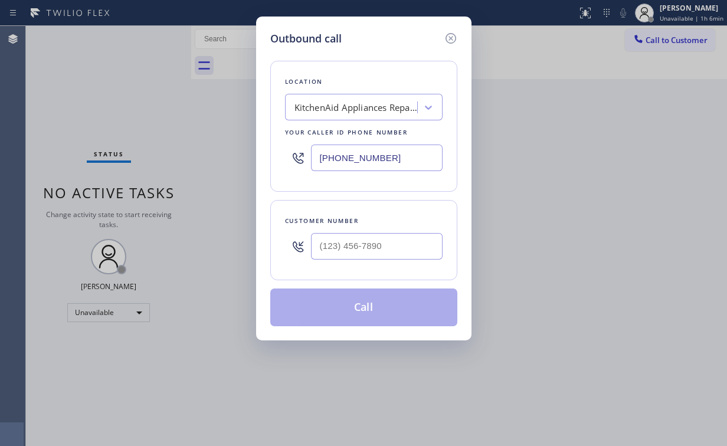
drag, startPoint x: 416, startPoint y: 158, endPoint x: 163, endPoint y: 114, distance: 256.2
click at [139, 150] on div "Outbound call Location KitchenAid Appliances Repair Expert Your caller id phone…" at bounding box center [363, 223] width 727 height 446
click at [362, 236] on input "(___) ___-____" at bounding box center [377, 246] width 132 height 27
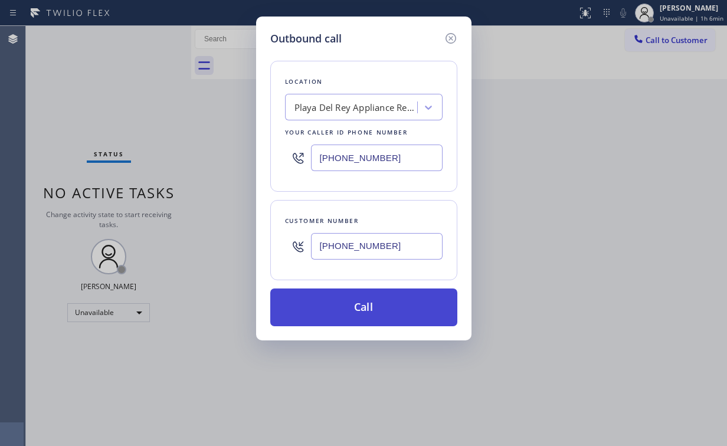
drag, startPoint x: 357, startPoint y: 305, endPoint x: 339, endPoint y: 356, distance: 54.5
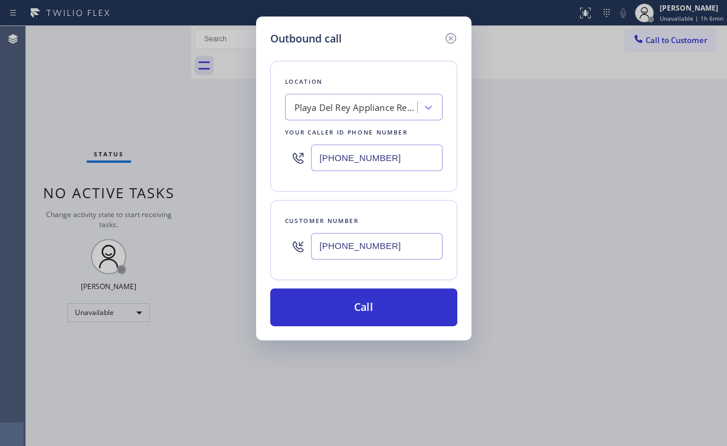
click at [357, 306] on button "Call" at bounding box center [363, 307] width 187 height 38
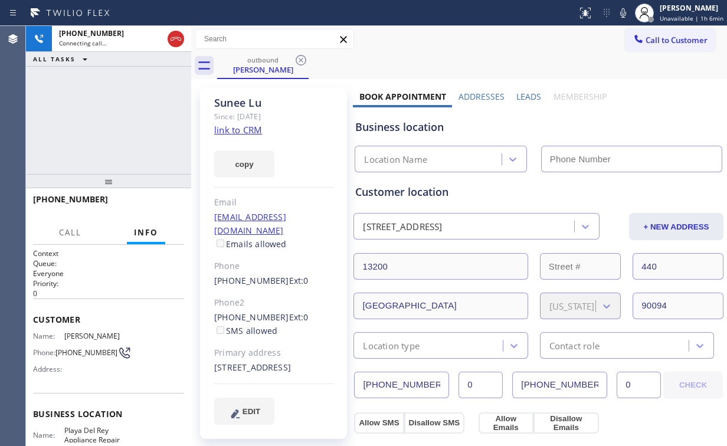
click at [107, 118] on div "[PHONE_NUMBER] Connecting call… ALL TASKS ALL TASKS ACTIVE TASKS TASKS IN WRAP …" at bounding box center [108, 100] width 165 height 148
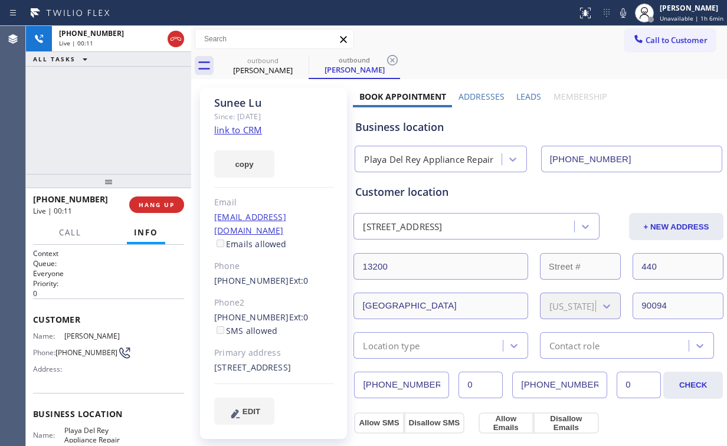
click at [115, 120] on div "[PHONE_NUMBER] Live | 00:11 ALL TASKS ALL TASKS ACTIVE TASKS TASKS IN WRAP UP" at bounding box center [108, 100] width 165 height 148
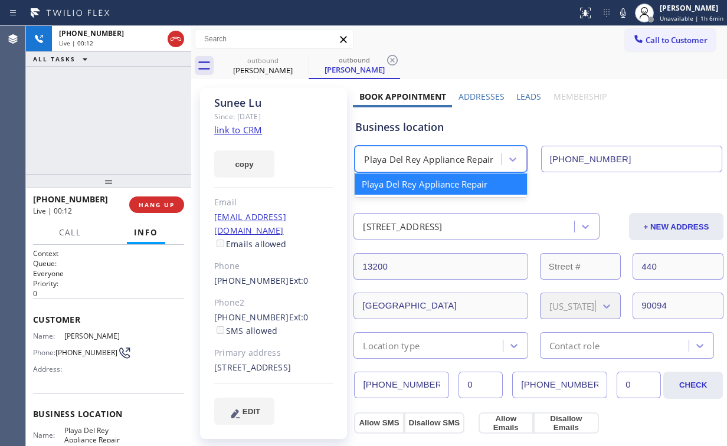
click at [403, 158] on div "Playa Del Rey Appliance Repair" at bounding box center [428, 160] width 129 height 14
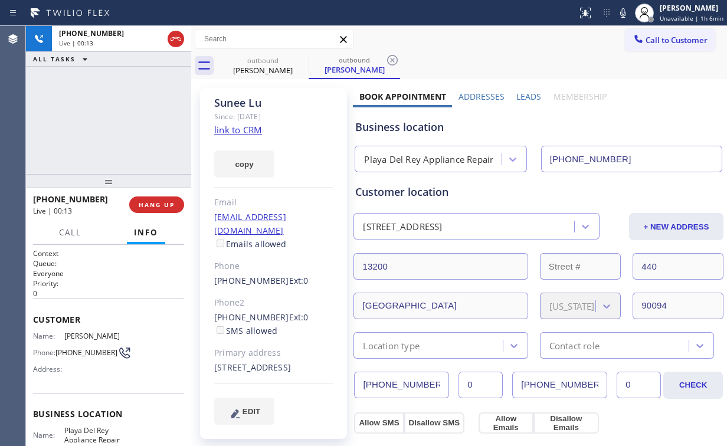
click at [412, 120] on div "Business location" at bounding box center [538, 127] width 366 height 16
drag, startPoint x: 421, startPoint y: 127, endPoint x: 397, endPoint y: 128, distance: 23.6
click at [397, 128] on div "Business location" at bounding box center [538, 127] width 366 height 16
click at [405, 128] on div "Business location" at bounding box center [538, 127] width 366 height 16
click at [400, 127] on div "Business location" at bounding box center [538, 127] width 366 height 16
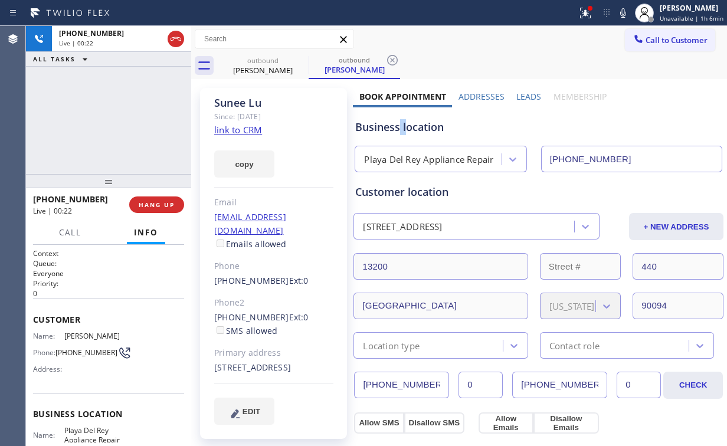
drag, startPoint x: 397, startPoint y: 126, endPoint x: 405, endPoint y: 127, distance: 8.3
click at [405, 127] on div "Business location" at bounding box center [538, 127] width 366 height 16
click at [586, 14] on icon at bounding box center [585, 13] width 14 height 14
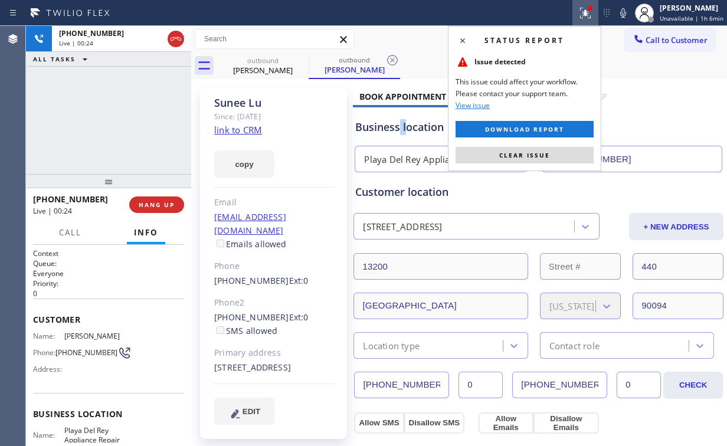
click at [528, 153] on span "Clear issue" at bounding box center [524, 155] width 51 height 8
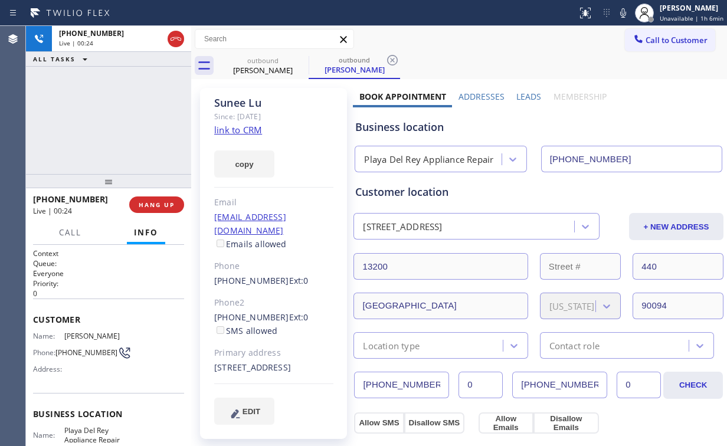
click at [649, 109] on div "Business location [GEOGRAPHIC_DATA] Appliance Repair [PHONE_NUMBER]" at bounding box center [538, 139] width 371 height 65
click at [422, 131] on div "Business location" at bounding box center [538, 127] width 366 height 16
click at [120, 118] on div "+16262860899 Live | 00:43 ALL TASKS ALL TASKS ACTIVE TASKS TASKS IN WRAP UP" at bounding box center [108, 100] width 165 height 148
click at [255, 130] on link "link to CRM" at bounding box center [238, 130] width 48 height 12
click at [118, 119] on div "+16262860899 Live | 01:18 ALL TASKS ALL TASKS ACTIVE TASKS TASKS IN WRAP UP" at bounding box center [108, 100] width 165 height 148
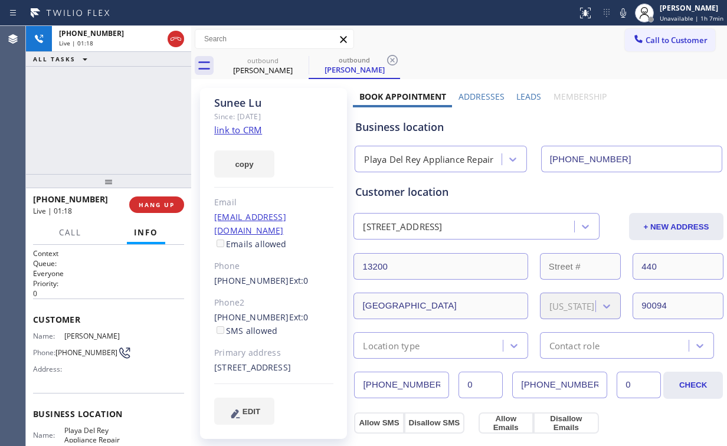
click at [118, 119] on div "+16262860899 Live | 01:18 ALL TASKS ALL TASKS ACTIVE TASKS TASKS IN WRAP UP" at bounding box center [108, 100] width 165 height 148
click at [118, 122] on div "+16262860899 Live | 01:23 ALL TASKS ALL TASKS ACTIVE TASKS TASKS IN WRAP UP" at bounding box center [108, 100] width 165 height 148
click at [158, 201] on span "HANG UP" at bounding box center [157, 205] width 36 height 8
click at [159, 202] on span "HANG UP" at bounding box center [157, 205] width 36 height 8
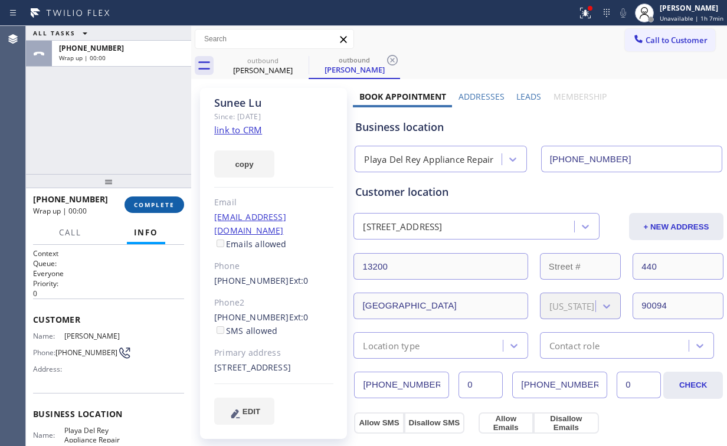
click at [153, 206] on span "COMPLETE" at bounding box center [154, 205] width 41 height 8
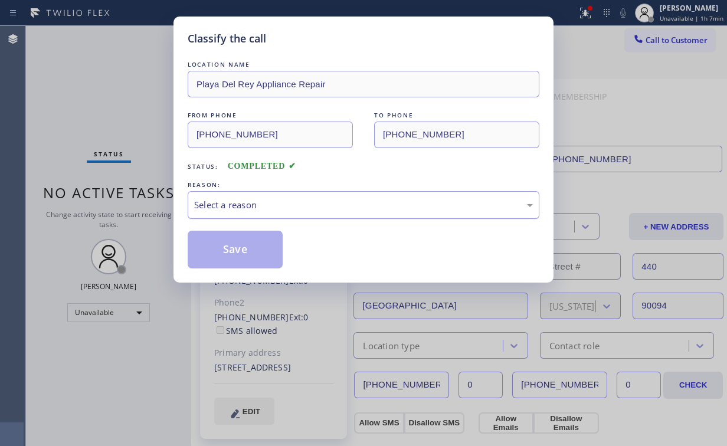
click at [223, 206] on div "Select a reason" at bounding box center [363, 205] width 339 height 14
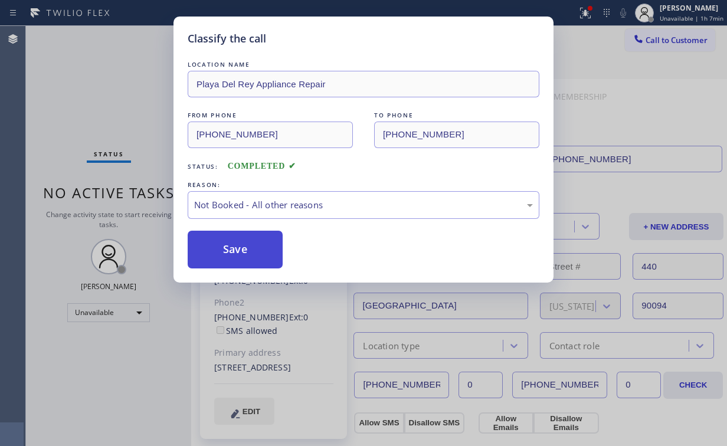
click at [236, 250] on button "Save" at bounding box center [235, 250] width 95 height 38
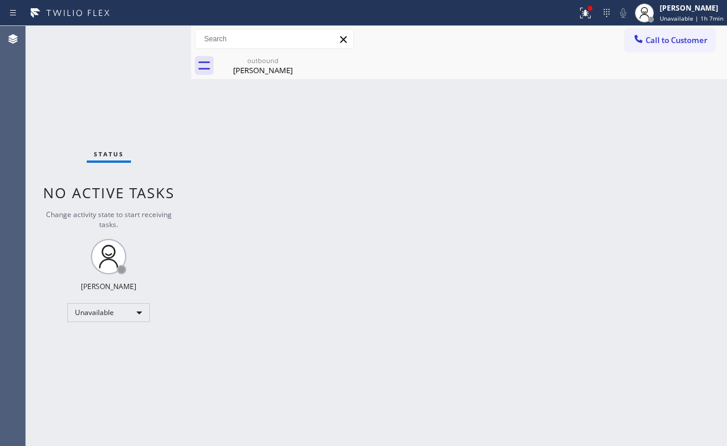
click at [593, 11] on div at bounding box center [589, 8] width 7 height 7
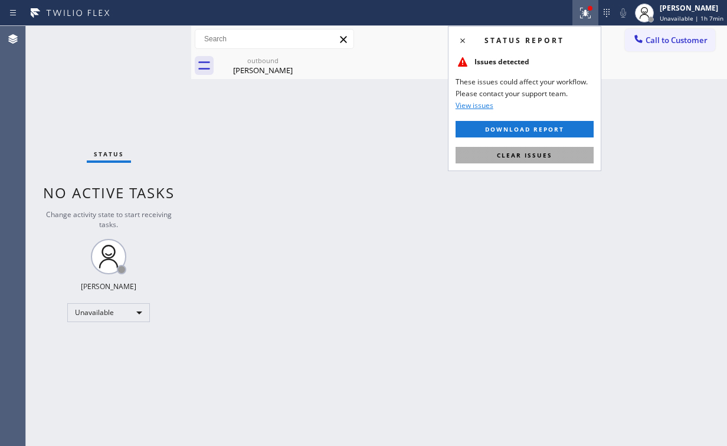
click at [555, 152] on button "Clear issues" at bounding box center [524, 155] width 138 height 17
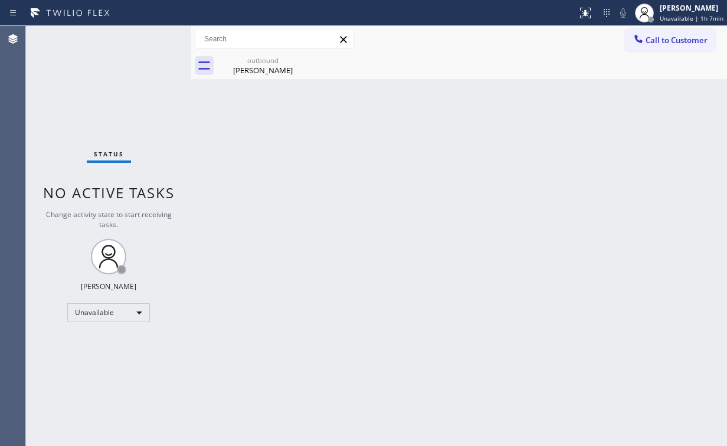
drag, startPoint x: 670, startPoint y: 104, endPoint x: 672, endPoint y: 53, distance: 50.8
click at [670, 94] on div "Back to Dashboard Change Sender ID Customers Technicians Select a contact Outbo…" at bounding box center [459, 236] width 536 height 420
drag, startPoint x: 668, startPoint y: 40, endPoint x: 597, endPoint y: 64, distance: 75.4
click at [668, 39] on span "Call to Customer" at bounding box center [676, 40] width 62 height 11
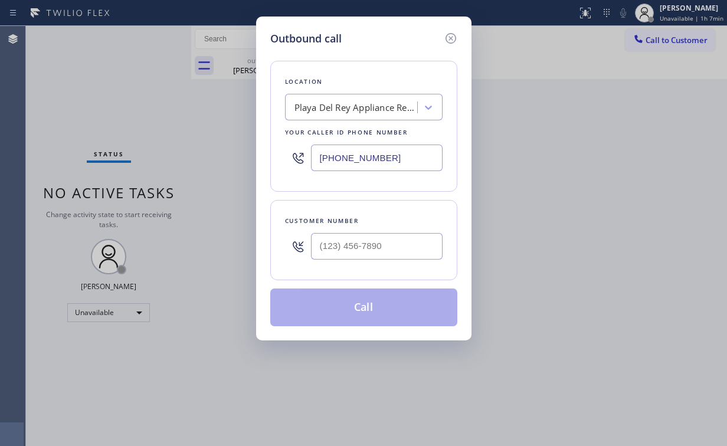
drag, startPoint x: 415, startPoint y: 150, endPoint x: 94, endPoint y: 120, distance: 322.8
click at [213, 143] on div "Outbound call Location Playa Del Rey Appliance Repair Your caller id phone numb…" at bounding box center [363, 223] width 727 height 446
paste input "714) 975-9805"
type input "(714) 975-9805"
click at [374, 255] on input "(___) ___-____" at bounding box center [377, 246] width 132 height 27
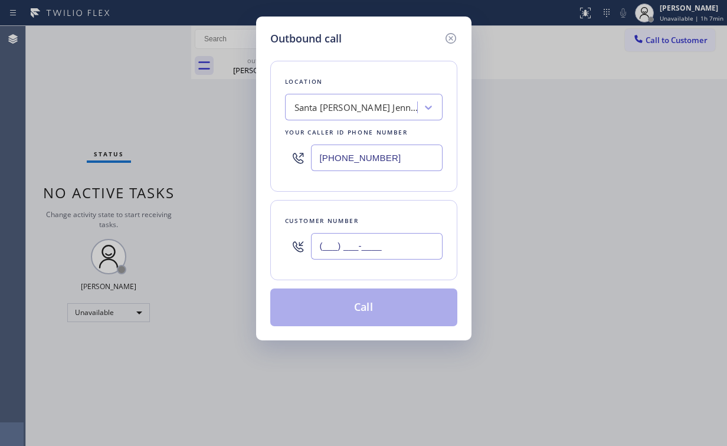
paste input "949) 279-1068"
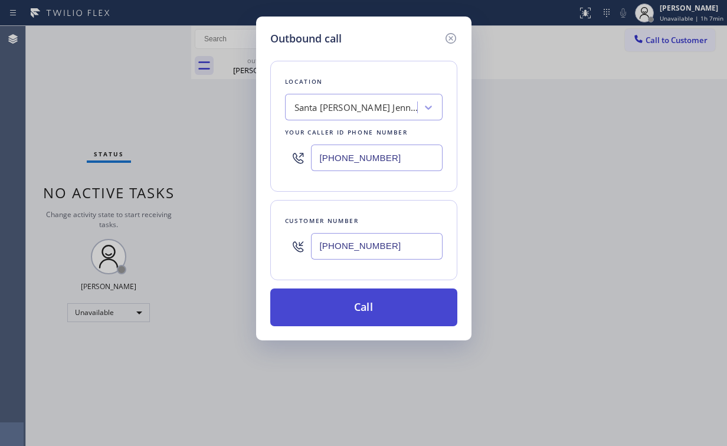
type input "(949) 279-1068"
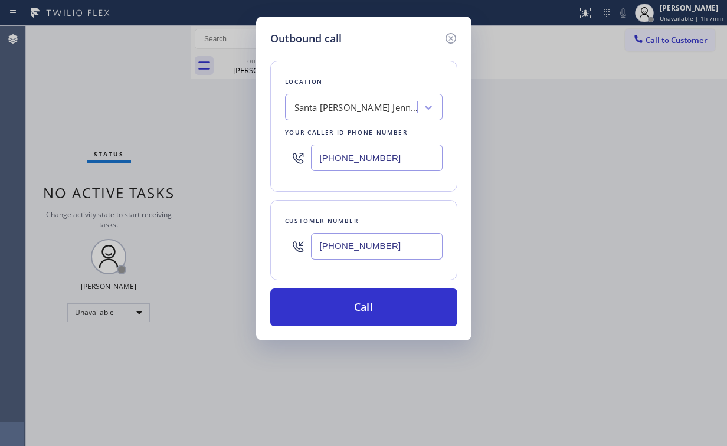
drag, startPoint x: 349, startPoint y: 303, endPoint x: 297, endPoint y: 439, distance: 145.8
click at [348, 303] on button "Call" at bounding box center [363, 307] width 187 height 38
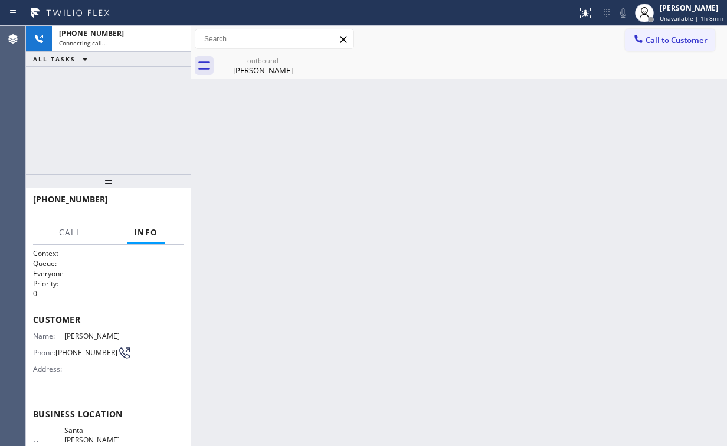
click at [146, 111] on div "+19492791068 Connecting call… ALL TASKS ALL TASKS ACTIVE TASKS TASKS IN WRAP UP" at bounding box center [108, 100] width 165 height 148
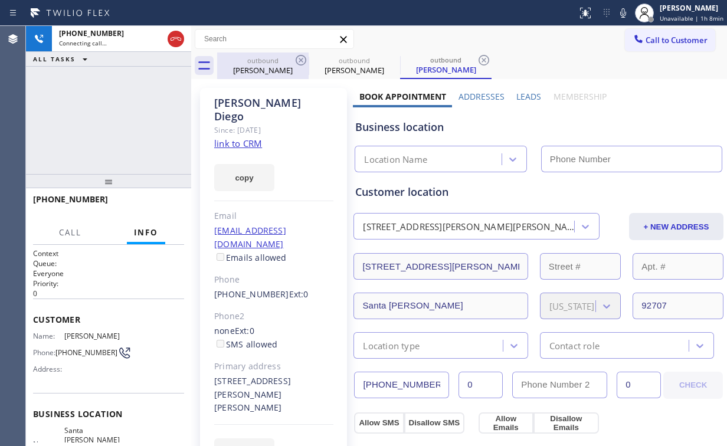
click at [266, 63] on div "outbound" at bounding box center [262, 60] width 89 height 9
type input "[PHONE_NUMBER]"
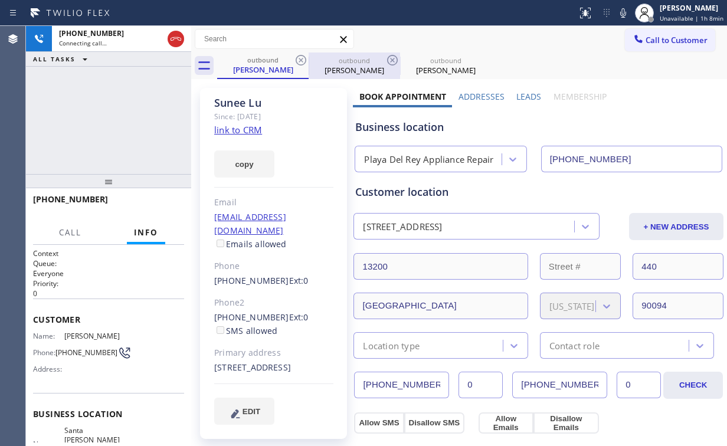
drag, startPoint x: 301, startPoint y: 59, endPoint x: 286, endPoint y: 61, distance: 16.1
click at [302, 59] on icon at bounding box center [301, 60] width 11 height 11
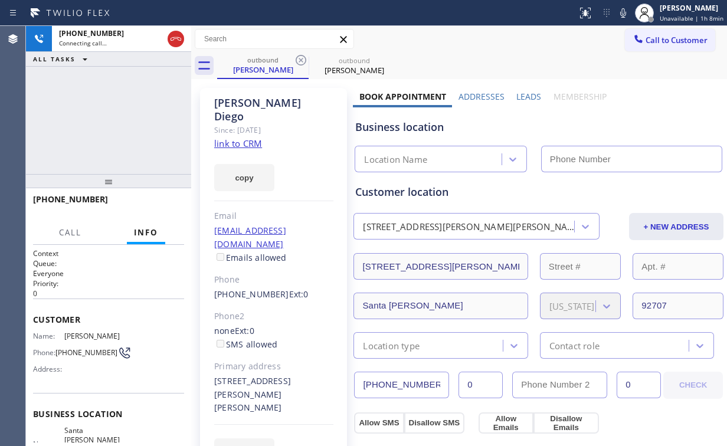
type input "(714) 975-9805"
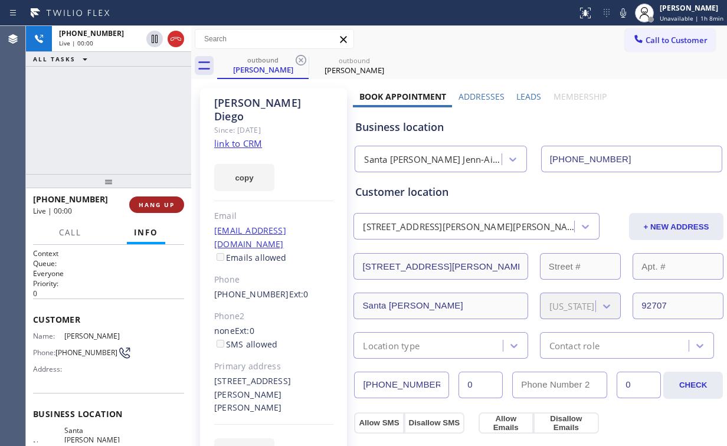
click at [162, 201] on span "HANG UP" at bounding box center [157, 205] width 36 height 8
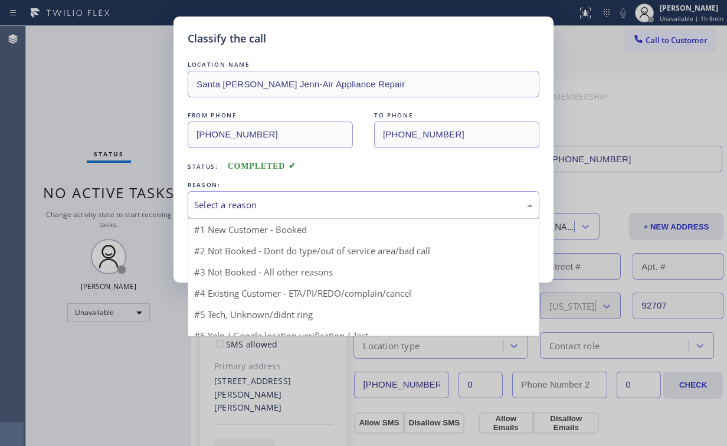
click at [239, 203] on div "Select a reason" at bounding box center [363, 205] width 339 height 14
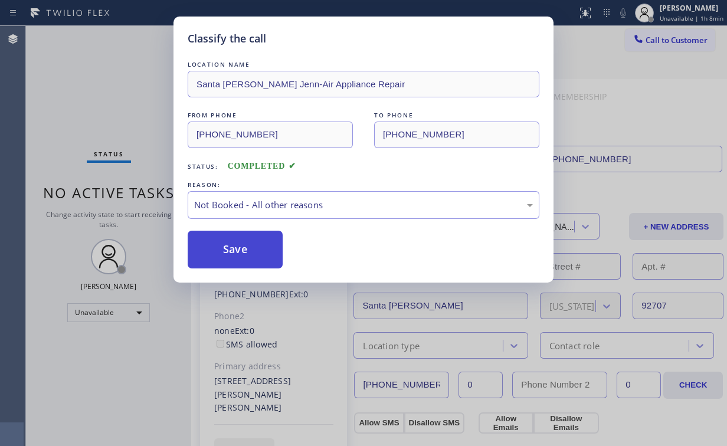
drag, startPoint x: 222, startPoint y: 250, endPoint x: 66, endPoint y: 48, distance: 254.4
click at [223, 248] on button "Save" at bounding box center [235, 250] width 95 height 38
click at [67, 47] on div "Classify the call LOCATION NAME Santa Ana Jenn-Air Appliance Repair FROM PHONE …" at bounding box center [363, 223] width 727 height 446
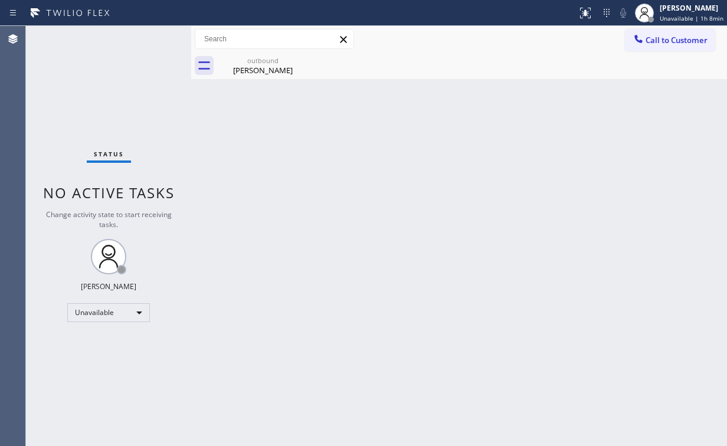
drag, startPoint x: 635, startPoint y: 36, endPoint x: 533, endPoint y: 104, distance: 122.4
click at [635, 37] on icon at bounding box center [638, 39] width 12 height 12
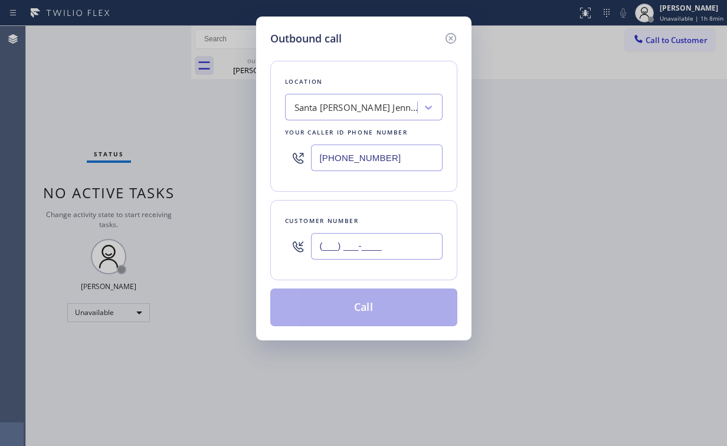
click at [393, 237] on input "(___) ___-____" at bounding box center [377, 246] width 132 height 27
paste input "949) 279-1068"
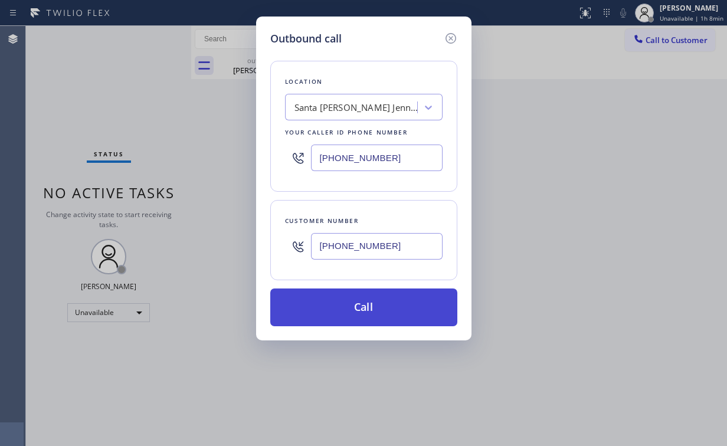
type input "(949) 279-1068"
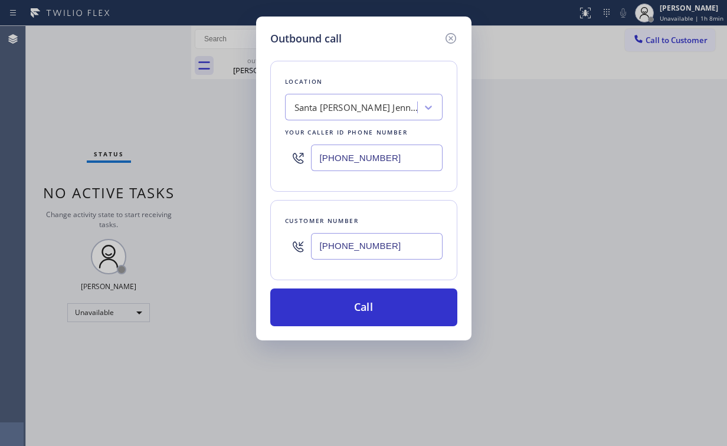
drag, startPoint x: 352, startPoint y: 297, endPoint x: 306, endPoint y: 403, distance: 115.7
click at [352, 298] on button "Call" at bounding box center [363, 307] width 187 height 38
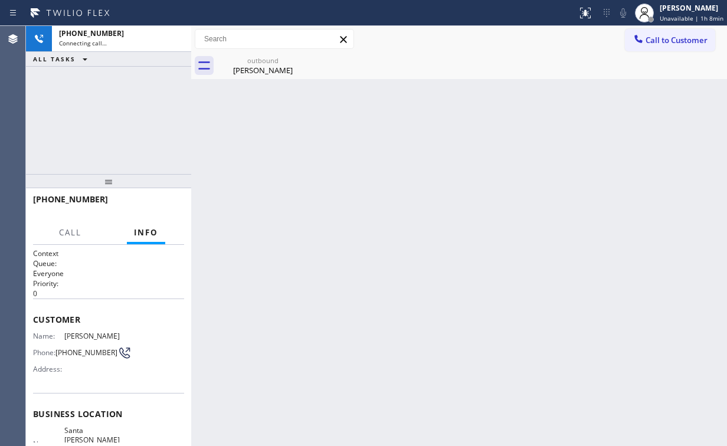
click at [134, 102] on div "+19492791068 Connecting call… ALL TASKS ALL TASKS ACTIVE TASKS TASKS IN WRAP UP" at bounding box center [108, 100] width 165 height 148
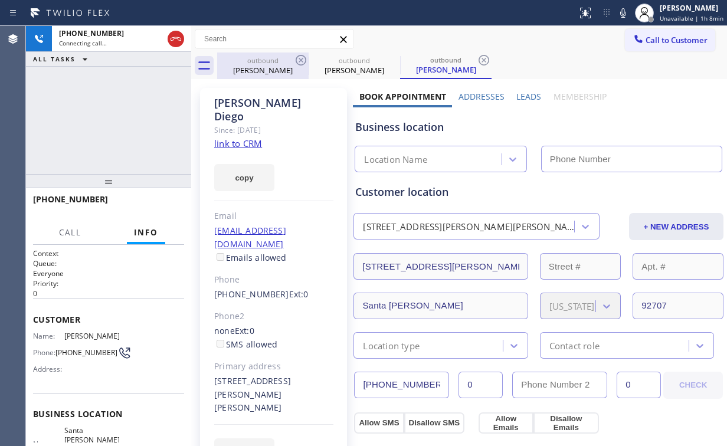
click at [276, 56] on div "outbound" at bounding box center [262, 60] width 89 height 9
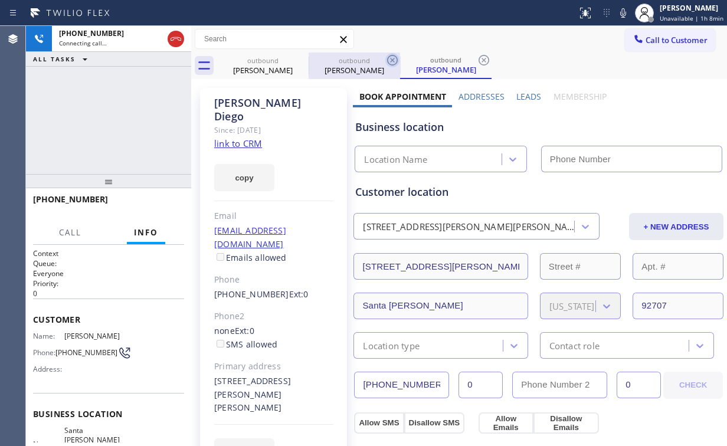
click at [0, 0] on icon at bounding box center [0, 0] width 0 height 0
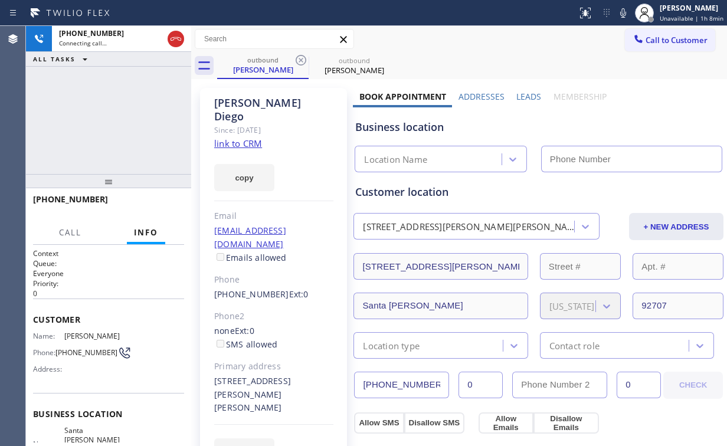
drag, startPoint x: 88, startPoint y: 106, endPoint x: 119, endPoint y: 102, distance: 31.5
click at [88, 106] on div "+19492791068 Connecting call… ALL TASKS ALL TASKS ACTIVE TASKS TASKS IN WRAP UP" at bounding box center [108, 100] width 165 height 148
type input "(714) 975-9805"
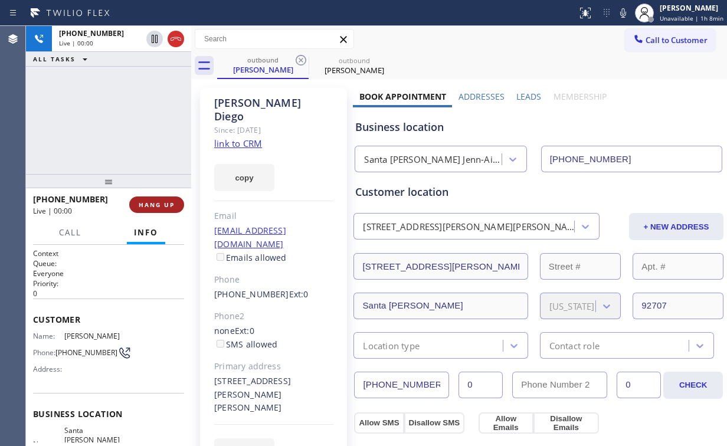
click at [152, 196] on div "+19492791068 Live | 00:00 HANG UP" at bounding box center [108, 204] width 151 height 31
click at [156, 206] on span "HANG UP" at bounding box center [157, 205] width 36 height 8
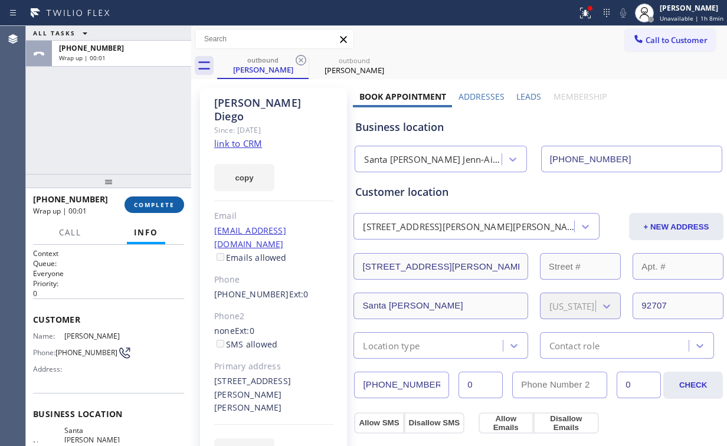
click at [158, 209] on button "COMPLETE" at bounding box center [154, 204] width 60 height 17
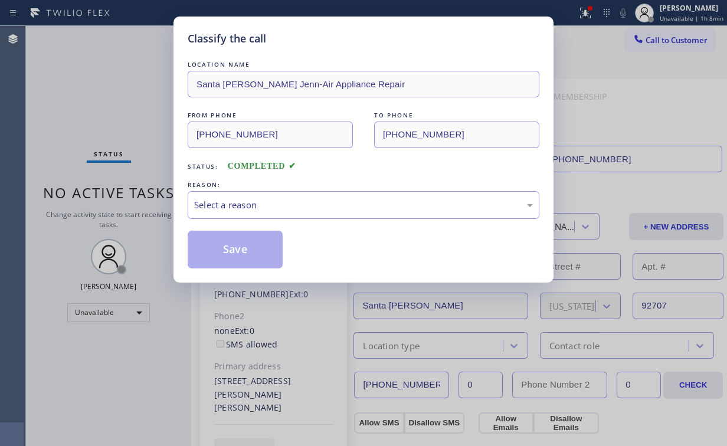
click at [238, 208] on div "Select a reason" at bounding box center [363, 205] width 339 height 14
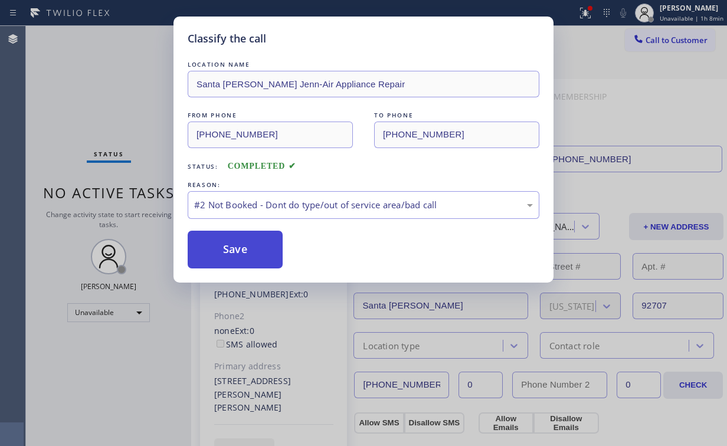
click at [238, 246] on button "Save" at bounding box center [235, 250] width 95 height 38
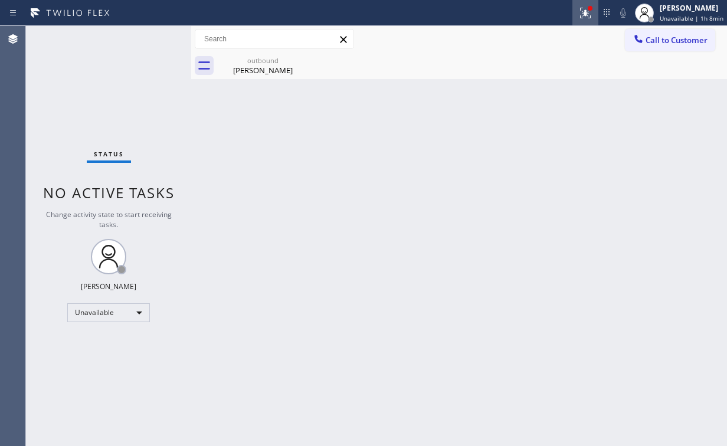
click at [583, 11] on icon at bounding box center [585, 13] width 14 height 14
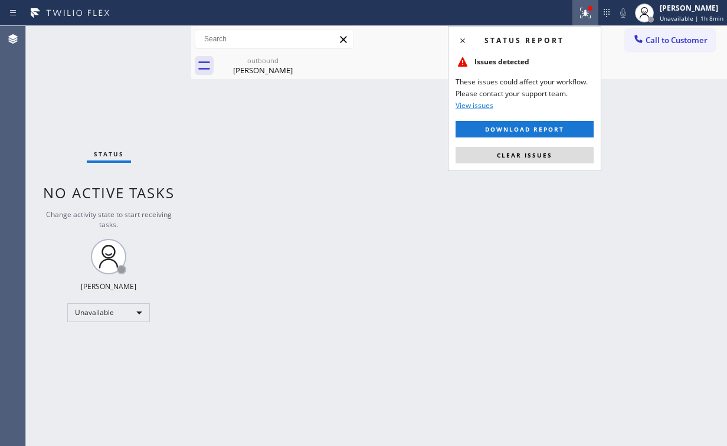
click at [557, 155] on button "Clear issues" at bounding box center [524, 155] width 138 height 17
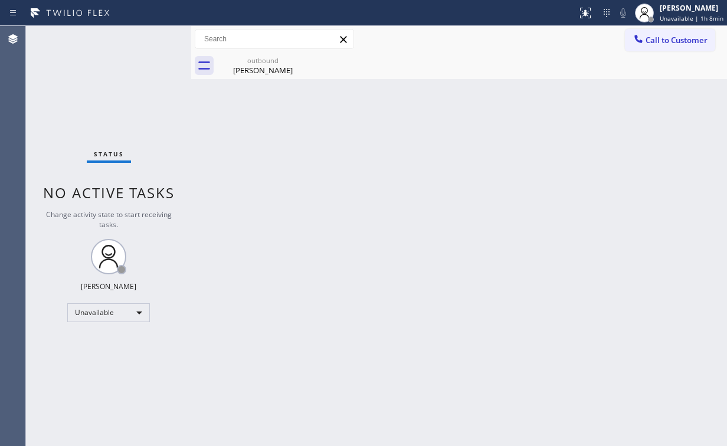
drag, startPoint x: 599, startPoint y: 145, endPoint x: 337, endPoint y: 65, distance: 273.6
click at [595, 140] on div "Back to Dashboard Change Sender ID Customers Technicians Select a contact Outbo…" at bounding box center [459, 236] width 536 height 420
drag, startPoint x: 271, startPoint y: 65, endPoint x: 300, endPoint y: 57, distance: 30.1
click at [272, 65] on div "Ricardo Diego" at bounding box center [262, 70] width 89 height 11
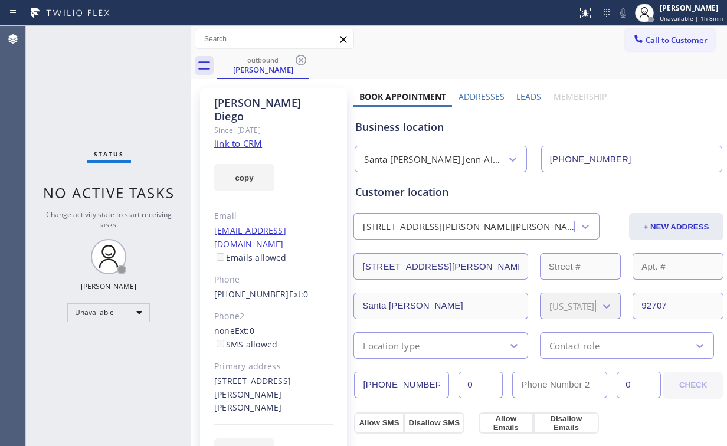
drag, startPoint x: 301, startPoint y: 57, endPoint x: 569, endPoint y: 119, distance: 275.0
click at [302, 57] on icon at bounding box center [301, 60] width 14 height 14
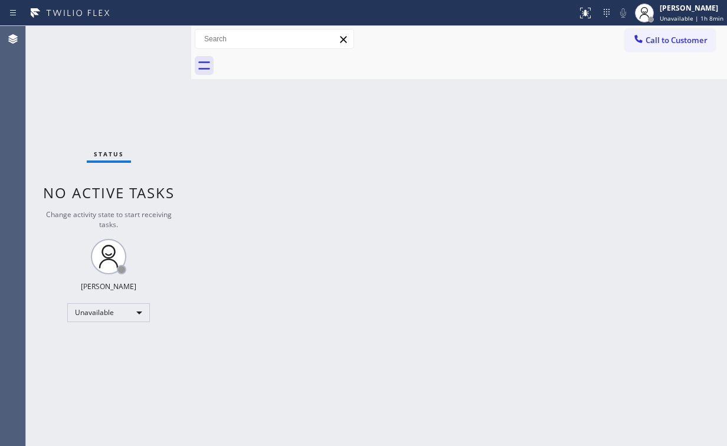
drag, startPoint x: 590, startPoint y: 119, endPoint x: 607, endPoint y: 99, distance: 26.4
click at [590, 118] on div "Back to Dashboard Change Sender ID Customers Technicians Select a contact Outbo…" at bounding box center [459, 236] width 536 height 420
click at [638, 51] on button "Call to Customer" at bounding box center [670, 40] width 90 height 22
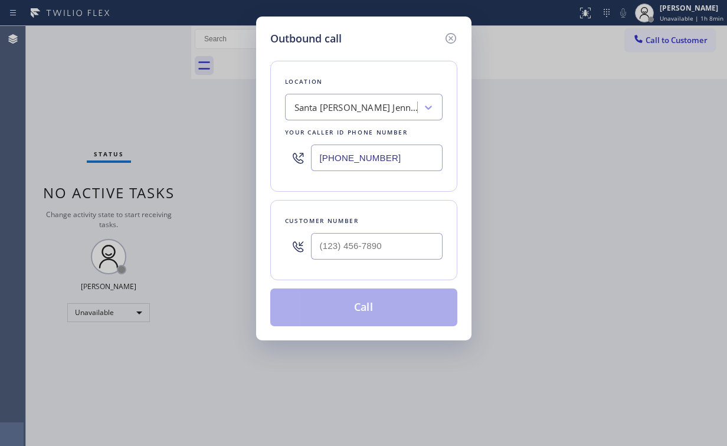
click at [649, 39] on div "Outbound call Location Santa Ana Jenn-Air Appliance Repair Your caller id phone…" at bounding box center [363, 223] width 727 height 446
drag, startPoint x: 397, startPoint y: 158, endPoint x: 231, endPoint y: 150, distance: 165.9
click at [231, 159] on div "Outbound call Location Santa Ana Jenn-Air Appliance Repair Your caller id phone…" at bounding box center [363, 223] width 727 height 446
paste input "text"
type input "(714) 975-9805"
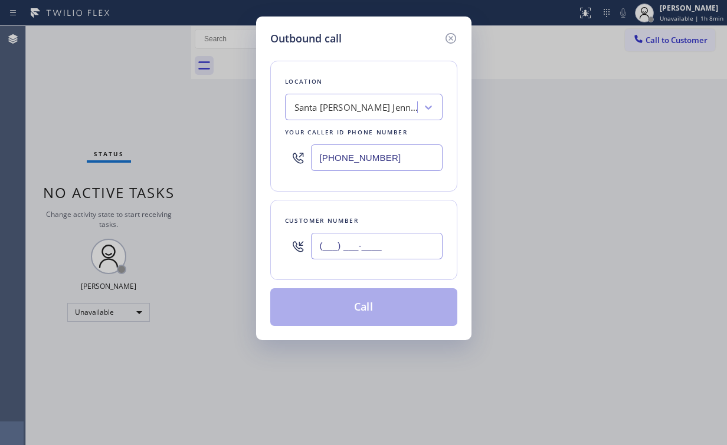
click at [391, 241] on input "(___) ___-____" at bounding box center [377, 246] width 132 height 27
paste input "714) 321-3430"
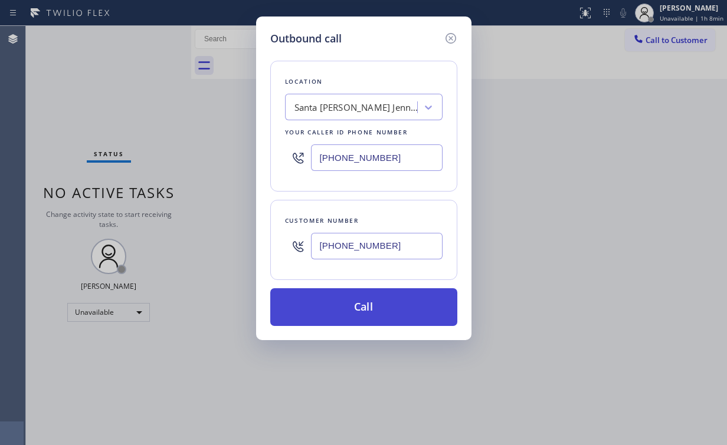
type input "(714) 321-3430"
click at [358, 298] on button "Call" at bounding box center [363, 307] width 187 height 38
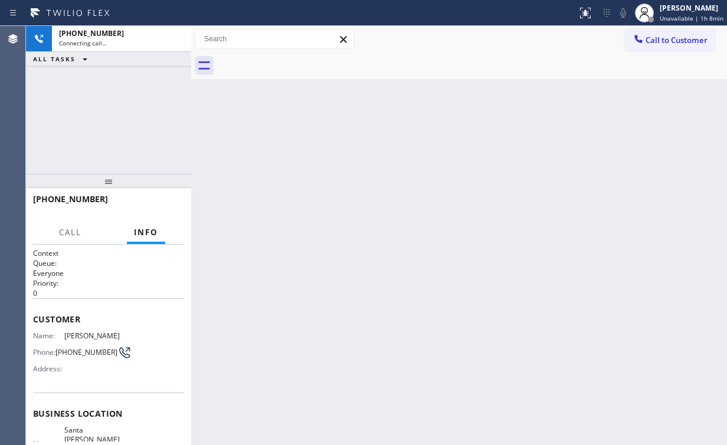
click at [109, 78] on div "+17143213430 Connecting call… ALL TASKS ALL TASKS ACTIVE TASKS TASKS IN WRAP UP" at bounding box center [108, 100] width 165 height 148
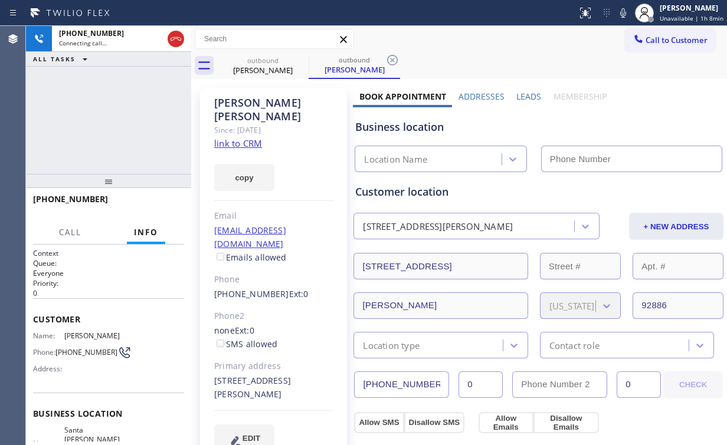
type input "(714) 975-9805"
click at [97, 141] on div "+17143213430 Connecting call… ALL TASKS ALL TASKS ACTIVE TASKS TASKS IN WRAP UP" at bounding box center [108, 100] width 165 height 148
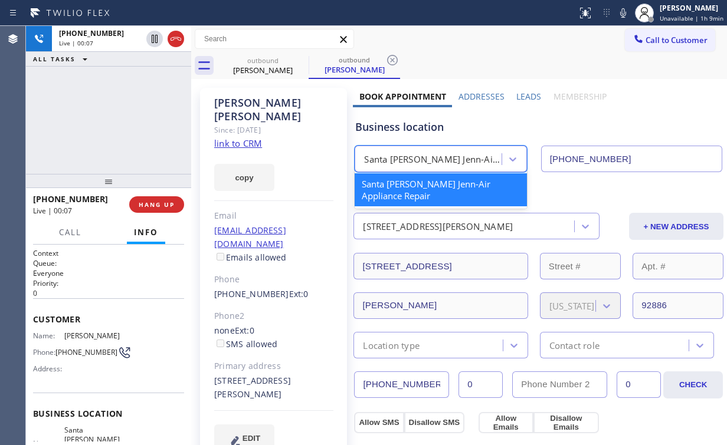
click at [442, 154] on div "Santa Ana Jenn-Air Appliance Repair" at bounding box center [433, 160] width 138 height 14
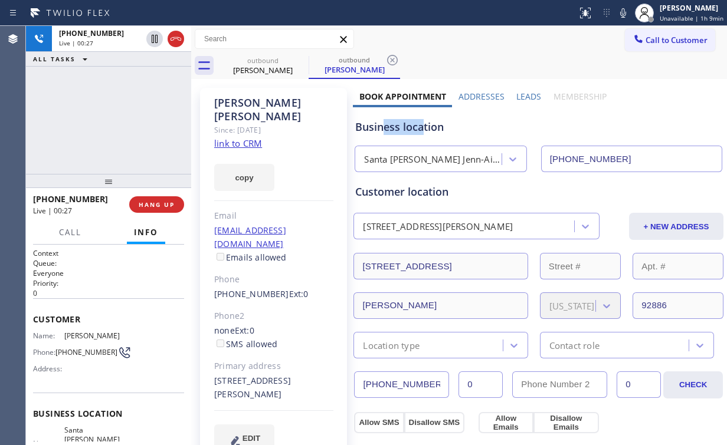
drag, startPoint x: 421, startPoint y: 130, endPoint x: 382, endPoint y: 130, distance: 38.3
click at [382, 130] on div "Business location" at bounding box center [538, 127] width 366 height 16
click at [125, 119] on div "+17143213430 Live | 00:28 ALL TASKS ALL TASKS ACTIVE TASKS TASKS IN WRAP UP" at bounding box center [108, 100] width 165 height 148
click at [151, 208] on span "HANG UP" at bounding box center [157, 205] width 36 height 8
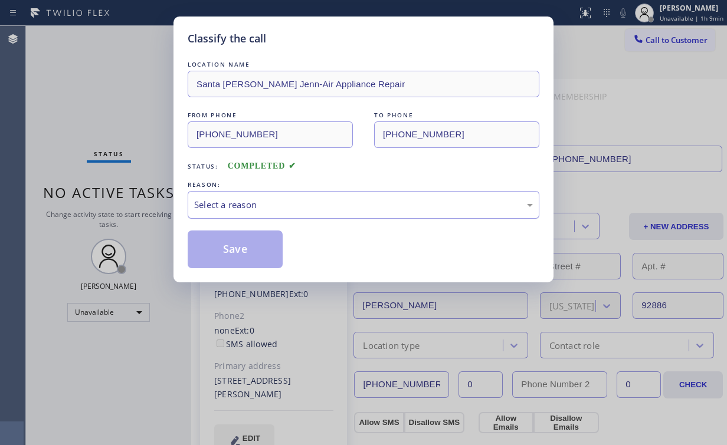
click at [281, 206] on div "Select a reason" at bounding box center [363, 205] width 339 height 14
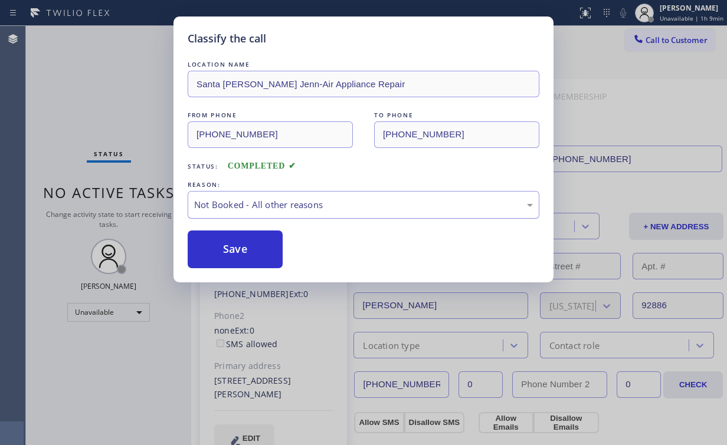
drag, startPoint x: 265, startPoint y: 250, endPoint x: 209, endPoint y: 202, distance: 73.6
click at [264, 248] on button "Save" at bounding box center [235, 250] width 95 height 38
click at [72, 86] on div "Classify the call LOCATION NAME Santa Ana Jenn-Air Appliance Repair FROM PHONE …" at bounding box center [363, 222] width 727 height 445
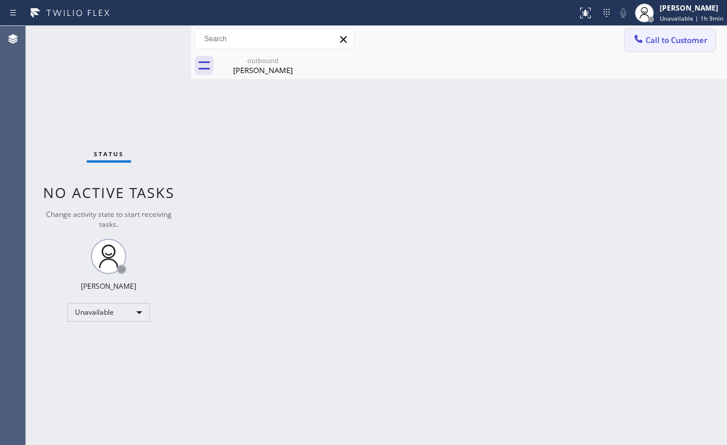
click at [664, 37] on span "Call to Customer" at bounding box center [676, 40] width 62 height 11
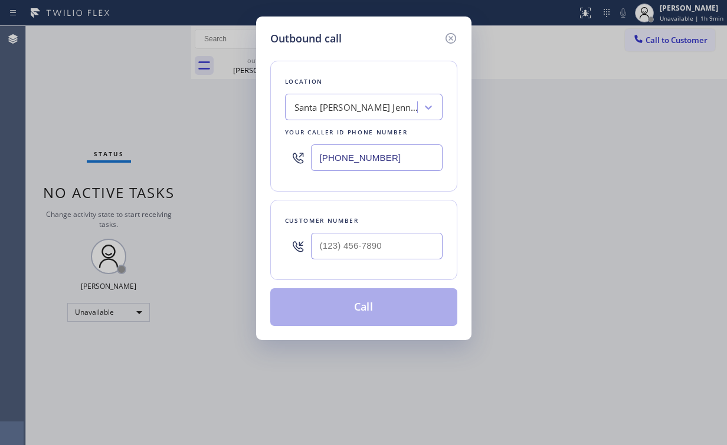
drag, startPoint x: 359, startPoint y: 153, endPoint x: 136, endPoint y: 124, distance: 224.3
click at [187, 137] on div "Outbound call Location Santa Ana Jenn-Air Appliance Repair Your caller id phone…" at bounding box center [363, 222] width 727 height 445
paste input "424) 238-2244"
type input "(424) 238-2244"
click at [382, 267] on div "Customer number" at bounding box center [363, 240] width 187 height 80
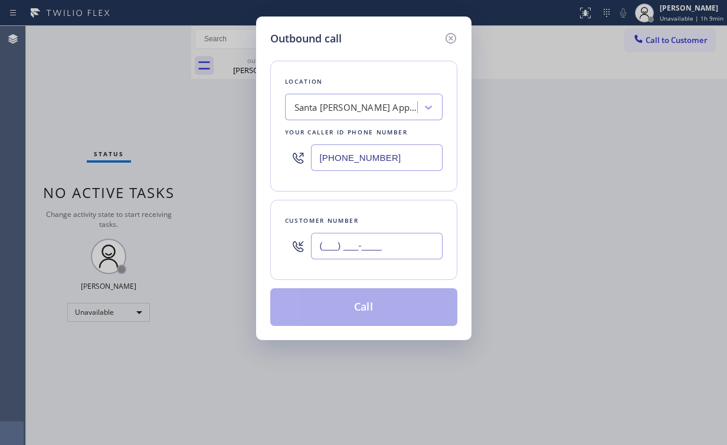
click at [382, 249] on input "(___) ___-____" at bounding box center [377, 246] width 132 height 27
paste input "424) 273-4000"
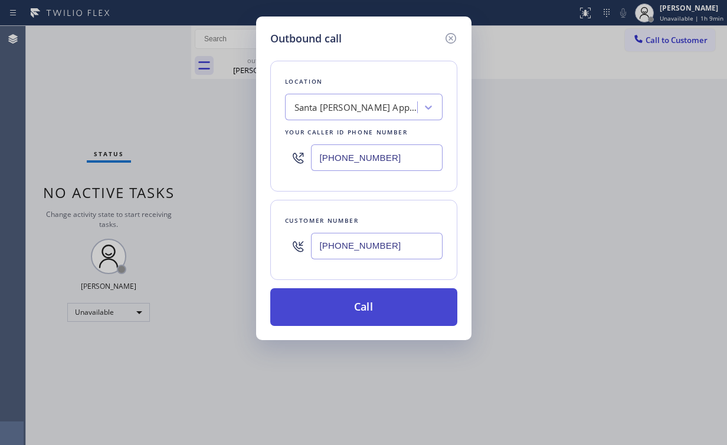
type input "(424) 273-4000"
click at [337, 301] on button "Call" at bounding box center [363, 307] width 187 height 38
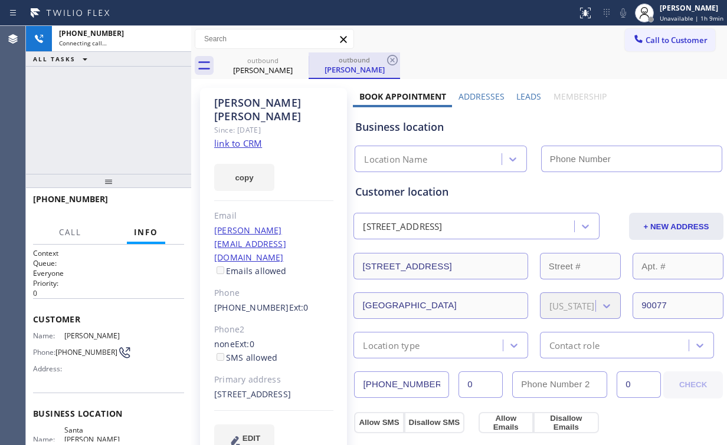
drag, startPoint x: 139, startPoint y: 96, endPoint x: 319, endPoint y: 58, distance: 183.3
click at [145, 96] on div "+14242734000 Connecting call… ALL TASKS ALL TASKS ACTIVE TASKS TASKS IN WRAP UP" at bounding box center [108, 100] width 165 height 148
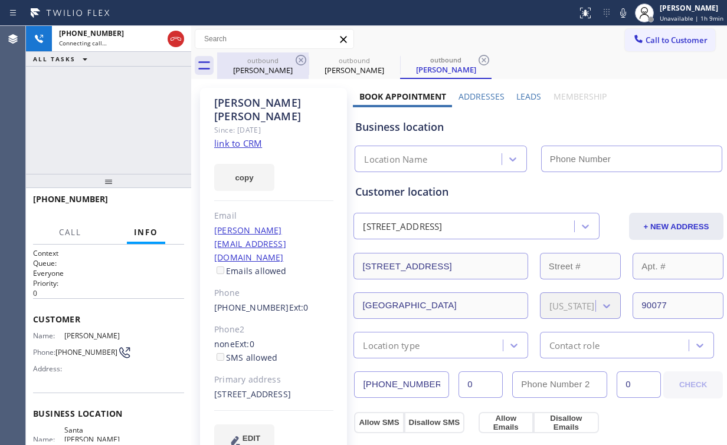
click at [262, 61] on div "outbound" at bounding box center [262, 60] width 89 height 9
type input "(714) 975-9805"
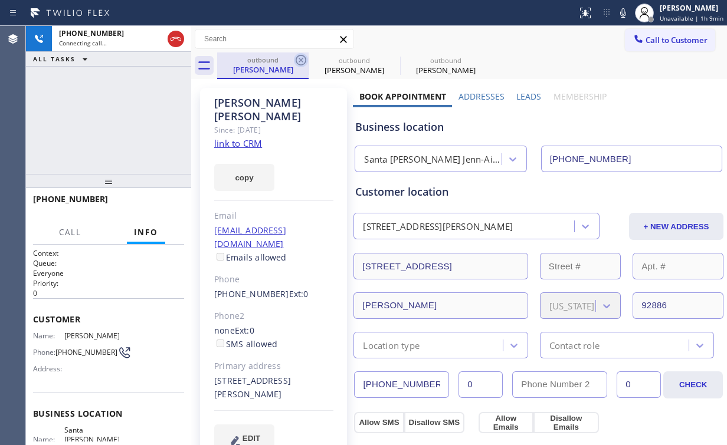
click at [300, 59] on icon at bounding box center [301, 60] width 11 height 11
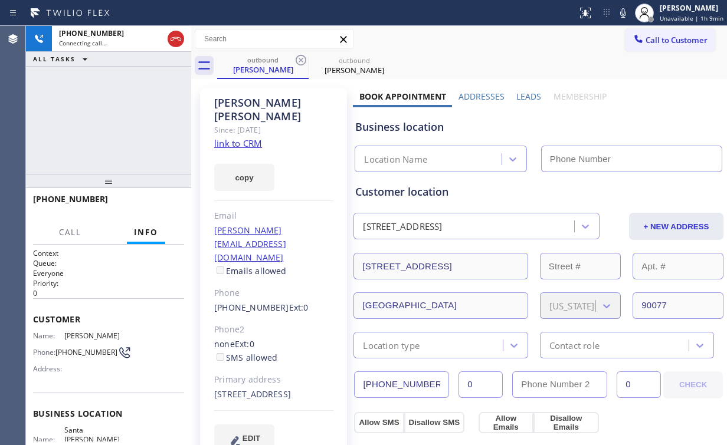
type input "(424) 238-2244"
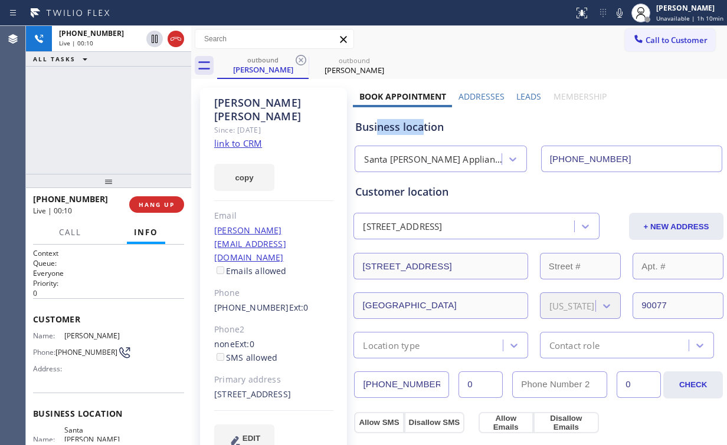
drag, startPoint x: 422, startPoint y: 129, endPoint x: 377, endPoint y: 127, distance: 44.9
click at [377, 127] on div "Business location" at bounding box center [538, 127] width 366 height 16
click at [119, 119] on div "+14242734000 Live | 00:11 ALL TASKS ALL TASKS ACTIVE TASKS TASKS IN WRAP UP" at bounding box center [108, 100] width 165 height 148
click at [405, 158] on div "Santa Monica Appliance Service" at bounding box center [433, 160] width 138 height 14
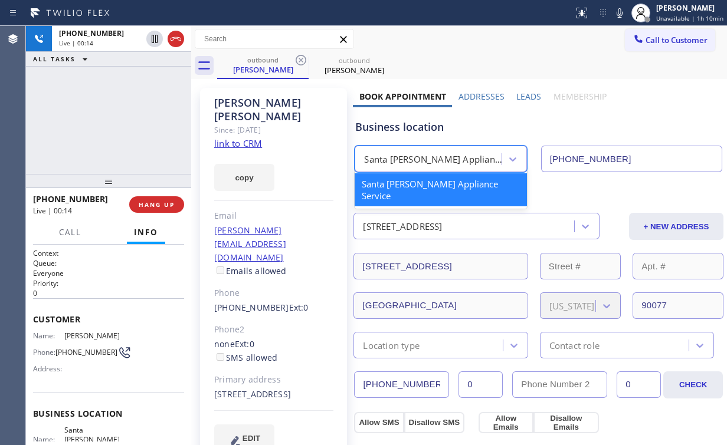
click at [420, 127] on div "Business location" at bounding box center [538, 127] width 366 height 16
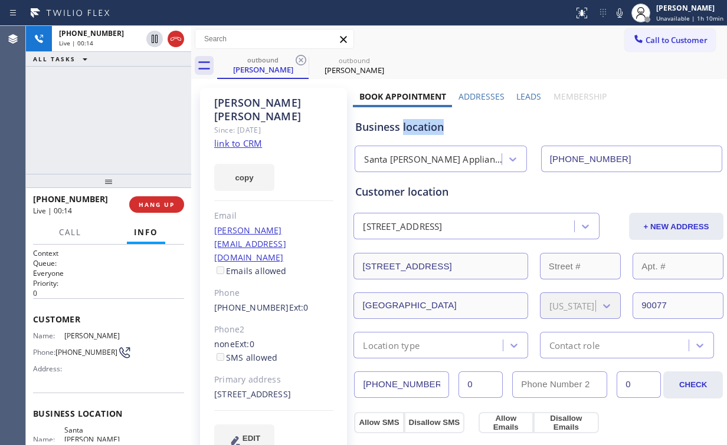
drag, startPoint x: 420, startPoint y: 127, endPoint x: 409, endPoint y: 129, distance: 11.5
click at [420, 127] on div "Business location" at bounding box center [538, 127] width 366 height 16
click at [403, 130] on div "Business location" at bounding box center [538, 127] width 366 height 16
drag, startPoint x: 422, startPoint y: 130, endPoint x: 443, endPoint y: 141, distance: 23.5
click at [442, 141] on div "Business location Santa Monica Appliance Service (424) 238-2244" at bounding box center [538, 139] width 371 height 65
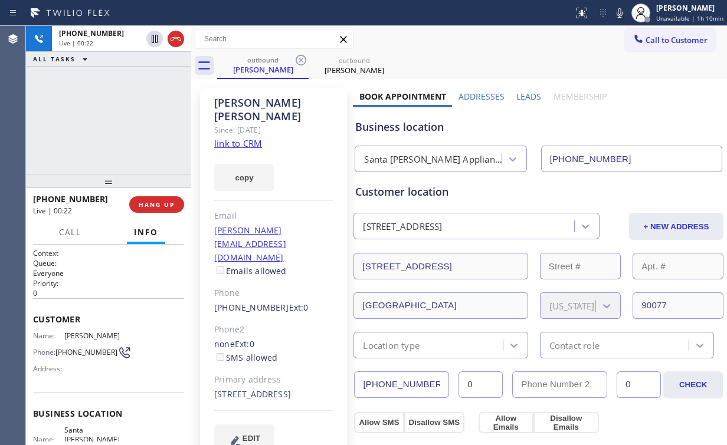
click at [467, 158] on div "Santa Monica Appliance Service" at bounding box center [433, 160] width 138 height 14
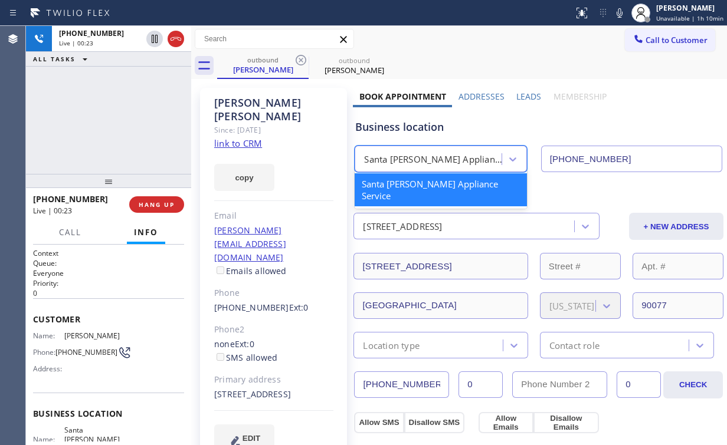
click at [470, 117] on div "Business location option Santa Monica Appliance Service focused, 1 of 1. 1 resu…" at bounding box center [538, 139] width 371 height 65
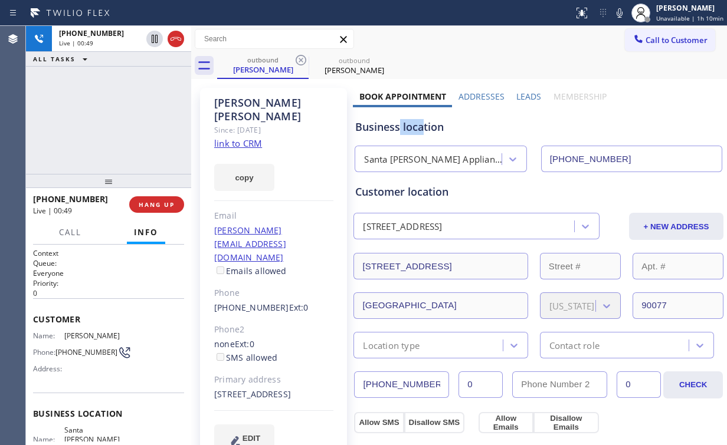
drag, startPoint x: 420, startPoint y: 129, endPoint x: 398, endPoint y: 127, distance: 21.9
click at [398, 127] on div "Business location" at bounding box center [538, 127] width 366 height 16
click at [141, 125] on div "+14242734000 Live | 00:50 ALL TASKS ALL TASKS ACTIVE TASKS TASKS IN WRAP UP" at bounding box center [108, 100] width 165 height 148
click at [164, 198] on button "HANG UP" at bounding box center [156, 204] width 55 height 17
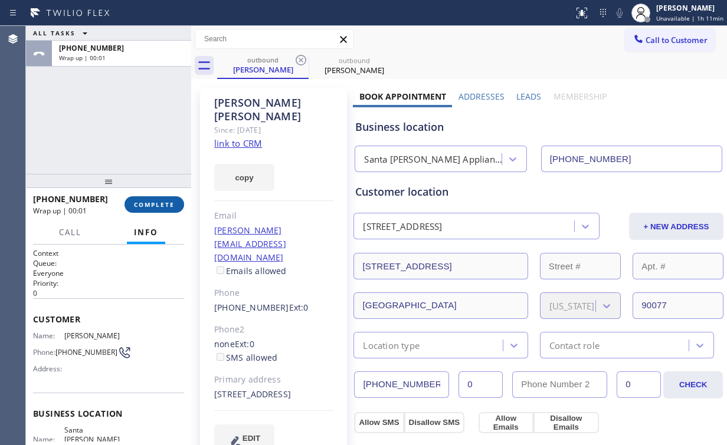
click at [138, 204] on span "COMPLETE" at bounding box center [154, 205] width 41 height 8
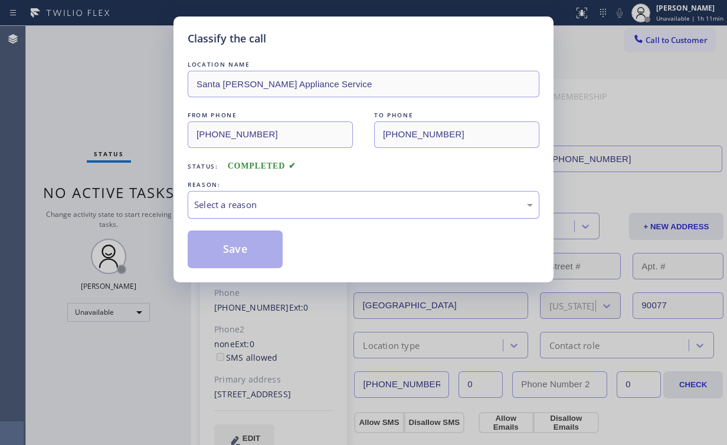
click at [235, 204] on div "Select a reason" at bounding box center [363, 205] width 339 height 14
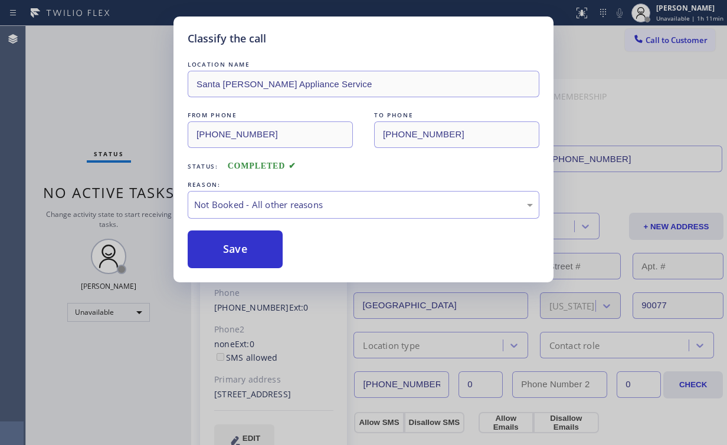
drag, startPoint x: 238, startPoint y: 241, endPoint x: 172, endPoint y: 160, distance: 103.9
click at [238, 240] on button "Save" at bounding box center [235, 250] width 95 height 38
click at [130, 90] on div "Classify the call LOCATION NAME Santa Monica Appliance Service FROM PHONE (424)…" at bounding box center [363, 222] width 727 height 445
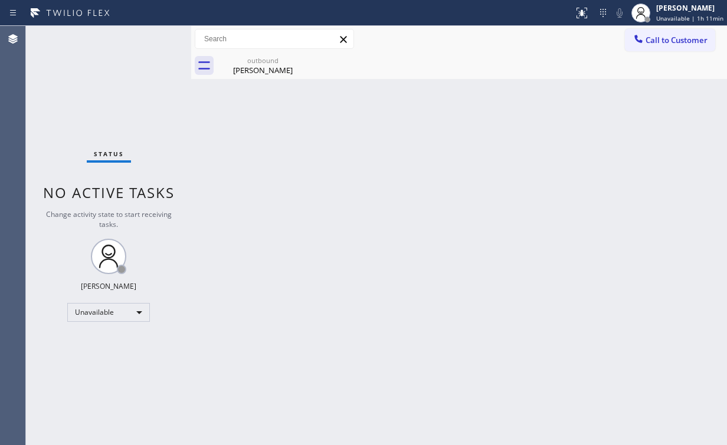
drag, startPoint x: 667, startPoint y: 34, endPoint x: 575, endPoint y: 97, distance: 112.1
click at [667, 35] on button "Call to Customer" at bounding box center [670, 40] width 90 height 22
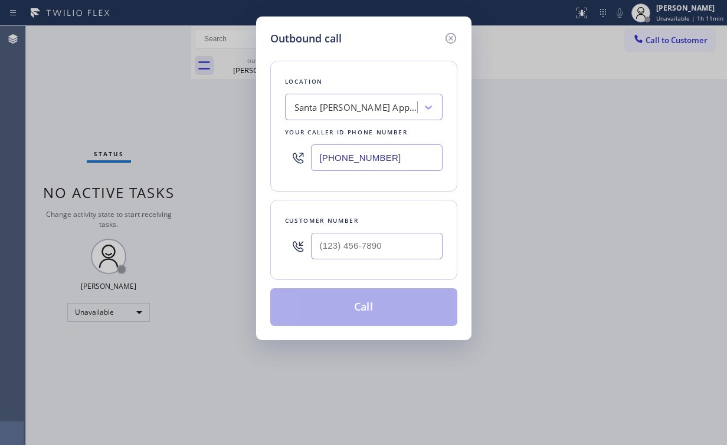
drag, startPoint x: 415, startPoint y: 160, endPoint x: 183, endPoint y: 149, distance: 232.1
click at [334, 151] on input "(424) 238-2244" at bounding box center [377, 158] width 132 height 27
paste input "7) 148-5542"
click at [391, 162] on input "(427) 148-5542" at bounding box center [377, 158] width 132 height 27
drag, startPoint x: 317, startPoint y: 158, endPoint x: 220, endPoint y: 155, distance: 97.4
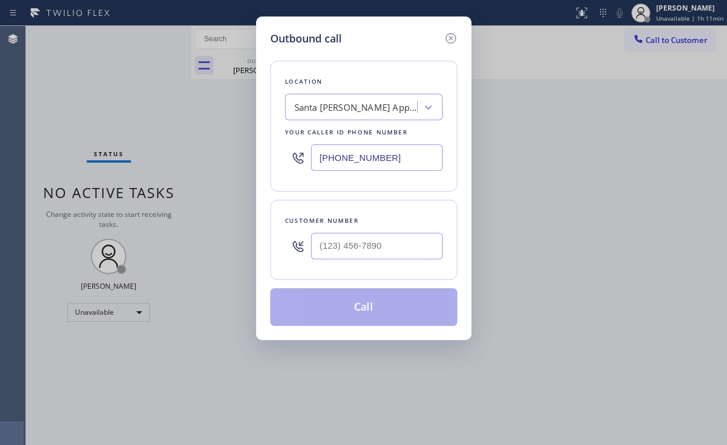
click at [204, 158] on div "Outbound call Location Santa Monica Appliance Service Your caller id phone numb…" at bounding box center [363, 222] width 727 height 445
paste input "714) 855-425"
type input "[PHONE_NUMBER]"
click at [422, 247] on input "(___) ___-____" at bounding box center [377, 246] width 132 height 27
paste input "714) 548-2541"
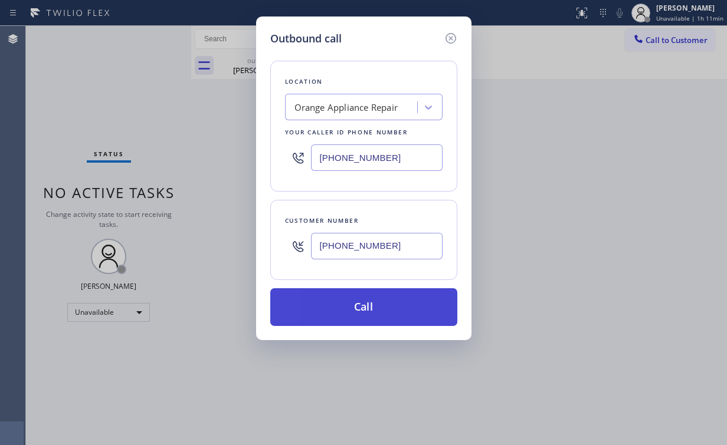
type input "(714) 548-2541"
drag, startPoint x: 352, startPoint y: 294, endPoint x: 321, endPoint y: 365, distance: 77.1
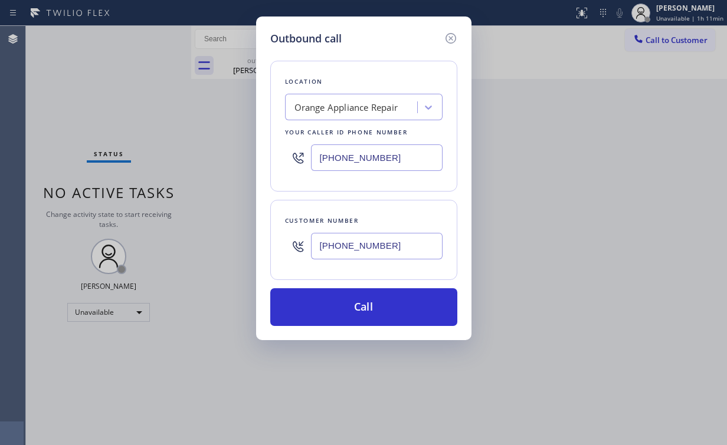
click at [352, 295] on button "Call" at bounding box center [363, 307] width 187 height 38
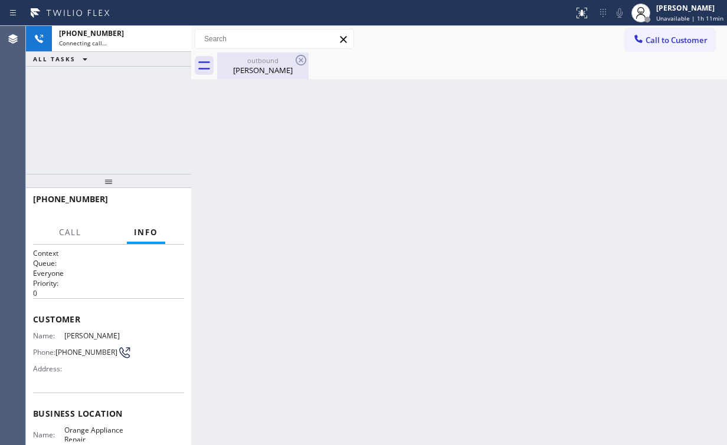
click at [119, 96] on div "+17145482541 Connecting call… ALL TASKS ALL TASKS ACTIVE TASKS TASKS IN WRAP UP" at bounding box center [108, 100] width 165 height 148
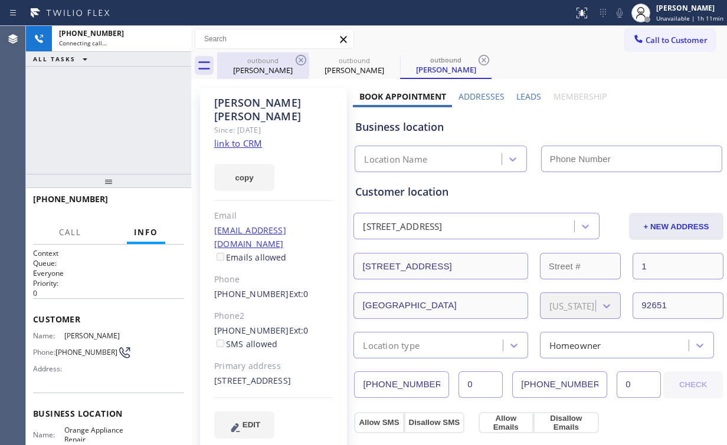
click at [276, 57] on div "outbound" at bounding box center [262, 60] width 89 height 9
type input "(424) 238-2244"
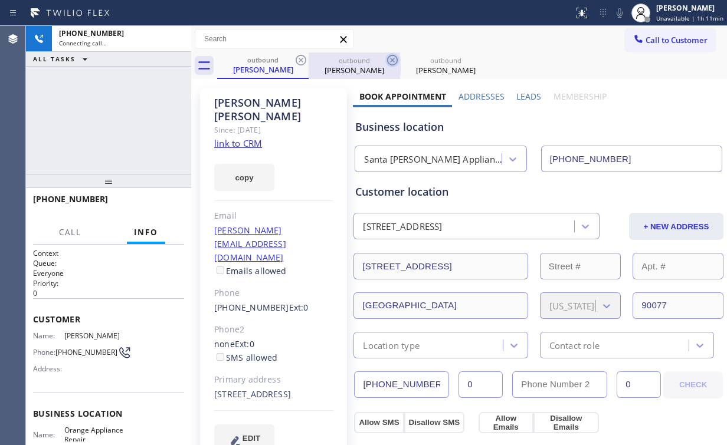
click at [301, 60] on icon at bounding box center [301, 60] width 11 height 11
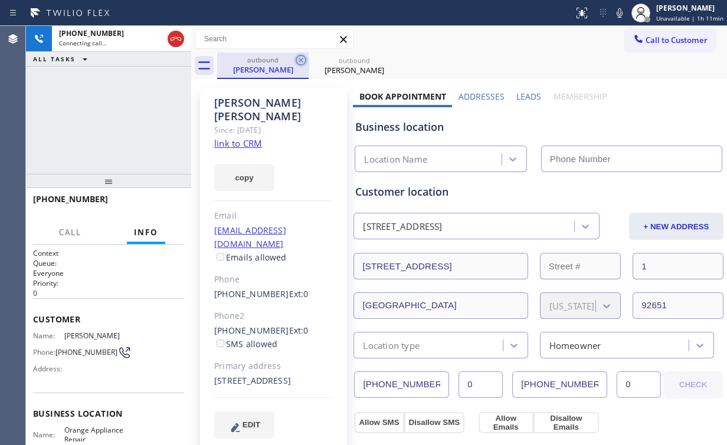
type input "[PHONE_NUMBER]"
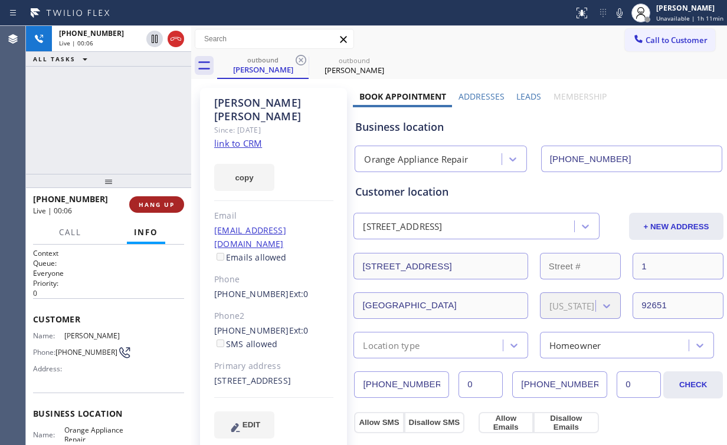
click at [175, 201] on button "HANG UP" at bounding box center [156, 204] width 55 height 17
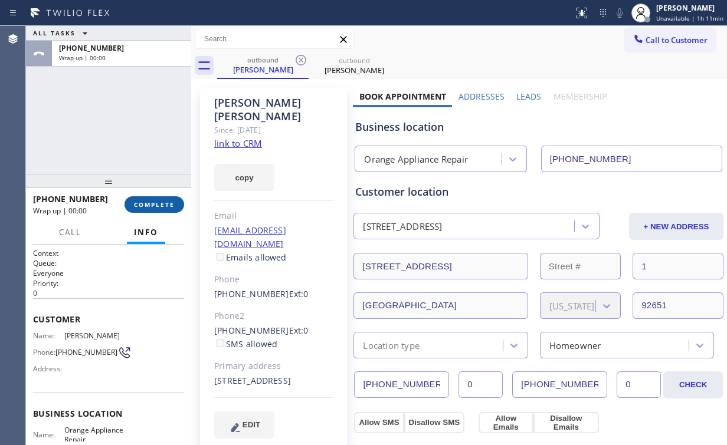
click at [159, 212] on button "COMPLETE" at bounding box center [154, 204] width 60 height 17
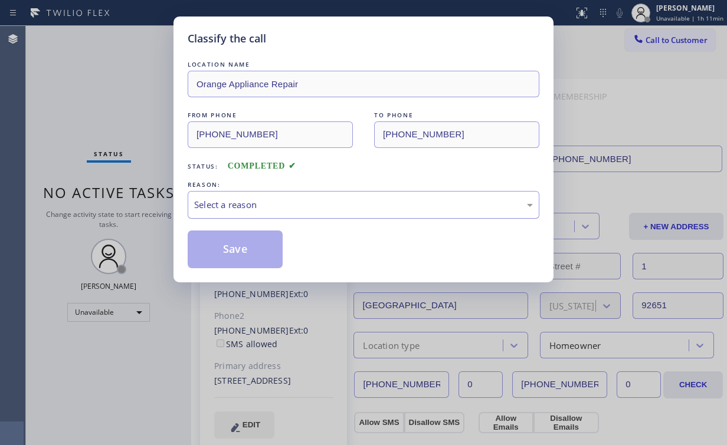
click at [232, 203] on div "Select a reason" at bounding box center [363, 205] width 339 height 14
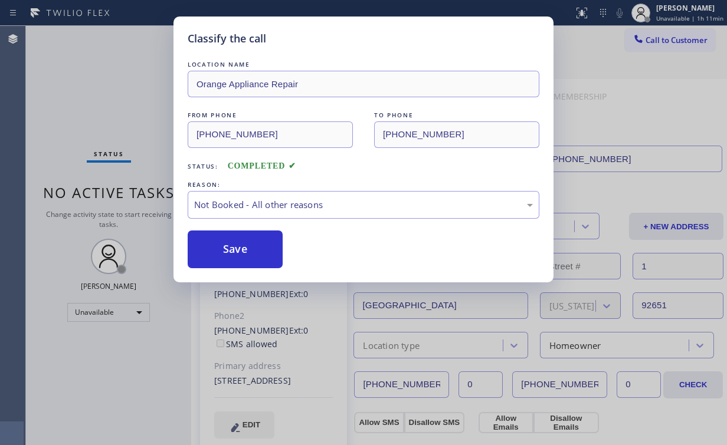
drag, startPoint x: 236, startPoint y: 248, endPoint x: 102, endPoint y: 92, distance: 205.8
click at [236, 246] on button "Save" at bounding box center [235, 250] width 95 height 38
click at [96, 81] on div "Classify the call LOCATION NAME Orange Appliance Repair FROM PHONE (714) 855-42…" at bounding box center [363, 222] width 727 height 445
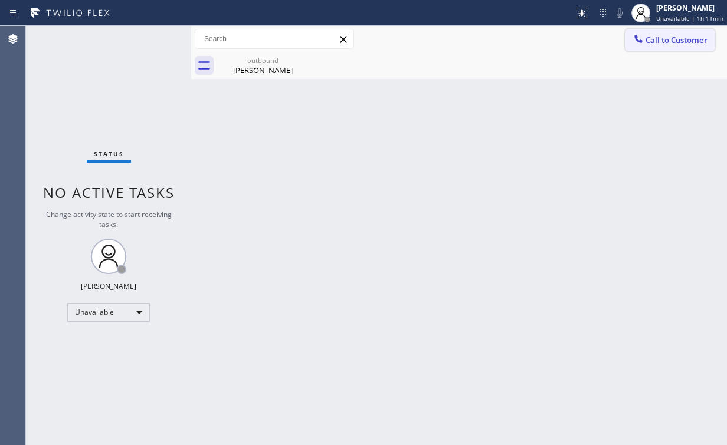
click at [652, 38] on span "Call to Customer" at bounding box center [676, 40] width 62 height 11
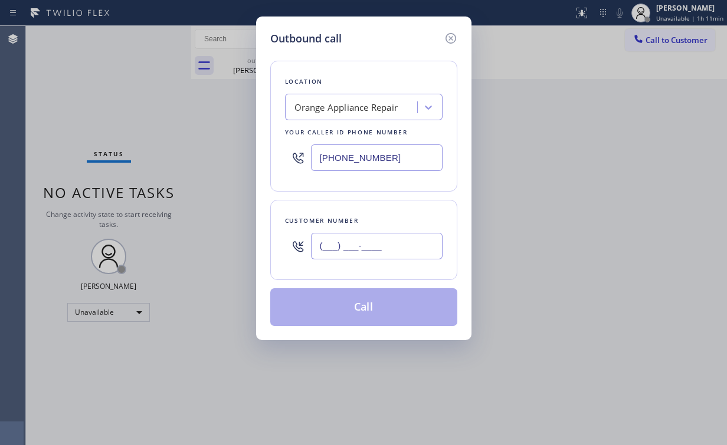
drag, startPoint x: 380, startPoint y: 252, endPoint x: 386, endPoint y: 244, distance: 10.1
click at [380, 252] on input "(___) ___-____" at bounding box center [377, 246] width 132 height 27
paste input "714) 548-2541"
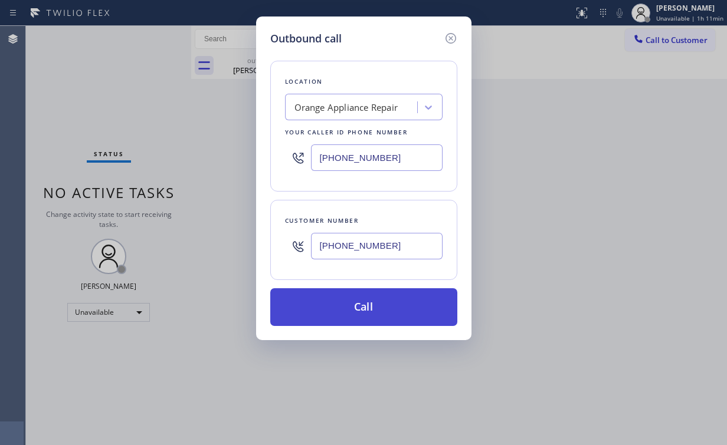
type input "(714) 548-2541"
click at [341, 307] on button "Call" at bounding box center [363, 307] width 187 height 38
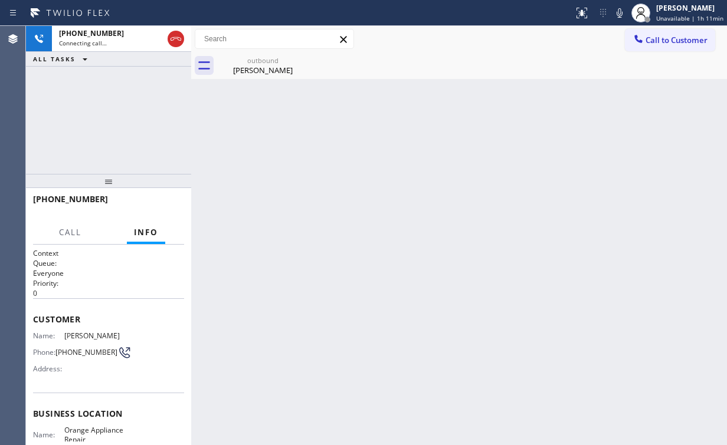
click at [266, 64] on div "outbound" at bounding box center [262, 60] width 89 height 9
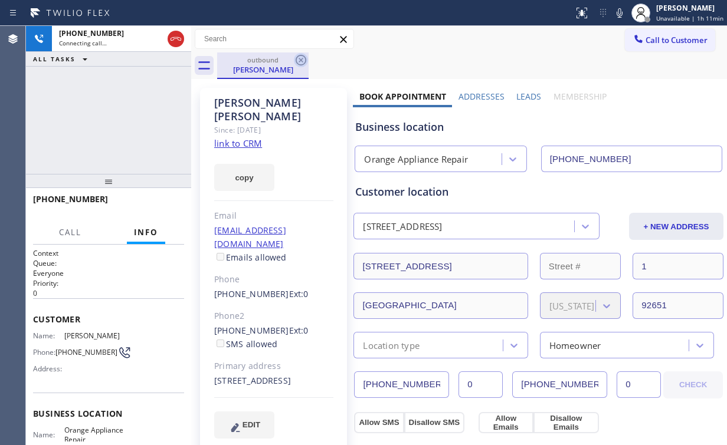
click at [299, 60] on icon at bounding box center [301, 60] width 14 height 14
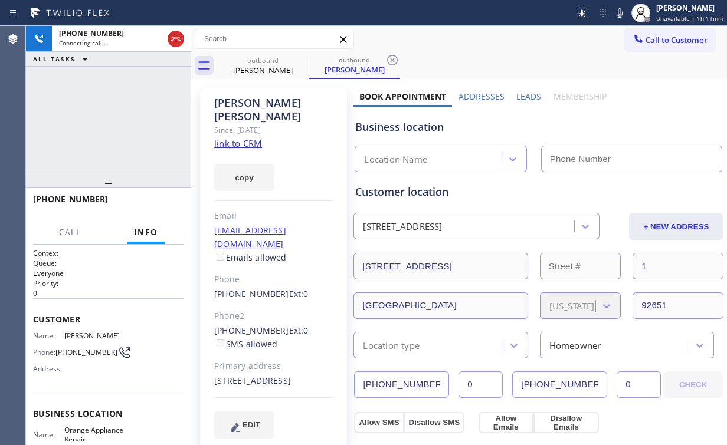
type input "[PHONE_NUMBER]"
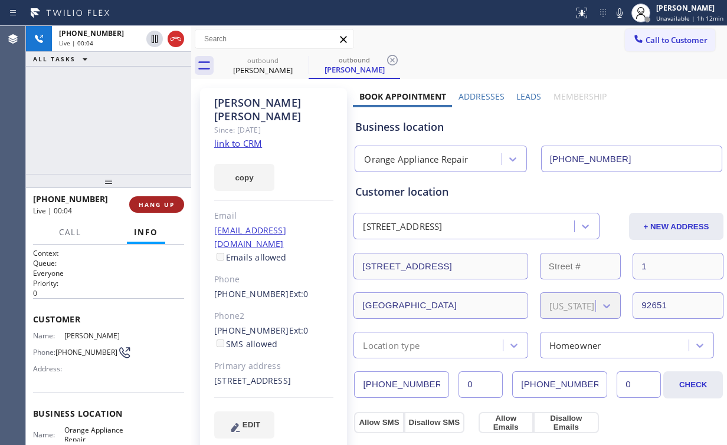
click at [165, 204] on span "HANG UP" at bounding box center [157, 205] width 36 height 8
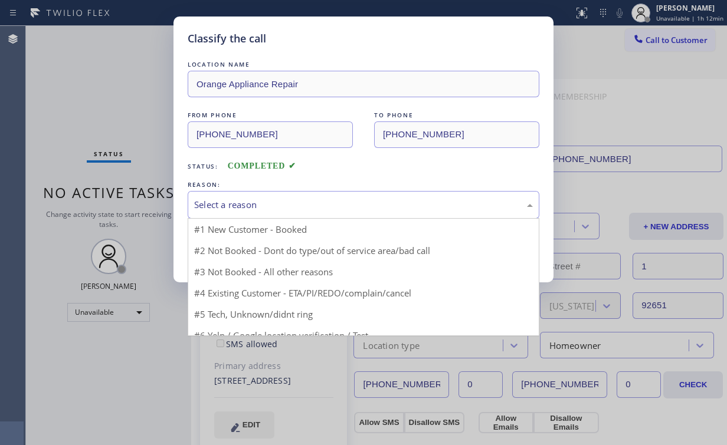
click at [217, 202] on div "Select a reason" at bounding box center [363, 205] width 339 height 14
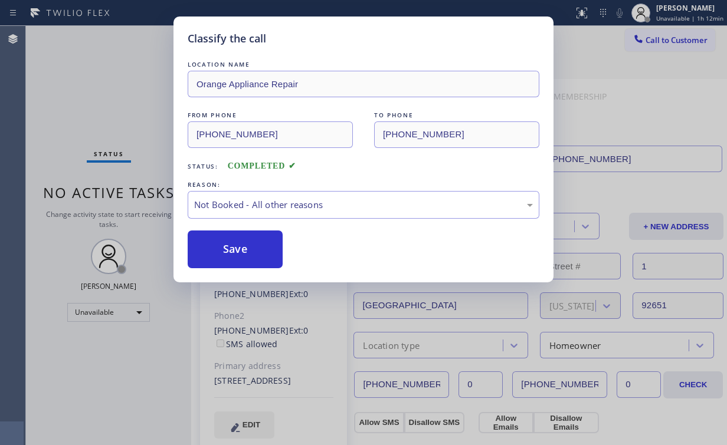
drag, startPoint x: 219, startPoint y: 251, endPoint x: 203, endPoint y: 224, distance: 31.8
click at [220, 251] on button "Save" at bounding box center [235, 250] width 95 height 38
drag, startPoint x: 109, startPoint y: 101, endPoint x: 139, endPoint y: 0, distance: 106.0
click at [109, 100] on div "Classify the call LOCATION NAME Orange Appliance Repair FROM PHONE (714) 855-42…" at bounding box center [363, 222] width 727 height 445
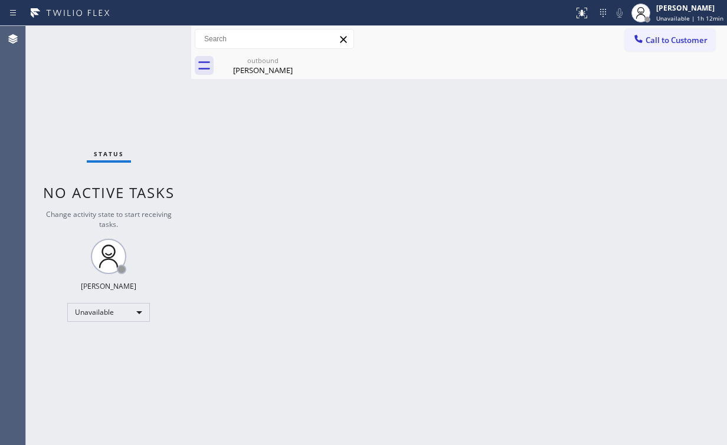
click at [688, 43] on span "Call to Customer" at bounding box center [676, 40] width 62 height 11
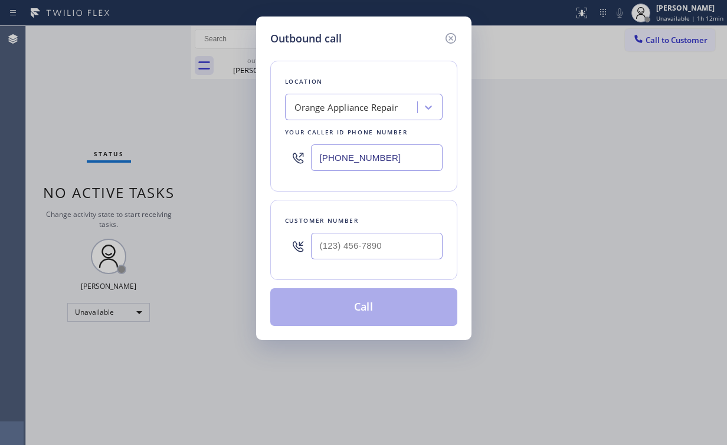
drag, startPoint x: 404, startPoint y: 158, endPoint x: 176, endPoint y: 140, distance: 229.0
click at [229, 157] on div "Outbound call Location Orange Appliance Repair Your caller id phone number (714…" at bounding box center [363, 222] width 727 height 445
paste input "424) 238-224"
type input "(424) 238-2244"
click at [373, 241] on input "(___) ___-____" at bounding box center [377, 246] width 132 height 27
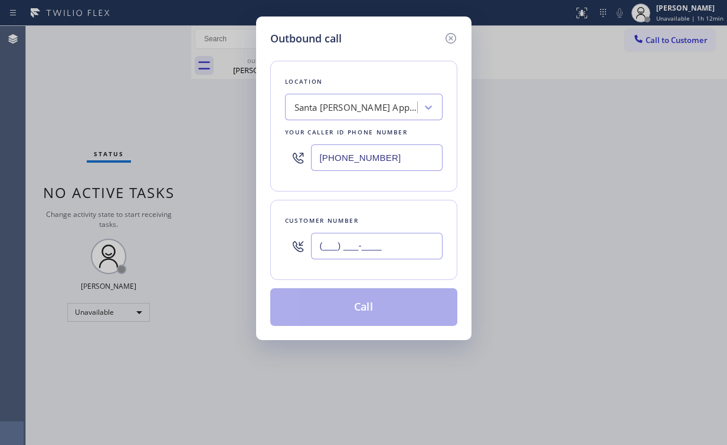
paste input "310) 450-2930"
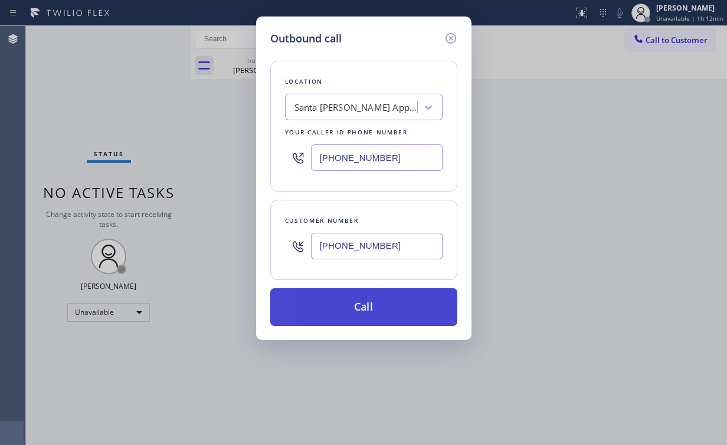
type input "(310) 450-2930"
click at [352, 304] on button "Call" at bounding box center [363, 307] width 187 height 38
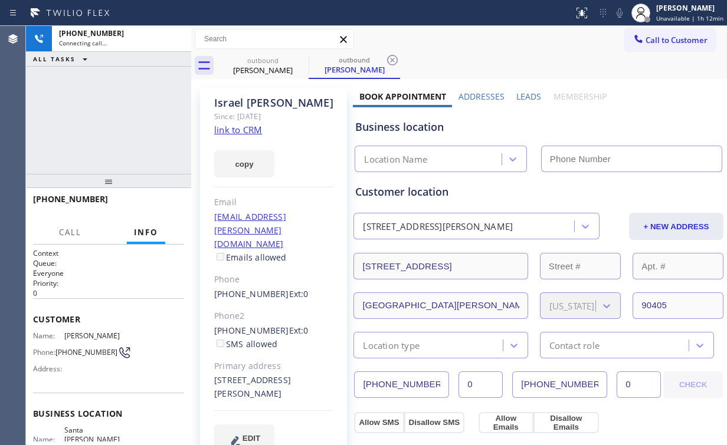
click at [115, 97] on div "+13104502930 Connecting call… ALL TASKS ALL TASKS ACTIVE TASKS TASKS IN WRAP UP" at bounding box center [108, 100] width 165 height 148
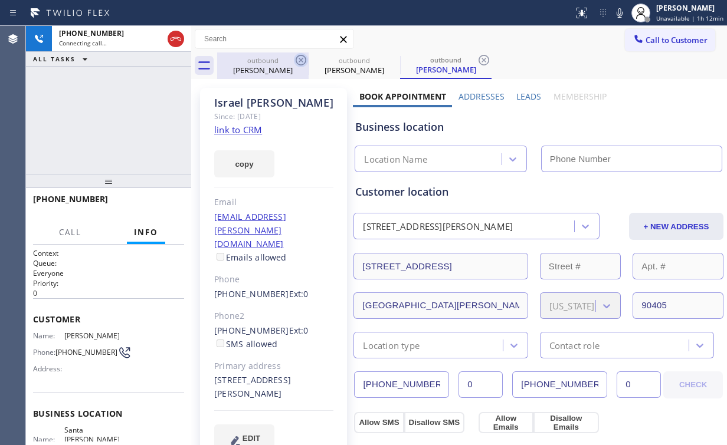
click at [267, 64] on div "outbound Robert Kelly" at bounding box center [262, 66] width 89 height 27
type input "[PHONE_NUMBER]"
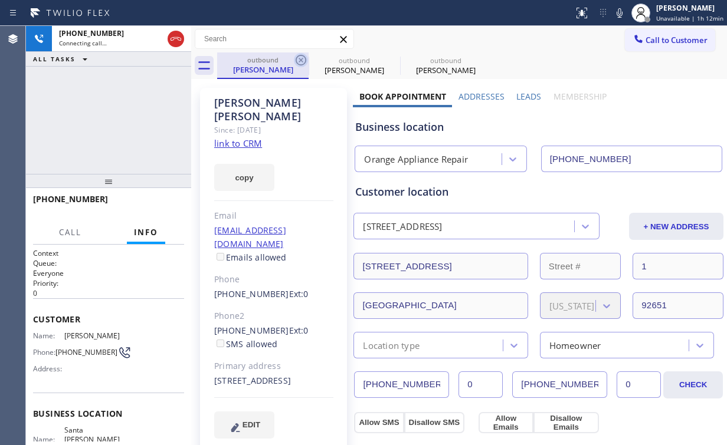
click at [300, 60] on icon at bounding box center [301, 60] width 11 height 11
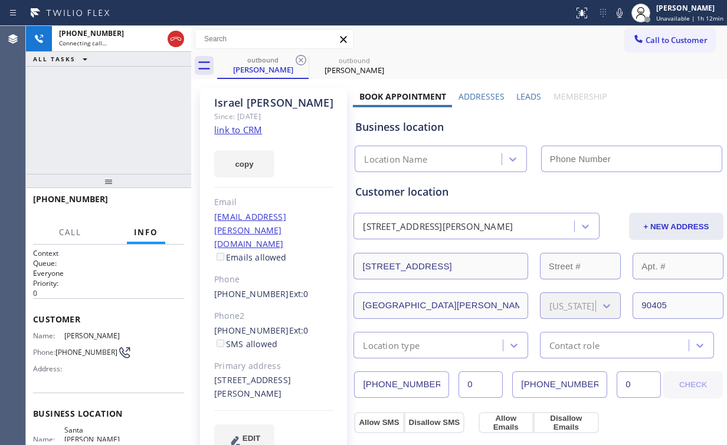
click at [114, 125] on div "+13104502930 Connecting call… ALL TASKS ALL TASKS ACTIVE TASKS TASKS IN WRAP UP" at bounding box center [108, 100] width 165 height 148
type input "(424) 238-2244"
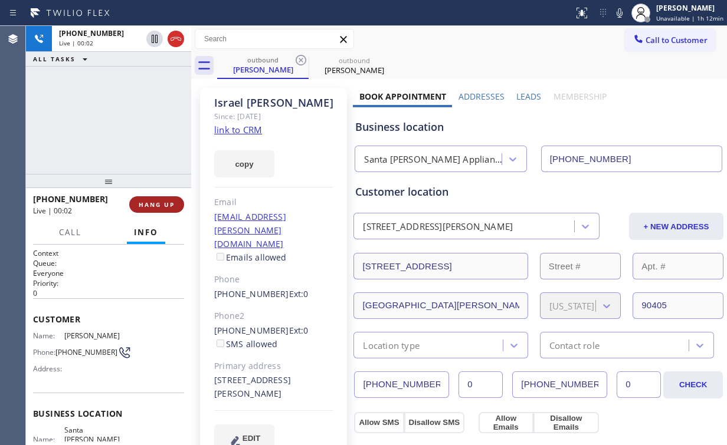
click at [159, 204] on span "HANG UP" at bounding box center [157, 205] width 36 height 8
click at [156, 204] on span "HANG UP" at bounding box center [157, 205] width 36 height 8
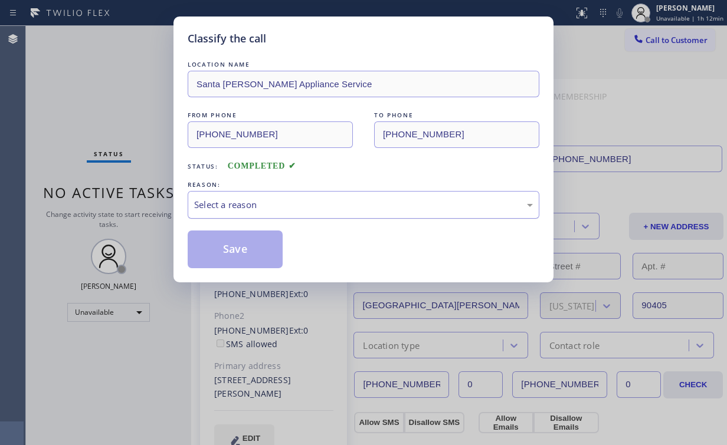
drag, startPoint x: 212, startPoint y: 205, endPoint x: 221, endPoint y: 216, distance: 14.3
click at [213, 206] on div "Select a reason" at bounding box center [363, 205] width 339 height 14
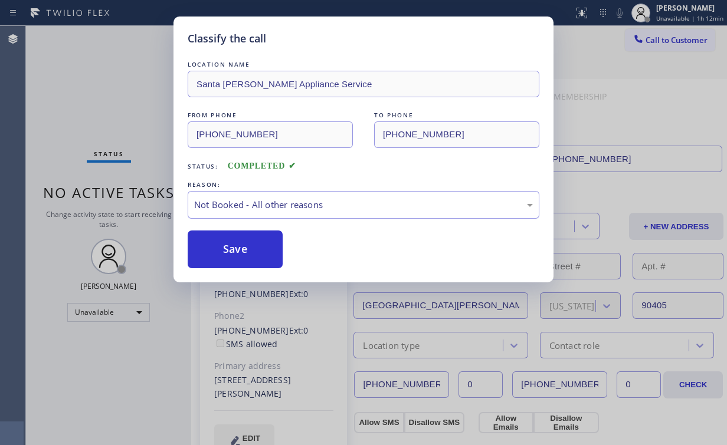
drag, startPoint x: 224, startPoint y: 250, endPoint x: 207, endPoint y: 228, distance: 27.3
click at [225, 250] on button "Save" at bounding box center [235, 250] width 95 height 38
drag, startPoint x: 88, startPoint y: 79, endPoint x: 215, endPoint y: 90, distance: 127.3
click at [92, 81] on div "Status No active tasks Change activity state to start receiving tasks. [PERSON_…" at bounding box center [108, 235] width 165 height 419
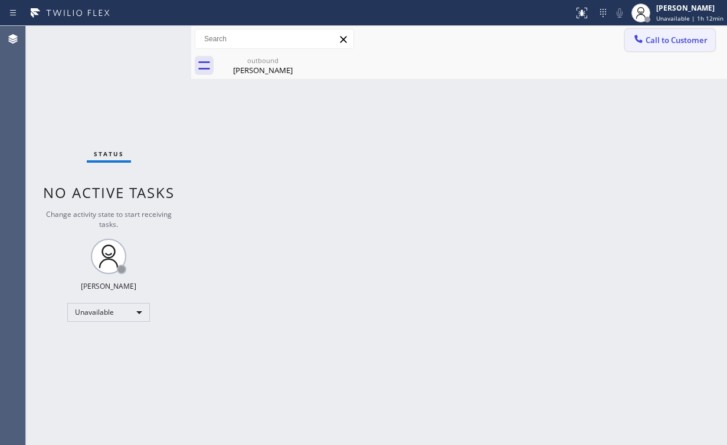
click at [668, 38] on span "Call to Customer" at bounding box center [676, 40] width 62 height 11
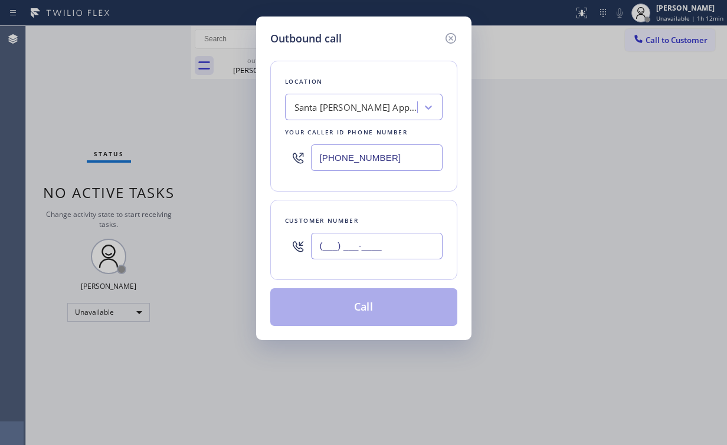
click at [388, 250] on input "(___) ___-____" at bounding box center [377, 246] width 132 height 27
paste input "310) 450-2930"
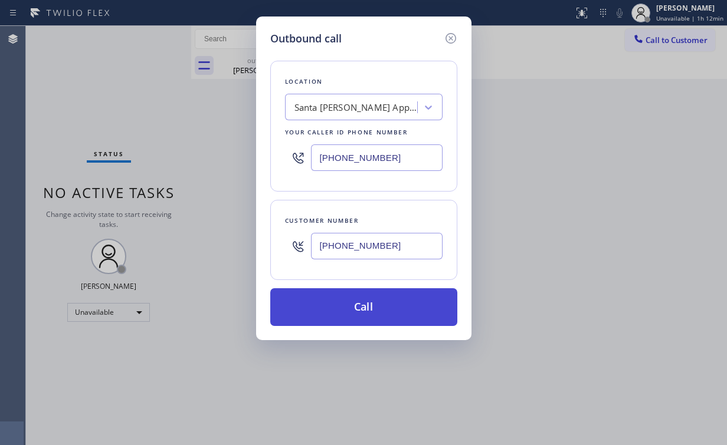
type input "(310) 450-2930"
click at [352, 316] on button "Call" at bounding box center [363, 307] width 187 height 38
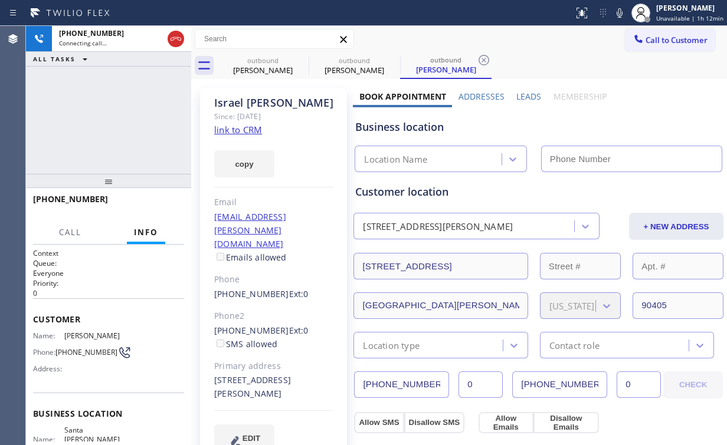
click at [116, 134] on div "+13104502930 Connecting call… ALL TASKS ALL TASKS ACTIVE TASKS TASKS IN WRAP UP" at bounding box center [108, 100] width 165 height 148
type input "(424) 238-2244"
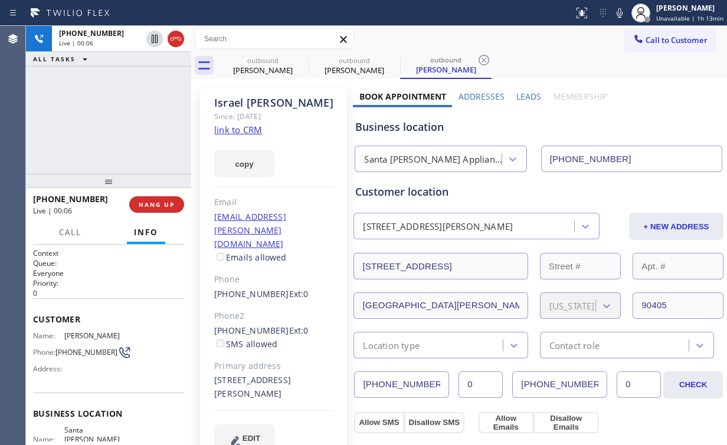
click at [155, 214] on div "+13104502930 Live | 00:06 HANG UP" at bounding box center [108, 204] width 151 height 31
click at [152, 209] on button "HANG UP" at bounding box center [156, 204] width 55 height 17
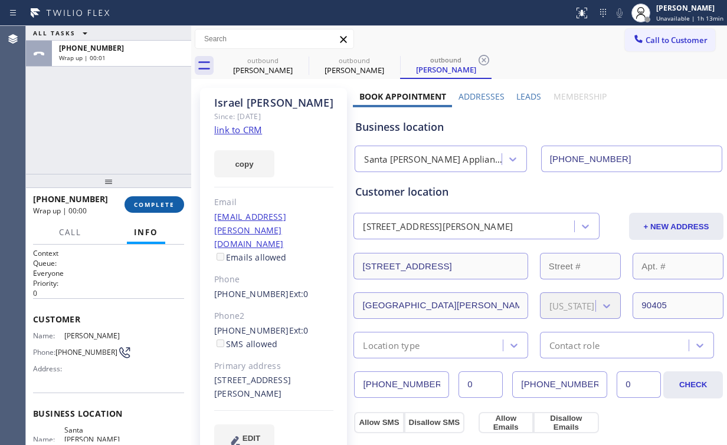
click at [146, 203] on span "COMPLETE" at bounding box center [154, 205] width 41 height 8
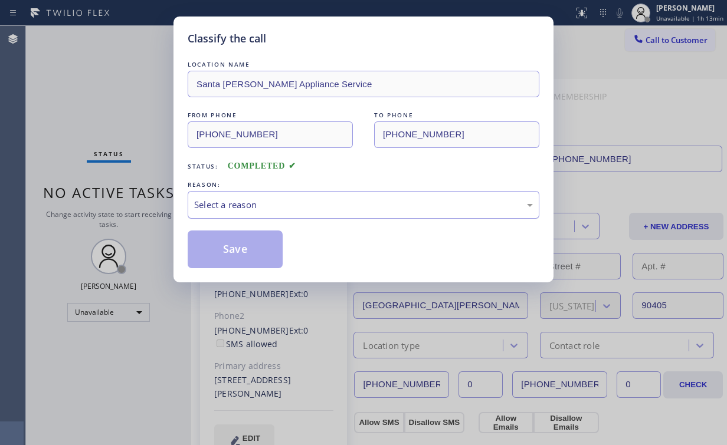
click at [224, 202] on div "Select a reason" at bounding box center [363, 205] width 339 height 14
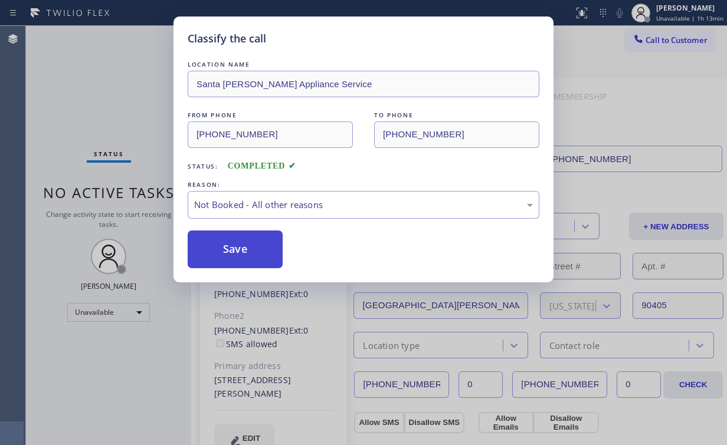
drag, startPoint x: 229, startPoint y: 247, endPoint x: 218, endPoint y: 230, distance: 20.0
click at [229, 247] on button "Save" at bounding box center [235, 250] width 95 height 38
click at [103, 100] on div "Classify the call LOCATION NAME Santa Monica Appliance Service FROM PHONE (424)…" at bounding box center [363, 222] width 727 height 445
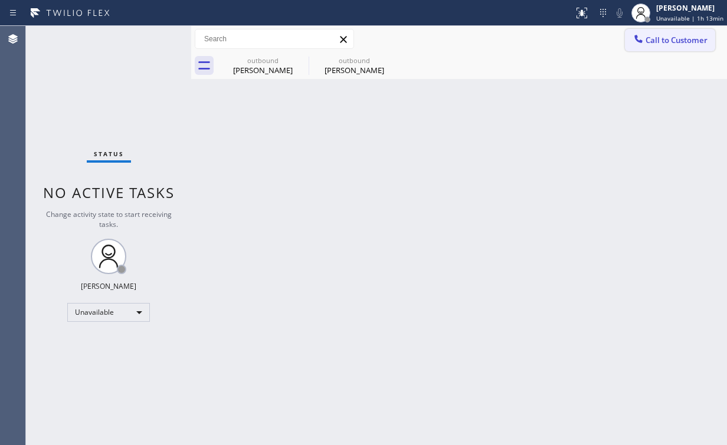
click at [664, 36] on span "Call to Customer" at bounding box center [676, 40] width 62 height 11
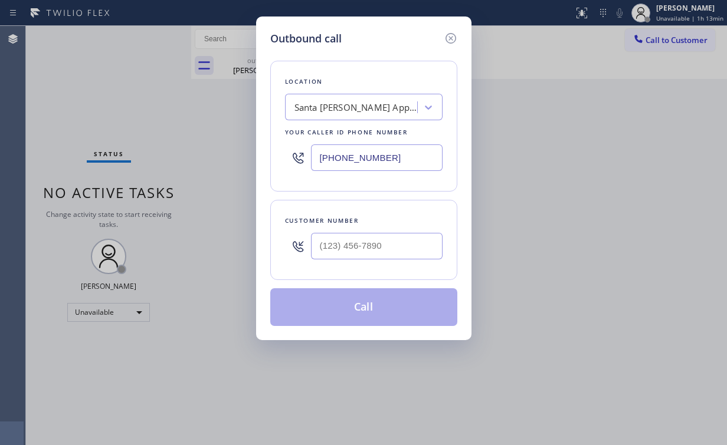
drag, startPoint x: 349, startPoint y: 156, endPoint x: 199, endPoint y: 162, distance: 149.9
click at [250, 156] on div "Outbound call Location Santa Monica Appliance Service Your caller id phone numb…" at bounding box center [363, 222] width 727 height 445
paste input "08) 549-7996"
type input "(408) 549-7996"
click at [343, 242] on input "(___) ___-____" at bounding box center [377, 246] width 132 height 27
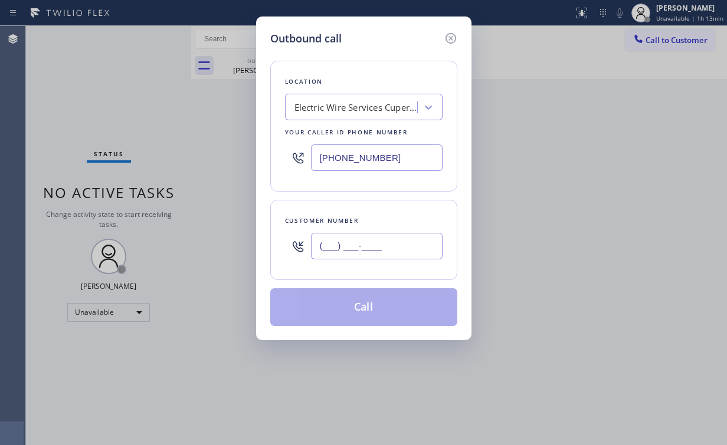
paste input "408) 605-4673"
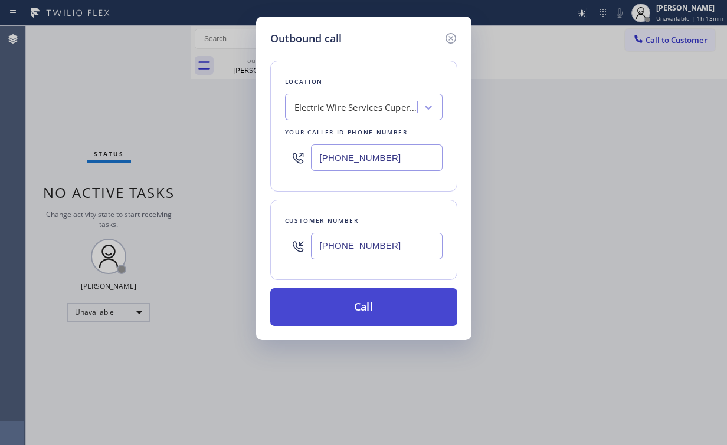
type input "(408) 605-4673"
click at [348, 311] on button "Call" at bounding box center [363, 307] width 187 height 38
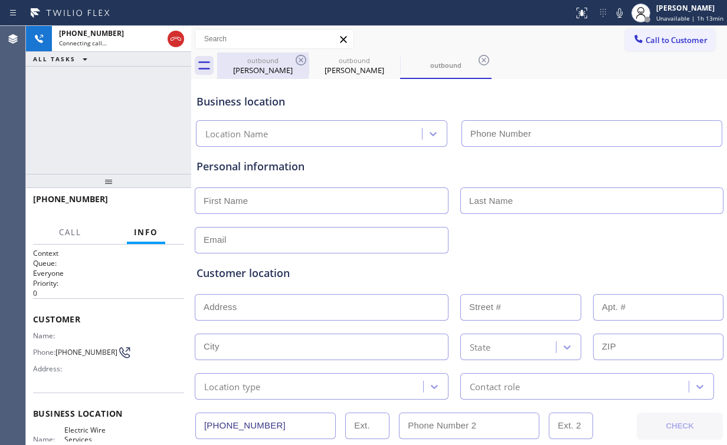
click at [264, 68] on div "Israel Perez" at bounding box center [262, 70] width 89 height 11
type input "(424) 238-2244"
type input "(408) 549-7996"
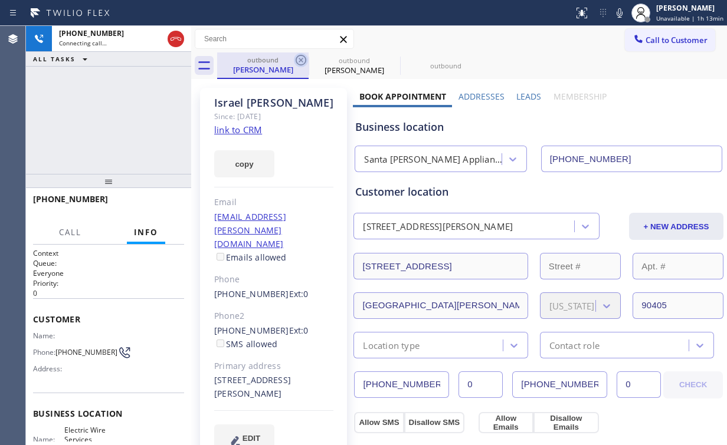
click at [299, 58] on icon at bounding box center [301, 60] width 11 height 11
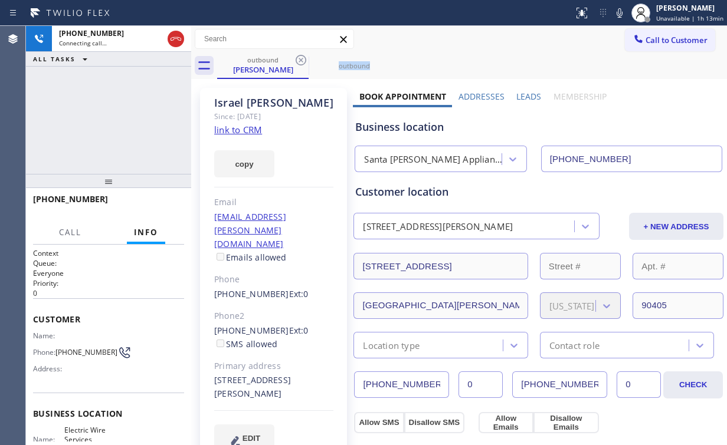
click at [299, 58] on icon at bounding box center [301, 60] width 11 height 11
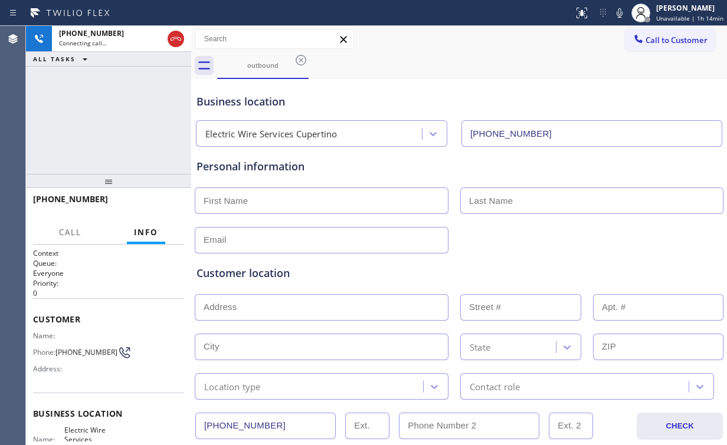
click at [106, 112] on div "+14086054673 Connecting call… ALL TASKS ALL TASKS ACTIVE TASKS TASKS IN WRAP UP" at bounding box center [108, 100] width 165 height 148
click at [115, 123] on div "+14086054673 Live | 00:17 ALL TASKS ALL TASKS ACTIVE TASKS TASKS IN WRAP UP" at bounding box center [108, 100] width 165 height 148
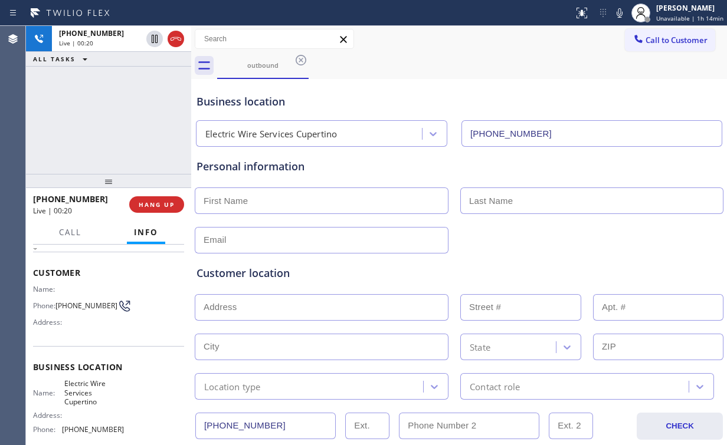
scroll to position [47, 0]
click at [165, 204] on span "HANG UP" at bounding box center [157, 205] width 36 height 8
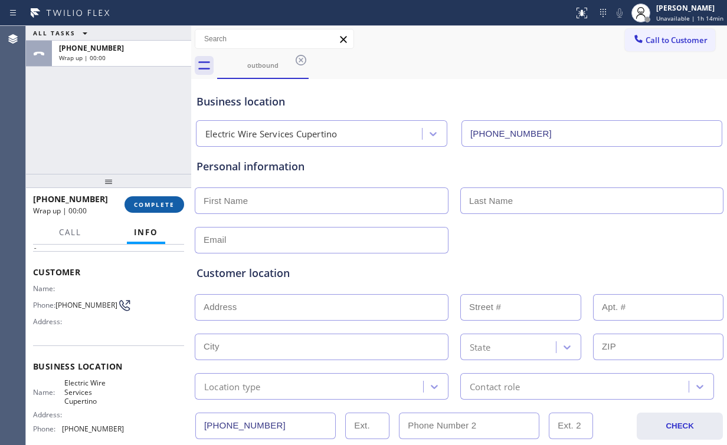
click at [167, 203] on span "COMPLETE" at bounding box center [154, 205] width 41 height 8
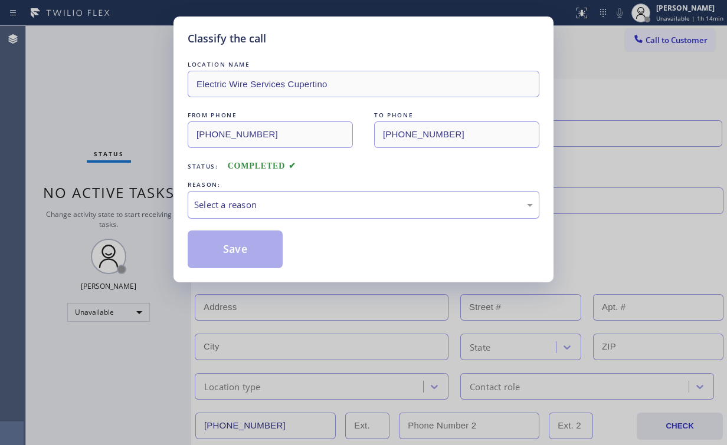
click at [261, 207] on div "Select a reason" at bounding box center [363, 205] width 339 height 14
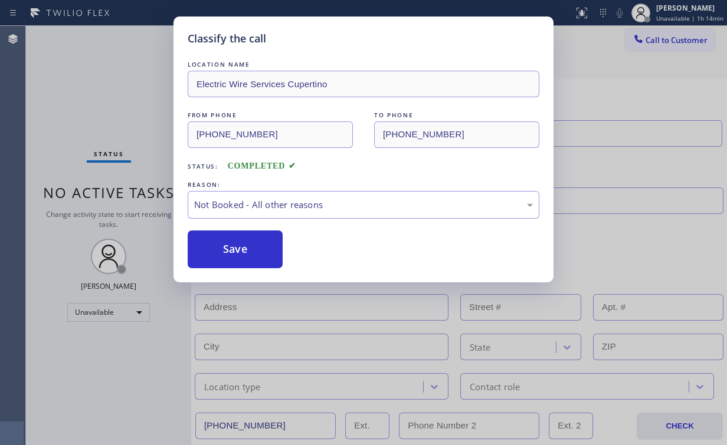
click at [259, 250] on button "Save" at bounding box center [235, 250] width 95 height 38
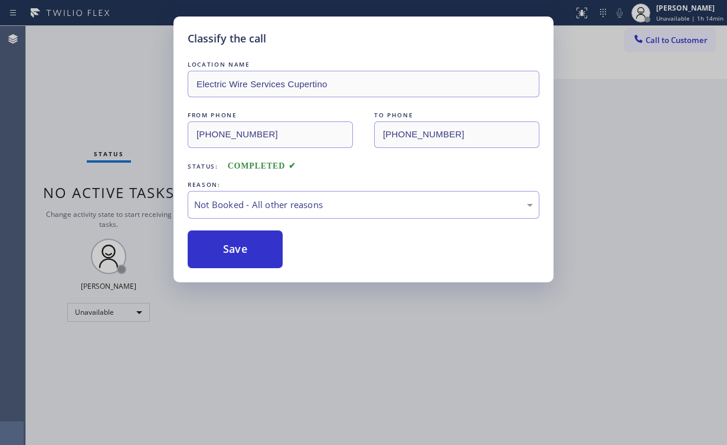
click at [120, 110] on div "Classify the call LOCATION NAME Electric Wire Services Cupertino FROM PHONE (40…" at bounding box center [363, 222] width 727 height 445
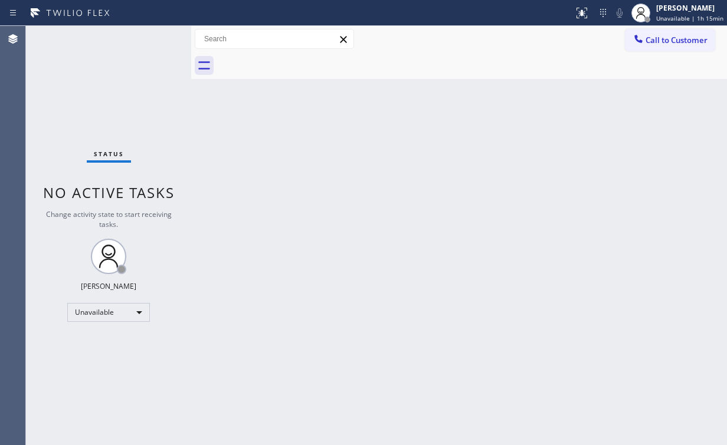
click at [326, 218] on div "Back to Dashboard Change Sender ID Customers Technicians Select a contact Outbo…" at bounding box center [459, 235] width 536 height 419
click at [285, 151] on div "Back to Dashboard Change Sender ID Customers Technicians Select a contact Outbo…" at bounding box center [459, 235] width 536 height 419
click at [700, 35] on button "Call to Customer" at bounding box center [670, 40] width 90 height 22
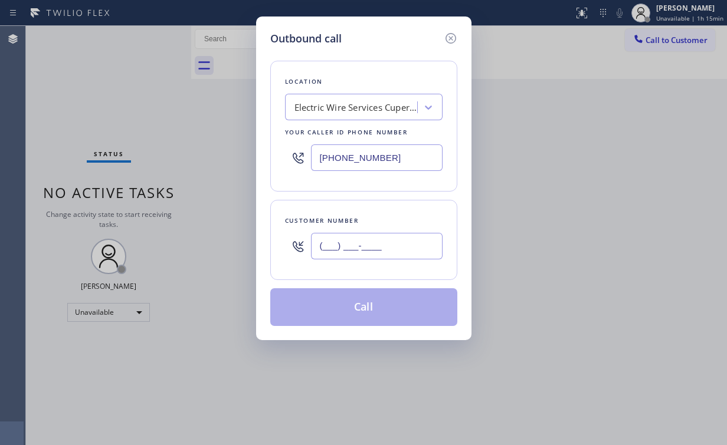
click at [397, 233] on input "(___) ___-____" at bounding box center [377, 246] width 132 height 27
paste input "408) 605-4673"
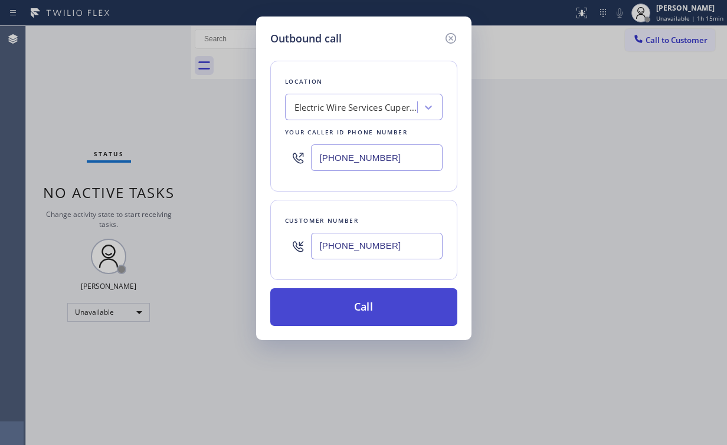
type input "(408) 605-4673"
click at [347, 318] on button "Call" at bounding box center [363, 307] width 187 height 38
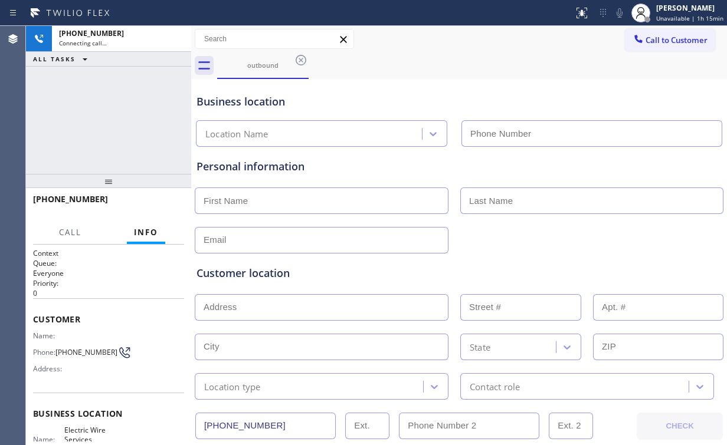
type input "(408) 549-7996"
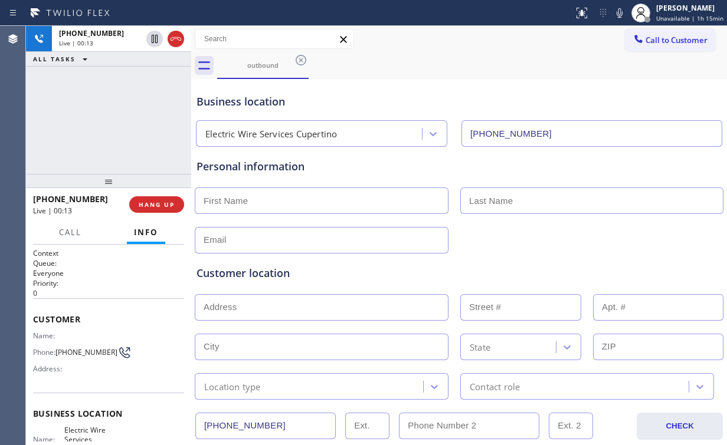
click at [116, 118] on div "+14086054673 Live | 00:13 ALL TASKS ALL TASKS ACTIVE TASKS TASKS IN WRAP UP" at bounding box center [108, 100] width 165 height 148
click at [115, 118] on div "+14086054673 Live | 00:14 ALL TASKS ALL TASKS ACTIVE TASKS TASKS IN WRAP UP" at bounding box center [108, 100] width 165 height 148
click at [115, 118] on div "+14086054673 Live | 00:16 ALL TASKS ALL TASKS ACTIVE TASKS TASKS IN WRAP UP" at bounding box center [108, 100] width 165 height 148
click at [114, 120] on div "+14086054673 Live | 00:21 ALL TASKS ALL TASKS ACTIVE TASKS TASKS IN WRAP UP" at bounding box center [108, 100] width 165 height 148
click at [114, 120] on div "+14086054673 Live | 00:22 ALL TASKS ALL TASKS ACTIVE TASKS TASKS IN WRAP UP" at bounding box center [108, 100] width 165 height 148
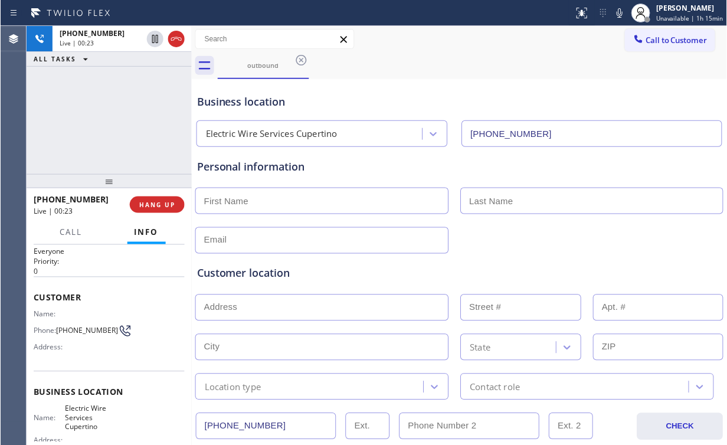
scroll to position [47, 0]
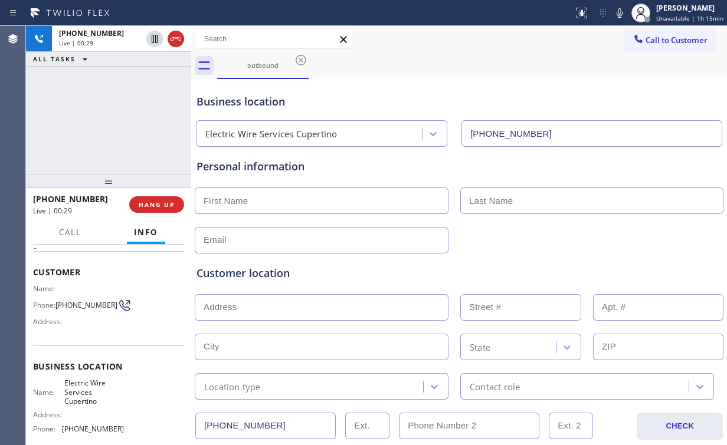
click at [116, 118] on div "+14086054673 Live | 00:29 ALL TASKS ALL TASKS ACTIVE TASKS TASKS IN WRAP UP" at bounding box center [108, 100] width 165 height 148
click at [116, 118] on div "+14086054673 Live | 00:30 ALL TASKS ALL TASKS ACTIVE TASKS TASKS IN WRAP UP" at bounding box center [108, 100] width 165 height 148
click at [116, 118] on div "+14086054673 Live | 00:31 ALL TASKS ALL TASKS ACTIVE TASKS TASKS IN WRAP UP" at bounding box center [108, 100] width 165 height 148
click at [116, 118] on div "+14086054673 Live | 00:32 ALL TASKS ALL TASKS ACTIVE TASKS TASKS IN WRAP UP" at bounding box center [108, 100] width 165 height 148
click at [116, 118] on div "+14086054673 Live | 00:34 ALL TASKS ALL TASKS ACTIVE TASKS TASKS IN WRAP UP" at bounding box center [108, 100] width 165 height 148
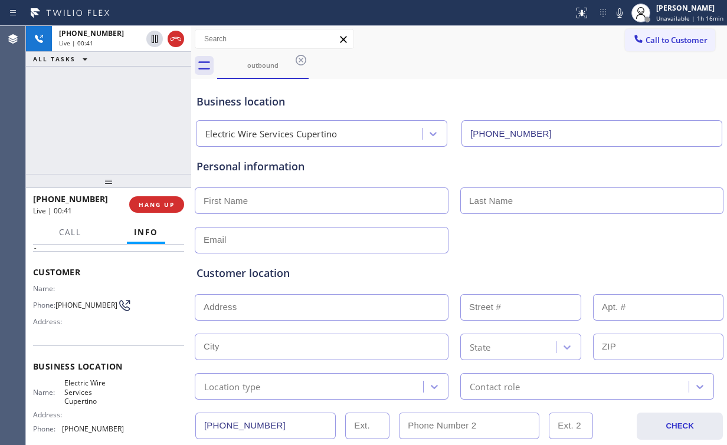
click at [115, 120] on div "+14086054673 Live | 00:41 ALL TASKS ALL TASKS ACTIVE TASKS TASKS IN WRAP UP" at bounding box center [108, 100] width 165 height 148
click at [115, 120] on div "+14086054673 Live | 00:42 ALL TASKS ALL TASKS ACTIVE TASKS TASKS IN WRAP UP" at bounding box center [108, 100] width 165 height 148
click at [115, 120] on div "+14086054673 Live | 00:44 ALL TASKS ALL TASKS ACTIVE TASKS TASKS IN WRAP UP" at bounding box center [108, 100] width 165 height 148
click at [115, 120] on div "+14086054673 Live | 00:45 ALL TASKS ALL TASKS ACTIVE TASKS TASKS IN WRAP UP" at bounding box center [108, 100] width 165 height 148
click at [115, 120] on div "+14086054673 Live | 00:46 ALL TASKS ALL TASKS ACTIVE TASKS TASKS IN WRAP UP" at bounding box center [108, 100] width 165 height 148
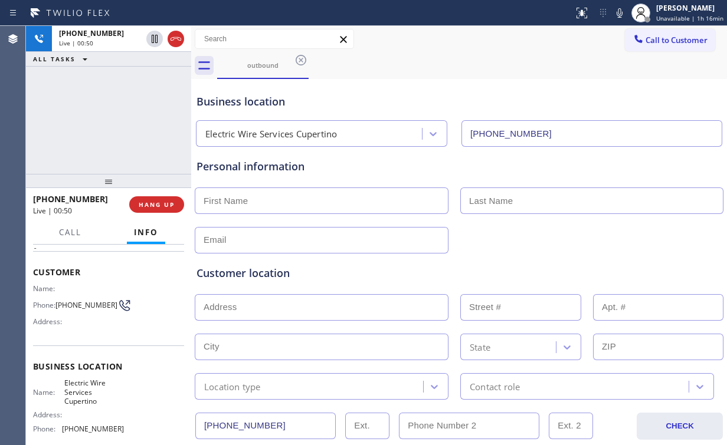
click at [115, 120] on div "+14086054673 Live | 00:50 ALL TASKS ALL TASKS ACTIVE TASKS TASKS IN WRAP UP" at bounding box center [108, 100] width 165 height 148
click at [115, 120] on div "+14086054673 Live | 00:51 ALL TASKS ALL TASKS ACTIVE TASKS TASKS IN WRAP UP" at bounding box center [108, 100] width 165 height 148
click at [115, 120] on div "+14086054673 Live | 00:52 ALL TASKS ALL TASKS ACTIVE TASKS TASKS IN WRAP UP" at bounding box center [108, 100] width 165 height 148
click at [115, 120] on div "+14086054673 Live | 00:53 ALL TASKS ALL TASKS ACTIVE TASKS TASKS IN WRAP UP" at bounding box center [108, 100] width 165 height 148
click at [115, 120] on div "+14086054673 Live | 00:54 ALL TASKS ALL TASKS ACTIVE TASKS TASKS IN WRAP UP" at bounding box center [108, 100] width 165 height 148
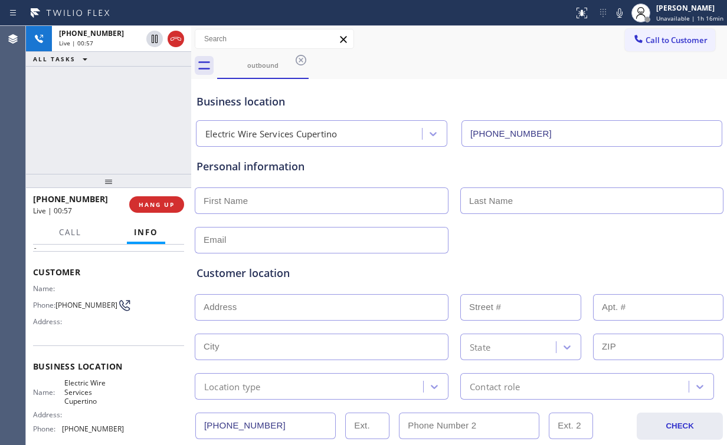
click at [115, 120] on div "+14086054673 Live | 00:57 ALL TASKS ALL TASKS ACTIVE TASKS TASKS IN WRAP UP" at bounding box center [108, 100] width 165 height 148
click at [115, 120] on div "+14086054673 Live | 00:58 ALL TASKS ALL TASKS ACTIVE TASKS TASKS IN WRAP UP" at bounding box center [108, 100] width 165 height 148
click at [115, 120] on div "+14086054673 Live | 00:59 ALL TASKS ALL TASKS ACTIVE TASKS TASKS IN WRAP UP" at bounding box center [108, 100] width 165 height 148
drag, startPoint x: 115, startPoint y: 120, endPoint x: 97, endPoint y: 111, distance: 19.8
click at [97, 111] on div "+14086054673 Live | 01:07 ALL TASKS ALL TASKS ACTIVE TASKS TASKS IN WRAP UP" at bounding box center [108, 100] width 165 height 148
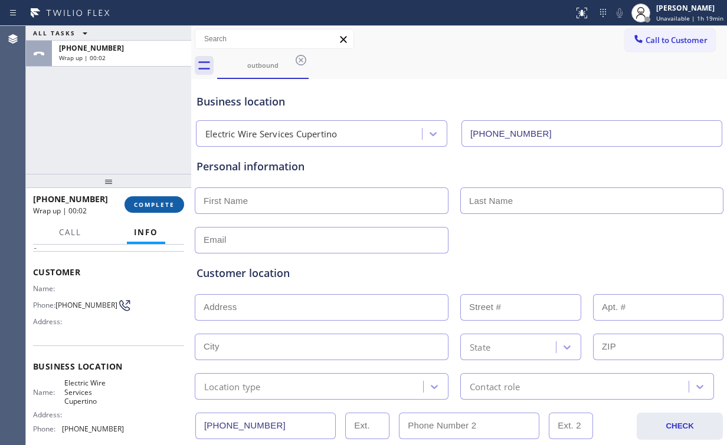
click at [160, 206] on span "COMPLETE" at bounding box center [154, 205] width 41 height 8
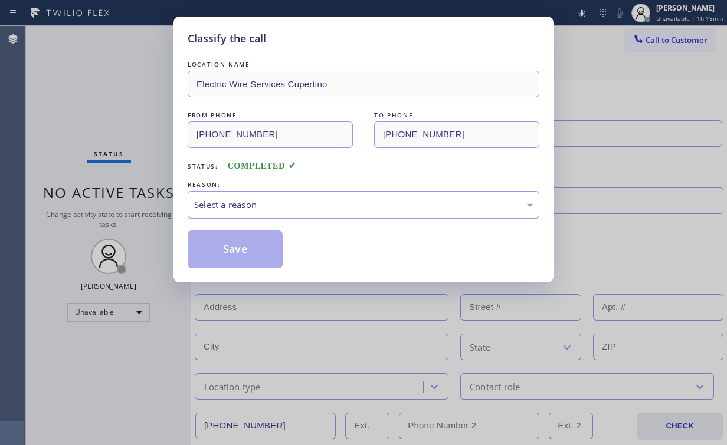
click at [242, 203] on div "Select a reason" at bounding box center [363, 205] width 339 height 14
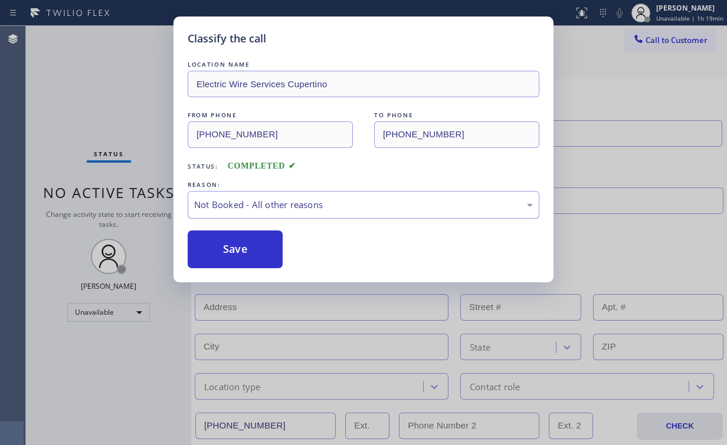
drag, startPoint x: 242, startPoint y: 250, endPoint x: 198, endPoint y: 195, distance: 70.6
click at [241, 248] on button "Save" at bounding box center [235, 250] width 95 height 38
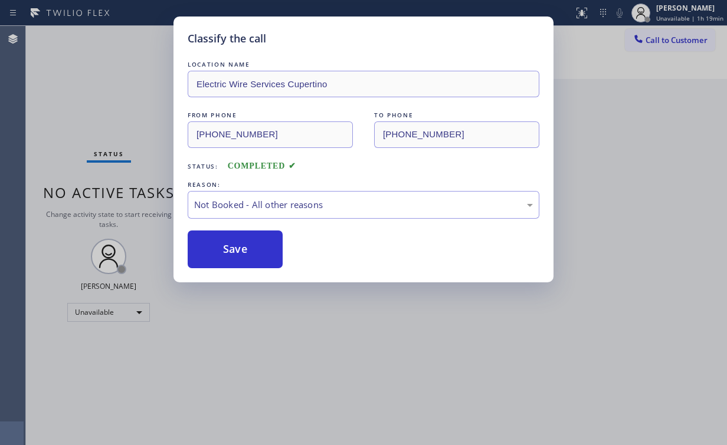
click at [134, 116] on div "Classify the call LOCATION NAME Electric Wire Services Cupertino FROM PHONE (40…" at bounding box center [363, 222] width 727 height 445
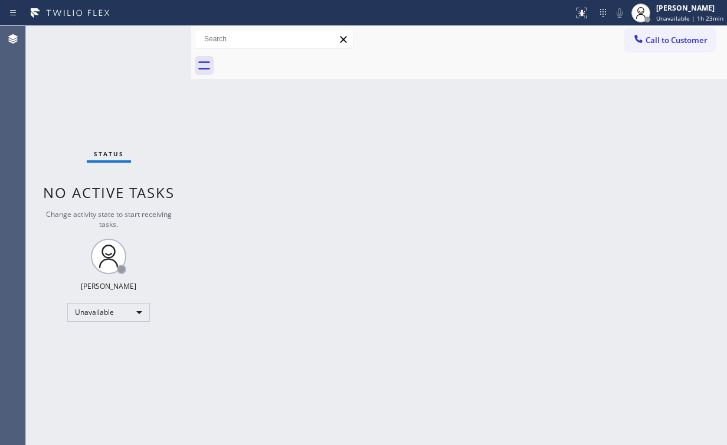
drag, startPoint x: 63, startPoint y: 91, endPoint x: 72, endPoint y: 94, distance: 9.3
click at [64, 91] on div "Status No active tasks Change activity state to start receiving tasks. [PERSON_…" at bounding box center [108, 235] width 165 height 419
drag, startPoint x: 664, startPoint y: 40, endPoint x: 632, endPoint y: 53, distance: 34.2
click at [664, 40] on span "Call to Customer" at bounding box center [676, 40] width 62 height 11
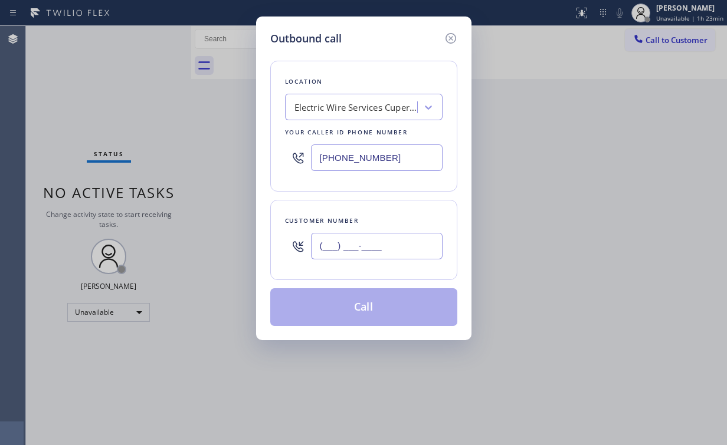
click at [362, 252] on input "(___) ___-____" at bounding box center [377, 246] width 132 height 27
paste input "408) 605-4673"
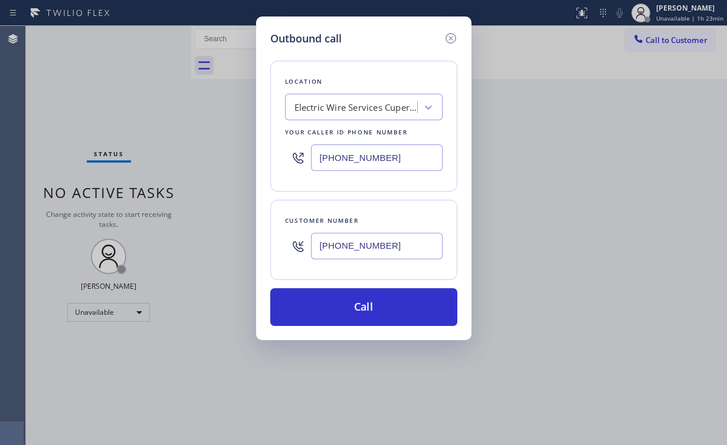
click at [378, 252] on input "(408) 605-4673" at bounding box center [377, 246] width 132 height 27
drag, startPoint x: 411, startPoint y: 235, endPoint x: 217, endPoint y: 245, distance: 193.8
click at [232, 245] on div "Outbound call Location Electric Wire Services Cupertino Your caller id phone nu…" at bounding box center [363, 222] width 727 height 445
paste input "text"
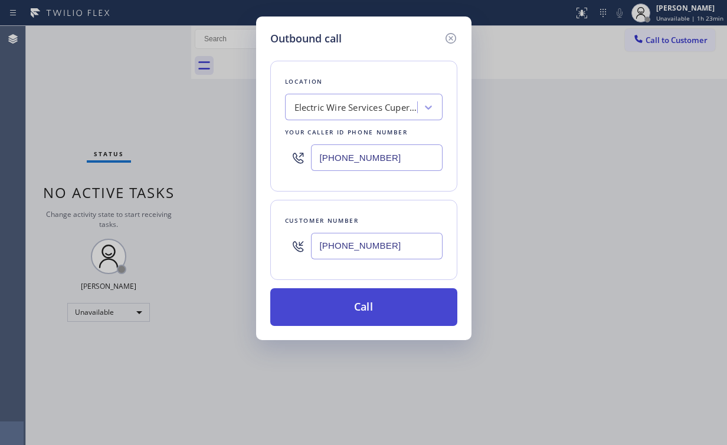
type input "(408) 605-4673"
click at [363, 308] on button "Call" at bounding box center [363, 307] width 187 height 38
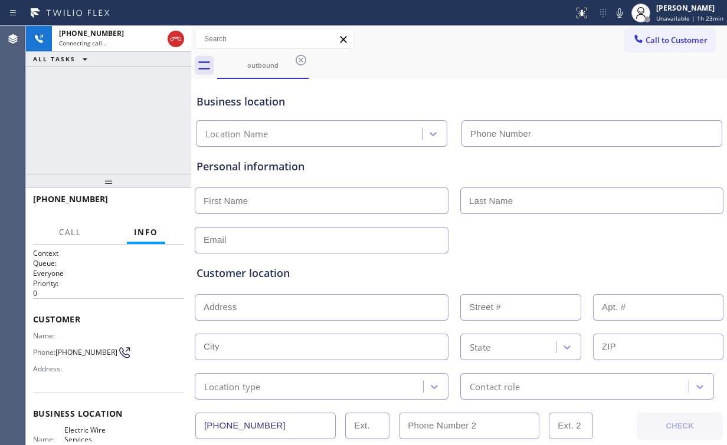
type input "(408) 549-7996"
click at [116, 112] on div "+14086054673 Connecting call… ALL TASKS ALL TASKS ACTIVE TASKS TASKS IN WRAP UP" at bounding box center [108, 100] width 165 height 148
click at [122, 117] on div "+14086054673 Connecting call… ALL TASKS ALL TASKS ACTIVE TASKS TASKS IN WRAP UP" at bounding box center [108, 100] width 165 height 148
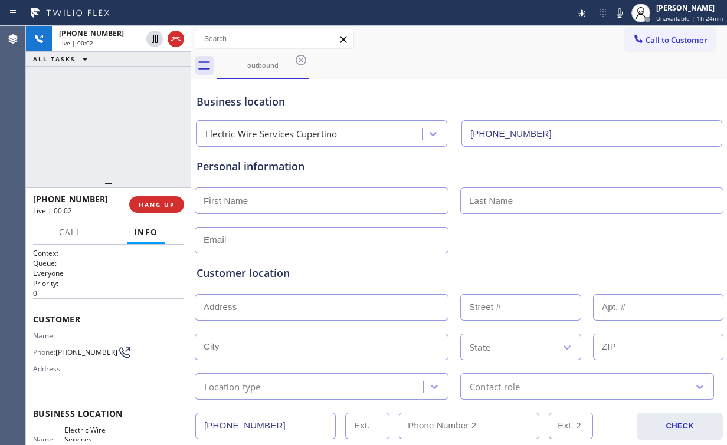
click at [118, 122] on div "+14086054673 Live | 00:02 ALL TASKS ALL TASKS ACTIVE TASKS TASKS IN WRAP UP" at bounding box center [108, 100] width 165 height 148
click at [118, 119] on div "+14086054673 Live | 00:07 ALL TASKS ALL TASKS ACTIVE TASKS TASKS IN WRAP UP" at bounding box center [108, 100] width 165 height 148
drag, startPoint x: 116, startPoint y: 119, endPoint x: 139, endPoint y: 142, distance: 32.5
click at [116, 119] on div "+14086054673 Live | 00:08 ALL TASKS ALL TASKS ACTIVE TASKS TASKS IN WRAP UP" at bounding box center [108, 100] width 165 height 148
click at [122, 126] on div "+14086054673 Live | 00:23 ALL TASKS ALL TASKS ACTIVE TASKS TASKS IN WRAP UP" at bounding box center [108, 100] width 165 height 148
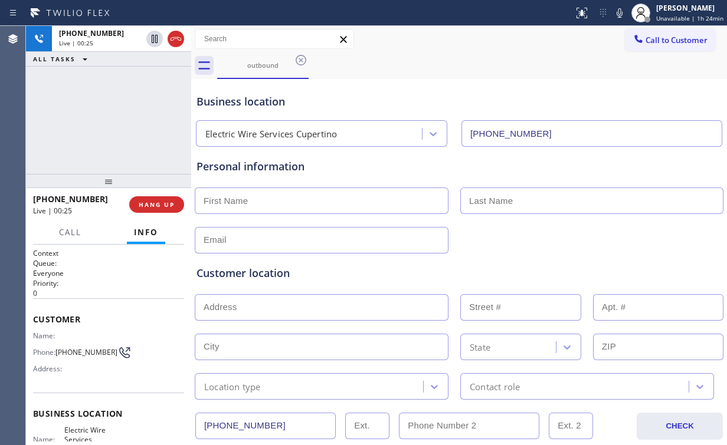
click at [113, 118] on div "+14086054673 Live | 00:25 ALL TASKS ALL TASKS ACTIVE TASKS TASKS IN WRAP UP" at bounding box center [108, 100] width 165 height 148
click at [113, 118] on div "+14086054673 Live | 00:27 ALL TASKS ALL TASKS ACTIVE TASKS TASKS IN WRAP UP" at bounding box center [108, 100] width 165 height 148
click at [116, 119] on div "+14086054673 Live | 00:28 ALL TASKS ALL TASKS ACTIVE TASKS TASKS IN WRAP UP" at bounding box center [108, 100] width 165 height 148
click at [116, 119] on div "+14086054673 Live | 00:29 ALL TASKS ALL TASKS ACTIVE TASKS TASKS IN WRAP UP" at bounding box center [108, 100] width 165 height 148
click at [87, 104] on div "+14086054673 Live | 02:29 ALL TASKS ALL TASKS ACTIVE TASKS TASKS IN WRAP UP" at bounding box center [108, 100] width 165 height 148
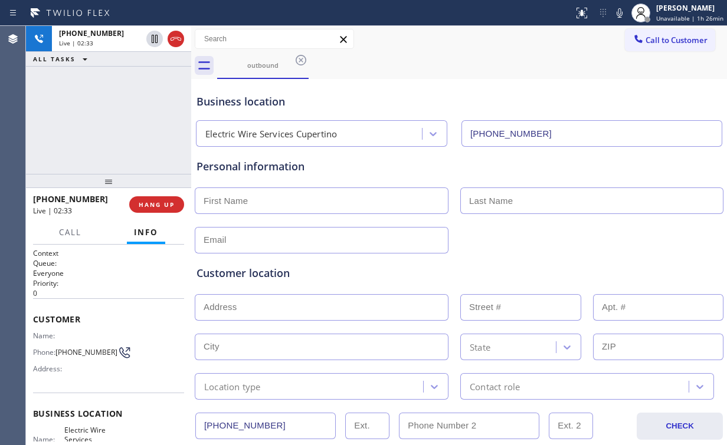
click at [90, 100] on div "+14086054673 Live | 02:33 ALL TASKS ALL TASKS ACTIVE TASKS TASKS IN WRAP UP" at bounding box center [108, 100] width 165 height 148
click at [116, 118] on div "+14086054673 Live | 02:34 ALL TASKS ALL TASKS ACTIVE TASKS TASKS IN WRAP UP" at bounding box center [108, 100] width 165 height 148
click at [126, 112] on div "+14086054673 Live | 02:37 ALL TASKS ALL TASKS ACTIVE TASKS TASKS IN WRAP UP" at bounding box center [108, 100] width 165 height 148
click at [156, 201] on span "HANG UP" at bounding box center [157, 205] width 36 height 8
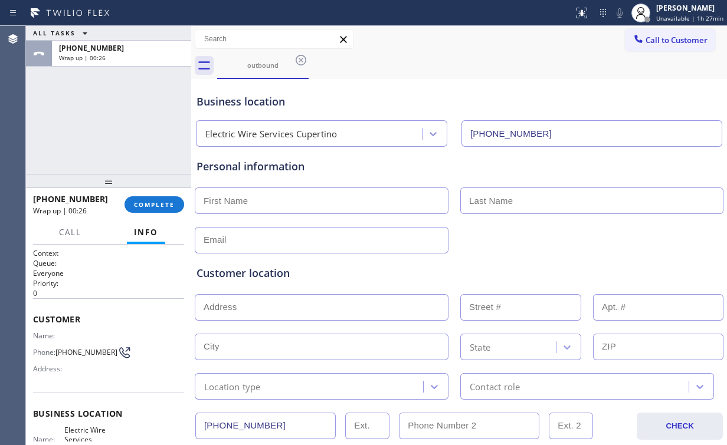
drag, startPoint x: 119, startPoint y: 127, endPoint x: 127, endPoint y: 136, distance: 12.1
click at [120, 127] on div "ALL TASKS ALL TASKS ACTIVE TASKS TASKS IN WRAP UP +14086054673 Wrap up | 00:26" at bounding box center [108, 100] width 165 height 148
click at [153, 199] on button "COMPLETE" at bounding box center [154, 204] width 60 height 17
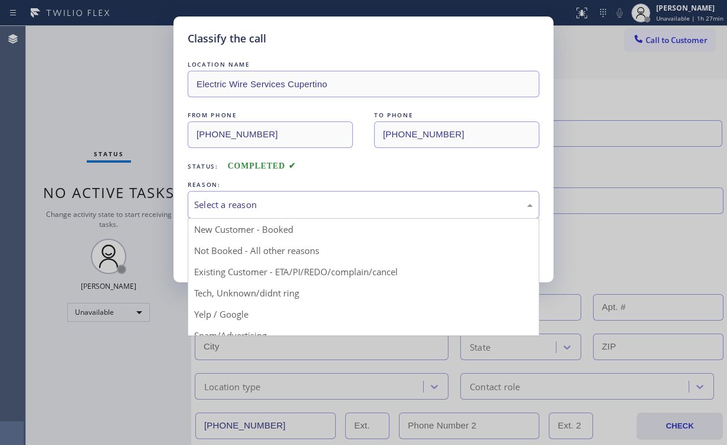
click at [237, 211] on div "Select a reason" at bounding box center [364, 205] width 352 height 28
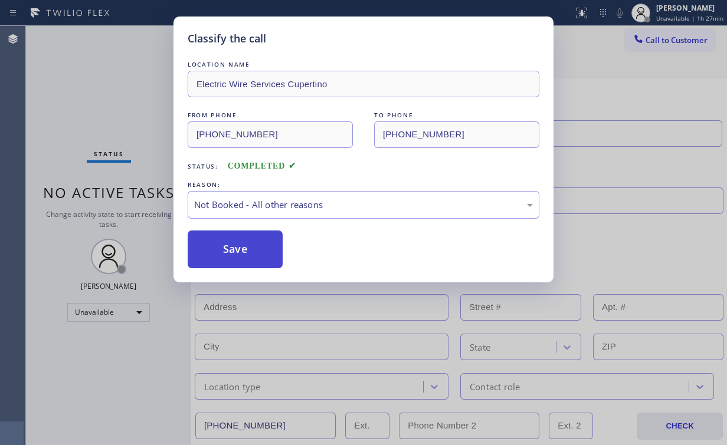
click at [248, 251] on button "Save" at bounding box center [235, 250] width 95 height 38
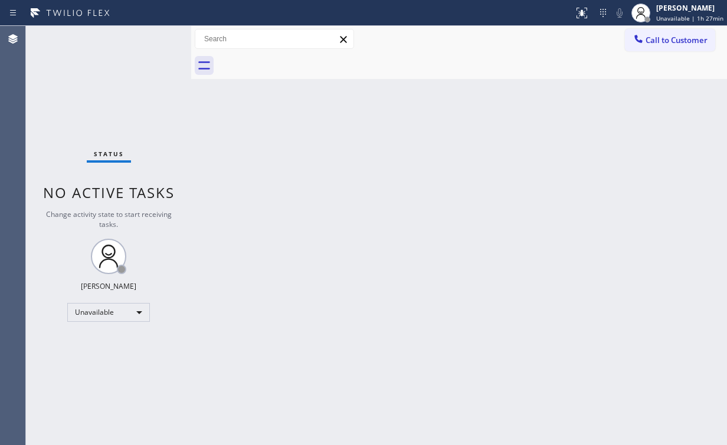
drag, startPoint x: 328, startPoint y: 418, endPoint x: 347, endPoint y: 413, distance: 20.0
click at [329, 418] on div "Back to Dashboard Change Sender ID Customers Technicians Select a contact Outbo…" at bounding box center [459, 235] width 536 height 419
click at [658, 47] on button "Call to Customer" at bounding box center [670, 40] width 90 height 22
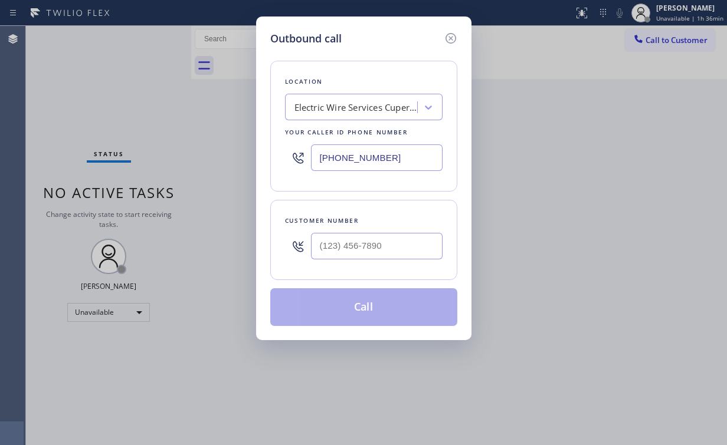
drag, startPoint x: 388, startPoint y: 160, endPoint x: 124, endPoint y: 142, distance: 263.7
click at [235, 149] on div "Outbound call Location Electric Wire Services Cupertino Your caller id phone nu…" at bounding box center [363, 222] width 727 height 445
paste input "312) 766-6345"
type input "(312) 766-6345"
click at [382, 242] on input "(___) ___-____" at bounding box center [377, 246] width 132 height 27
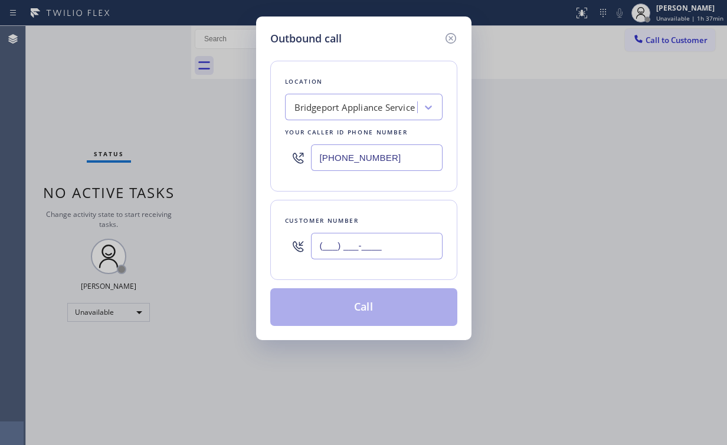
paste input "773) 718-1423"
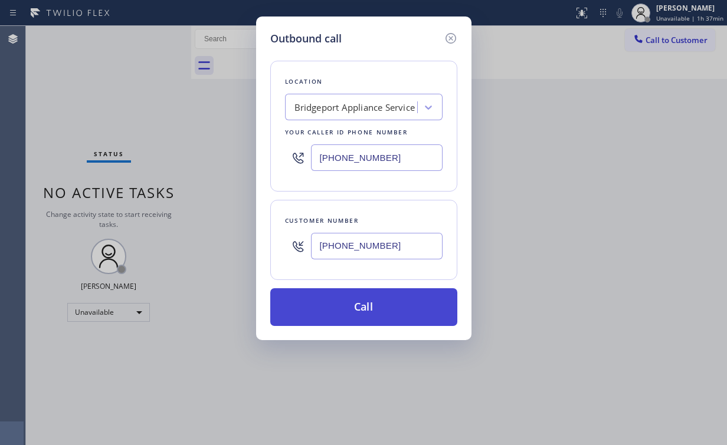
type input "(773) 718-1423"
click at [343, 299] on button "Call" at bounding box center [363, 307] width 187 height 38
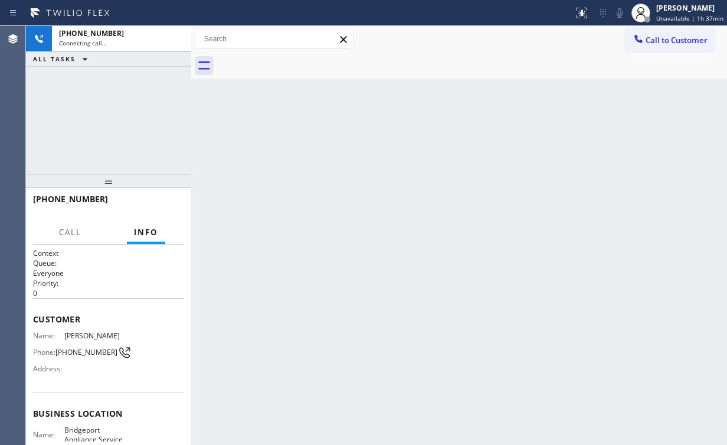
click at [114, 112] on div "+17737181423 Connecting call… ALL TASKS ALL TASKS ACTIVE TASKS TASKS IN WRAP UP" at bounding box center [108, 100] width 165 height 148
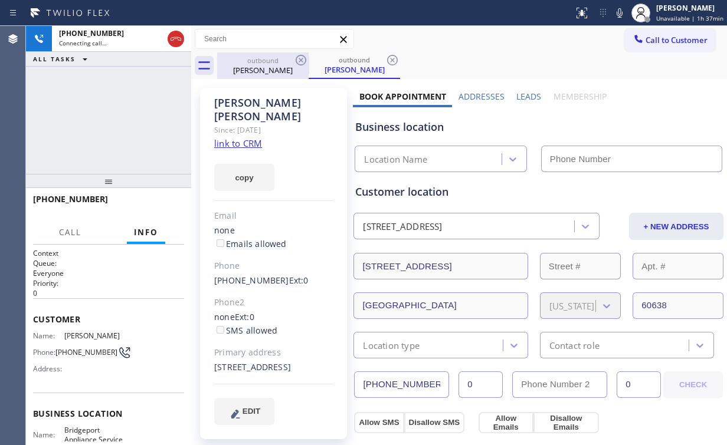
drag, startPoint x: 173, startPoint y: 34, endPoint x: 243, endPoint y: 57, distance: 73.7
click at [175, 35] on icon at bounding box center [176, 39] width 14 height 14
drag, startPoint x: 243, startPoint y: 57, endPoint x: 277, endPoint y: 61, distance: 34.5
click at [255, 61] on div "outbound" at bounding box center [262, 60] width 89 height 9
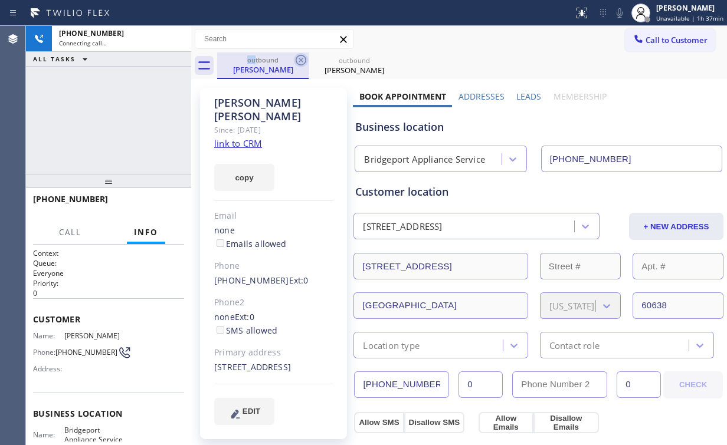
type input "(312) 766-6345"
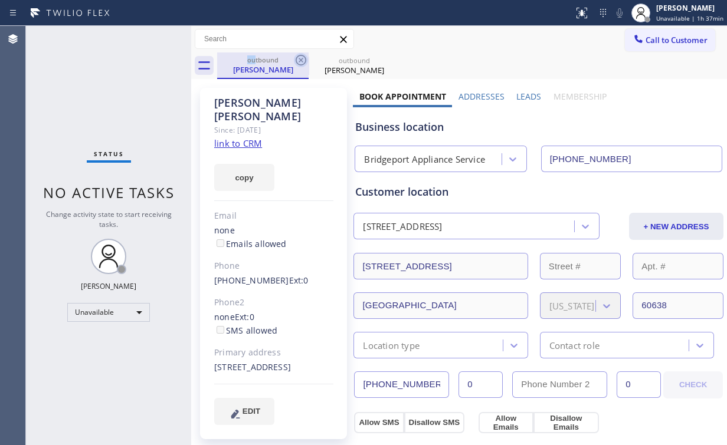
click at [304, 58] on icon at bounding box center [301, 60] width 14 height 14
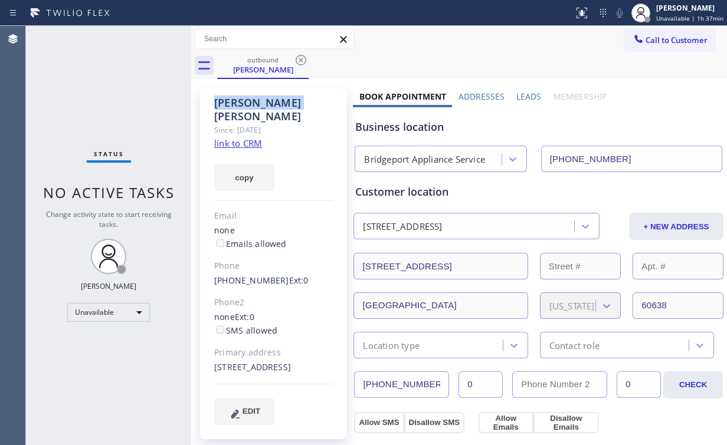
click at [304, 58] on icon at bounding box center [301, 60] width 14 height 14
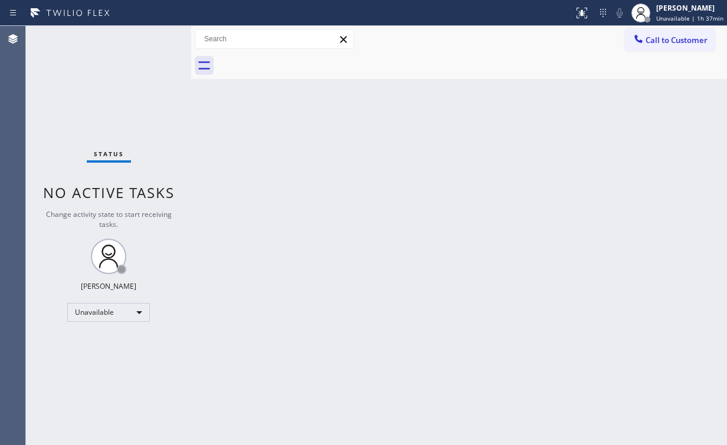
drag, startPoint x: 681, startPoint y: 33, endPoint x: 477, endPoint y: 164, distance: 242.5
click at [680, 34] on button "Call to Customer" at bounding box center [670, 40] width 90 height 22
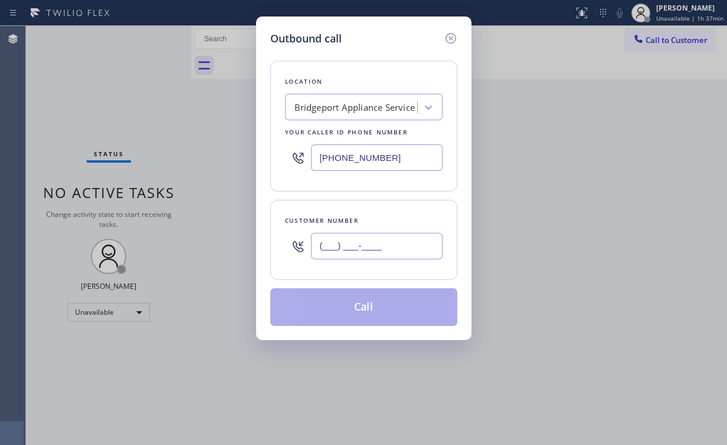
click at [418, 241] on input "(___) ___-____" at bounding box center [377, 246] width 132 height 27
paste input "773) 718-1423"
type input "(773) 718-1423"
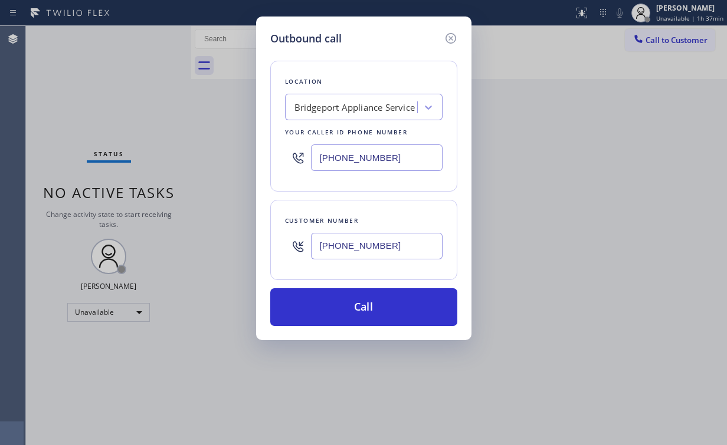
drag, startPoint x: 342, startPoint y: 300, endPoint x: 274, endPoint y: 439, distance: 154.6
click at [339, 307] on button "Call" at bounding box center [363, 307] width 187 height 38
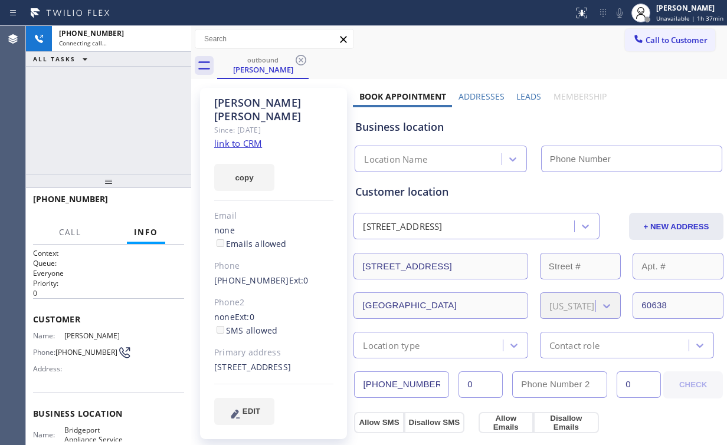
drag, startPoint x: 88, startPoint y: 119, endPoint x: 126, endPoint y: 122, distance: 38.4
click at [90, 120] on div "+17737181423 Connecting call… ALL TASKS ALL TASKS ACTIVE TASKS TASKS IN WRAP UP" at bounding box center [108, 100] width 165 height 148
type input "(312) 766-6345"
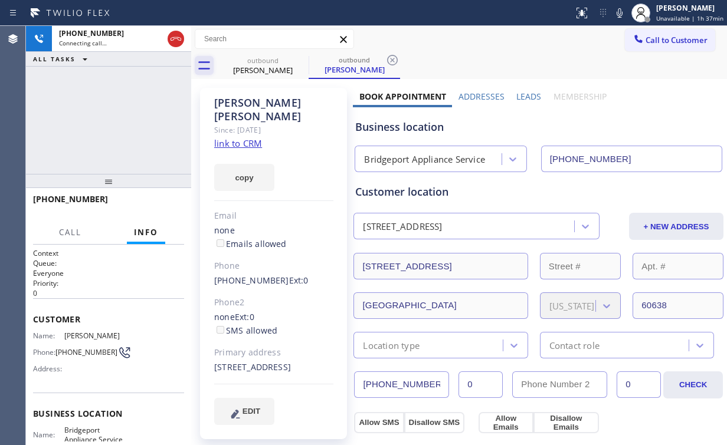
drag, startPoint x: 116, startPoint y: 112, endPoint x: 199, endPoint y: 56, distance: 100.8
click at [116, 111] on div "+17737181423 Connecting call… ALL TASKS ALL TASKS ACTIVE TASKS TASKS IN WRAP UP" at bounding box center [108, 100] width 165 height 148
drag, startPoint x: 179, startPoint y: 38, endPoint x: 258, endPoint y: 60, distance: 82.2
click at [179, 39] on icon at bounding box center [176, 39] width 14 height 14
click at [274, 67] on div "Edward Kochaney" at bounding box center [262, 70] width 89 height 11
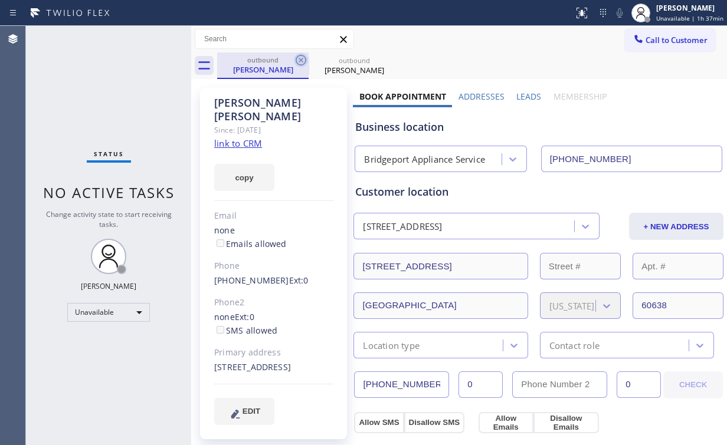
click at [304, 59] on icon at bounding box center [301, 60] width 14 height 14
click at [0, 0] on icon at bounding box center [0, 0] width 0 height 0
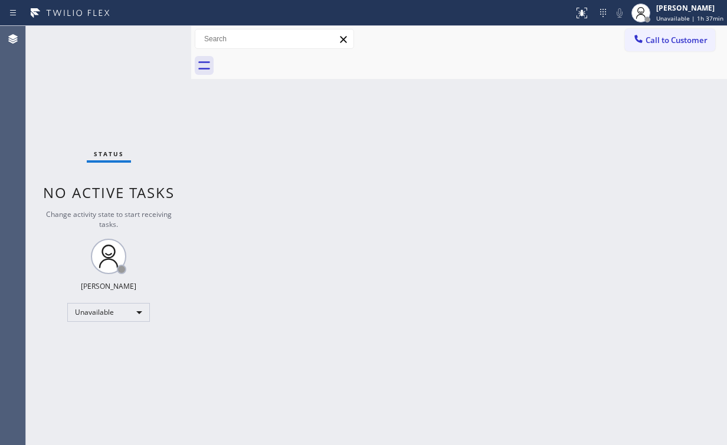
drag, startPoint x: 68, startPoint y: 104, endPoint x: 69, endPoint y: 90, distance: 14.2
click at [69, 101] on div "Status No active tasks Change activity state to start receiving tasks. [PERSON_…" at bounding box center [108, 235] width 165 height 419
click at [671, 46] on button "Call to Customer" at bounding box center [670, 40] width 90 height 22
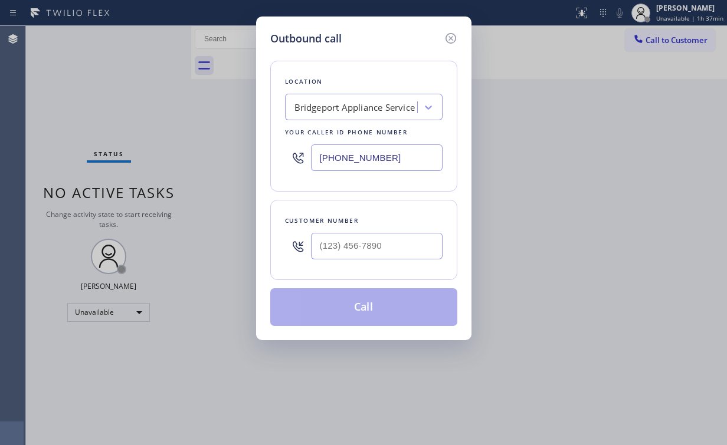
drag, startPoint x: 391, startPoint y: 165, endPoint x: 189, endPoint y: 116, distance: 208.3
click at [231, 151] on div "Outbound call Location Bridgeport Appliance Service Your caller id phone number…" at bounding box center [363, 222] width 727 height 445
paste input "714) 855-4254"
type input "[PHONE_NUMBER]"
click at [376, 243] on input "(___) ___-____" at bounding box center [377, 246] width 132 height 27
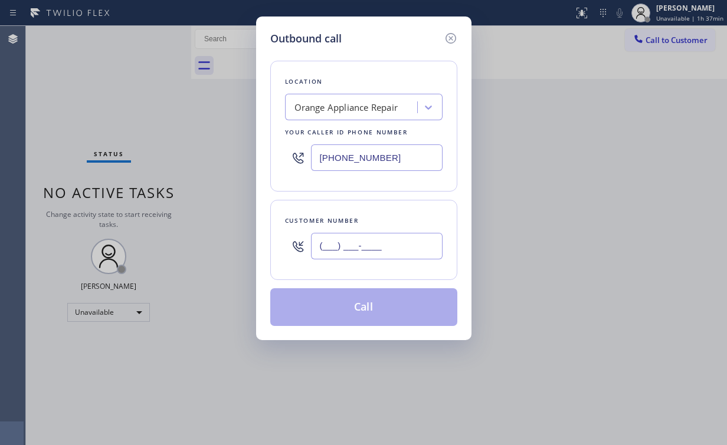
paste input "714) 234-4194"
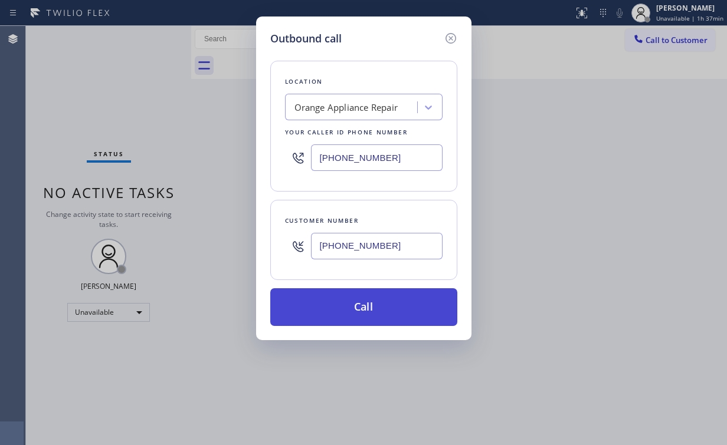
type input "(714) 234-4194"
click at [336, 303] on button "Call" at bounding box center [363, 307] width 187 height 38
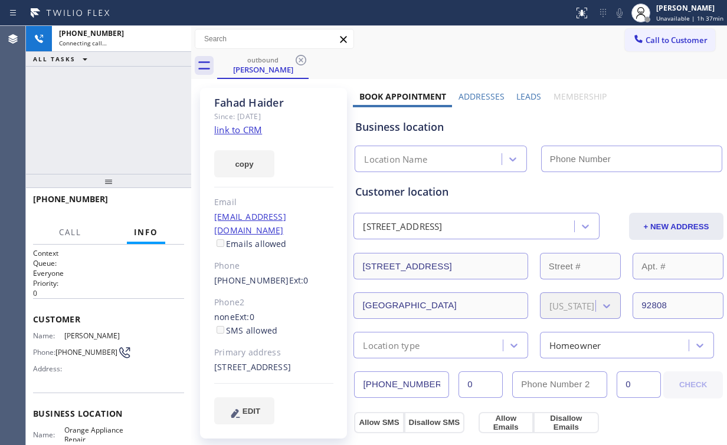
click at [121, 132] on div "+17142344194 Connecting call… ALL TASKS ALL TASKS ACTIVE TASKS TASKS IN WRAP UP" at bounding box center [108, 100] width 165 height 148
type input "[PHONE_NUMBER]"
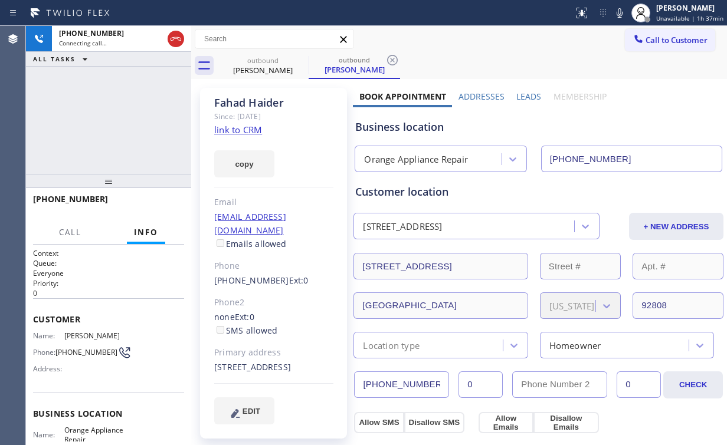
click at [86, 104] on div "+17142344194 Connecting call… ALL TASKS ALL TASKS ACTIVE TASKS TASKS IN WRAP UP" at bounding box center [108, 100] width 165 height 148
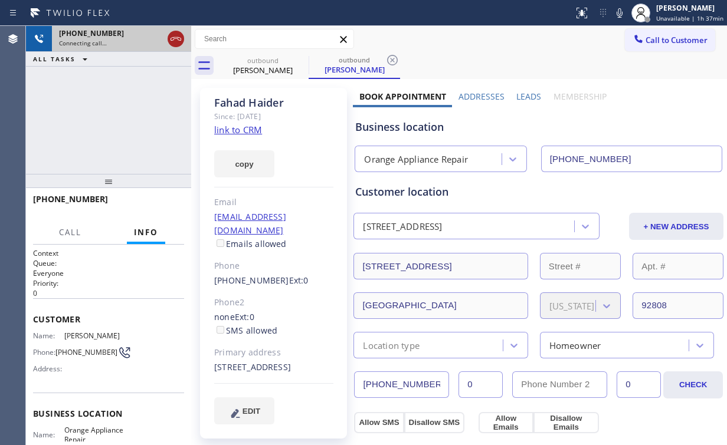
click at [175, 38] on icon at bounding box center [175, 39] width 11 height 4
click at [280, 71] on div "Fahad Haider" at bounding box center [262, 70] width 89 height 11
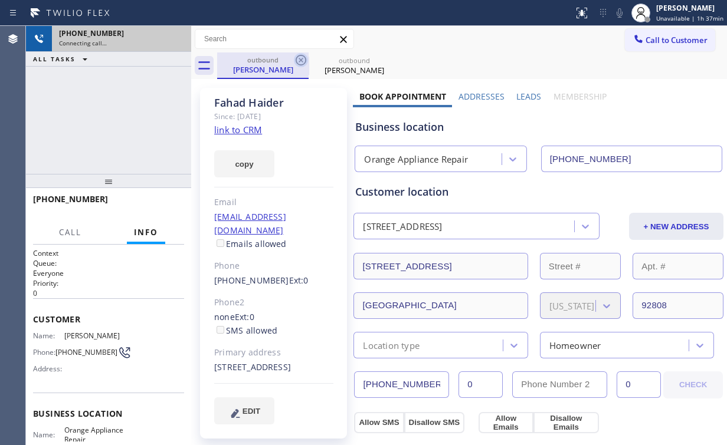
click at [293, 60] on div "outbound" at bounding box center [262, 59] width 89 height 9
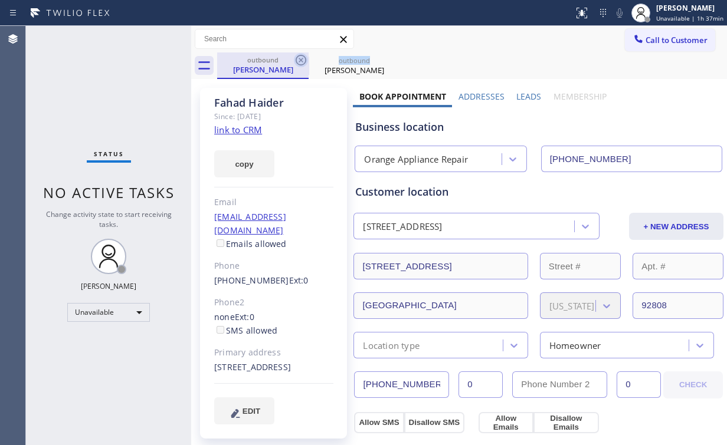
click at [294, 59] on icon at bounding box center [301, 60] width 14 height 14
click at [296, 59] on icon at bounding box center [301, 60] width 11 height 11
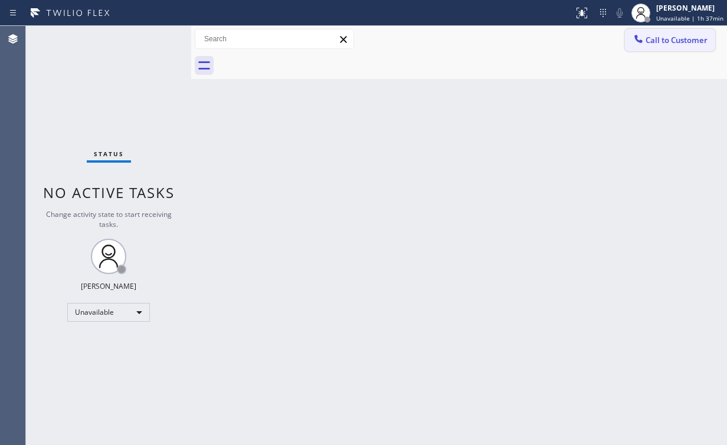
click at [656, 44] on span "Call to Customer" at bounding box center [676, 40] width 62 height 11
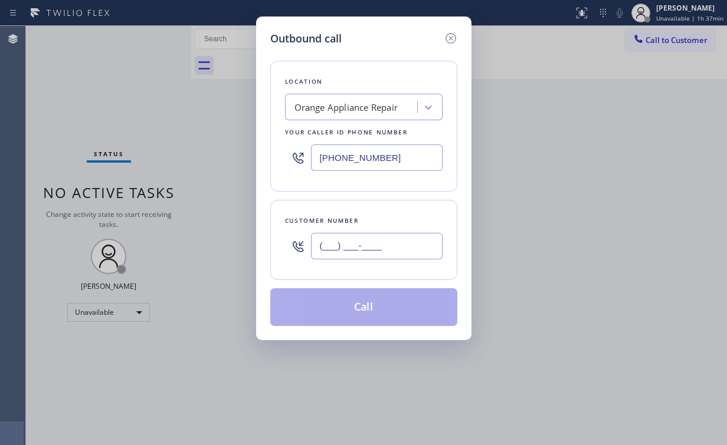
click at [393, 233] on input "(___) ___-____" at bounding box center [377, 246] width 132 height 27
paste input "714) 234-4194"
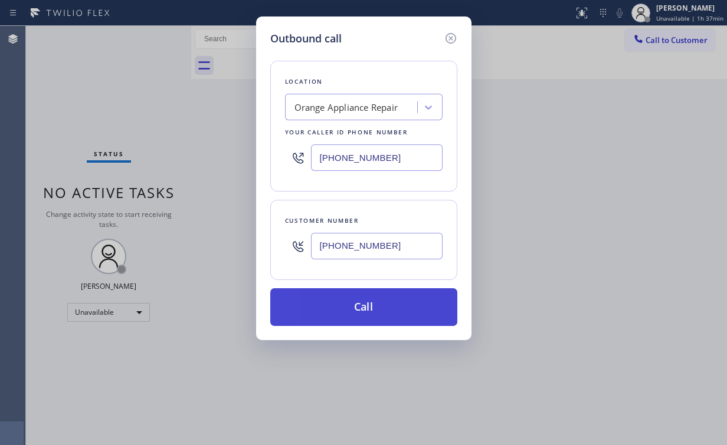
type input "(714) 234-4194"
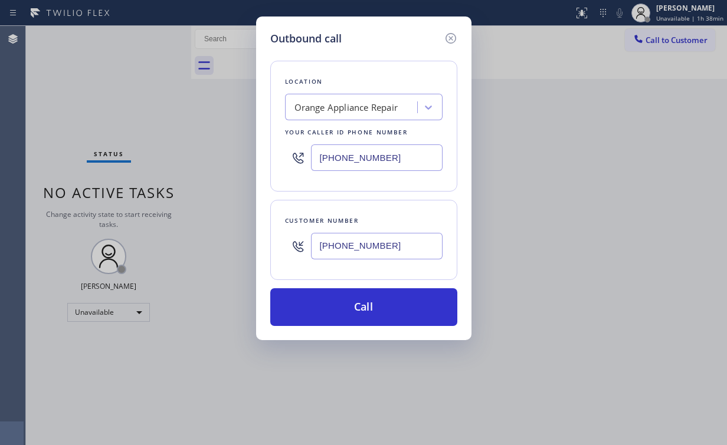
drag, startPoint x: 347, startPoint y: 309, endPoint x: 306, endPoint y: 427, distance: 125.2
click at [347, 311] on button "Call" at bounding box center [363, 307] width 187 height 38
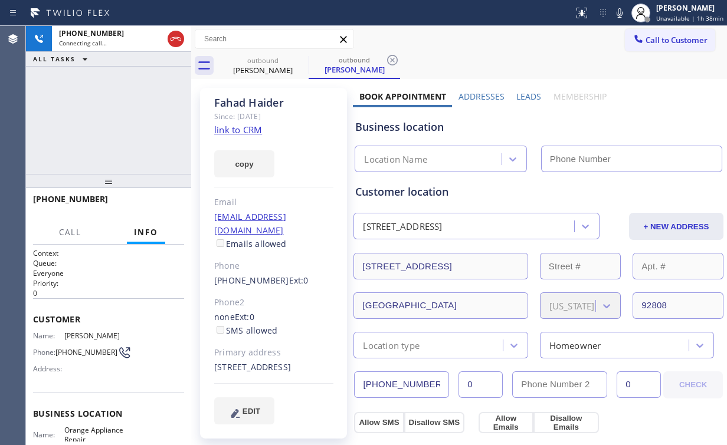
type input "[PHONE_NUMBER]"
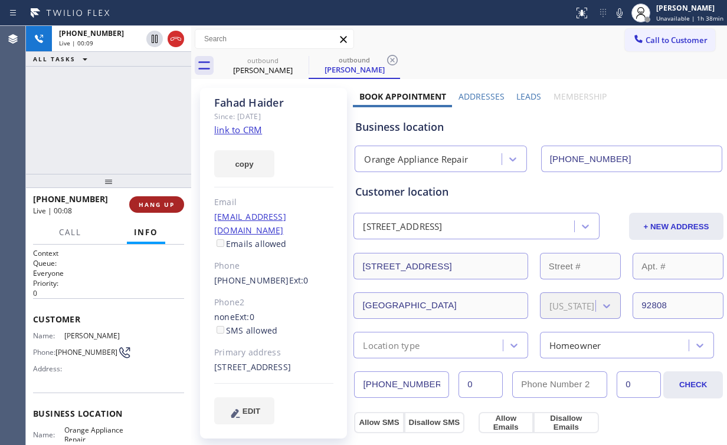
click at [153, 206] on span "HANG UP" at bounding box center [157, 205] width 36 height 8
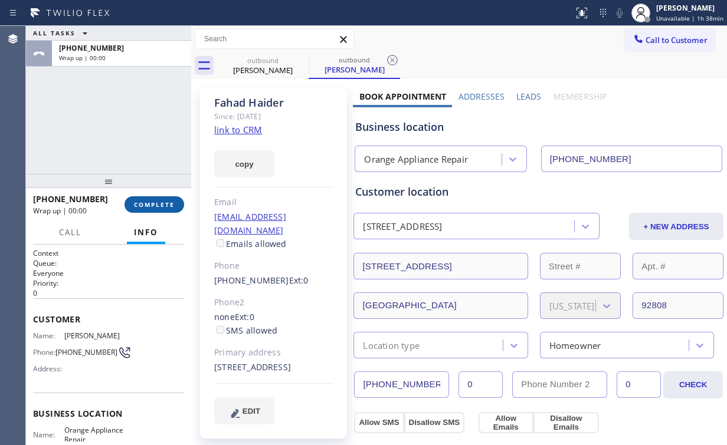
click at [153, 206] on span "COMPLETE" at bounding box center [154, 205] width 41 height 8
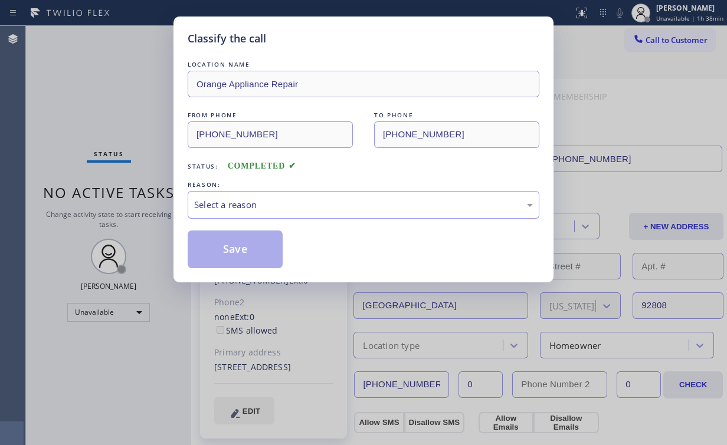
click at [243, 201] on div "Select a reason" at bounding box center [363, 205] width 339 height 14
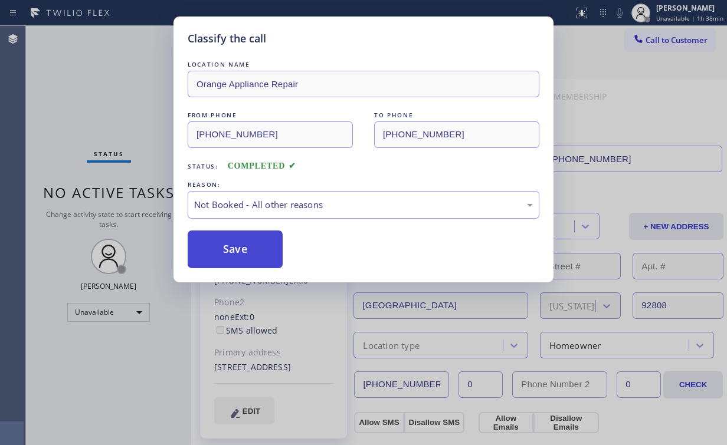
click at [237, 247] on button "Save" at bounding box center [235, 250] width 95 height 38
click at [70, 68] on div "Classify the call LOCATION NAME Orange Appliance Repair FROM PHONE (714) 855-42…" at bounding box center [363, 222] width 727 height 445
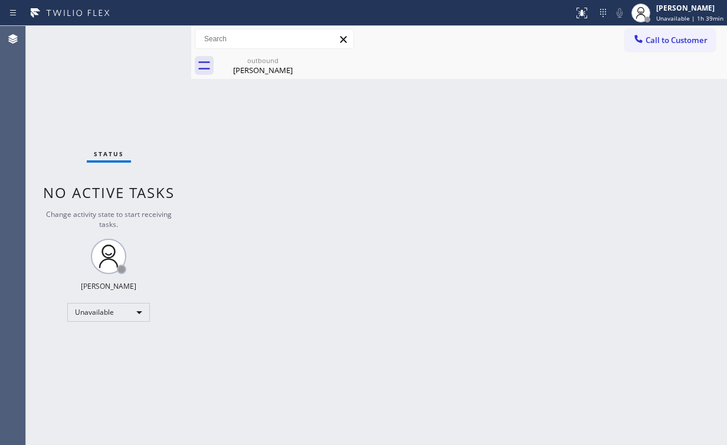
click at [72, 68] on div "Status No active tasks Change activity state to start receiving tasks. [PERSON_…" at bounding box center [108, 235] width 165 height 419
click at [324, 116] on div "Back to Dashboard Change Sender ID Customers Technicians Select a contact Outbo…" at bounding box center [459, 235] width 536 height 419
click at [682, 38] on span "Call to Customer" at bounding box center [676, 40] width 62 height 11
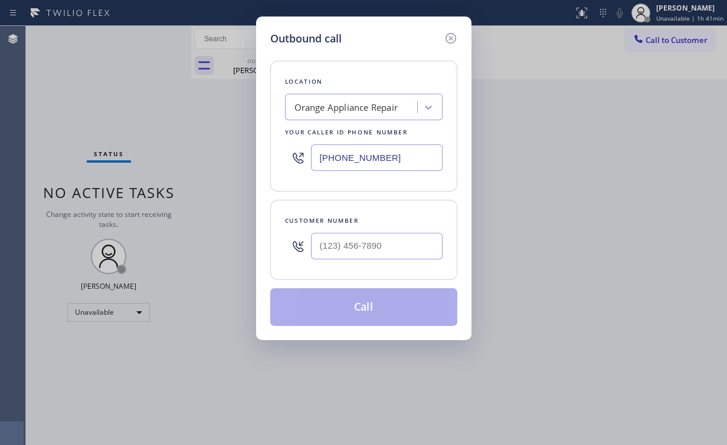
drag, startPoint x: 245, startPoint y: 160, endPoint x: 227, endPoint y: 153, distance: 19.1
click at [220, 160] on div "Outbound call Location Orange Appliance Repair Your caller id phone number (714…" at bounding box center [363, 222] width 727 height 445
paste input "661) 430-6263"
type input "(661) 430-6263"
click at [368, 243] on input "(___) ___-____" at bounding box center [377, 246] width 132 height 27
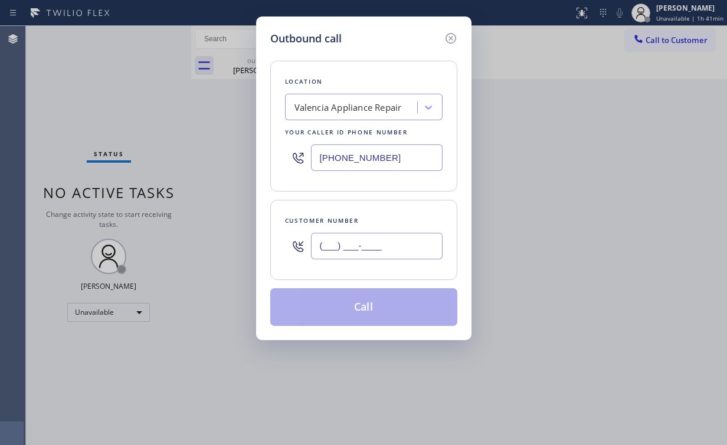
paste input "661) 400-1457"
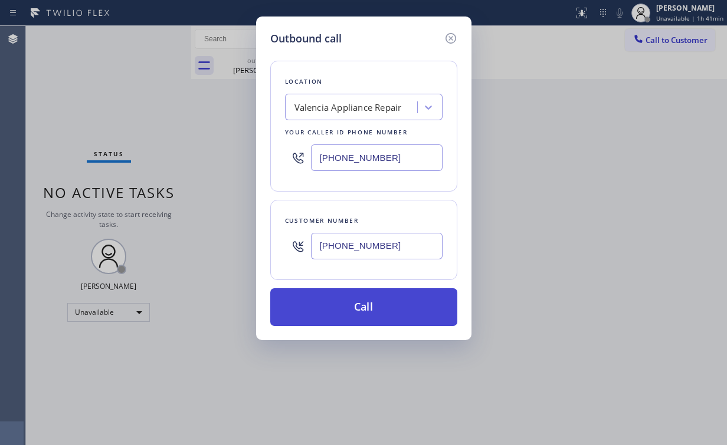
type input "(661) 400-1457"
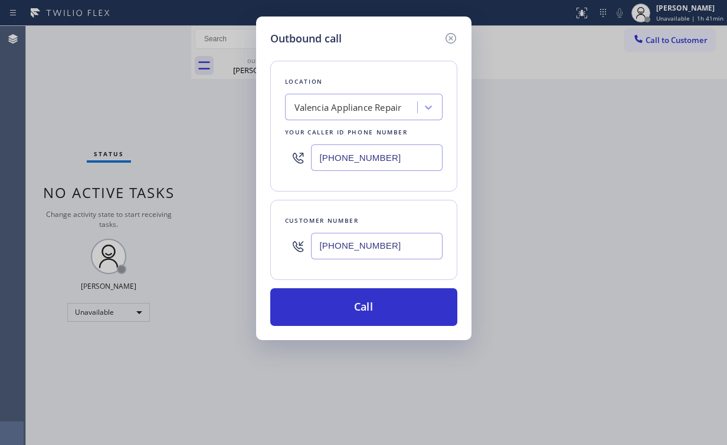
drag, startPoint x: 349, startPoint y: 305, endPoint x: 328, endPoint y: 369, distance: 67.0
click at [349, 309] on button "Call" at bounding box center [363, 307] width 187 height 38
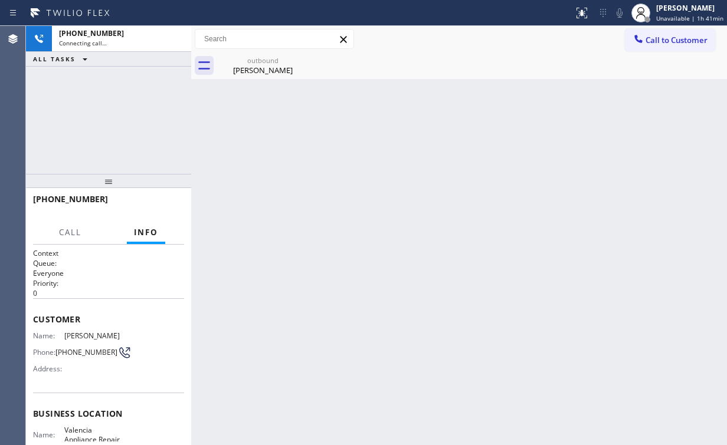
click at [134, 108] on div "+16614001457 Connecting call… ALL TASKS ALL TASKS ACTIVE TASKS TASKS IN WRAP UP" at bounding box center [108, 100] width 165 height 148
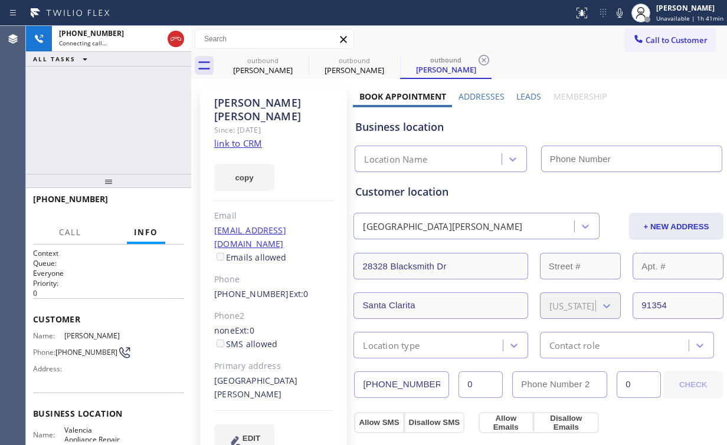
type input "(661) 430-6263"
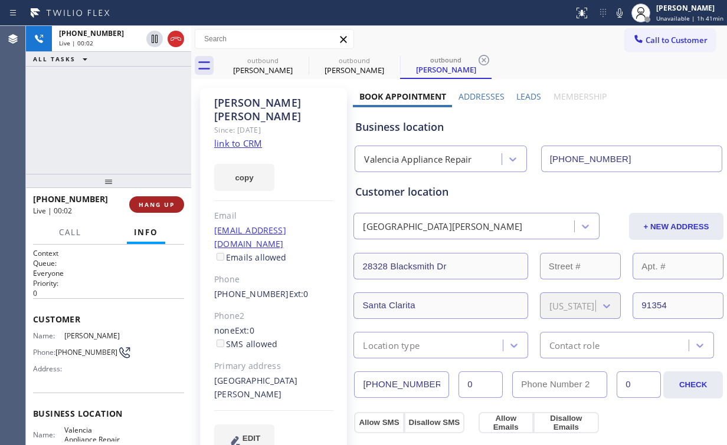
click at [169, 201] on span "HANG UP" at bounding box center [157, 205] width 36 height 8
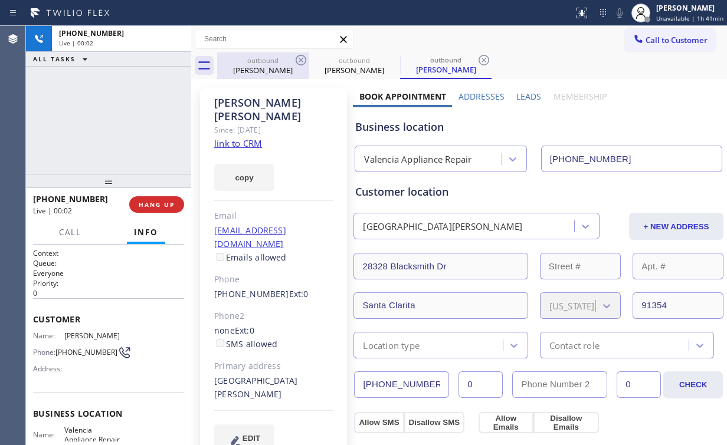
click at [260, 67] on div "Fahad Haider" at bounding box center [262, 70] width 89 height 11
type input "[PHONE_NUMBER]"
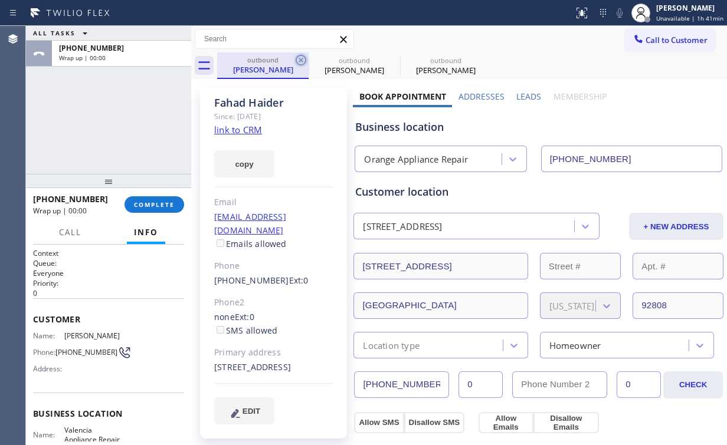
click at [296, 61] on icon at bounding box center [301, 60] width 11 height 11
type input "(661) 430-6263"
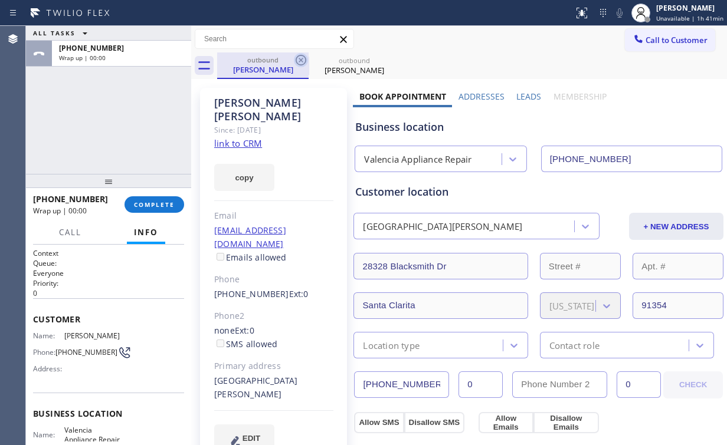
click at [302, 59] on icon at bounding box center [301, 60] width 11 height 11
click at [0, 0] on icon at bounding box center [0, 0] width 0 height 0
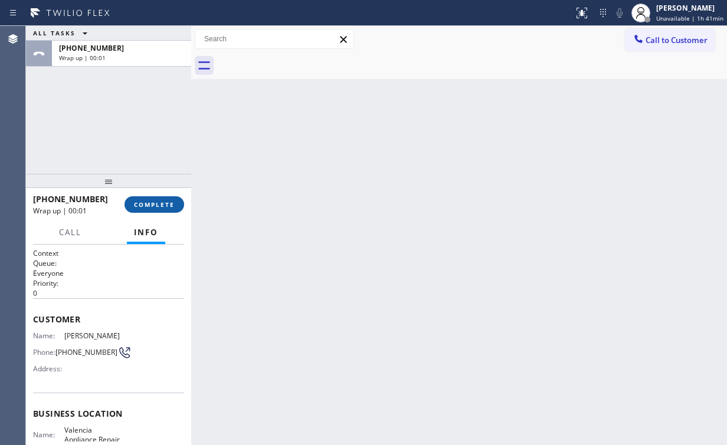
click at [155, 204] on span "COMPLETE" at bounding box center [154, 205] width 41 height 8
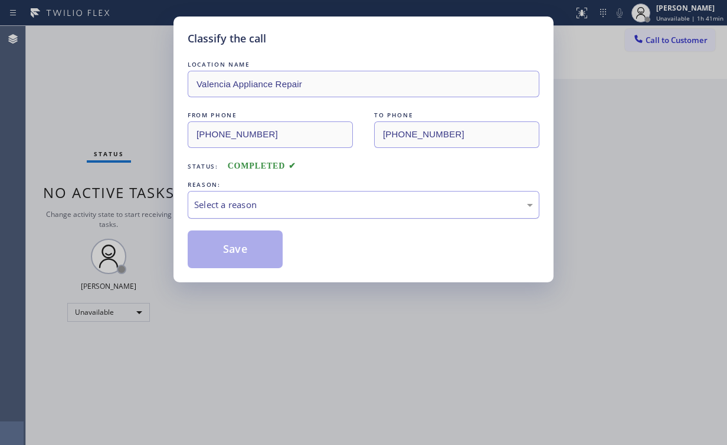
drag, startPoint x: 259, startPoint y: 204, endPoint x: 260, endPoint y: 212, distance: 8.9
click at [259, 205] on div "Select a reason" at bounding box center [363, 205] width 339 height 14
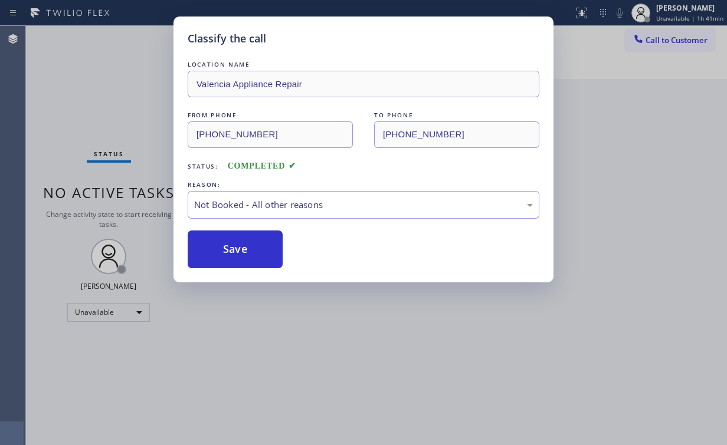
drag, startPoint x: 247, startPoint y: 255, endPoint x: 71, endPoint y: 89, distance: 242.0
click at [248, 254] on button "Save" at bounding box center [235, 250] width 95 height 38
drag, startPoint x: 70, startPoint y: 87, endPoint x: 622, endPoint y: 99, distance: 552.9
click at [80, 88] on div "Classify the call LOCATION NAME Valencia Appliance Repair FROM PHONE (661) 430-…" at bounding box center [363, 222] width 727 height 445
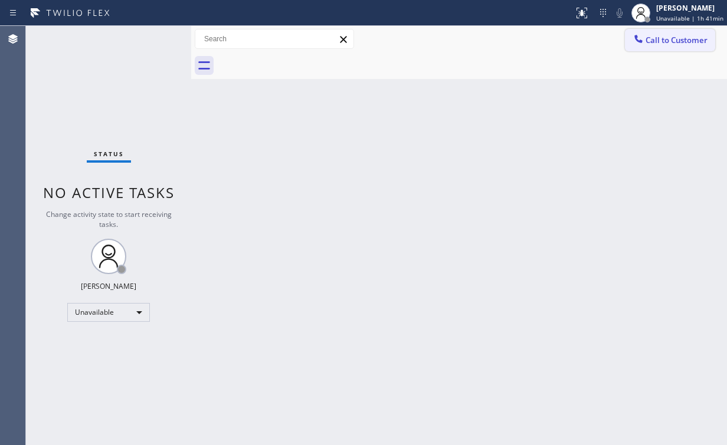
click at [654, 38] on span "Call to Customer" at bounding box center [676, 40] width 62 height 11
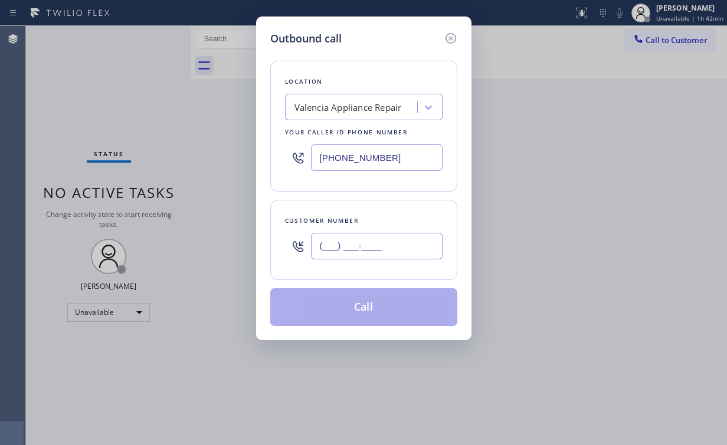
click at [405, 234] on input "(___) ___-____" at bounding box center [377, 246] width 132 height 27
paste input "913) 54"
drag, startPoint x: 393, startPoint y: 246, endPoint x: 83, endPoint y: 255, distance: 311.0
click at [271, 250] on div "Customer number (913) 54_-____" at bounding box center [363, 240] width 187 height 80
paste input "text"
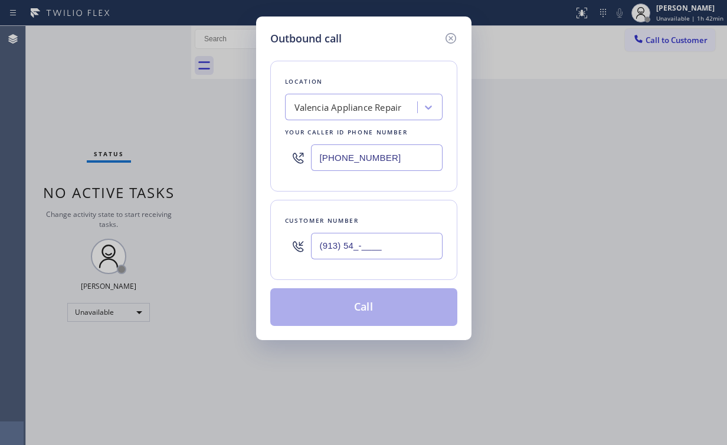
click at [386, 250] on input "(913) 54_-____" at bounding box center [377, 246] width 132 height 27
drag, startPoint x: 399, startPoint y: 241, endPoint x: 133, endPoint y: 241, distance: 266.6
click at [185, 241] on div "Outbound call Location Valencia Appliance Repair Your caller id phone number (6…" at bounding box center [363, 222] width 727 height 445
paste input "661) 400-1457"
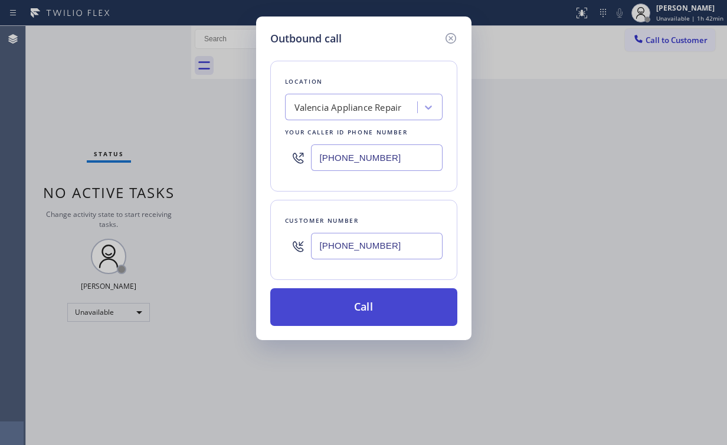
type input "(661) 400-1457"
drag, startPoint x: 357, startPoint y: 304, endPoint x: 353, endPoint y: 314, distance: 10.1
click at [356, 306] on button "Call" at bounding box center [363, 307] width 187 height 38
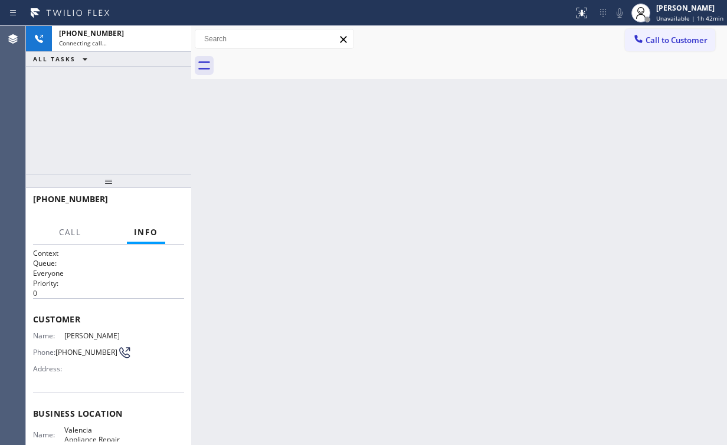
click at [97, 80] on div "+16614001457 Connecting call… ALL TASKS ALL TASKS ACTIVE TASKS TASKS IN WRAP UP" at bounding box center [108, 100] width 165 height 148
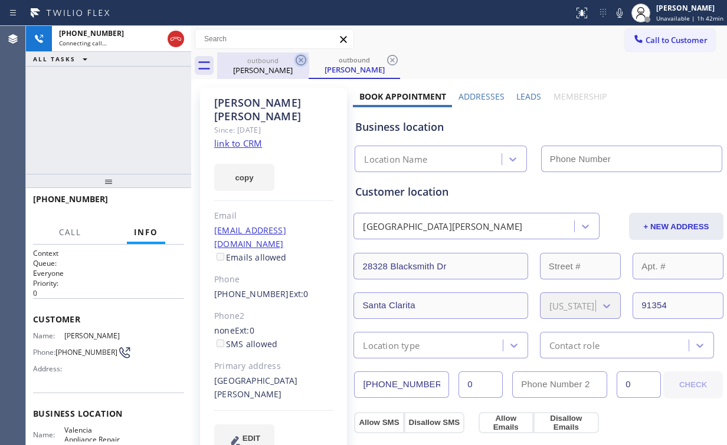
drag, startPoint x: 263, startPoint y: 70, endPoint x: 306, endPoint y: 61, distance: 44.5
click at [265, 70] on div "Alexander Chung" at bounding box center [262, 70] width 89 height 11
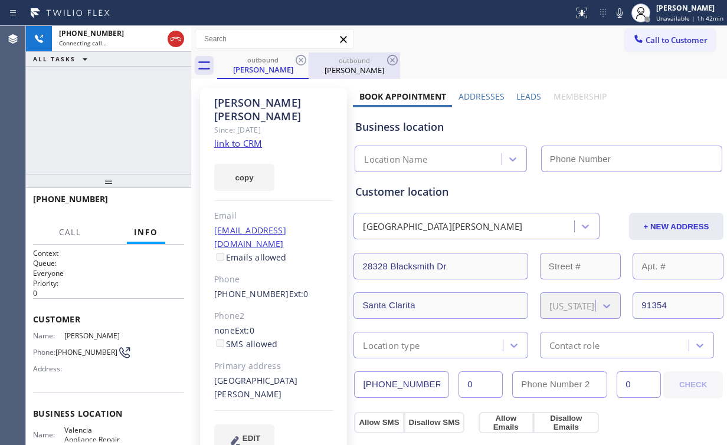
click at [302, 58] on icon at bounding box center [301, 60] width 11 height 11
drag, startPoint x: 169, startPoint y: 36, endPoint x: 250, endPoint y: 58, distance: 83.9
click at [176, 40] on icon at bounding box center [176, 39] width 14 height 14
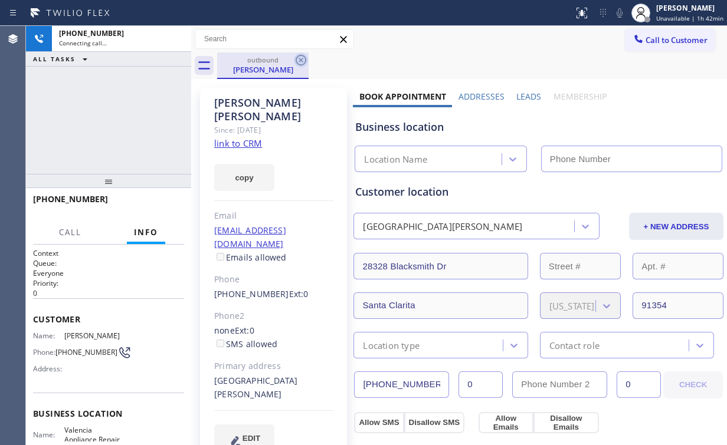
click at [299, 60] on icon at bounding box center [301, 60] width 14 height 14
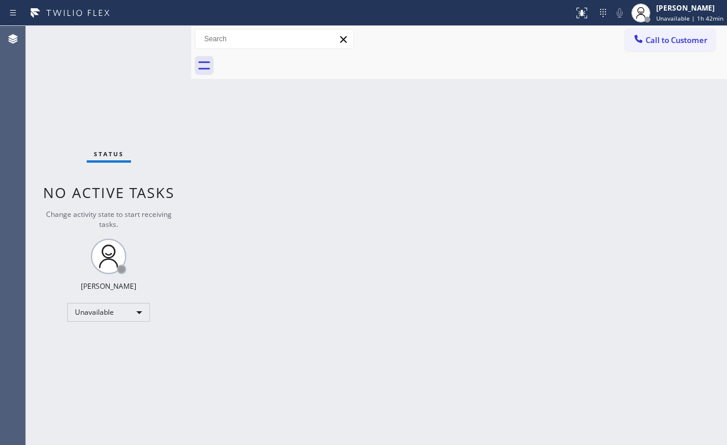
click at [109, 113] on div "Status No active tasks Change activity state to start receiving tasks. [PERSON_…" at bounding box center [108, 235] width 165 height 419
click at [670, 32] on button "Call to Customer" at bounding box center [670, 40] width 90 height 22
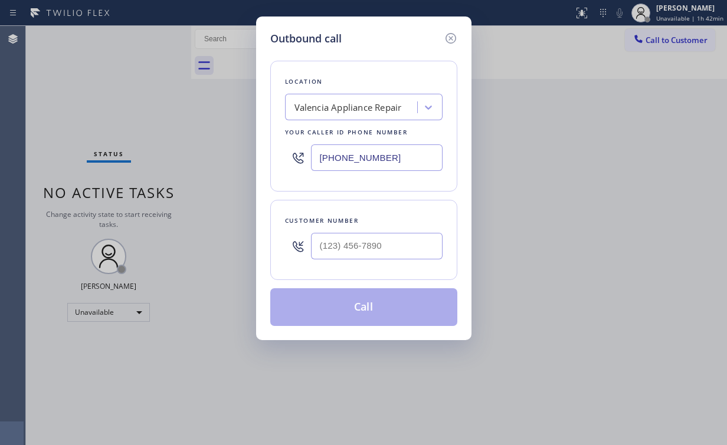
drag, startPoint x: 408, startPoint y: 229, endPoint x: 253, endPoint y: 179, distance: 162.9
click at [340, 222] on div "Customer number" at bounding box center [363, 240] width 187 height 80
drag, startPoint x: 387, startPoint y: 155, endPoint x: 155, endPoint y: 134, distance: 232.7
click at [233, 148] on div "Outbound call Location Valencia Appliance Repair Your caller id phone number (6…" at bounding box center [363, 222] width 727 height 445
paste input "26) 587-2652"
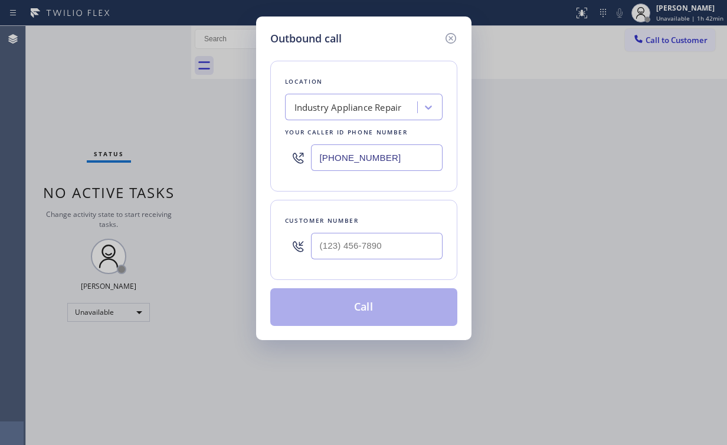
type input "(626) 587-2652"
click at [401, 261] on div at bounding box center [377, 246] width 132 height 38
click at [400, 246] on input "(___) ___-____" at bounding box center [377, 246] width 132 height 27
paste input "562) 321-0006"
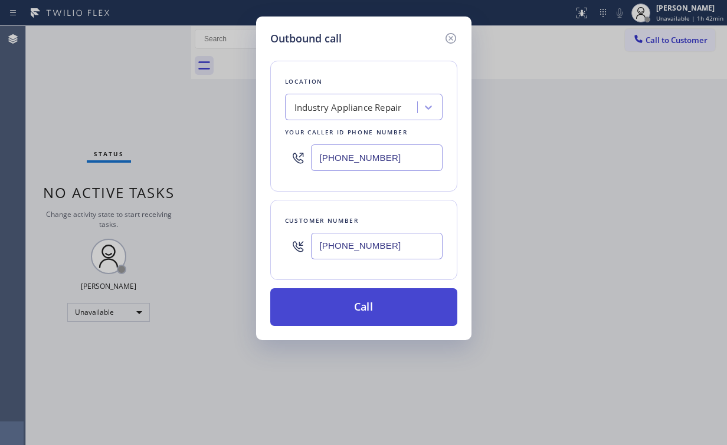
type input "(562) 321-0006"
click at [357, 306] on button "Call" at bounding box center [363, 307] width 187 height 38
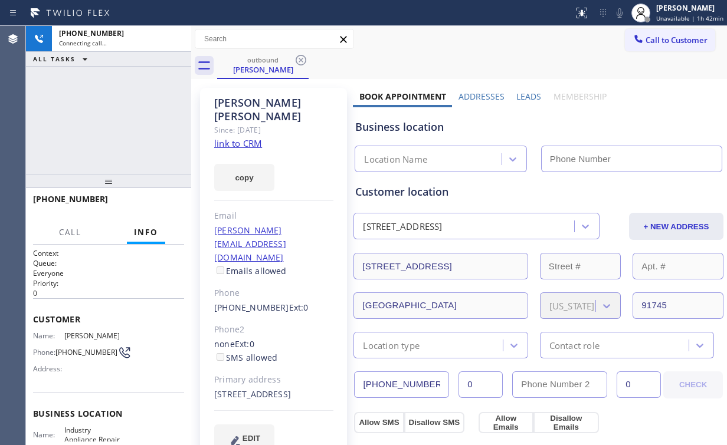
click at [111, 130] on div "+15623210006 Connecting call… ALL TASKS ALL TASKS ACTIVE TASKS TASKS IN WRAP UP" at bounding box center [108, 100] width 165 height 148
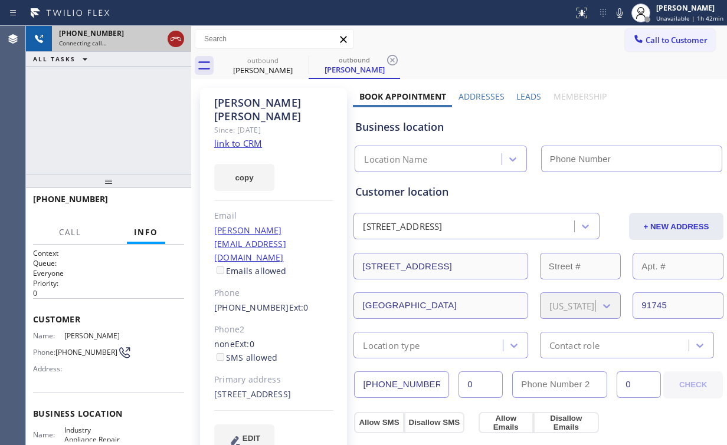
drag, startPoint x: 179, startPoint y: 37, endPoint x: 191, endPoint y: 40, distance: 12.2
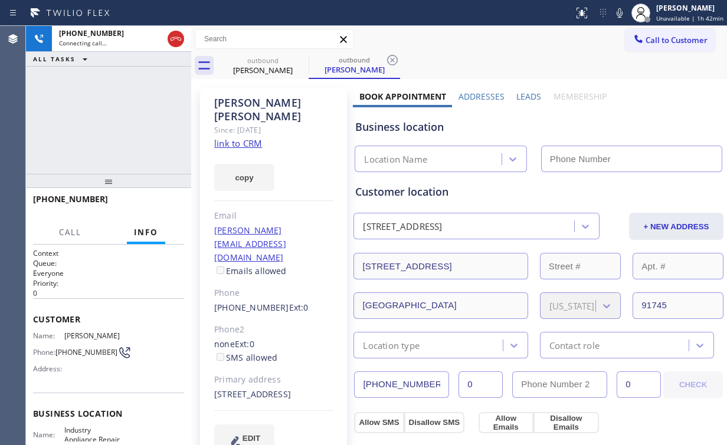
click at [179, 37] on icon at bounding box center [176, 39] width 14 height 14
drag, startPoint x: 278, startPoint y: 65, endPoint x: 297, endPoint y: 64, distance: 19.5
click at [278, 66] on div "Martin Sandoval" at bounding box center [262, 70] width 89 height 11
type input "(626) 587-2652"
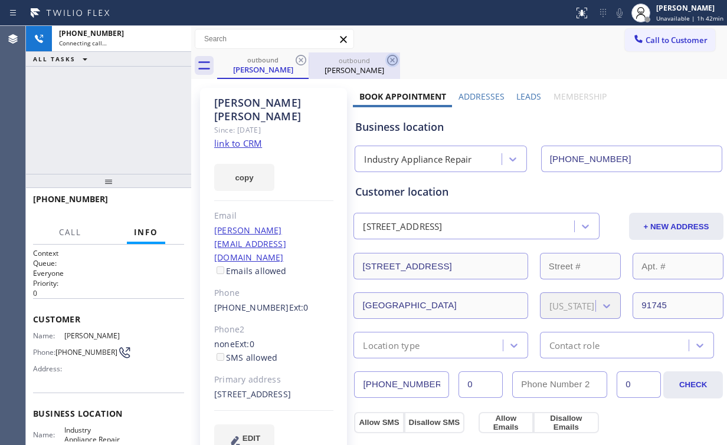
click at [298, 61] on icon at bounding box center [301, 60] width 14 height 14
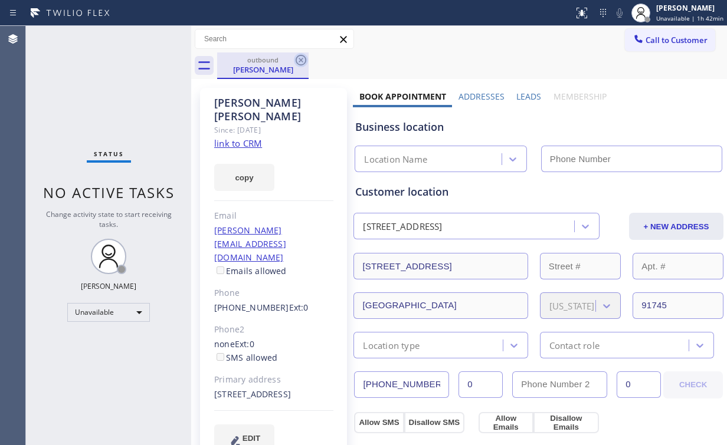
click at [300, 60] on icon at bounding box center [301, 60] width 14 height 14
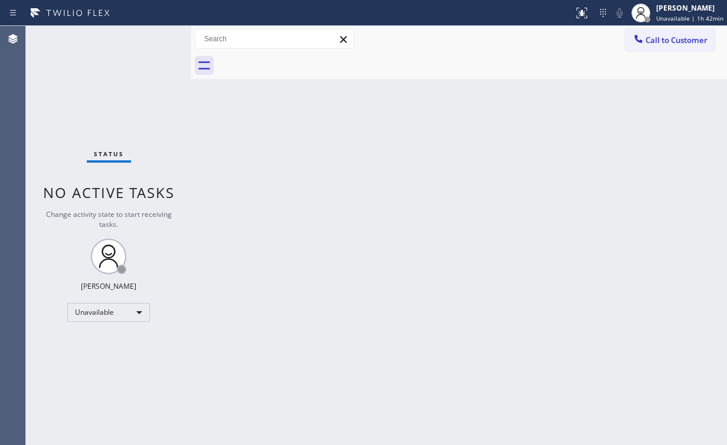
drag, startPoint x: 657, startPoint y: 34, endPoint x: 427, endPoint y: 183, distance: 274.2
click at [654, 36] on span "Call to Customer" at bounding box center [676, 40] width 62 height 11
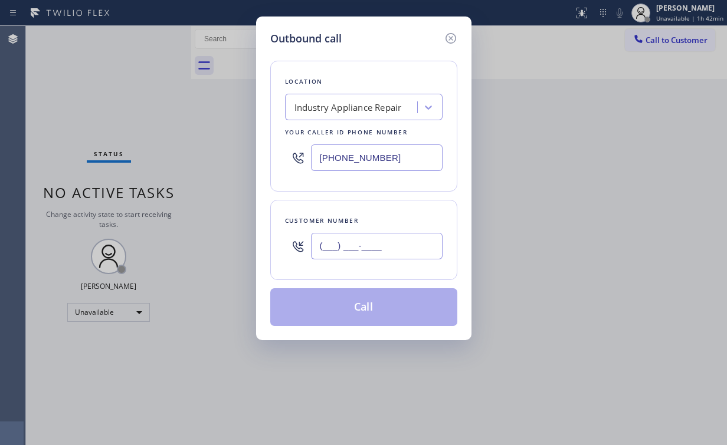
click at [389, 255] on input "(___) ___-____" at bounding box center [377, 246] width 132 height 27
paste input "562) 321-0006"
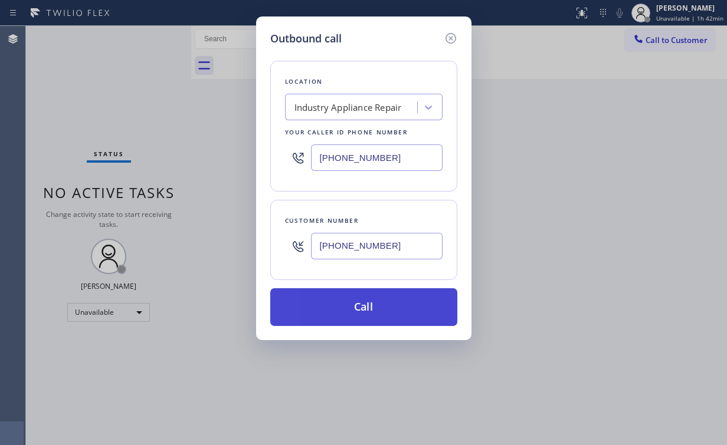
type input "(562) 321-0006"
drag, startPoint x: 354, startPoint y: 304, endPoint x: 351, endPoint y: 311, distance: 7.7
click at [351, 311] on button "Call" at bounding box center [363, 307] width 187 height 38
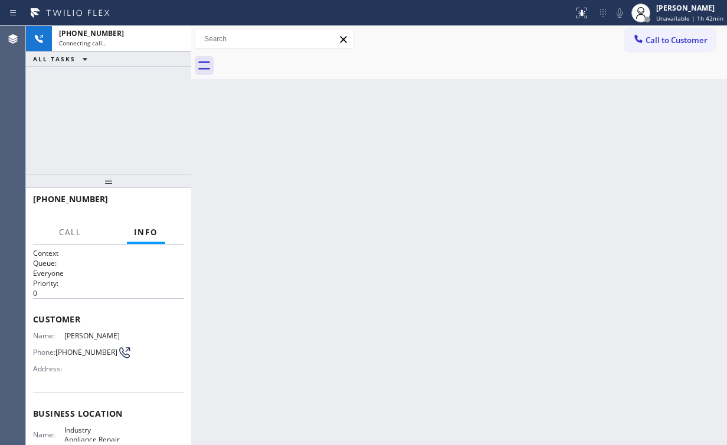
click at [119, 133] on div "+15623210006 Connecting call… ALL TASKS ALL TASKS ACTIVE TASKS TASKS IN WRAP UP" at bounding box center [108, 100] width 165 height 148
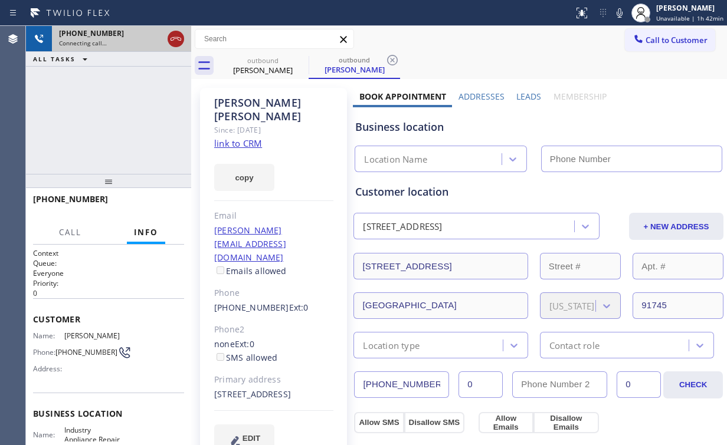
type input "(626) 587-2652"
click at [178, 40] on icon at bounding box center [176, 39] width 14 height 14
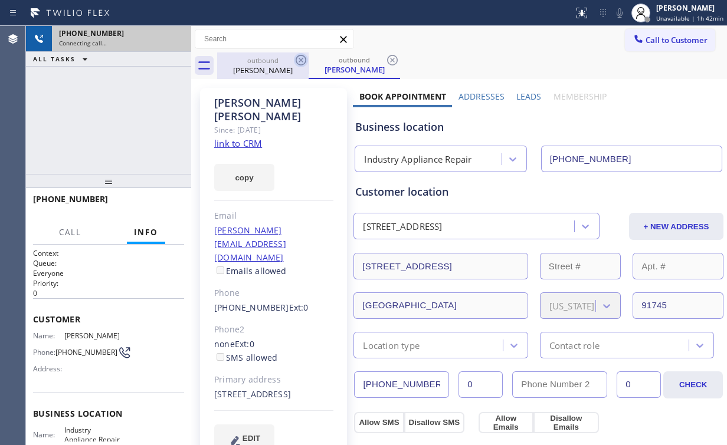
drag, startPoint x: 261, startPoint y: 58, endPoint x: 296, endPoint y: 60, distance: 34.8
click at [262, 59] on div "outbound" at bounding box center [262, 60] width 89 height 9
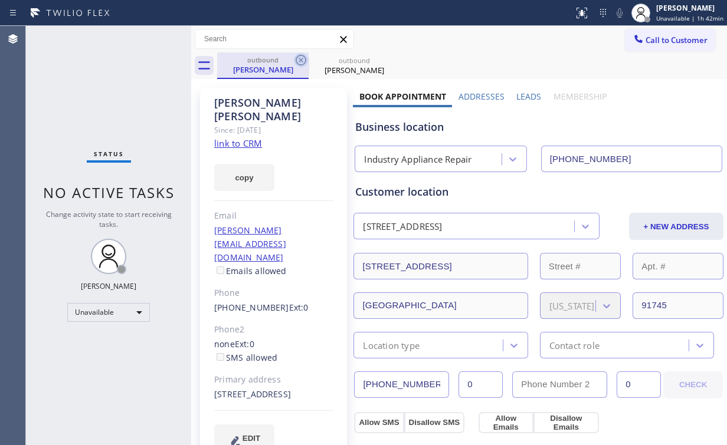
click at [299, 57] on icon at bounding box center [301, 60] width 14 height 14
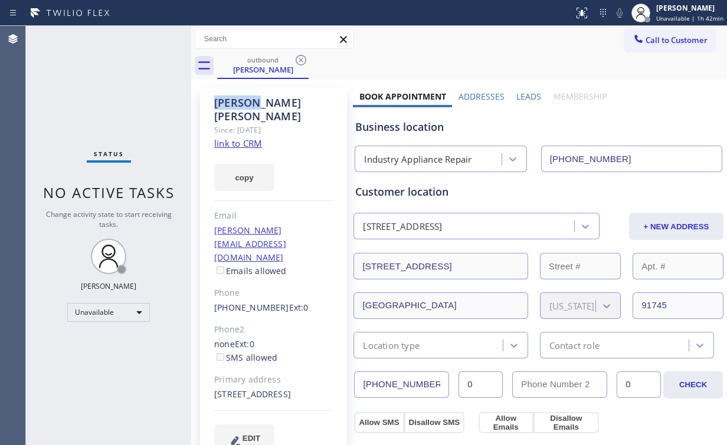
click at [300, 57] on icon at bounding box center [301, 60] width 14 height 14
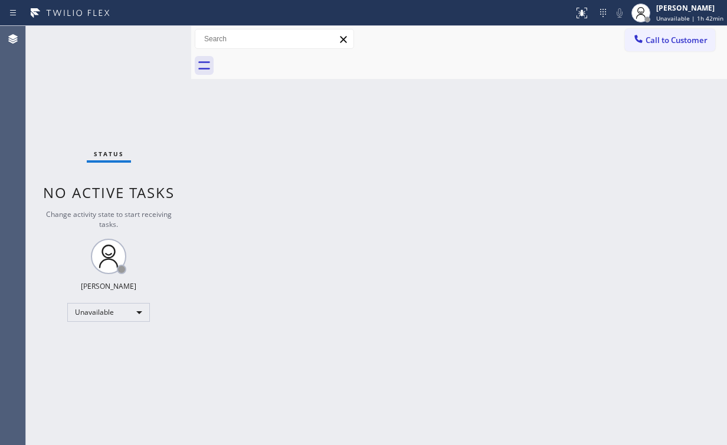
click at [60, 68] on div "Status No active tasks Change activity state to start receiving tasks. [PERSON_…" at bounding box center [108, 235] width 165 height 419
click at [660, 38] on span "Call to Customer" at bounding box center [676, 40] width 62 height 11
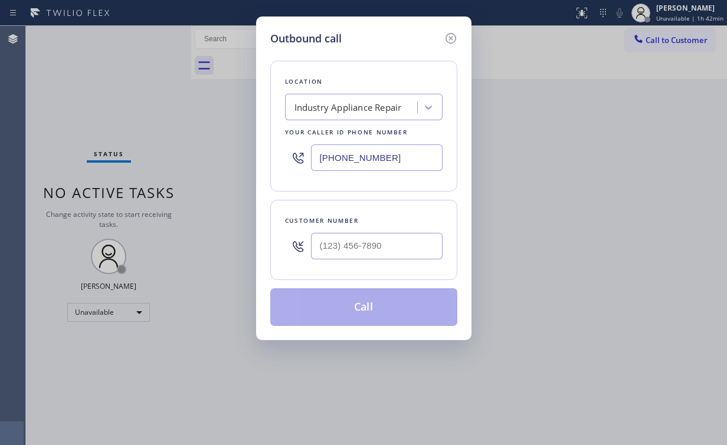
drag, startPoint x: 415, startPoint y: 160, endPoint x: 132, endPoint y: 123, distance: 285.7
click at [254, 146] on div "Outbound call Location Industry Appliance Repair Your caller id phone number (6…" at bounding box center [363, 222] width 727 height 445
paste input "206) 801-5267"
type input "(206) 801-5267"
click at [373, 250] on input "(___) ___-____" at bounding box center [377, 246] width 132 height 27
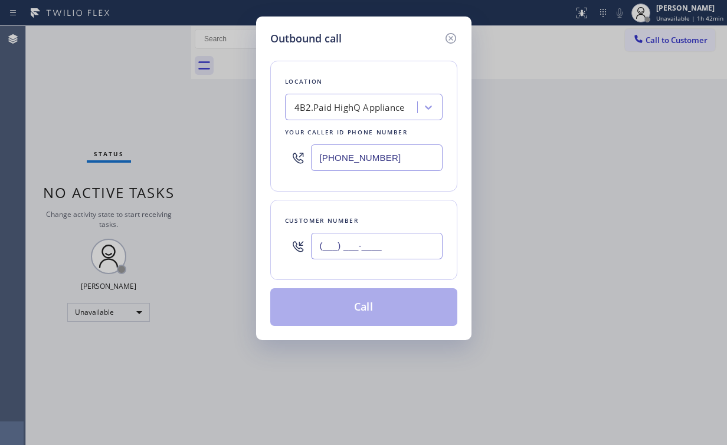
paste input "206) 367-1342"
type input "(206) 367-1342"
click at [355, 304] on button "Call" at bounding box center [363, 307] width 187 height 38
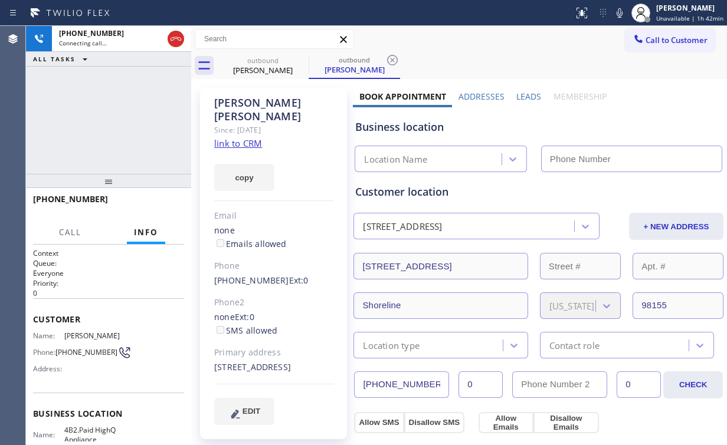
type input "(206) 801-5267"
click at [106, 106] on div "+12063671342 Connecting call… ALL TASKS ALL TASKS ACTIVE TASKS TASKS IN WRAP UP" at bounding box center [108, 100] width 165 height 148
drag, startPoint x: 171, startPoint y: 44, endPoint x: 247, endPoint y: 52, distance: 76.0
click at [172, 44] on icon at bounding box center [176, 39] width 14 height 14
click at [274, 59] on div "outbound Phuc Nguyen" at bounding box center [262, 66] width 89 height 27
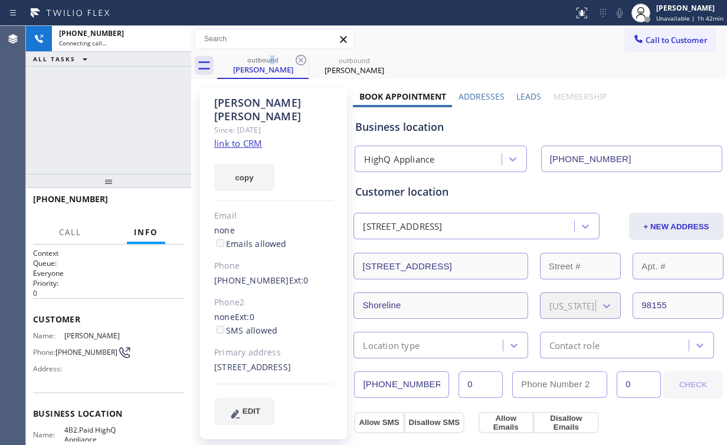
click at [302, 58] on icon at bounding box center [301, 60] width 11 height 11
click at [0, 0] on icon at bounding box center [0, 0] width 0 height 0
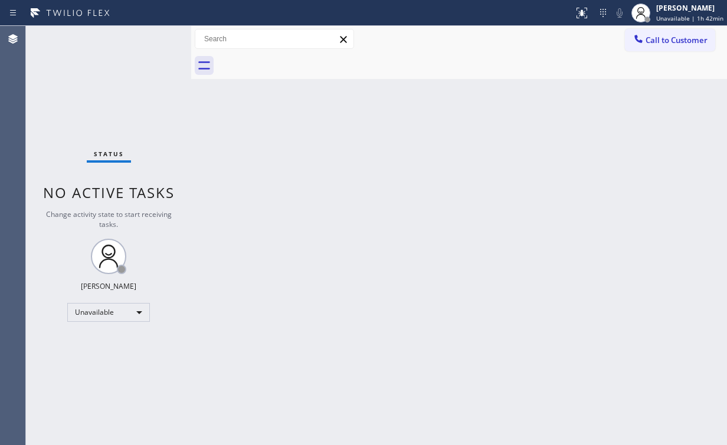
drag, startPoint x: 660, startPoint y: 97, endPoint x: 641, endPoint y: 54, distance: 47.3
click at [660, 96] on div "Back to Dashboard Change Sender ID Customers Technicians Select a contact Outbo…" at bounding box center [459, 235] width 536 height 419
click at [641, 47] on button "Call to Customer" at bounding box center [670, 40] width 90 height 22
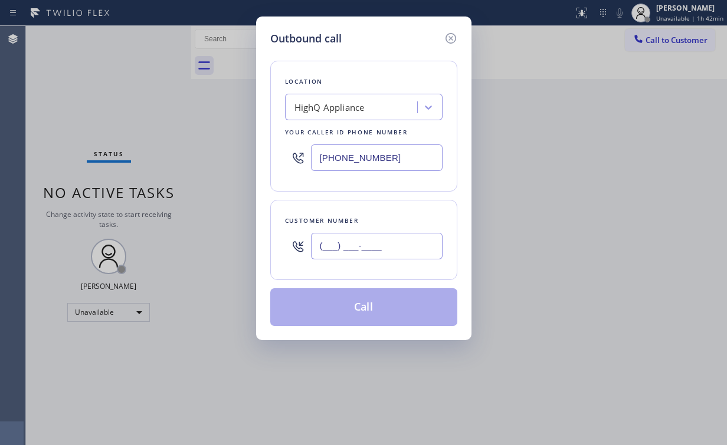
click at [379, 246] on input "(___) ___-____" at bounding box center [377, 246] width 132 height 27
paste input "206) 367-1342"
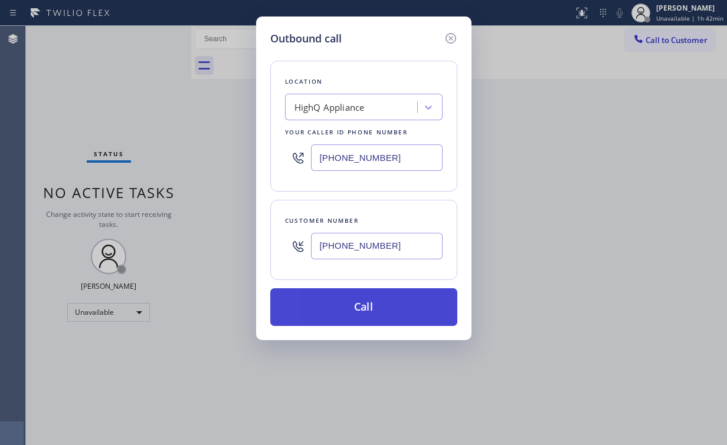
type input "(206) 367-1342"
click at [366, 310] on button "Call" at bounding box center [363, 307] width 187 height 38
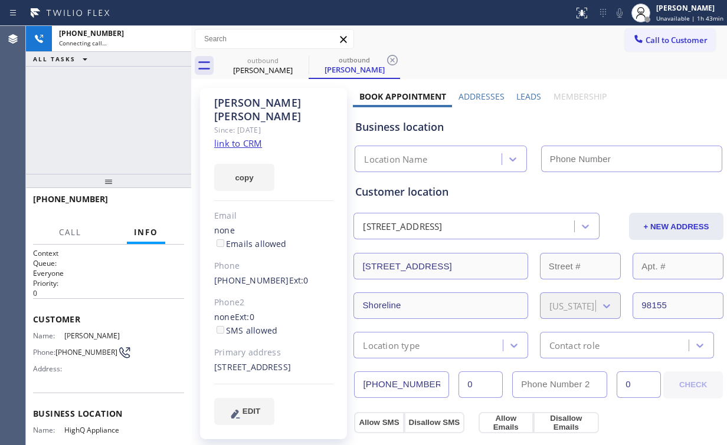
drag, startPoint x: 94, startPoint y: 127, endPoint x: 111, endPoint y: 130, distance: 17.4
click at [94, 127] on div "+12063671342 Connecting call… ALL TASKS ALL TASKS ACTIVE TASKS TASKS IN WRAP UP" at bounding box center [108, 100] width 165 height 148
type input "(206) 801-5267"
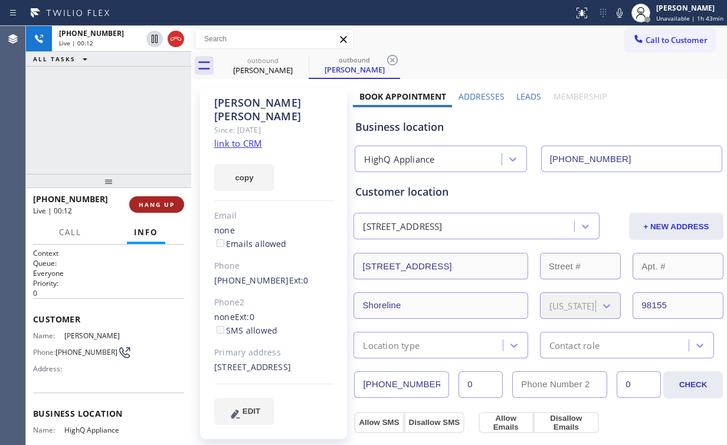
click at [166, 202] on span "HANG UP" at bounding box center [157, 205] width 36 height 8
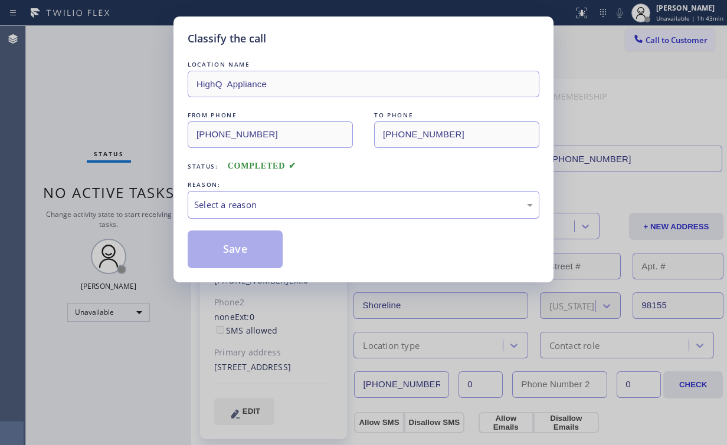
click at [233, 208] on div "Select a reason" at bounding box center [363, 205] width 339 height 14
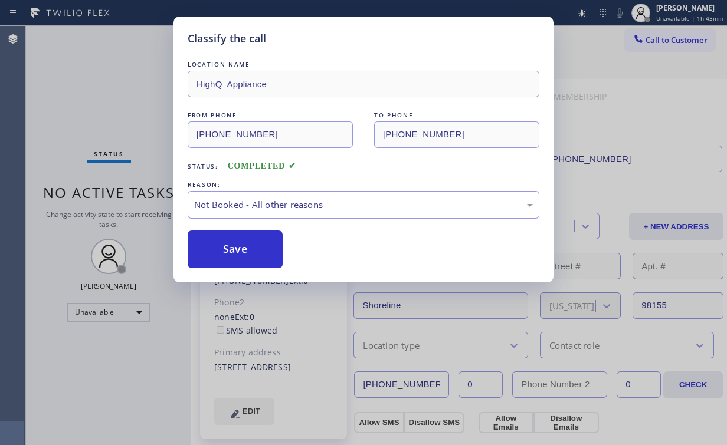
drag, startPoint x: 232, startPoint y: 253, endPoint x: 144, endPoint y: 137, distance: 146.1
click at [234, 252] on button "Save" at bounding box center [235, 250] width 95 height 38
click at [81, 67] on div "Classify the call LOCATION NAME HighQ Appliance FROM PHONE (206) 801-5267 TO PH…" at bounding box center [363, 222] width 727 height 445
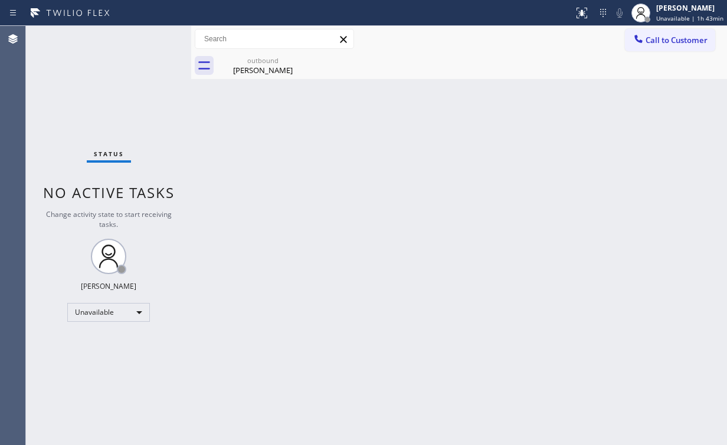
drag, startPoint x: 254, startPoint y: 80, endPoint x: 267, endPoint y: 81, distance: 13.0
click at [255, 81] on div "Back to Dashboard Change Sender ID Customers Technicians Select a contact Outbo…" at bounding box center [459, 235] width 536 height 419
drag, startPoint x: 271, startPoint y: 71, endPoint x: 300, endPoint y: 61, distance: 30.6
click at [272, 71] on div "Phuc Nguyen" at bounding box center [262, 70] width 89 height 11
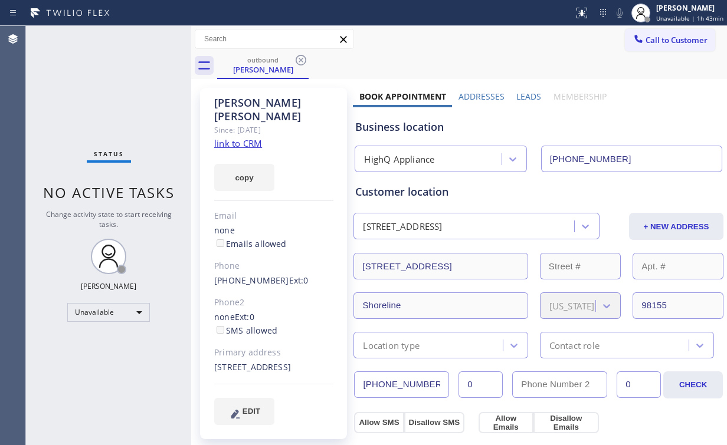
drag, startPoint x: 304, startPoint y: 57, endPoint x: 392, endPoint y: 137, distance: 118.6
click at [304, 58] on icon at bounding box center [301, 60] width 14 height 14
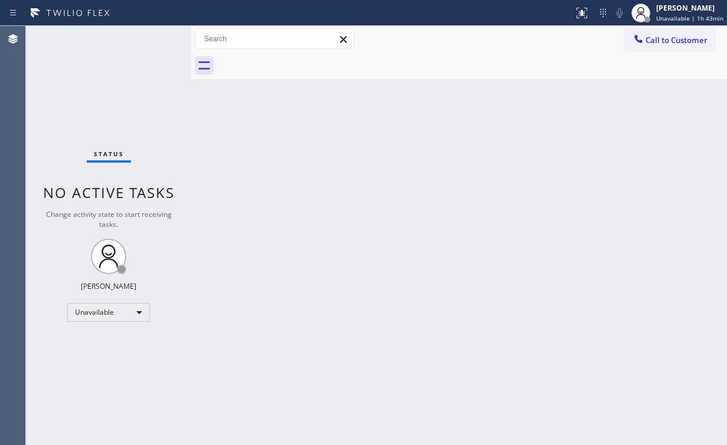
click at [401, 141] on div "Back to Dashboard Change Sender ID Customers Technicians Select a contact Outbo…" at bounding box center [459, 235] width 536 height 419
drag, startPoint x: 654, startPoint y: 41, endPoint x: 643, endPoint y: 48, distance: 13.6
click at [650, 44] on span "Call to Customer" at bounding box center [676, 40] width 62 height 11
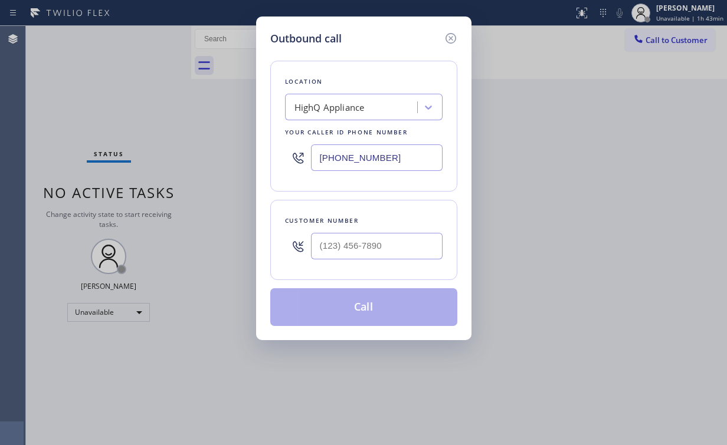
drag, startPoint x: 275, startPoint y: 142, endPoint x: 255, endPoint y: 120, distance: 29.6
click at [234, 136] on div "Outbound call Location HighQ Appliance Your caller id phone number (206) 801-52…" at bounding box center [363, 222] width 727 height 445
paste input "561) 250-8053"
type input "(561) 250-8053"
click at [375, 248] on input "(___) ___-____" at bounding box center [377, 246] width 132 height 27
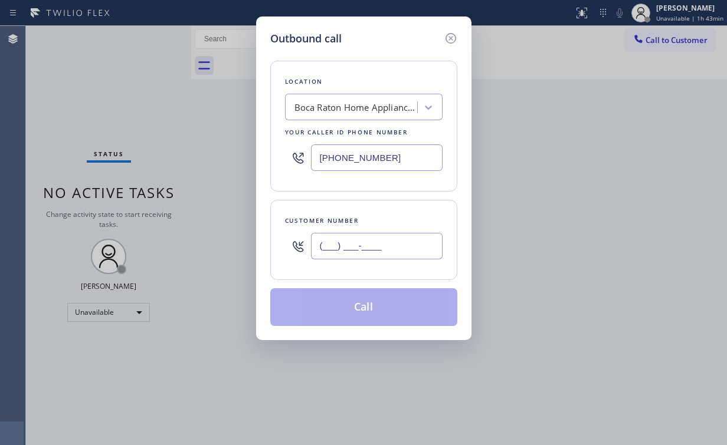
paste input "561) 212-2284"
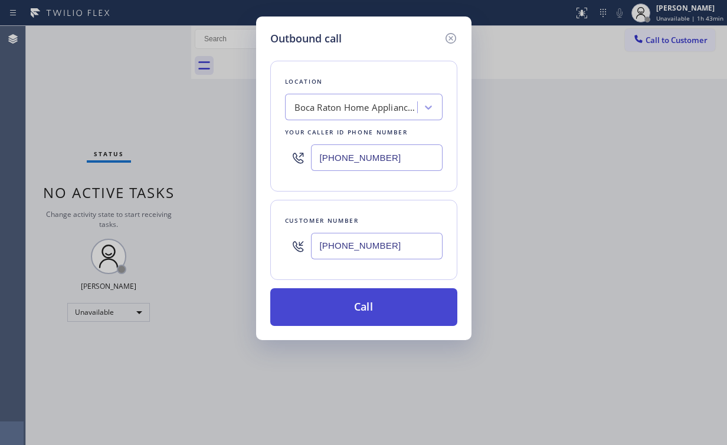
type input "(561) 212-2284"
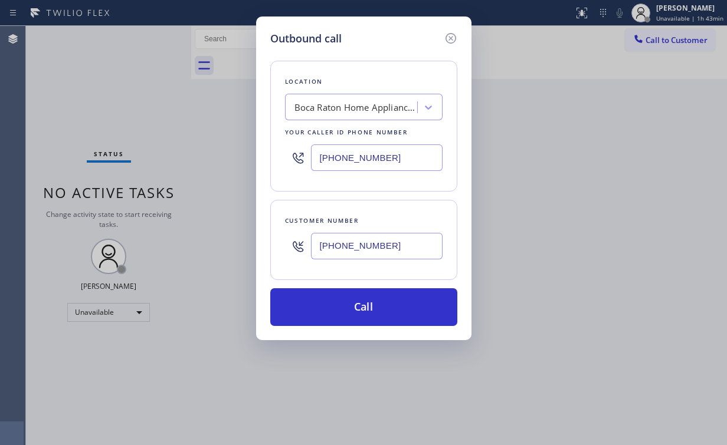
drag, startPoint x: 345, startPoint y: 307, endPoint x: 306, endPoint y: 413, distance: 113.3
click at [345, 310] on button "Call" at bounding box center [363, 307] width 187 height 38
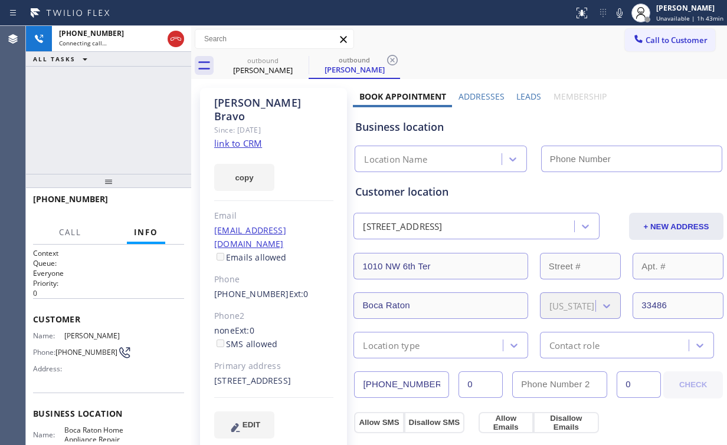
type input "(561) 250-8053"
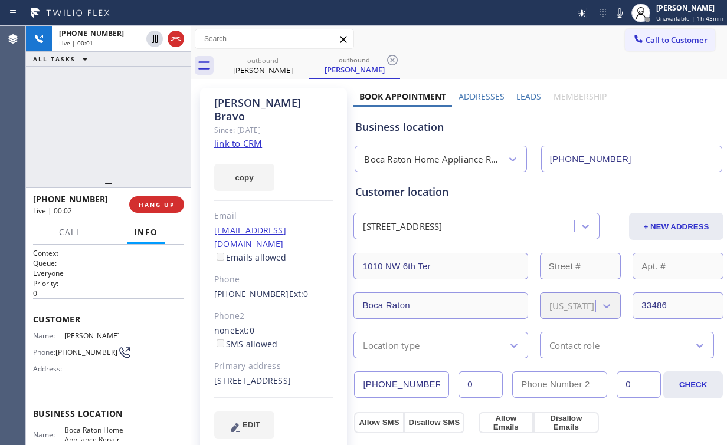
drag, startPoint x: 81, startPoint y: 84, endPoint x: 116, endPoint y: 136, distance: 62.2
click at [81, 85] on div "+15612122284 Live | 00:01 ALL TASKS ALL TASKS ACTIVE TASKS TASKS IN WRAP UP" at bounding box center [108, 100] width 165 height 148
drag, startPoint x: 158, startPoint y: 205, endPoint x: 165, endPoint y: 209, distance: 7.9
click at [158, 205] on span "HANG UP" at bounding box center [157, 205] width 36 height 8
click at [165, 209] on button "HANG UP" at bounding box center [156, 204] width 55 height 17
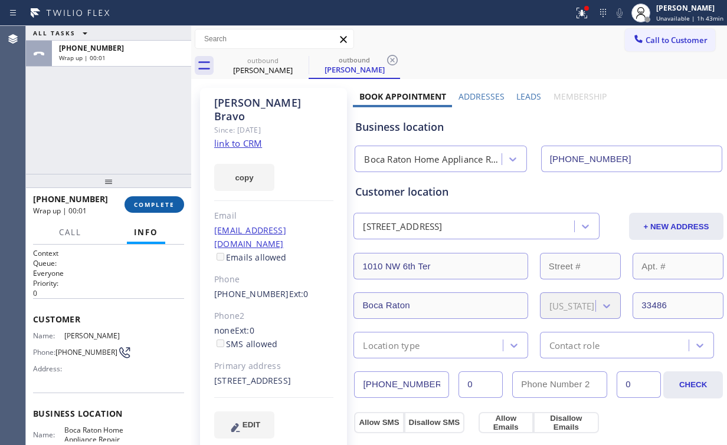
click at [153, 206] on span "COMPLETE" at bounding box center [154, 205] width 41 height 8
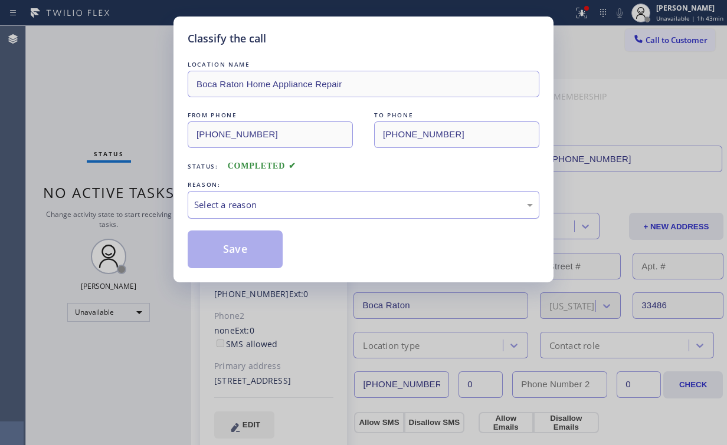
click at [260, 199] on div "Select a reason" at bounding box center [363, 205] width 339 height 14
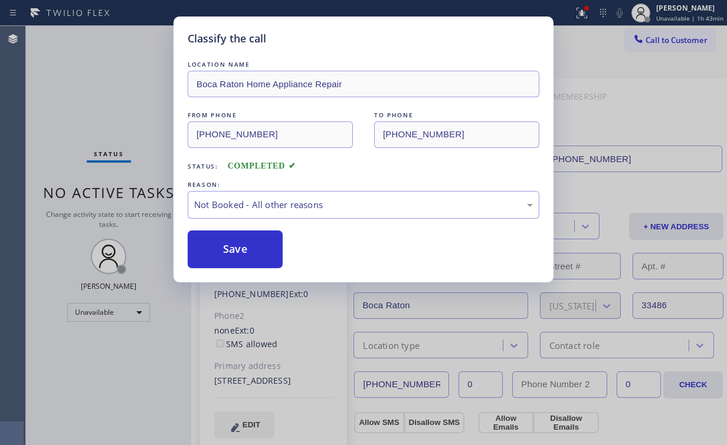
drag, startPoint x: 248, startPoint y: 254, endPoint x: 71, endPoint y: 91, distance: 240.9
click at [249, 252] on button "Save" at bounding box center [235, 250] width 95 height 38
drag, startPoint x: 71, startPoint y: 86, endPoint x: 238, endPoint y: 106, distance: 168.1
click at [76, 87] on div "Classify the call LOCATION NAME Boca Raton Home Appliance Repair FROM PHONE (56…" at bounding box center [363, 222] width 727 height 445
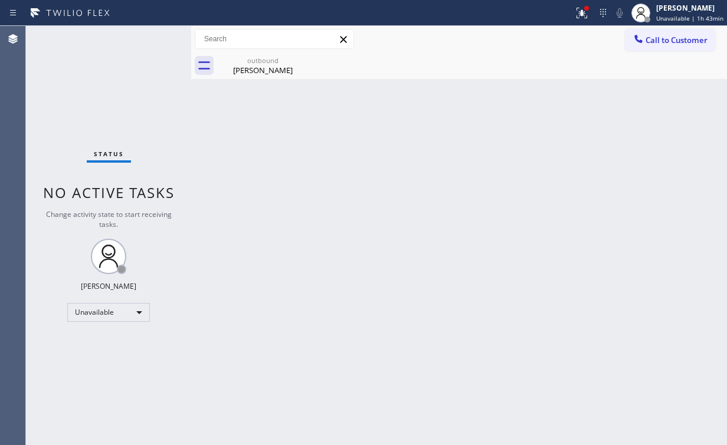
drag, startPoint x: 583, startPoint y: 11, endPoint x: 555, endPoint y: 106, distance: 99.1
click at [583, 11] on icon at bounding box center [582, 13] width 14 height 14
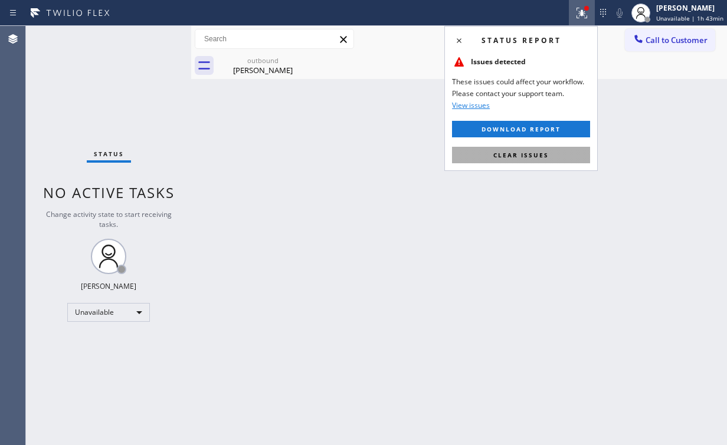
drag, startPoint x: 554, startPoint y: 153, endPoint x: 567, endPoint y: 151, distance: 13.7
click at [555, 153] on button "Clear issues" at bounding box center [521, 155] width 138 height 17
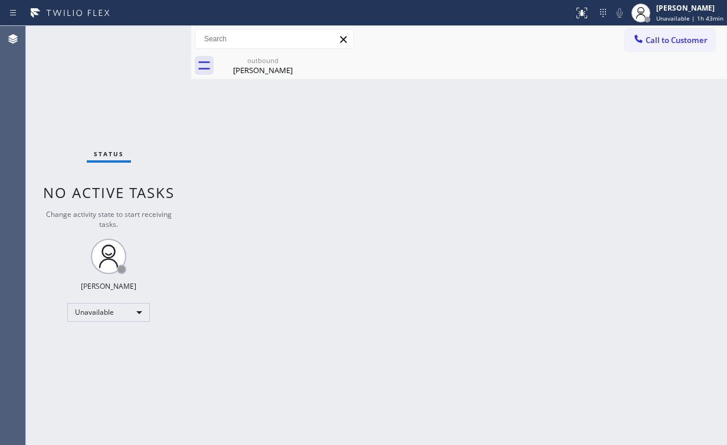
drag, startPoint x: 642, startPoint y: 126, endPoint x: 551, endPoint y: 95, distance: 95.9
click at [642, 124] on div "Back to Dashboard Change Sender ID Customers Technicians Select a contact Outbo…" at bounding box center [459, 235] width 536 height 419
drag, startPoint x: 250, startPoint y: 71, endPoint x: 289, endPoint y: 61, distance: 40.8
click at [252, 71] on div "Ari Bravo" at bounding box center [262, 70] width 89 height 11
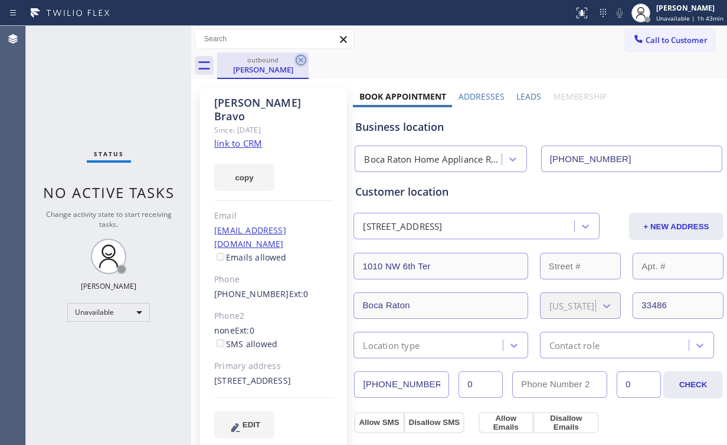
click at [300, 61] on icon at bounding box center [301, 60] width 11 height 11
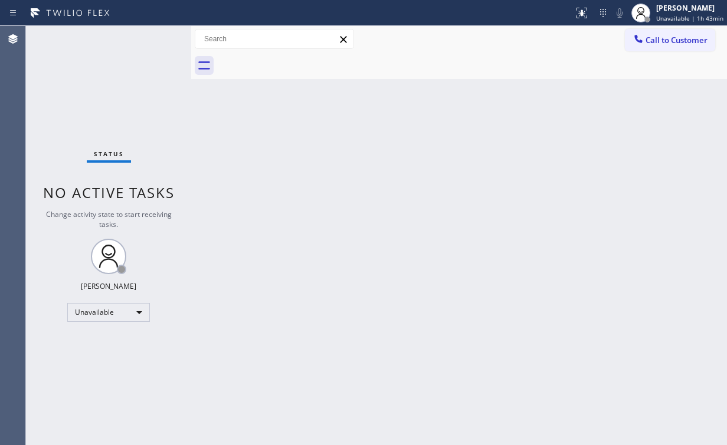
click at [647, 132] on div "Back to Dashboard Change Sender ID Customers Technicians Select a contact Outbo…" at bounding box center [459, 235] width 536 height 419
click at [662, 45] on span "Call to Customer" at bounding box center [676, 40] width 62 height 11
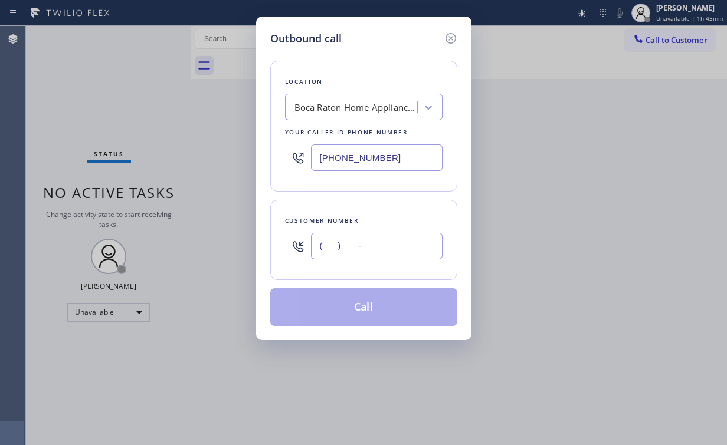
click at [392, 251] on input "(___) ___-____" at bounding box center [377, 246] width 132 height 27
paste input "561) 212-2284"
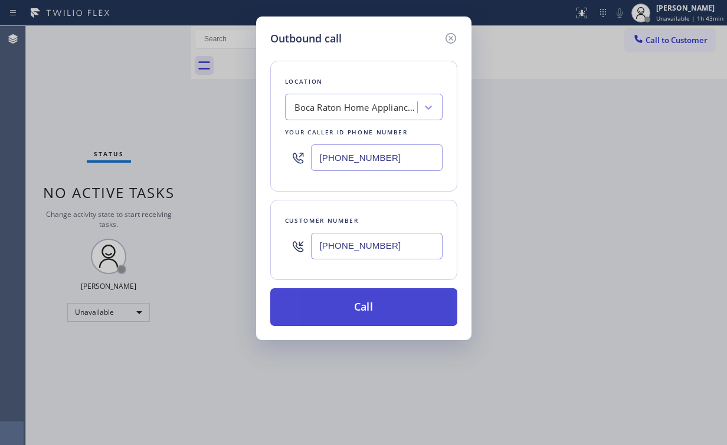
type input "(561) 212-2284"
click at [354, 309] on button "Call" at bounding box center [363, 307] width 187 height 38
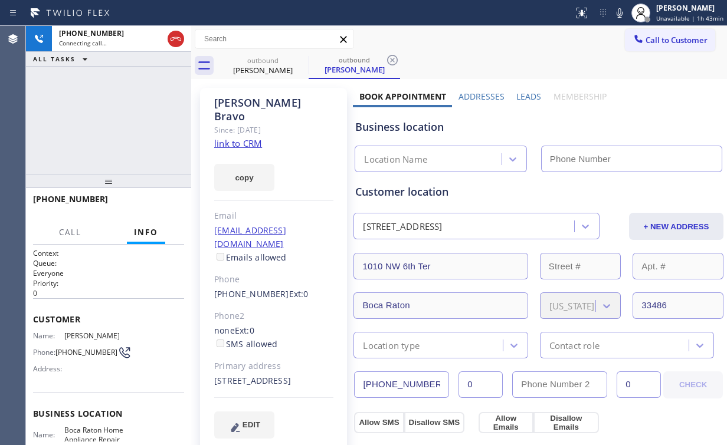
type input "(561) 250-8053"
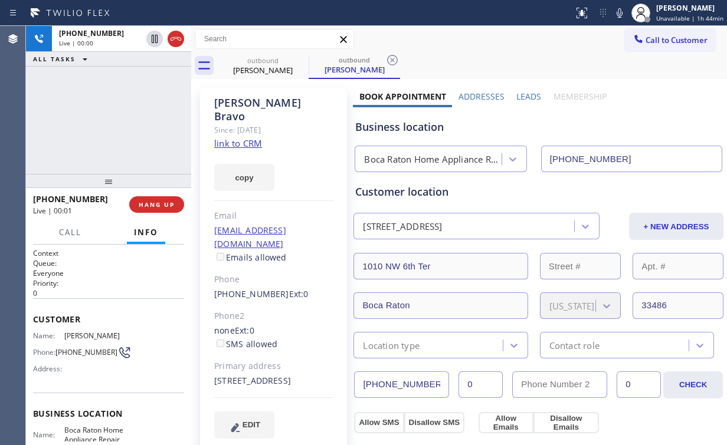
drag, startPoint x: 104, startPoint y: 119, endPoint x: 135, endPoint y: 182, distance: 71.0
click at [104, 119] on div "+15612122284 Live | 00:00 ALL TASKS ALL TASKS ACTIVE TASKS TASKS IN WRAP UP" at bounding box center [108, 100] width 165 height 148
click at [160, 209] on button "HANG UP" at bounding box center [156, 204] width 55 height 17
click at [162, 209] on button "HANG UP" at bounding box center [156, 204] width 55 height 17
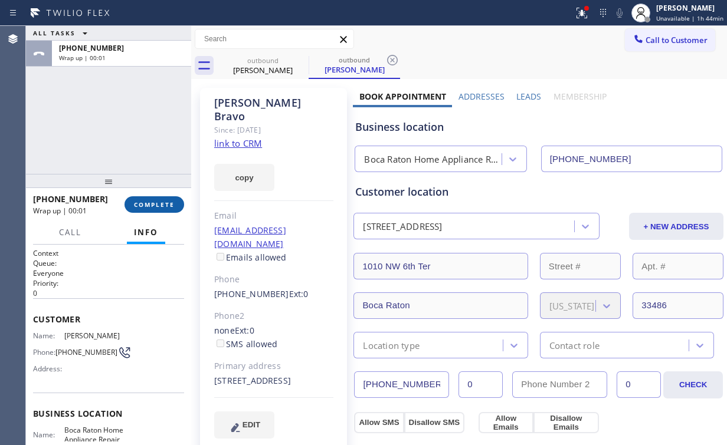
click at [162, 208] on span "COMPLETE" at bounding box center [154, 205] width 41 height 8
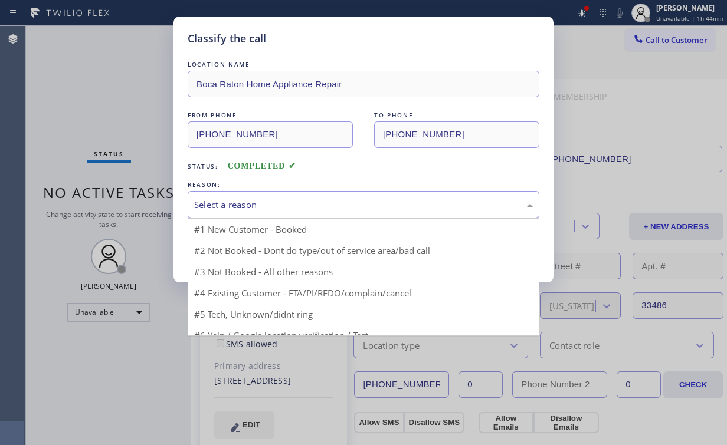
click at [237, 198] on div "Select a reason" at bounding box center [363, 205] width 339 height 14
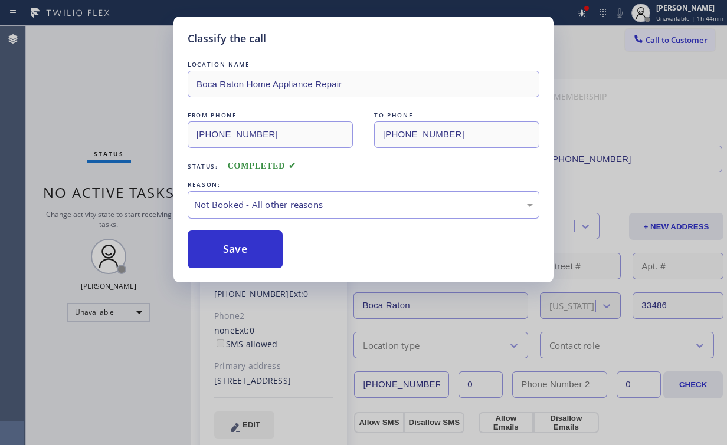
drag, startPoint x: 228, startPoint y: 241, endPoint x: 136, endPoint y: 143, distance: 134.4
click at [229, 241] on button "Save" at bounding box center [235, 250] width 95 height 38
drag, startPoint x: 119, startPoint y: 129, endPoint x: 127, endPoint y: 86, distance: 43.8
click at [120, 127] on div "Classify the call LOCATION NAME Boca Raton Home Appliance Repair FROM PHONE (56…" at bounding box center [363, 222] width 727 height 445
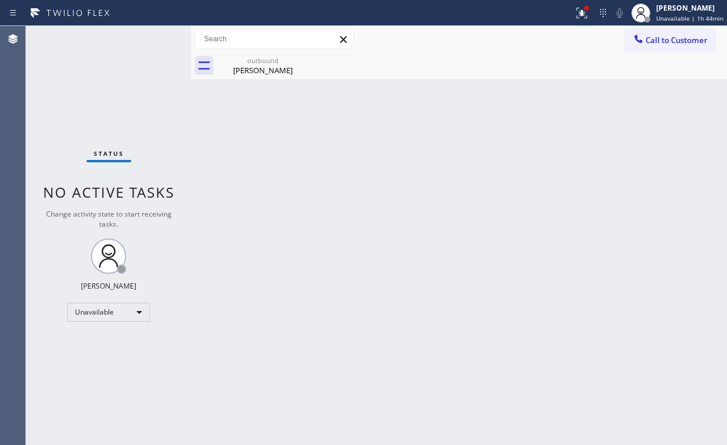
click at [677, 40] on span "Call to Customer" at bounding box center [676, 40] width 62 height 11
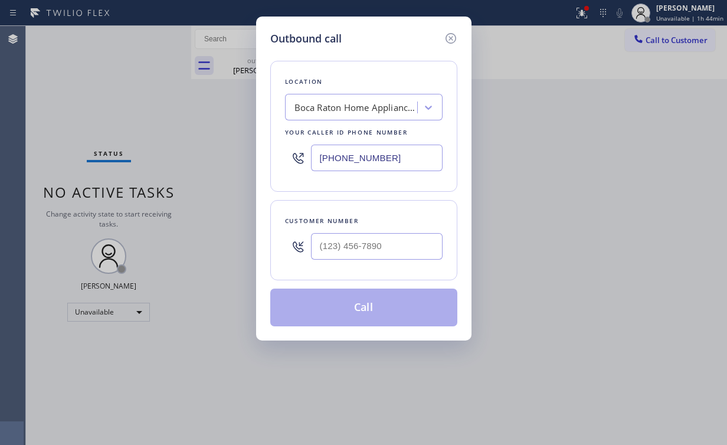
drag, startPoint x: 413, startPoint y: 159, endPoint x: 179, endPoint y: 132, distance: 235.1
click at [201, 153] on div "Outbound call Location Boca Raton Home Appliance Repair Your caller id phone nu…" at bounding box center [363, 222] width 727 height 445
paste input "657) 218-289"
type input "[PHONE_NUMBER]"
click at [406, 238] on input "(___) ___-____" at bounding box center [377, 246] width 132 height 27
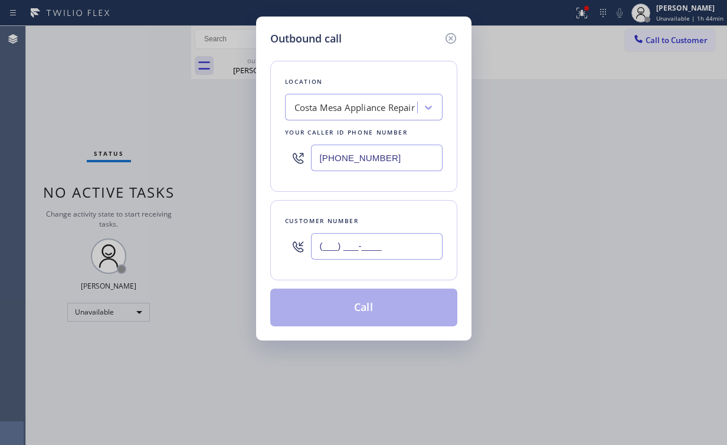
paste input "714) 603-4519"
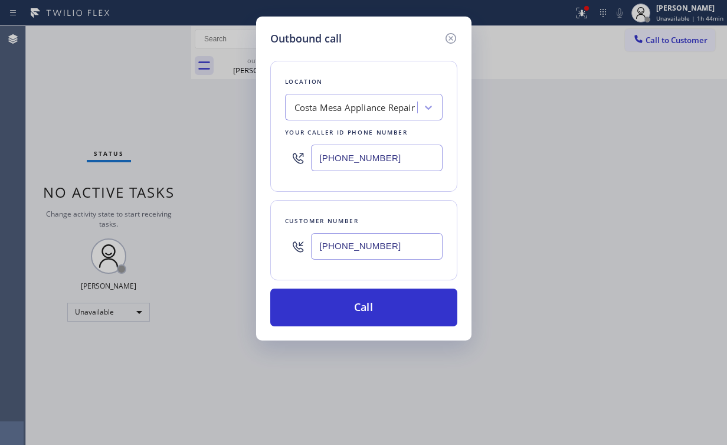
type input "(714) 603-4519"
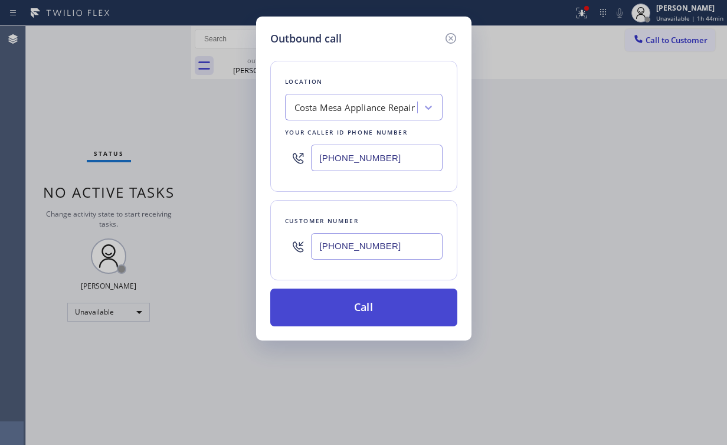
click at [388, 304] on button "Call" at bounding box center [363, 307] width 187 height 38
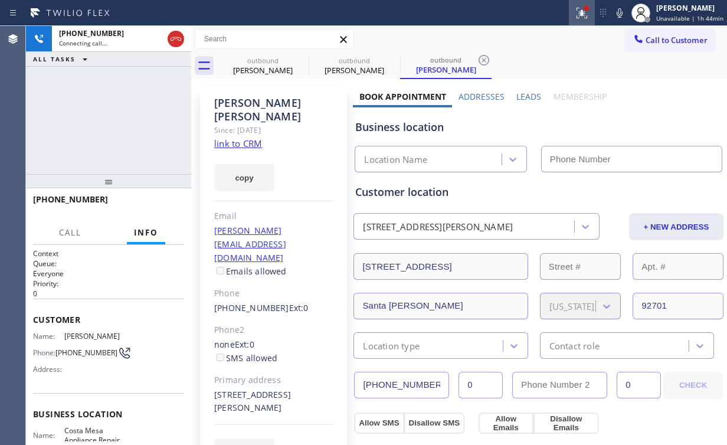
click at [573, 11] on div at bounding box center [582, 13] width 26 height 14
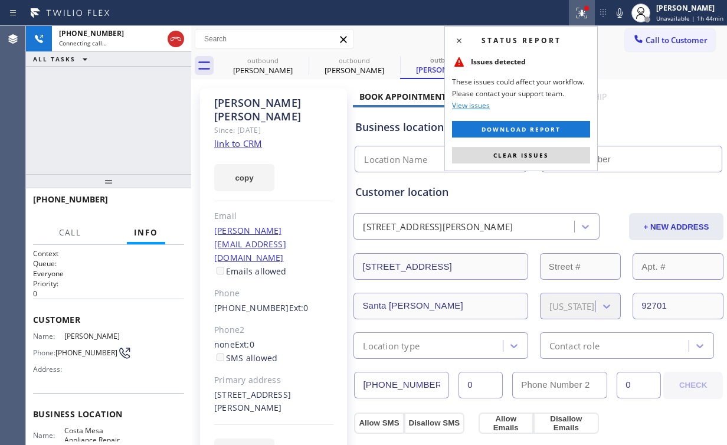
drag, startPoint x: 543, startPoint y: 152, endPoint x: 698, endPoint y: 85, distance: 169.4
click at [544, 151] on span "Clear issues" at bounding box center [520, 155] width 55 height 8
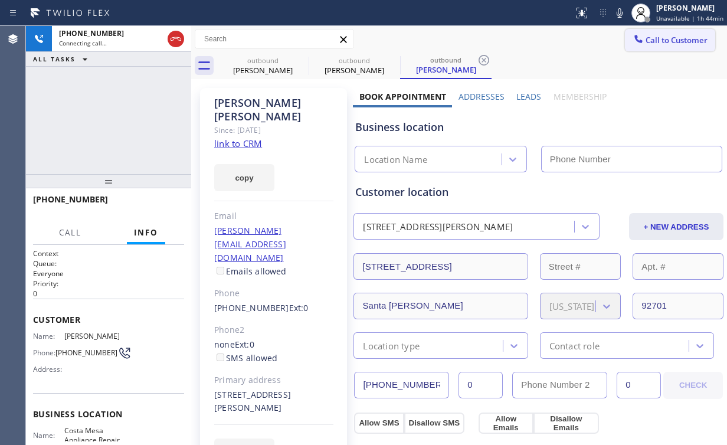
drag, startPoint x: 694, startPoint y: 84, endPoint x: 681, endPoint y: 42, distance: 43.8
click at [692, 77] on div "outbound Ari Bravo outbound Michelle Huges outbound Michelle Huges Call to Cust…" at bounding box center [459, 449] width 536 height 847
drag, startPoint x: 666, startPoint y: 28, endPoint x: 663, endPoint y: 38, distance: 10.5
click at [665, 28] on div "Call to Customer Outbound call Location Costa Mesa Appliance Repair Your caller…" at bounding box center [459, 39] width 536 height 27
type input "[PHONE_NUMBER]"
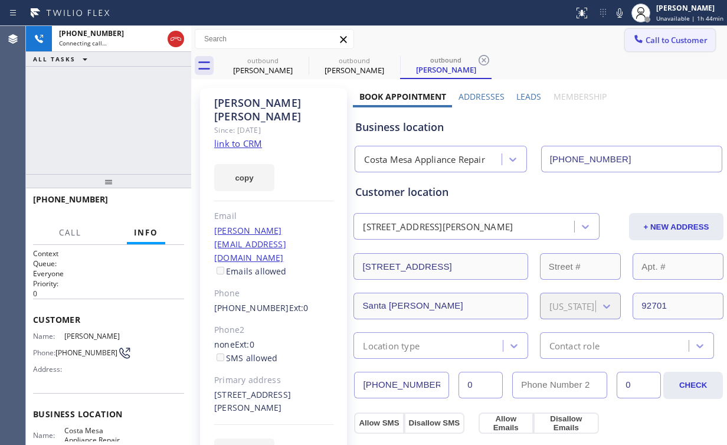
click at [661, 40] on span "Call to Customer" at bounding box center [676, 40] width 62 height 11
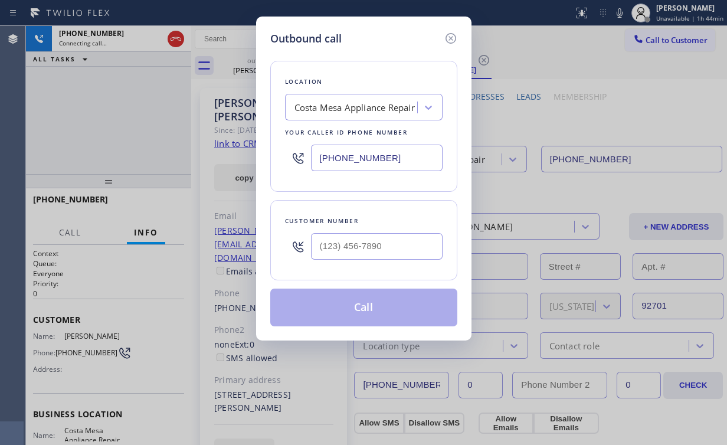
drag, startPoint x: 413, startPoint y: 153, endPoint x: 217, endPoint y: 158, distance: 195.9
click at [295, 157] on div "[PHONE_NUMBER]" at bounding box center [364, 158] width 158 height 38
paste input "310) 550-7462"
type input "(310) 550-7462"
click at [357, 243] on input "(___) ___-____" at bounding box center [377, 246] width 132 height 27
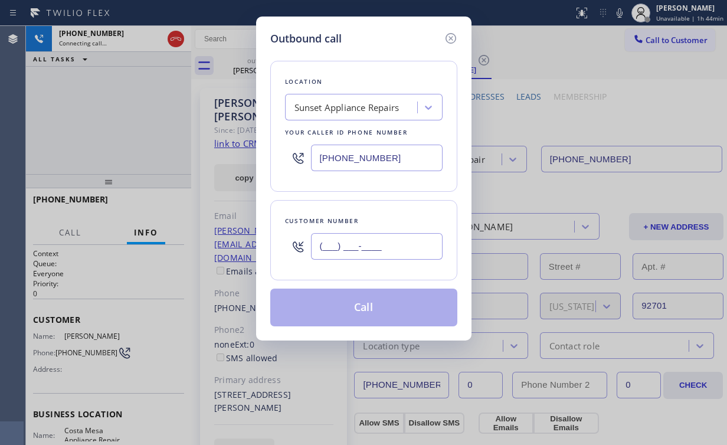
paste input "310) 699-1301"
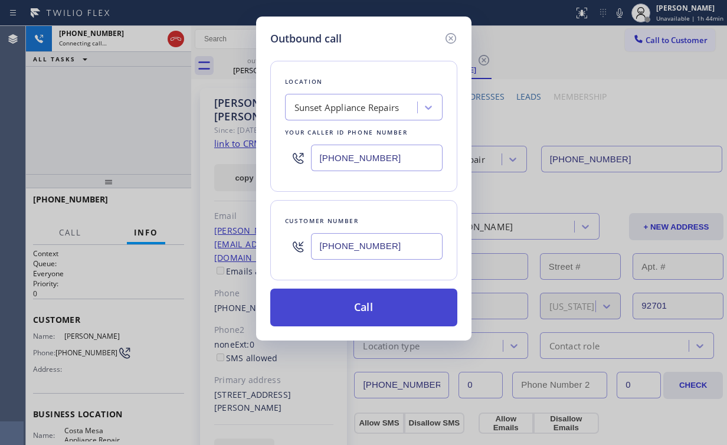
type input "(310) 699-1301"
click at [380, 304] on button "Call" at bounding box center [363, 307] width 187 height 38
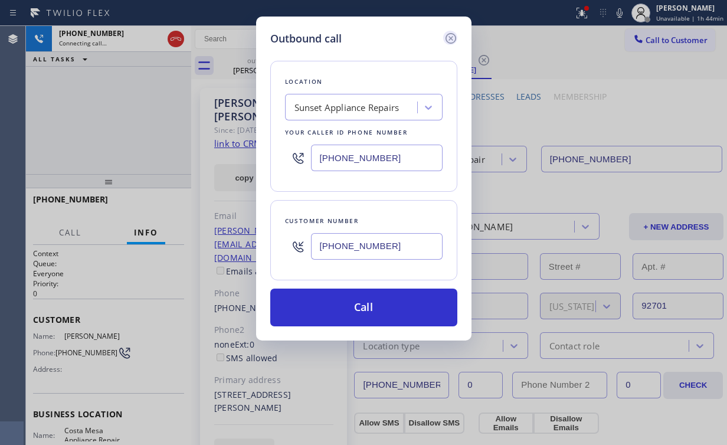
click at [451, 38] on icon at bounding box center [451, 38] width 14 height 14
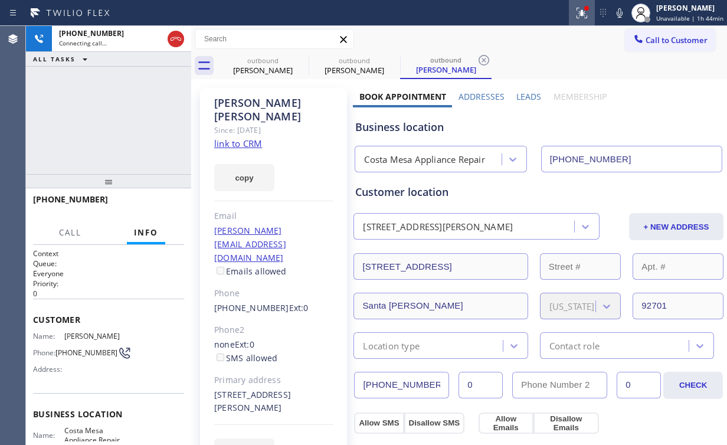
click at [578, 7] on icon at bounding box center [582, 13] width 14 height 14
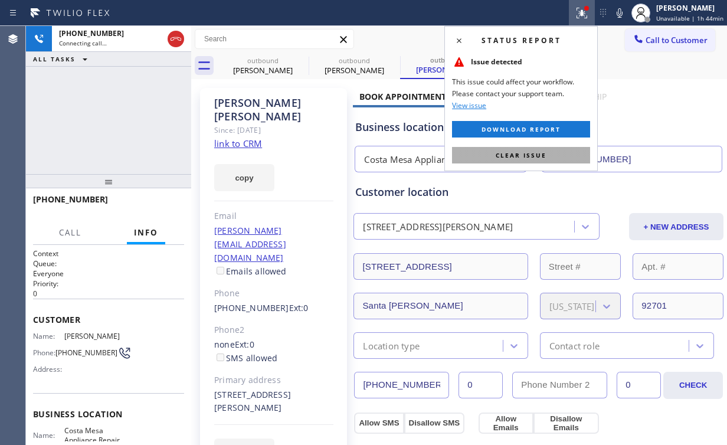
click at [538, 151] on span "Clear issue" at bounding box center [521, 155] width 51 height 8
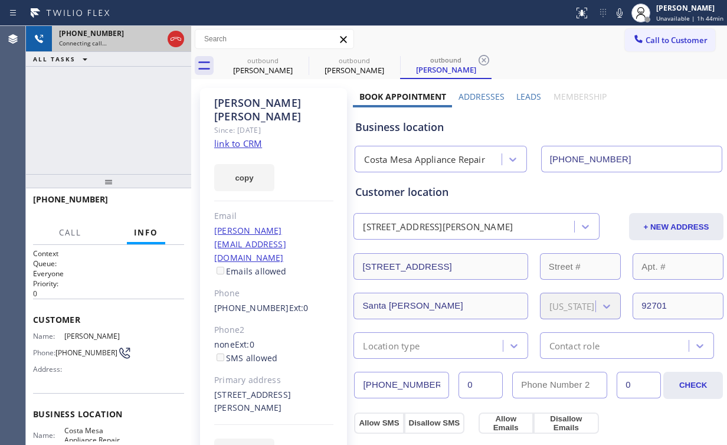
click at [168, 40] on div at bounding box center [176, 39] width 17 height 14
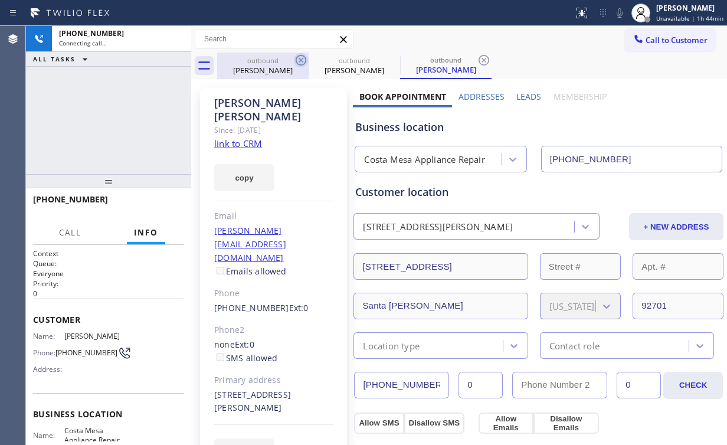
drag, startPoint x: 259, startPoint y: 77, endPoint x: 303, endPoint y: 64, distance: 46.1
click at [260, 77] on div "outbound Ari Bravo" at bounding box center [262, 66] width 89 height 27
type input "(561) 250-8053"
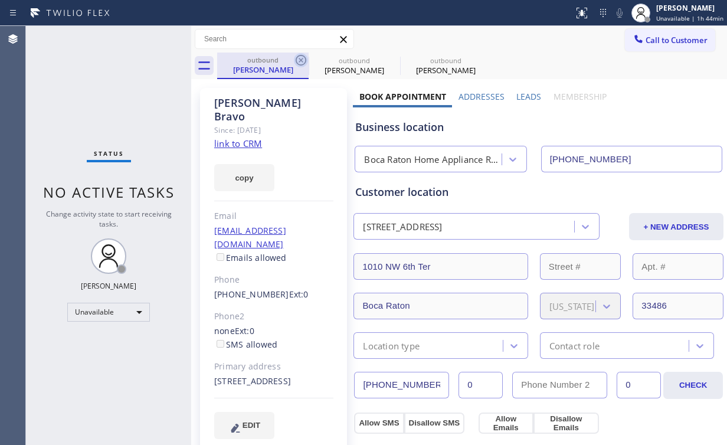
click at [301, 58] on icon at bounding box center [301, 60] width 14 height 14
type input "[PHONE_NUMBER]"
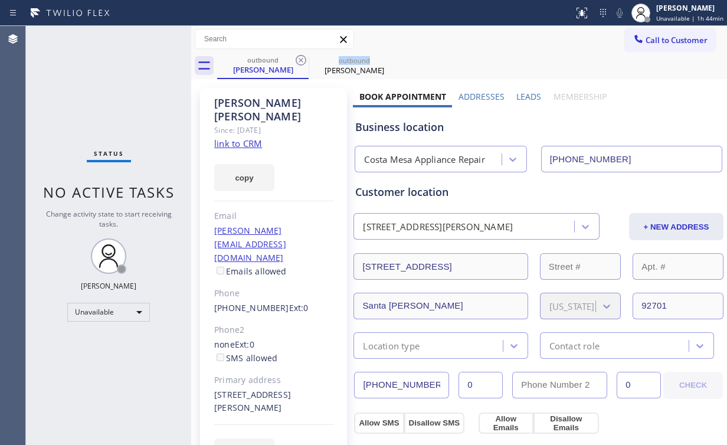
click at [301, 58] on icon at bounding box center [301, 60] width 14 height 14
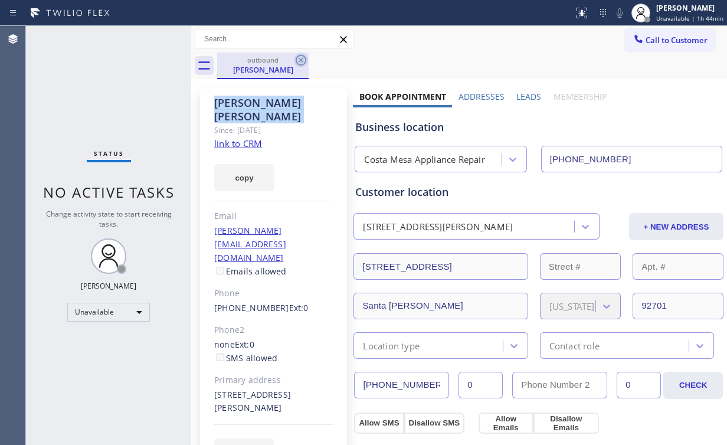
click at [301, 58] on icon at bounding box center [301, 60] width 14 height 14
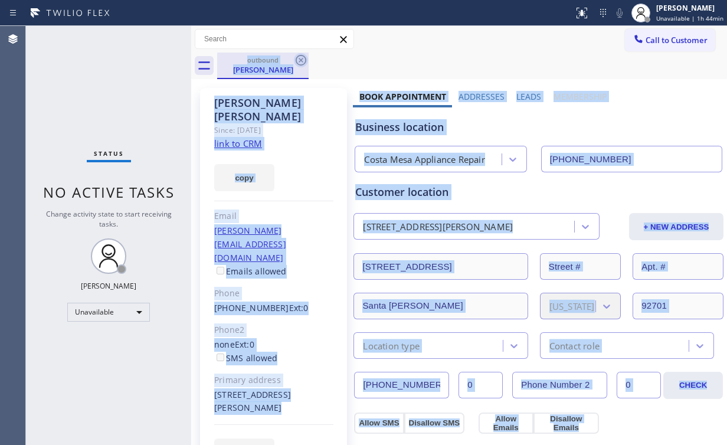
click at [301, 58] on div "outbound Michelle Huges" at bounding box center [472, 66] width 510 height 27
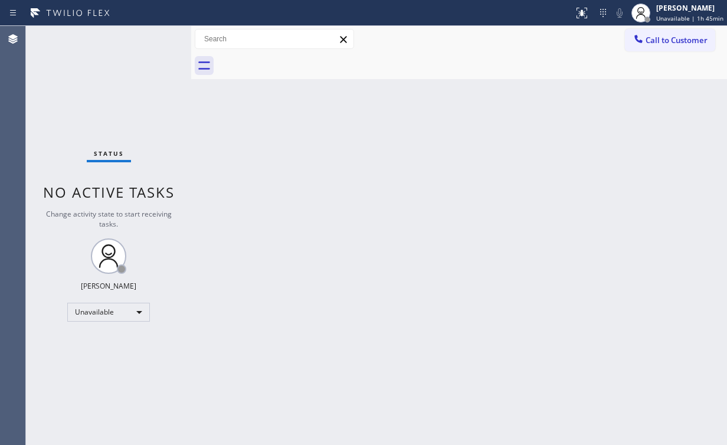
click at [645, 42] on span "Call to Customer" at bounding box center [676, 40] width 62 height 11
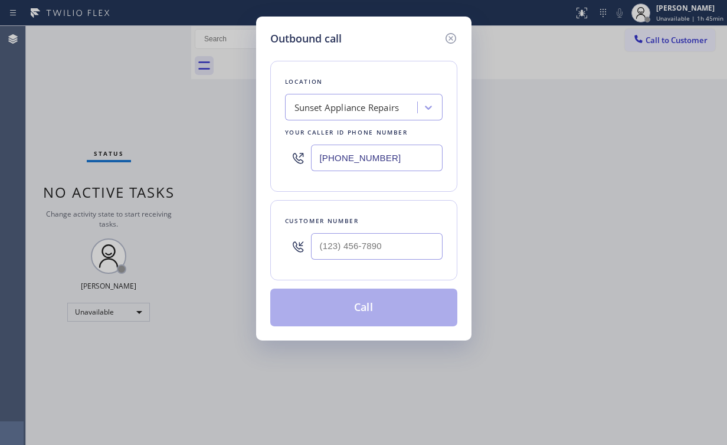
drag, startPoint x: 336, startPoint y: 160, endPoint x: 246, endPoint y: 142, distance: 92.1
click at [201, 165] on div "Outbound call Location Sunset Appliance Repairs Your caller id phone number (31…" at bounding box center [363, 222] width 727 height 445
paste input "text"
type input "(310) 550-7462"
click at [398, 238] on input "(___) ___-____" at bounding box center [377, 246] width 132 height 27
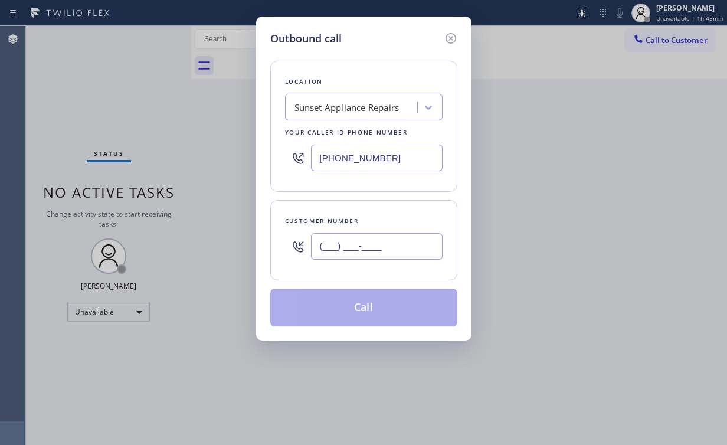
paste input "310) 699-1301"
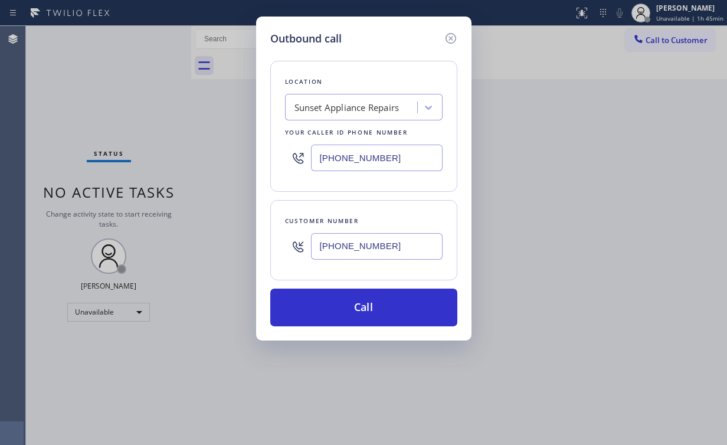
type input "(310) 699-1301"
click at [334, 308] on button "Call" at bounding box center [363, 307] width 187 height 38
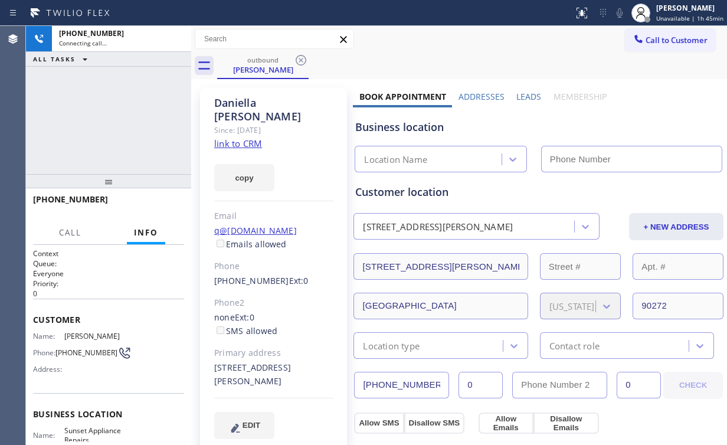
drag, startPoint x: 106, startPoint y: 127, endPoint x: 159, endPoint y: 76, distance: 73.8
click at [108, 127] on div "+13106991301 Connecting call… ALL TASKS ALL TASKS ACTIVE TASKS TASKS IN WRAP UP" at bounding box center [108, 100] width 165 height 148
drag, startPoint x: 176, startPoint y: 40, endPoint x: 189, endPoint y: 67, distance: 29.5
click at [176, 40] on icon at bounding box center [176, 39] width 14 height 14
click at [241, 137] on link "link to CRM" at bounding box center [238, 143] width 48 height 12
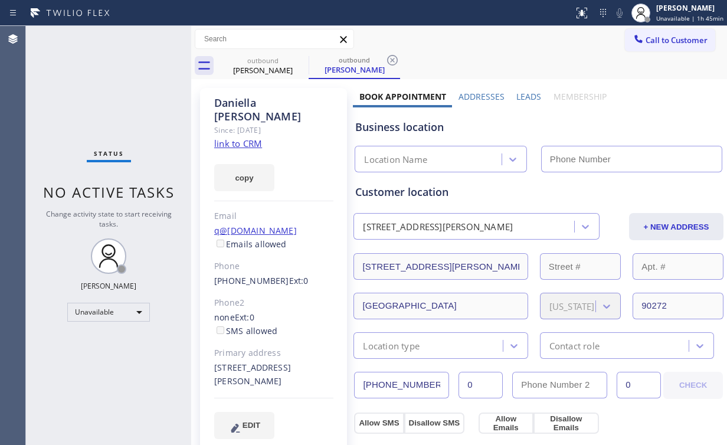
type input "(310) 550-7462"
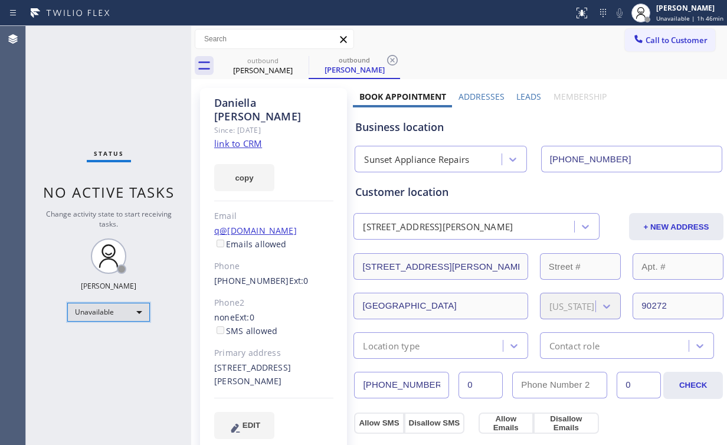
click at [102, 311] on div "Unavailable" at bounding box center [108, 312] width 83 height 19
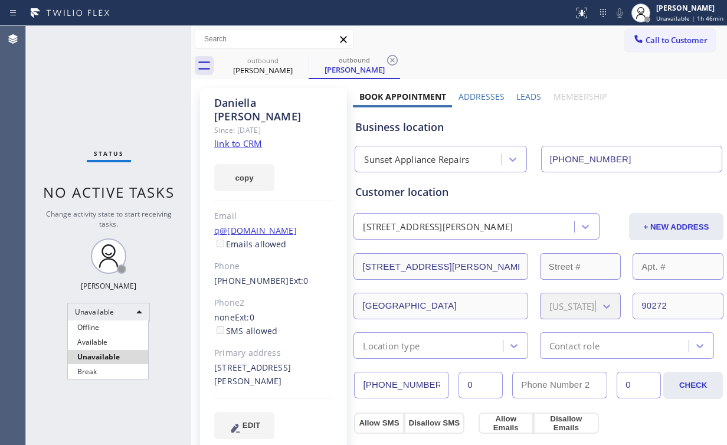
click at [268, 68] on div at bounding box center [363, 222] width 727 height 445
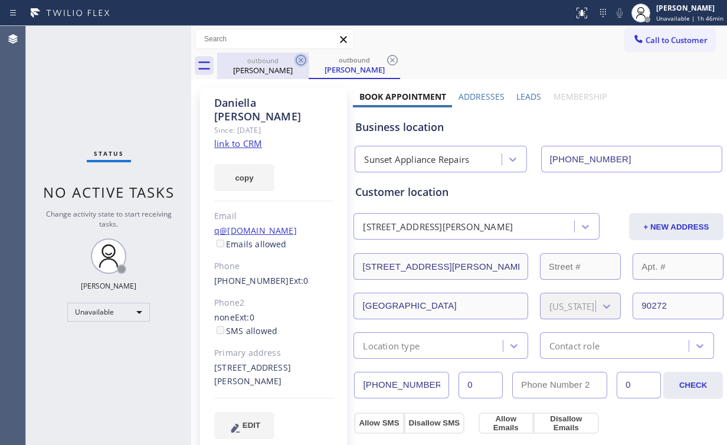
click at [278, 65] on div "Daniella Shapiro" at bounding box center [262, 70] width 89 height 11
click at [294, 61] on icon at bounding box center [301, 60] width 14 height 14
click at [298, 60] on icon at bounding box center [301, 60] width 14 height 14
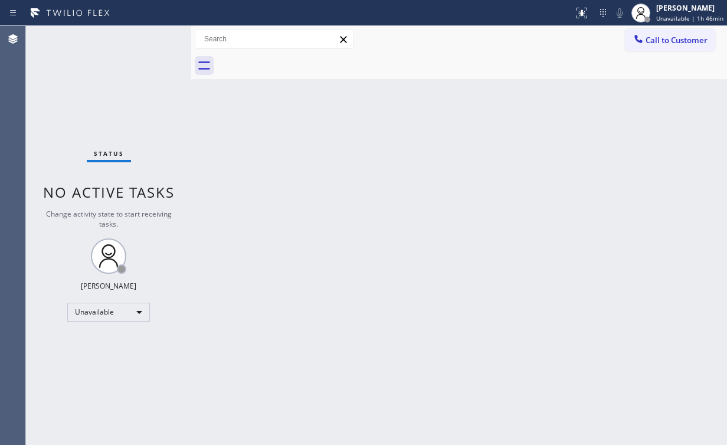
click at [298, 60] on div at bounding box center [472, 66] width 510 height 27
click at [158, 125] on div "Status No active tasks Change activity state to start receiving tasks. [PERSON_…" at bounding box center [108, 235] width 165 height 419
click at [95, 309] on div "Unavailable" at bounding box center [108, 312] width 83 height 19
click at [96, 330] on li "Offline" at bounding box center [108, 327] width 80 height 14
drag, startPoint x: 448, startPoint y: 288, endPoint x: 678, endPoint y: 77, distance: 312.3
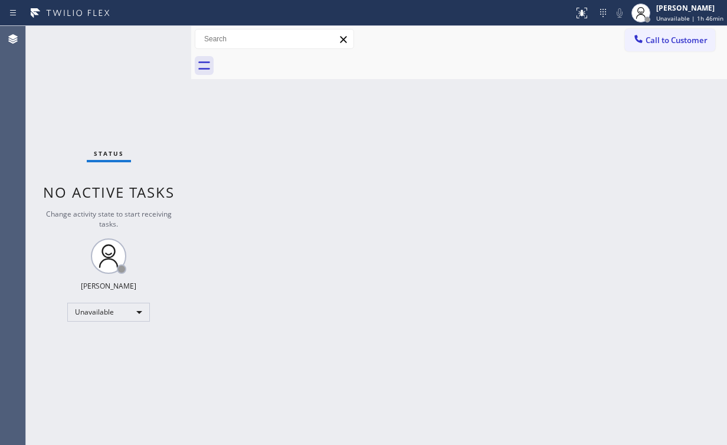
click at [450, 288] on div "Back to Dashboard Change Sender ID Customers Technicians Select a contact Outbo…" at bounding box center [459, 235] width 536 height 419
click at [670, 14] on span "Unavailable | 1h 46min" at bounding box center [689, 18] width 67 height 8
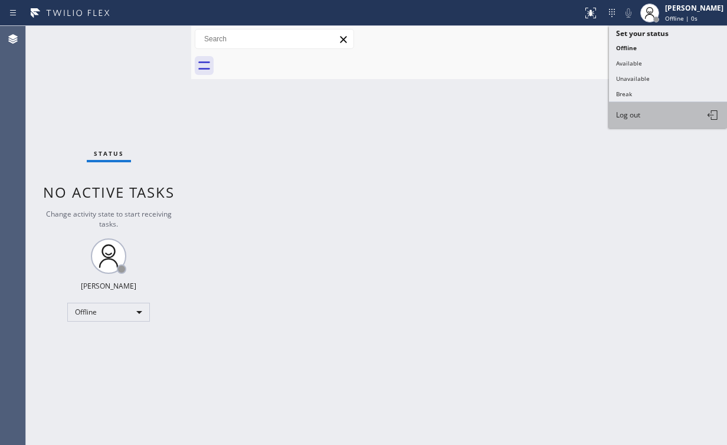
click at [635, 120] on button "Log out" at bounding box center [668, 115] width 118 height 26
